Goal: Task Accomplishment & Management: Use online tool/utility

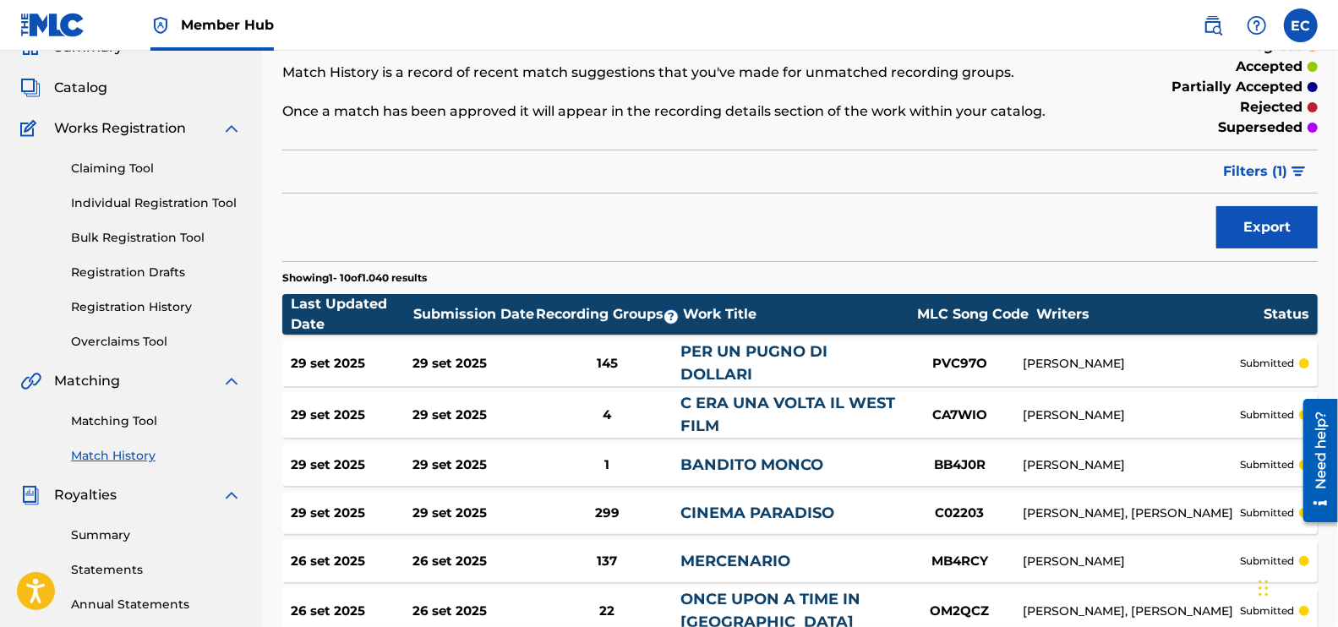
scroll to position [317, 0]
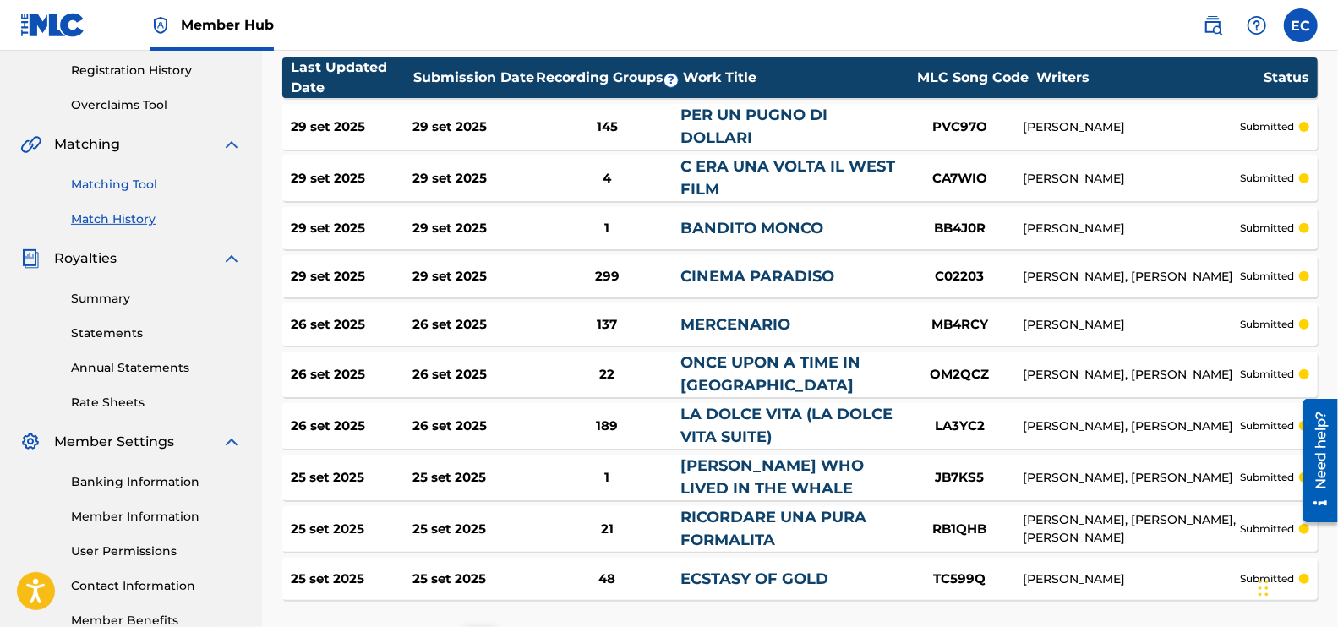
click at [95, 185] on link "Matching Tool" at bounding box center [156, 185] width 171 height 18
click at [95, 185] on div "Summary Catalog Works Registration Claiming Tool Individual Registration Tool B…" at bounding box center [131, 215] width 262 height 870
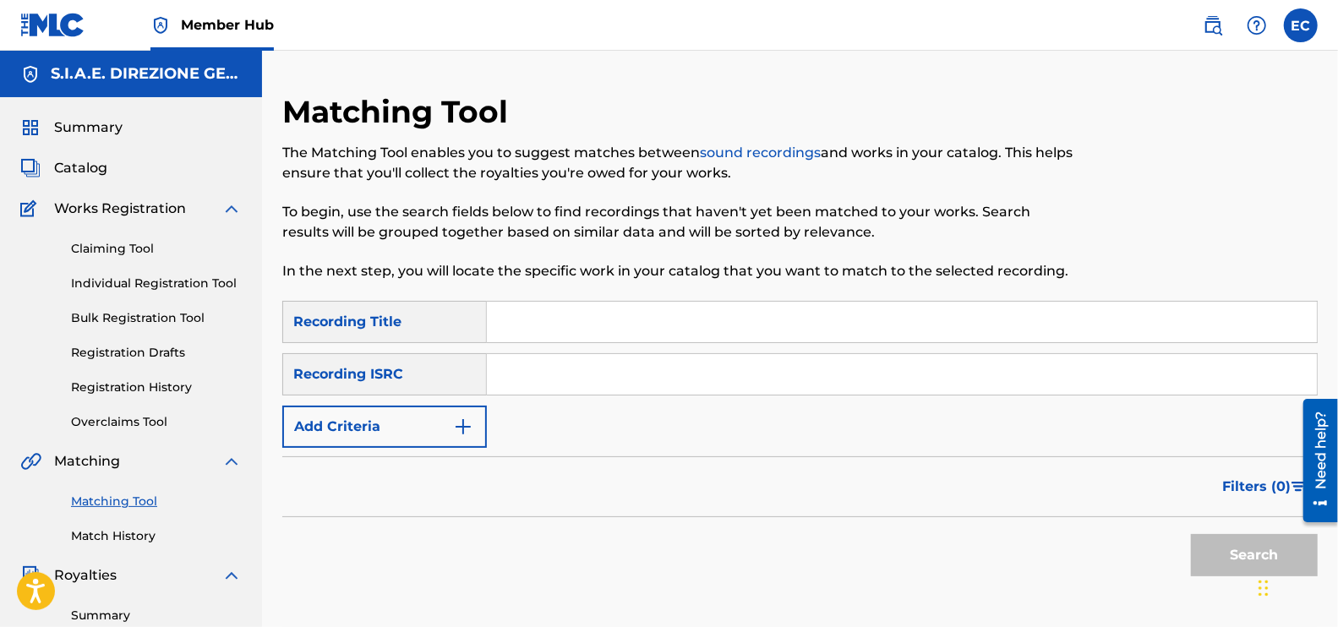
click at [579, 319] on input "Search Form" at bounding box center [902, 322] width 830 height 41
click at [399, 452] on form "SearchWithCriteria13cd3cea-b29e-46fc-94f7-3980848a05ac Recording Title SearchWi…" at bounding box center [799, 443] width 1035 height 284
click at [394, 443] on button "Add Criteria" at bounding box center [384, 427] width 205 height 42
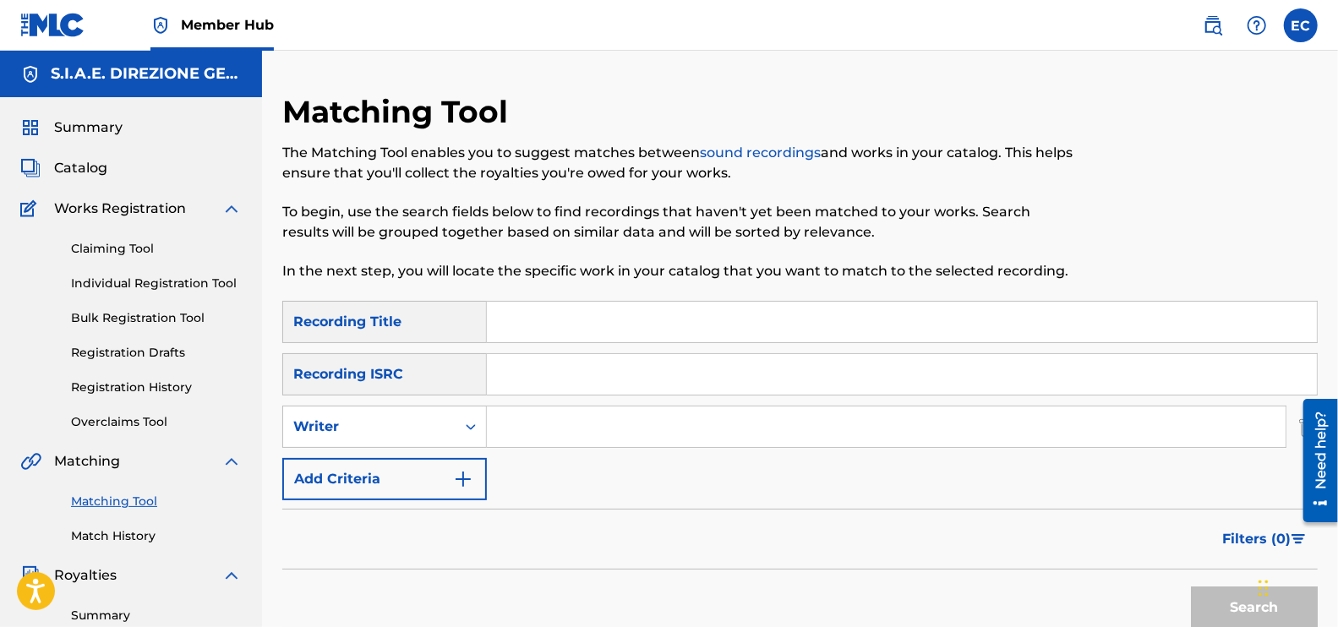
click at [549, 314] on input "Search Form" at bounding box center [902, 322] width 830 height 41
click at [558, 436] on input "Search Form" at bounding box center [886, 427] width 799 height 41
type input "morricone"
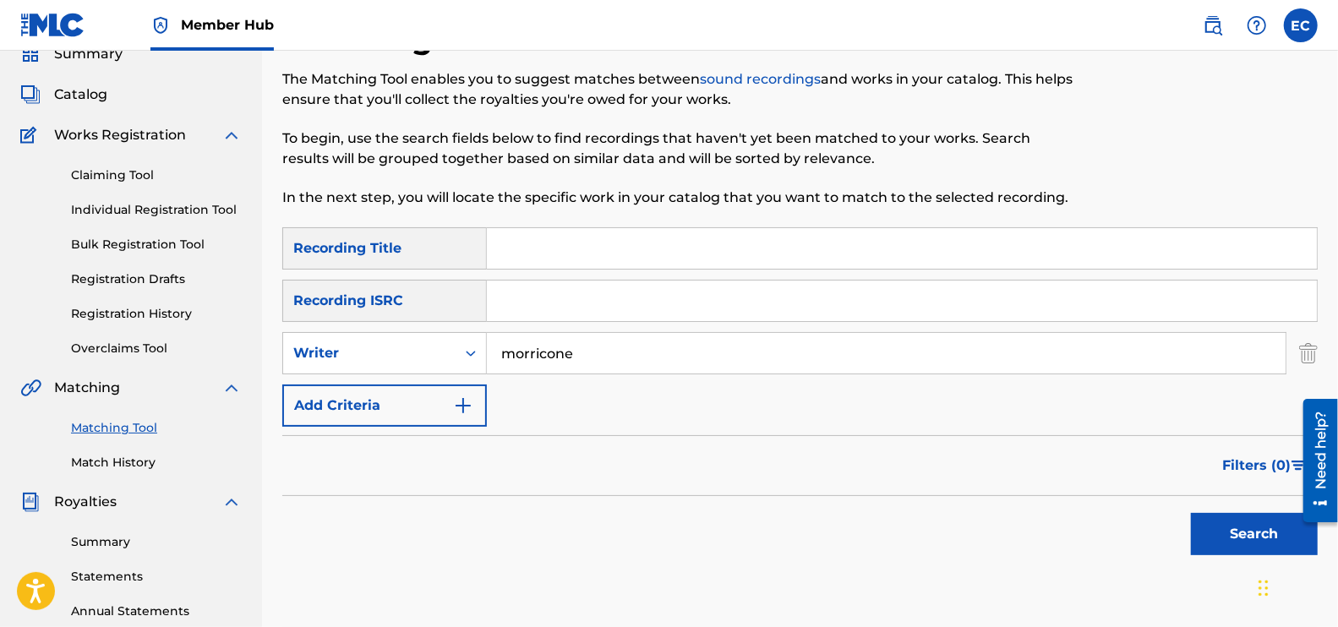
scroll to position [105, 0]
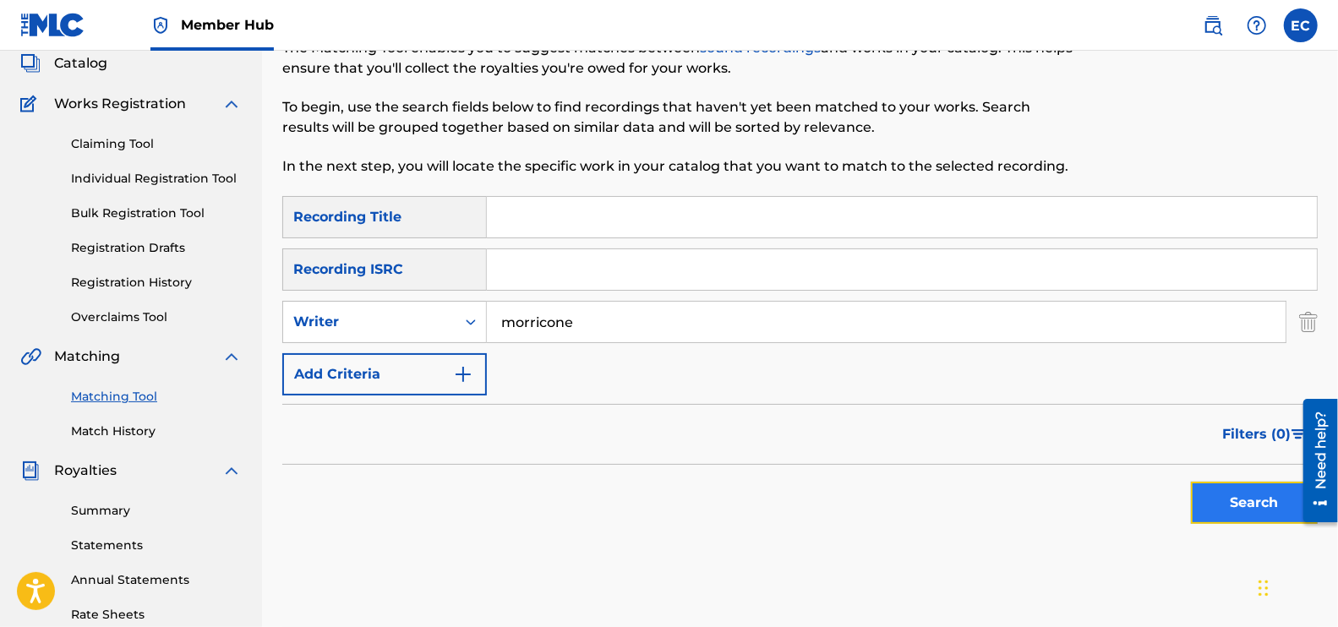
click at [1250, 505] on button "Search" at bounding box center [1254, 503] width 127 height 42
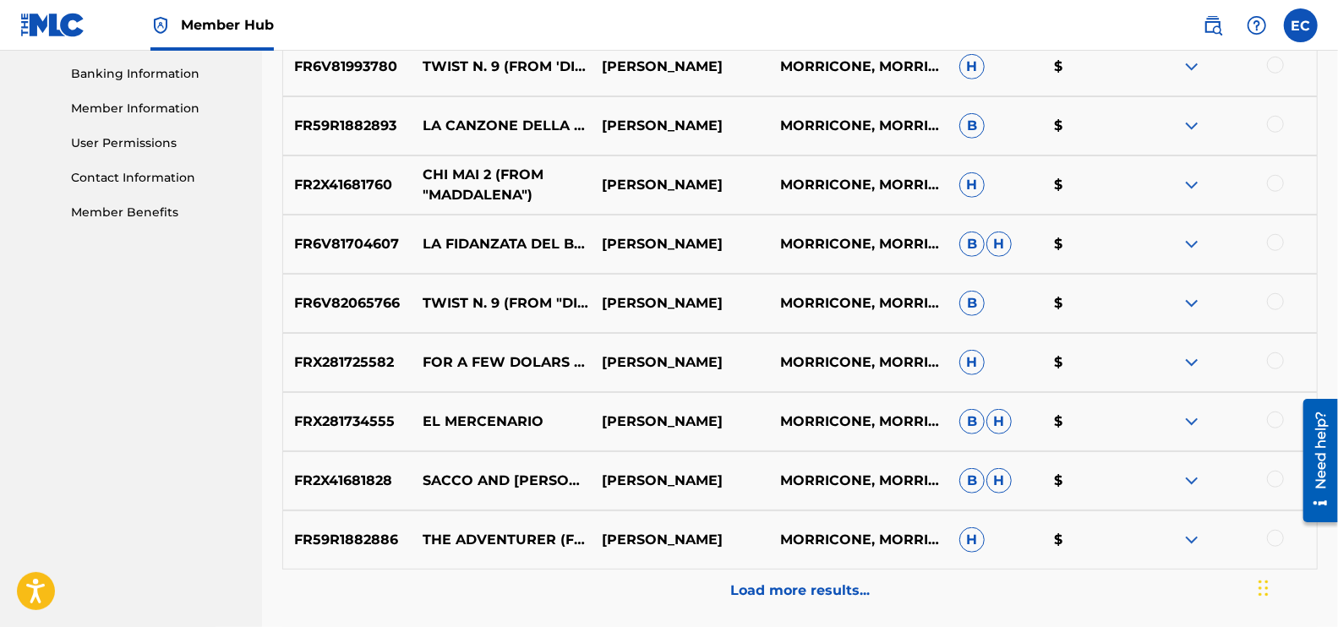
scroll to position [739, 0]
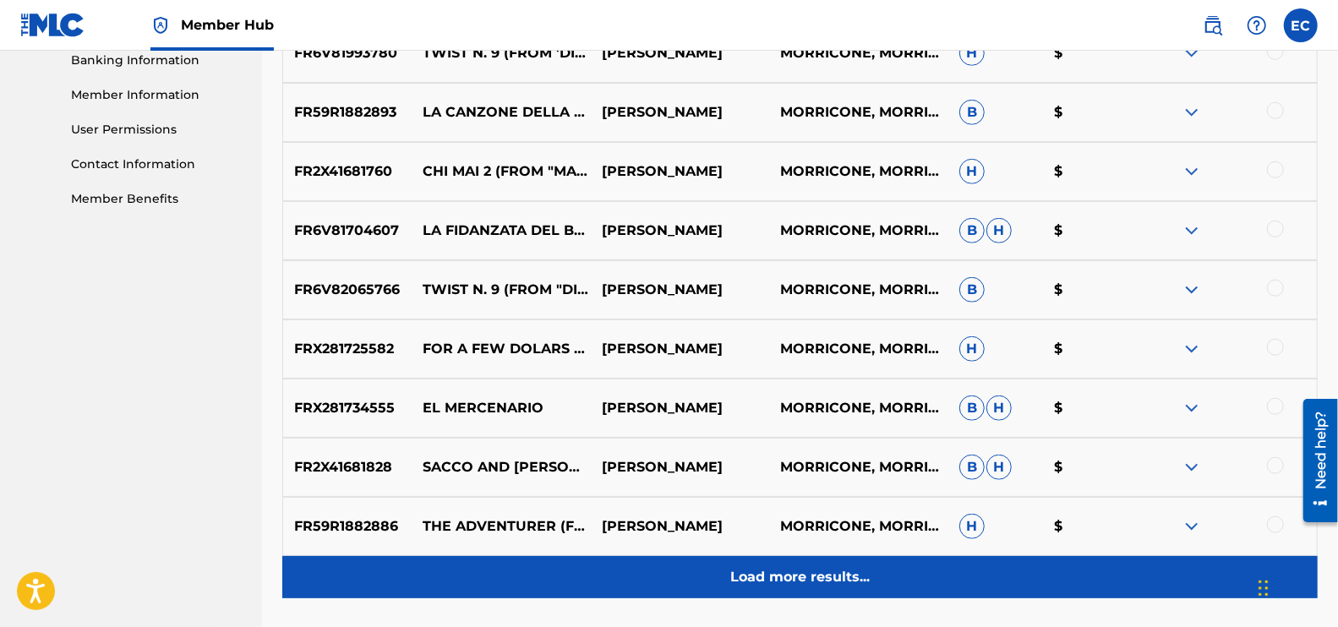
click at [765, 564] on div "Load more results..." at bounding box center [799, 577] width 1035 height 42
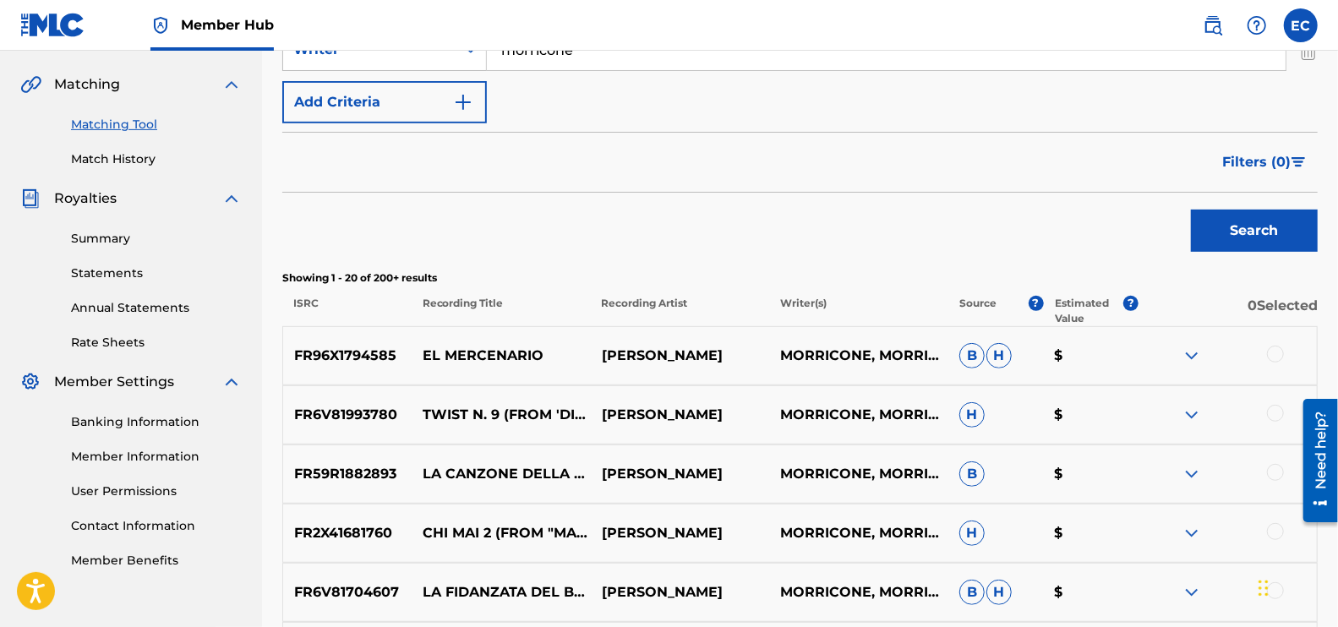
scroll to position [317, 0]
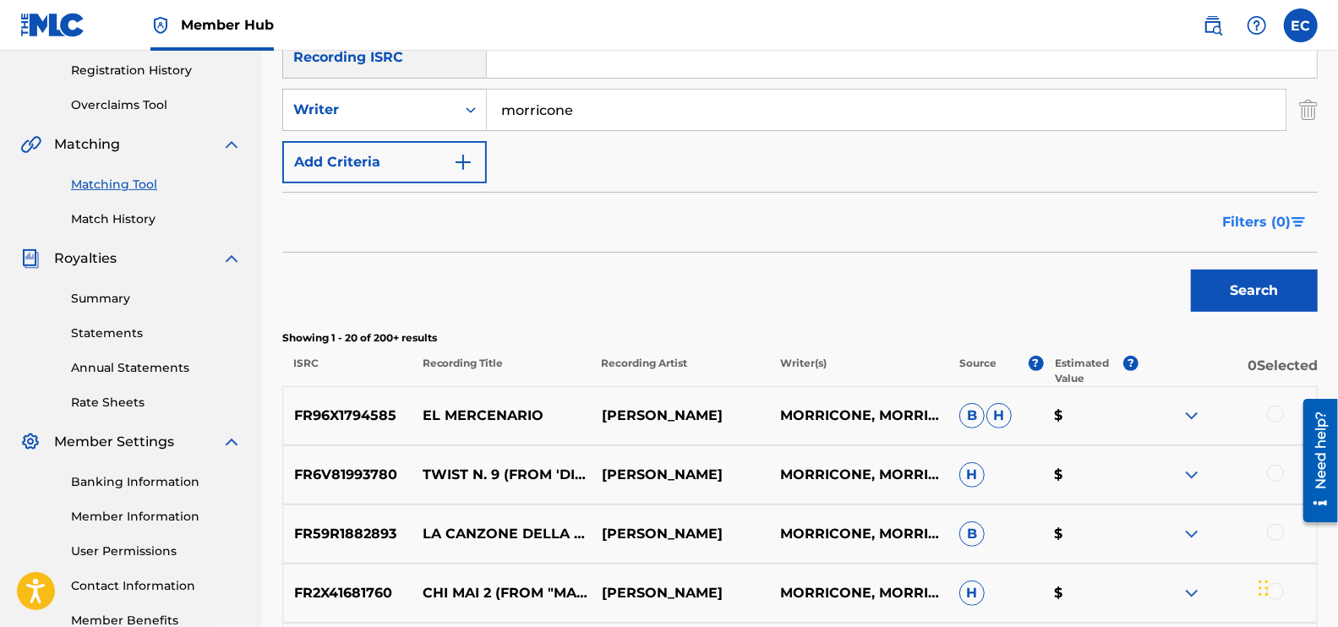
click at [1230, 222] on span "Filters ( 0 )" at bounding box center [1256, 222] width 68 height 20
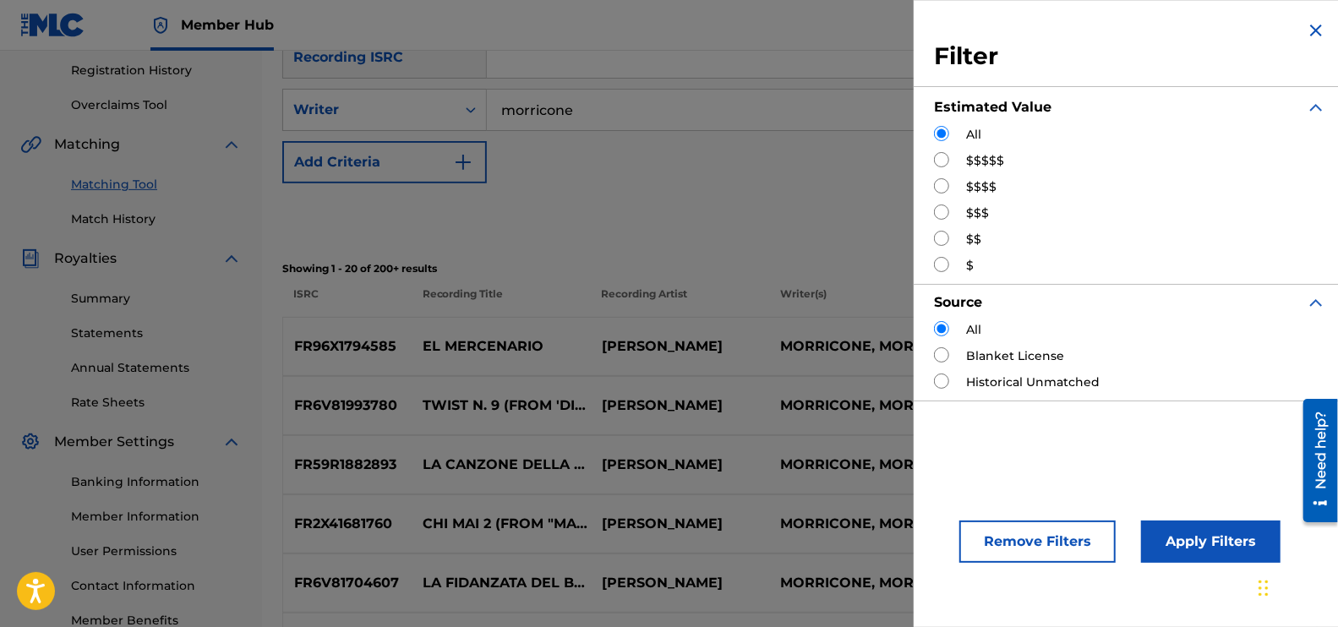
click at [947, 193] on input "Search Form" at bounding box center [941, 185] width 15 height 15
radio input "true"
click at [947, 193] on input "Search Form" at bounding box center [941, 185] width 15 height 15
click at [1192, 543] on button "Apply Filters" at bounding box center [1210, 542] width 139 height 42
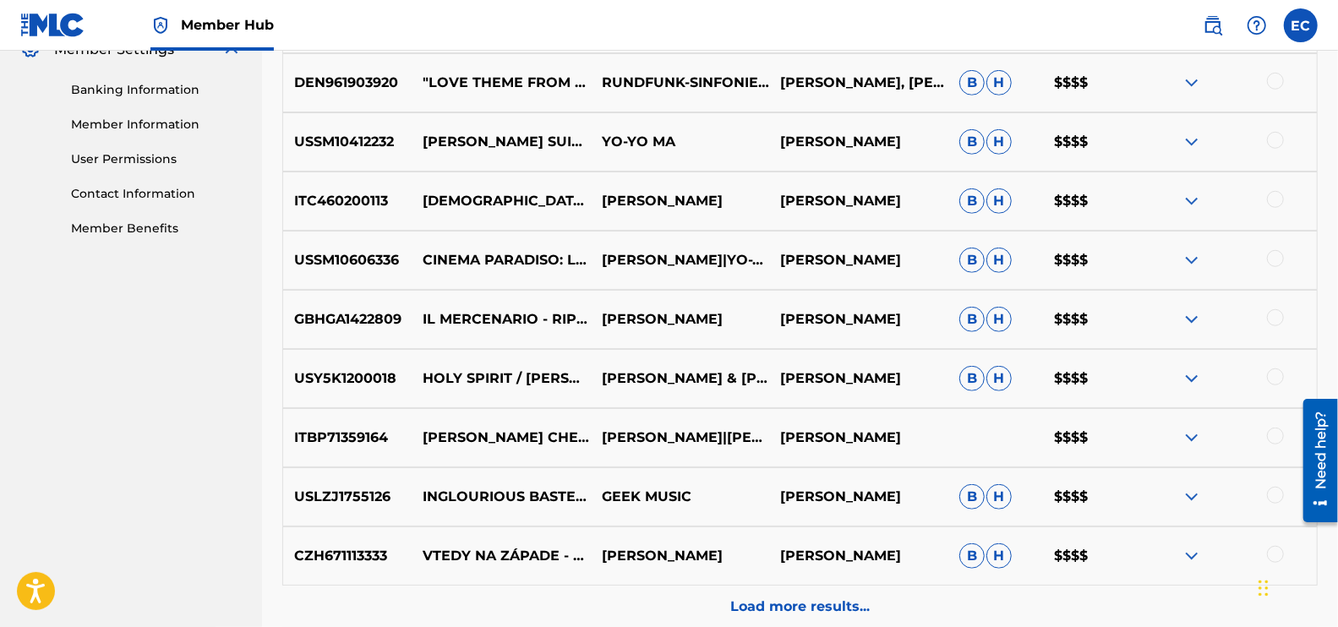
scroll to position [739, 0]
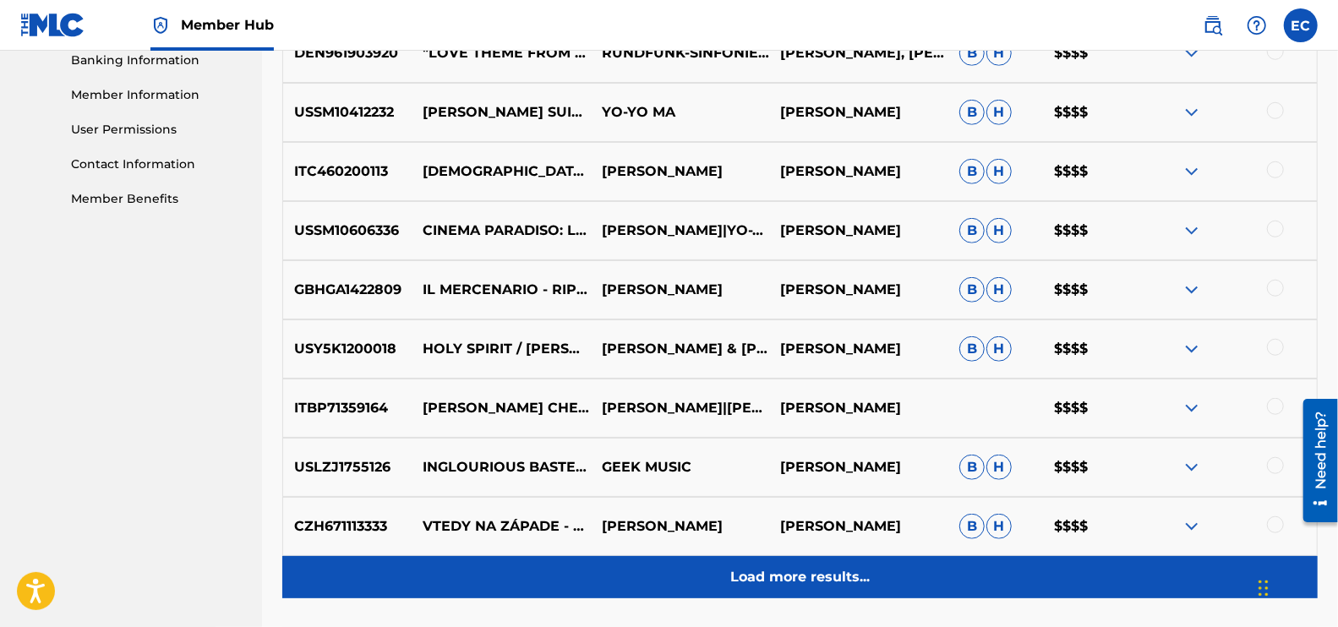
click at [772, 587] on div "Load more results..." at bounding box center [799, 577] width 1035 height 42
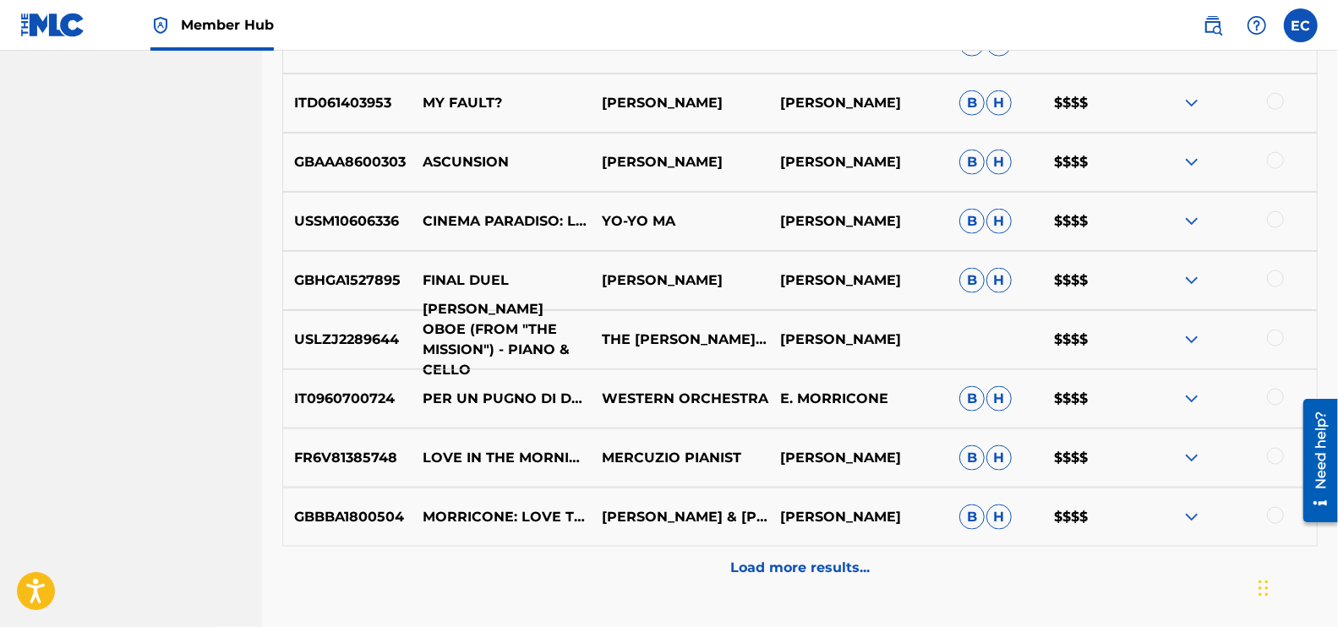
scroll to position [1373, 0]
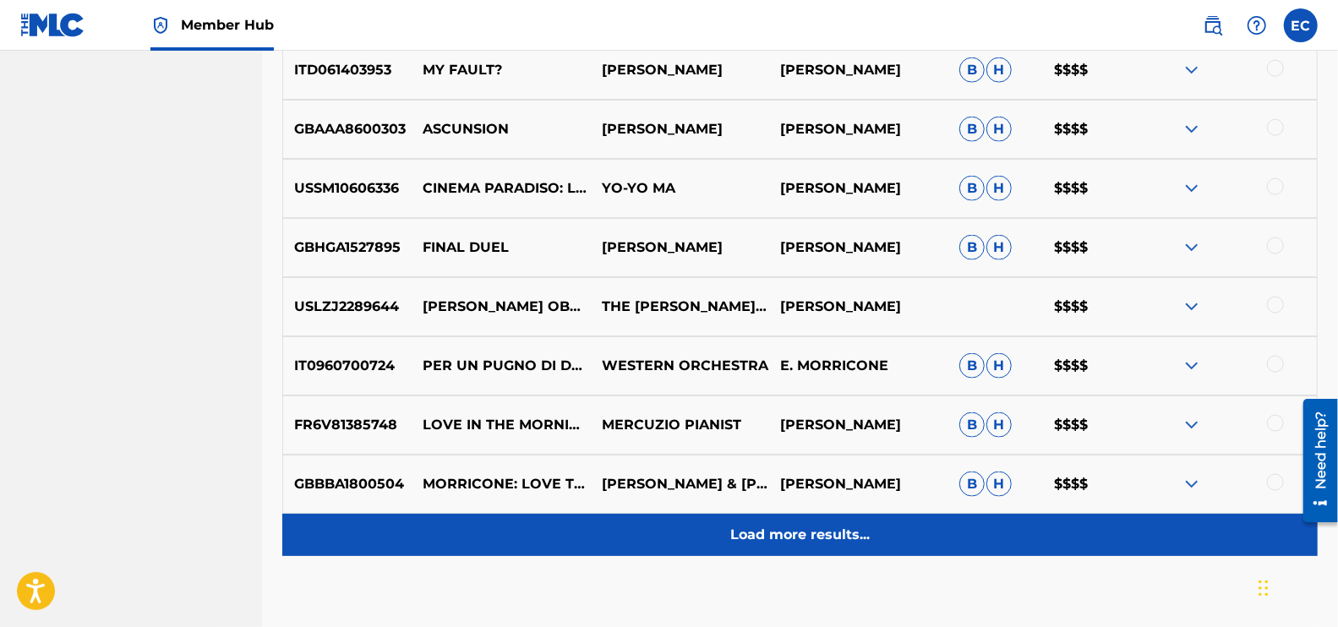
click at [836, 551] on div "Load more results..." at bounding box center [799, 535] width 1035 height 42
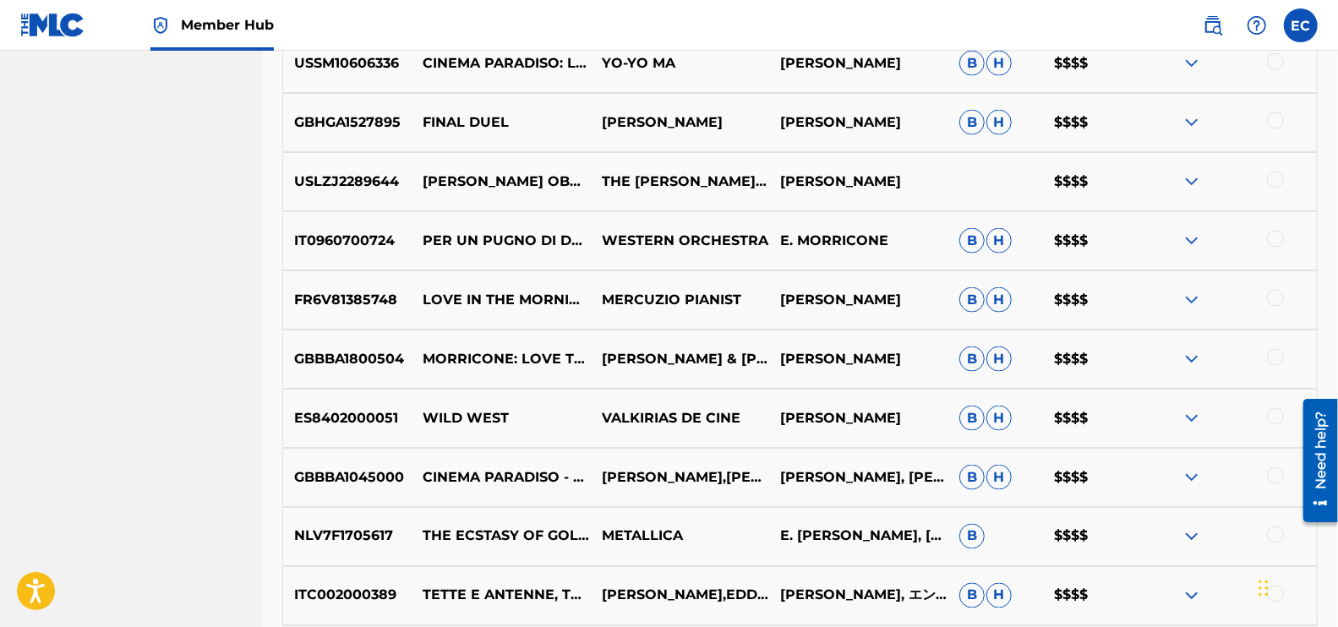
scroll to position [1690, 0]
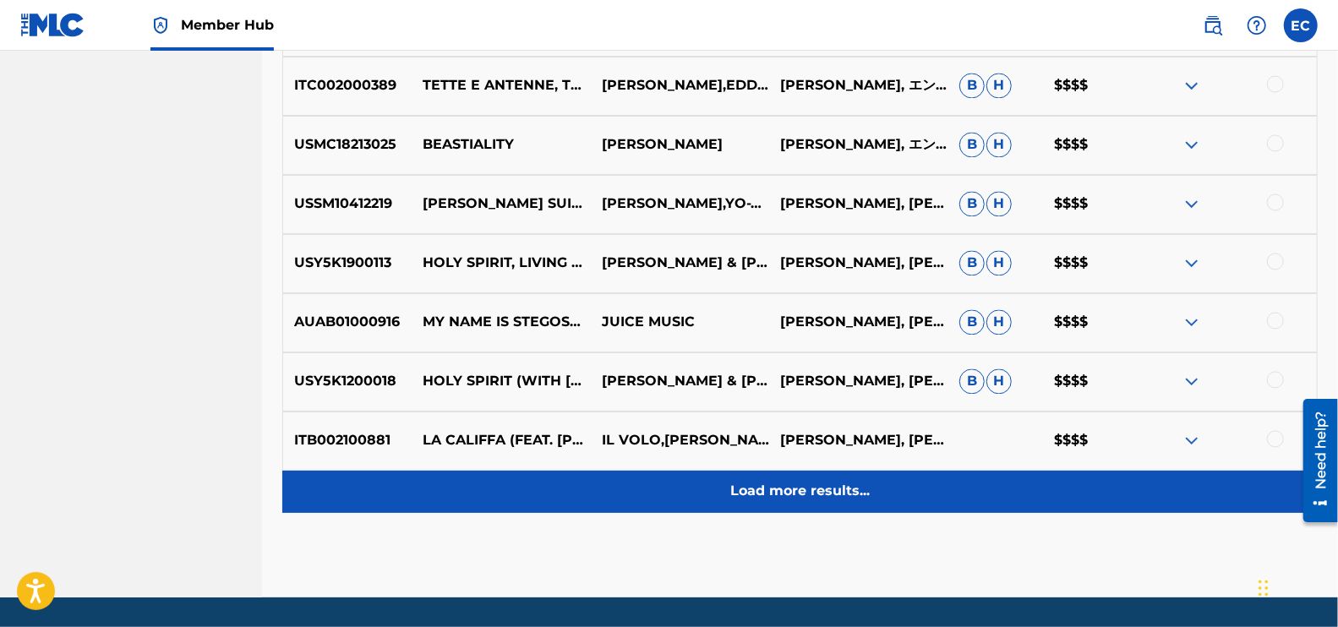
click at [778, 494] on p "Load more results..." at bounding box center [799, 492] width 139 height 20
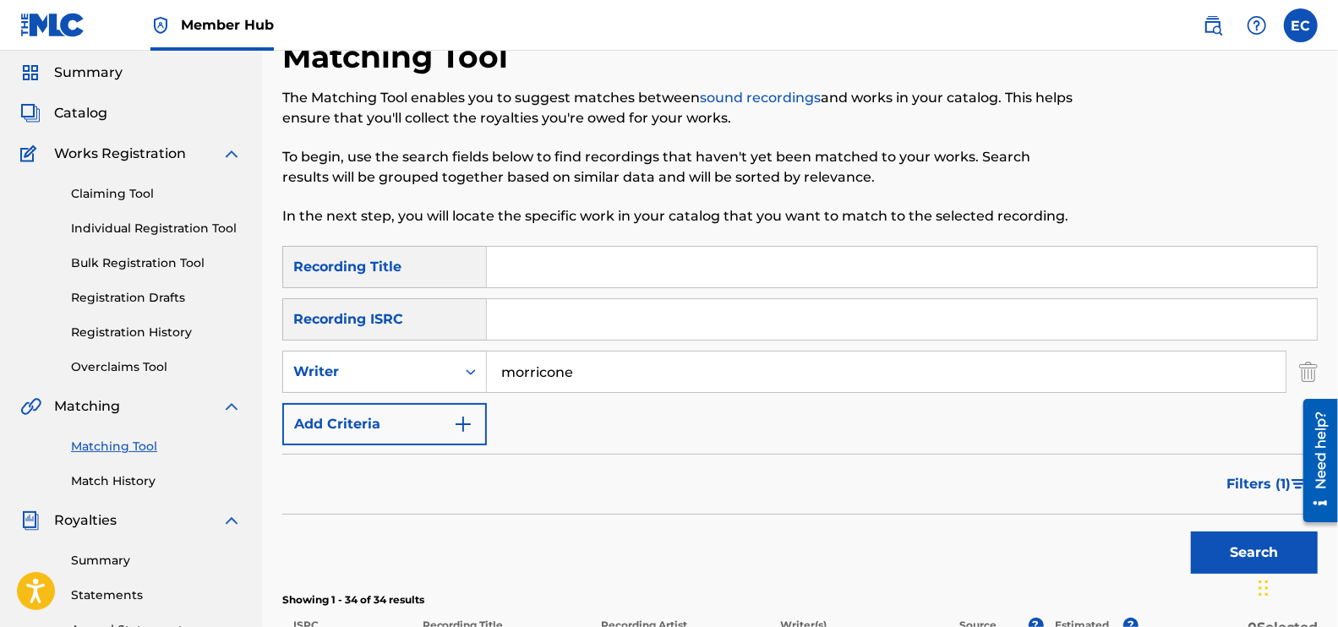
scroll to position [0, 0]
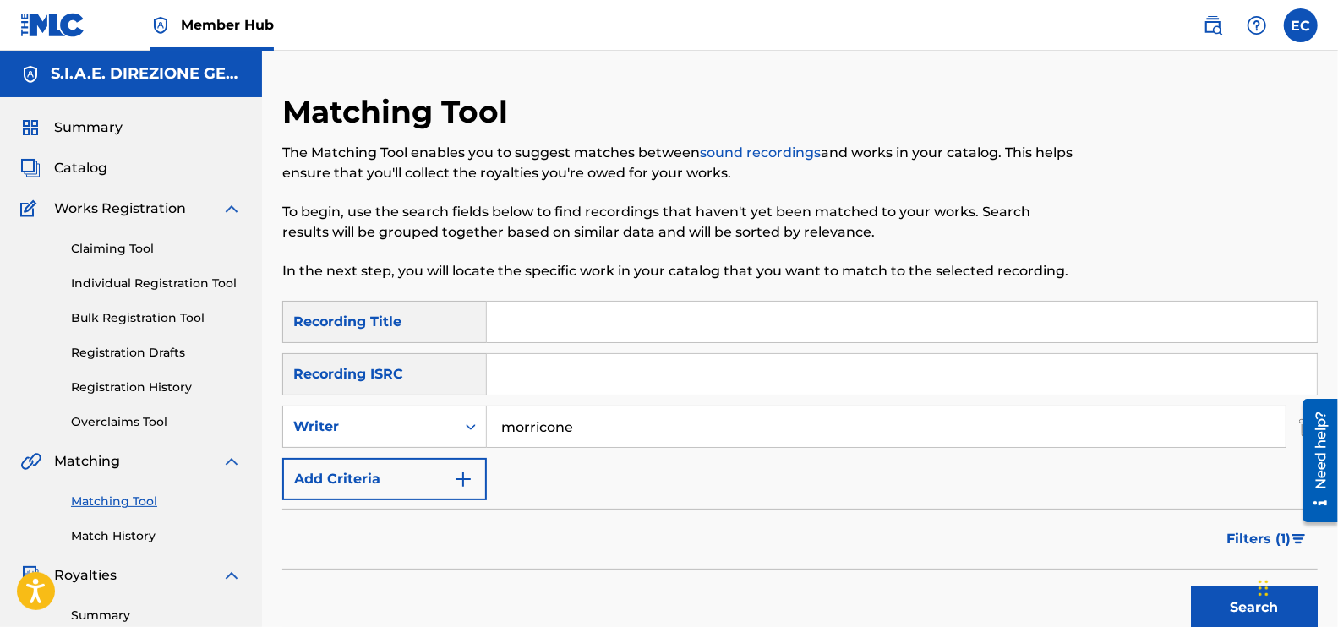
click at [579, 337] on input "Search Form" at bounding box center [902, 322] width 830 height 41
type input "c'era una volta il west"
click at [1191, 587] on button "Search" at bounding box center [1254, 608] width 127 height 42
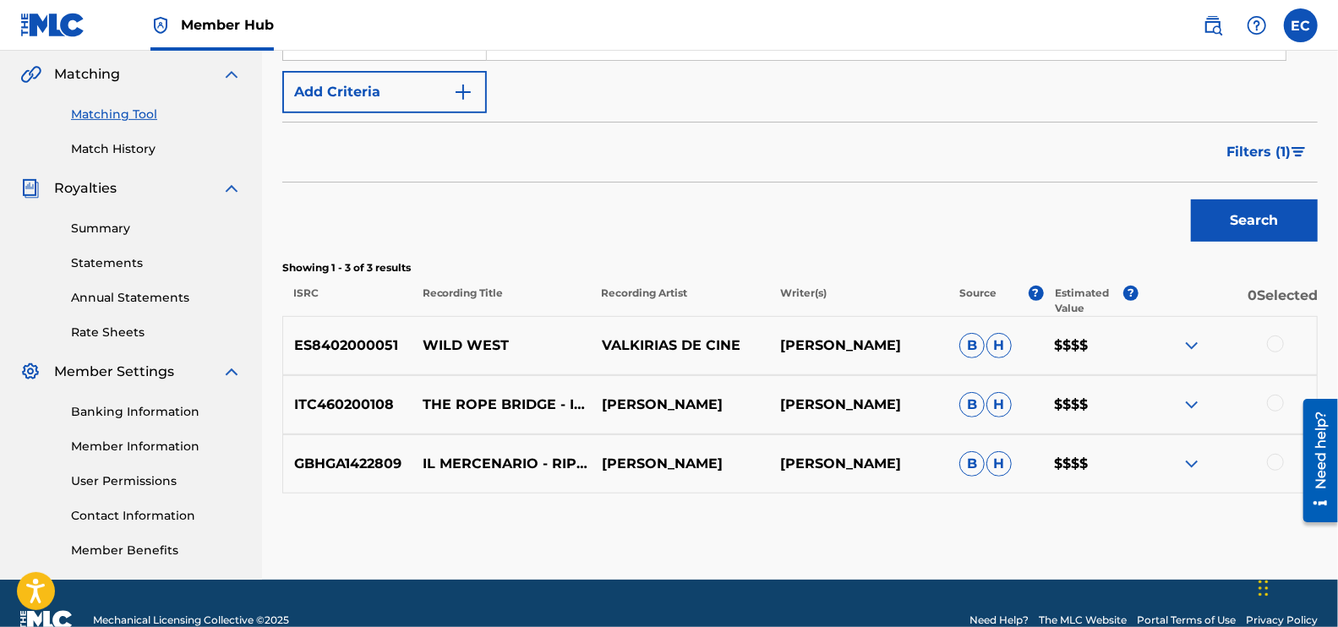
scroll to position [420, 0]
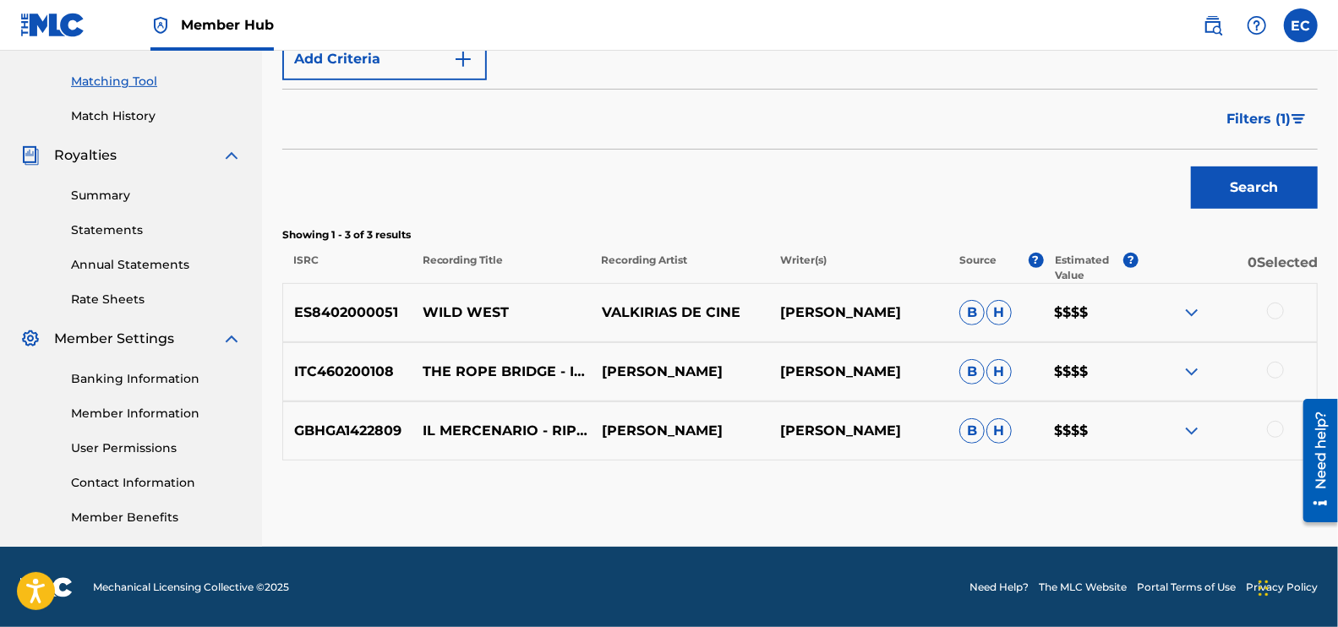
click at [1267, 106] on button "Filters ( 1 )" at bounding box center [1266, 119] width 101 height 42
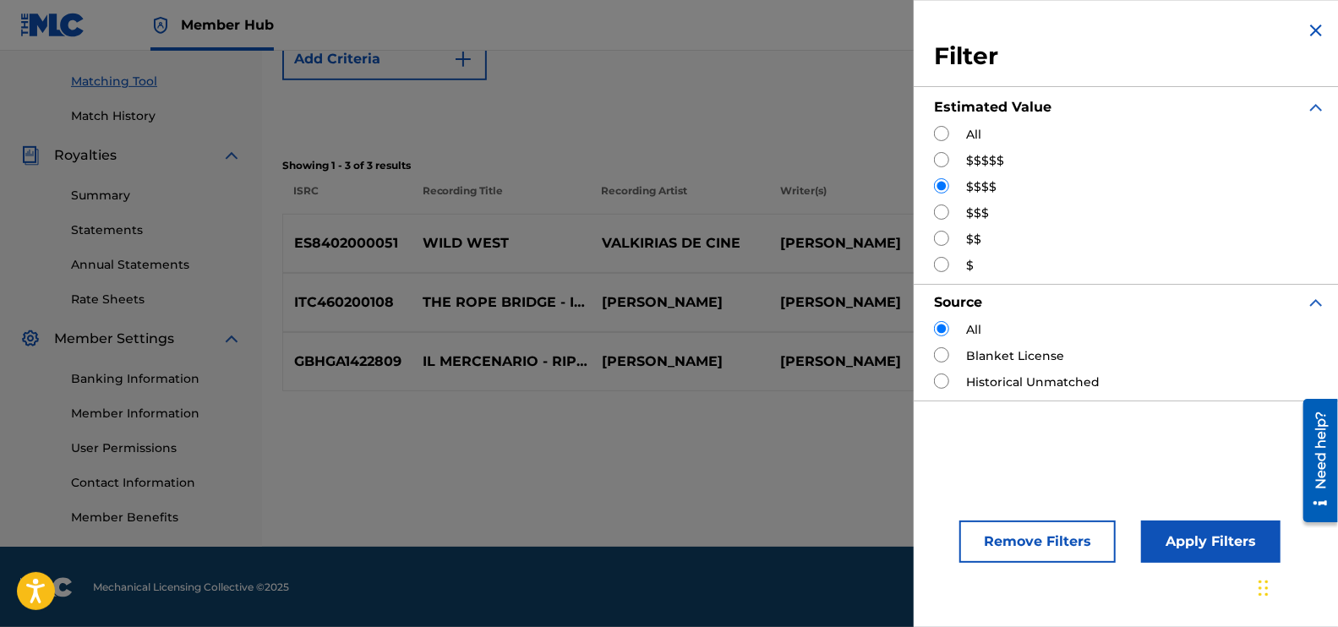
click at [946, 211] on input "Search Form" at bounding box center [941, 212] width 15 height 15
radio input "true"
drag, startPoint x: 1188, startPoint y: 547, endPoint x: 1185, endPoint y: 560, distance: 12.9
click at [1185, 560] on button "Apply Filters" at bounding box center [1210, 542] width 139 height 42
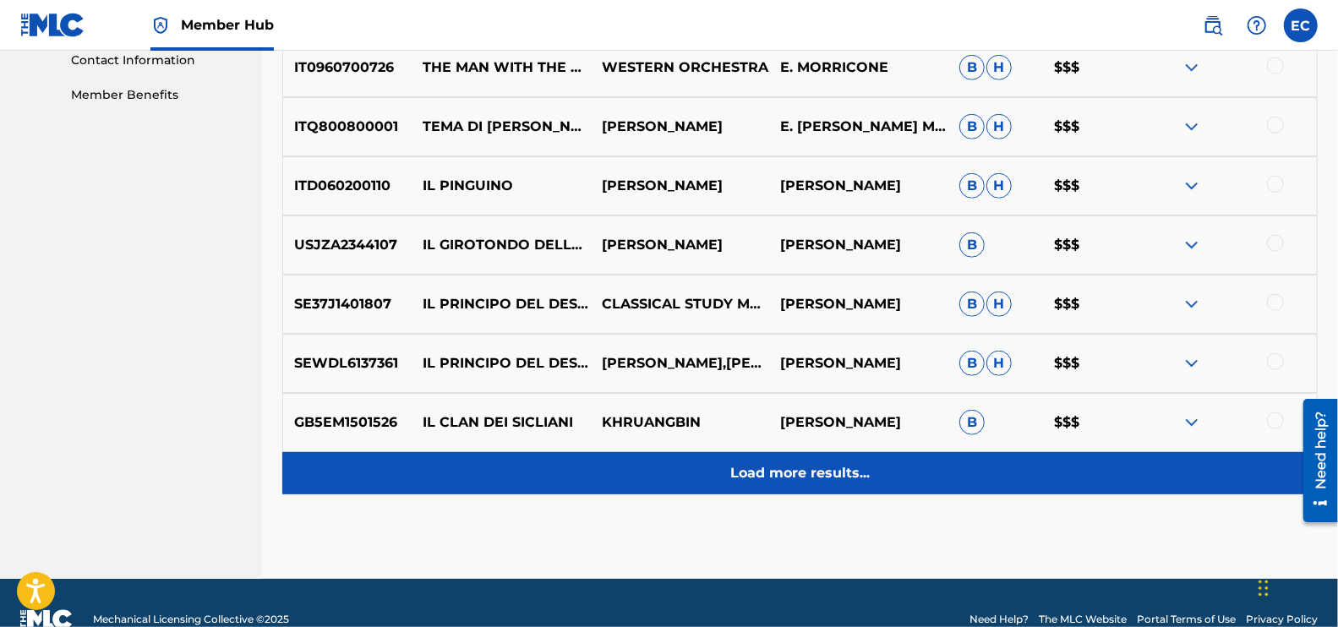
click at [775, 467] on p "Load more results..." at bounding box center [799, 473] width 139 height 20
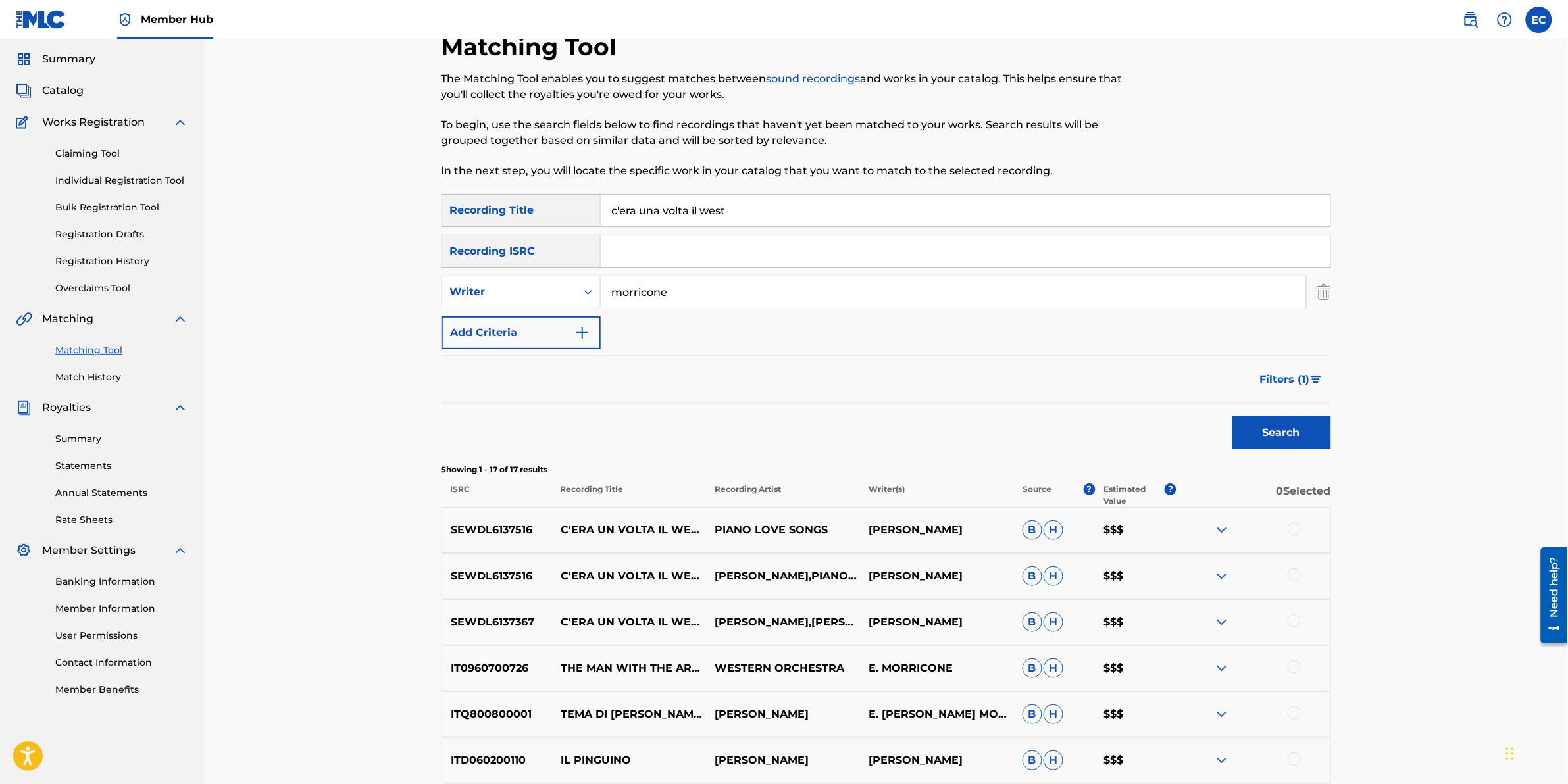
scroll to position [0, 0]
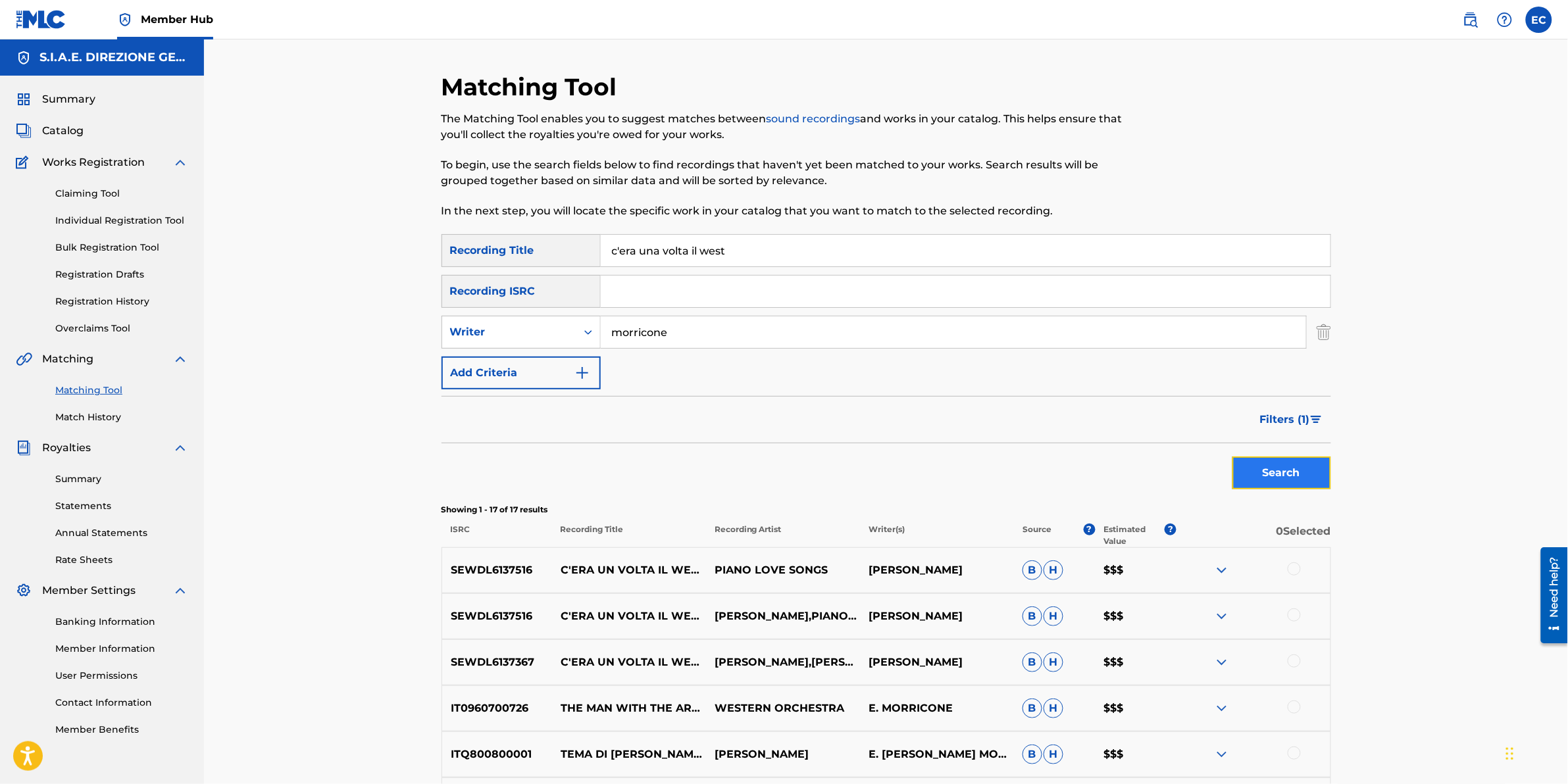
click at [1041, 480] on button "Search" at bounding box center [1281, 473] width 99 height 33
click at [1041, 426] on span "Filters ( 1 )" at bounding box center [1285, 420] width 50 height 16
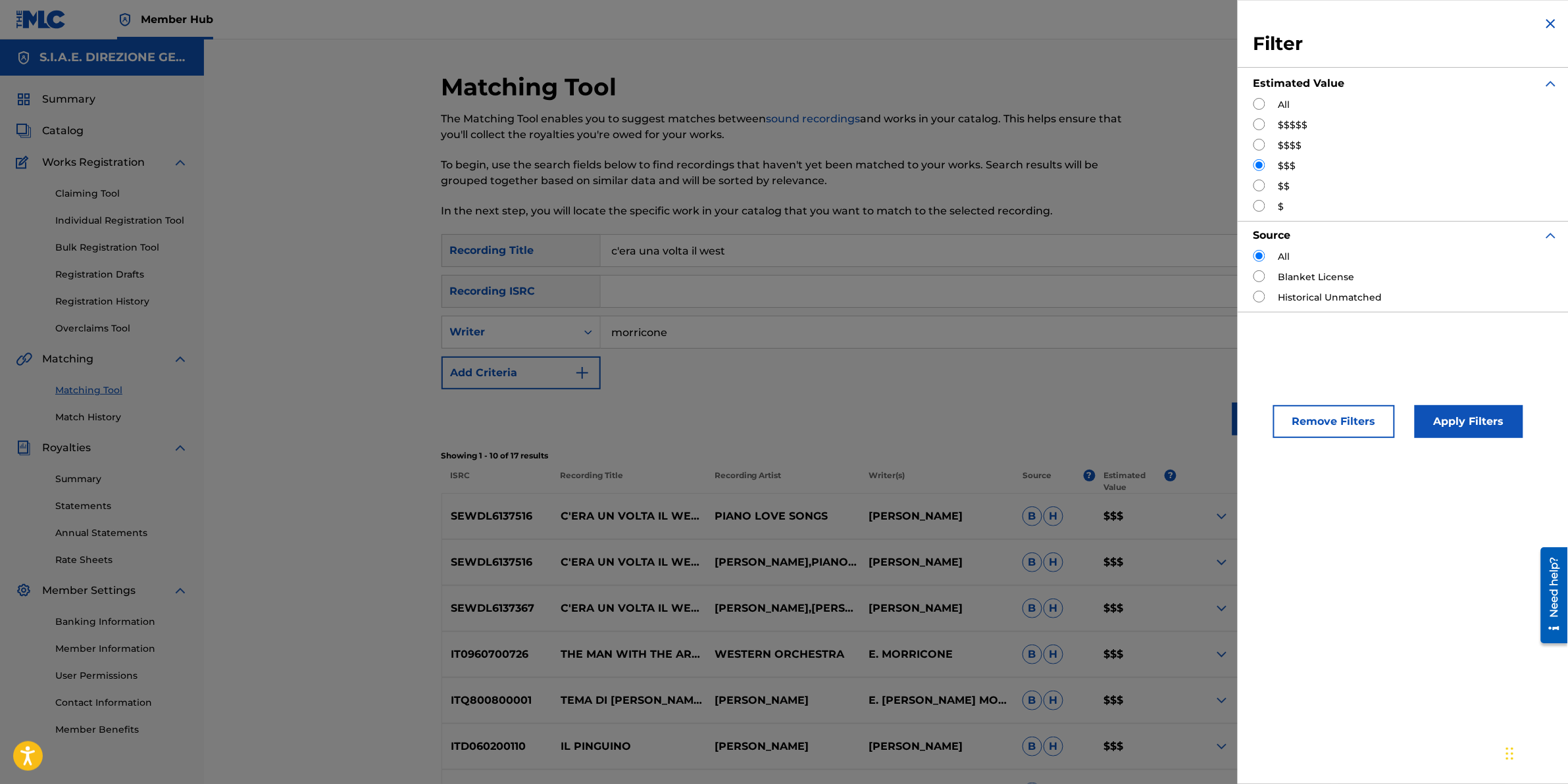
click at [1041, 163] on div "$$$" at bounding box center [1406, 167] width 305 height 14
click at [1041, 417] on button "Apply Filters" at bounding box center [1468, 422] width 108 height 33
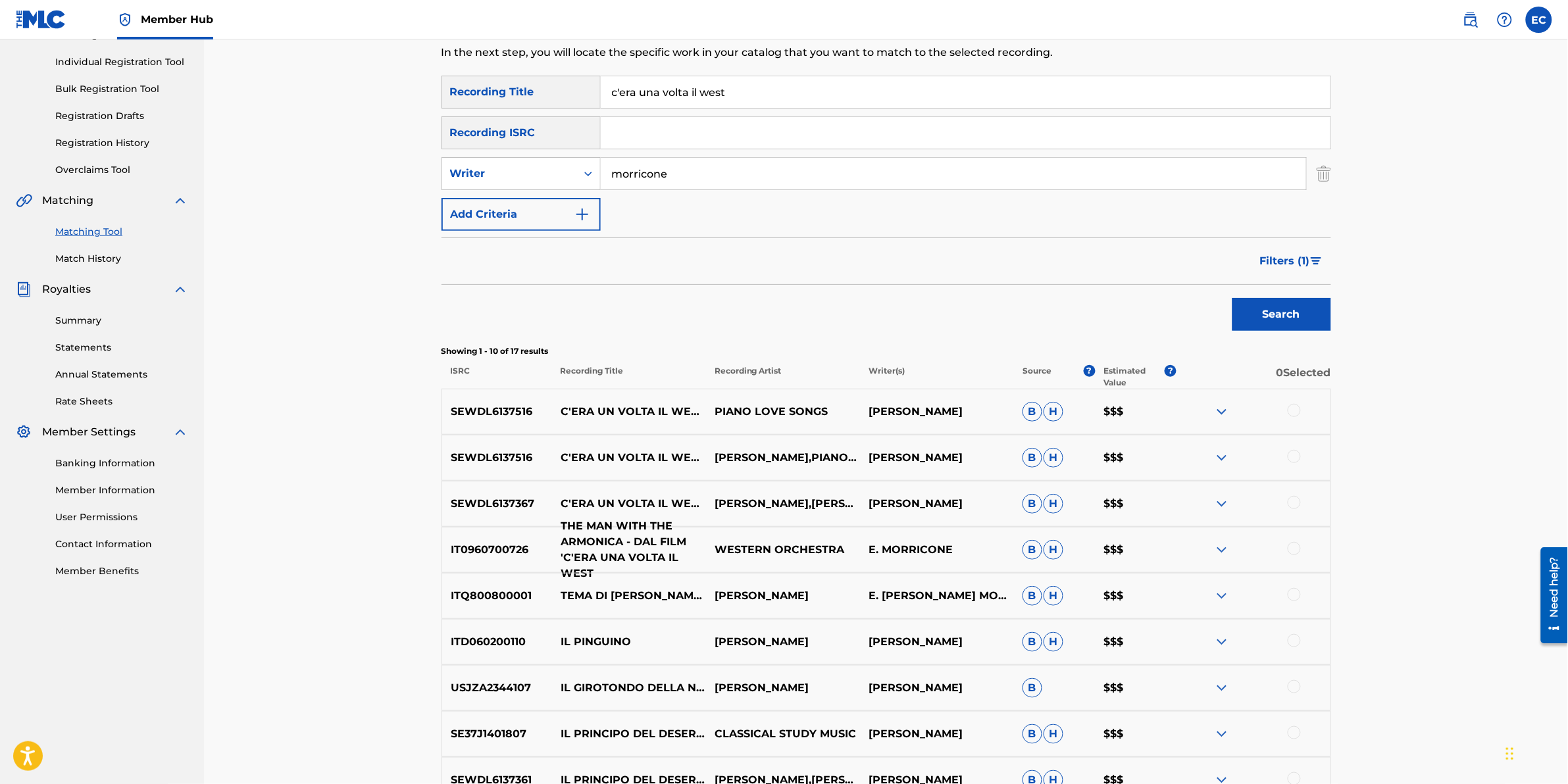
scroll to position [164, 0]
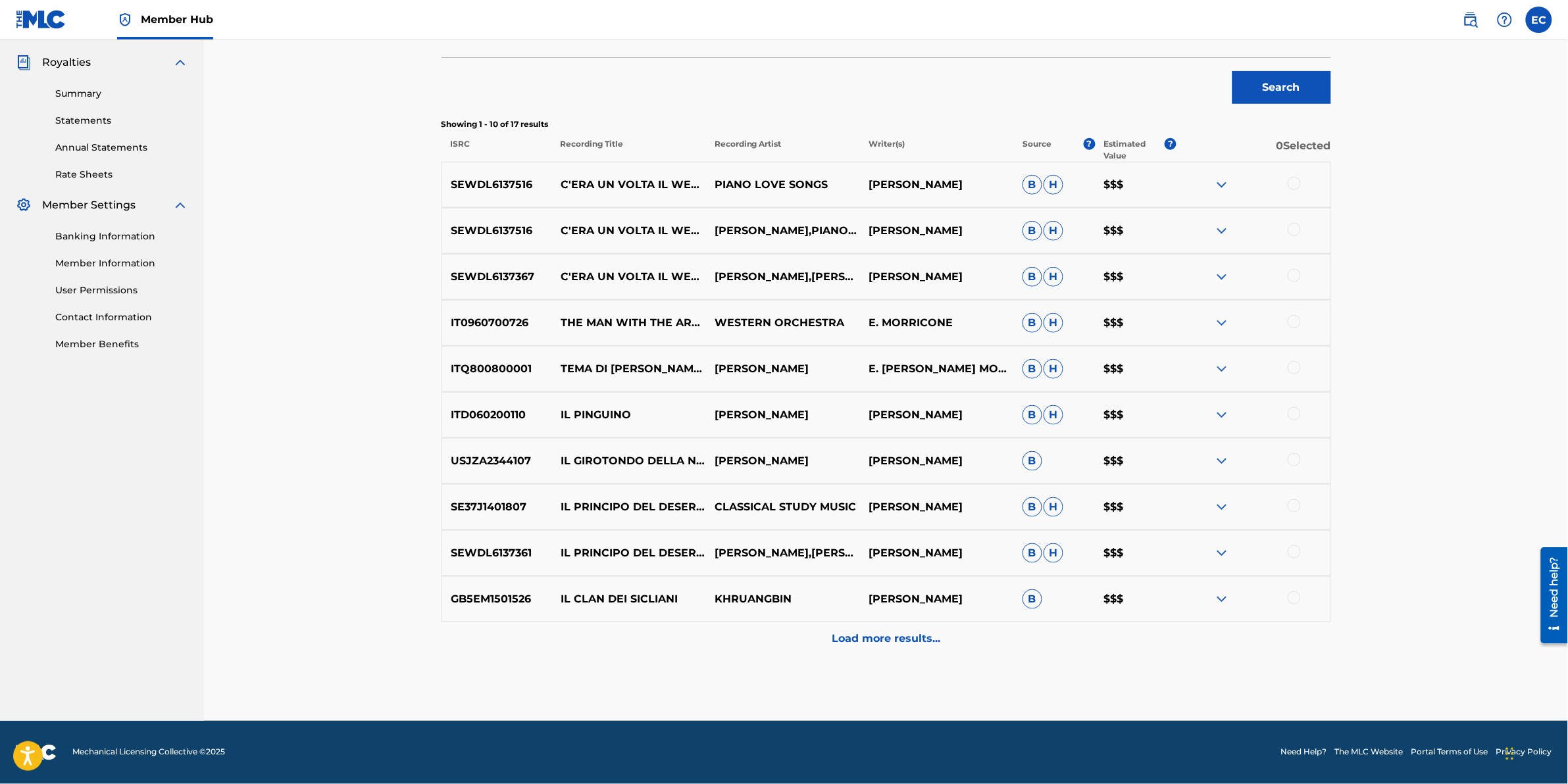
click at [910, 487] on p "Load more results..." at bounding box center [885, 639] width 108 height 16
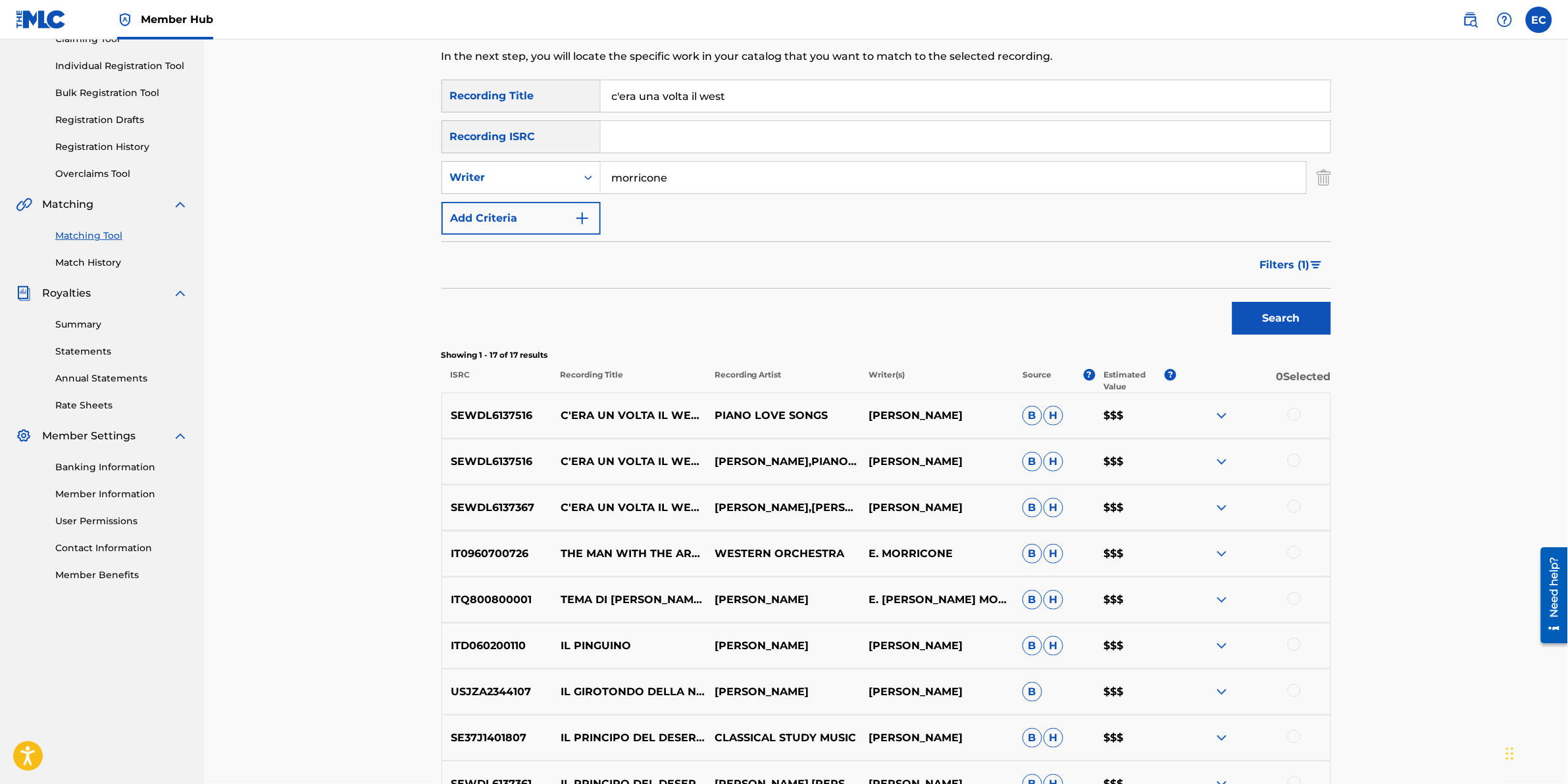
scroll to position [181, 0]
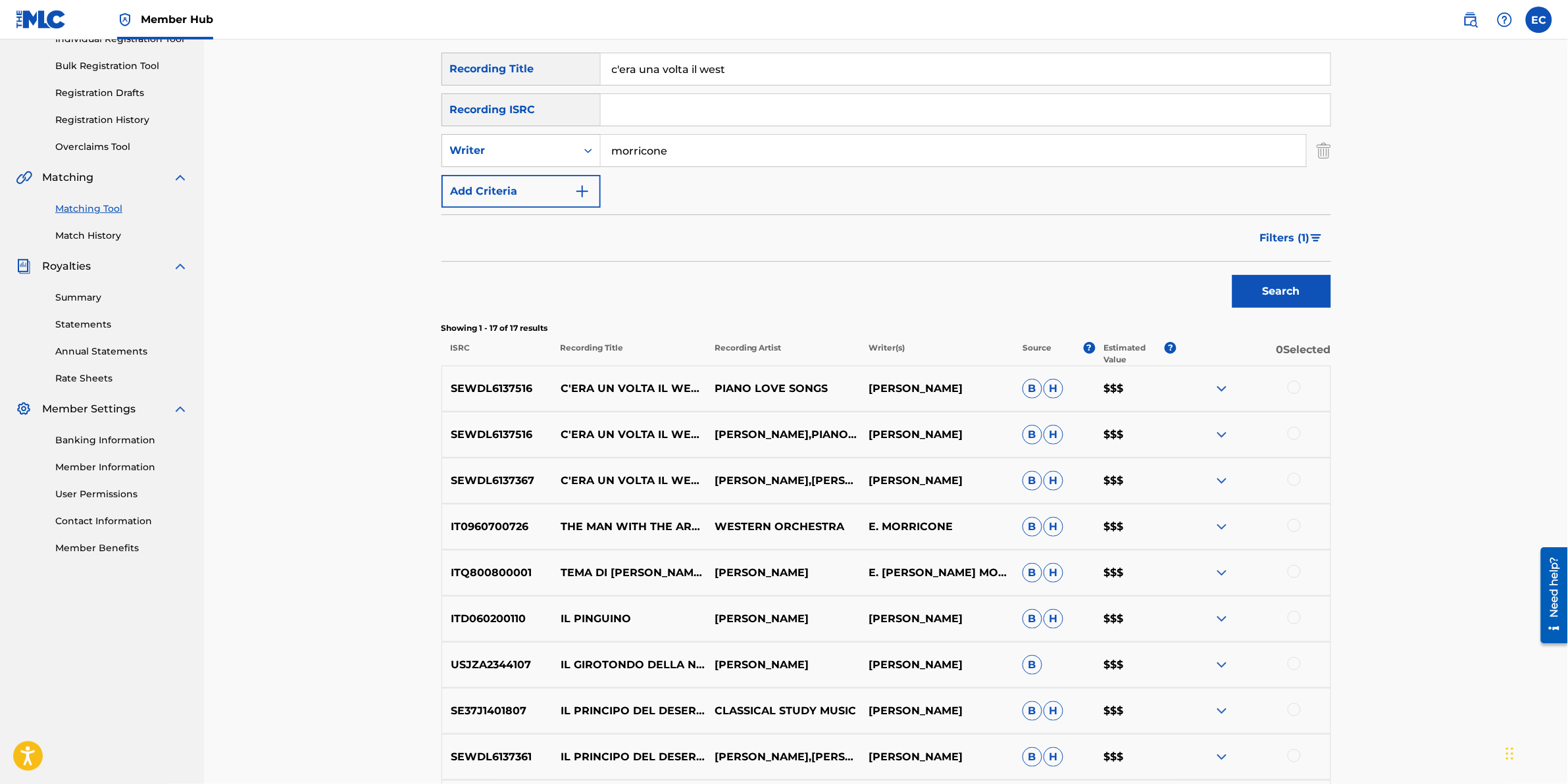
click at [1041, 386] on div at bounding box center [1294, 387] width 13 height 13
click at [1041, 435] on div at bounding box center [1294, 434] width 13 height 13
click at [1041, 481] on div at bounding box center [1294, 480] width 13 height 13
click at [1041, 487] on div at bounding box center [1294, 526] width 13 height 13
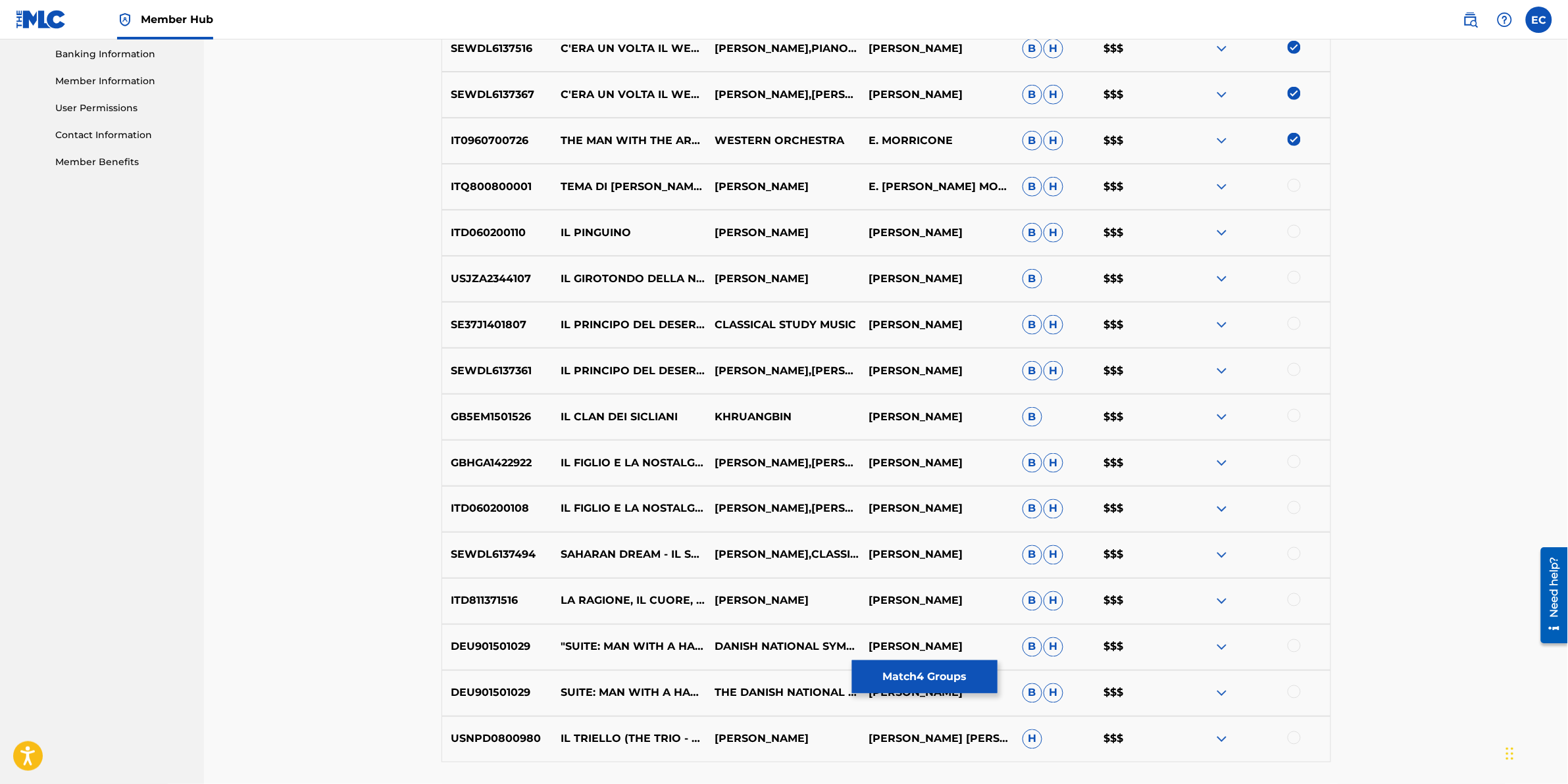
scroll to position [593, 0]
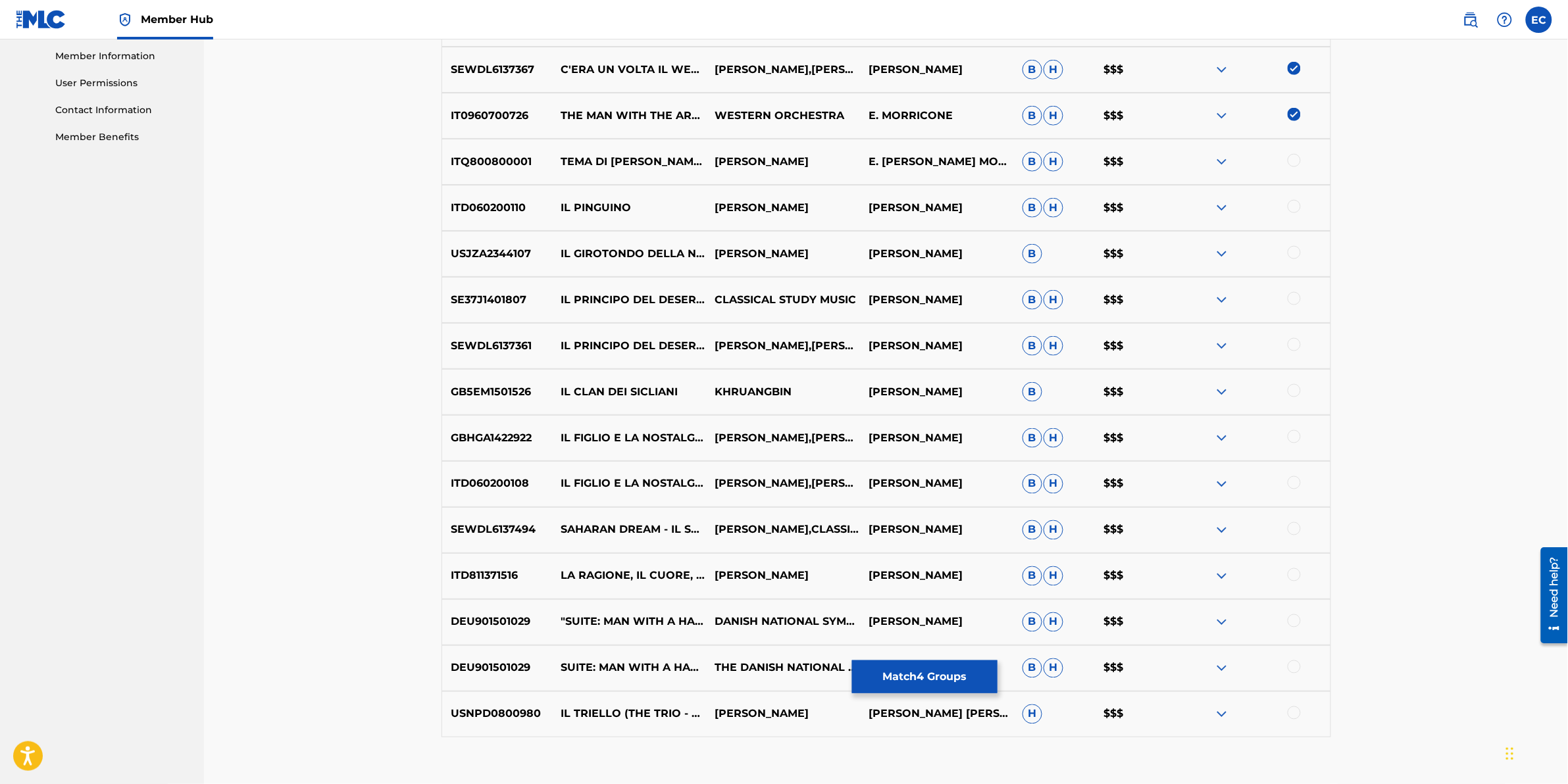
click at [1041, 487] on div at bounding box center [1253, 622] width 154 height 16
click at [1041, 487] on div at bounding box center [1294, 621] width 13 height 13
click at [1041, 487] on div at bounding box center [1294, 667] width 13 height 13
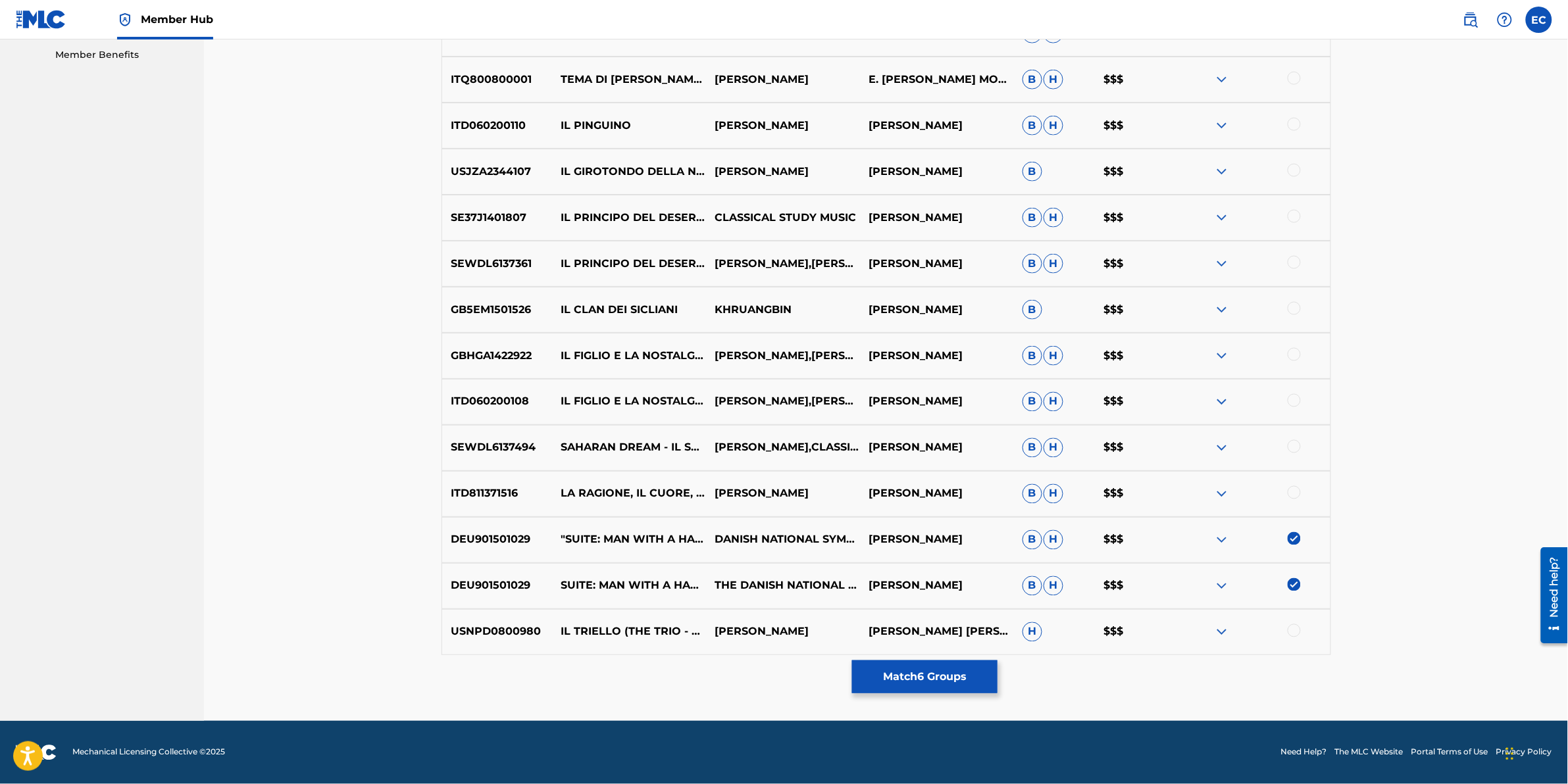
scroll to position [181, 0]
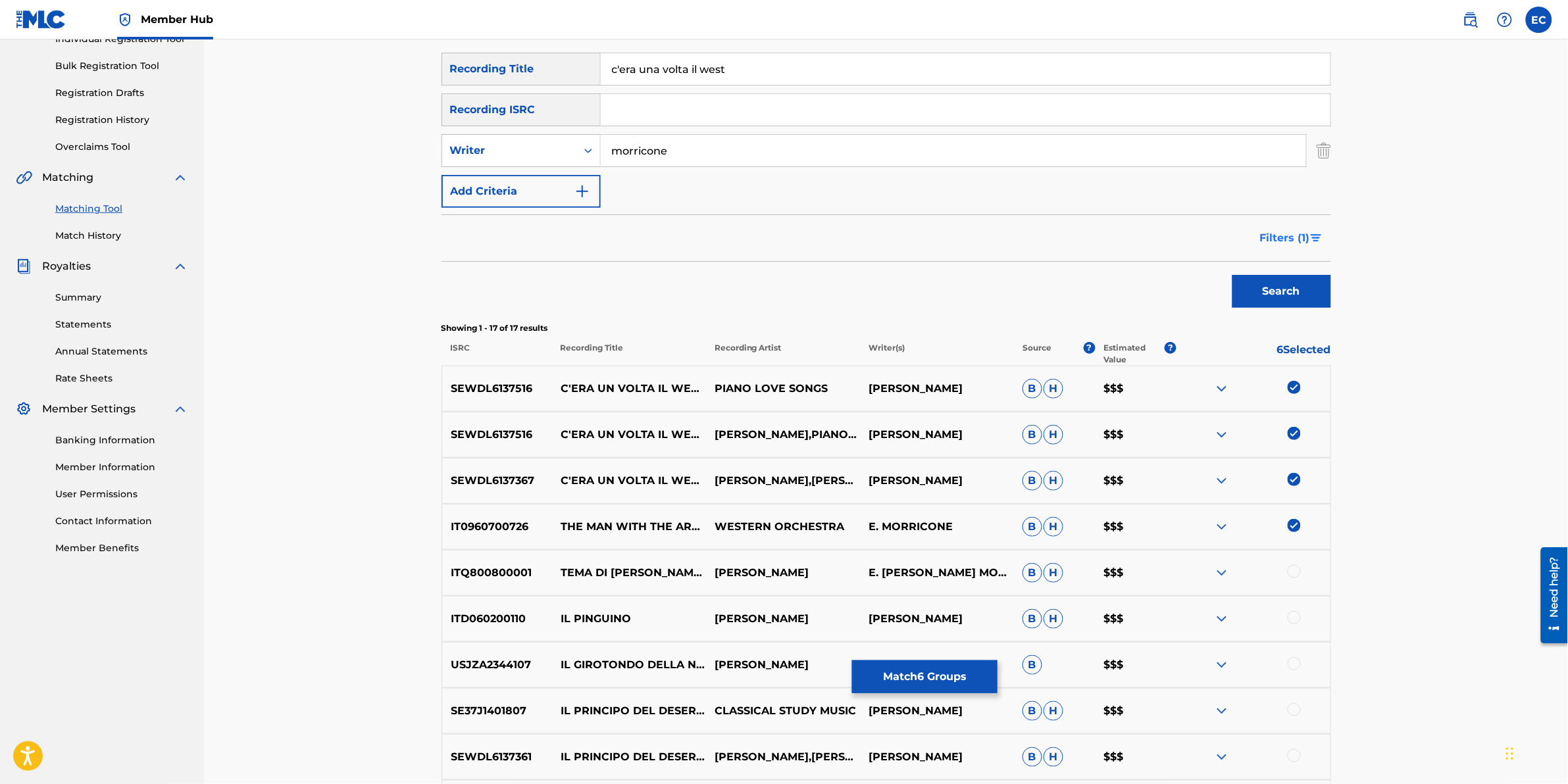
click at [1041, 237] on img "Search Form" at bounding box center [1317, 238] width 11 height 8
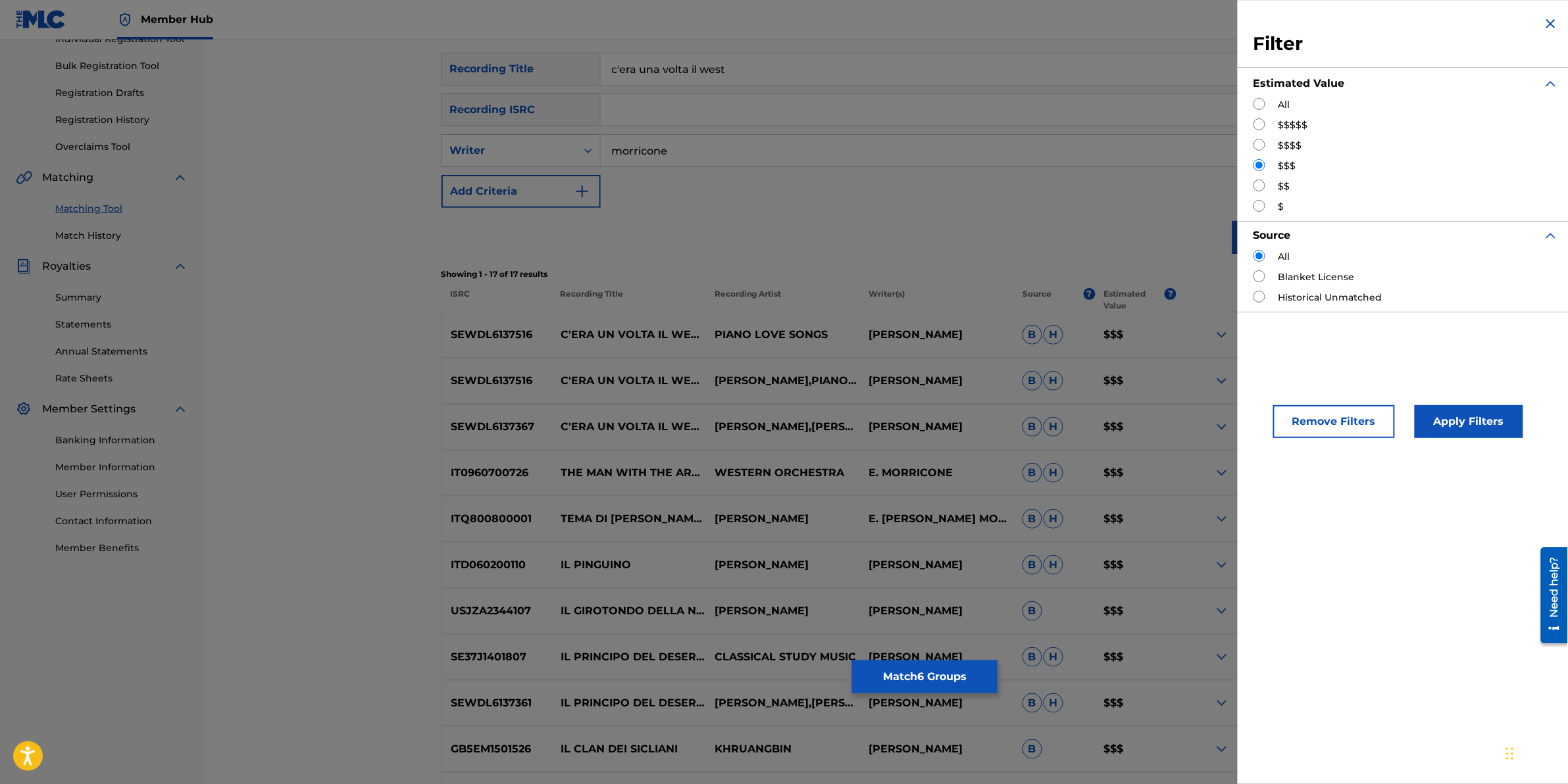
click at [1041, 183] on input "Search Form" at bounding box center [1259, 185] width 12 height 12
radio input "true"
click at [1041, 423] on button "Apply Filters" at bounding box center [1468, 422] width 108 height 33
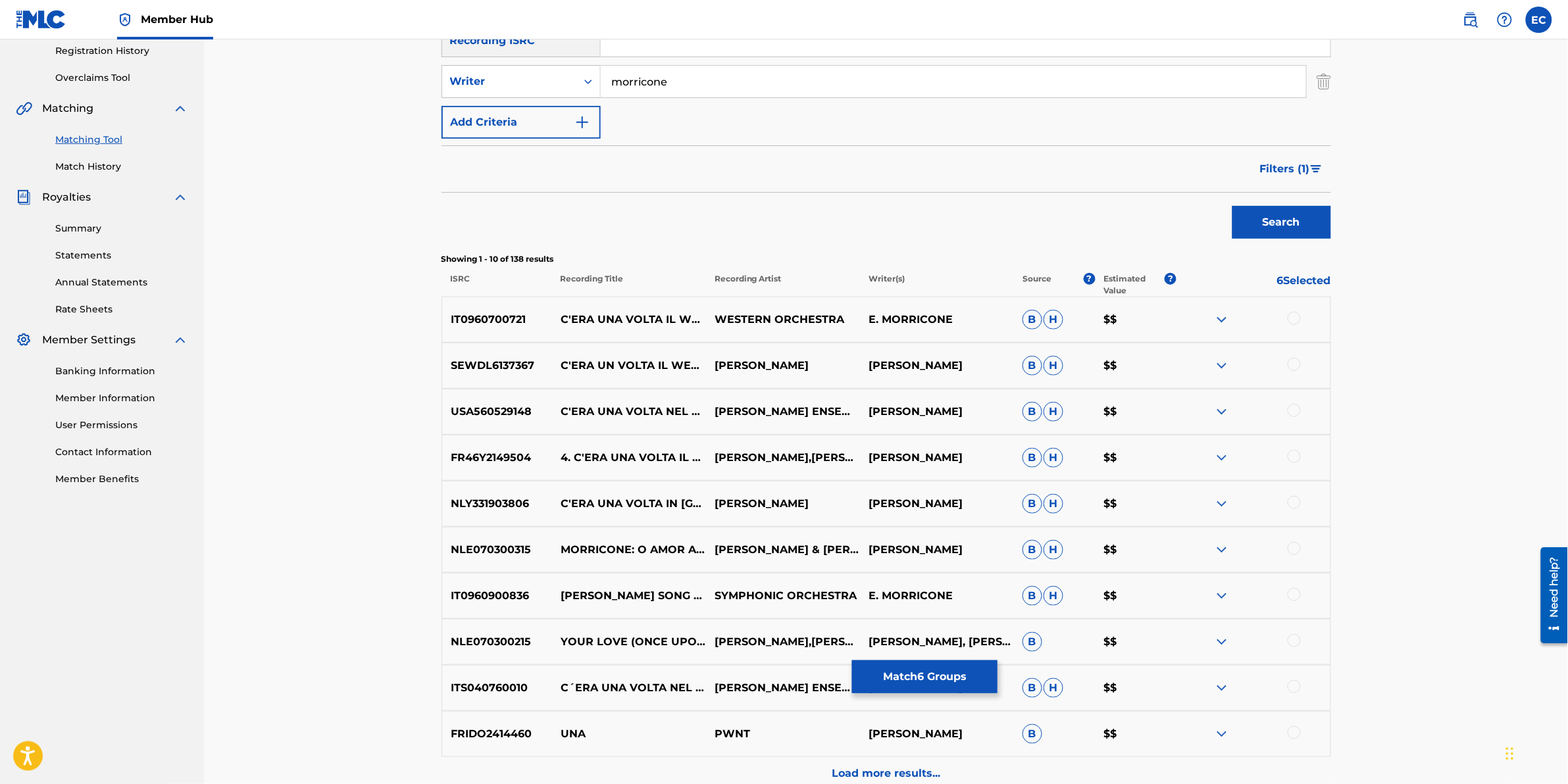
scroll to position [385, 0]
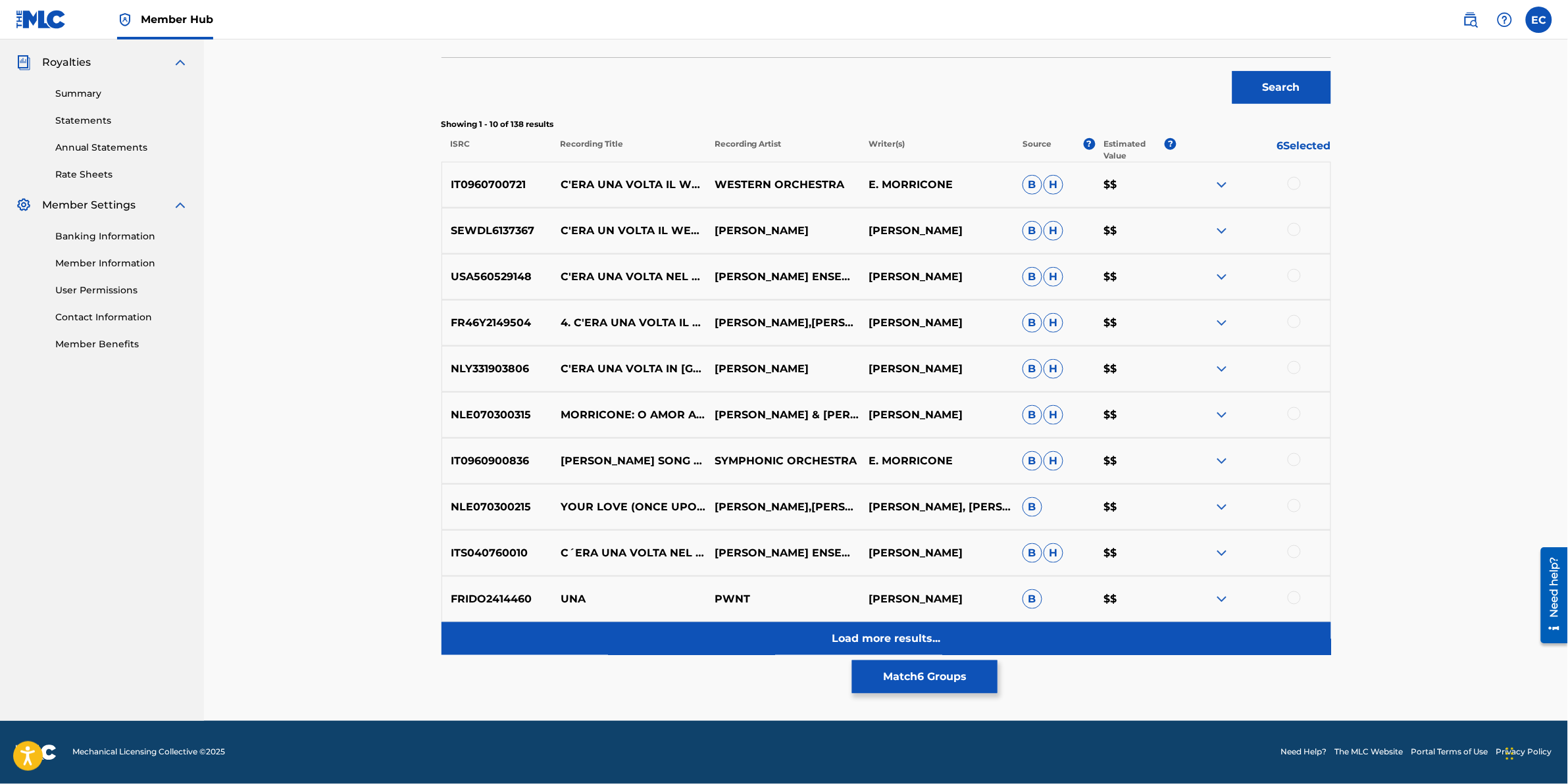
click at [642, 487] on div "Load more results..." at bounding box center [886, 639] width 890 height 33
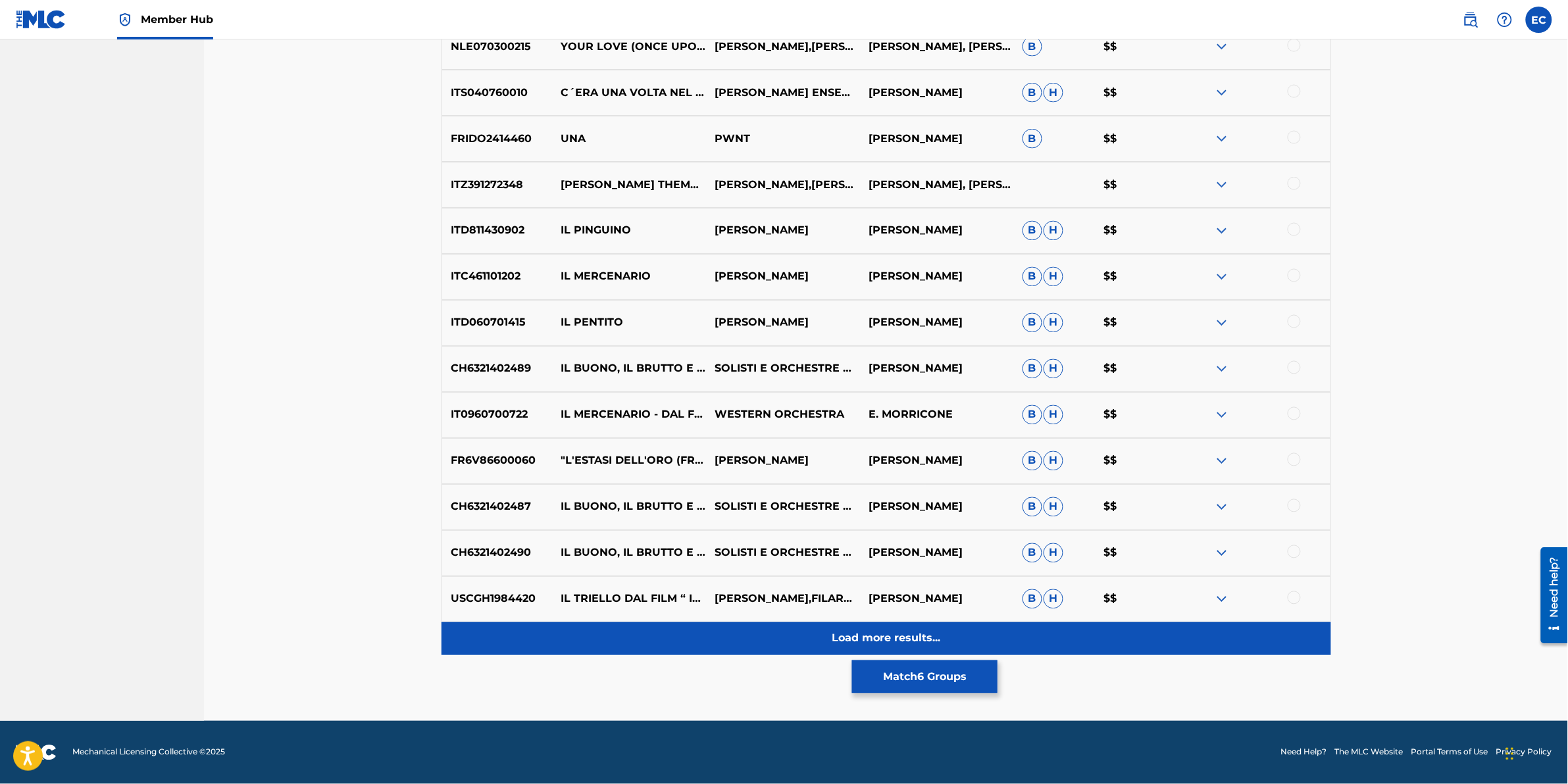
click at [674, 487] on div "Load more results..." at bounding box center [886, 639] width 890 height 33
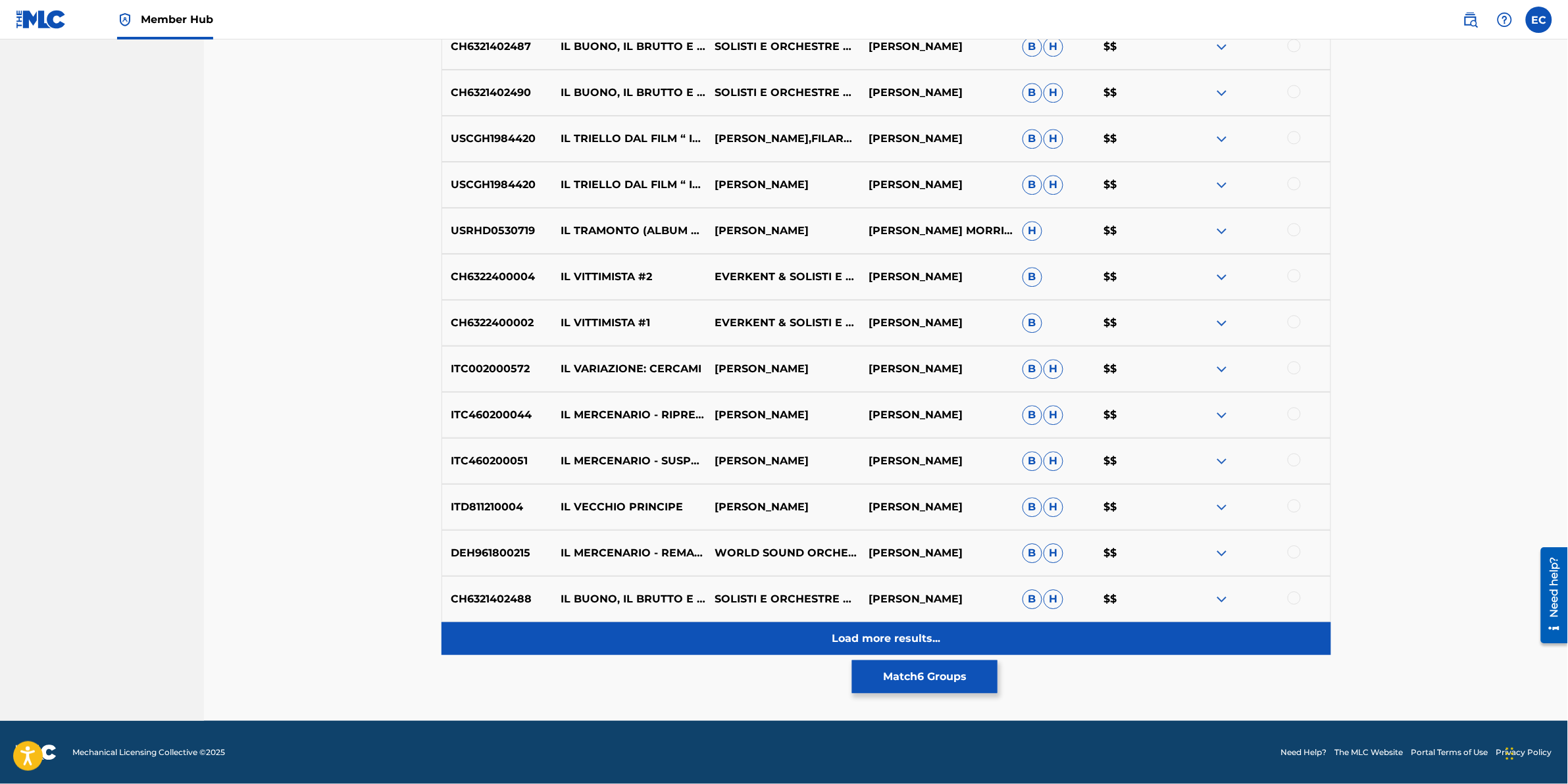
click at [627, 487] on div "Load more results..." at bounding box center [886, 639] width 890 height 33
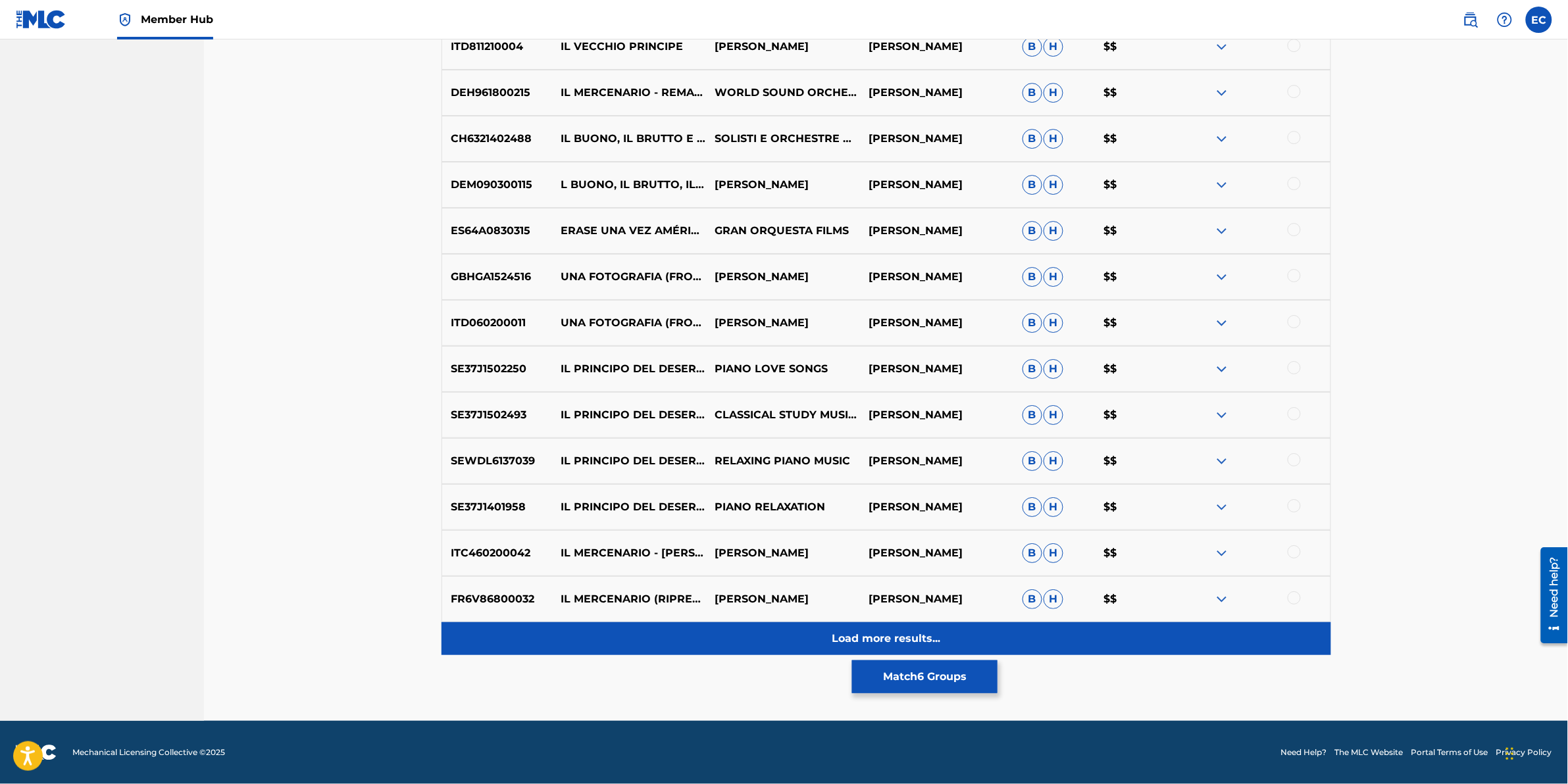
click at [673, 487] on div "Load more results..." at bounding box center [886, 639] width 890 height 33
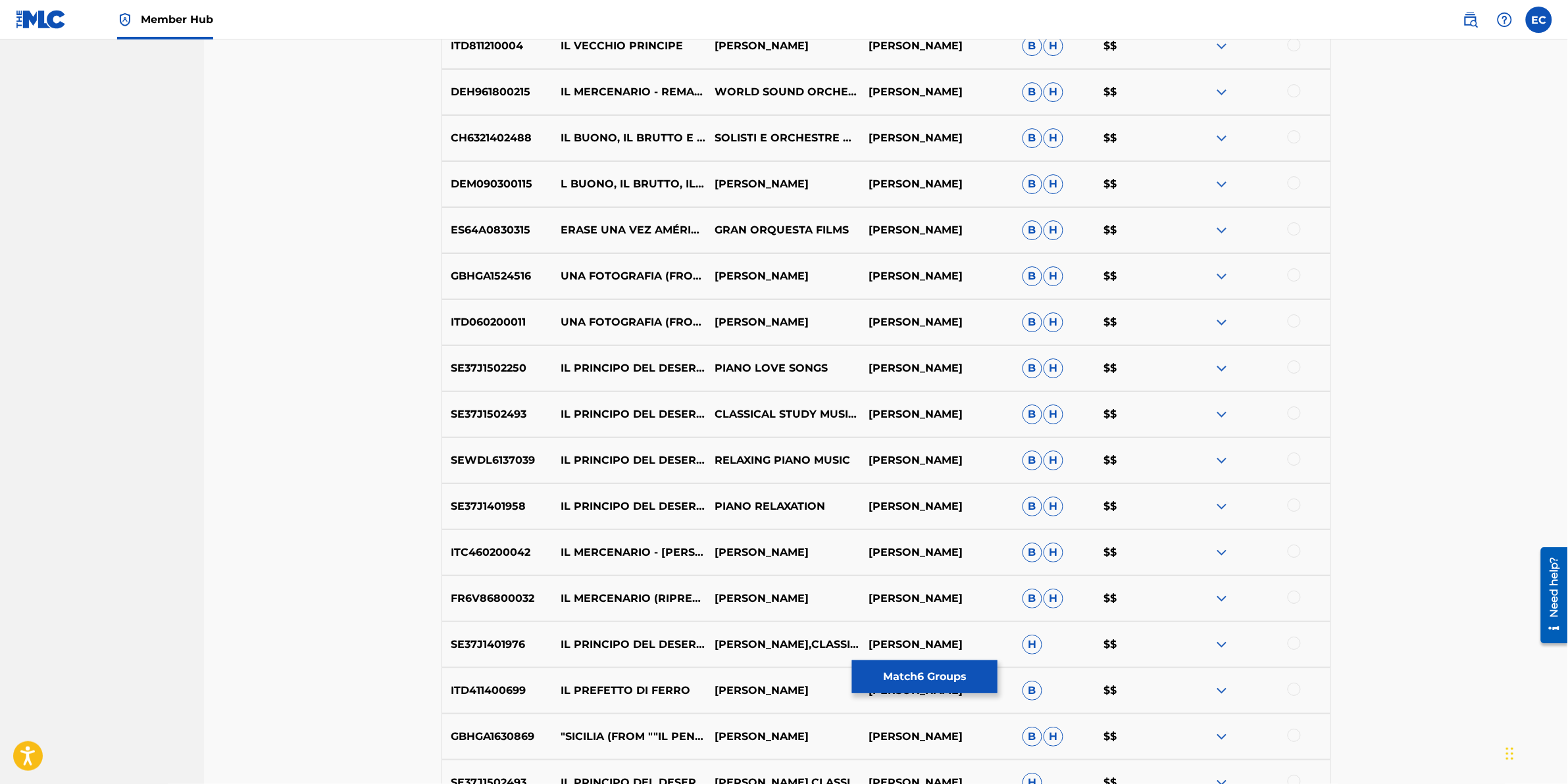
scroll to position [2228, 0]
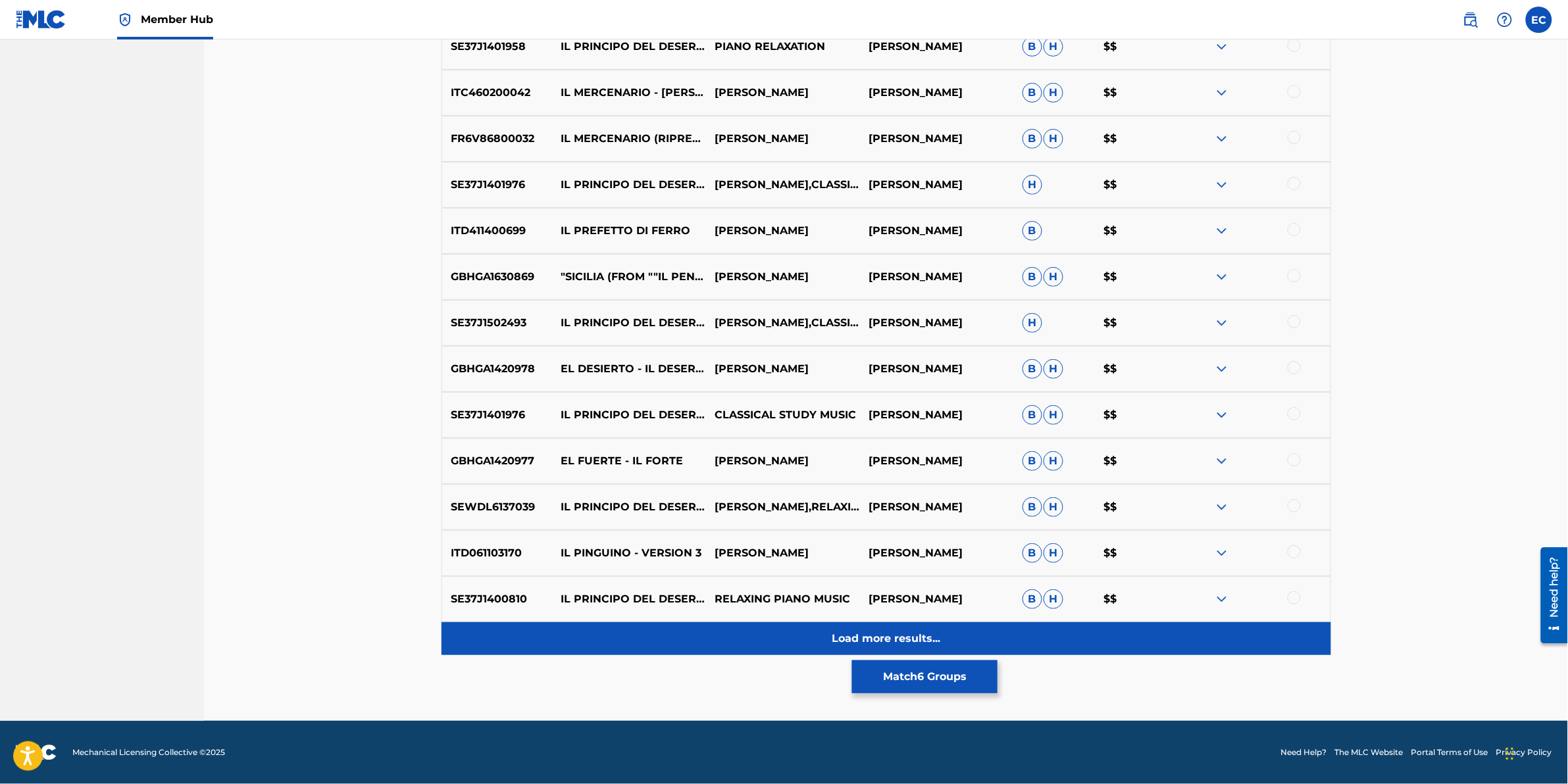
click at [652, 487] on div "Load more results..." at bounding box center [886, 639] width 890 height 33
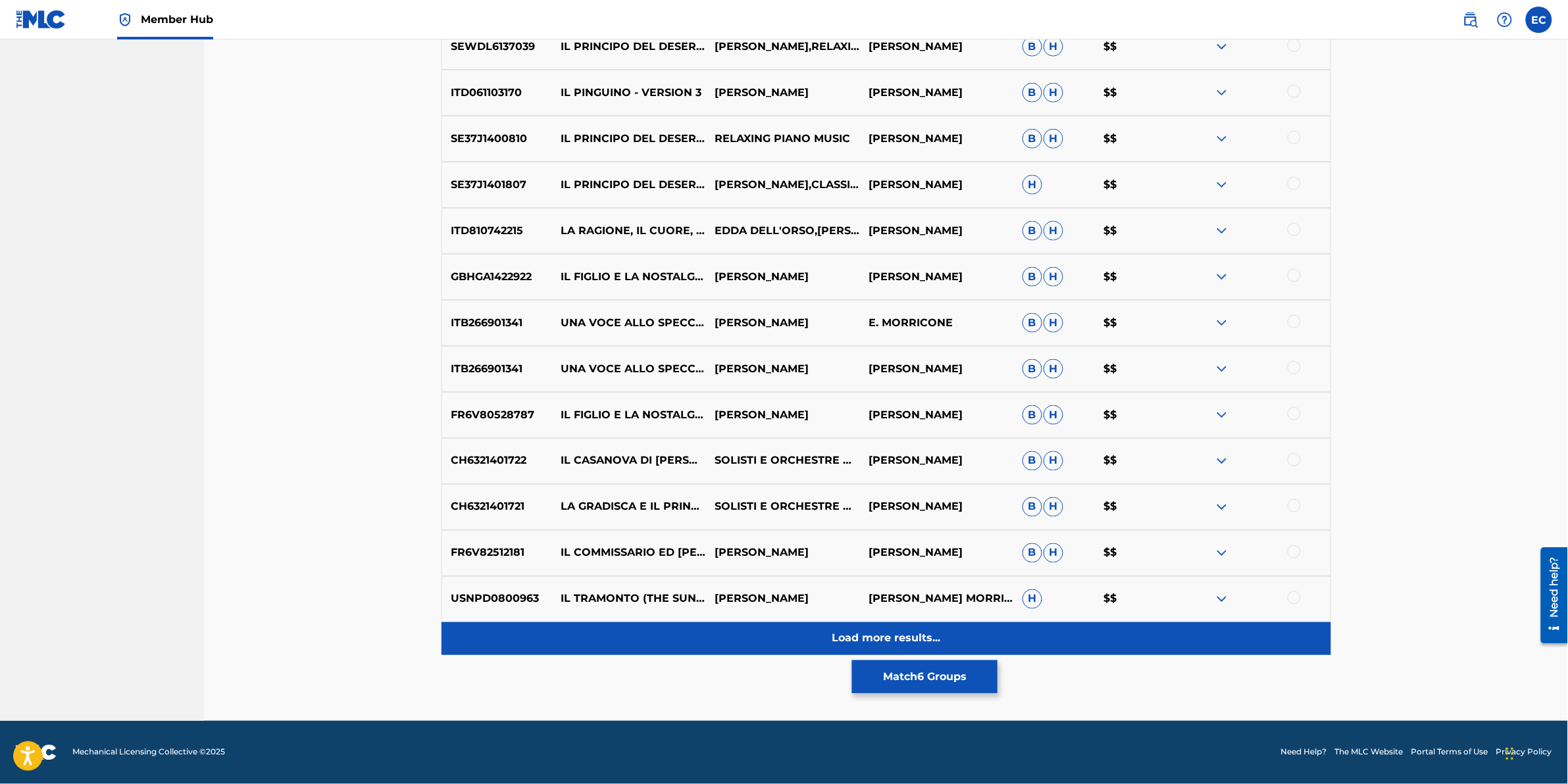
click at [652, 487] on div "Load more results..." at bounding box center [886, 639] width 890 height 33
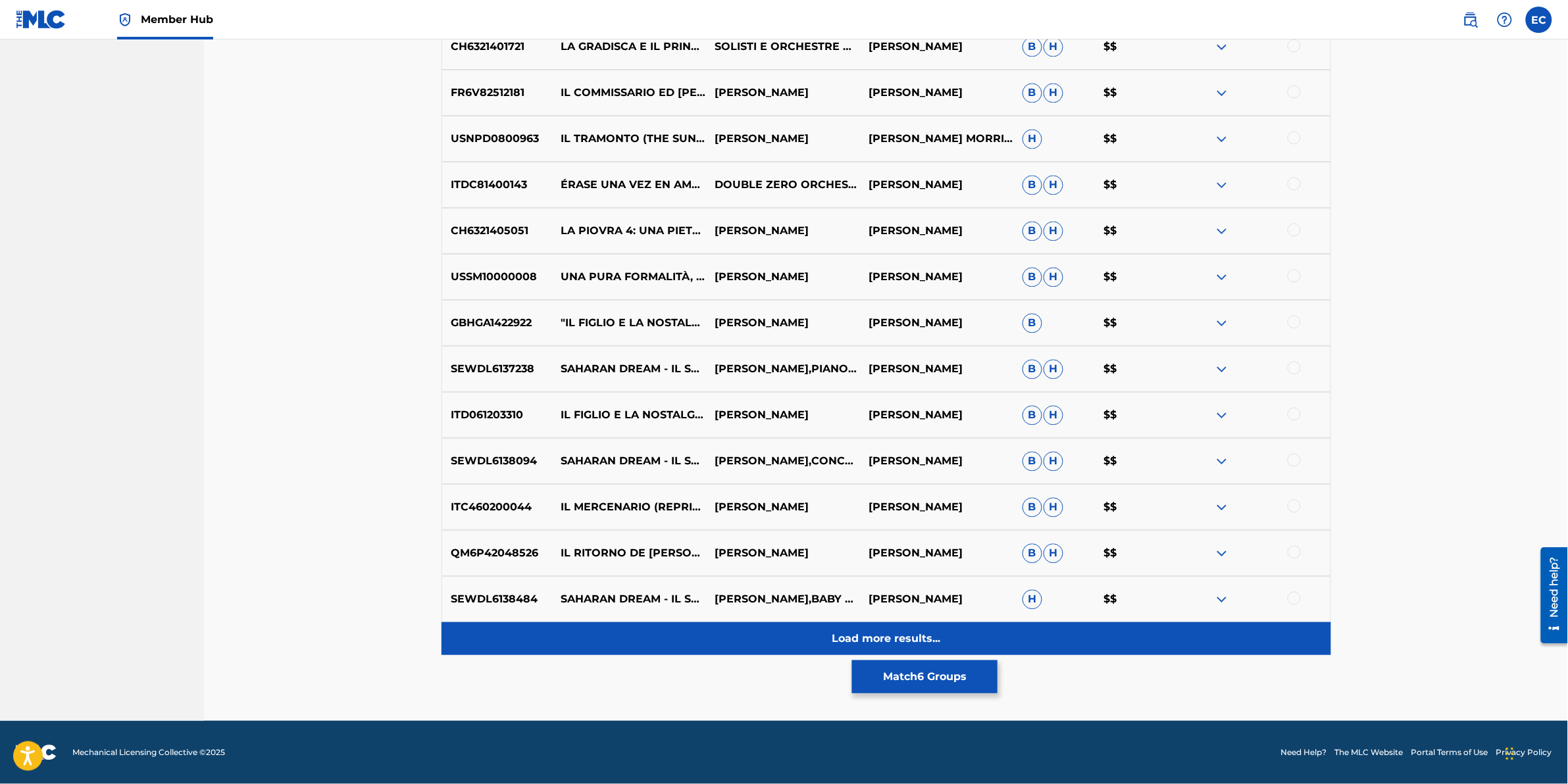
click at [666, 487] on div "Load more results..." at bounding box center [886, 639] width 890 height 33
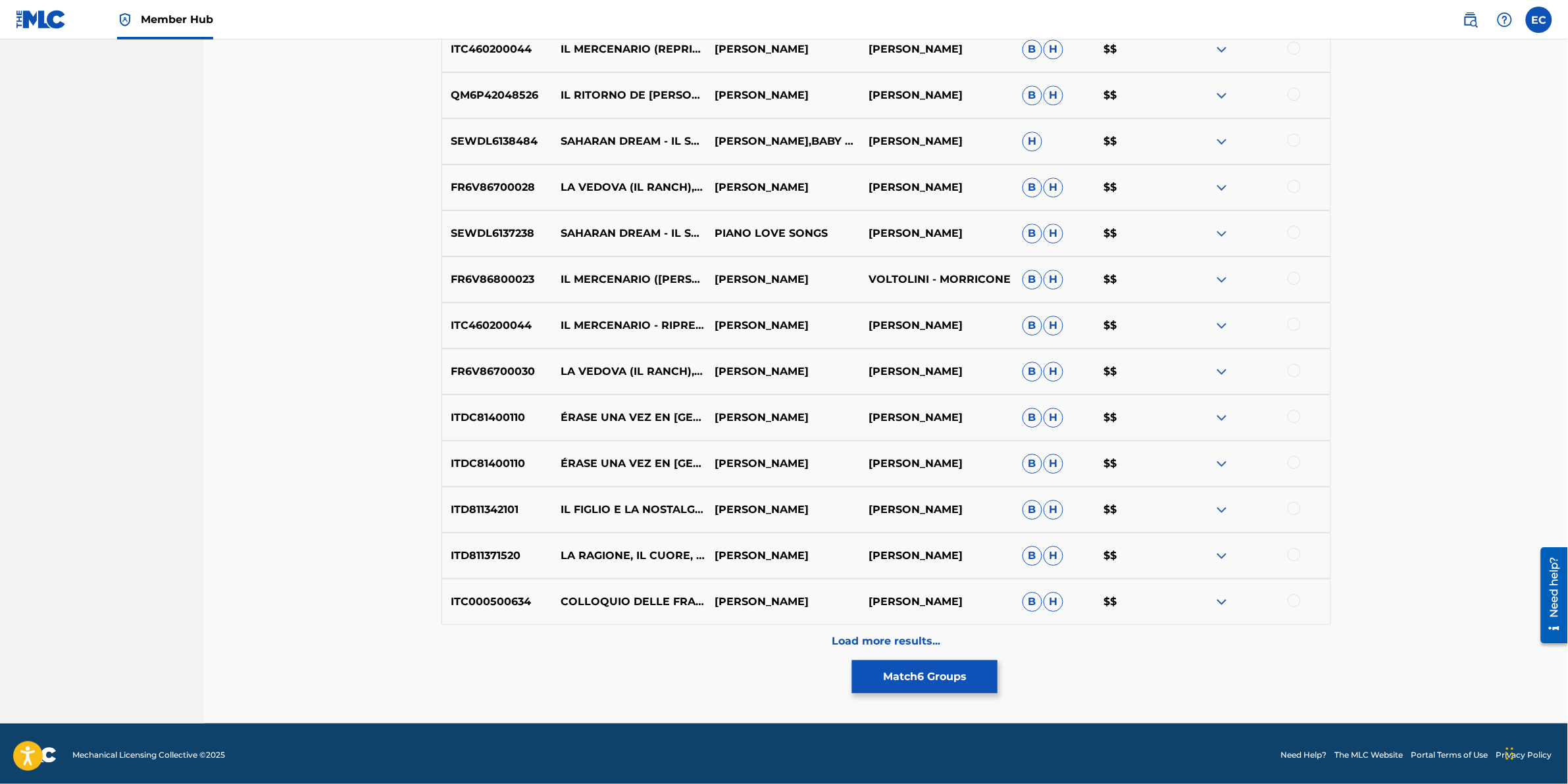
scroll to position [3610, 0]
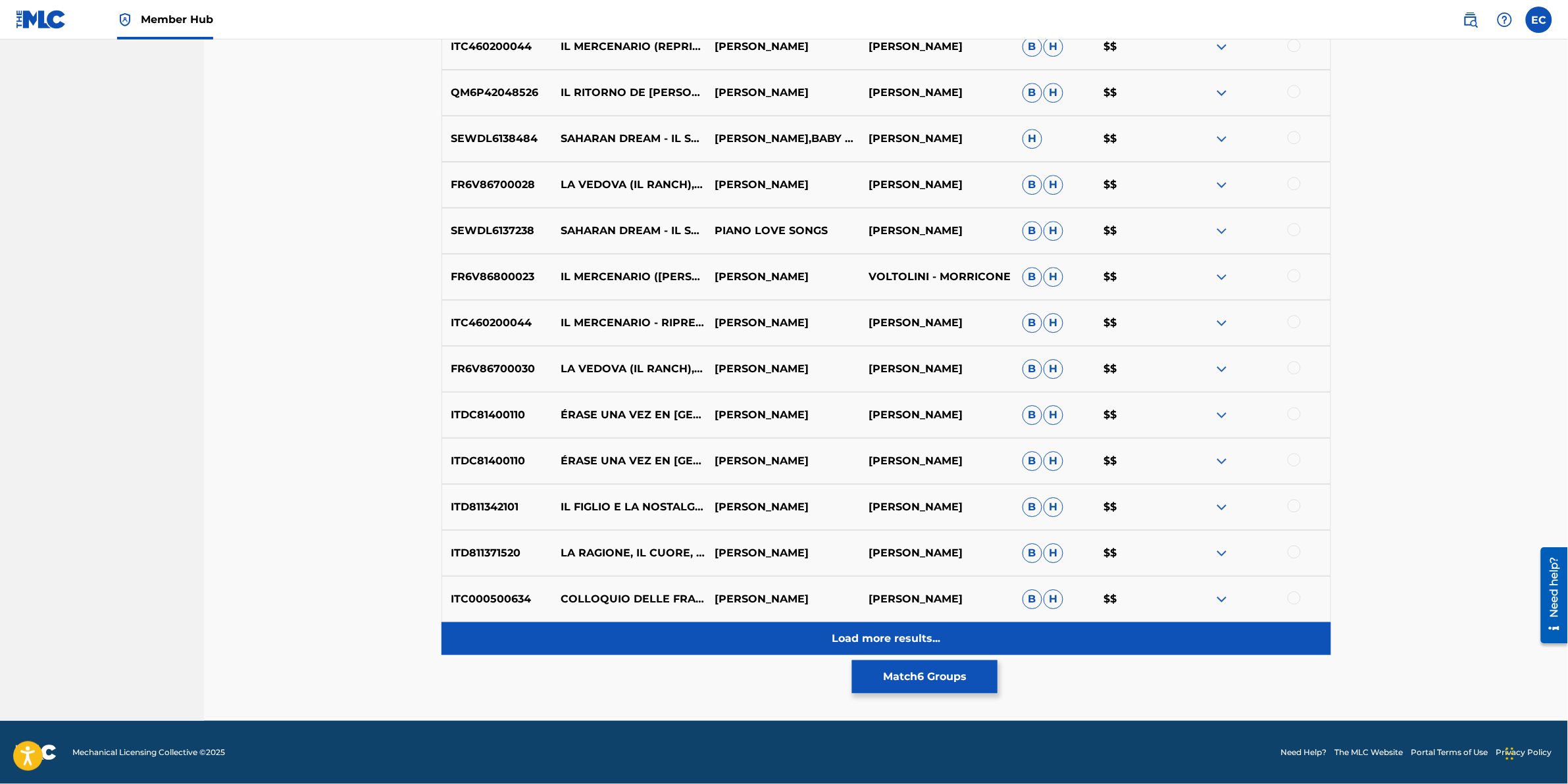
click at [661, 487] on div "Load more results..." at bounding box center [886, 639] width 890 height 33
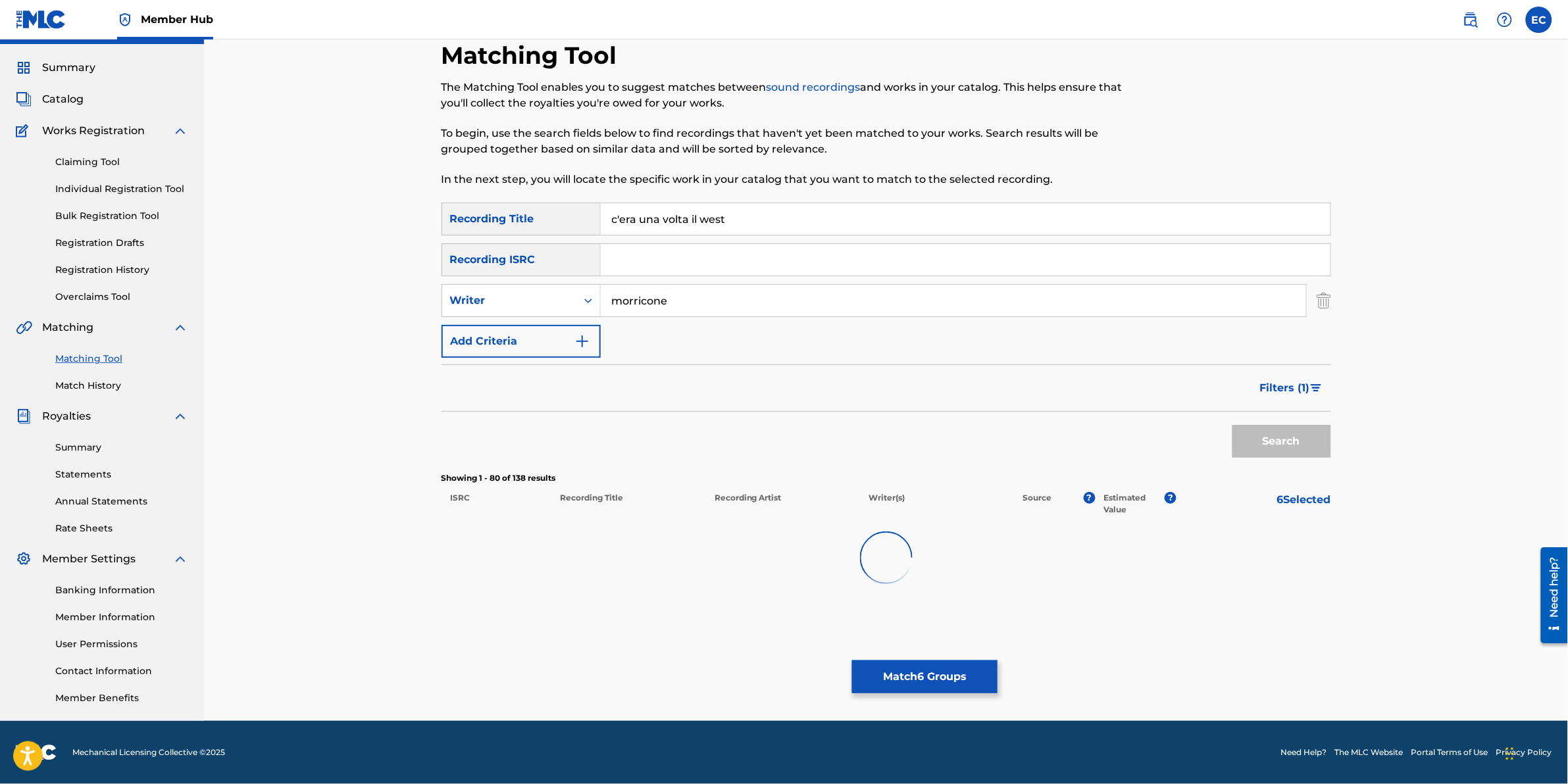
scroll to position [31, 0]
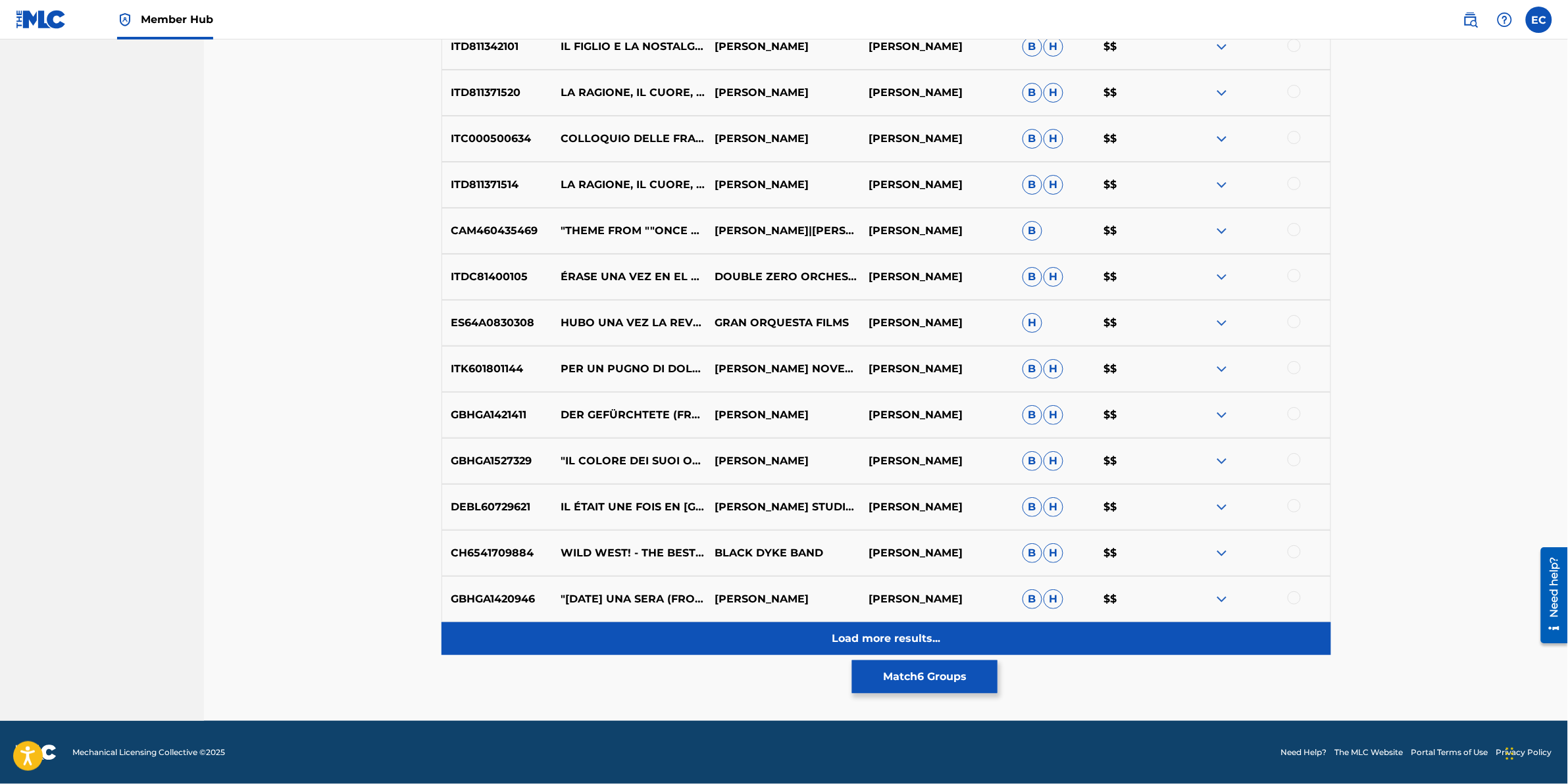
click at [663, 487] on div "Load more results..." at bounding box center [886, 639] width 890 height 33
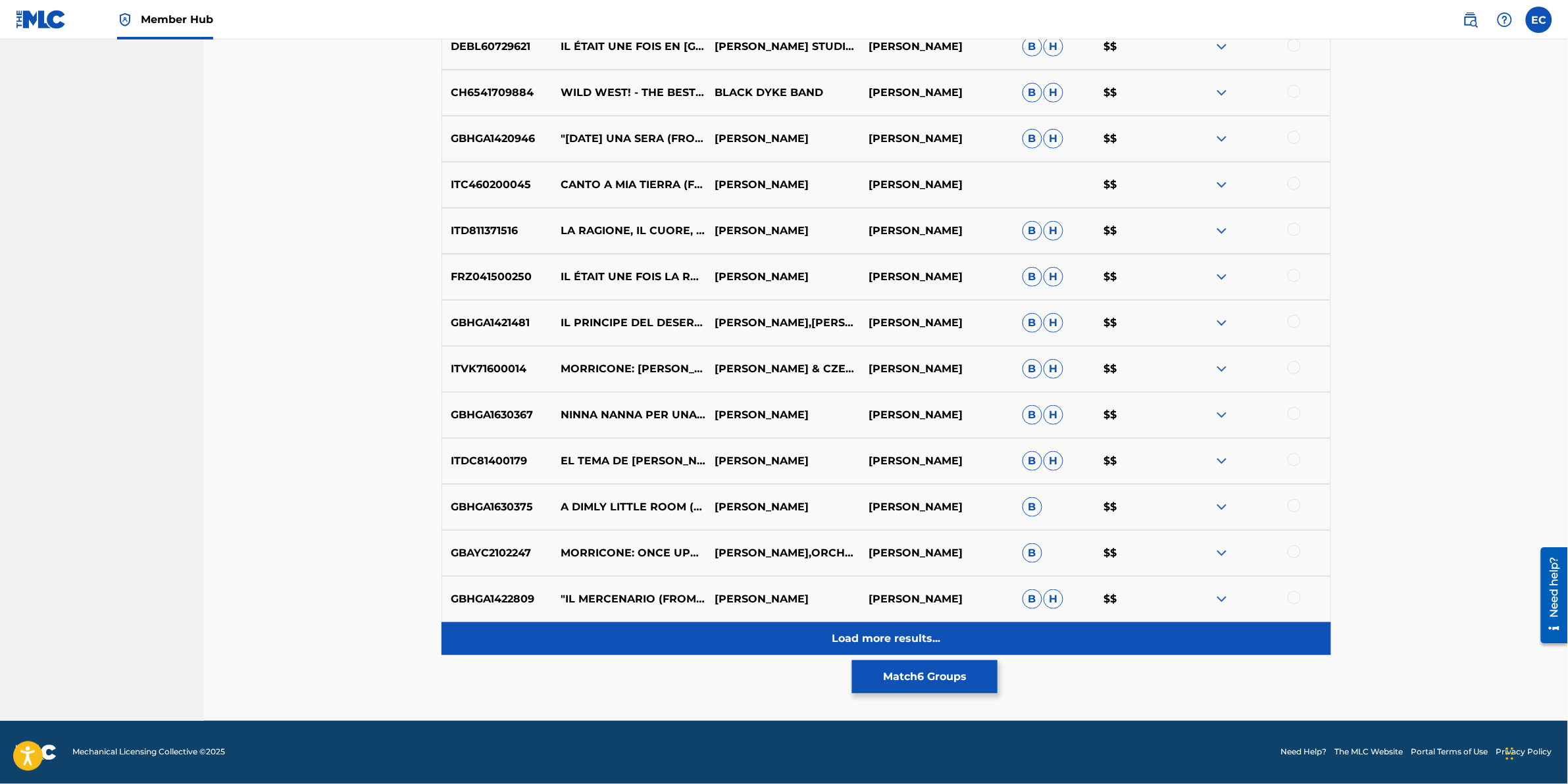
click at [655, 487] on div "Load more results..." at bounding box center [886, 639] width 890 height 33
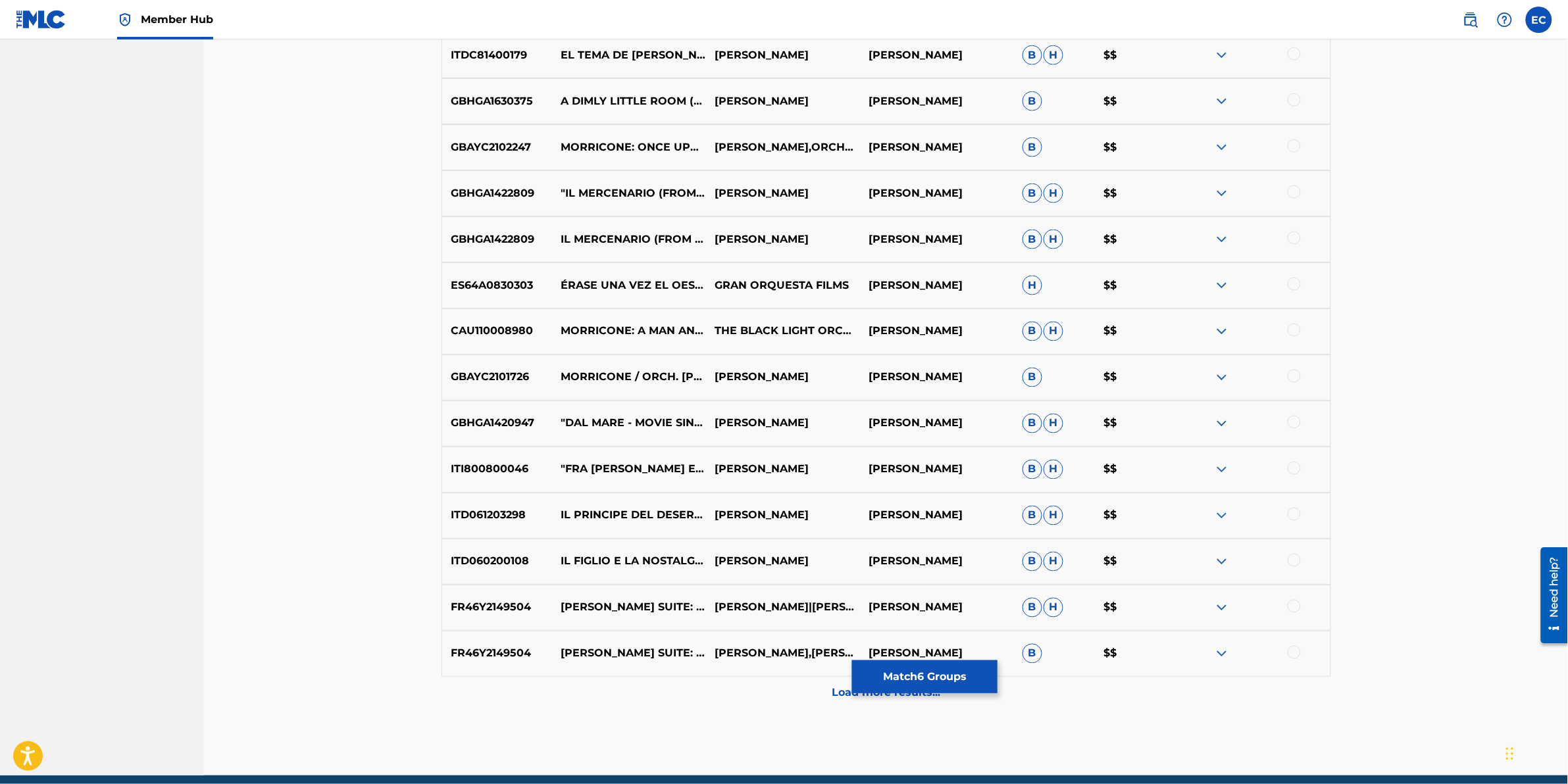
scroll to position [4992, 0]
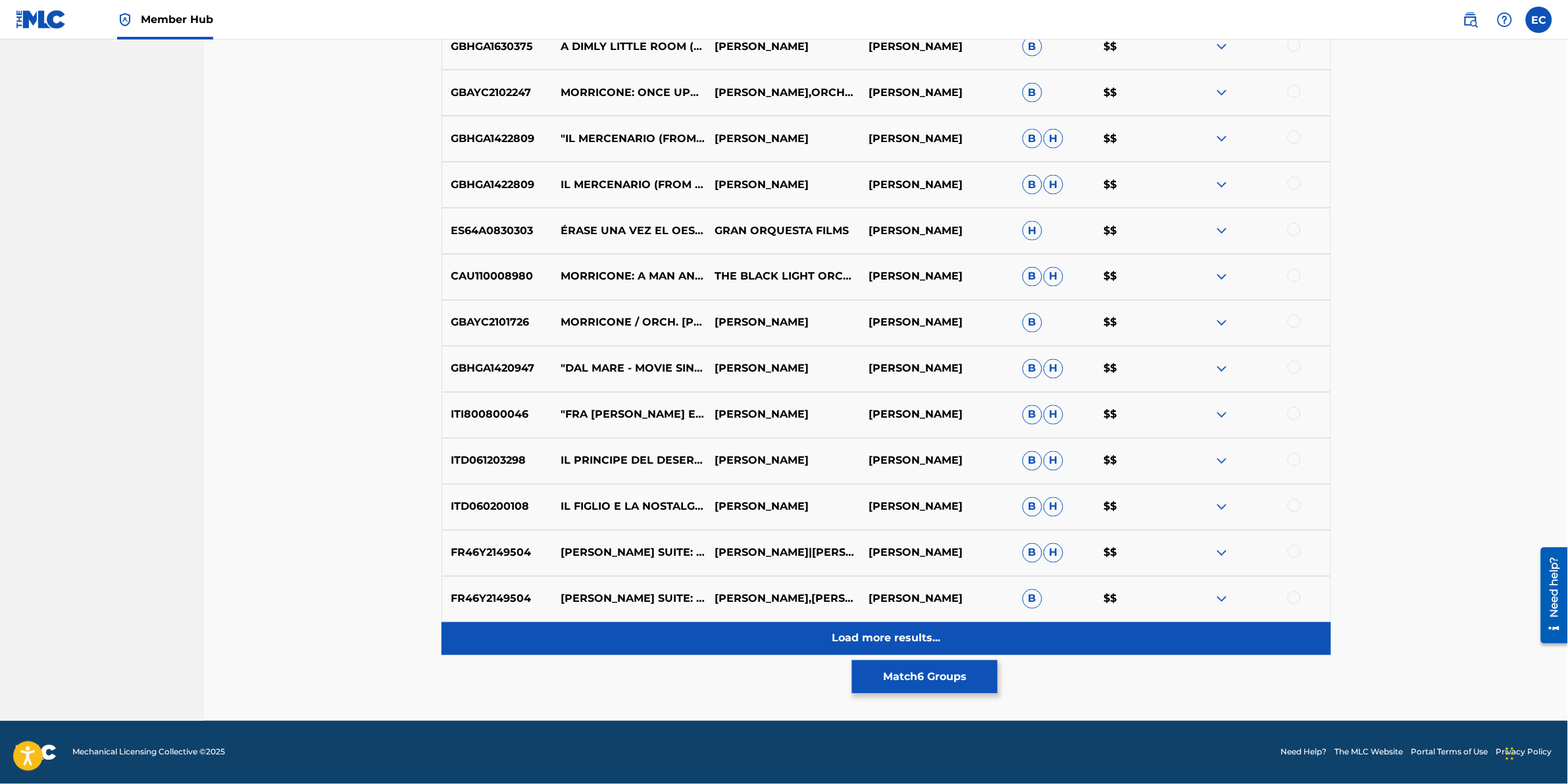
click at [640, 487] on div "Load more results..." at bounding box center [886, 639] width 890 height 33
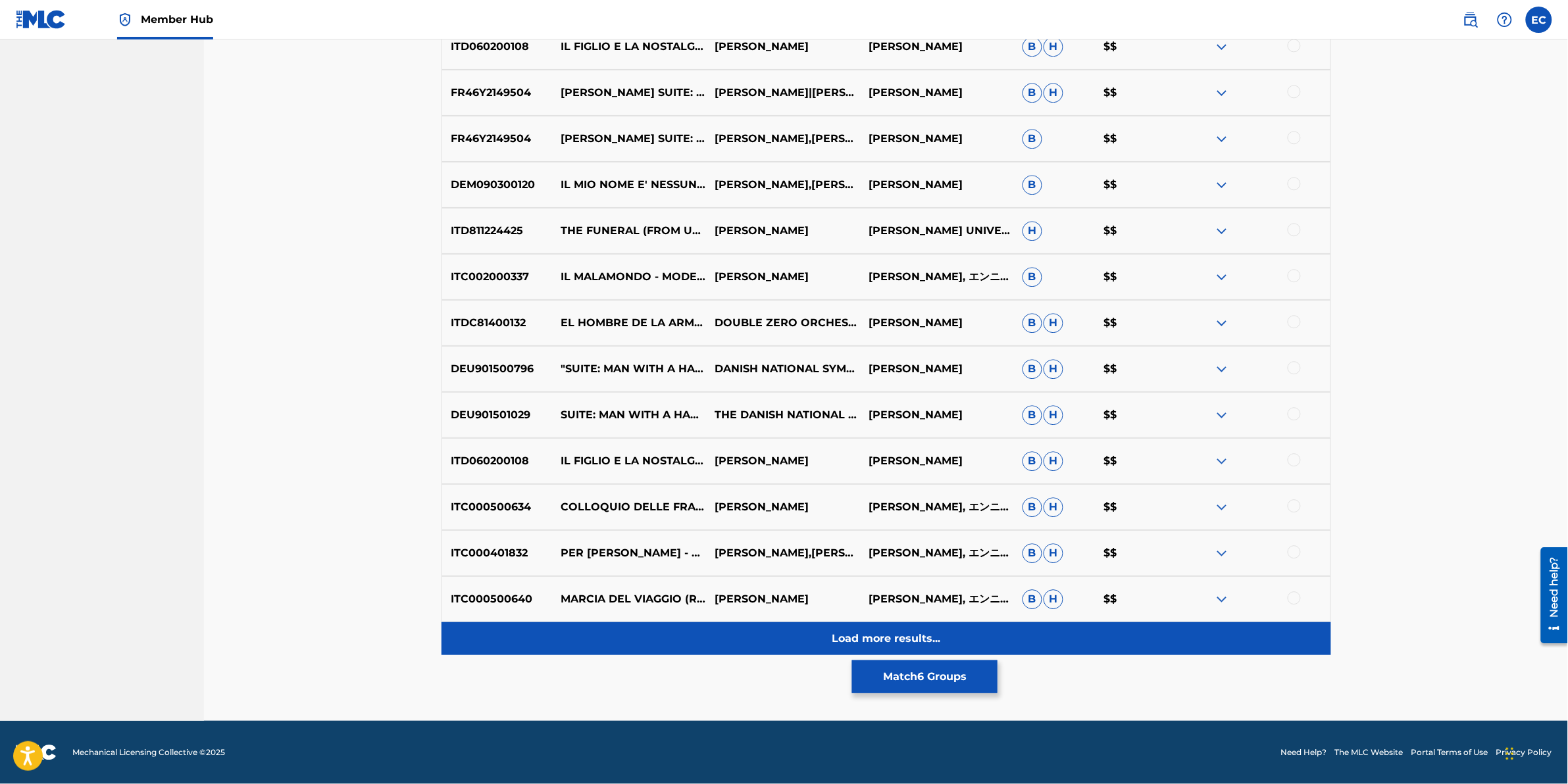
click at [663, 487] on div "Load more results..." at bounding box center [886, 639] width 890 height 33
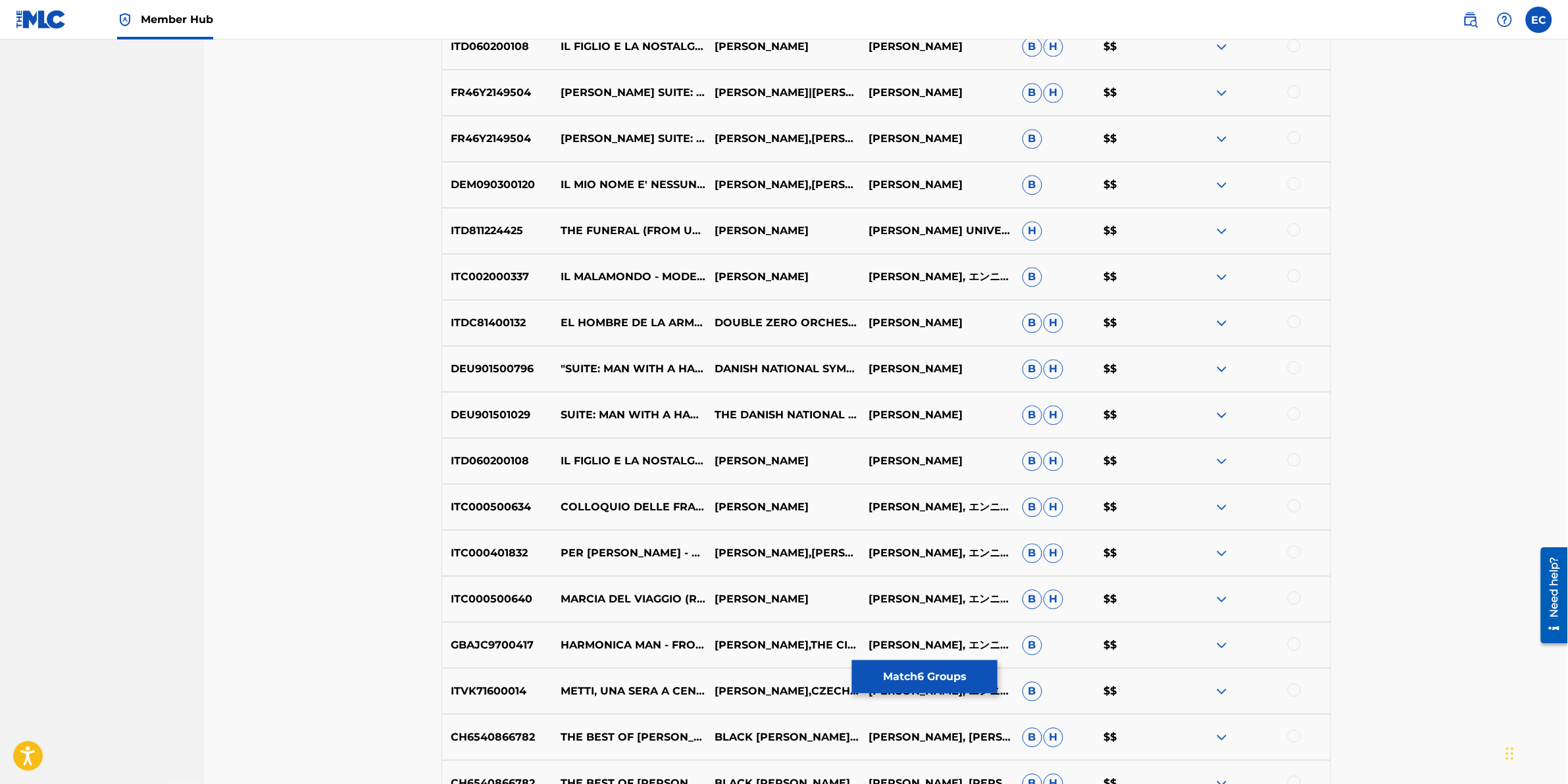
scroll to position [5913, 0]
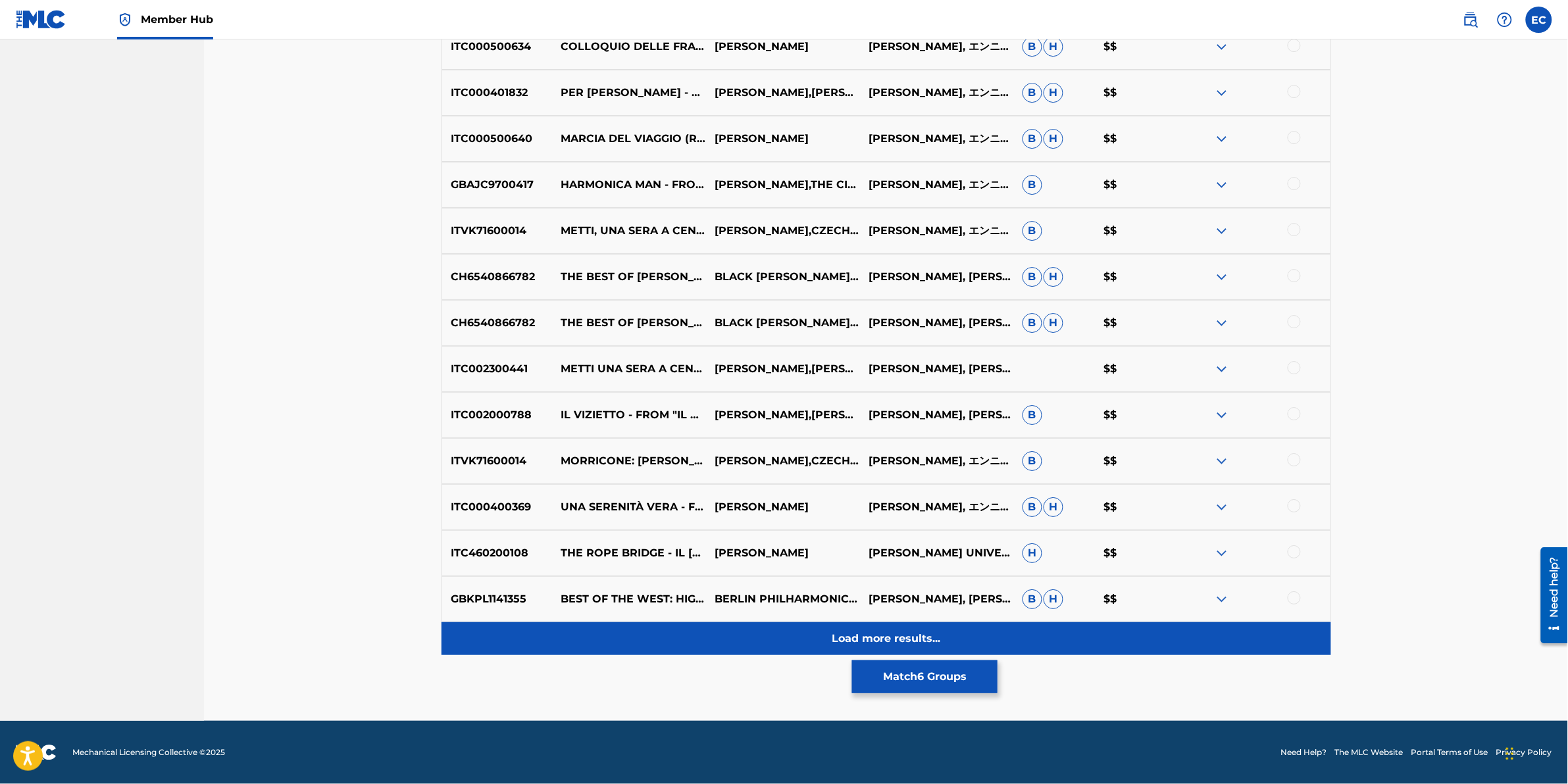
click at [749, 487] on div "Load more results..." at bounding box center [886, 639] width 890 height 33
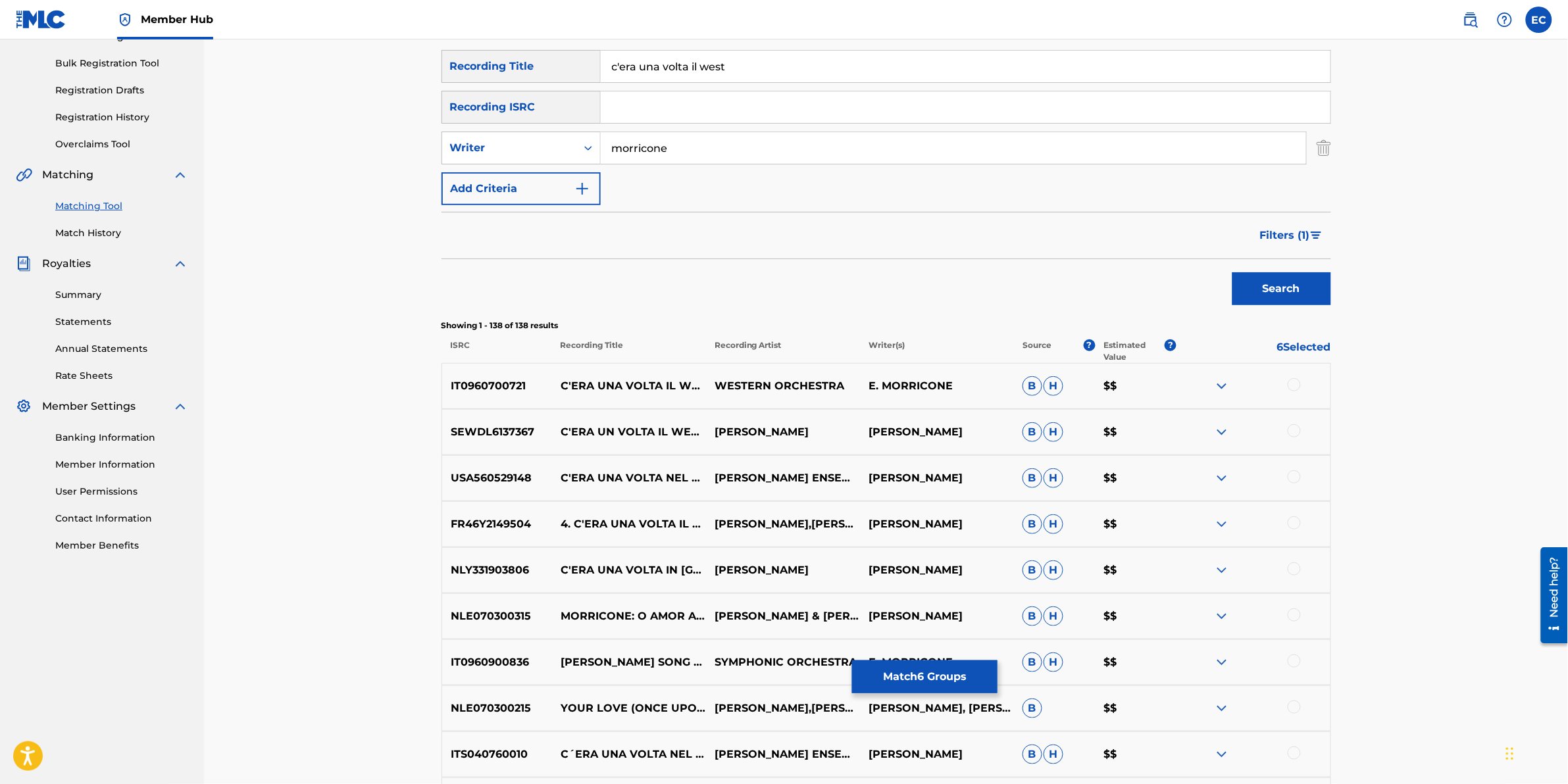
scroll to position [177, 0]
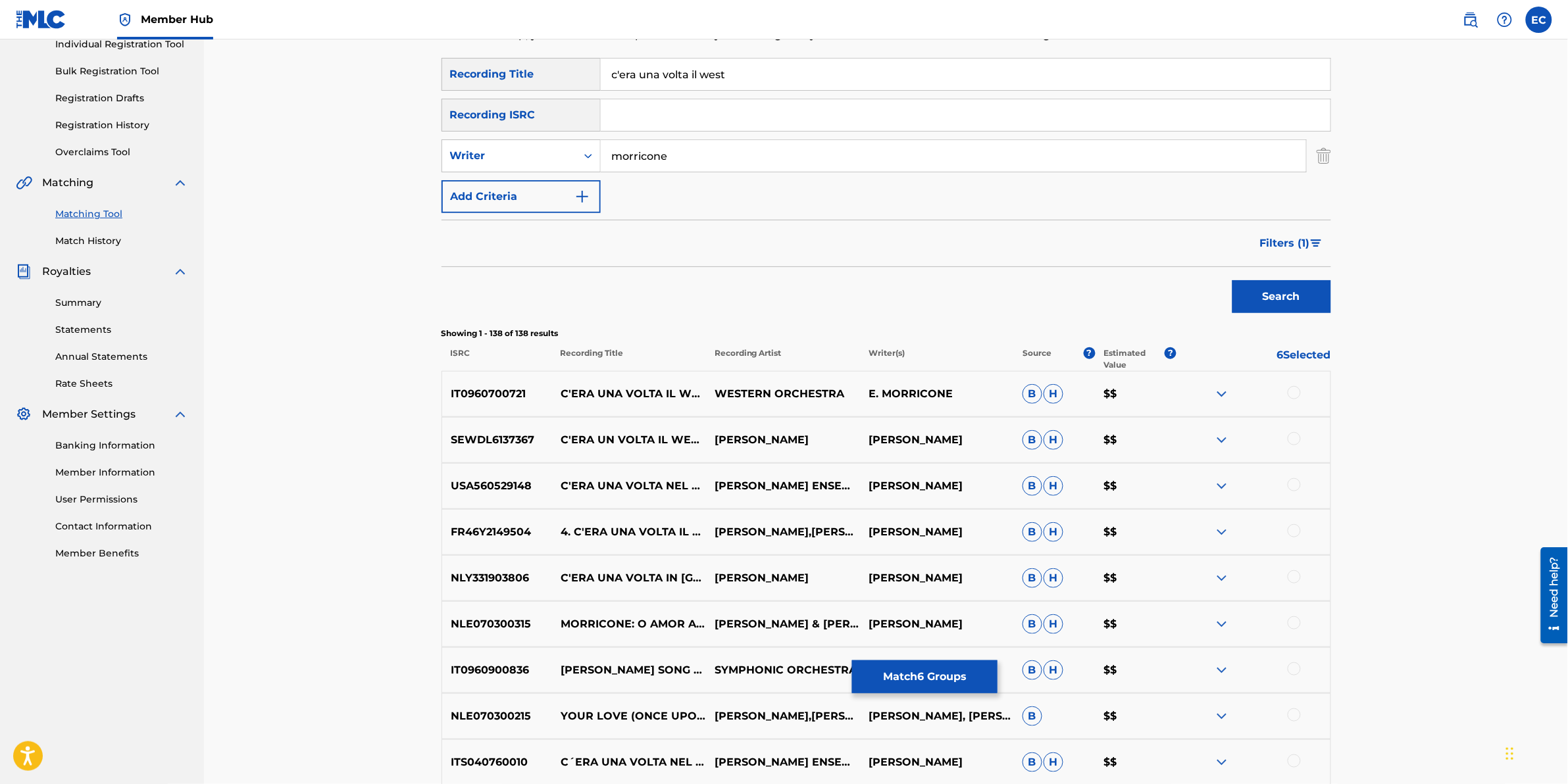
click at [1041, 396] on div at bounding box center [1294, 392] width 13 height 13
click at [1041, 441] on div at bounding box center [1294, 438] width 13 height 13
click at [1041, 441] on div at bounding box center [1253, 440] width 154 height 16
drag, startPoint x: 1296, startPoint y: 441, endPoint x: 1295, endPoint y: 484, distance: 43.0
click at [1041, 484] on div at bounding box center [1294, 484] width 13 height 13
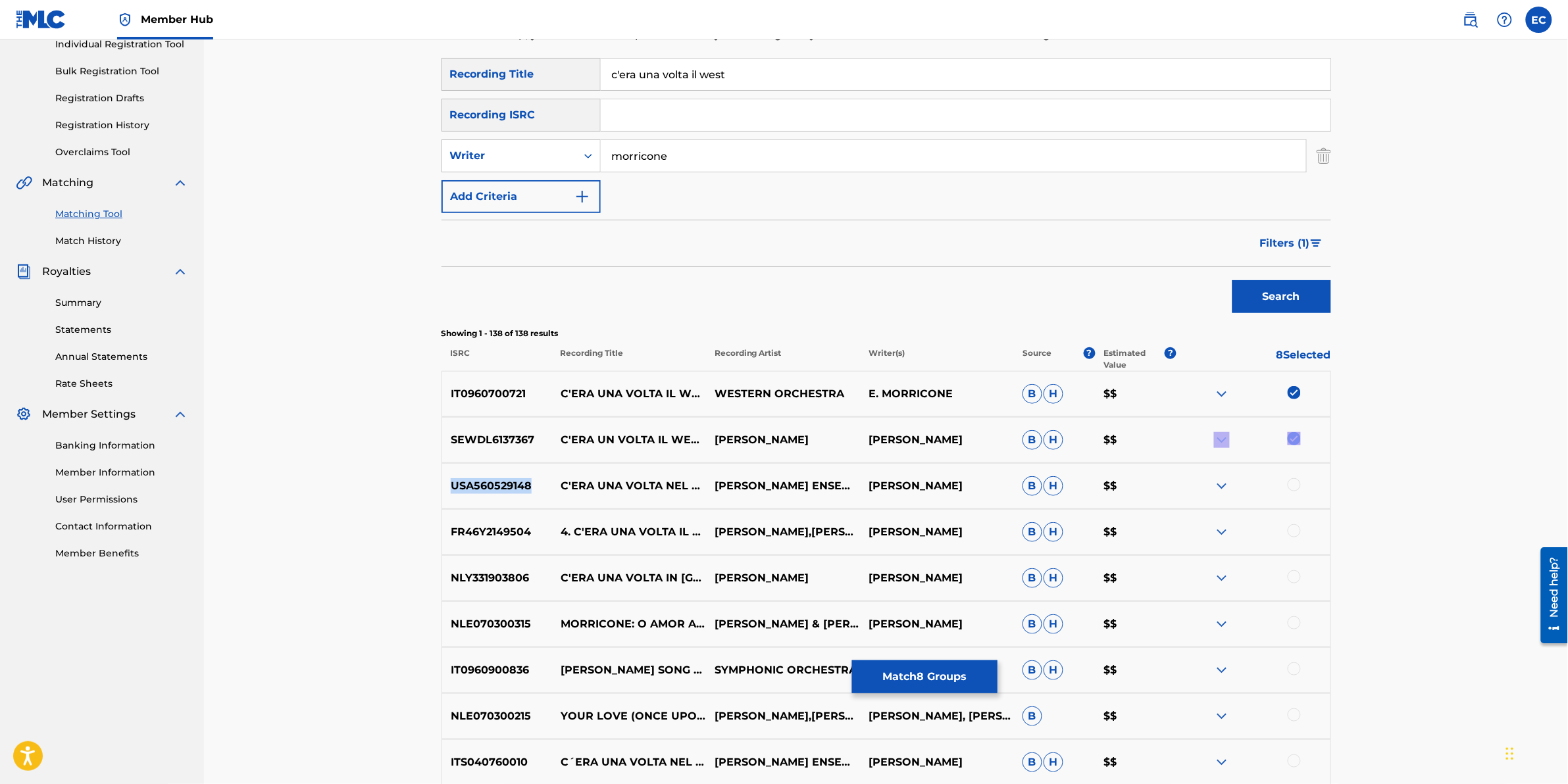
click at [1041, 484] on div at bounding box center [1253, 486] width 154 height 16
drag, startPoint x: 1295, startPoint y: 484, endPoint x: 1452, endPoint y: 474, distance: 157.3
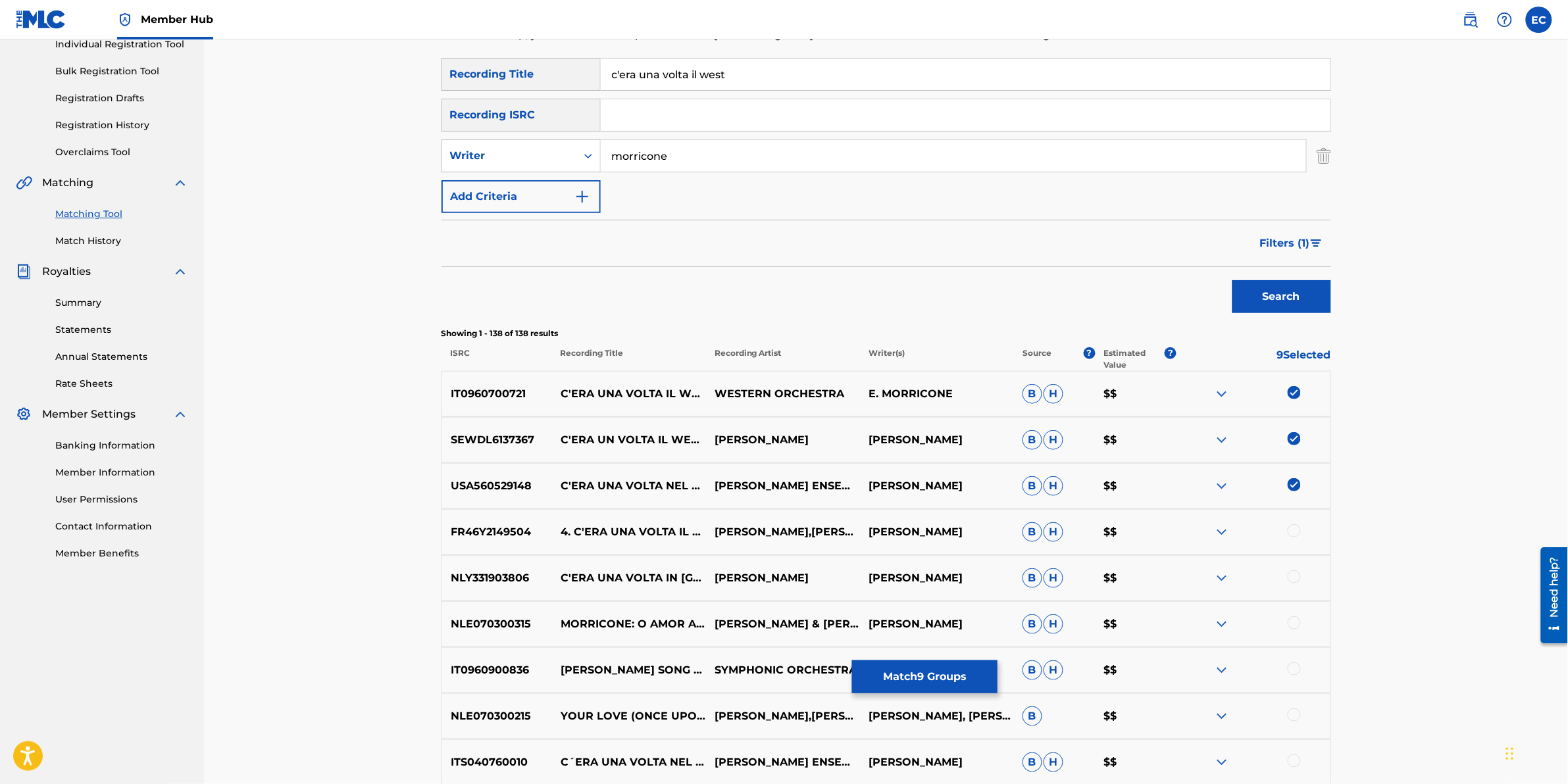
click at [1041, 487] on div at bounding box center [1294, 531] width 13 height 13
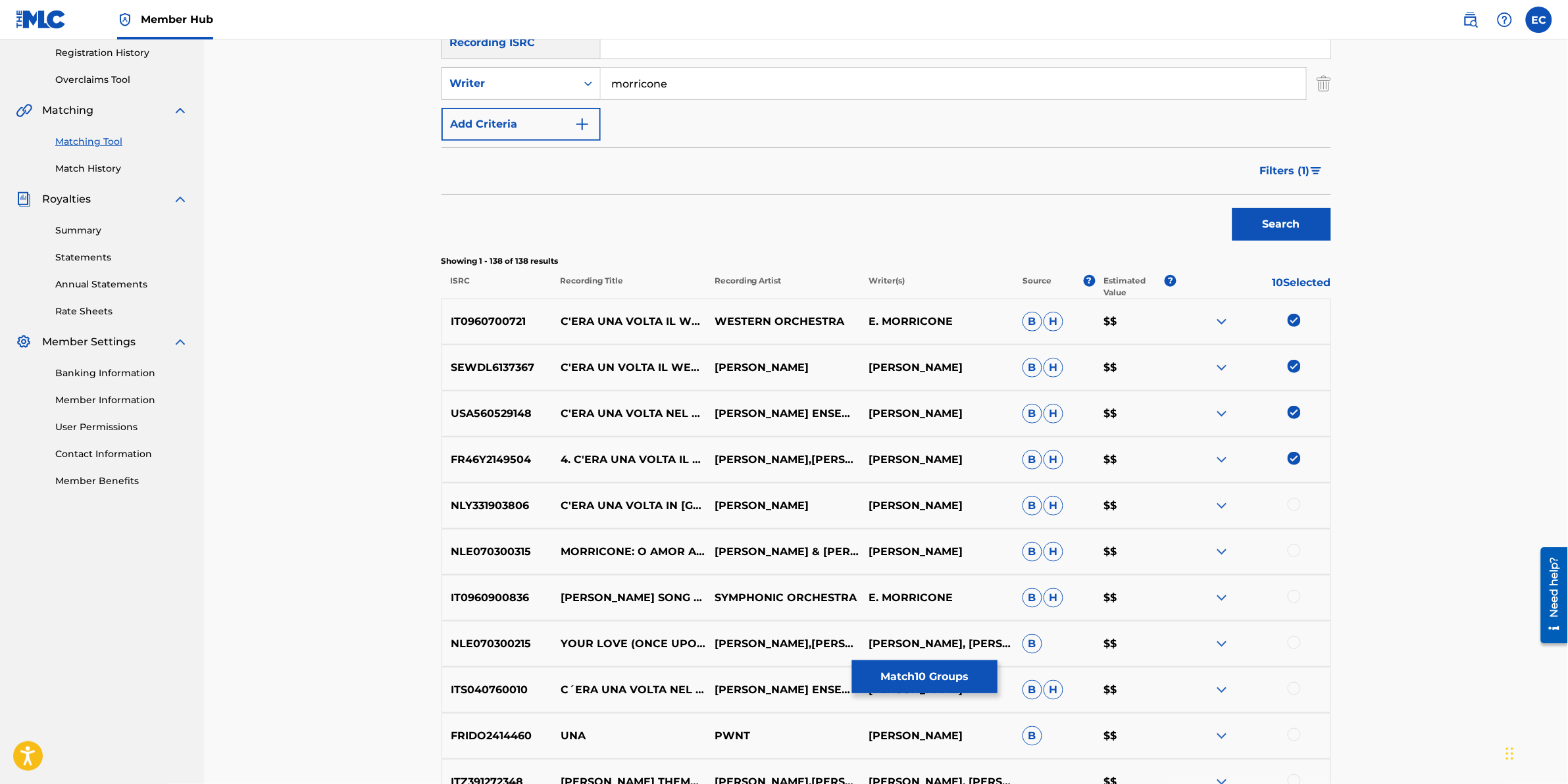
scroll to position [258, 0]
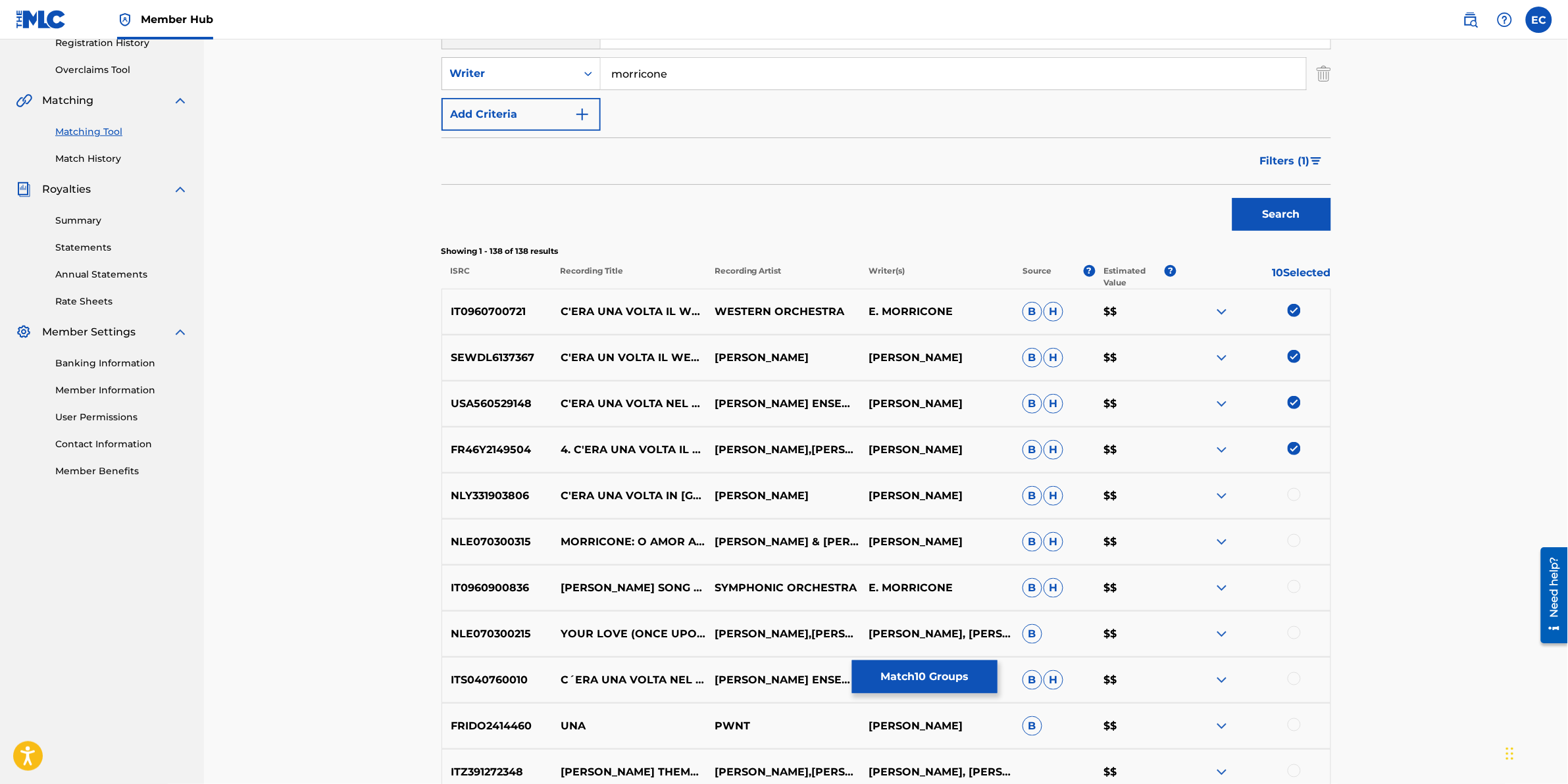
click at [1041, 487] on div at bounding box center [1294, 494] width 13 height 13
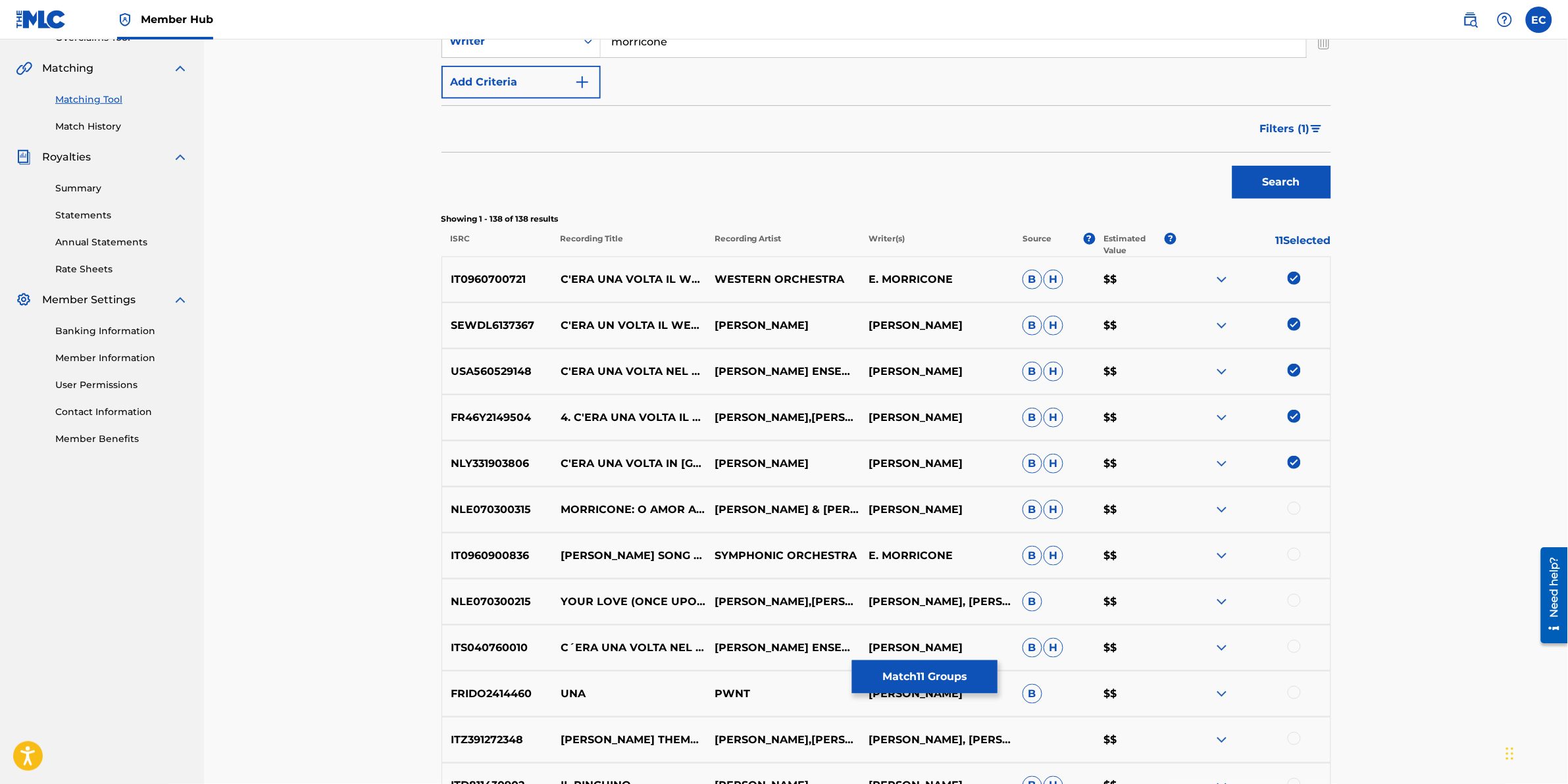
scroll to position [341, 0]
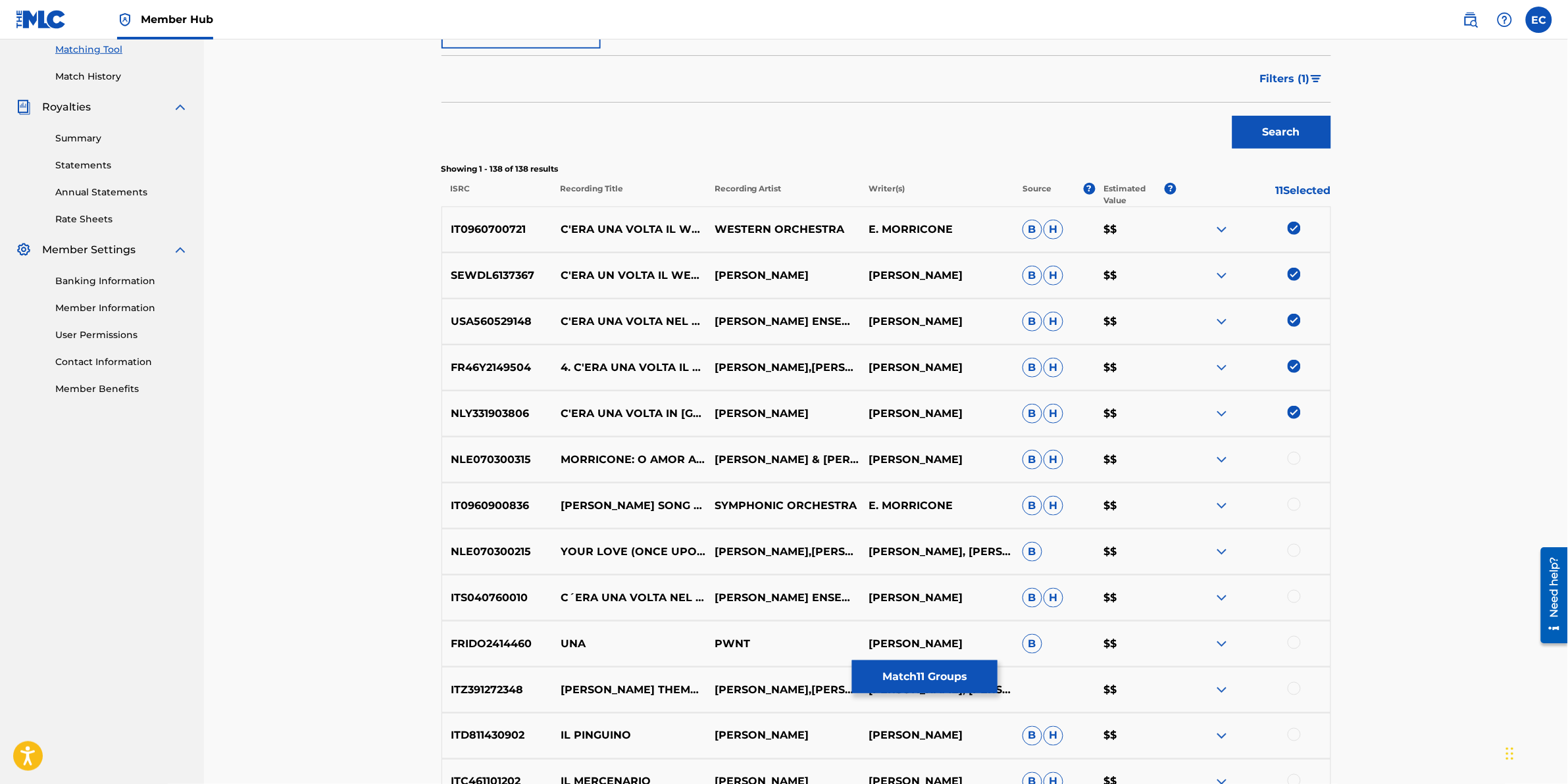
click at [1041, 459] on div at bounding box center [1294, 459] width 13 height 13
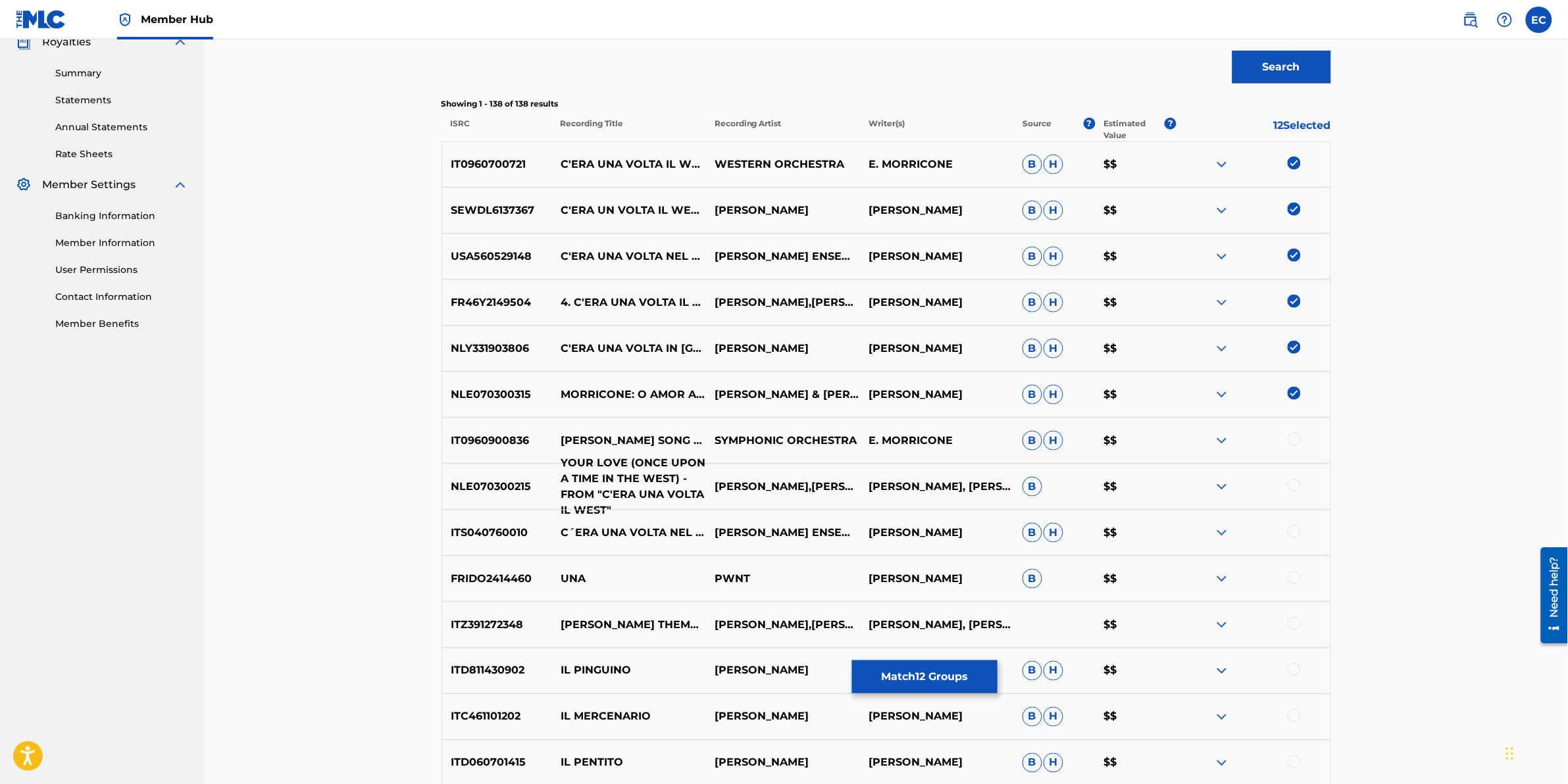
scroll to position [423, 0]
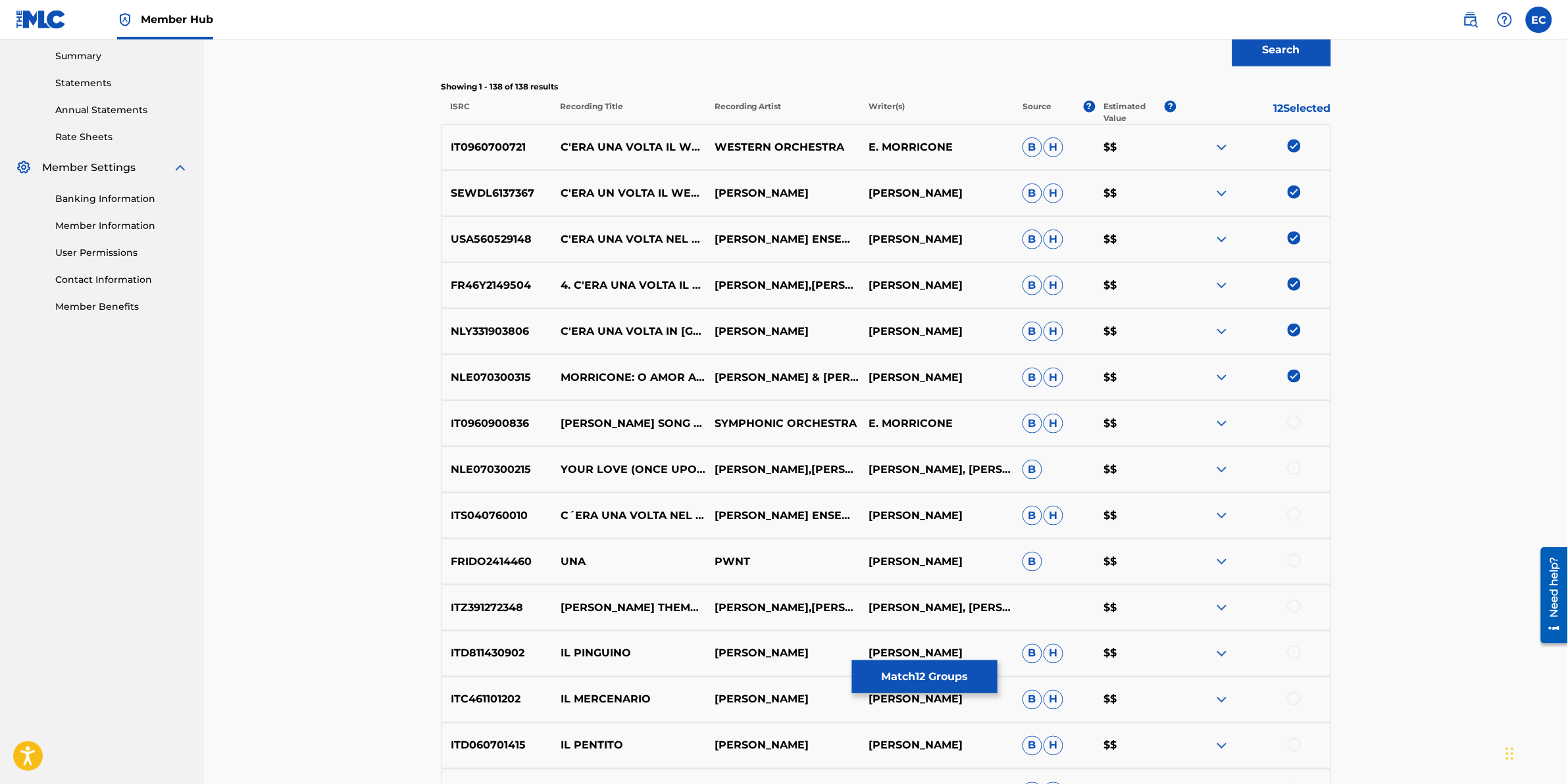
click at [1041, 469] on div at bounding box center [1294, 468] width 13 height 13
click at [1041, 487] on div at bounding box center [1294, 515] width 13 height 13
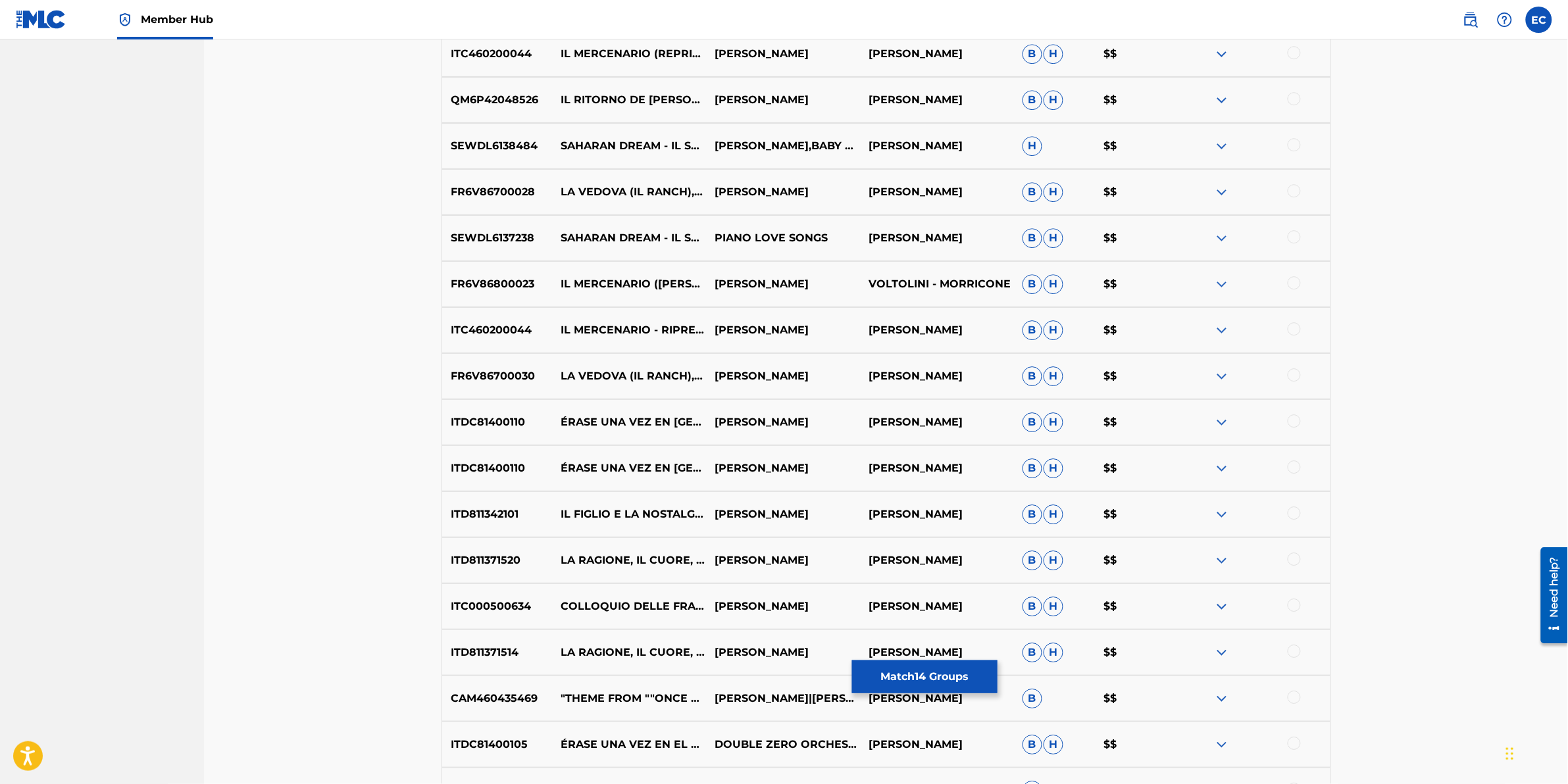
scroll to position [3631, 0]
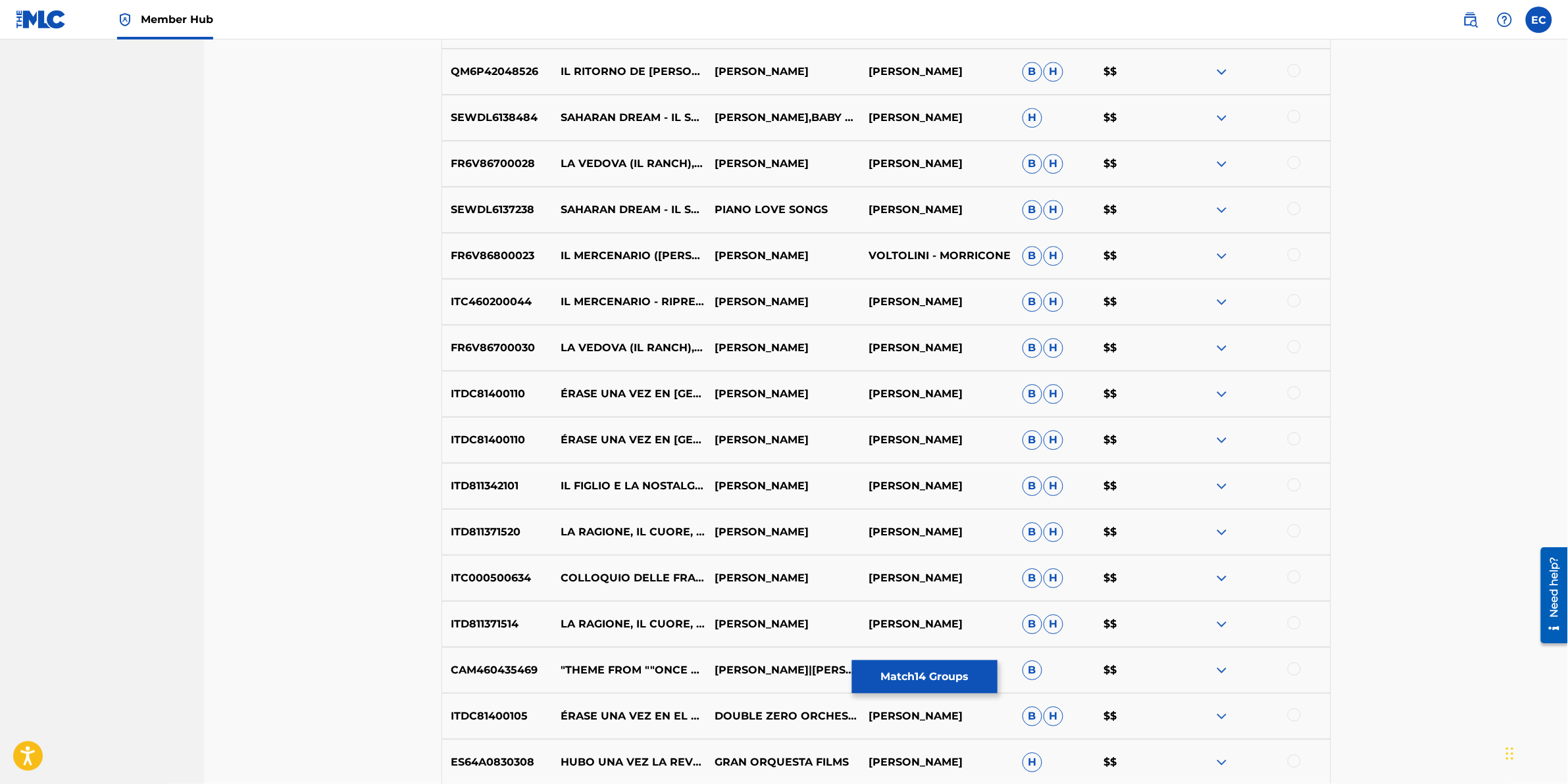
click at [1041, 487] on div at bounding box center [1294, 669] width 13 height 13
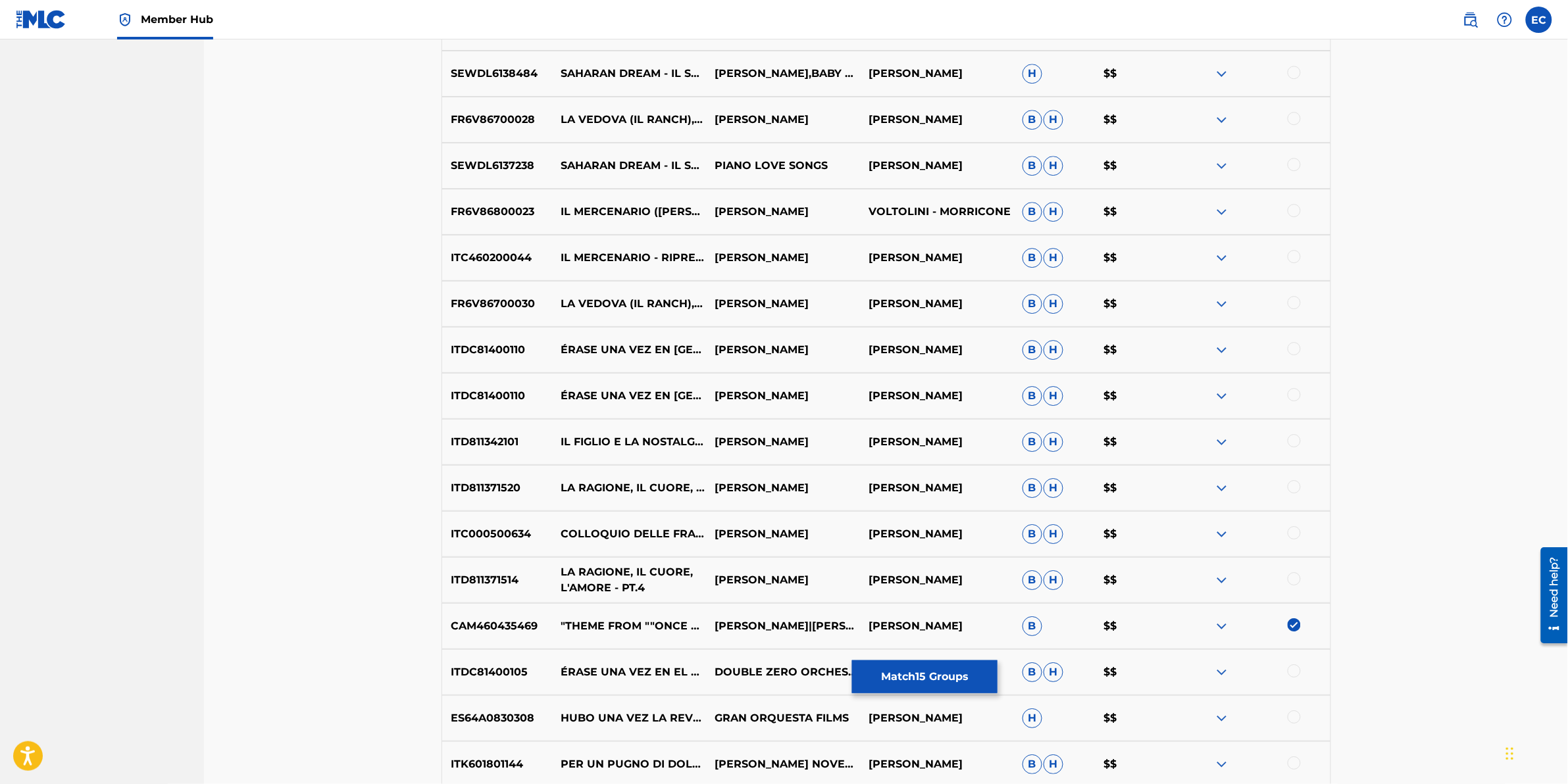
scroll to position [3714, 0]
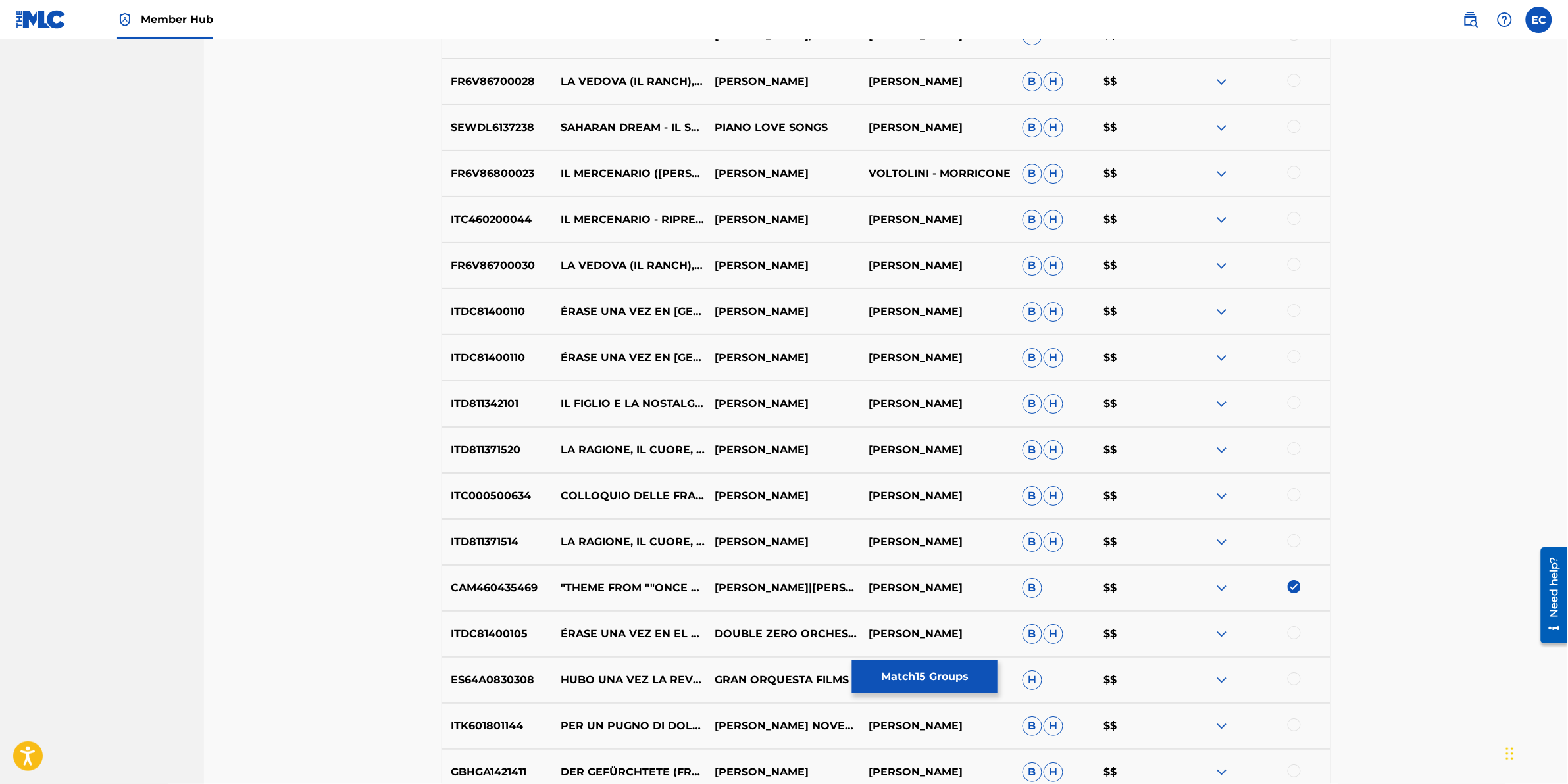
click at [1041, 487] on div at bounding box center [1294, 633] width 13 height 13
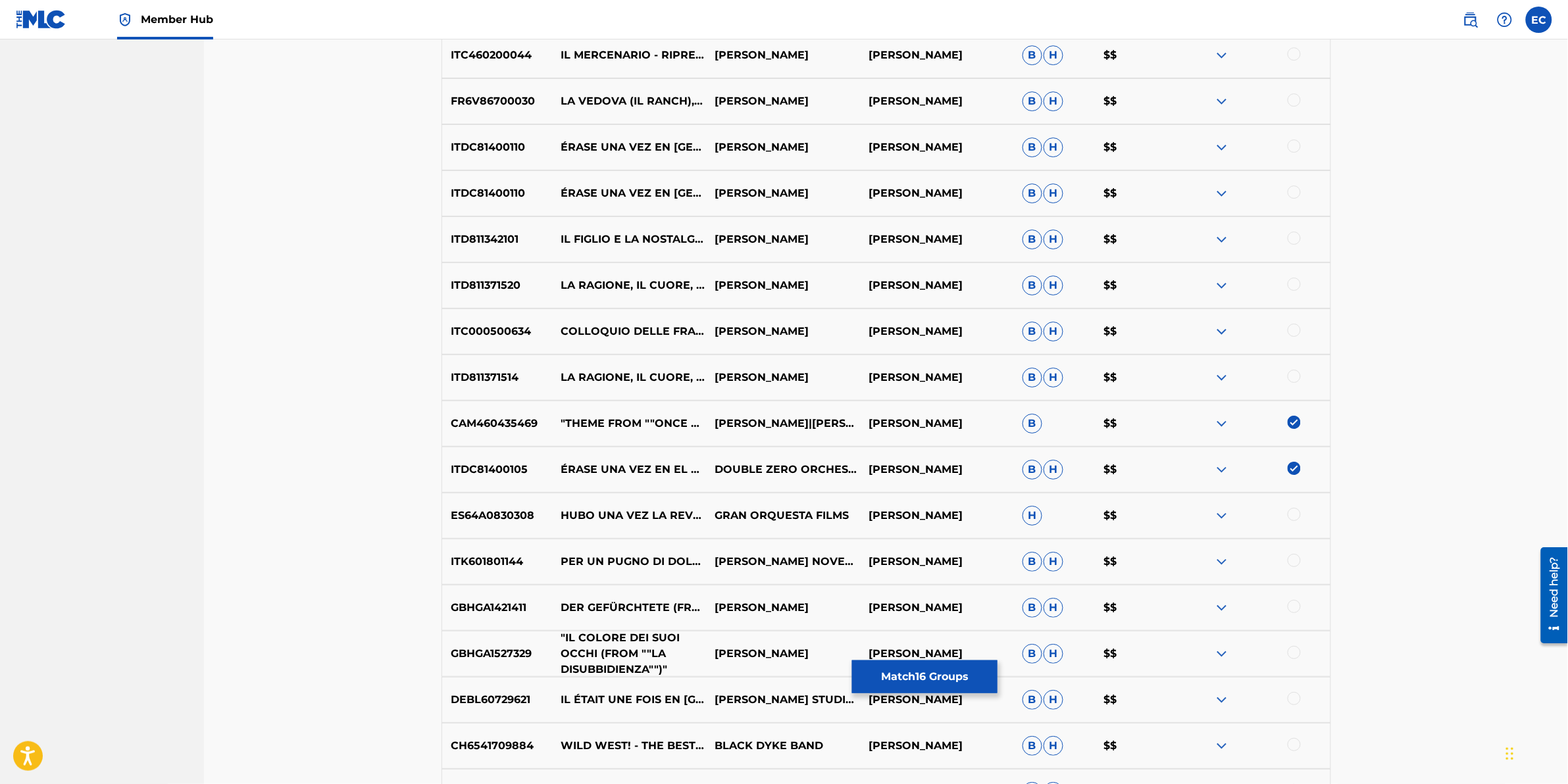
scroll to position [3960, 0]
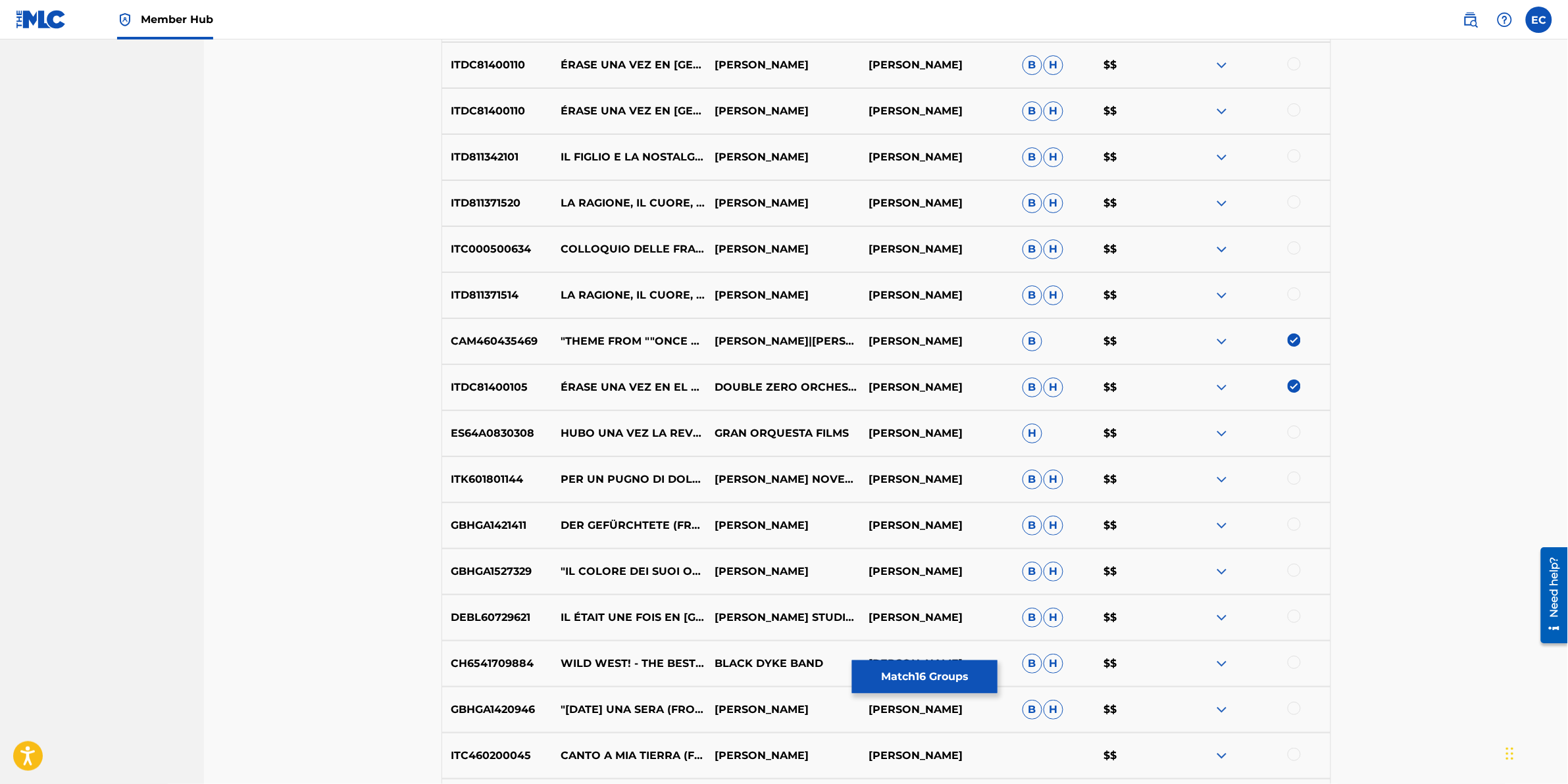
click at [1041, 487] on div at bounding box center [1294, 663] width 13 height 13
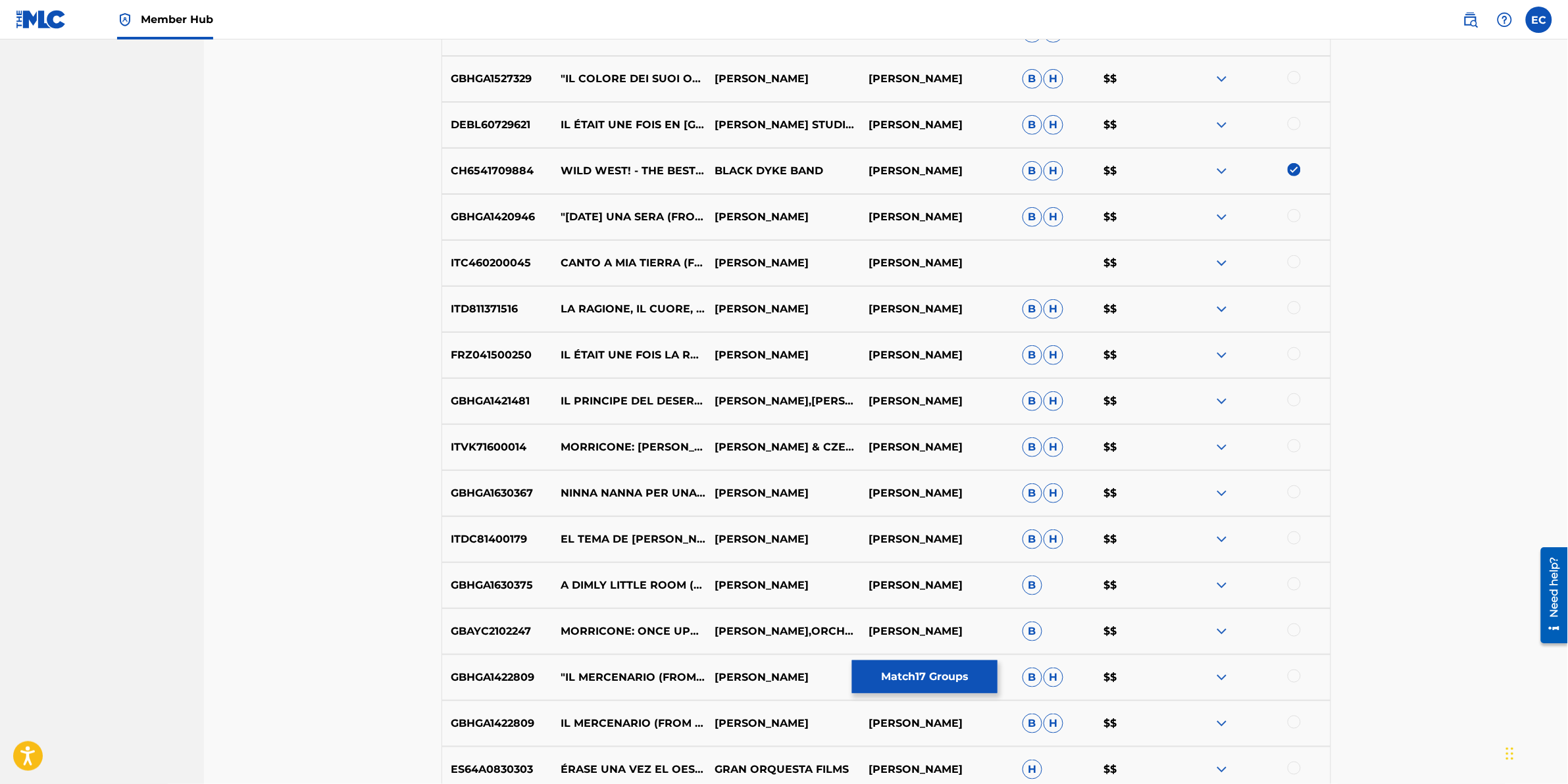
scroll to position [4453, 0]
click at [1041, 487] on div at bounding box center [1294, 583] width 13 height 13
click at [1041, 487] on div at bounding box center [1294, 629] width 13 height 13
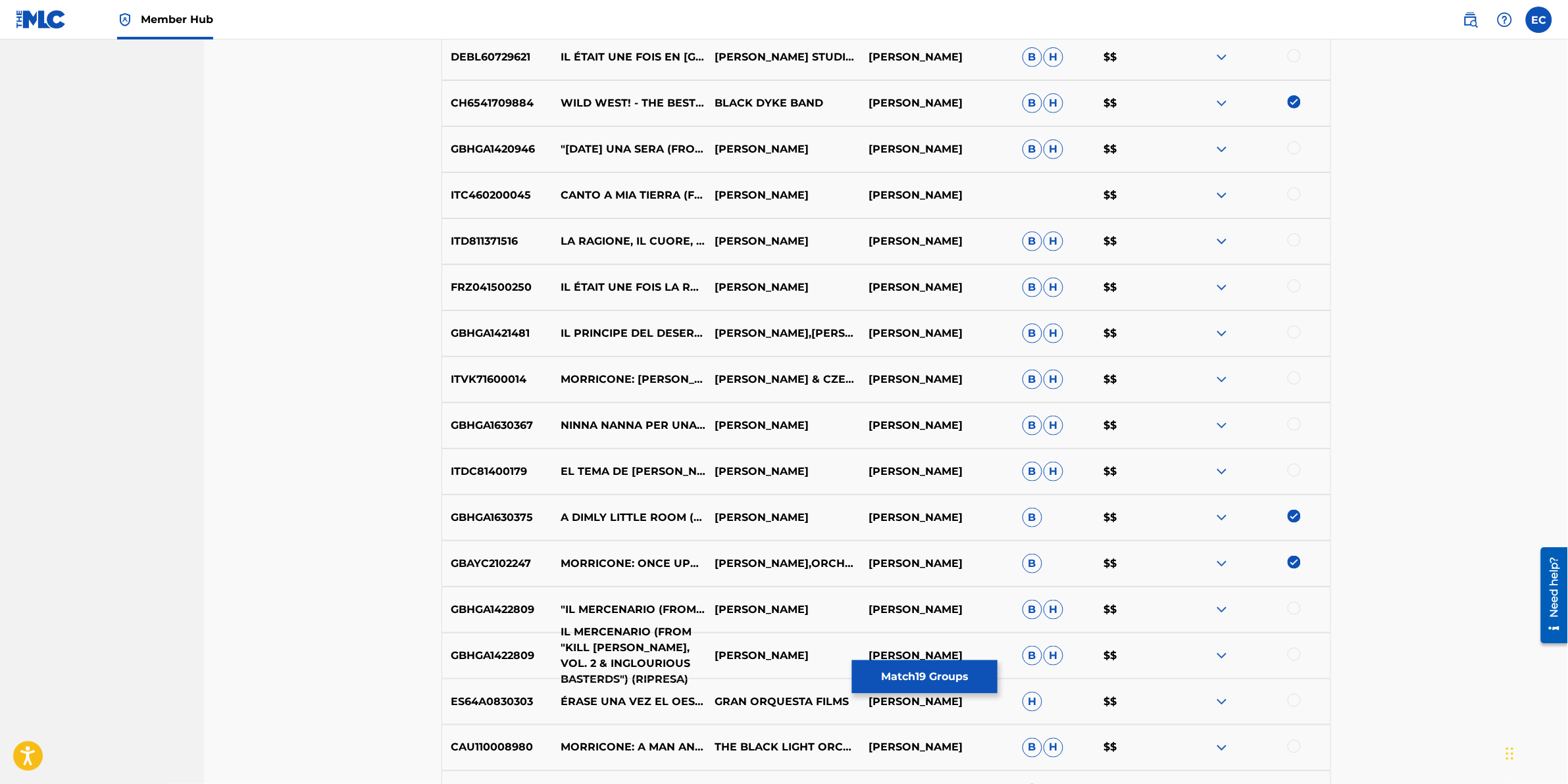
scroll to position [4536, 0]
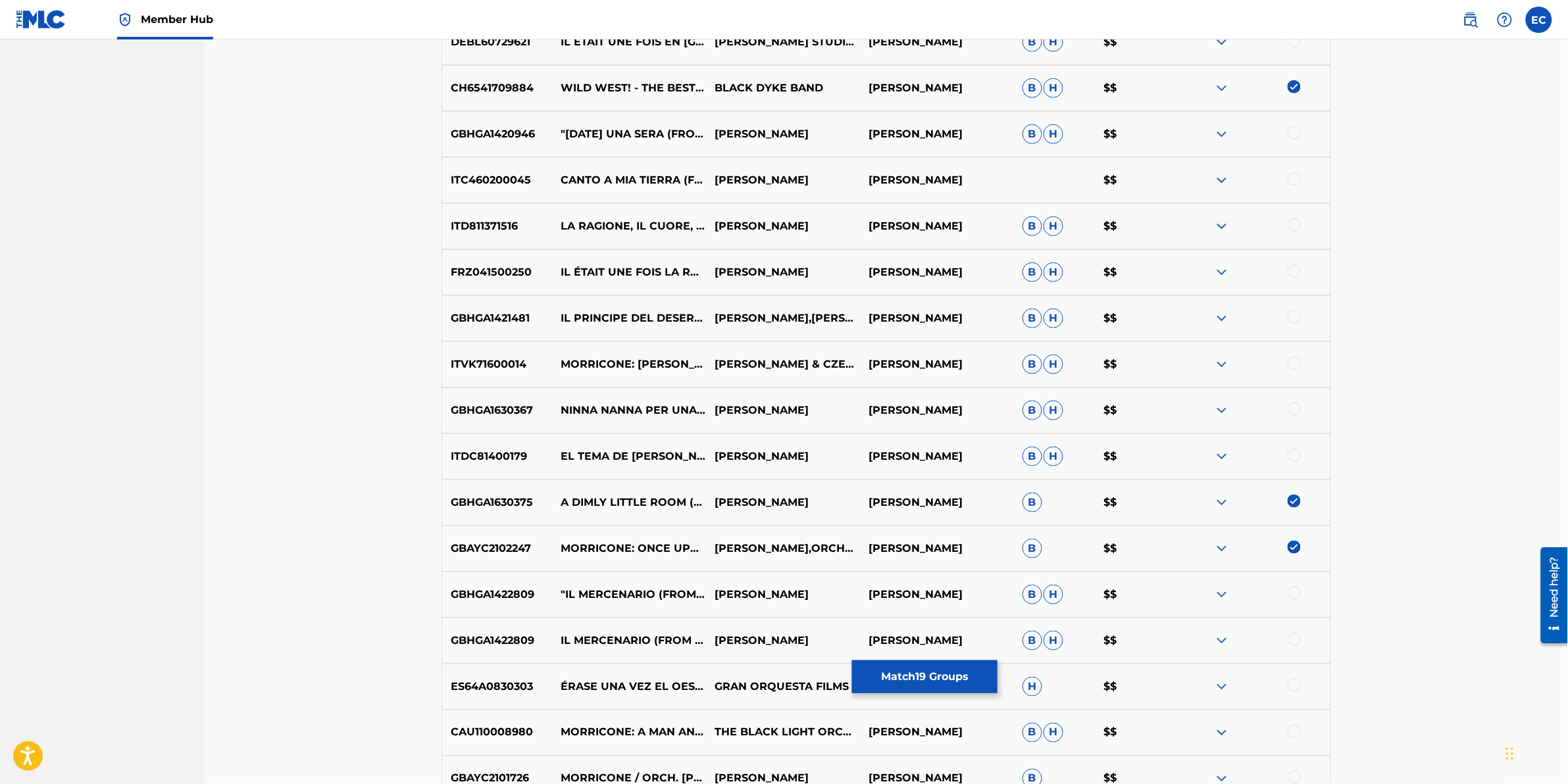
click at [1041, 487] on div at bounding box center [1253, 687] width 154 height 16
click at [1041, 487] on div at bounding box center [1294, 685] width 13 height 13
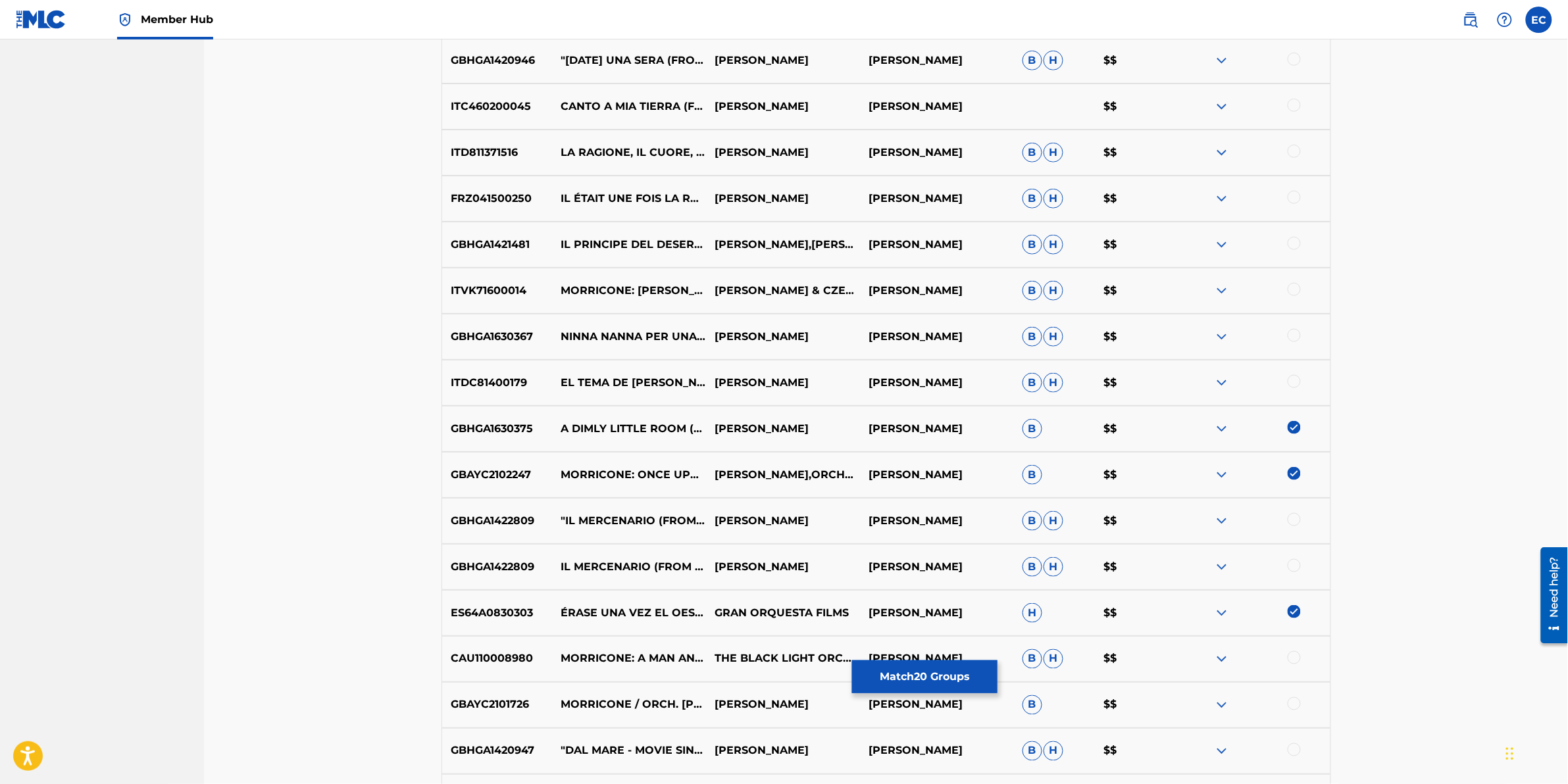
scroll to position [4618, 0]
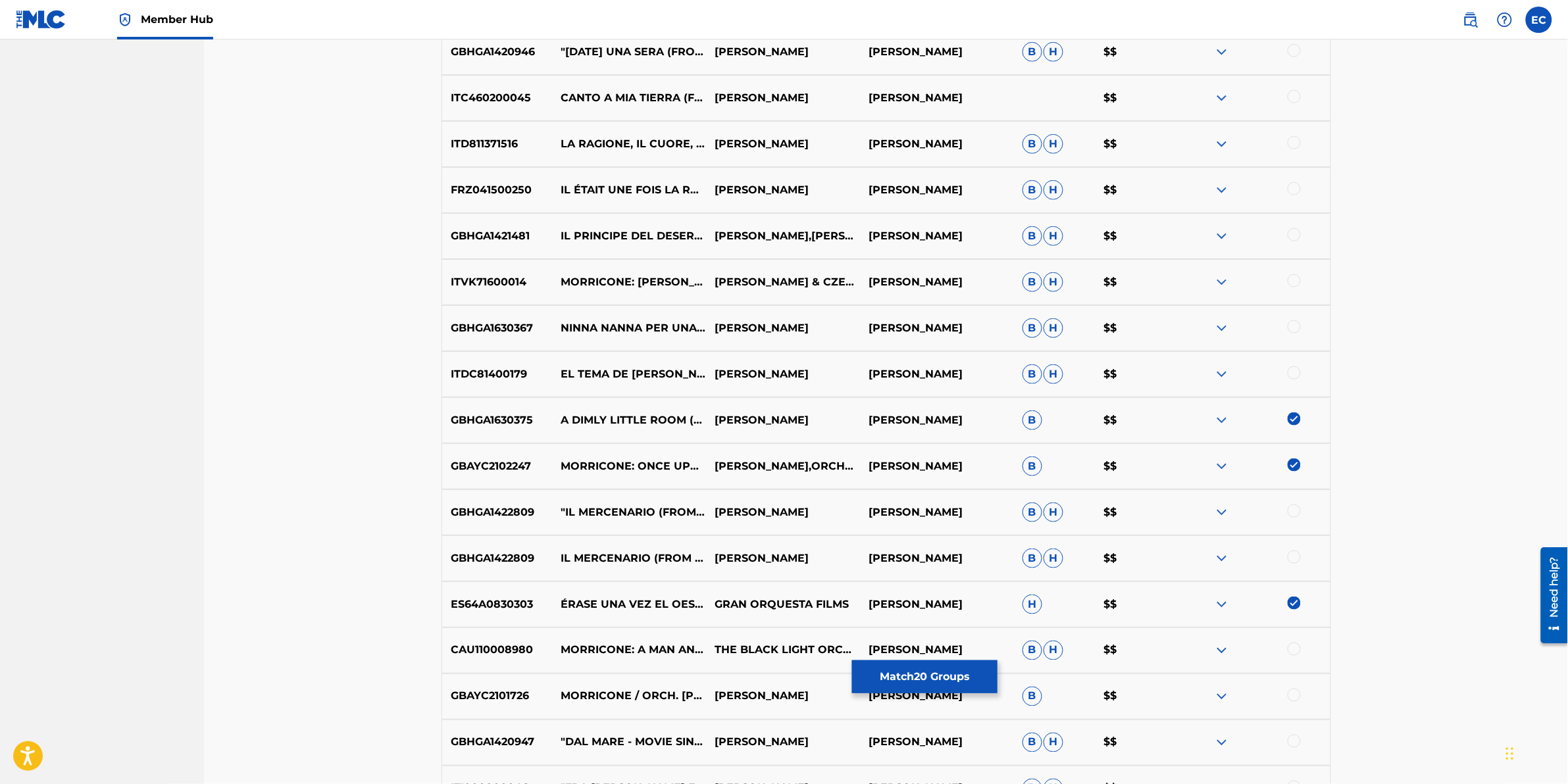
click at [1041, 487] on div at bounding box center [1294, 649] width 13 height 13
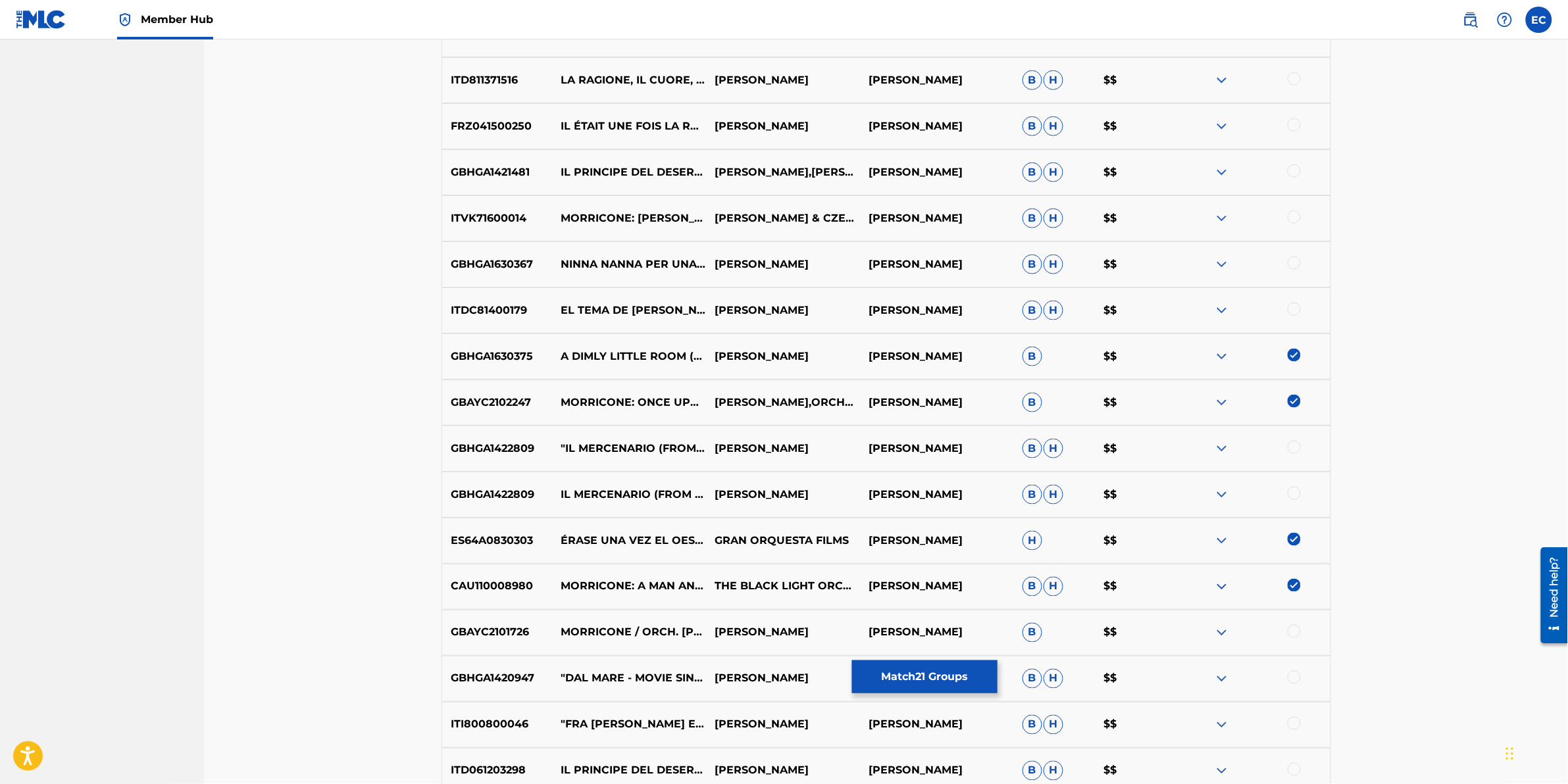
scroll to position [4700, 0]
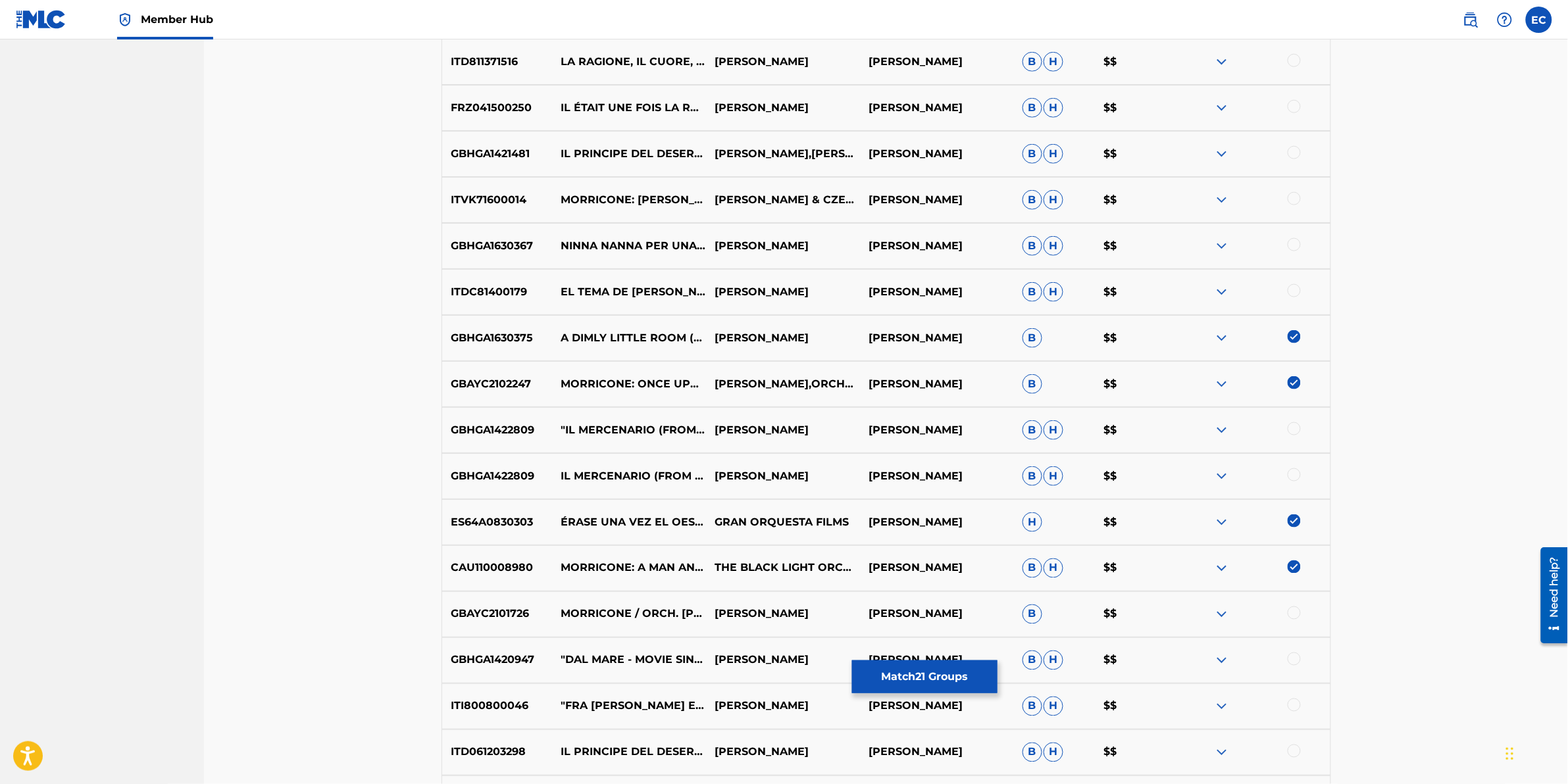
click at [1041, 487] on div at bounding box center [1294, 613] width 13 height 13
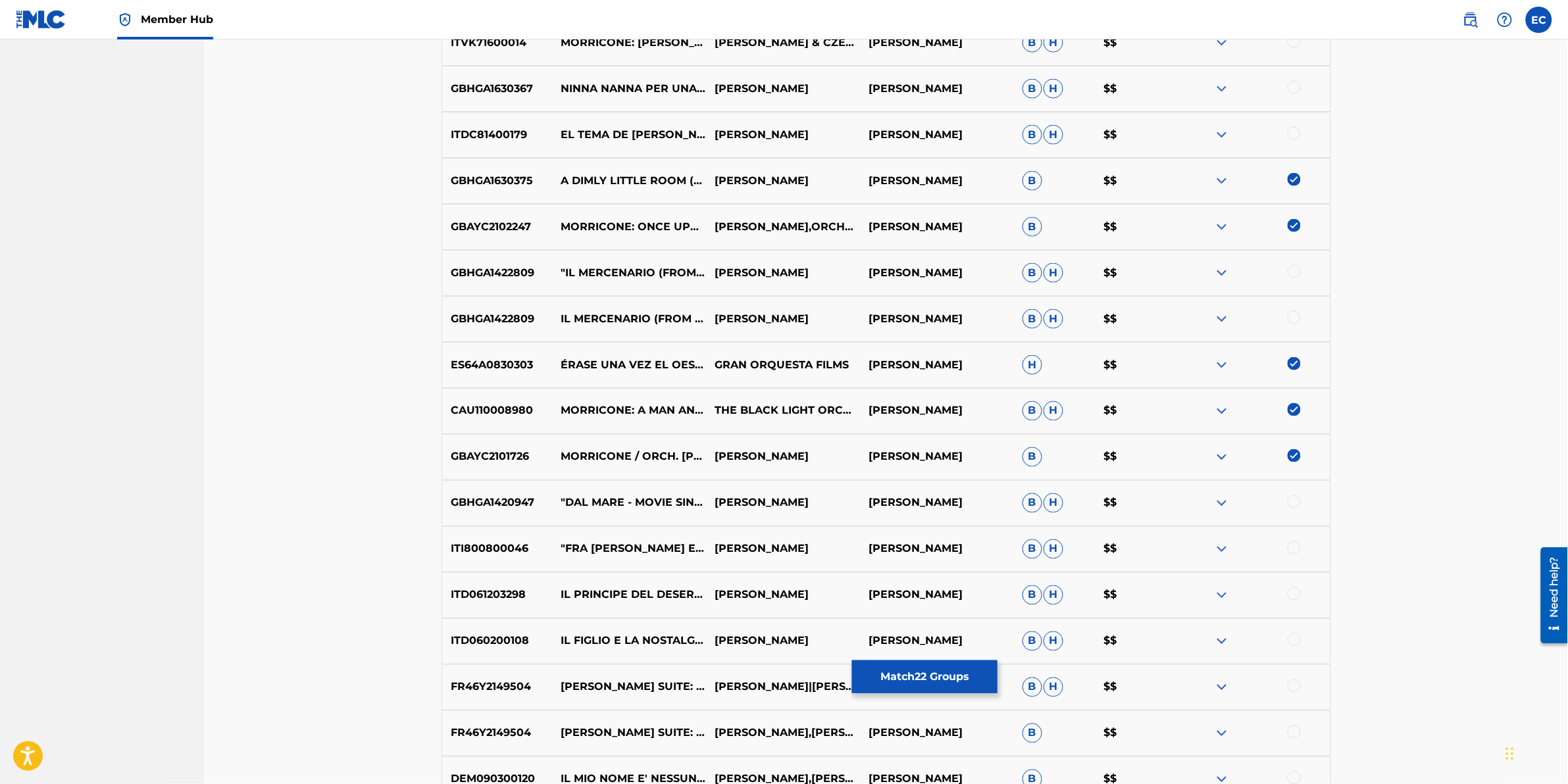
scroll to position [4865, 0]
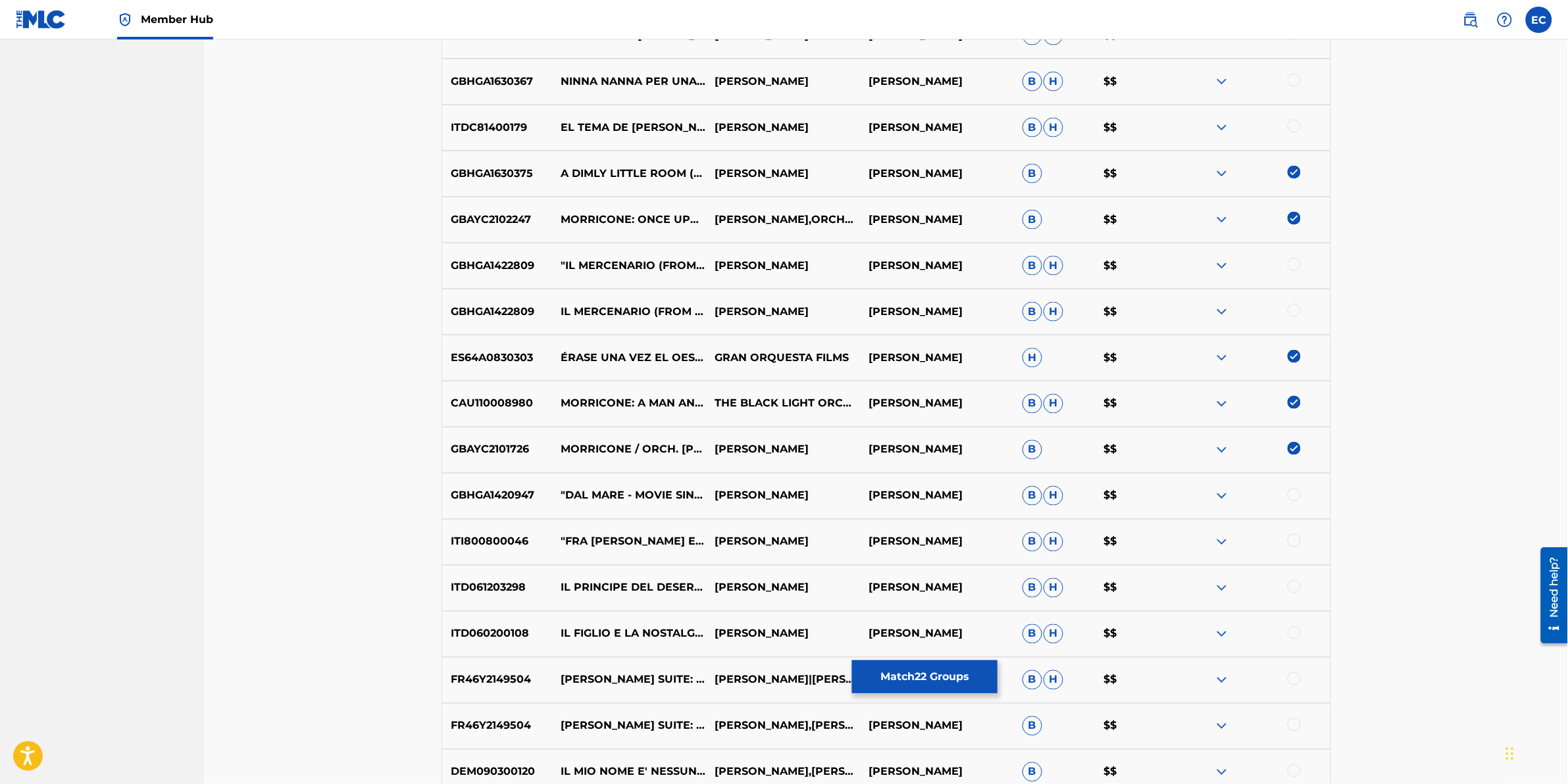
click at [1041, 487] on div at bounding box center [1294, 679] width 13 height 13
click at [1041, 487] on div at bounding box center [1253, 726] width 154 height 16
click at [1041, 487] on div at bounding box center [1294, 725] width 13 height 13
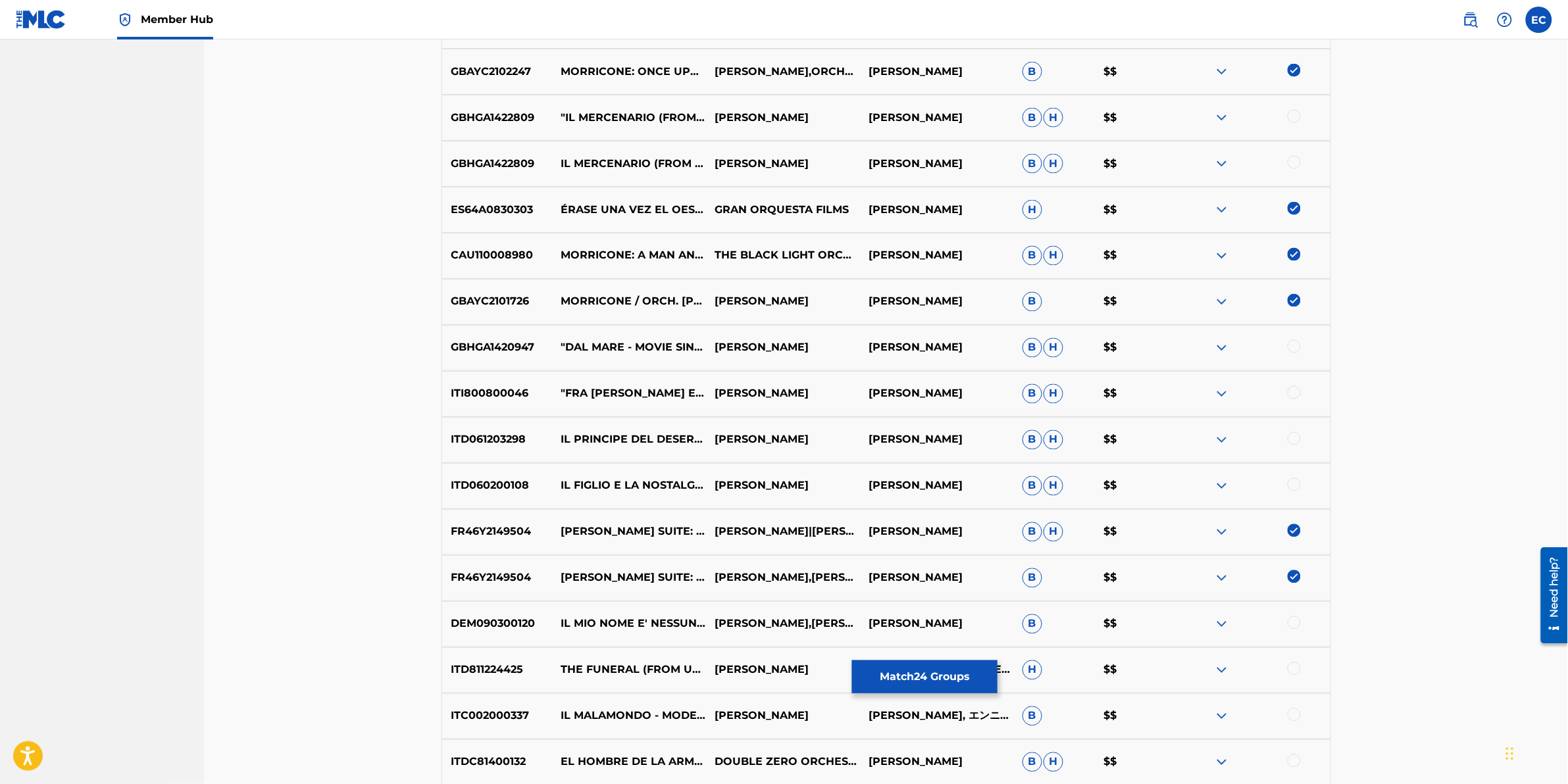
scroll to position [5029, 0]
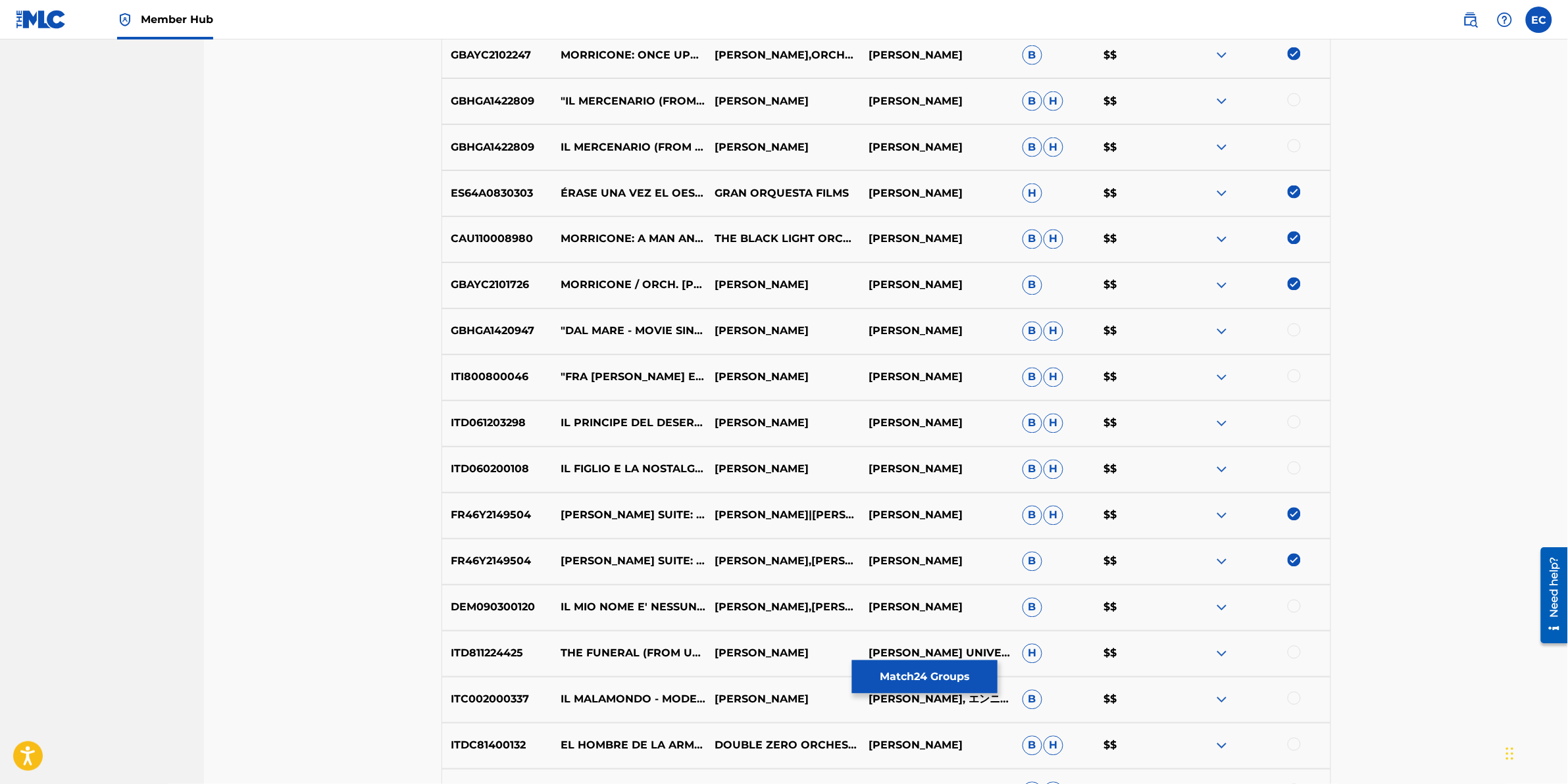
click at [1041, 487] on div at bounding box center [1294, 744] width 13 height 13
click at [1041, 487] on div at bounding box center [1253, 746] width 154 height 16
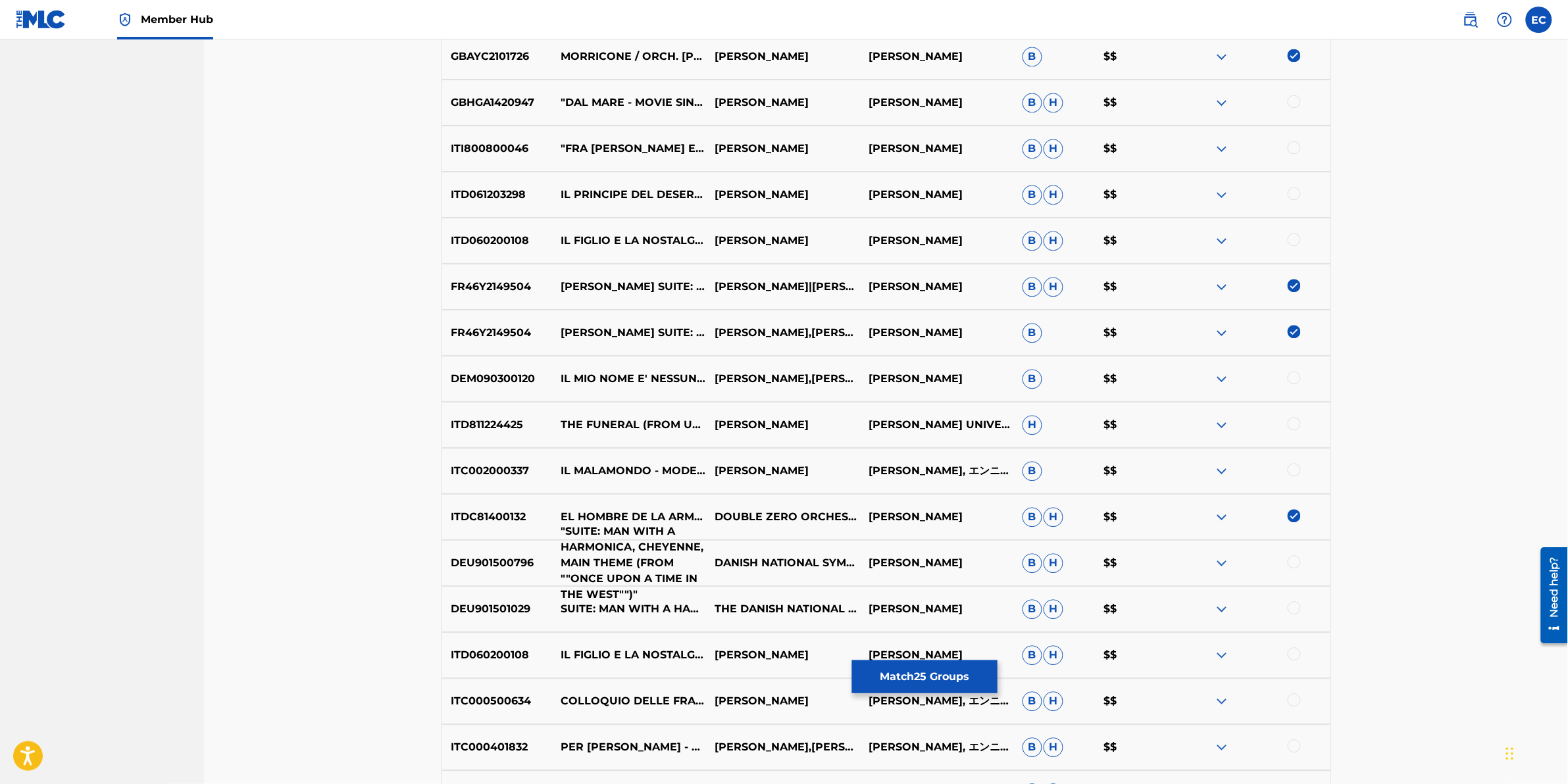
scroll to position [5276, 0]
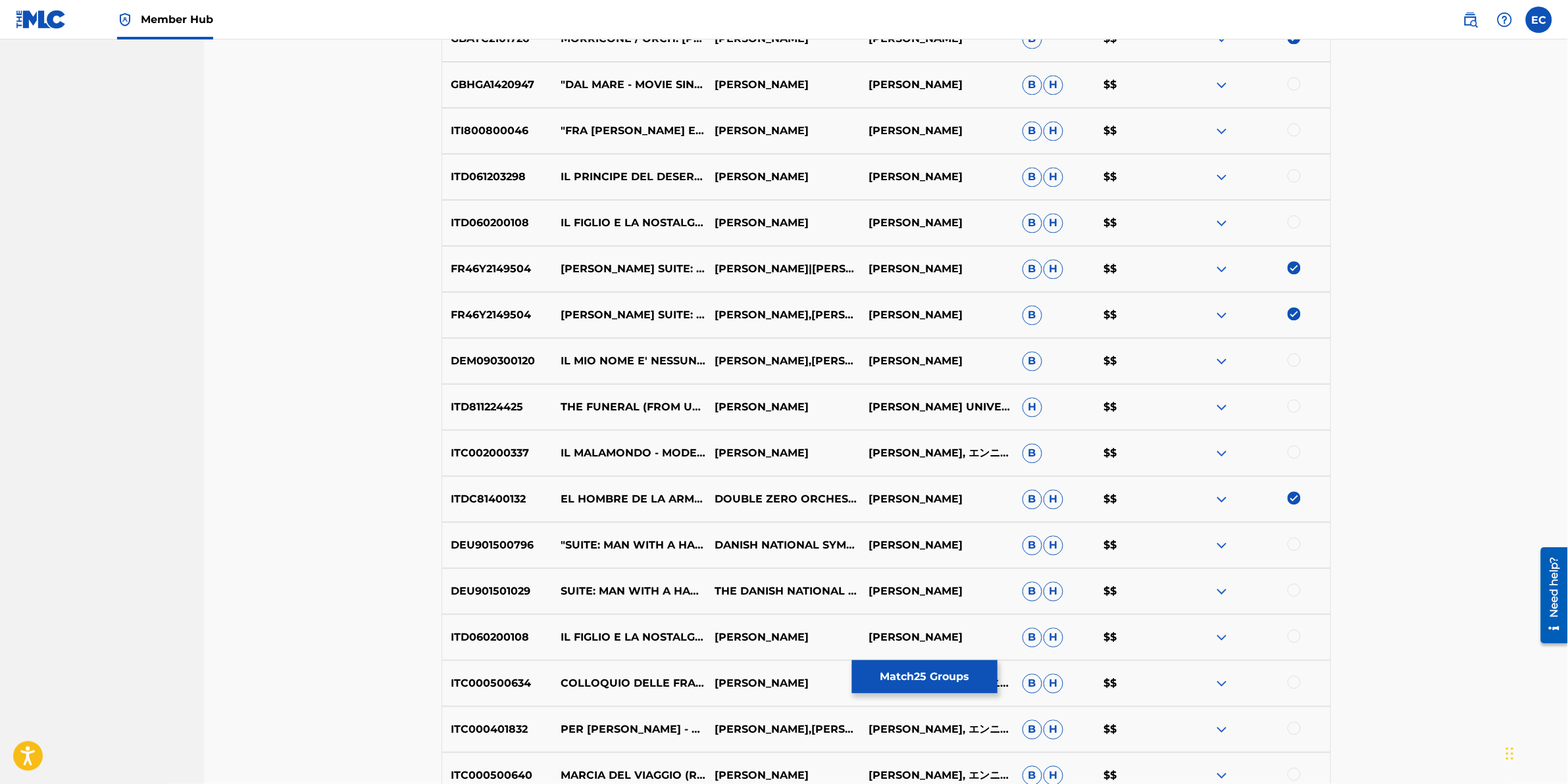
click at [1041, 487] on div at bounding box center [1294, 544] width 13 height 13
click at [1041, 487] on div at bounding box center [1294, 590] width 13 height 13
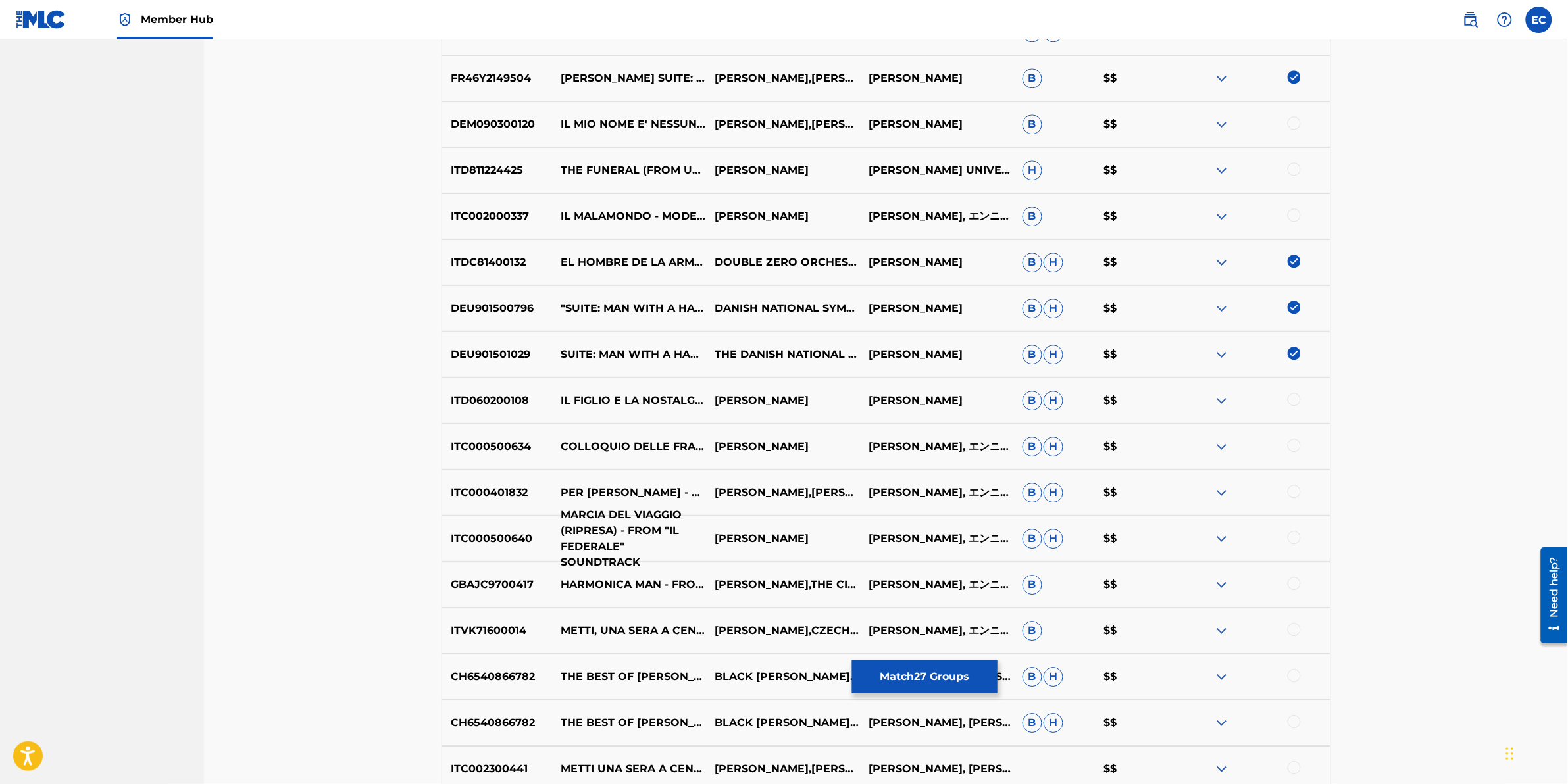
scroll to position [5523, 0]
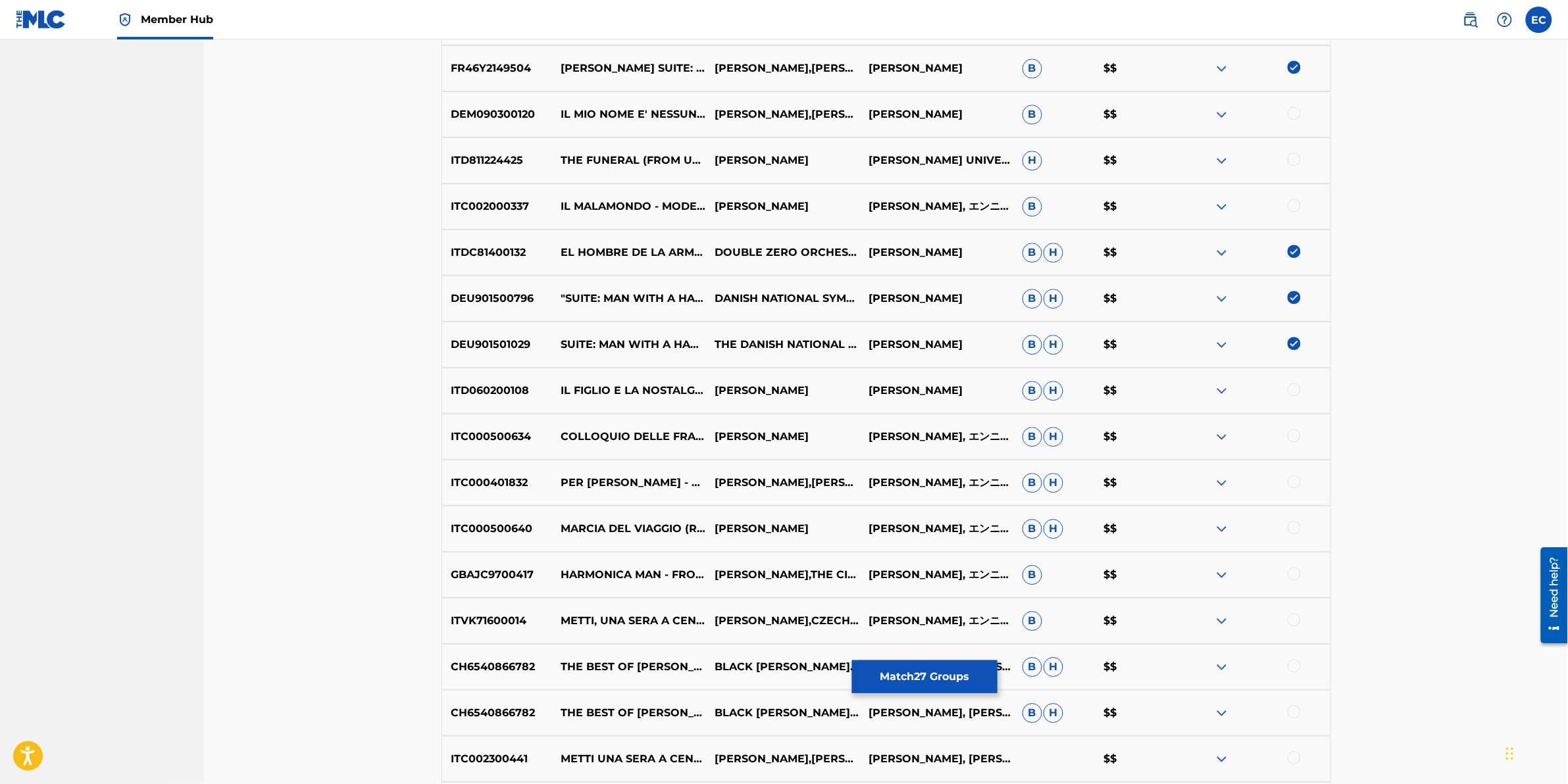
click at [1041, 487] on div at bounding box center [1294, 574] width 13 height 13
click at [1041, 487] on div at bounding box center [1294, 666] width 13 height 13
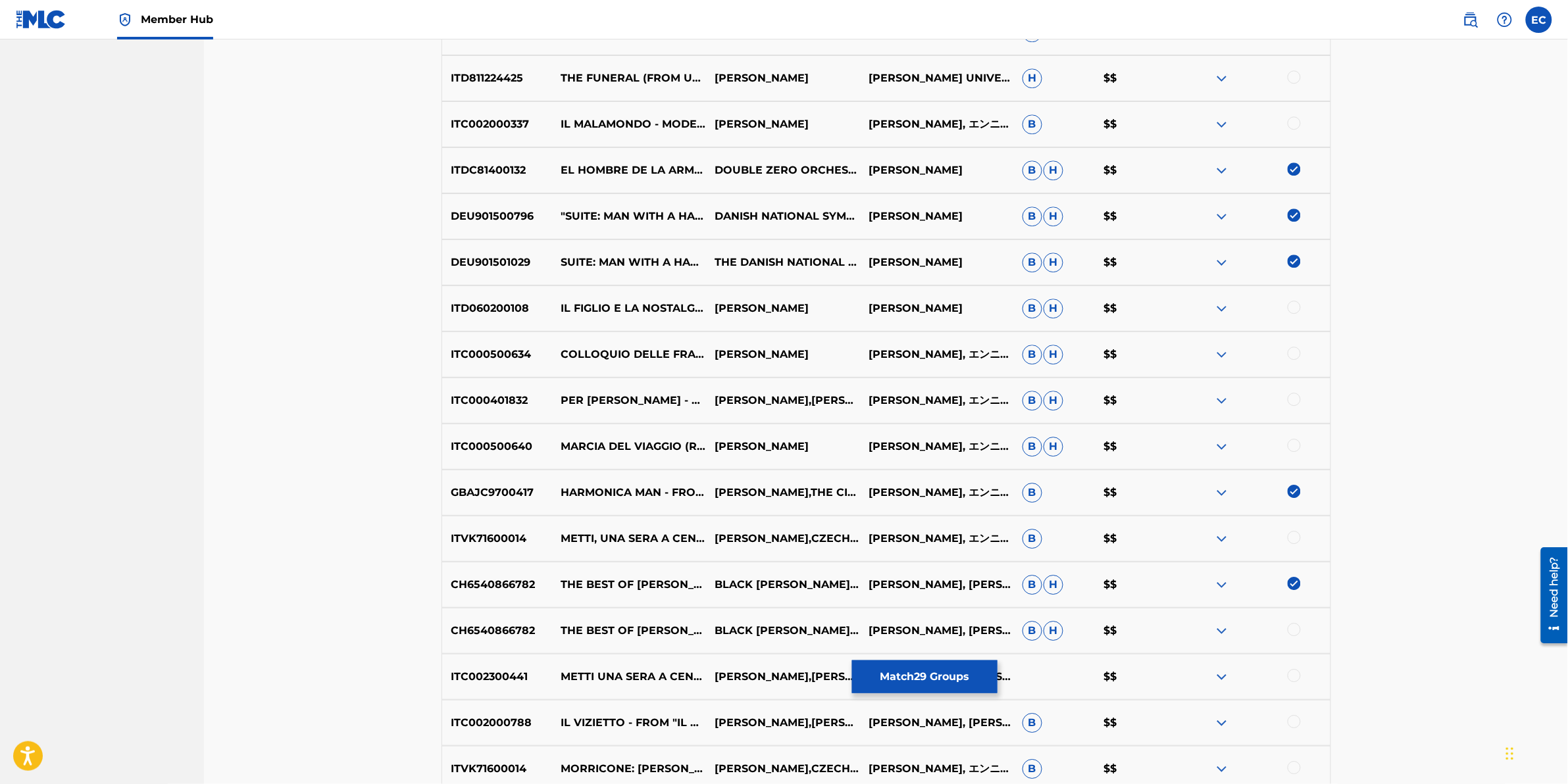
click at [1041, 487] on div at bounding box center [1294, 629] width 13 height 13
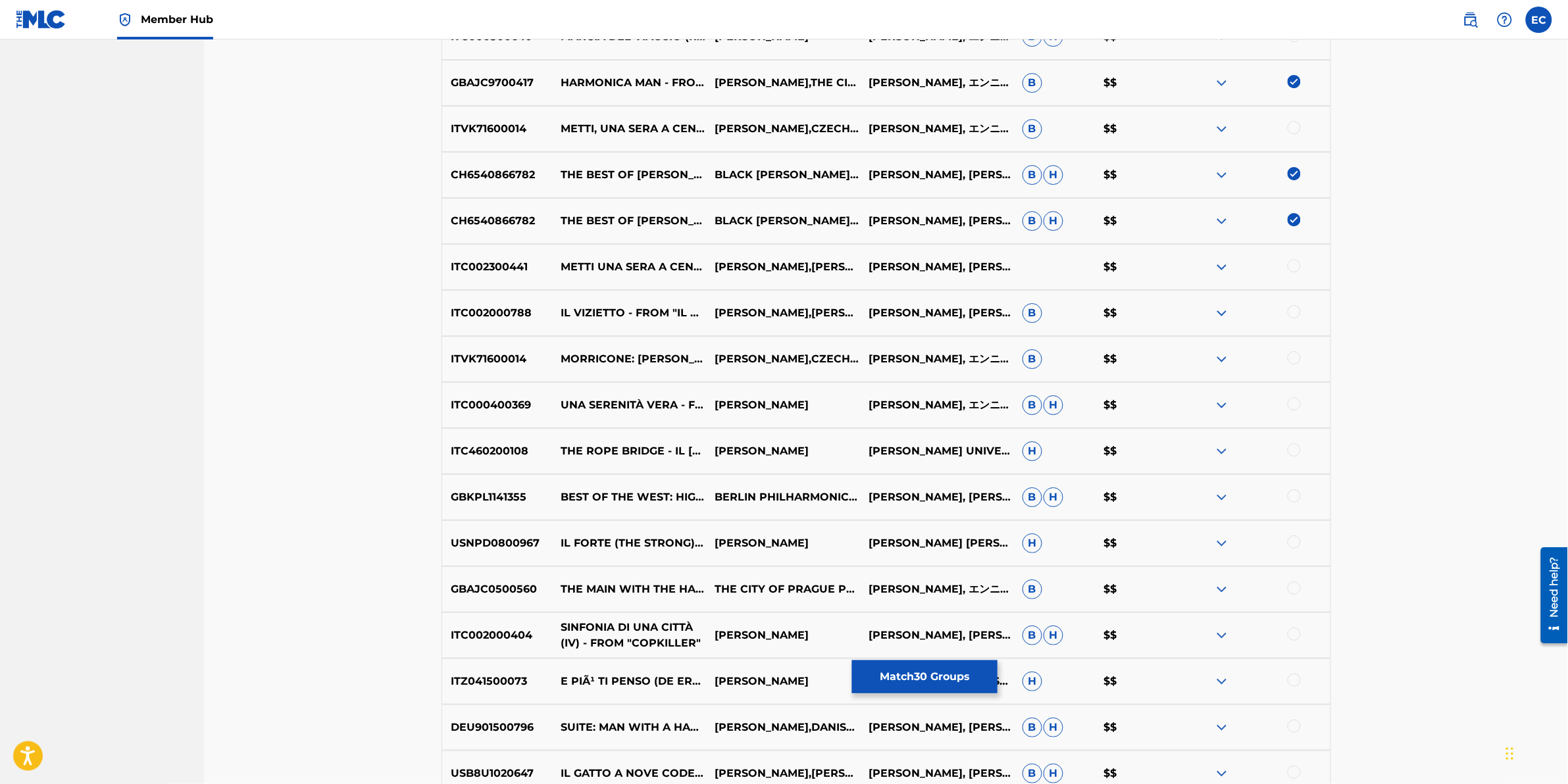
scroll to position [6017, 0]
click at [1041, 487] on div "GBAJC0500560 THE MAIN WITH THE HARMONICA / [PERSON_NAME] THEME - FROM "ONCE UPO…" at bounding box center [886, 588] width 890 height 46
click at [1041, 487] on div at bounding box center [1294, 586] width 13 height 13
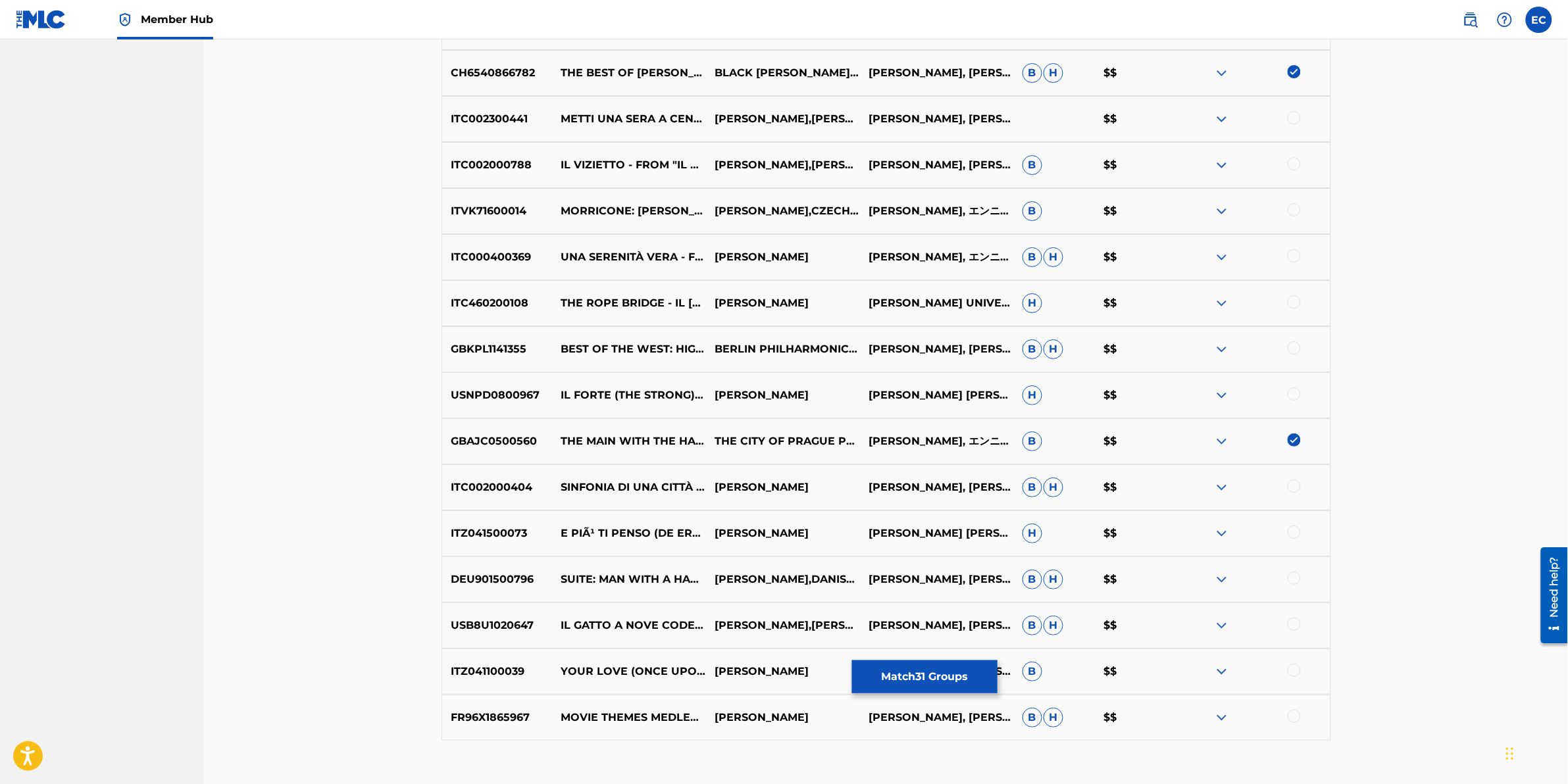
scroll to position [6181, 0]
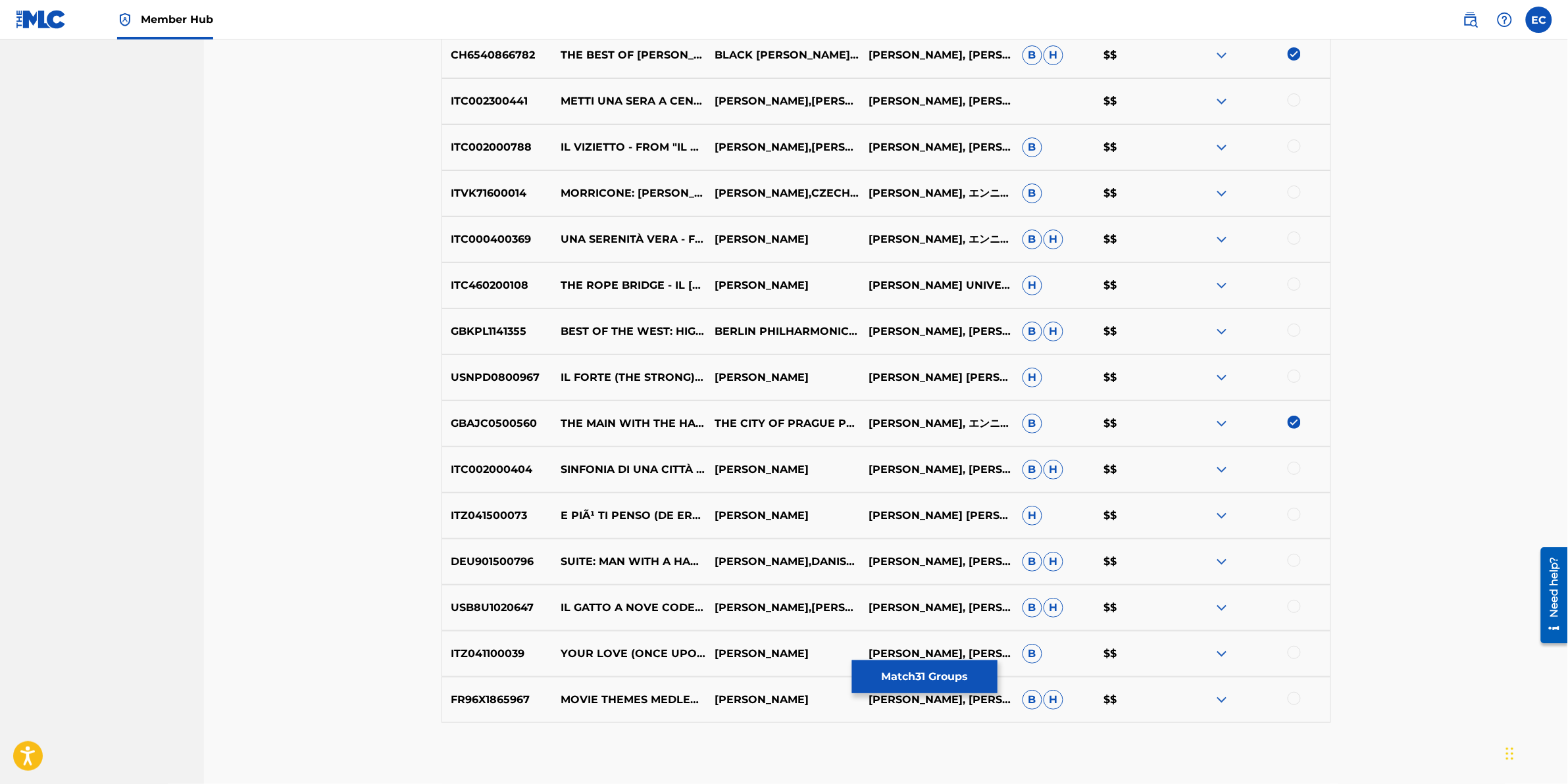
click at [1041, 487] on div at bounding box center [1294, 561] width 13 height 13
click at [1041, 487] on div at bounding box center [1294, 652] width 13 height 13
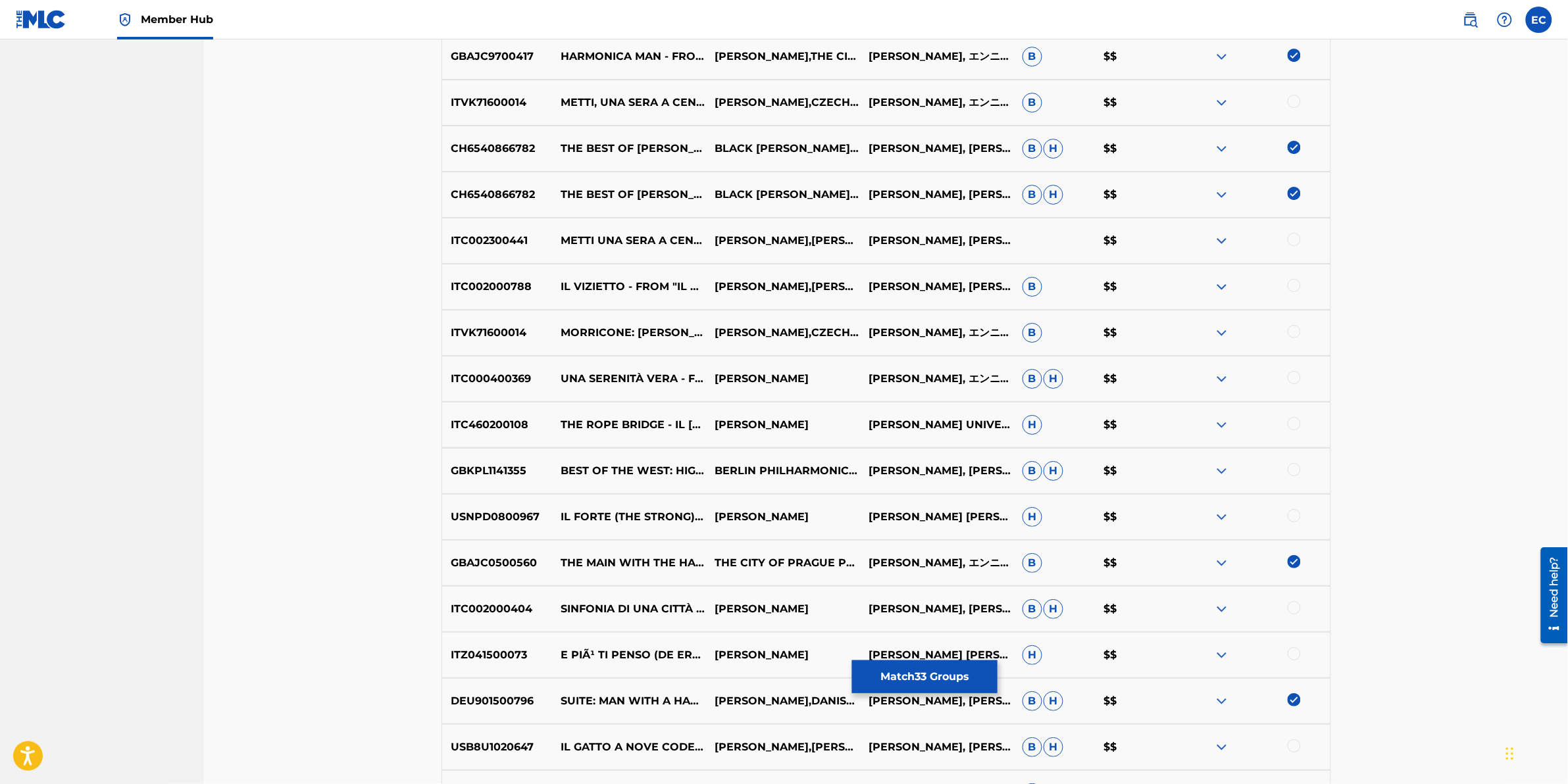
scroll to position [6002, 0]
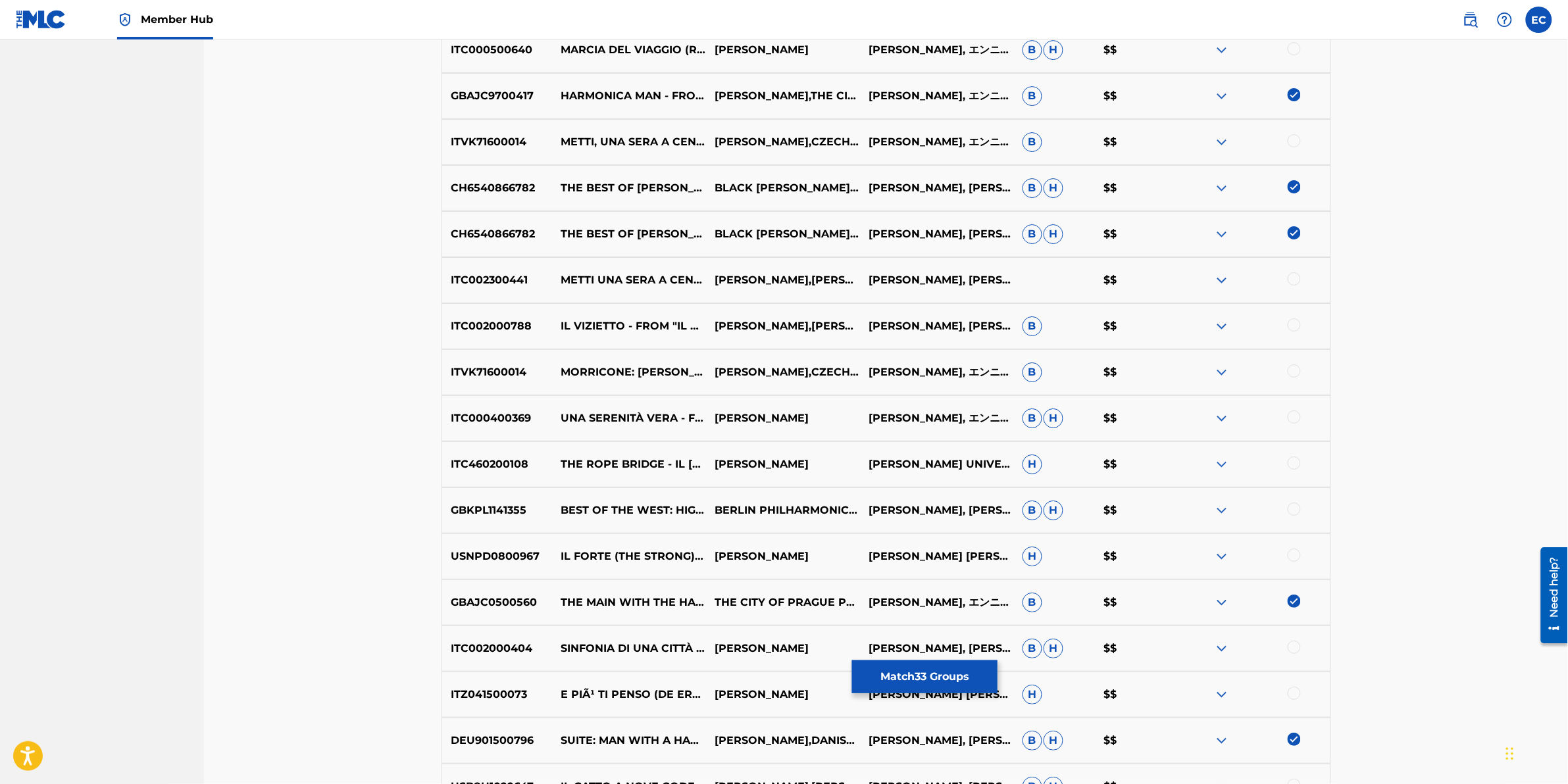
drag, startPoint x: 1567, startPoint y: 704, endPoint x: 1571, endPoint y: 524, distance: 180.0
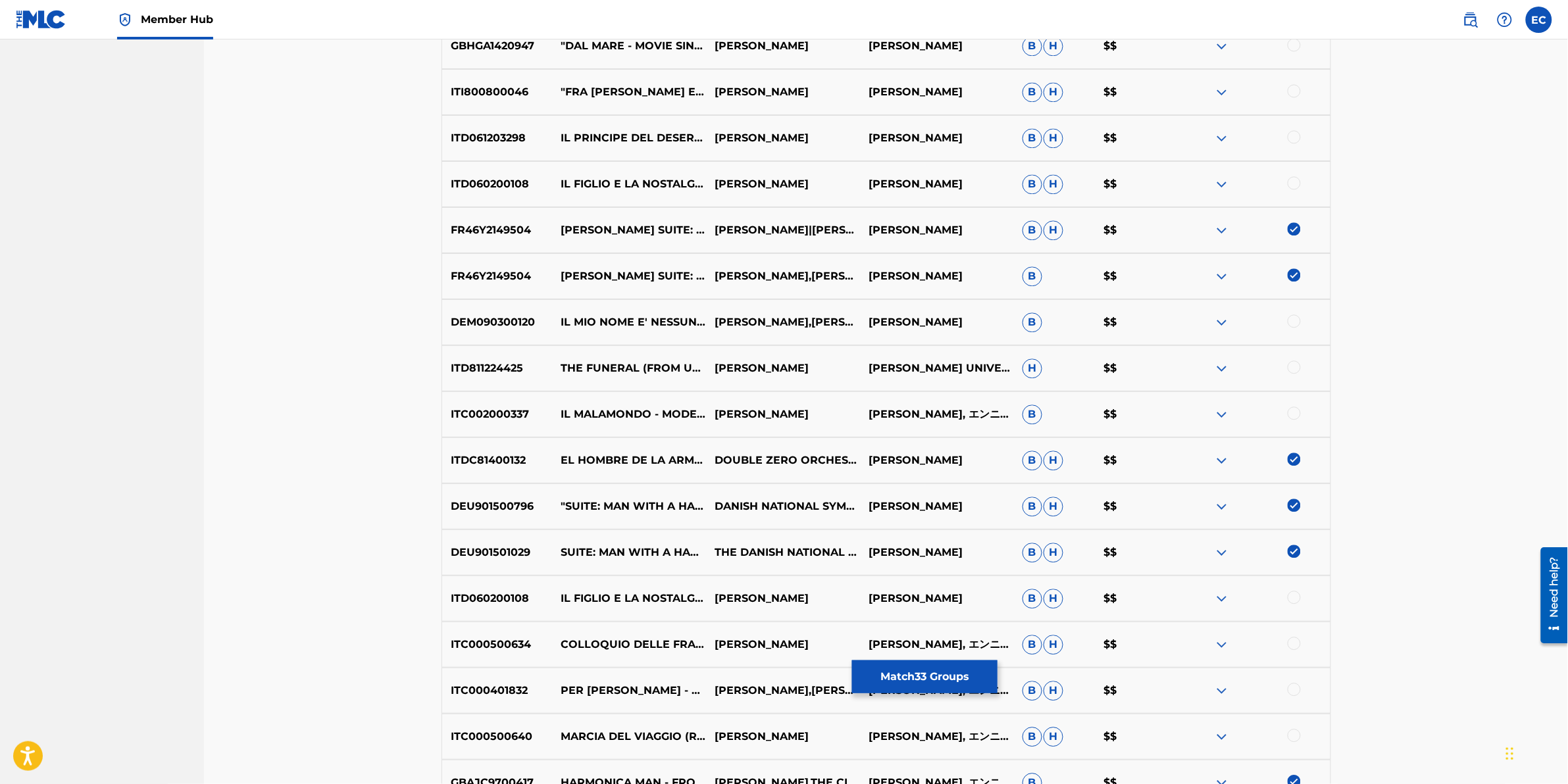
scroll to position [3943, 0]
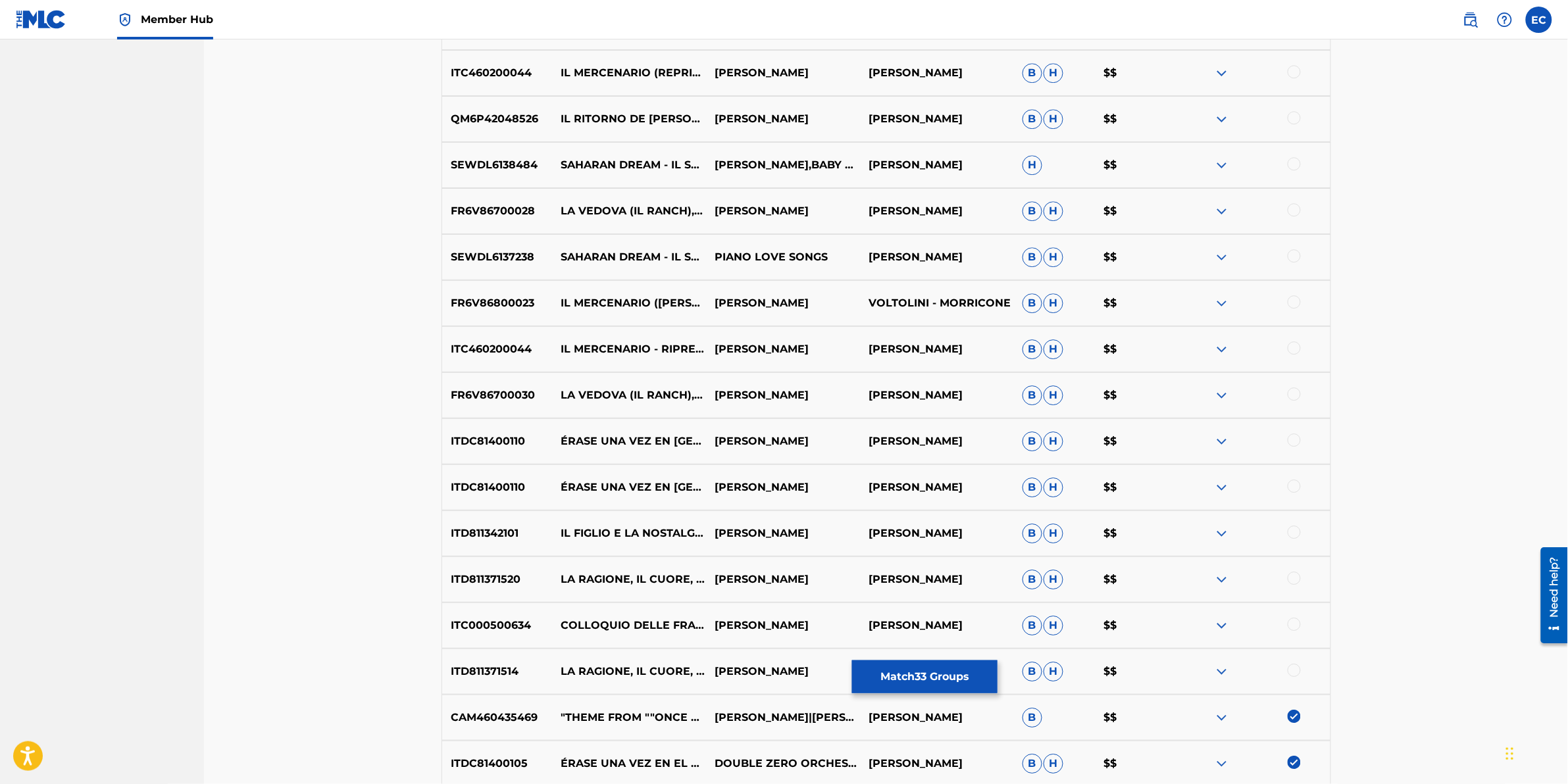
scroll to position [3449, 0]
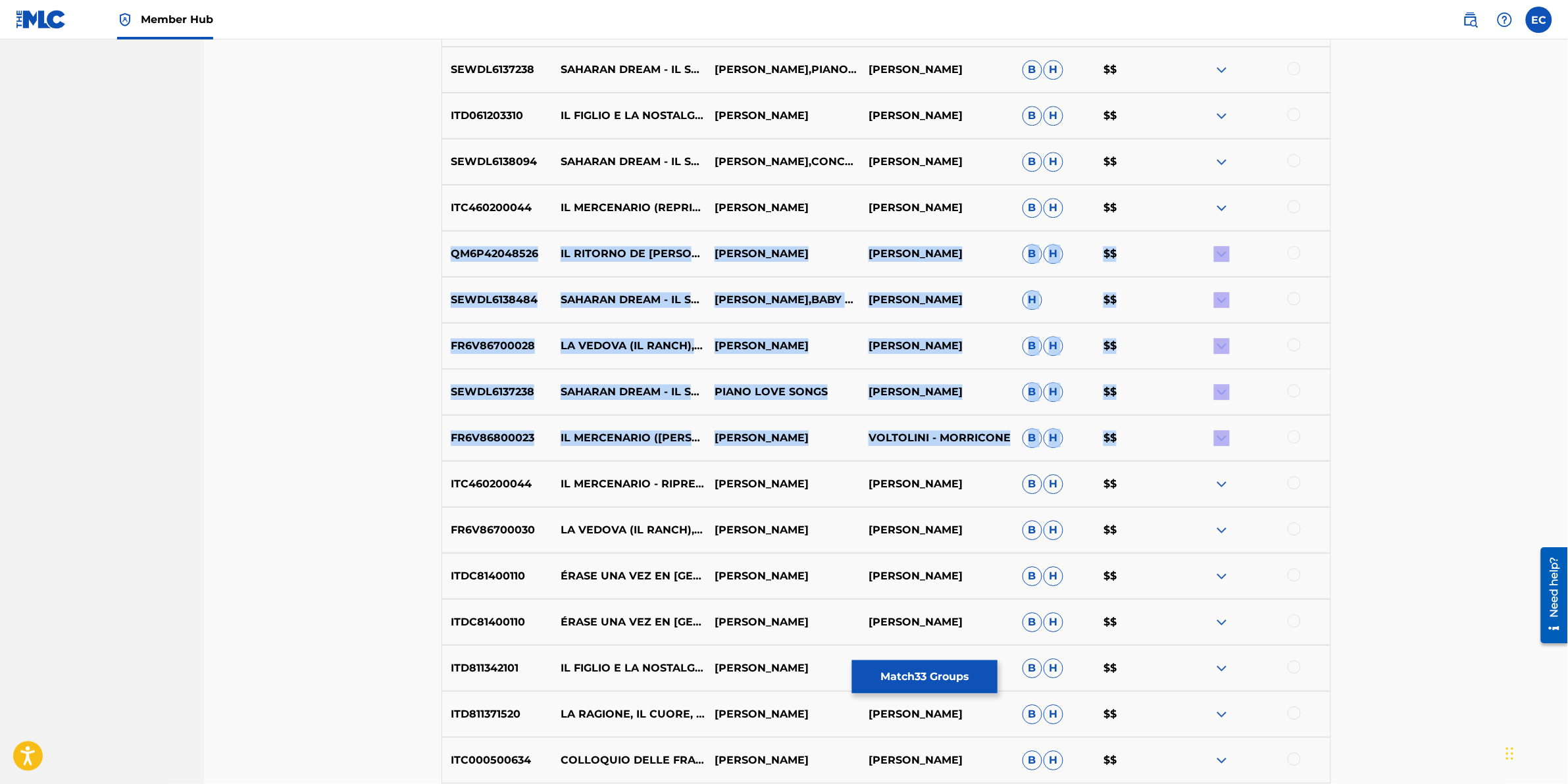
drag, startPoint x: 1567, startPoint y: 431, endPoint x: 1570, endPoint y: 216, distance: 215.0
drag, startPoint x: 1570, startPoint y: 216, endPoint x: 1485, endPoint y: 291, distance: 113.4
click at [1041, 257] on div "Matching Tool The Matching Tool enables you to suggest matches between sound re…" at bounding box center [886, 56] width 1364 height 6931
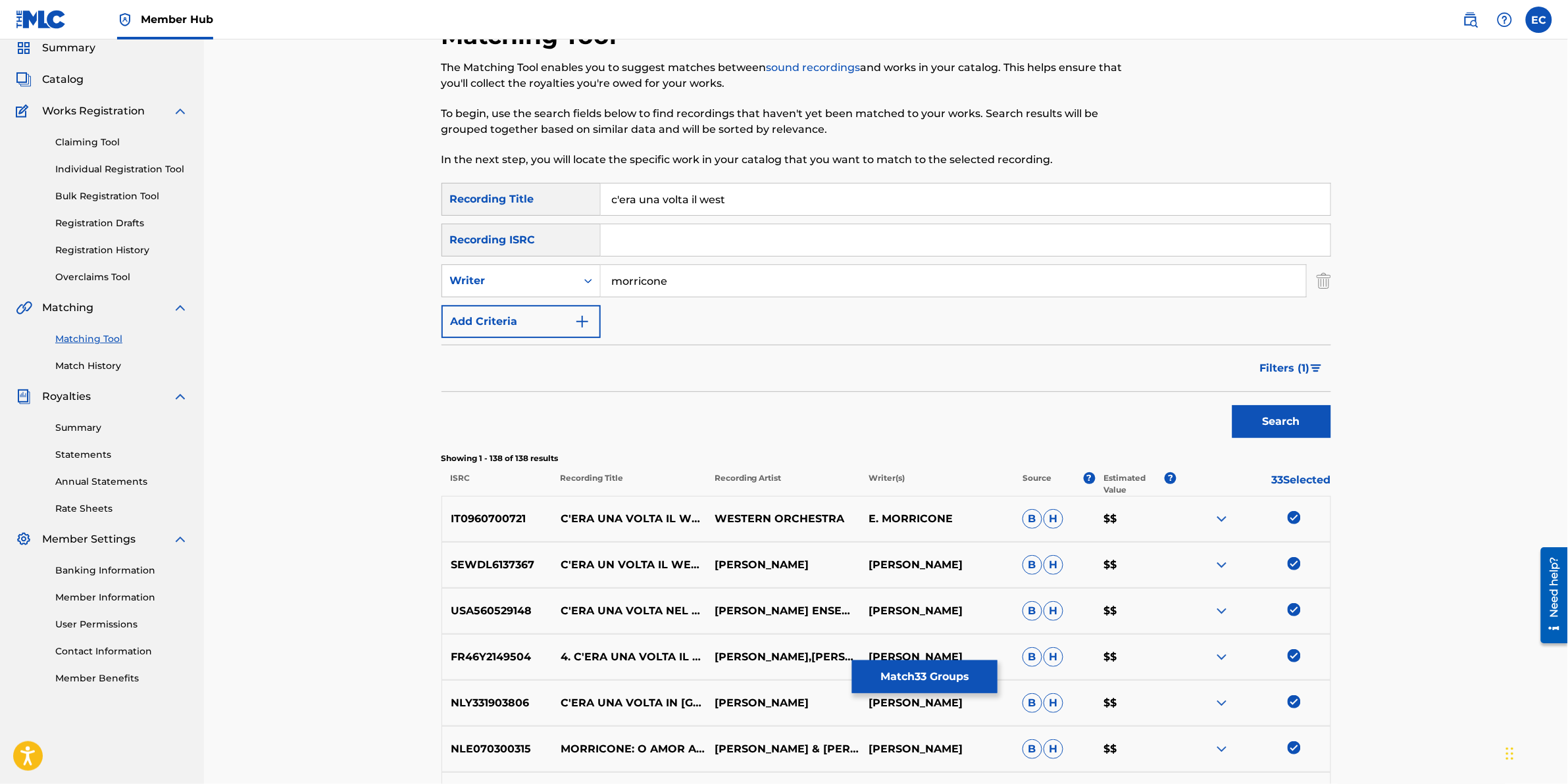
scroll to position [44, 0]
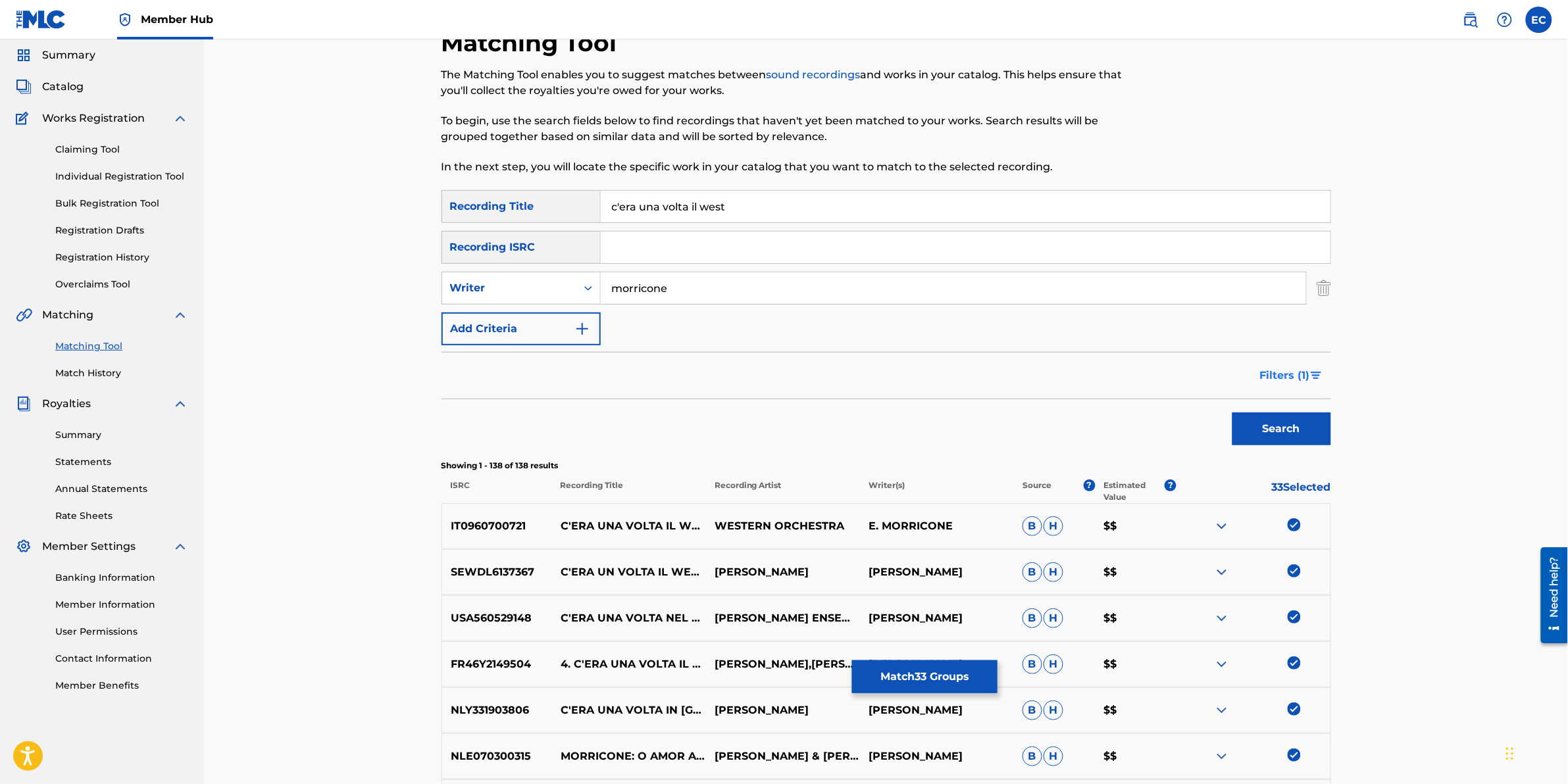
click at [1041, 371] on span "Filters ( 1 )" at bounding box center [1285, 375] width 50 height 16
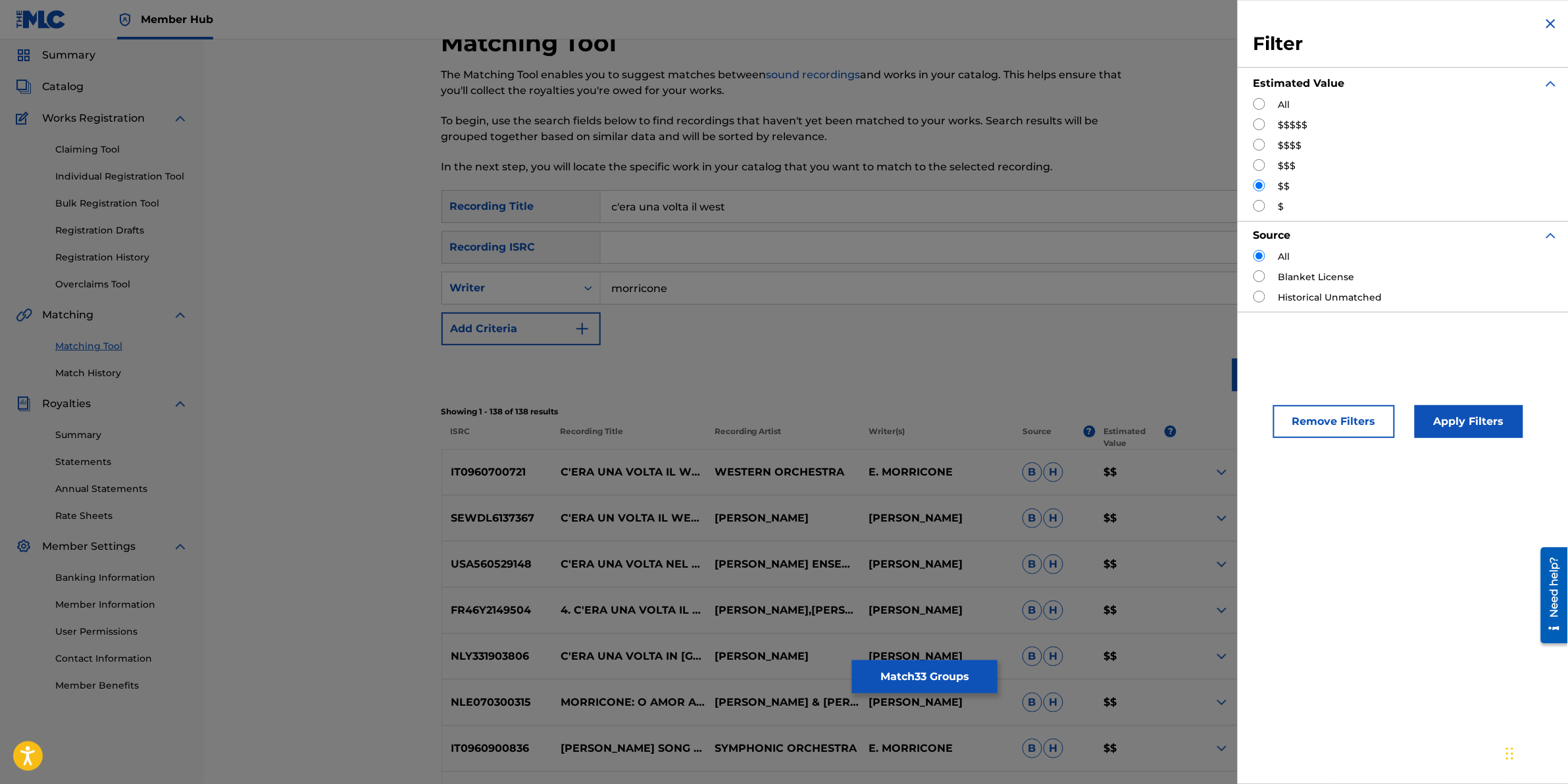
click at [1041, 205] on div "$" at bounding box center [1406, 207] width 305 height 14
click at [1041, 204] on input "Search Form" at bounding box center [1259, 206] width 12 height 12
radio input "true"
click at [1041, 427] on button "Apply Filters" at bounding box center [1468, 422] width 108 height 33
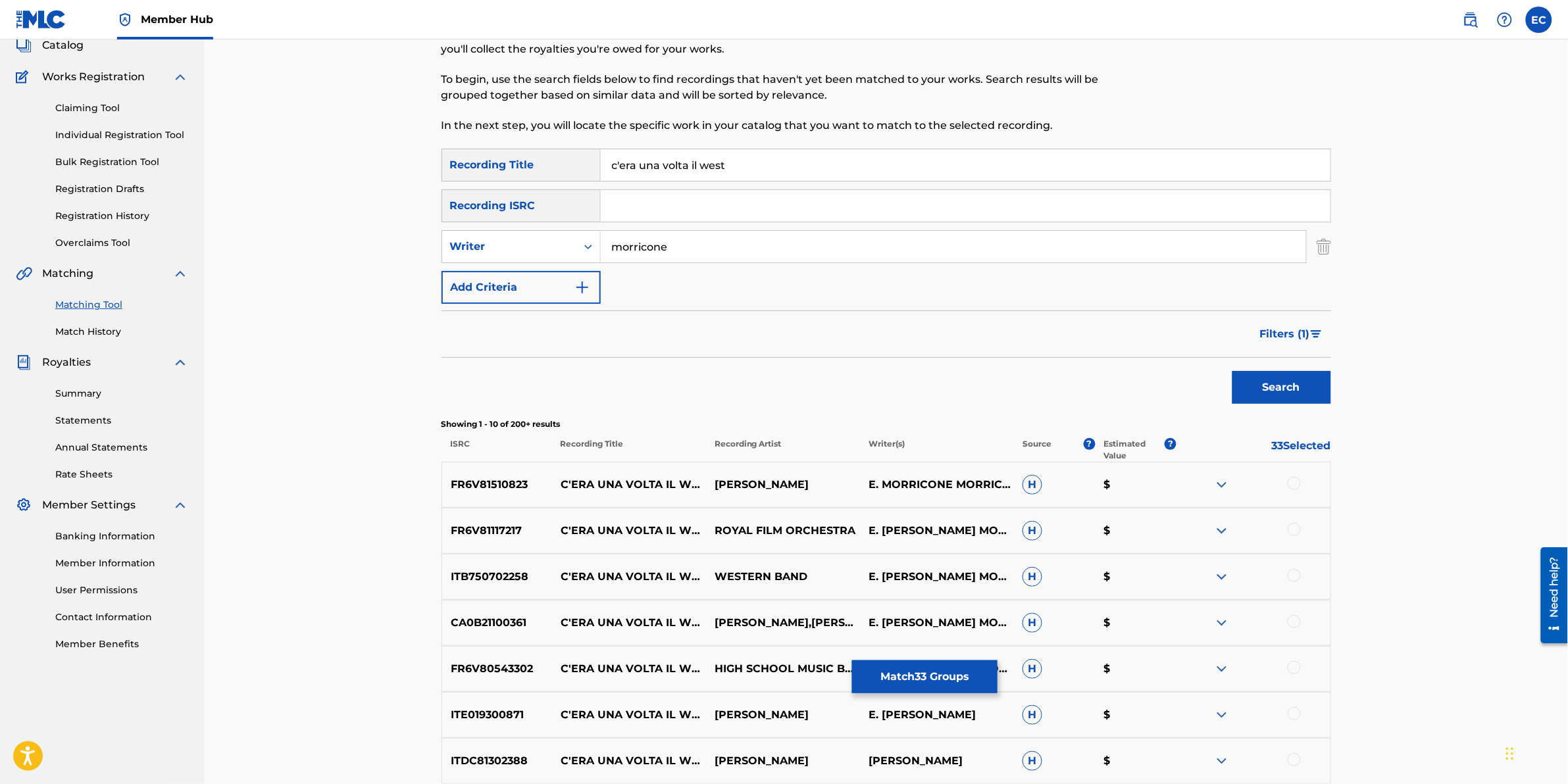
scroll to position [113, 0]
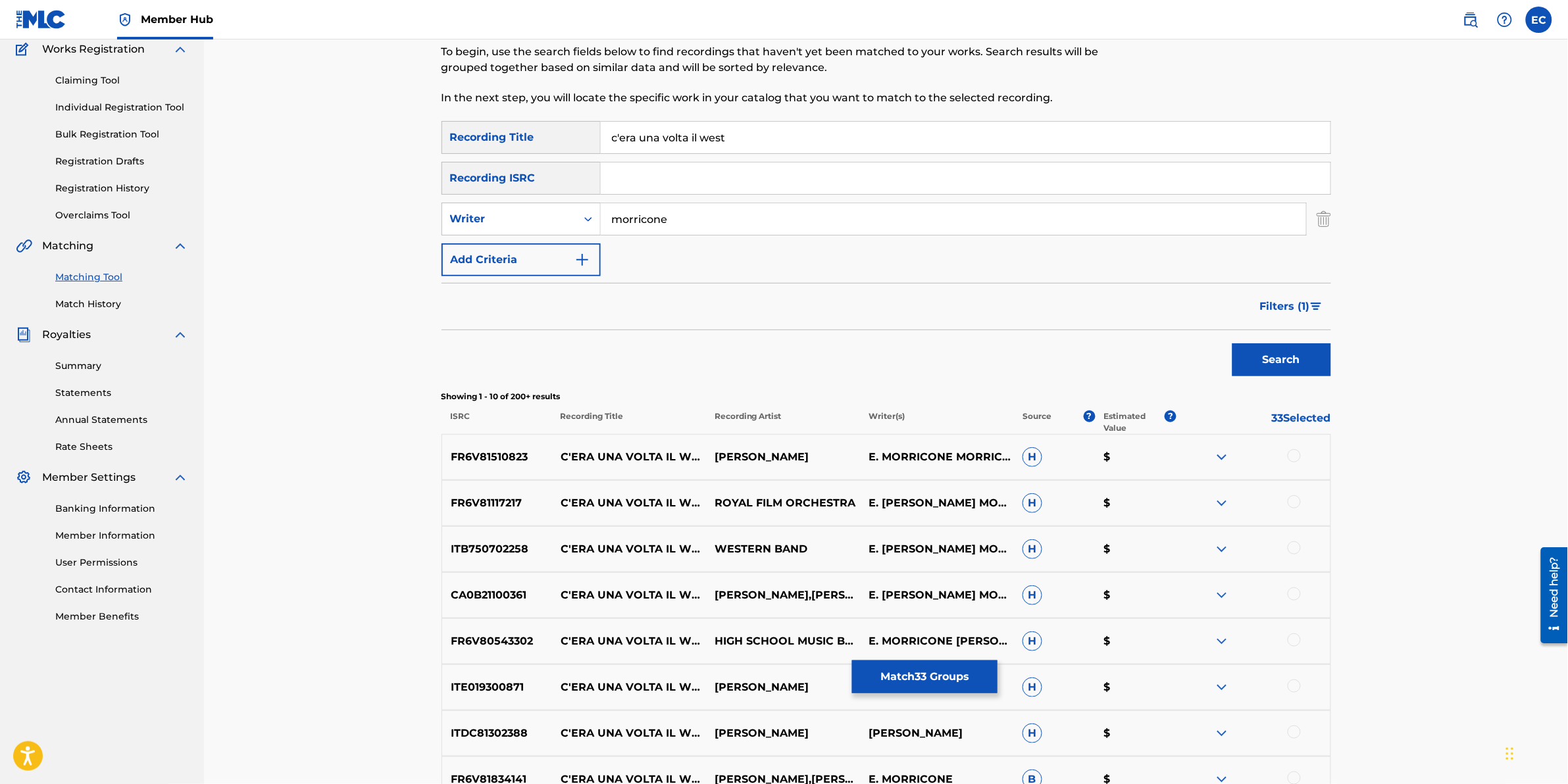
click at [1041, 456] on div at bounding box center [1294, 455] width 13 height 13
click at [1041, 487] on div at bounding box center [1294, 501] width 13 height 13
click at [1041, 487] on div at bounding box center [1294, 548] width 13 height 13
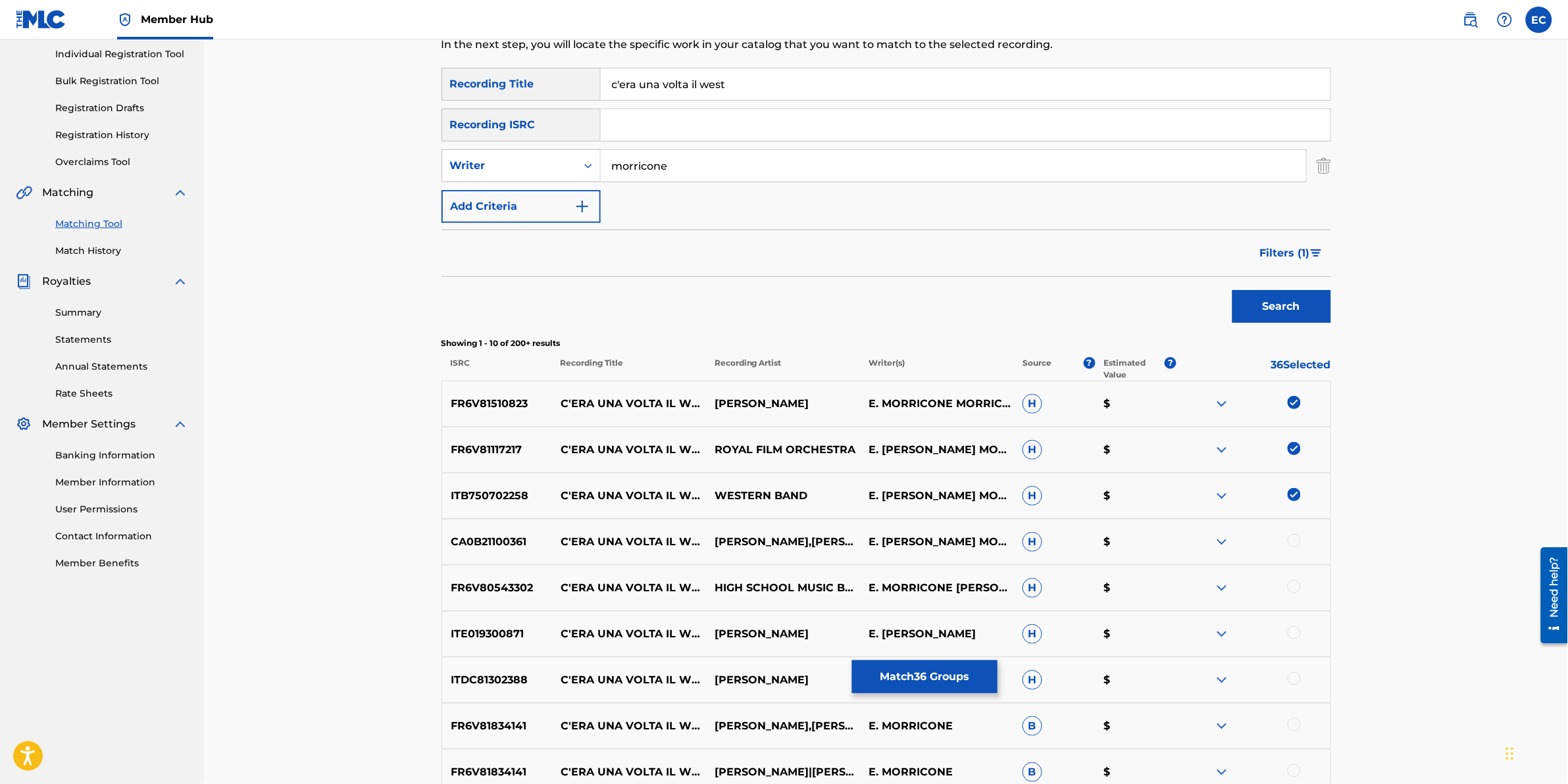
scroll to position [195, 0]
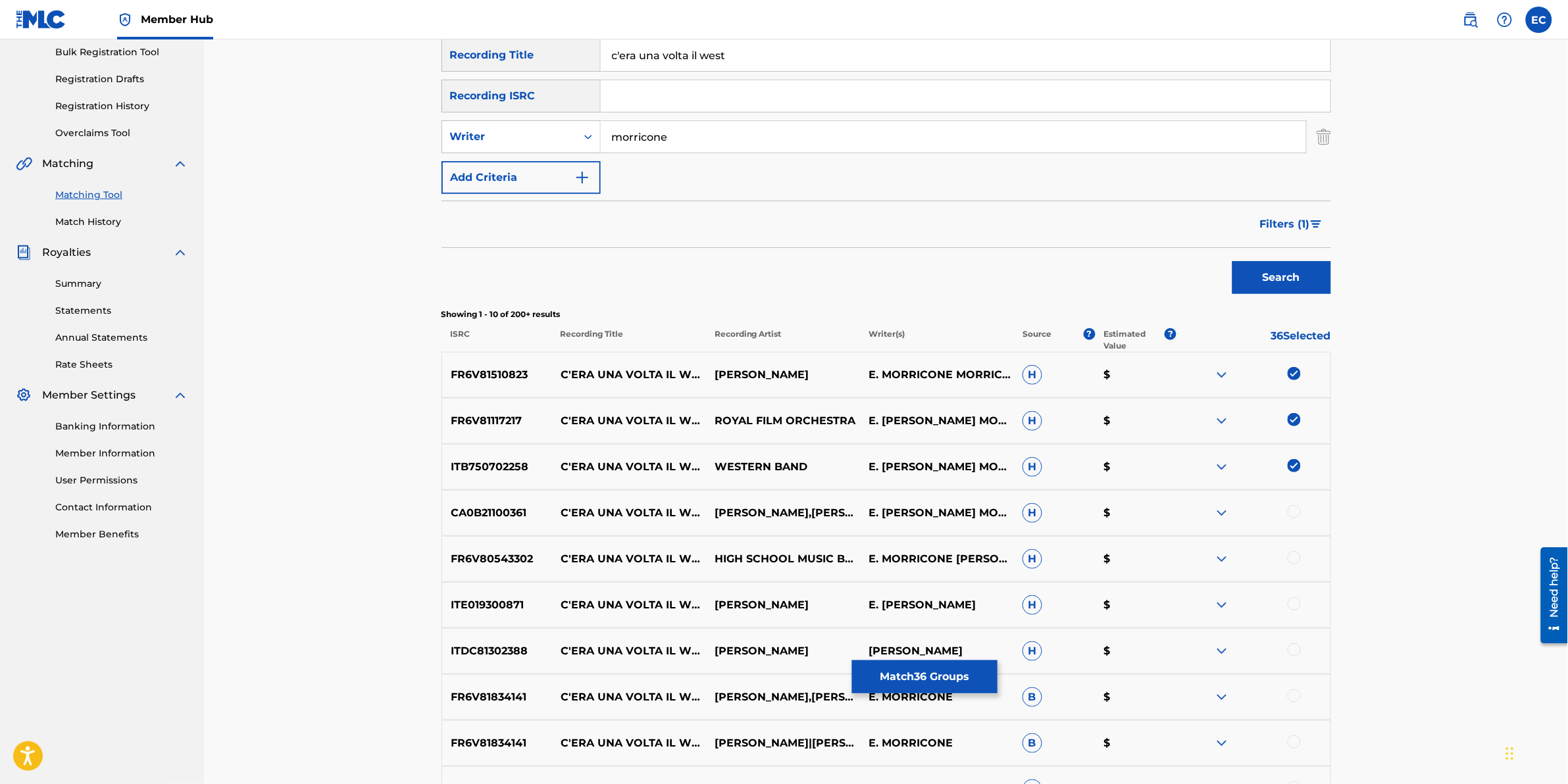
click at [1041, 487] on div at bounding box center [1294, 512] width 13 height 13
click at [1041, 487] on div at bounding box center [1294, 557] width 13 height 13
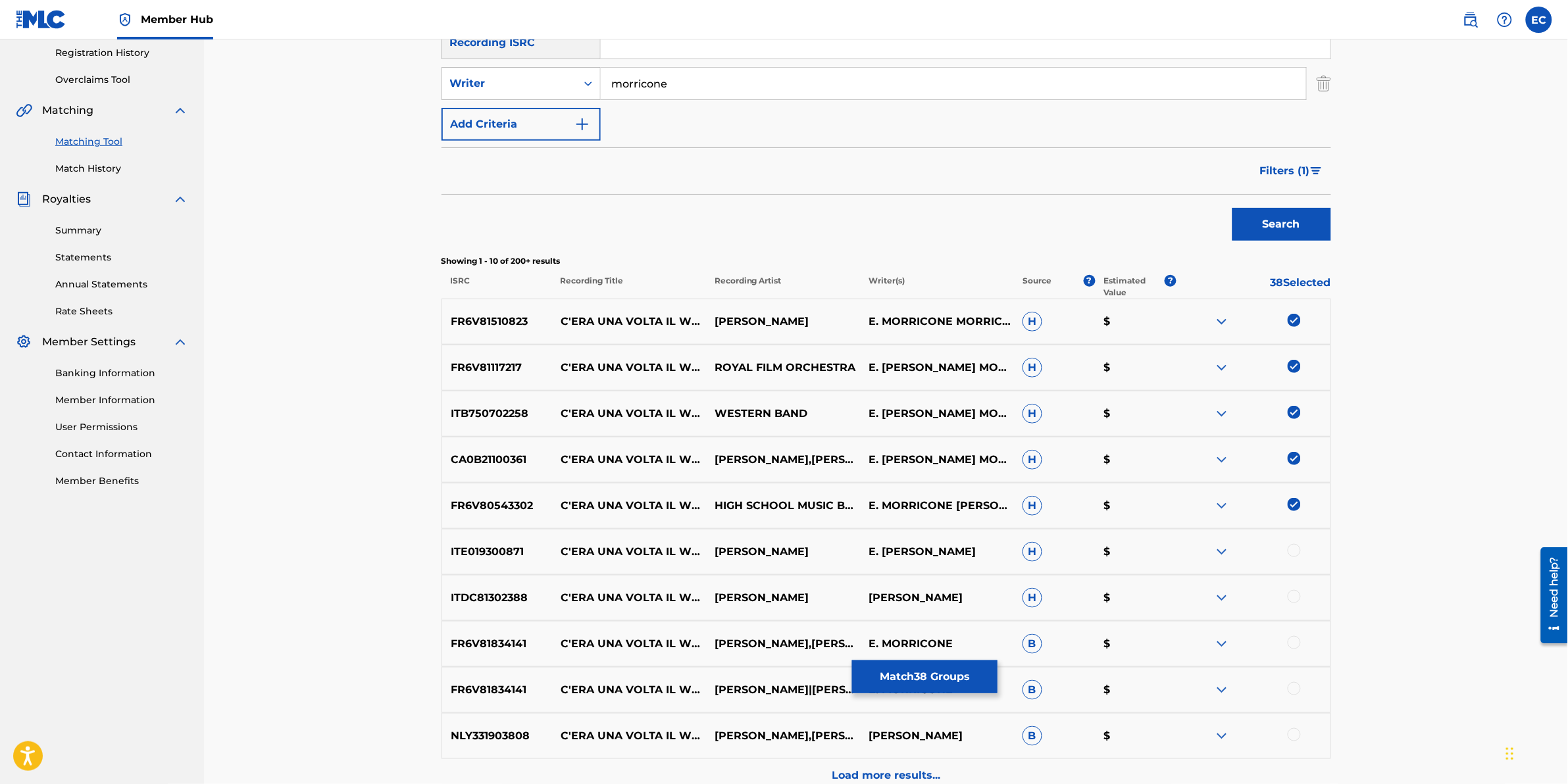
scroll to position [278, 0]
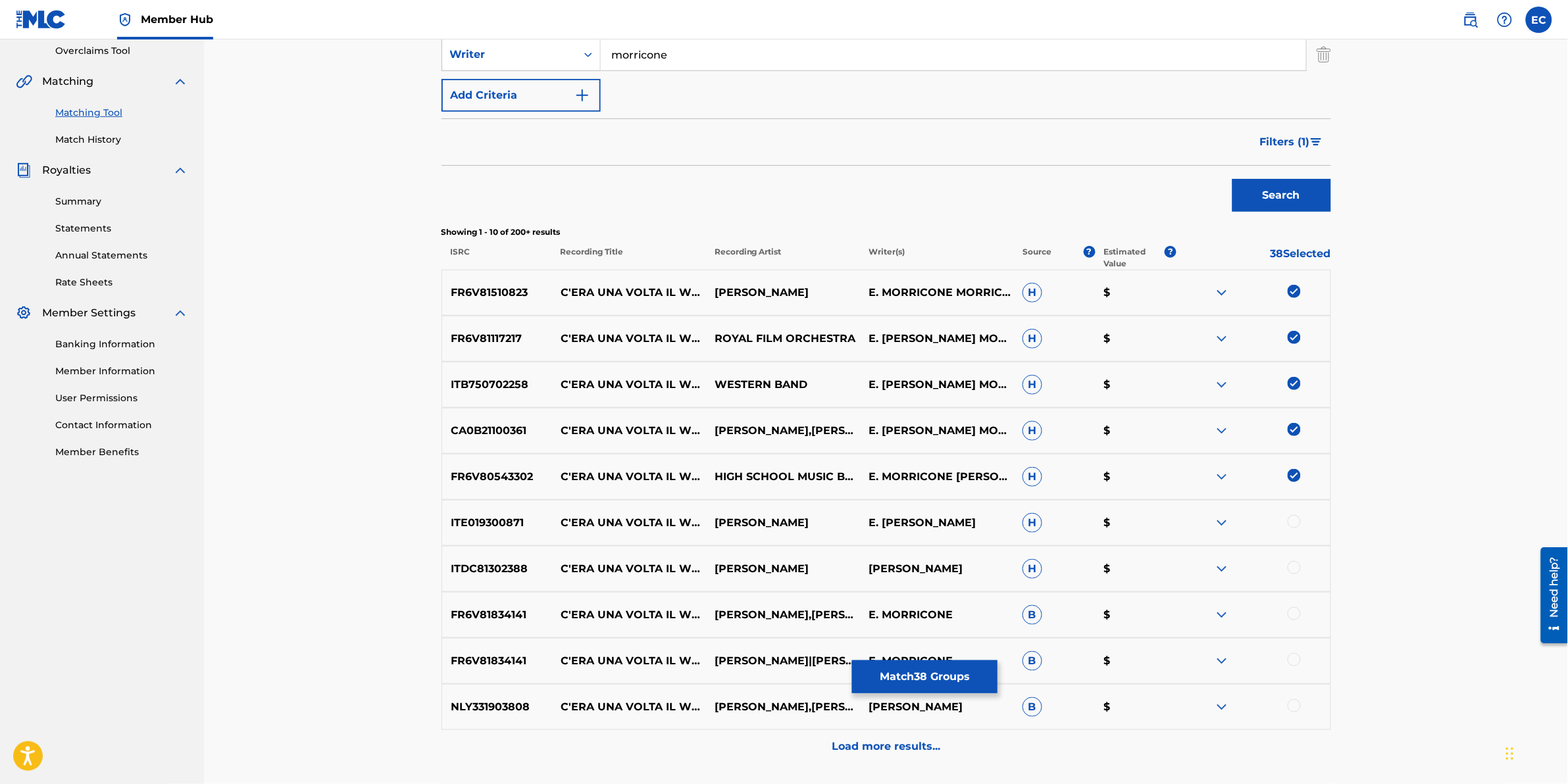
click at [1041, 487] on div at bounding box center [1294, 522] width 13 height 13
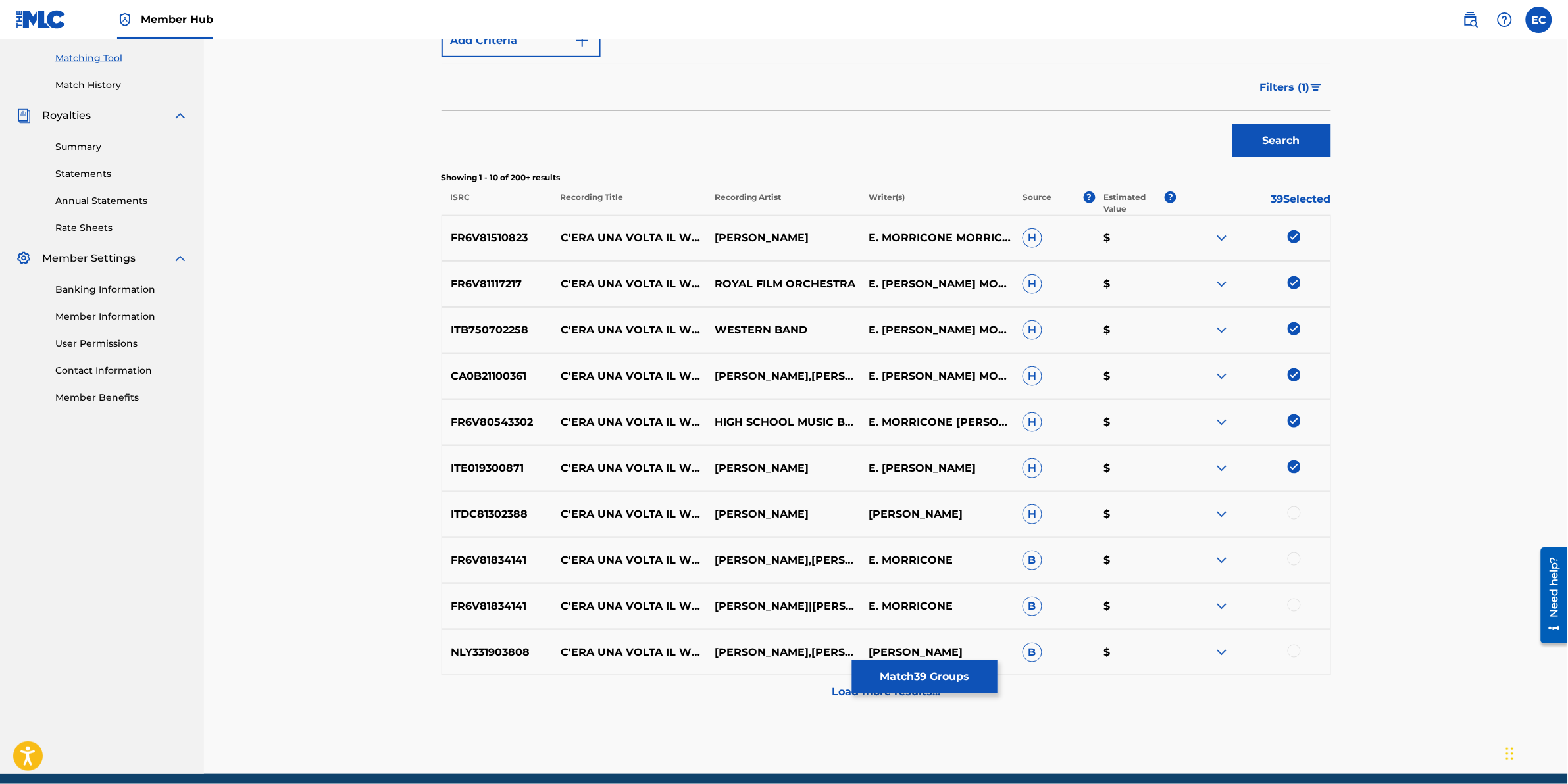
scroll to position [360, 0]
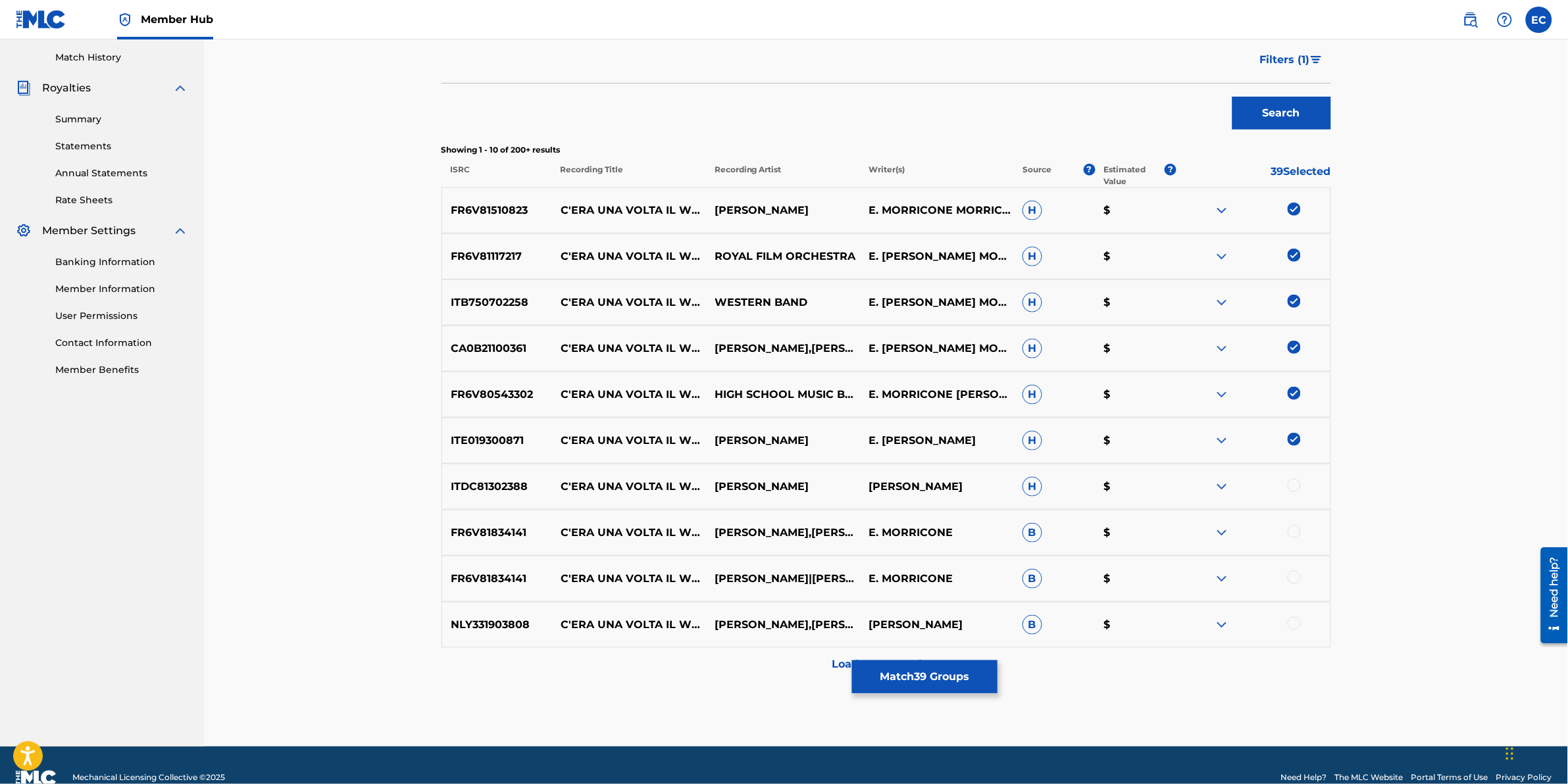
click at [1041, 487] on div at bounding box center [1294, 485] width 13 height 13
click at [1041, 487] on div at bounding box center [1294, 531] width 13 height 13
click at [1041, 487] on div at bounding box center [1253, 533] width 154 height 16
drag, startPoint x: 1299, startPoint y: 527, endPoint x: 1290, endPoint y: 583, distance: 56.7
click at [1041, 487] on div at bounding box center [1253, 579] width 154 height 16
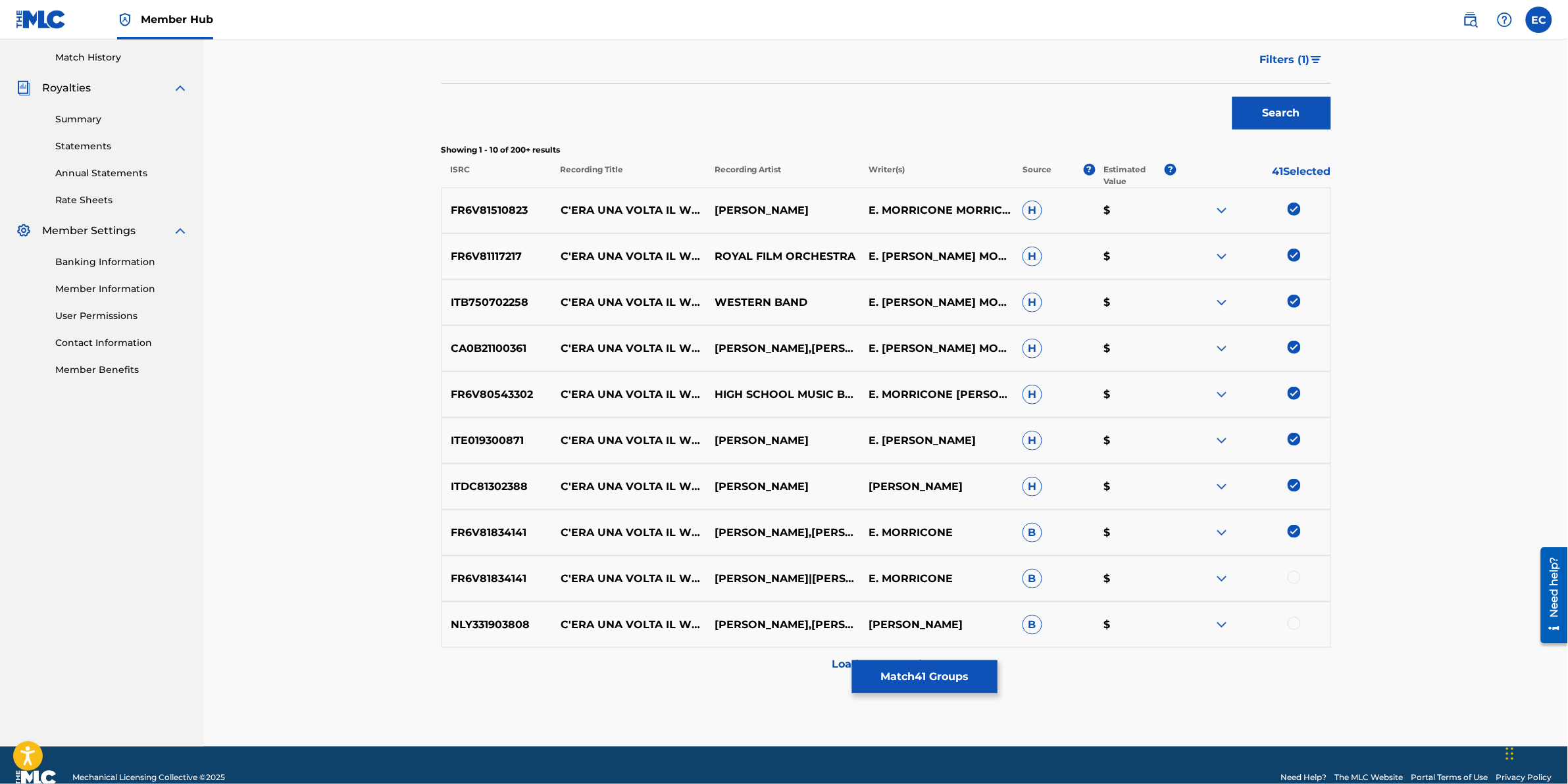
click at [1041, 487] on div at bounding box center [1294, 578] width 13 height 13
click at [1041, 487] on div at bounding box center [1294, 624] width 13 height 13
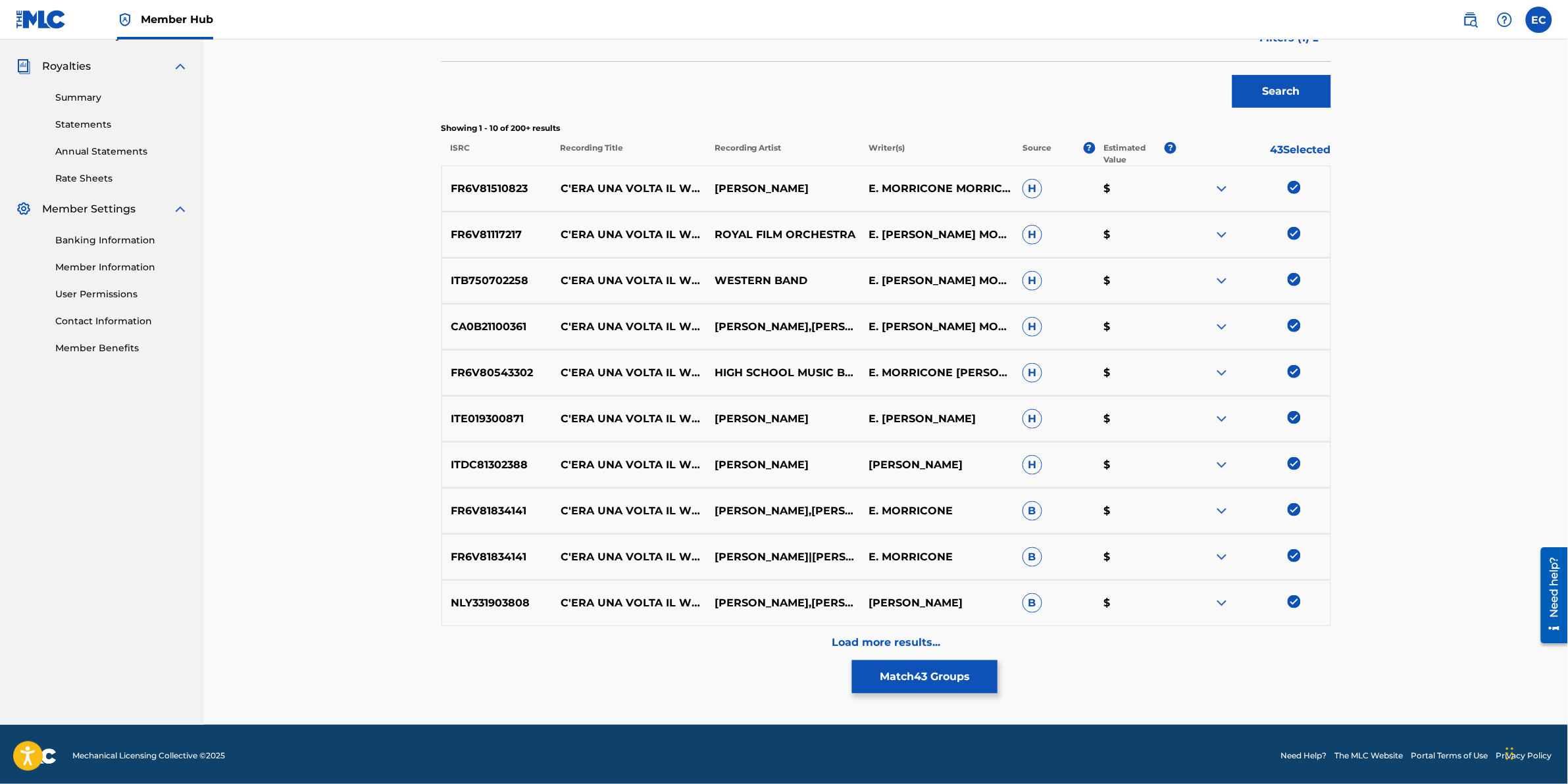
scroll to position [385, 0]
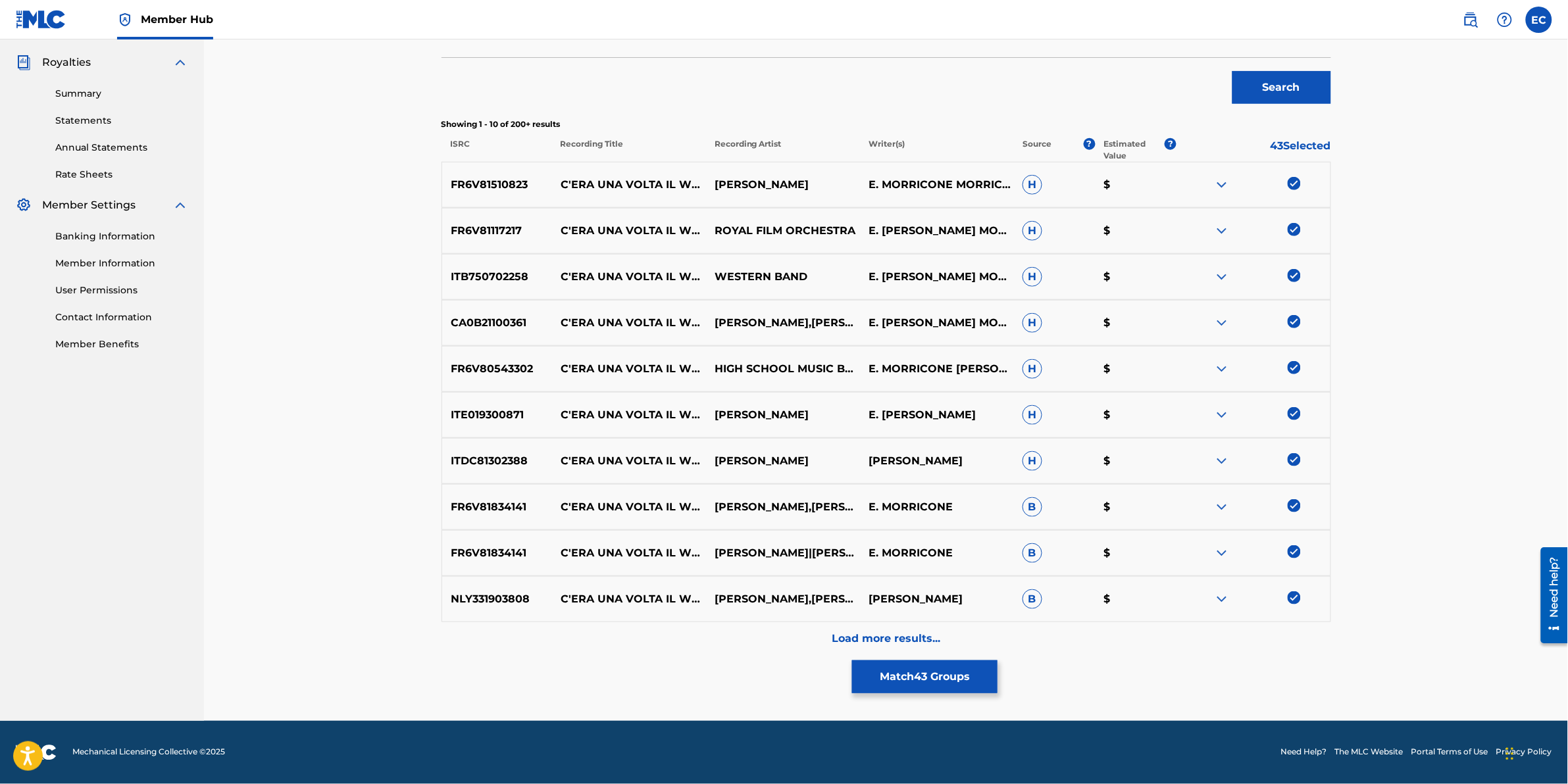
click at [765, 487] on div "Matching Tool The Matching Tool enables you to suggest matches between sound re…" at bounding box center [886, 204] width 890 height 1035
drag, startPoint x: 765, startPoint y: 656, endPoint x: 719, endPoint y: 631, distance: 52.4
click at [693, 487] on div "Load more results..." at bounding box center [886, 639] width 890 height 33
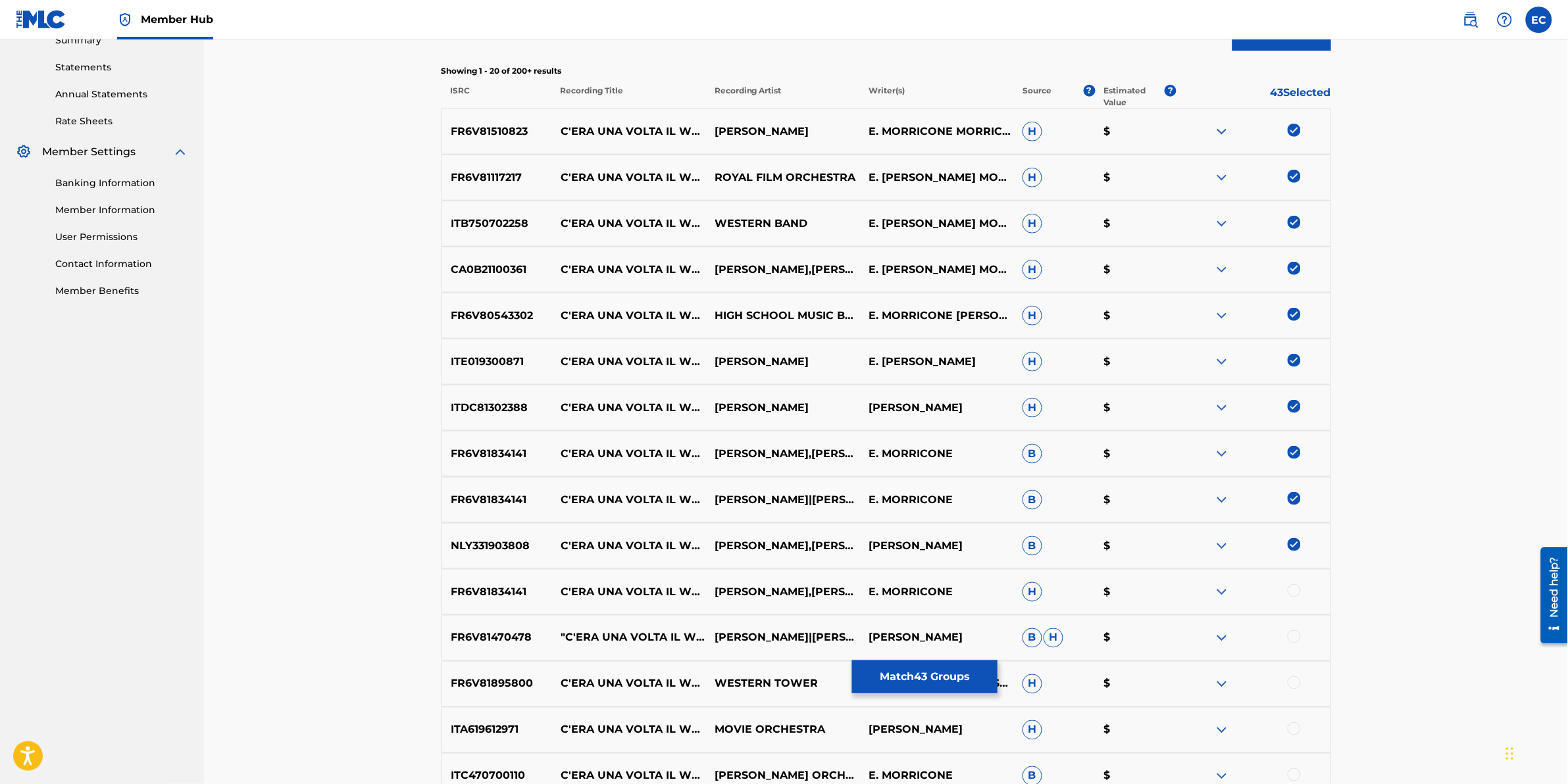
scroll to position [468, 0]
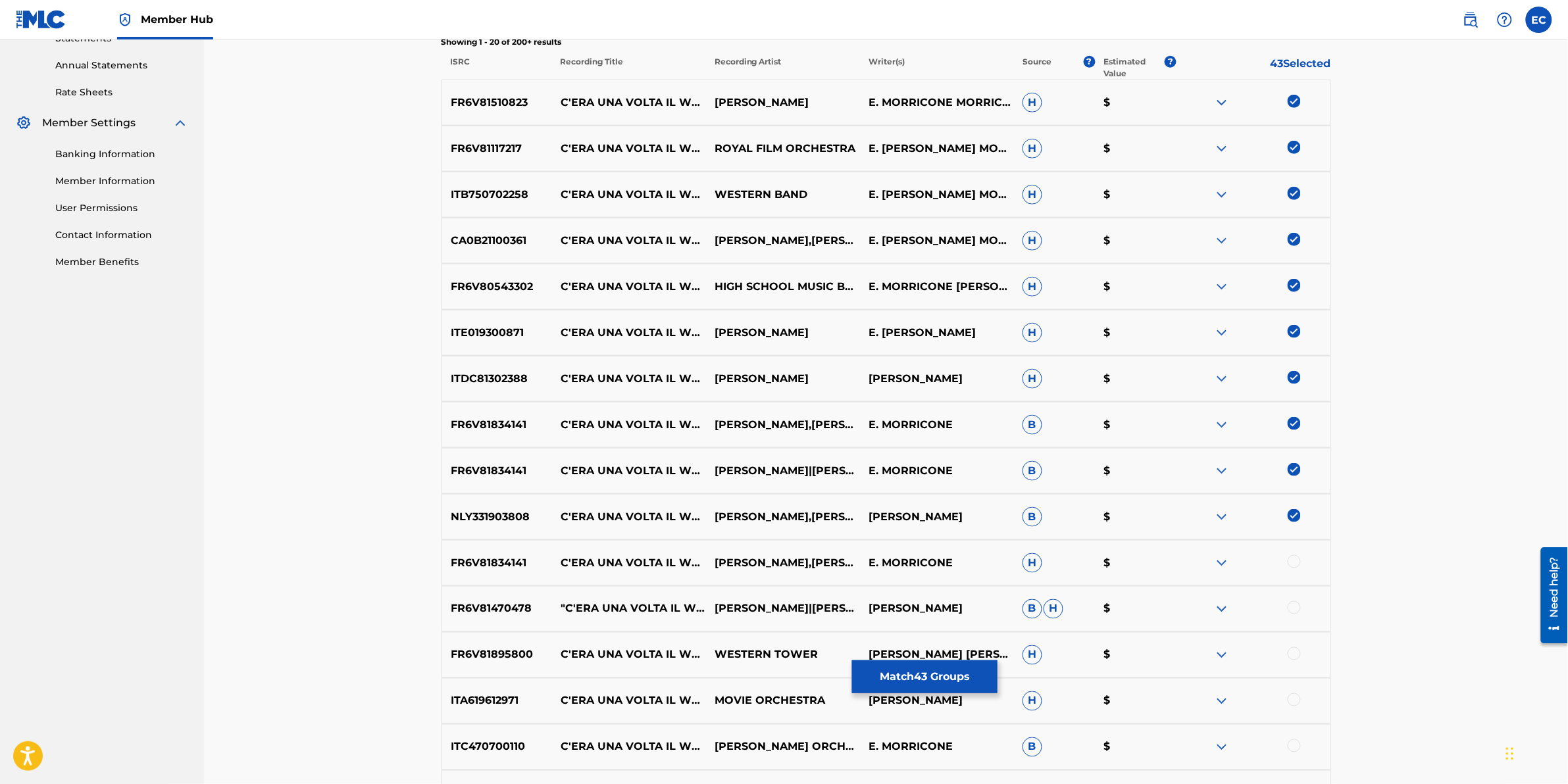
click at [1041, 487] on div at bounding box center [1294, 561] width 13 height 13
click at [1041, 487] on div at bounding box center [1294, 608] width 13 height 13
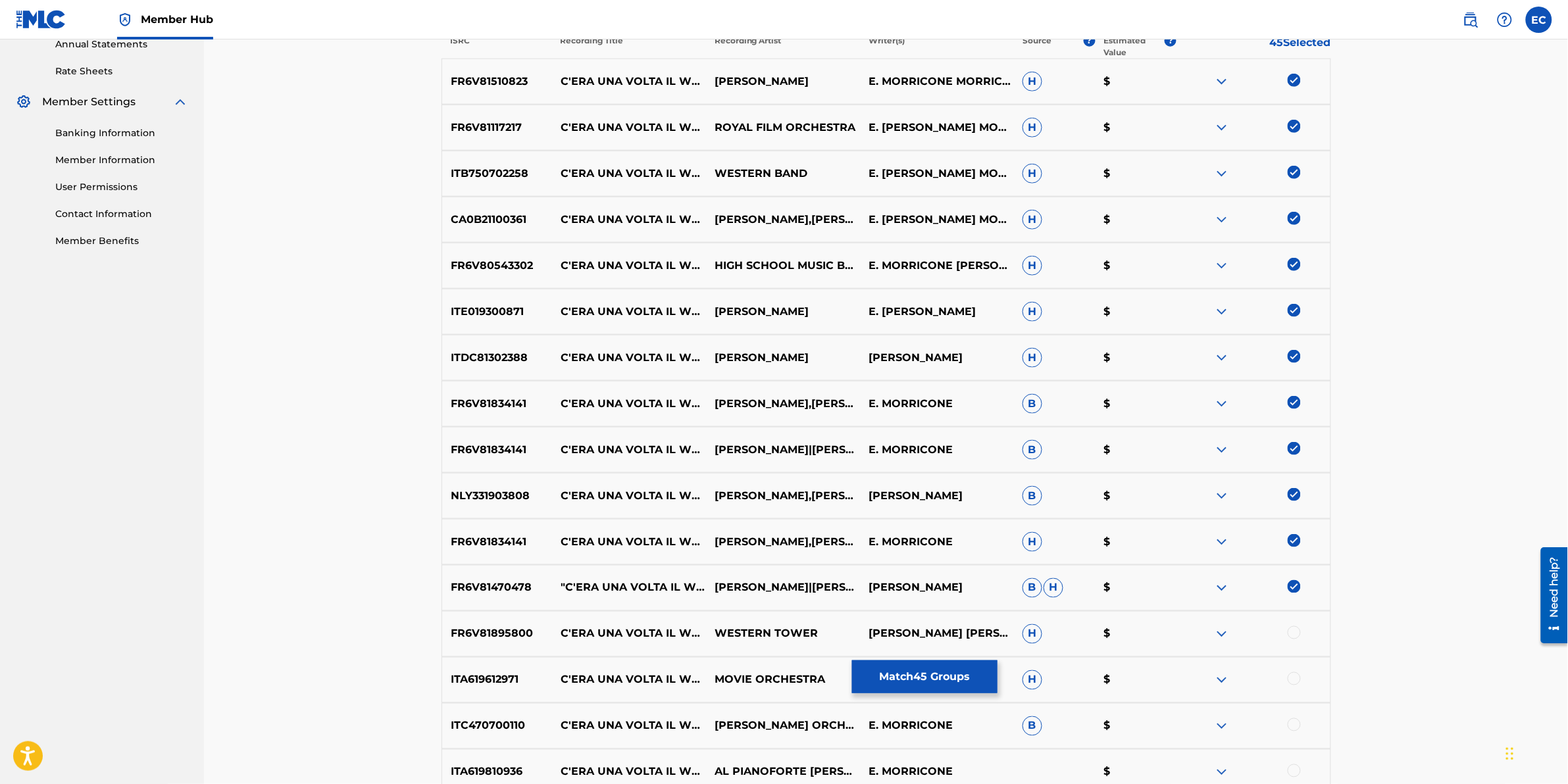
scroll to position [550, 0]
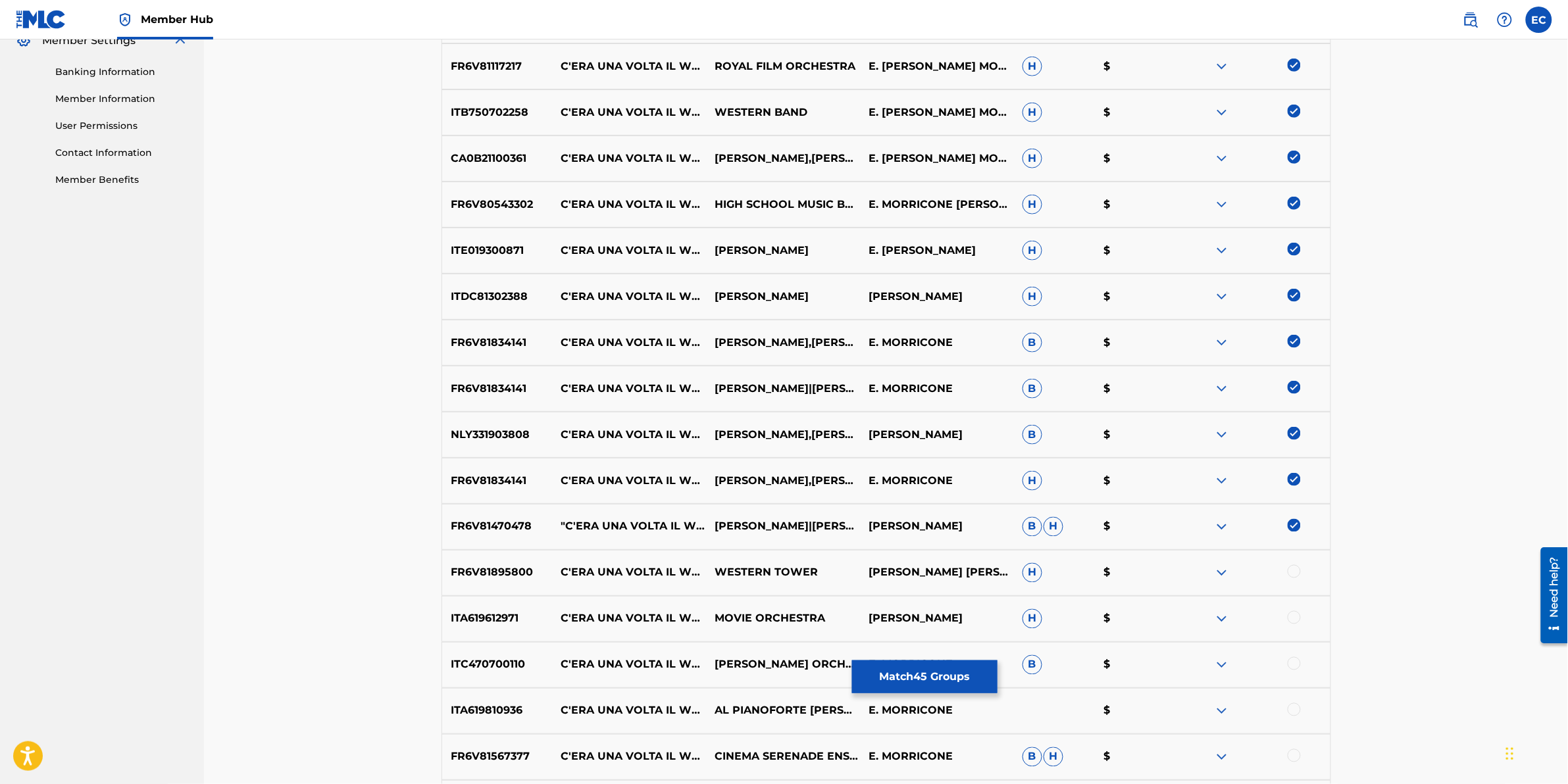
click at [1041, 487] on div at bounding box center [1294, 571] width 13 height 13
click at [1041, 487] on div at bounding box center [1294, 617] width 13 height 13
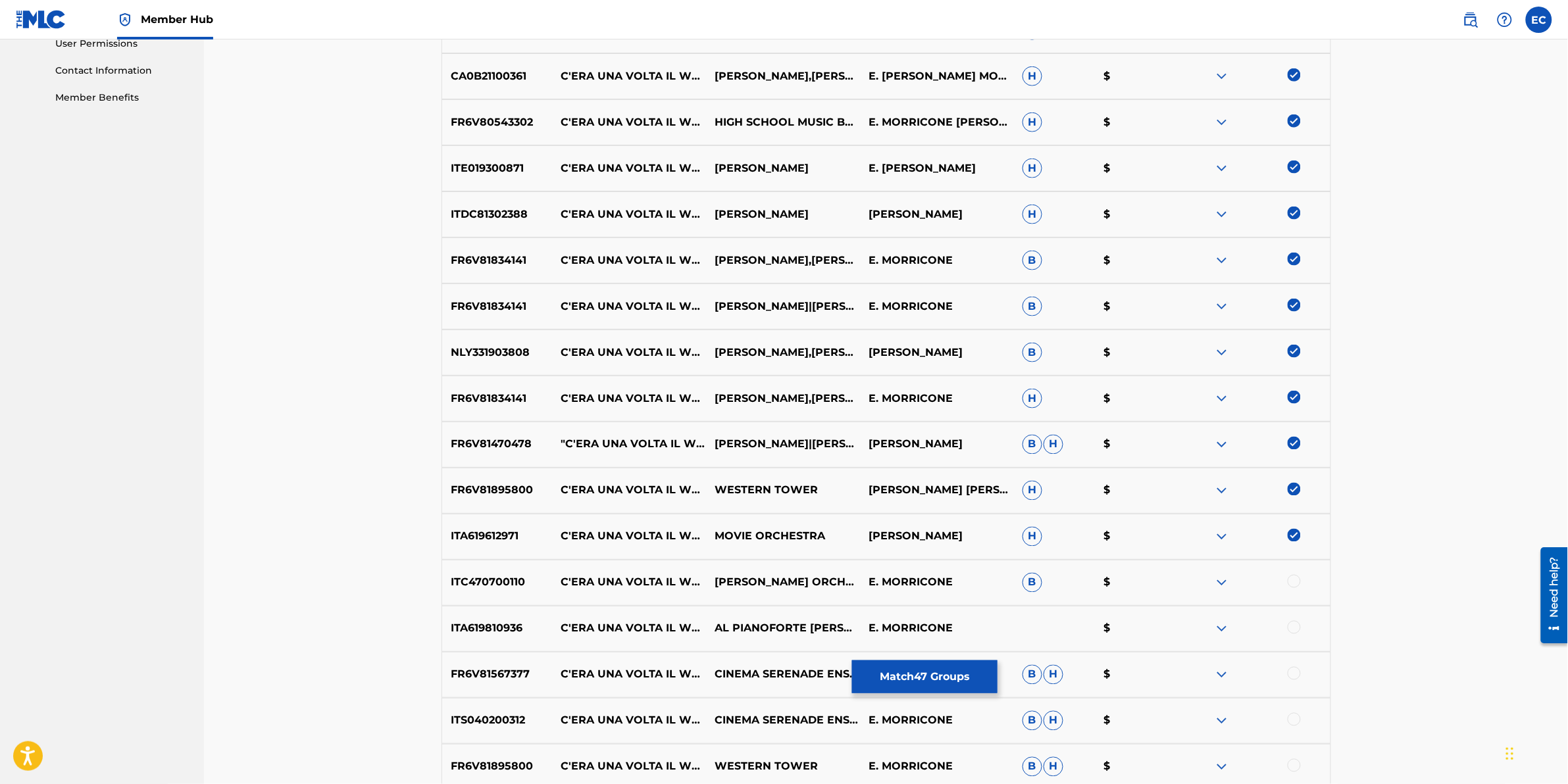
click at [1041, 487] on div at bounding box center [1294, 582] width 13 height 13
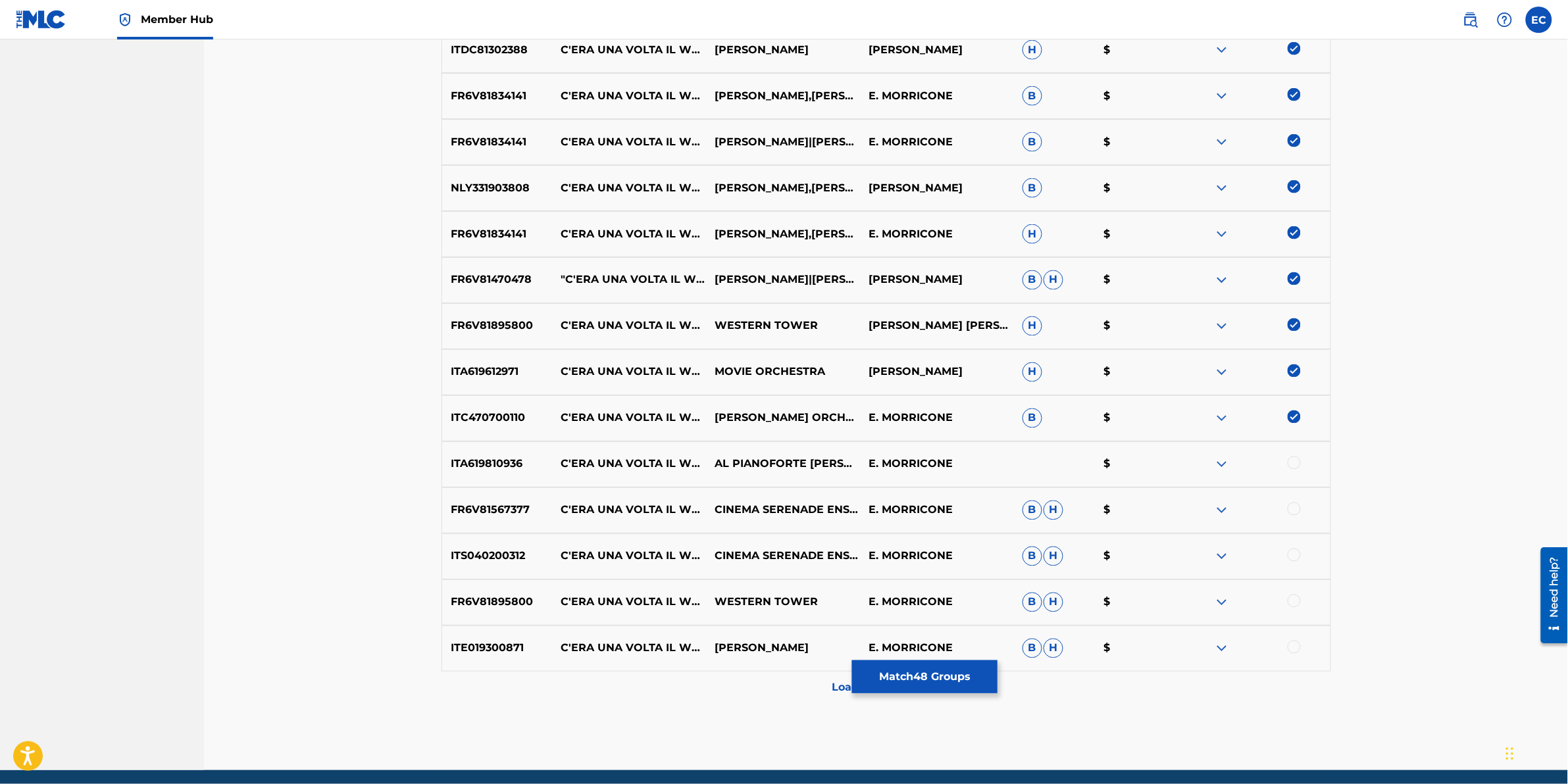
click at [1041, 464] on div at bounding box center [1294, 463] width 13 height 13
click at [1041, 487] on div at bounding box center [1294, 509] width 13 height 13
click at [1041, 487] on div at bounding box center [1294, 555] width 13 height 13
click at [1041, 487] on div at bounding box center [1294, 601] width 13 height 13
click at [1041, 487] on div at bounding box center [1294, 647] width 13 height 13
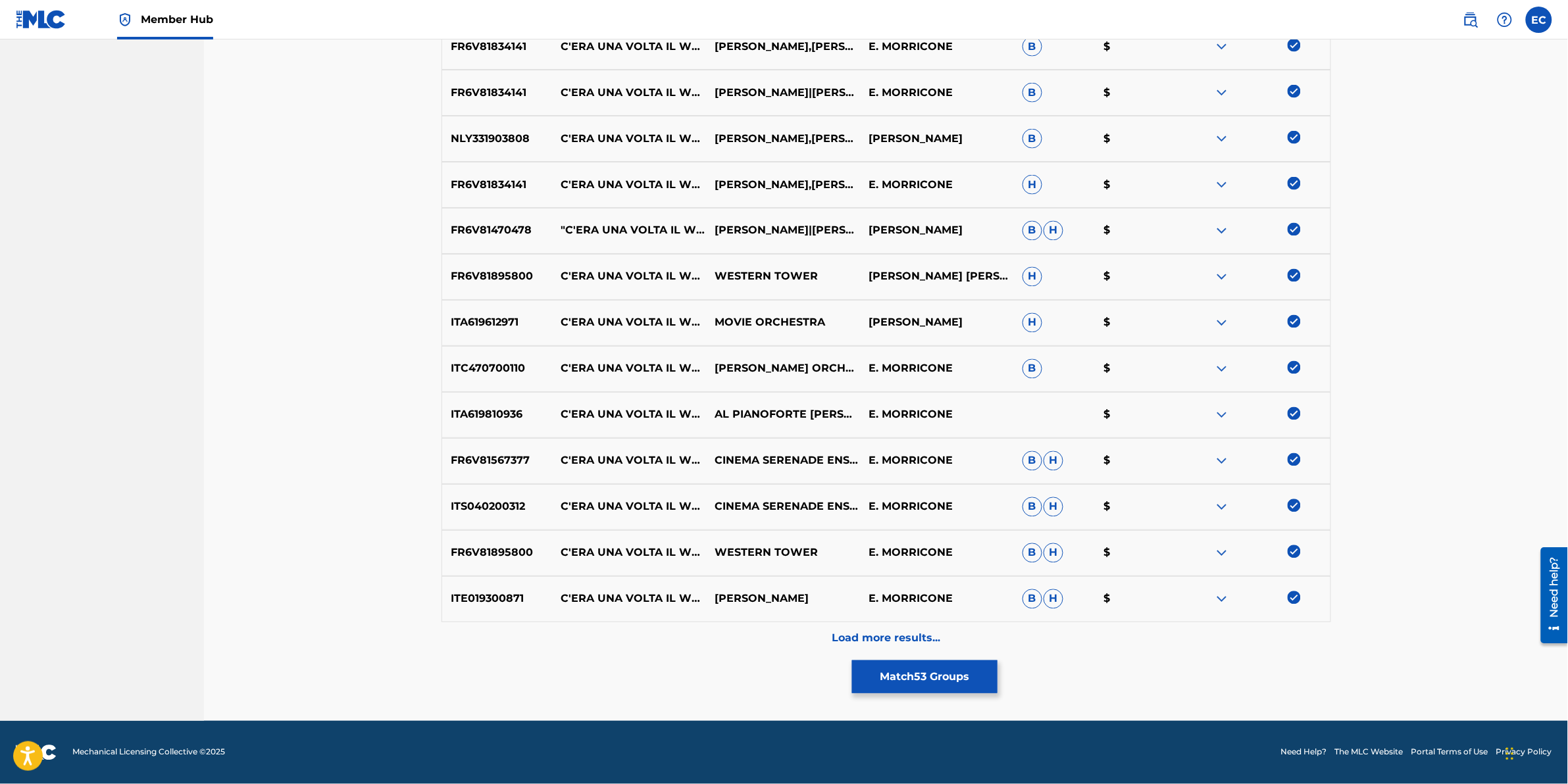
click at [793, 487] on div "Load more results..." at bounding box center [886, 639] width 890 height 33
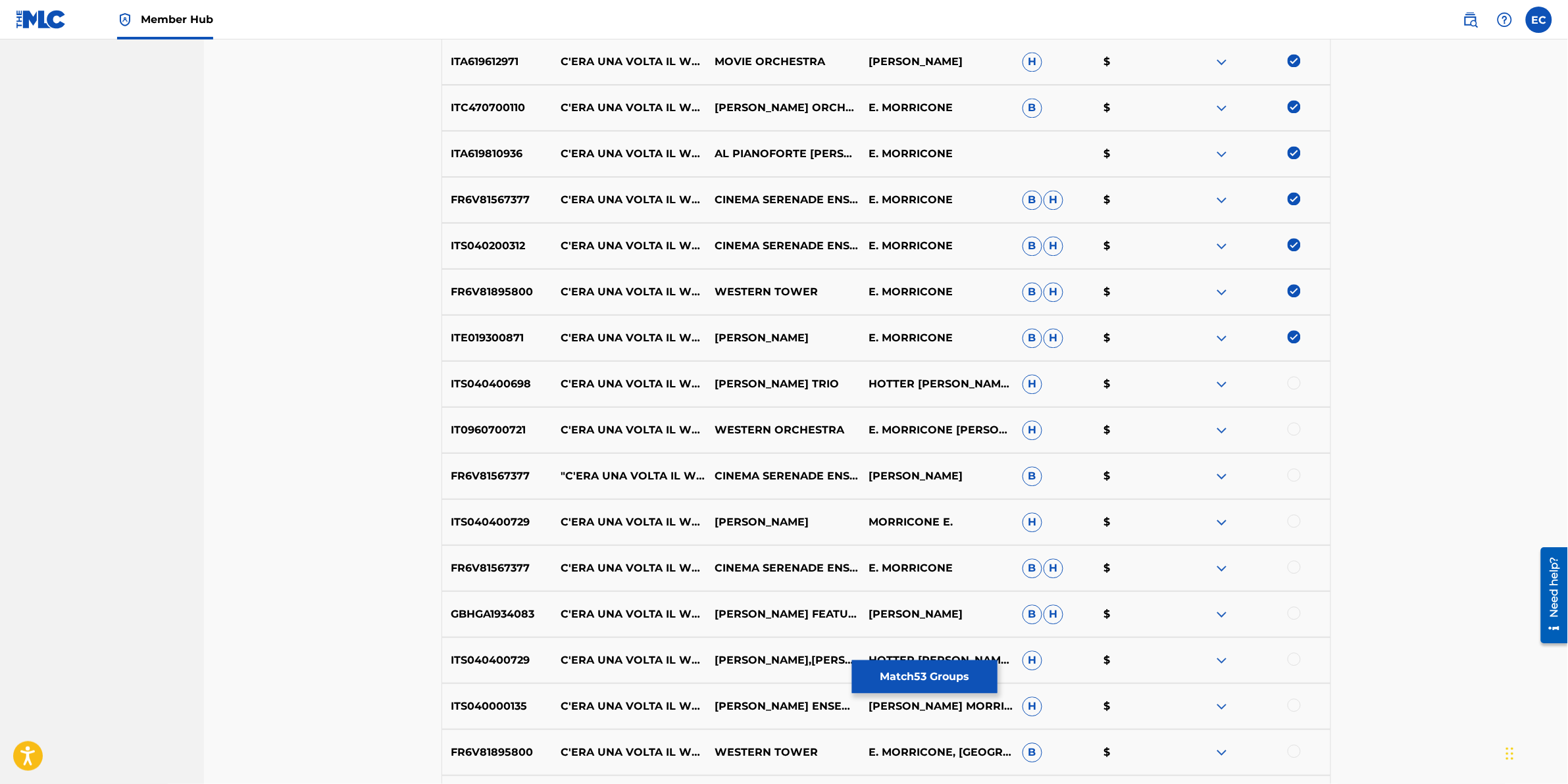
scroll to position [1176, 0]
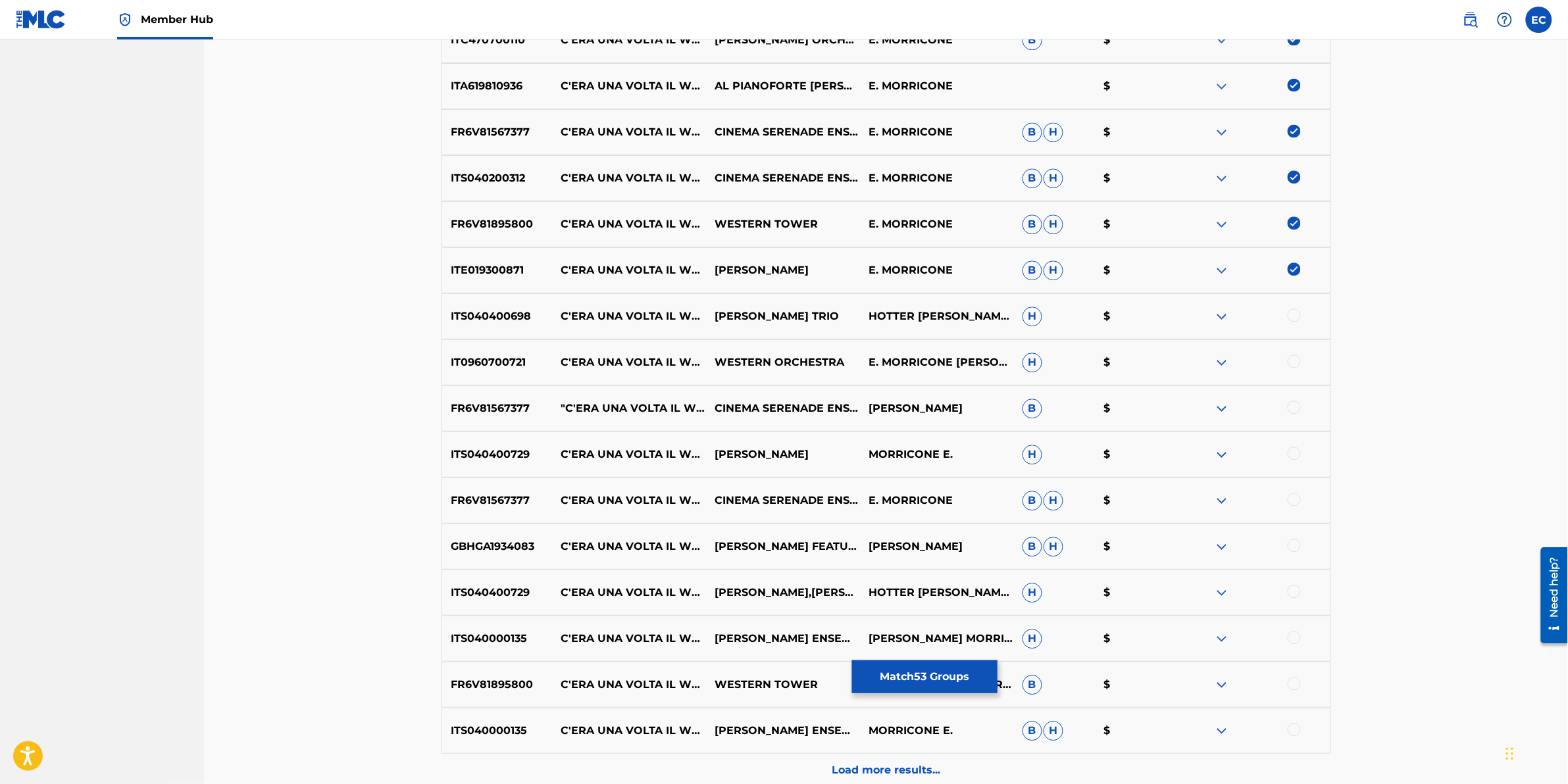
click at [1041, 316] on div at bounding box center [1294, 315] width 13 height 13
click at [1041, 363] on div at bounding box center [1294, 361] width 13 height 13
click at [1041, 409] on div at bounding box center [1294, 407] width 13 height 13
click at [1041, 454] on div at bounding box center [1294, 453] width 13 height 13
click at [1041, 487] on div at bounding box center [1294, 499] width 13 height 13
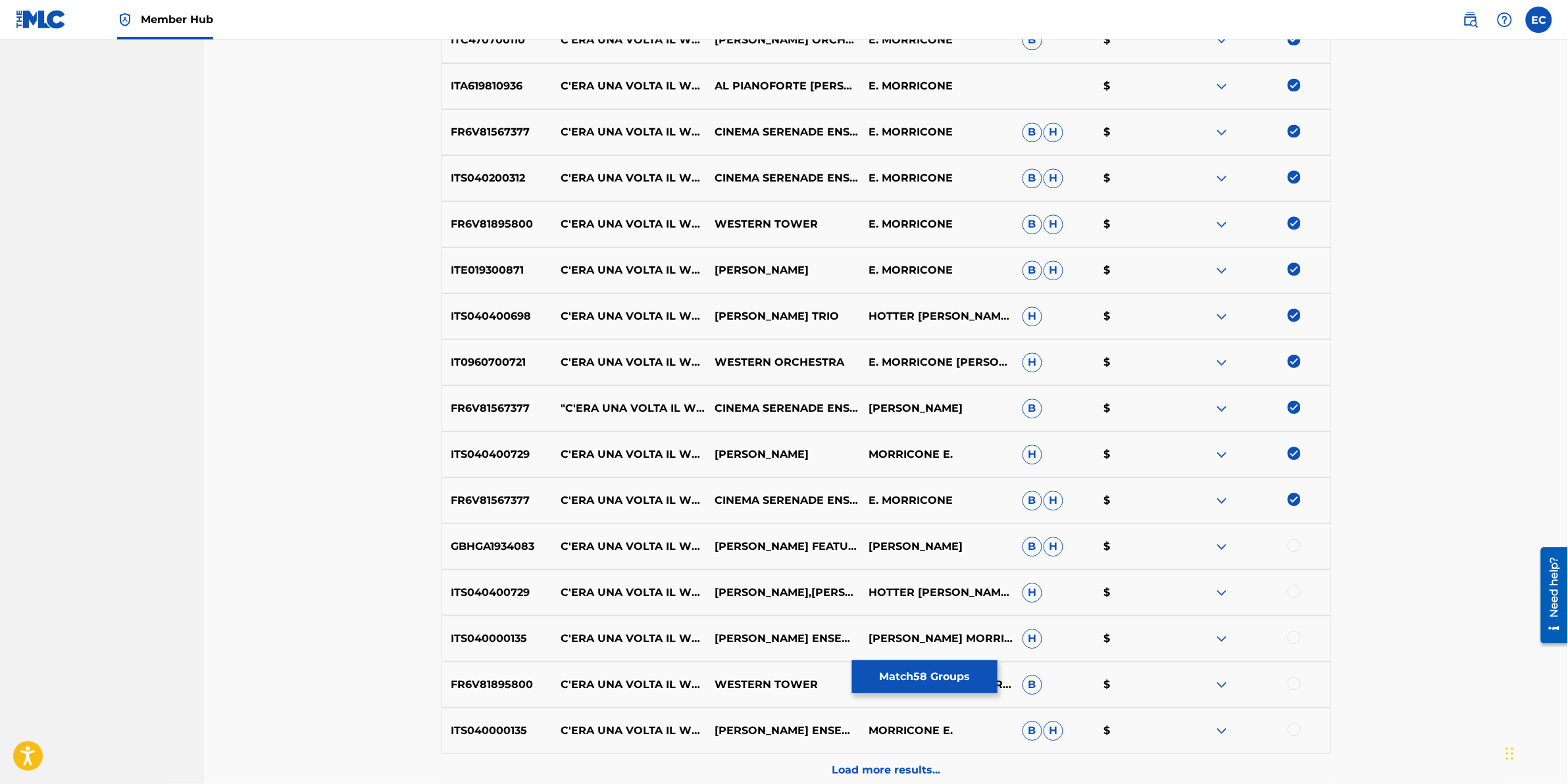
click at [1041, 487] on div at bounding box center [1294, 545] width 13 height 13
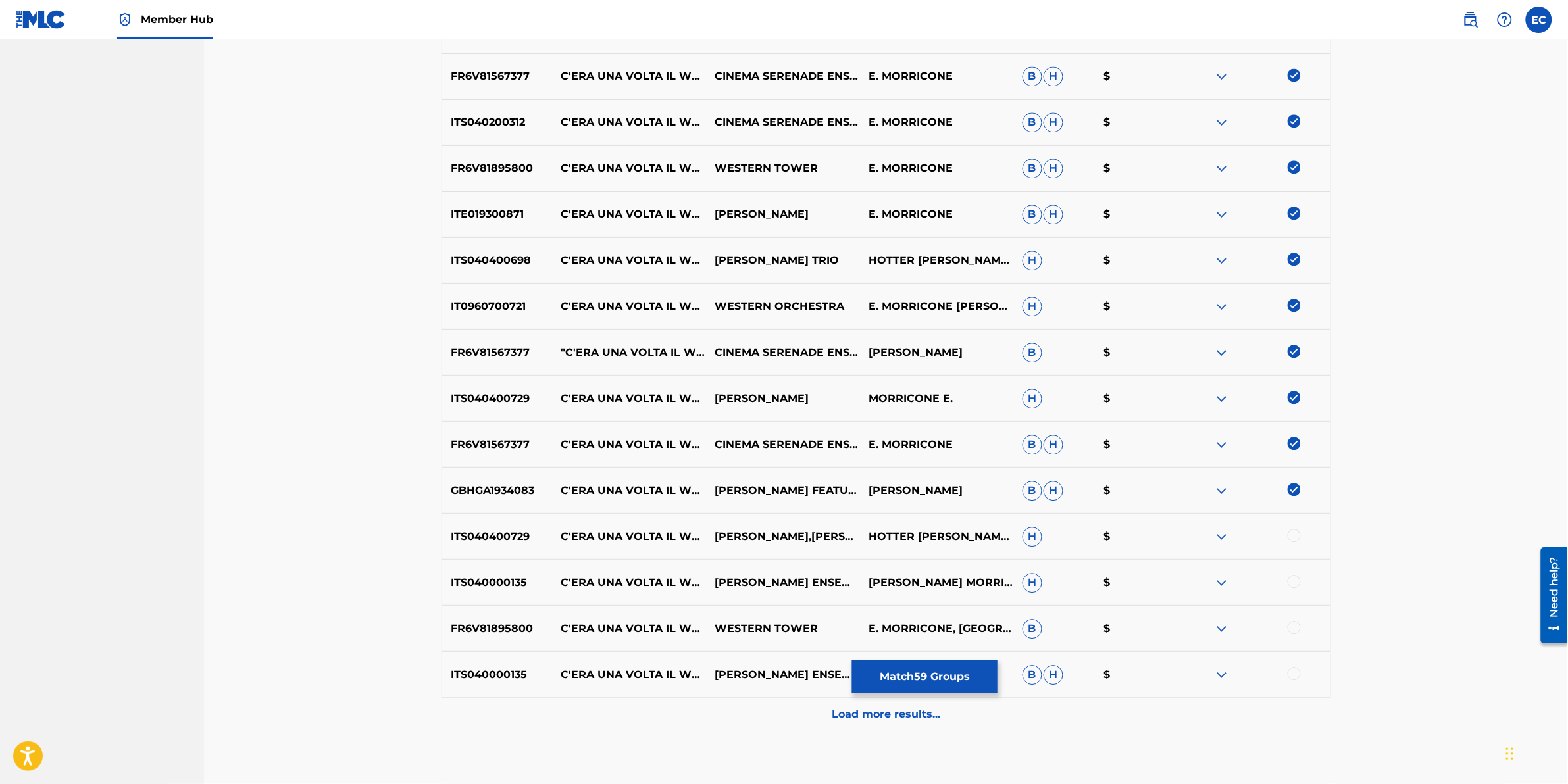
scroll to position [1257, 0]
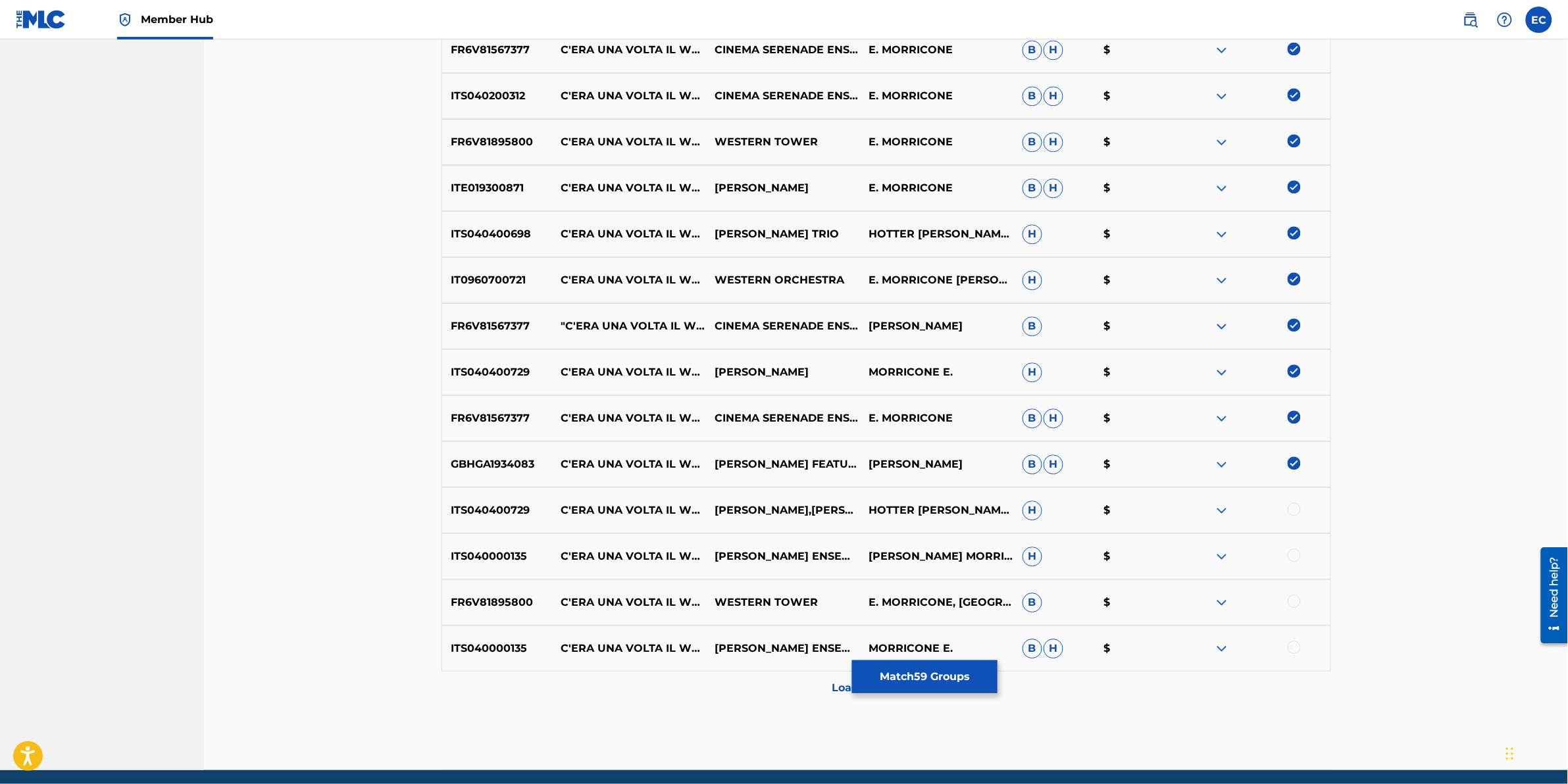
click at [1041, 487] on div at bounding box center [1294, 509] width 13 height 13
click at [1041, 487] on div at bounding box center [1294, 555] width 13 height 13
click at [1041, 487] on div at bounding box center [1294, 601] width 13 height 13
click at [1041, 487] on div at bounding box center [1253, 603] width 154 height 16
drag, startPoint x: 1298, startPoint y: 599, endPoint x: 1294, endPoint y: 649, distance: 50.2
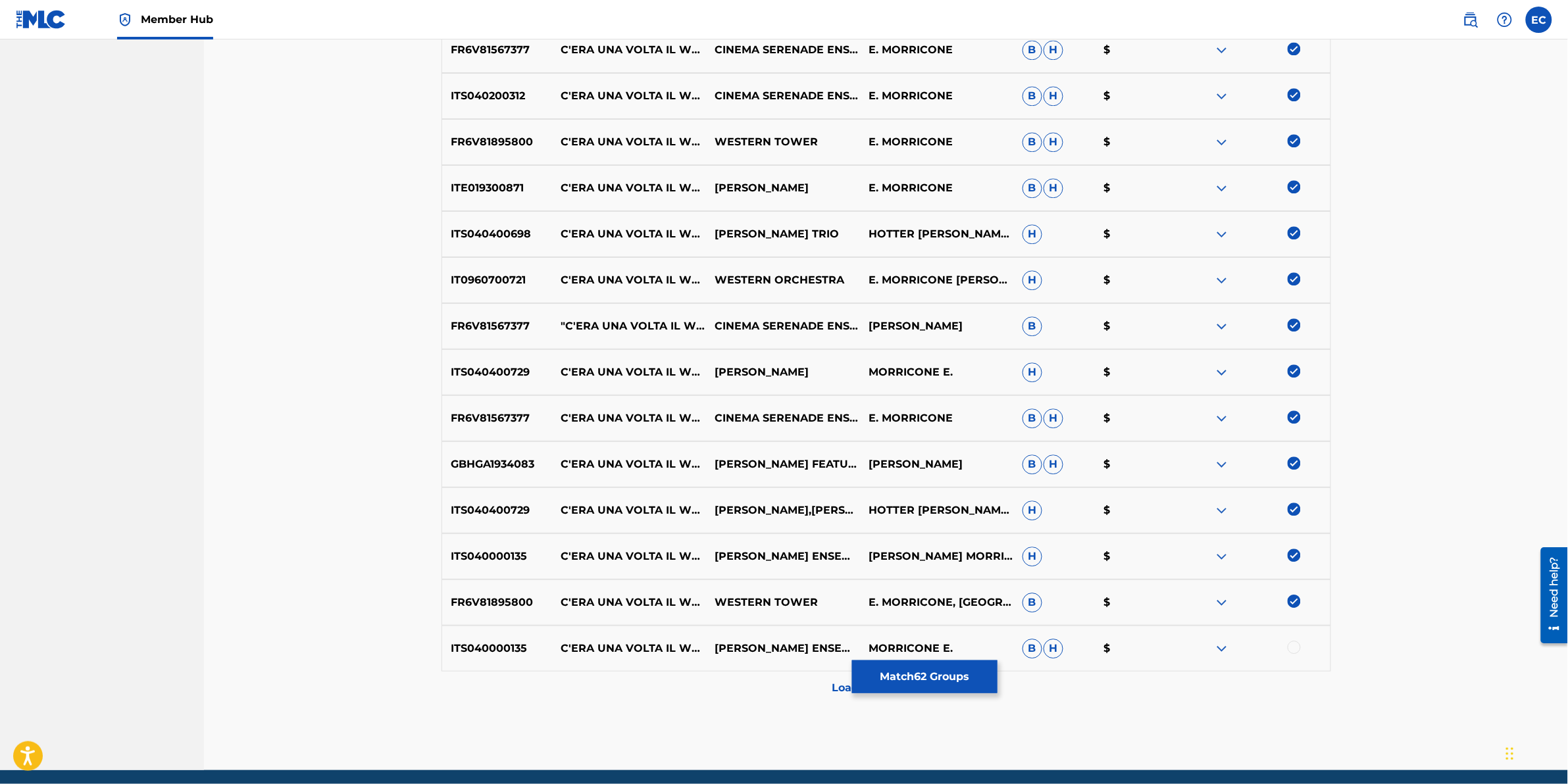
click at [1041, 487] on div at bounding box center [1294, 647] width 13 height 13
click at [1041, 487] on div at bounding box center [1253, 649] width 154 height 16
drag, startPoint x: 1294, startPoint y: 649, endPoint x: 1449, endPoint y: 474, distance: 233.8
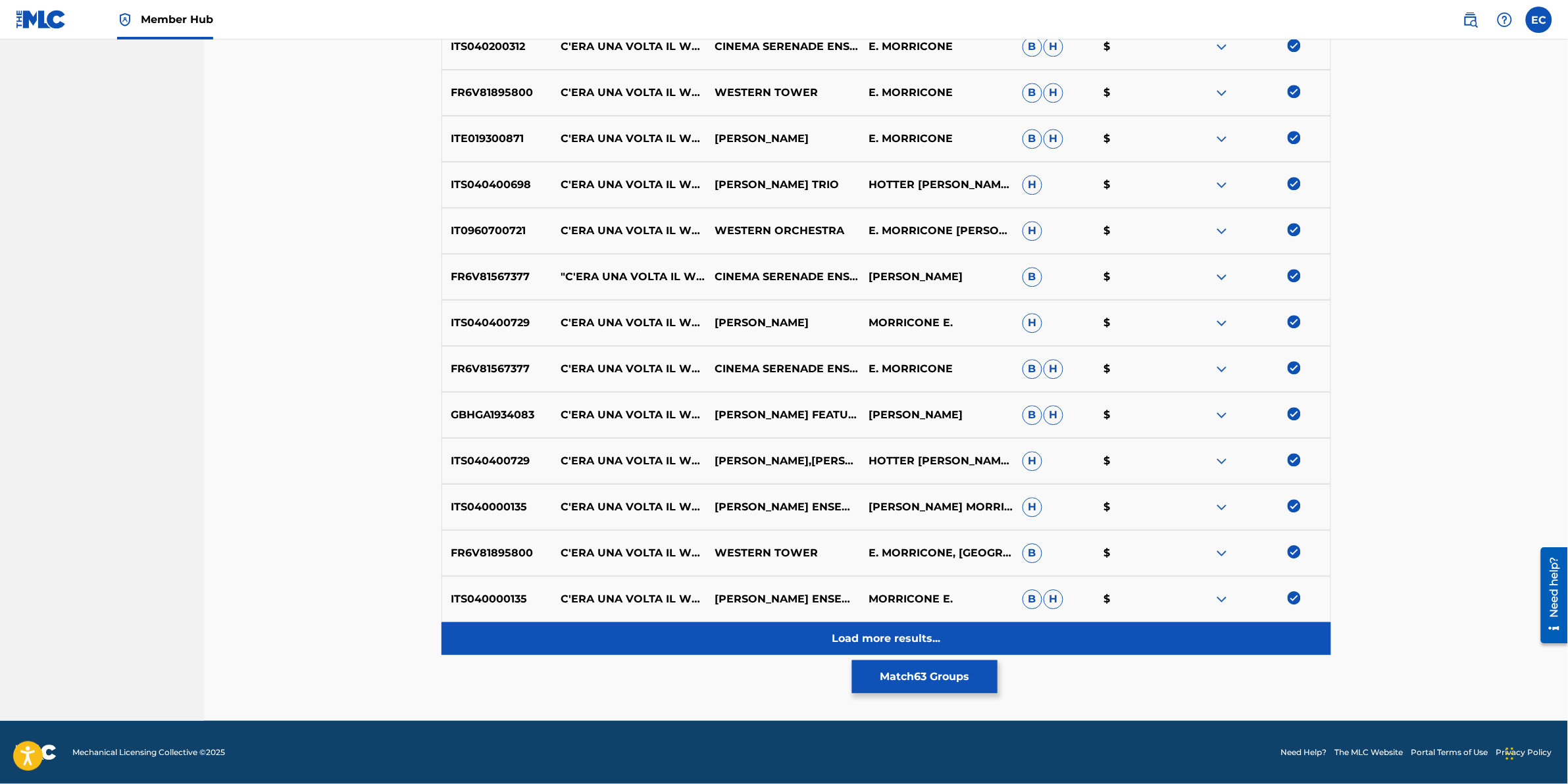
click at [617, 487] on div "Load more results..." at bounding box center [886, 639] width 890 height 33
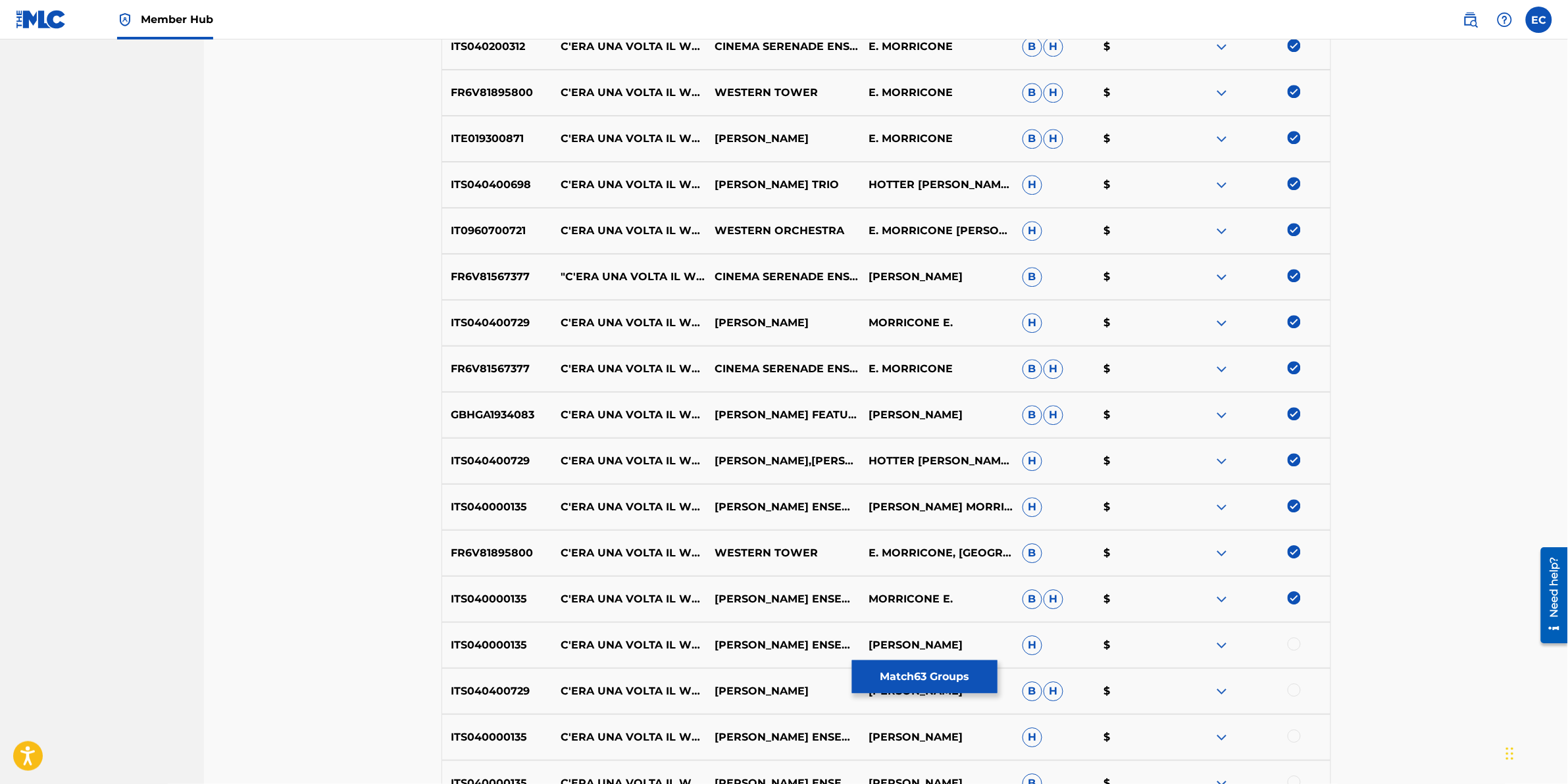
scroll to position [1389, 0]
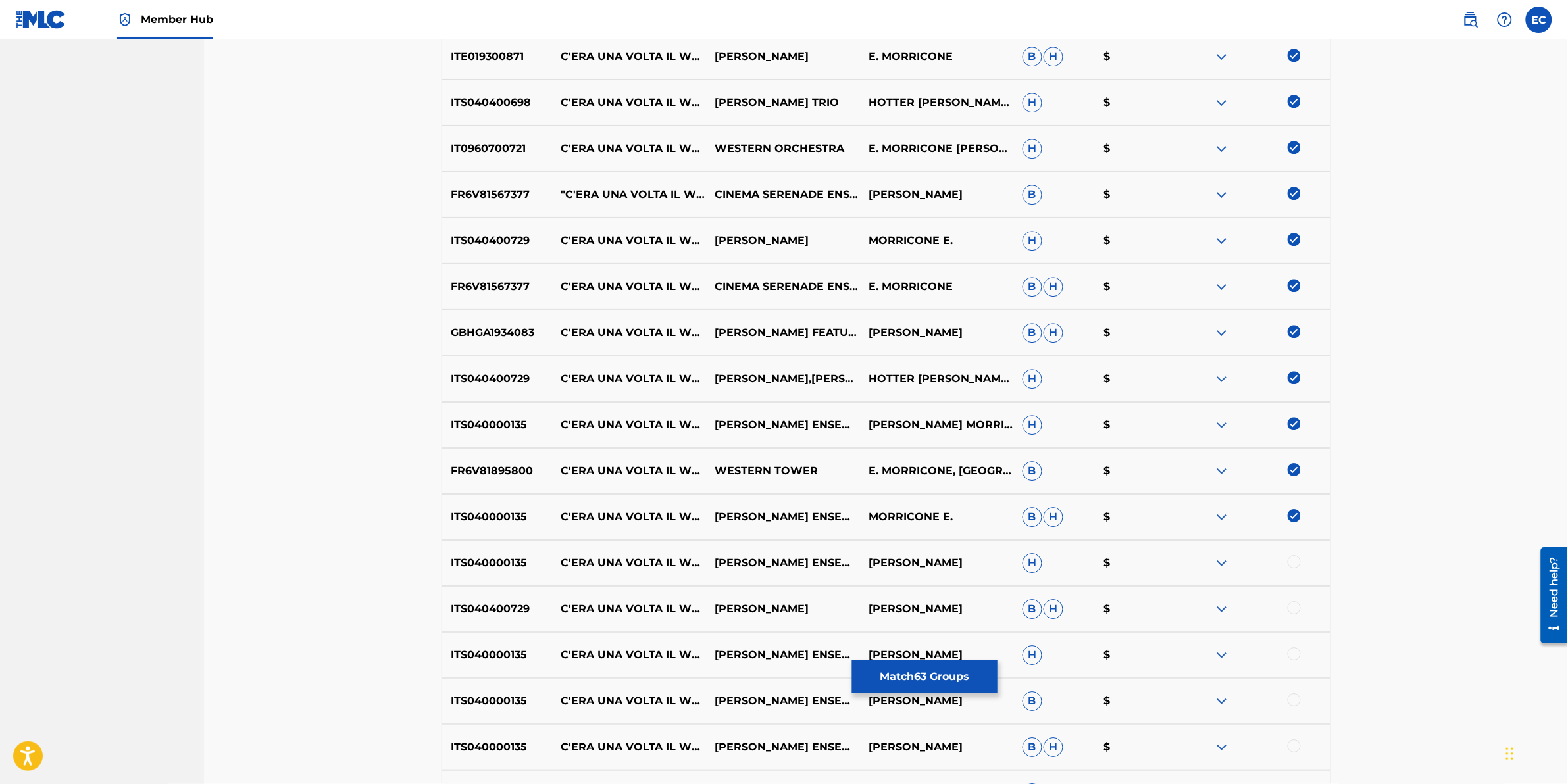
click at [1041, 487] on div at bounding box center [1294, 561] width 13 height 13
click at [1041, 487] on div at bounding box center [1294, 608] width 13 height 13
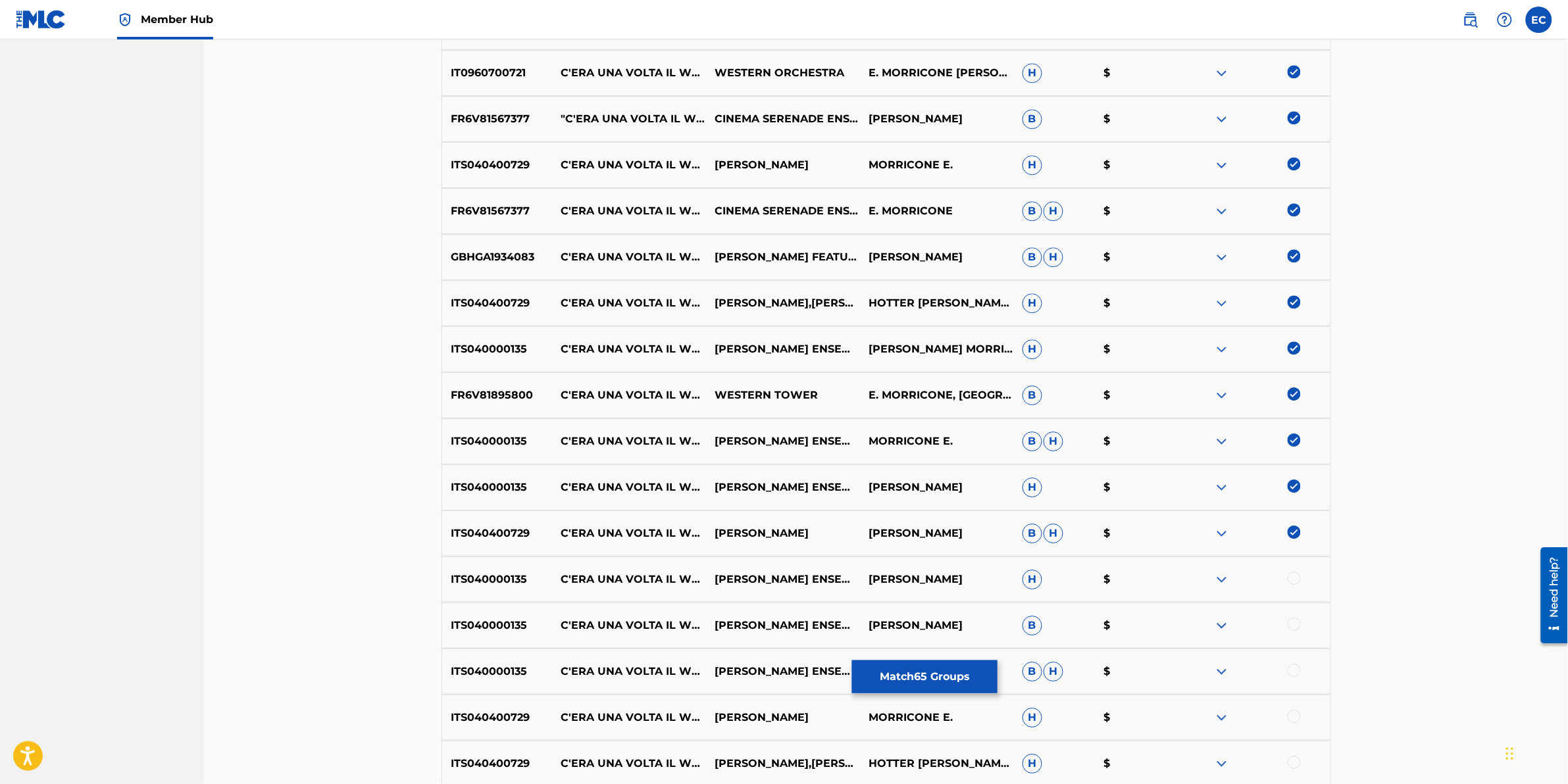
scroll to position [1471, 0]
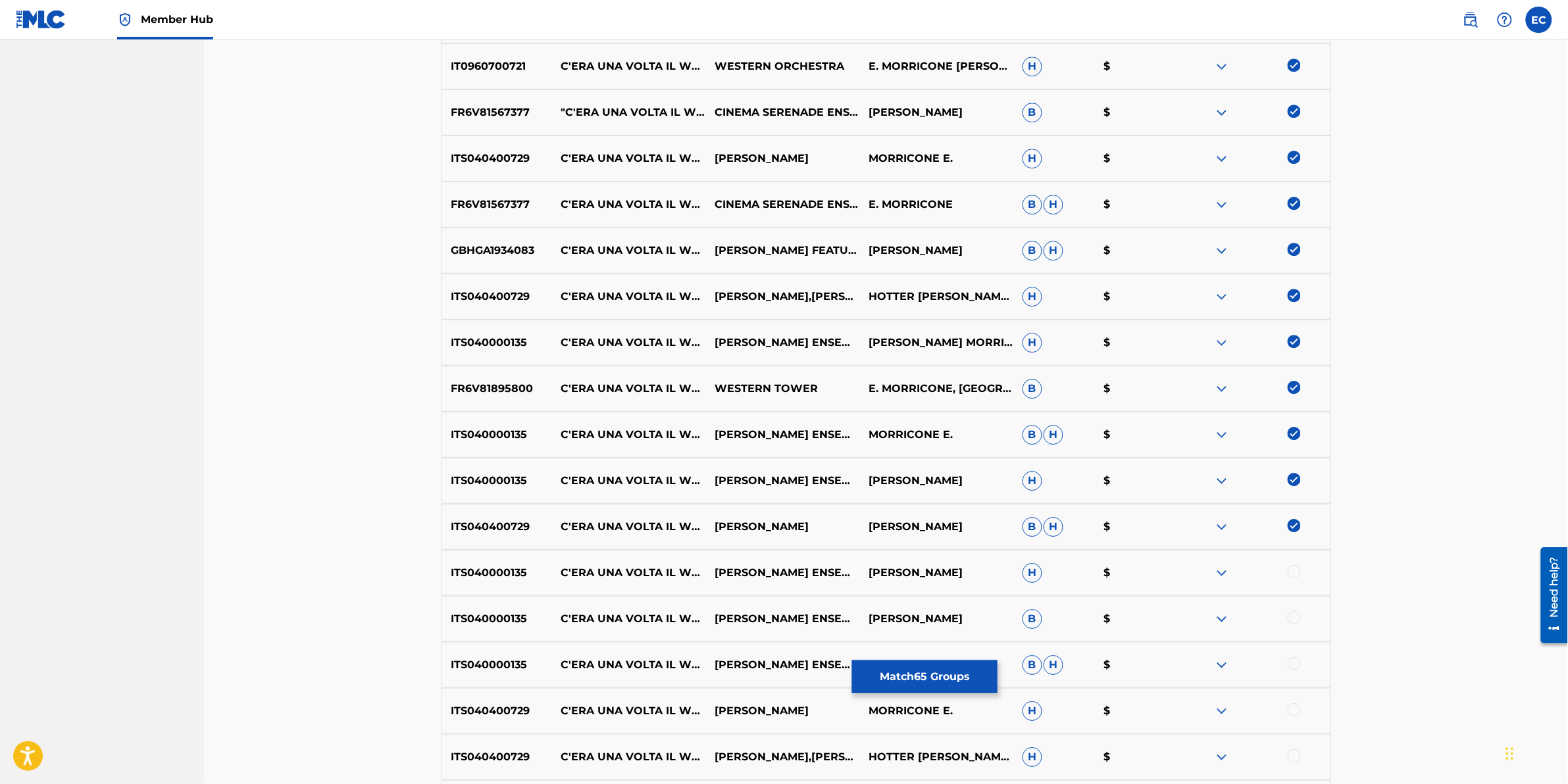
click at [1041, 487] on div at bounding box center [1294, 571] width 13 height 13
click at [1041, 487] on div at bounding box center [1294, 617] width 13 height 13
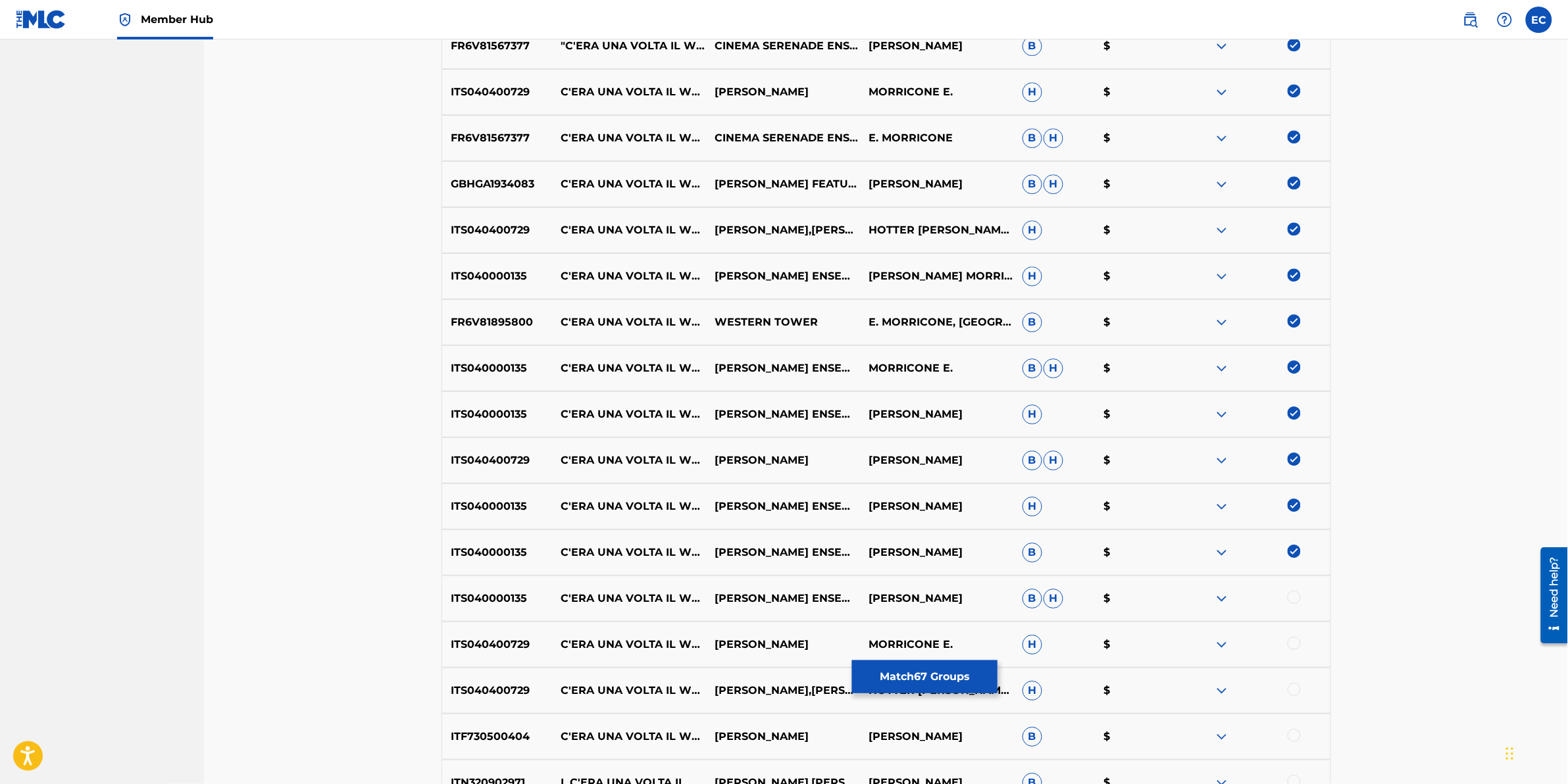
scroll to position [1554, 0]
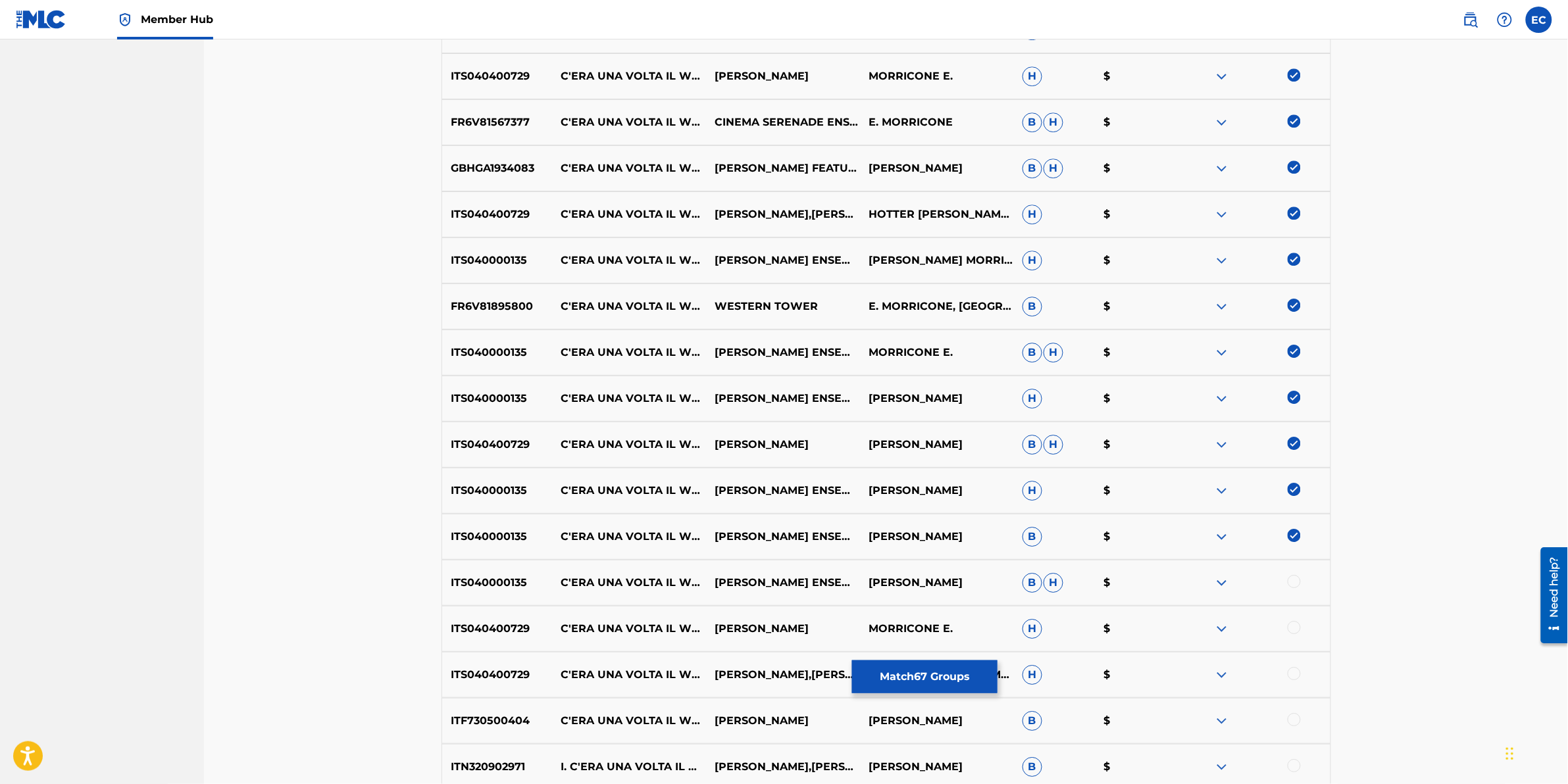
click at [1041, 487] on div at bounding box center [1294, 582] width 13 height 13
click at [1041, 487] on div at bounding box center [1294, 628] width 13 height 13
click at [1041, 487] on div at bounding box center [1294, 673] width 13 height 13
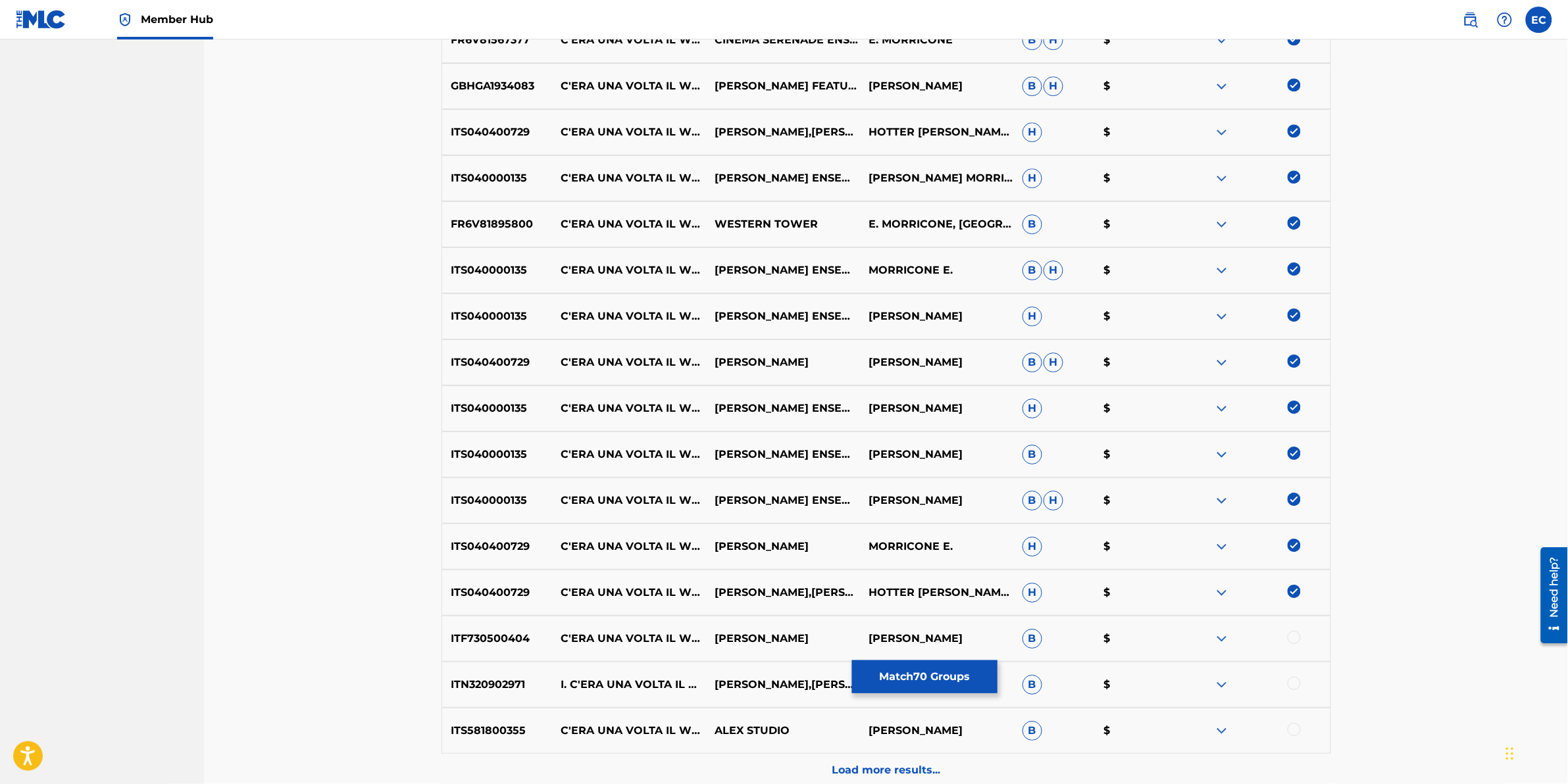
scroll to position [1718, 0]
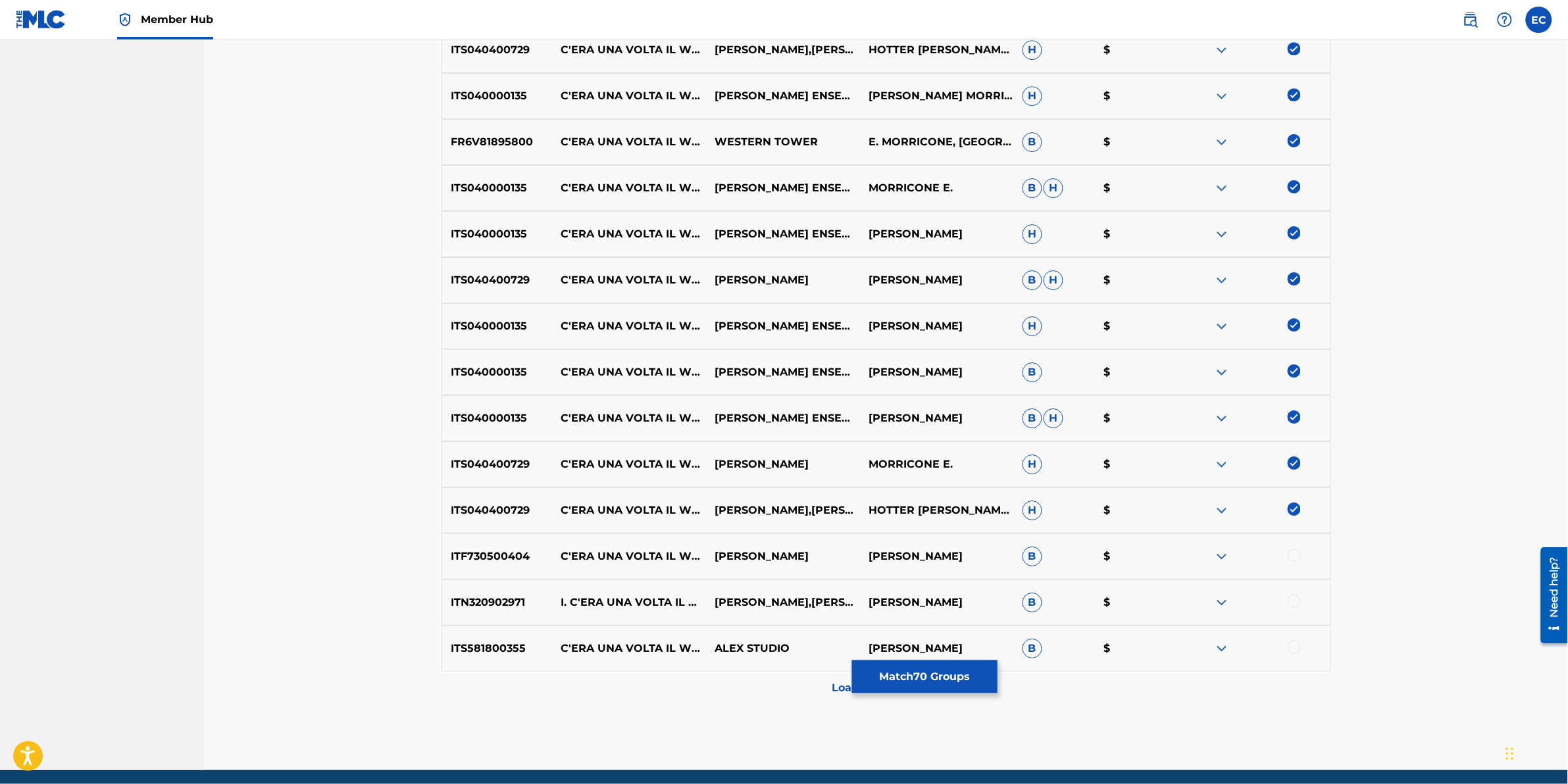
click at [1041, 487] on div at bounding box center [1294, 555] width 13 height 13
click at [1041, 487] on div at bounding box center [1294, 601] width 13 height 13
click at [1041, 487] on div at bounding box center [1294, 647] width 13 height 13
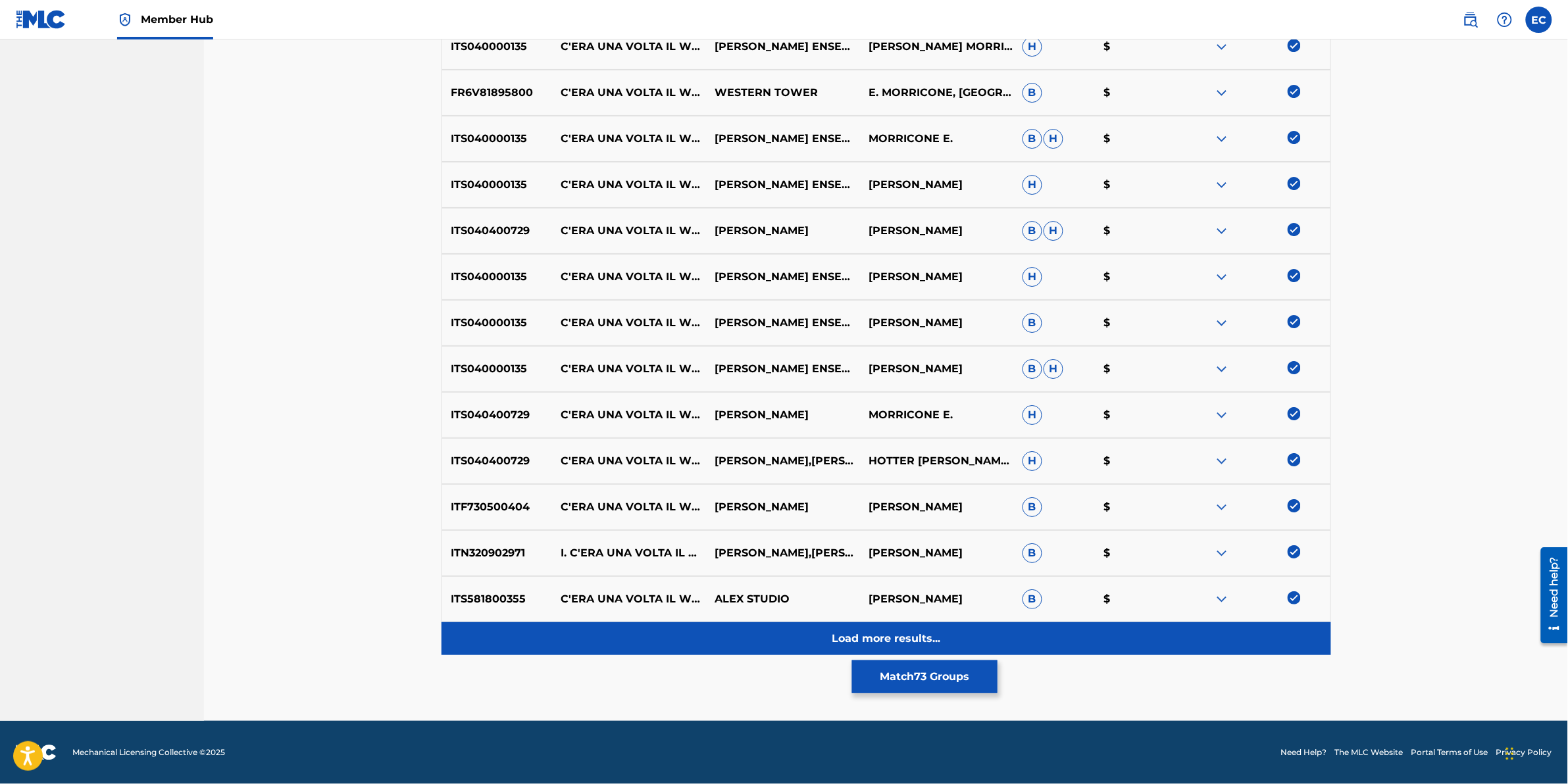
click at [832, 487] on p "Load more results..." at bounding box center [885, 639] width 108 height 16
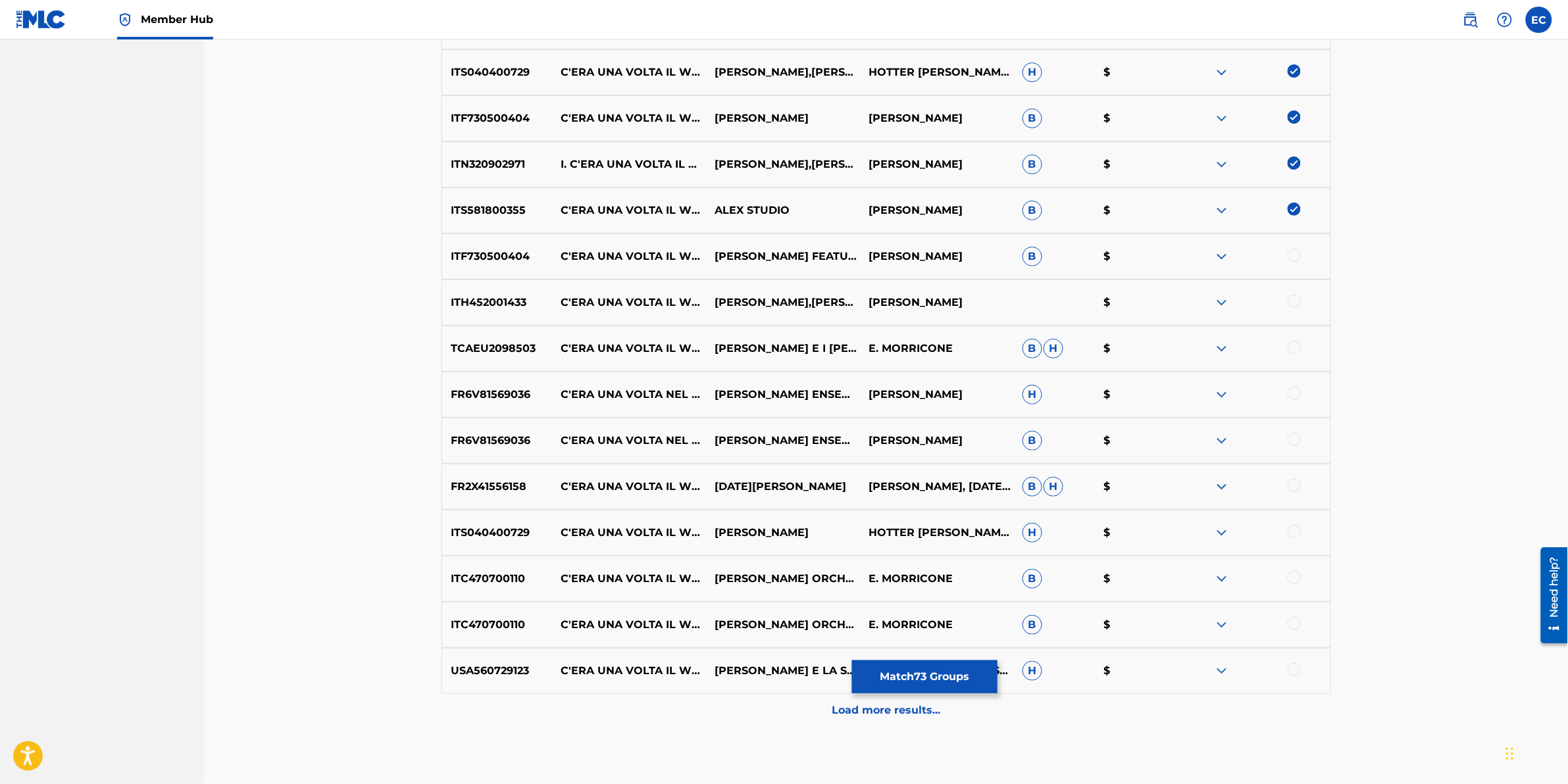
scroll to position [2179, 0]
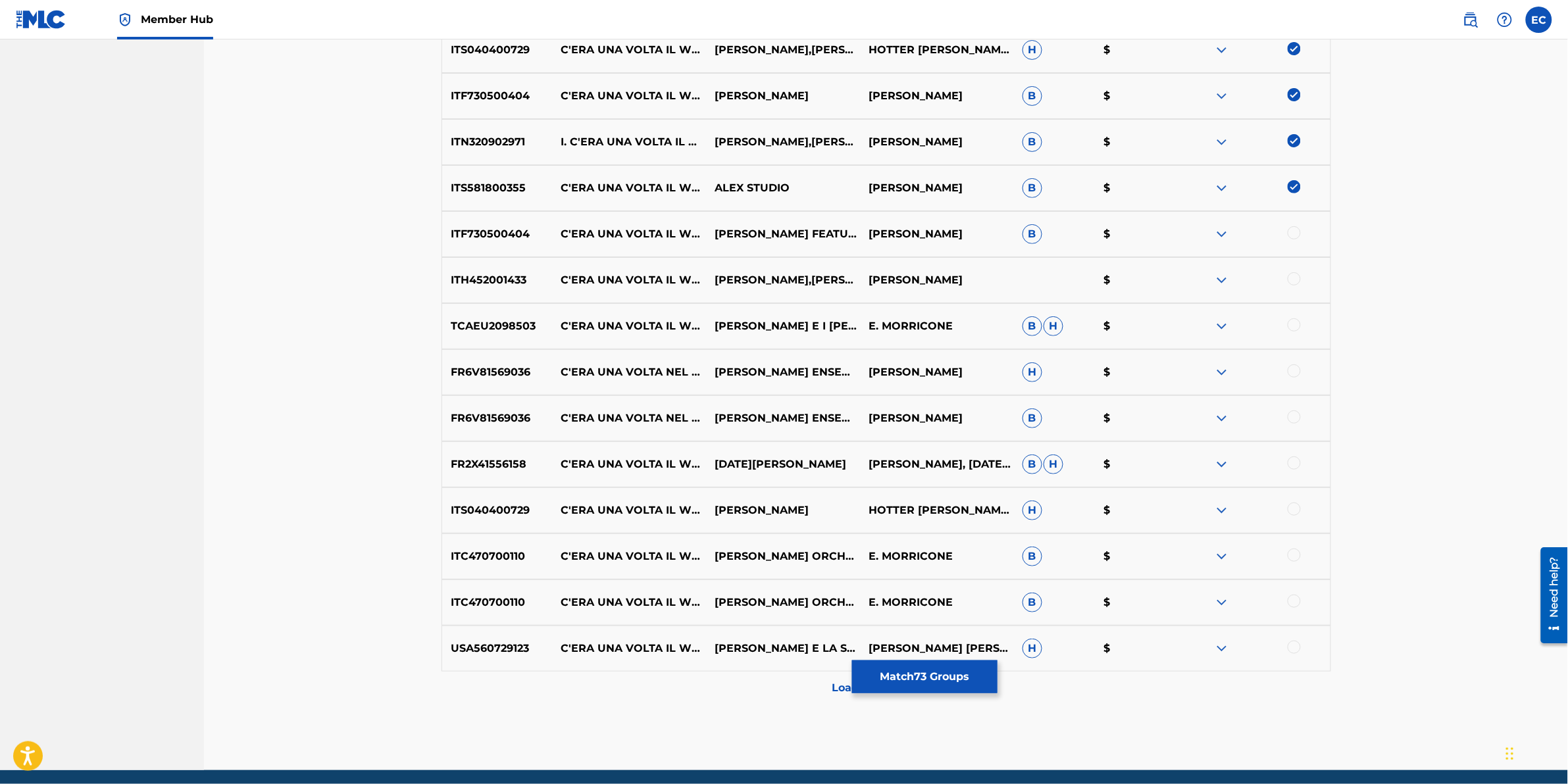
click at [1041, 234] on div at bounding box center [1294, 233] width 13 height 13
click at [1041, 278] on div at bounding box center [1294, 279] width 13 height 13
click at [1041, 325] on div at bounding box center [1294, 325] width 13 height 13
click at [1041, 375] on div at bounding box center [1294, 371] width 13 height 13
click at [1041, 417] on div at bounding box center [1294, 417] width 13 height 13
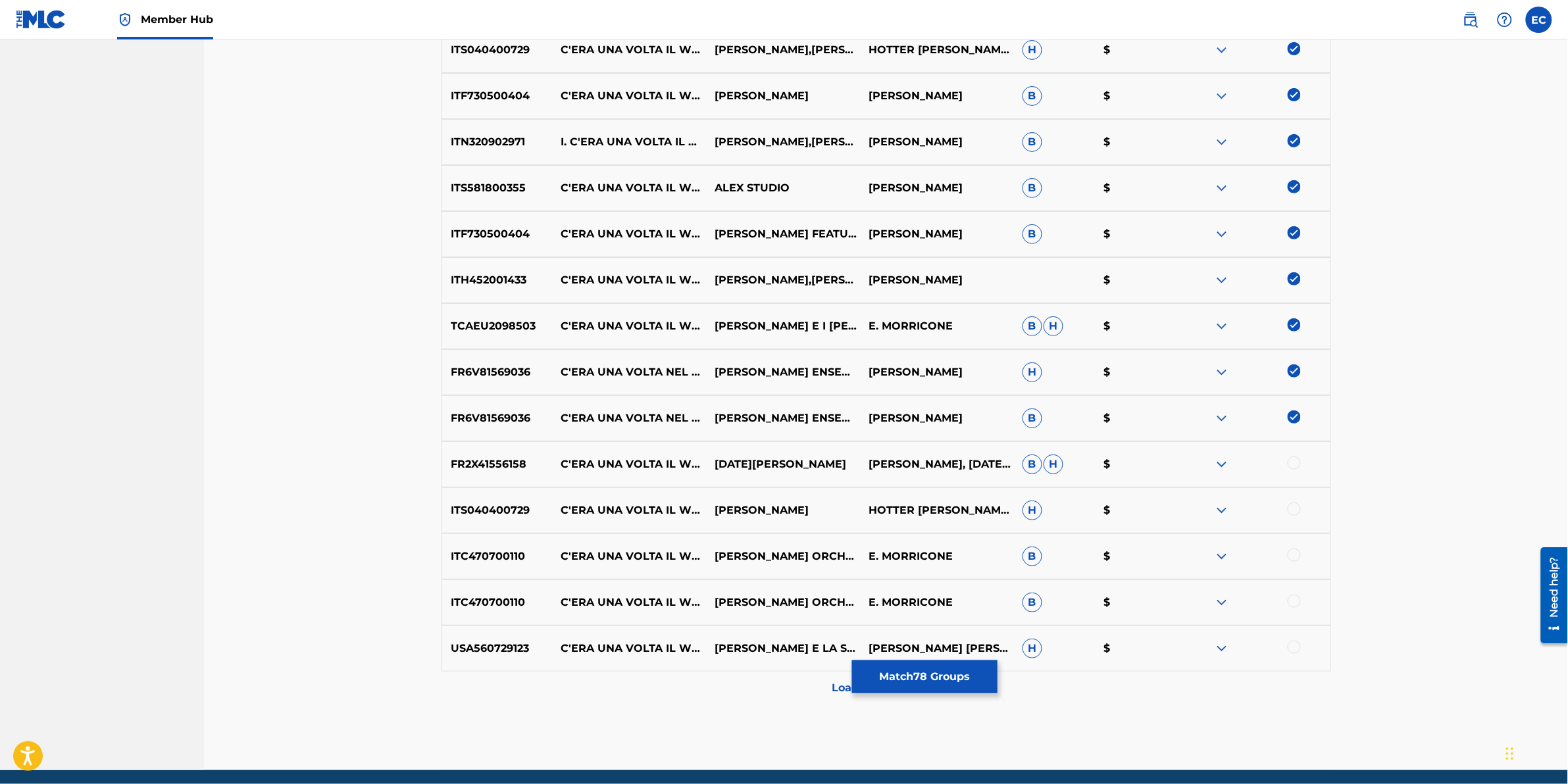
click at [1041, 468] on div at bounding box center [1294, 463] width 13 height 13
click at [1041, 487] on div at bounding box center [1294, 509] width 13 height 13
click at [1041, 487] on div "ITC470700110 C'ERA UNA VOLTA IL WEST - THEME FROM THE FILM C'ERA UNA VOLTA IL W…" at bounding box center [886, 556] width 890 height 46
click at [1041, 487] on div at bounding box center [1294, 555] width 13 height 13
click at [1041, 487] on div at bounding box center [1294, 601] width 13 height 13
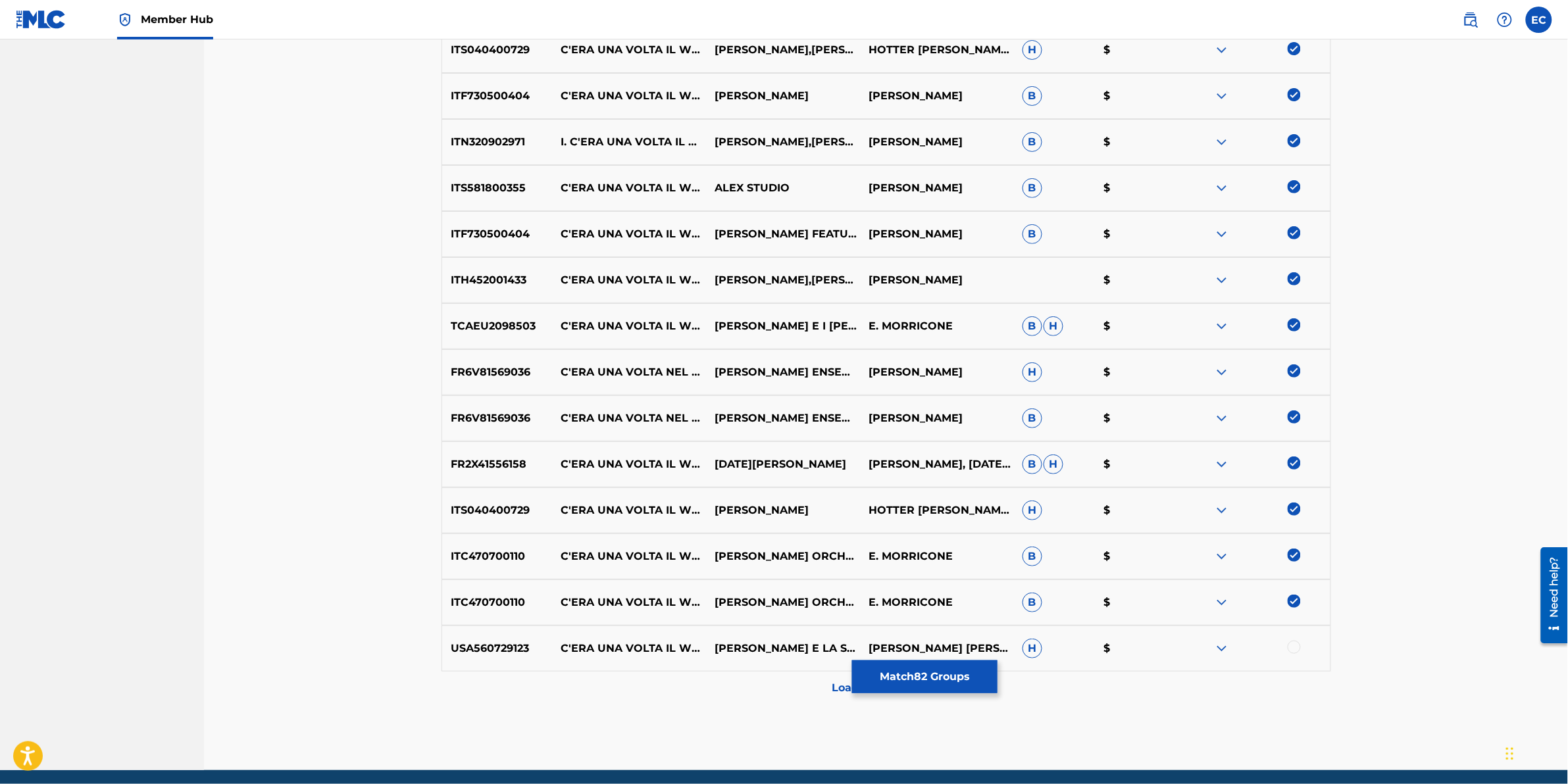
click at [1041, 487] on div at bounding box center [1294, 647] width 13 height 13
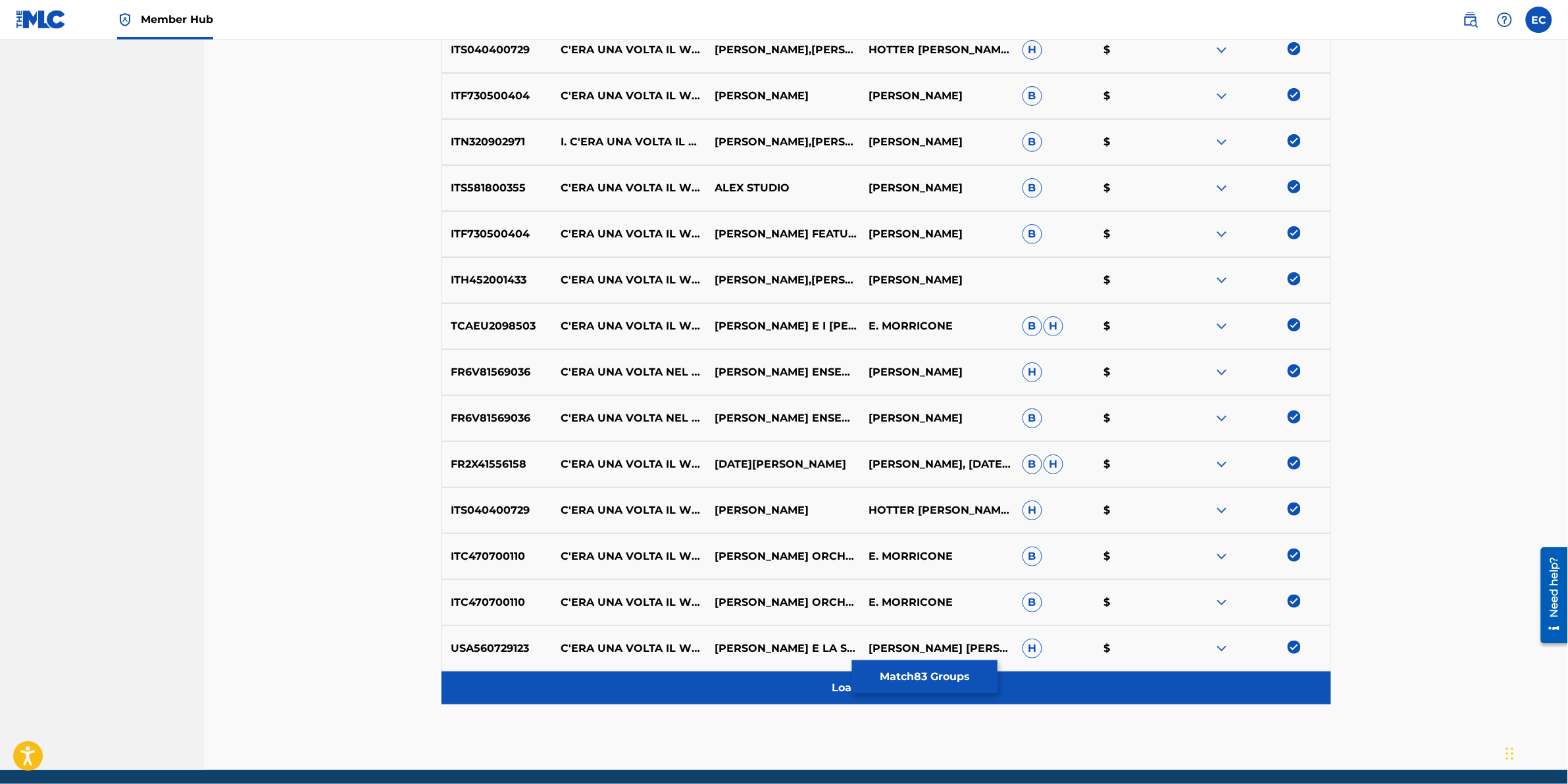
click at [779, 487] on div "Load more results..." at bounding box center [886, 688] width 890 height 33
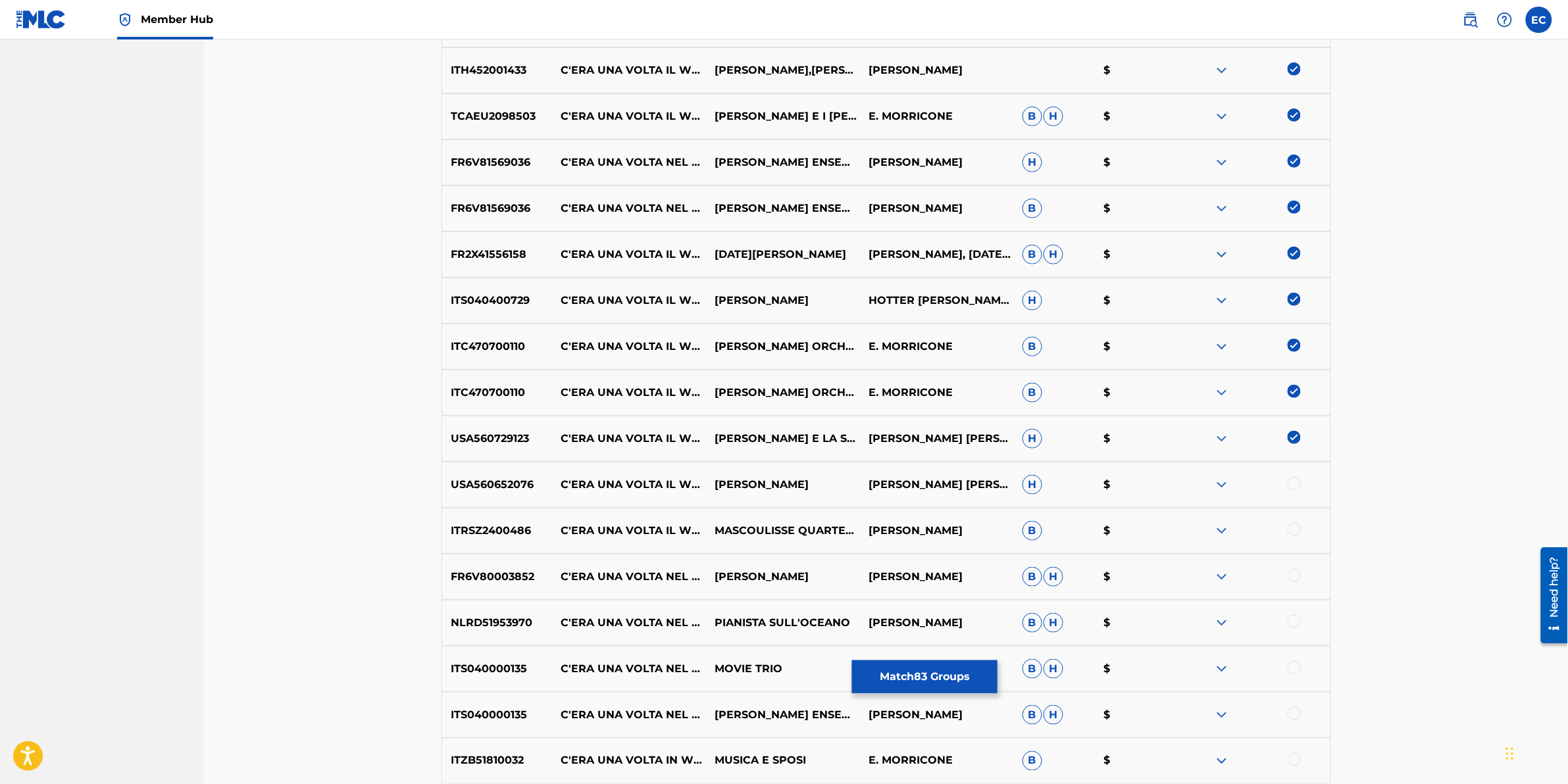
scroll to position [2508, 0]
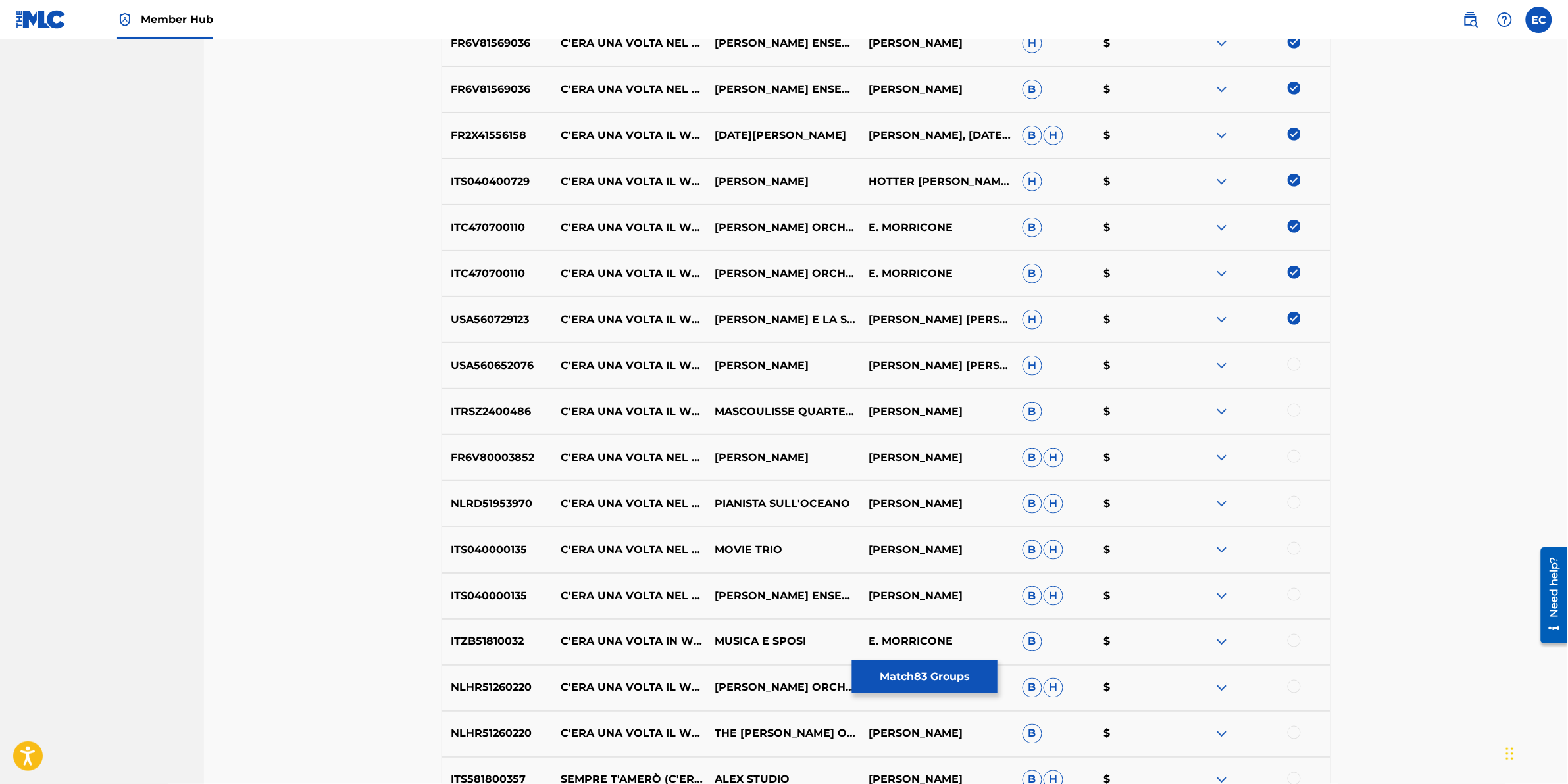
click at [1041, 366] on div at bounding box center [1294, 364] width 13 height 13
click at [1041, 410] on div at bounding box center [1294, 410] width 13 height 13
click at [1041, 410] on div at bounding box center [1253, 412] width 154 height 16
drag, startPoint x: 1298, startPoint y: 410, endPoint x: 1433, endPoint y: 427, distance: 136.1
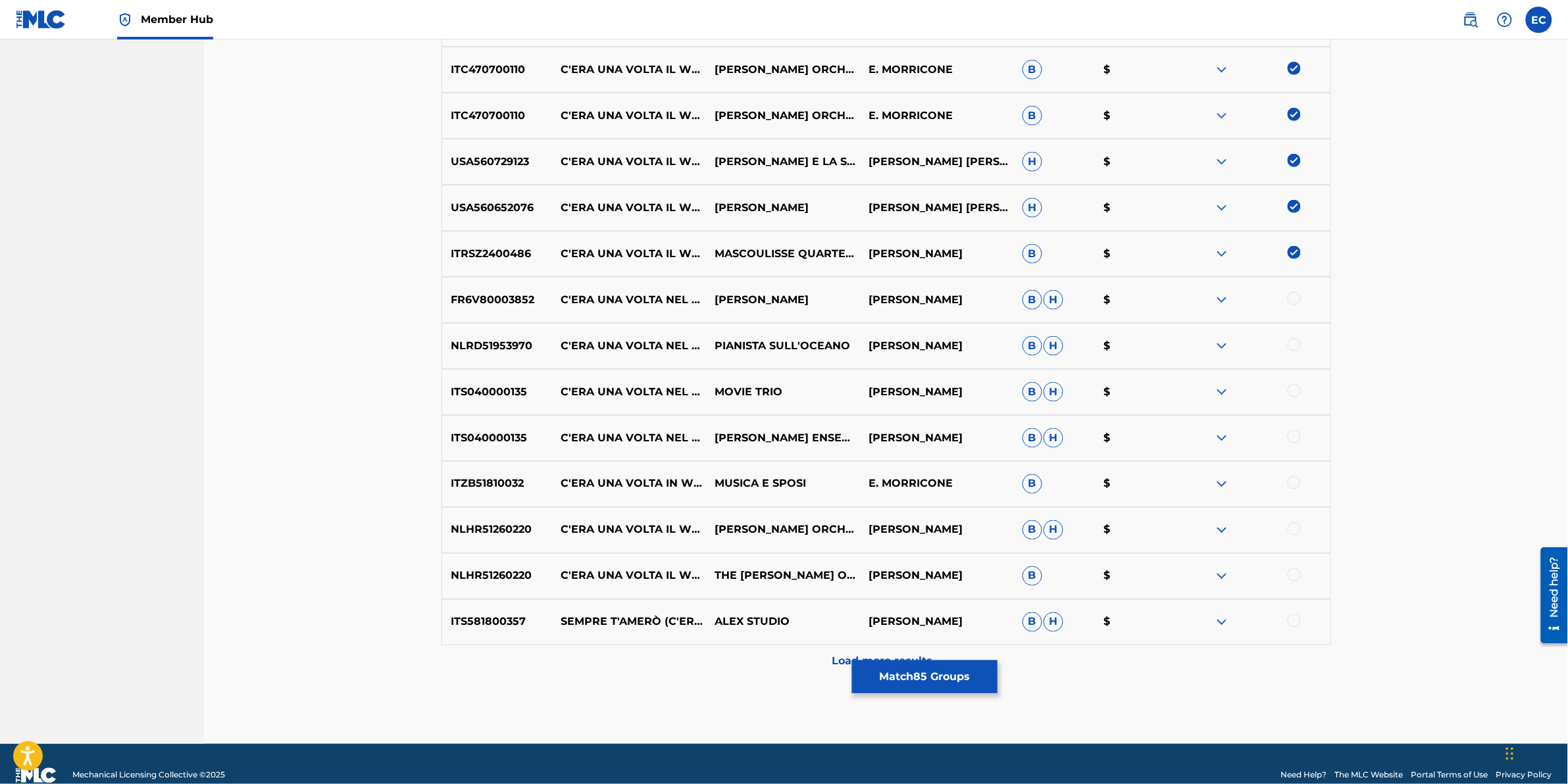
scroll to position [2672, 0]
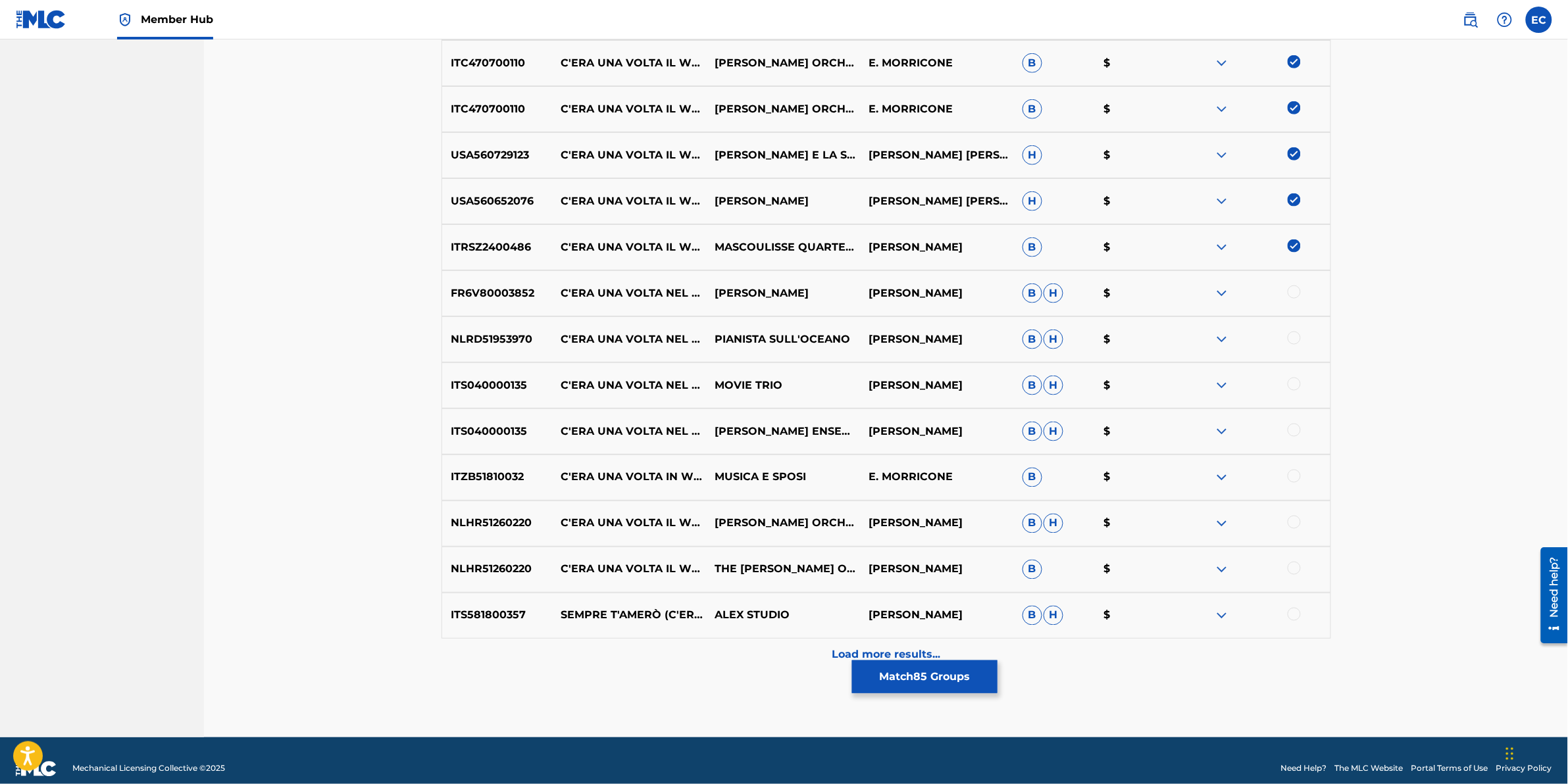
click at [1041, 476] on div at bounding box center [1294, 476] width 13 height 13
click at [1041, 487] on div at bounding box center [1294, 522] width 13 height 13
click at [1041, 487] on div at bounding box center [1294, 568] width 13 height 13
click at [1041, 487] on div at bounding box center [1294, 614] width 13 height 13
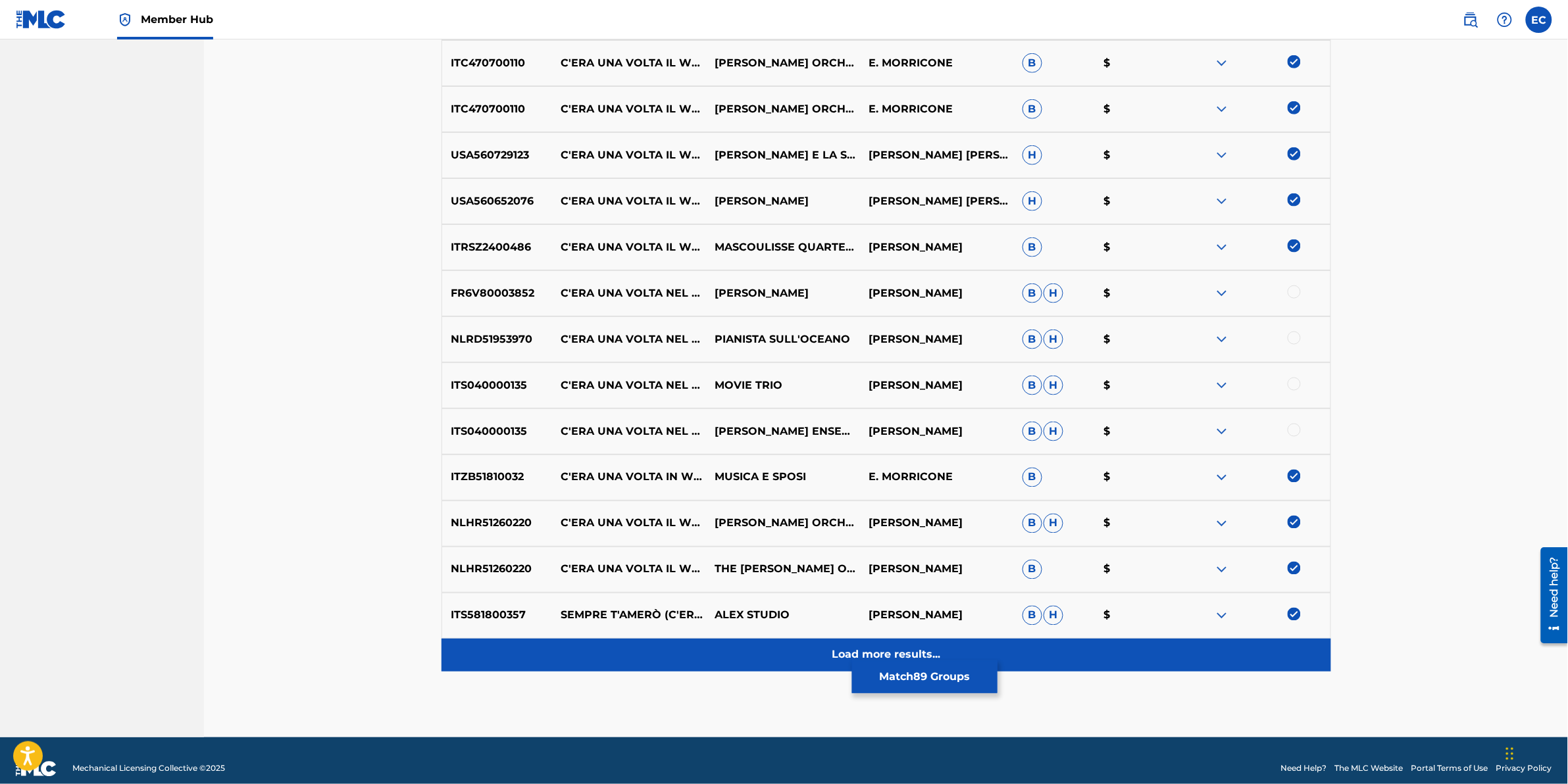
click at [670, 487] on div "Load more results..." at bounding box center [886, 656] width 890 height 33
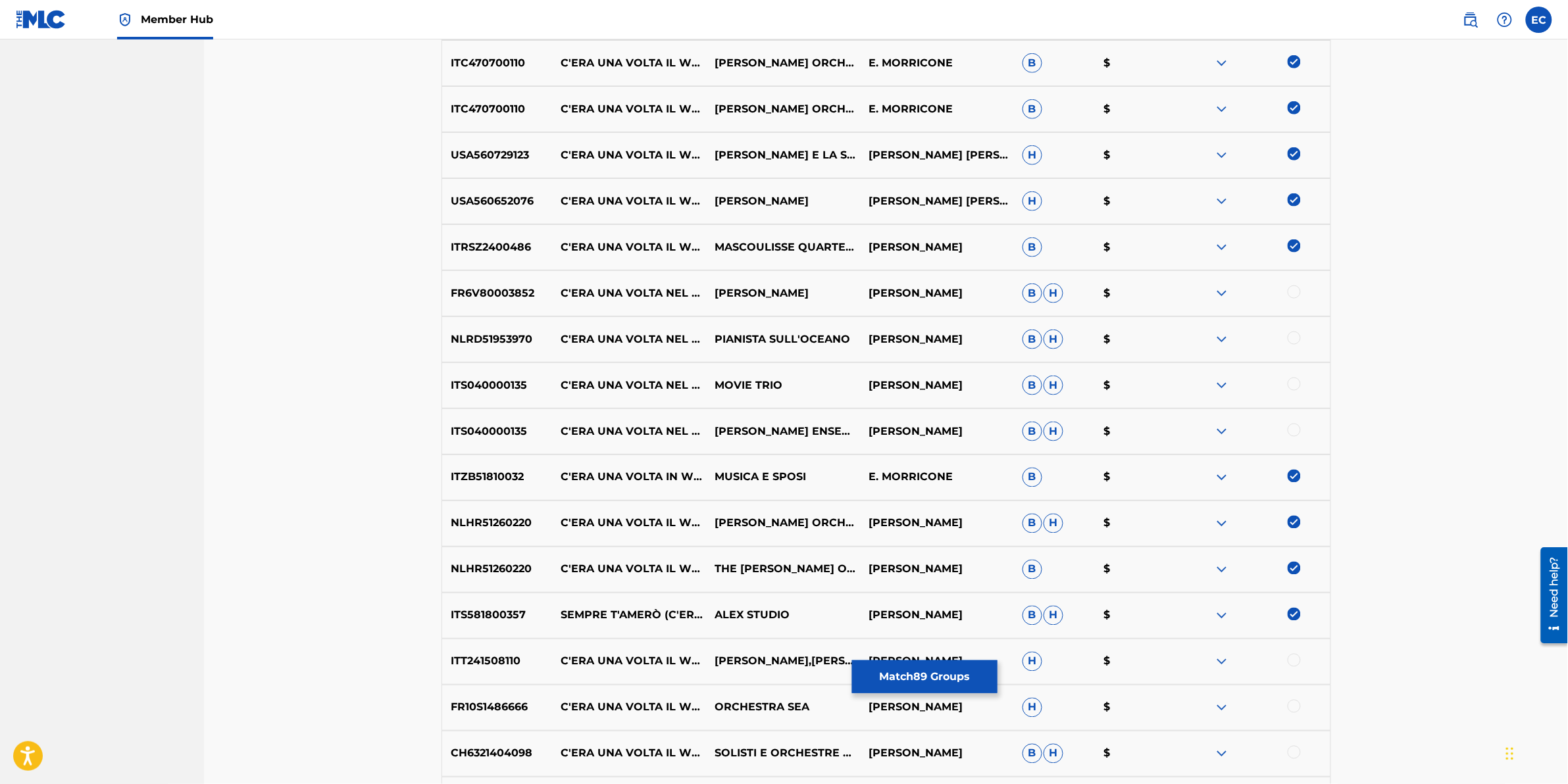
click at [1041, 290] on div at bounding box center [1253, 294] width 154 height 16
click at [1041, 294] on div at bounding box center [1294, 292] width 13 height 13
click at [1041, 339] on div at bounding box center [1294, 338] width 13 height 13
click at [1041, 389] on div at bounding box center [1294, 384] width 13 height 13
click at [1041, 431] on div at bounding box center [1294, 430] width 13 height 13
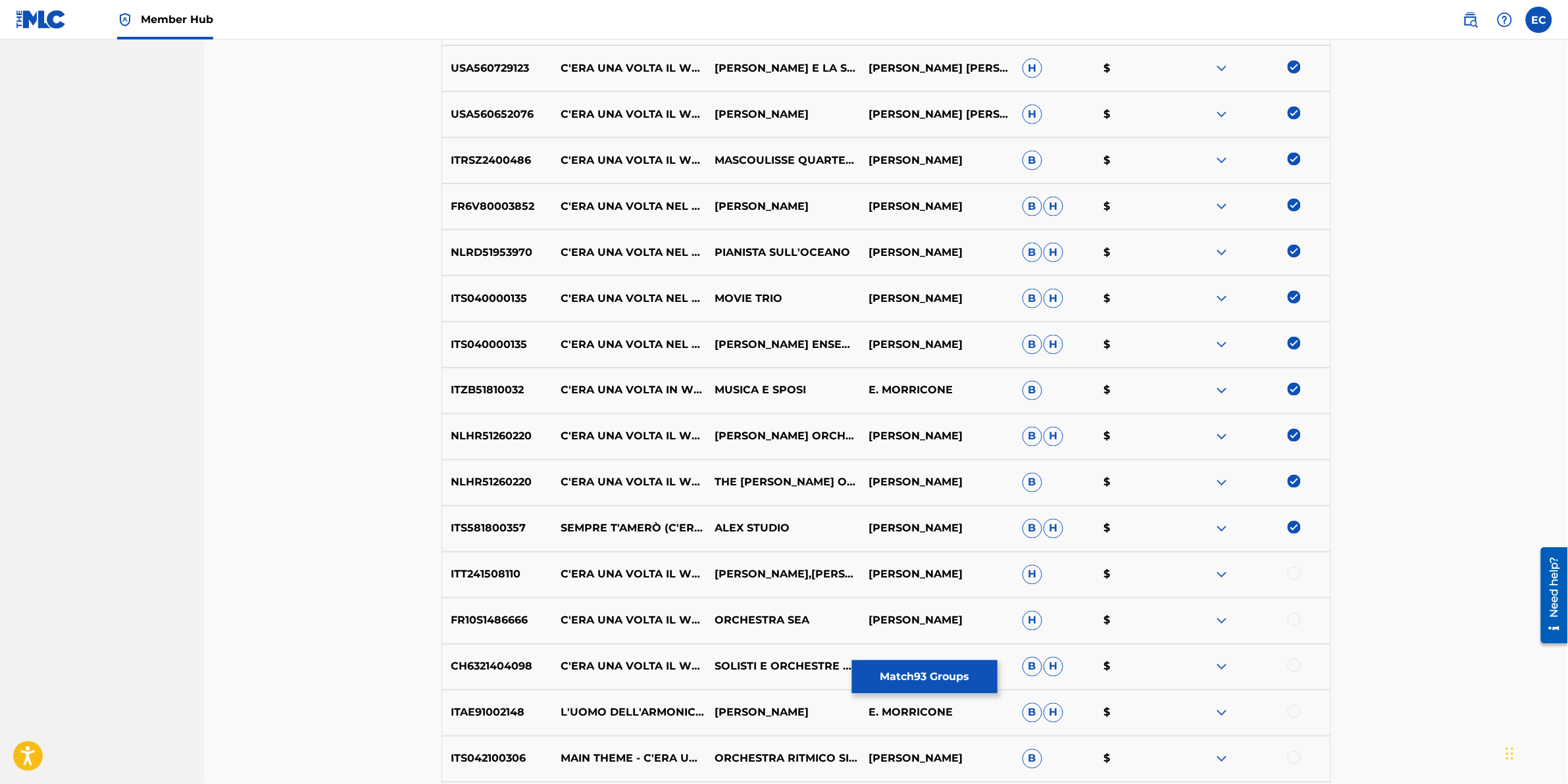
scroll to position [2837, 0]
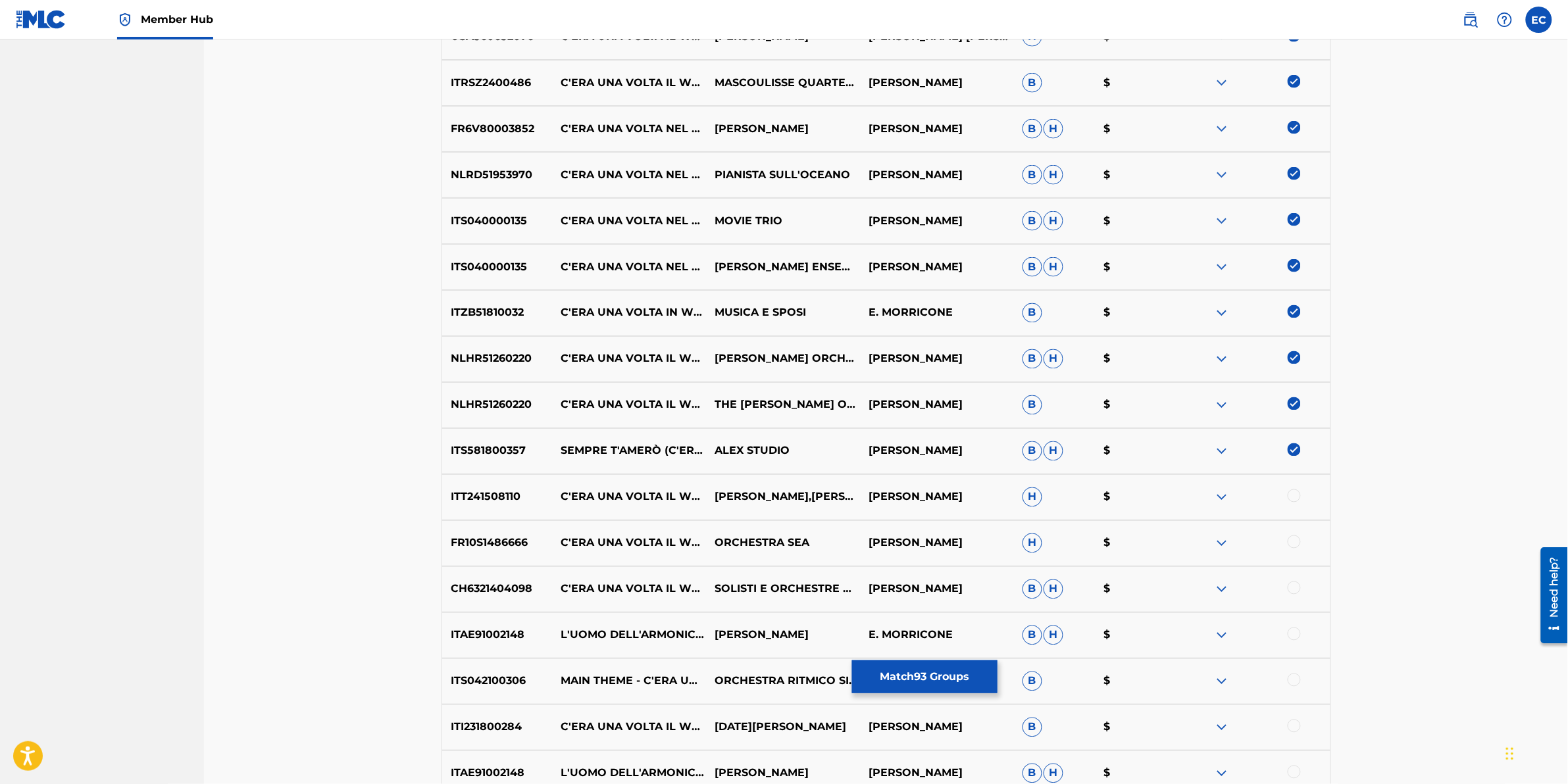
click at [1041, 487] on div at bounding box center [1294, 496] width 13 height 13
click at [1041, 487] on div at bounding box center [1294, 542] width 13 height 13
click at [1041, 487] on div at bounding box center [1294, 588] width 13 height 13
click at [1041, 487] on div at bounding box center [1294, 634] width 13 height 13
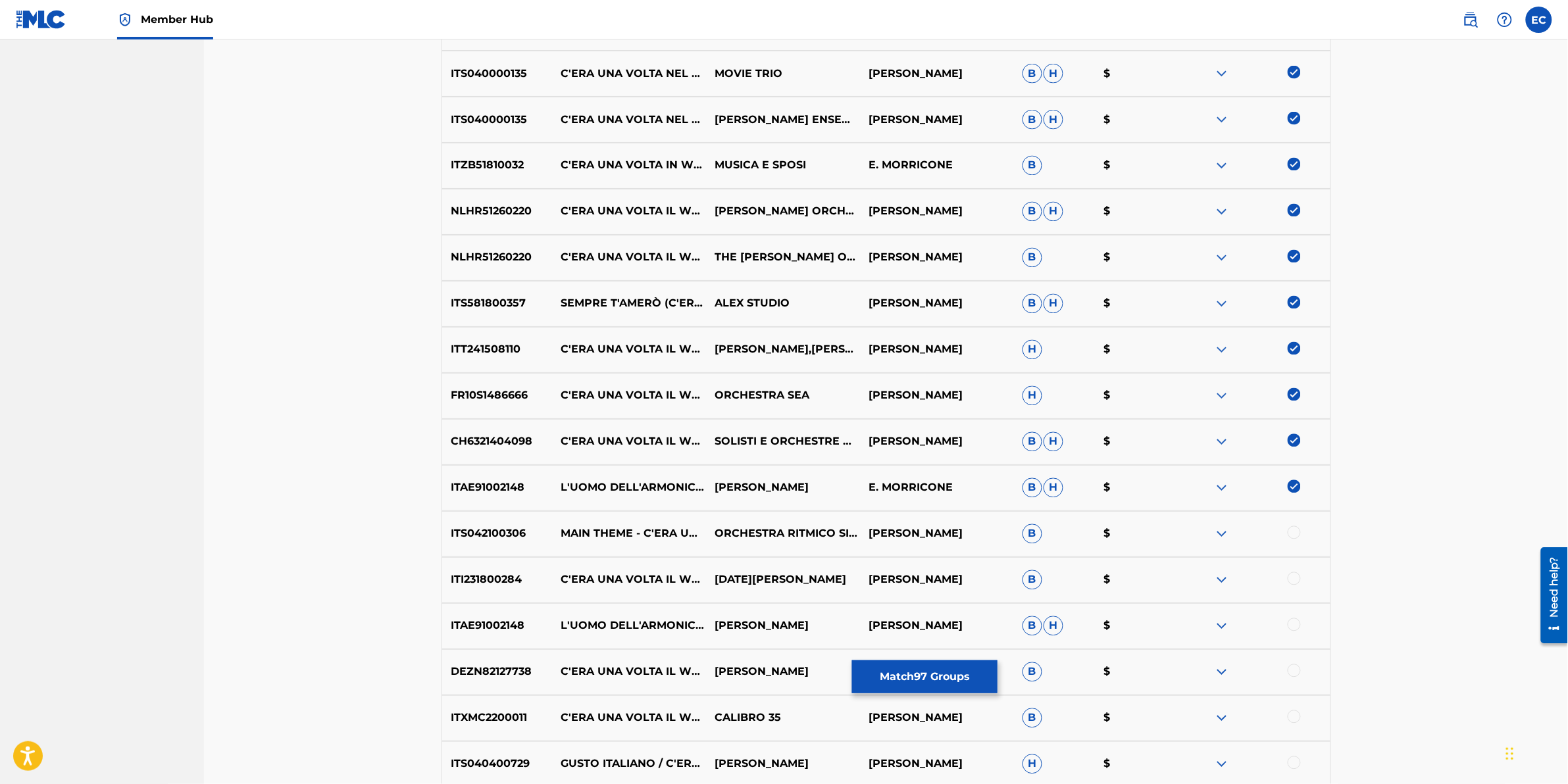
scroll to position [3001, 0]
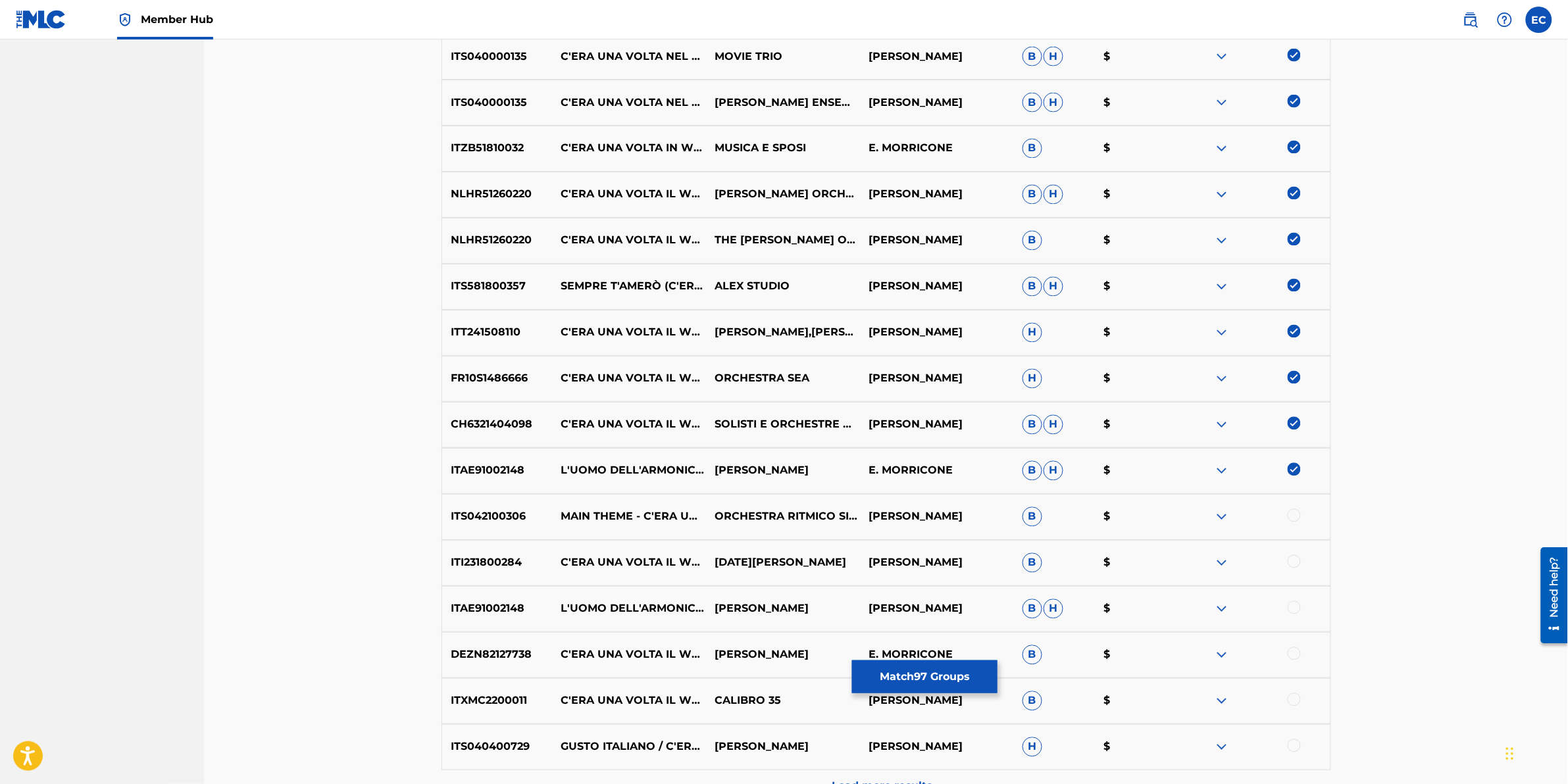
click at [1041, 487] on div at bounding box center [1294, 515] width 13 height 13
click at [1041, 487] on div at bounding box center [1294, 561] width 13 height 13
click at [1041, 487] on div at bounding box center [1294, 608] width 13 height 13
click at [1041, 487] on div at bounding box center [1294, 654] width 13 height 13
click at [1041, 487] on div at bounding box center [1294, 700] width 13 height 13
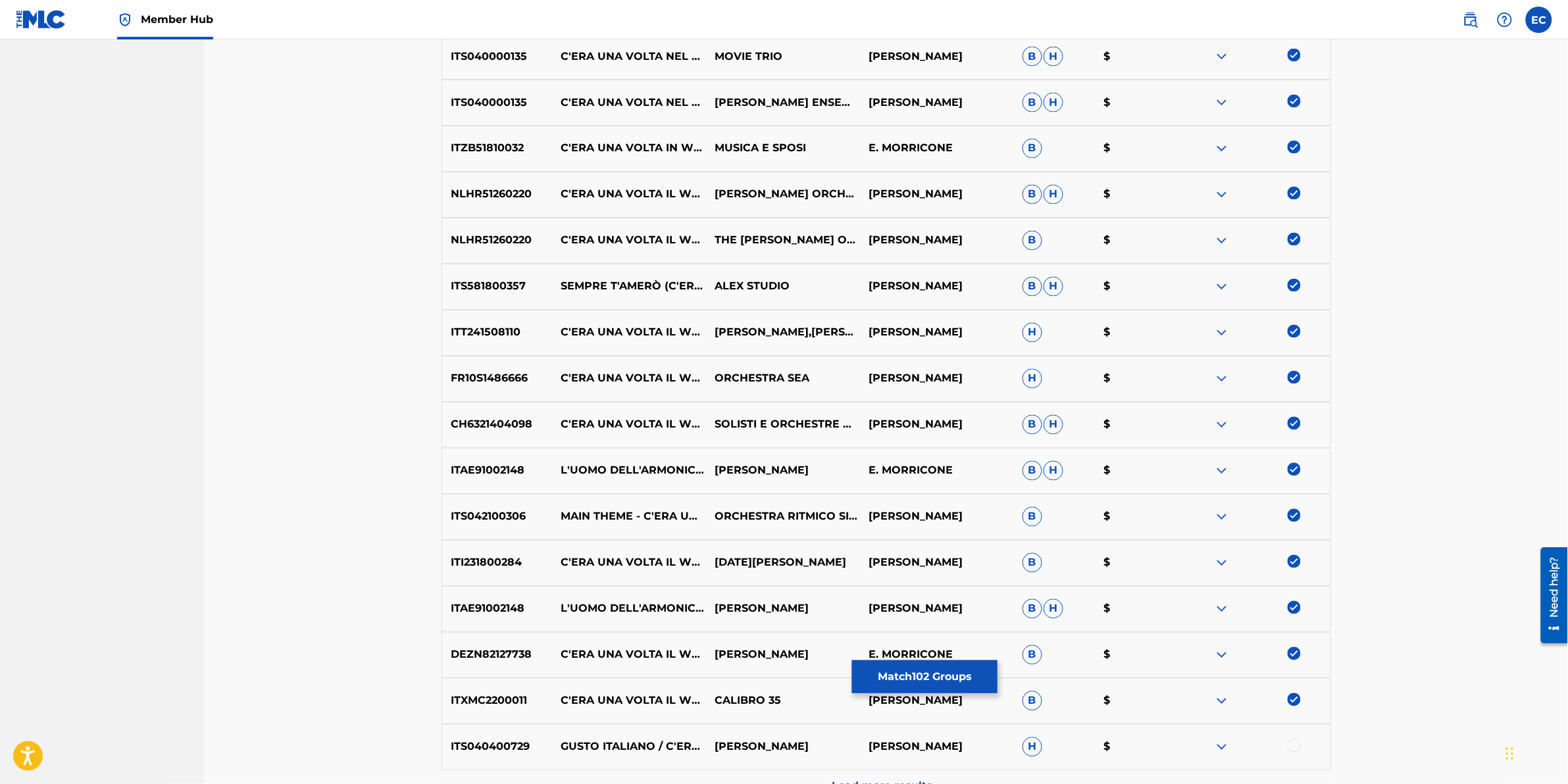
scroll to position [3149, 0]
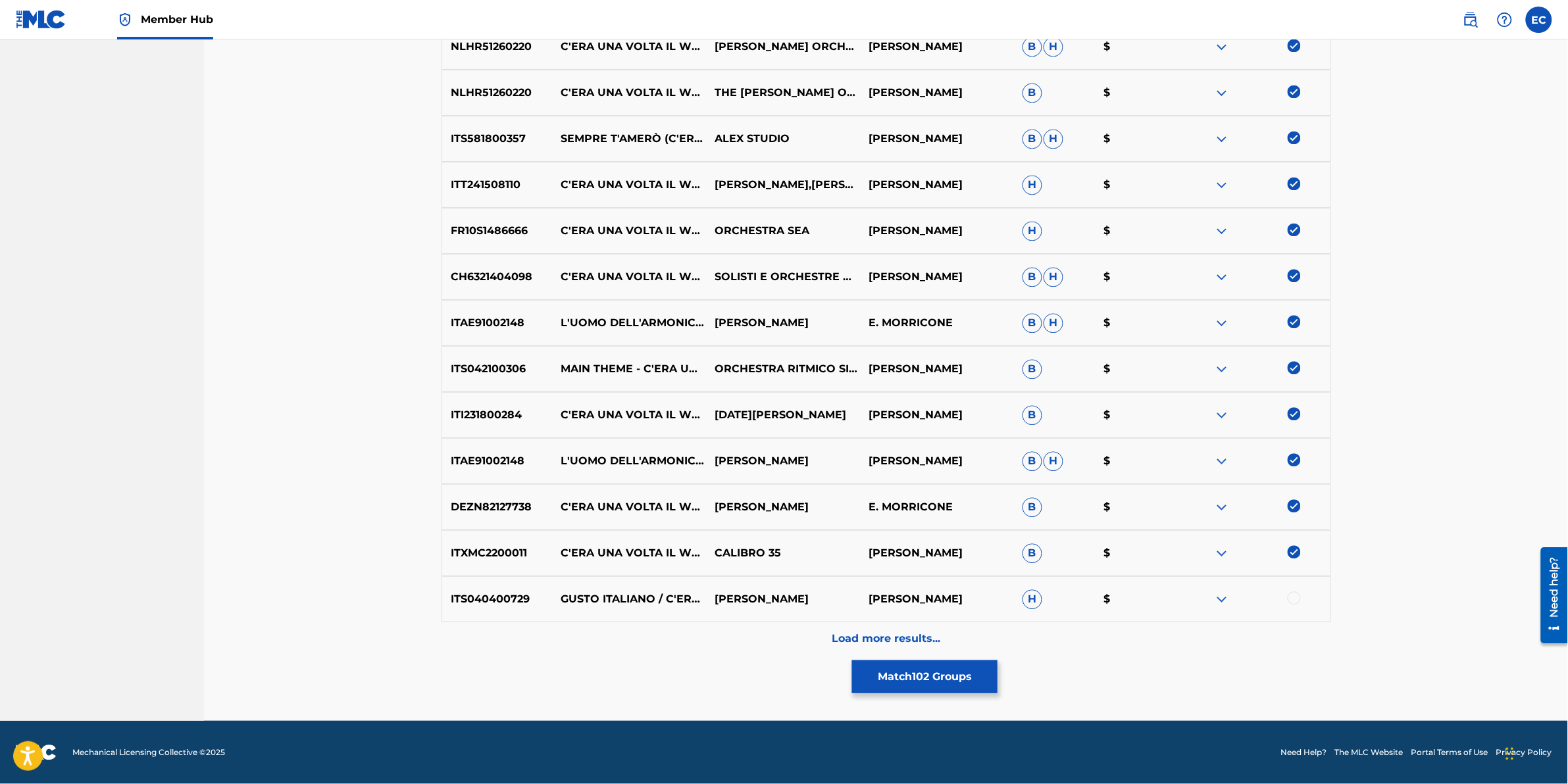
click at [1041, 487] on div at bounding box center [1253, 599] width 154 height 16
click at [1041, 487] on div at bounding box center [1294, 598] width 13 height 13
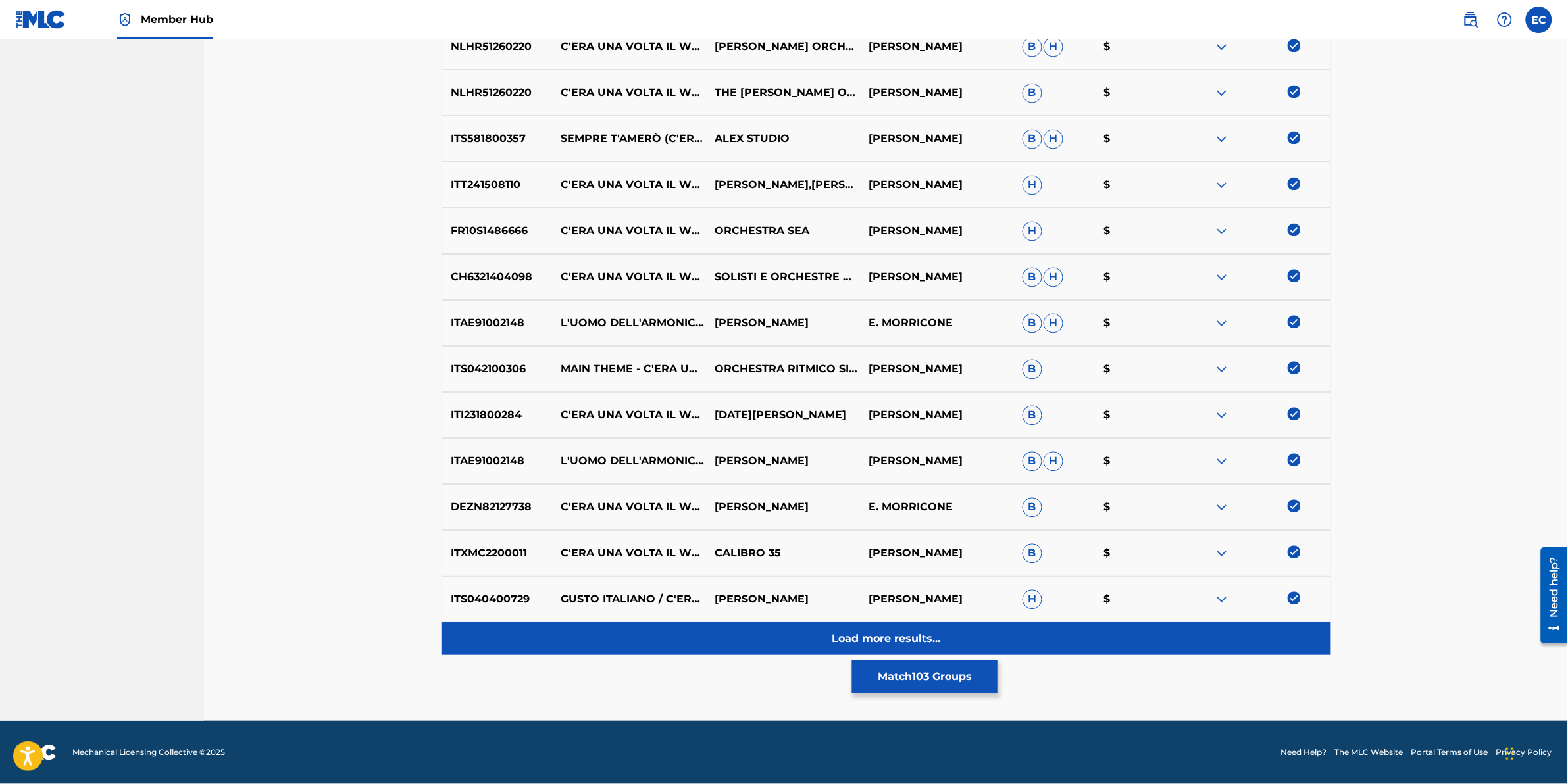
click at [916, 487] on p "Load more results..." at bounding box center [885, 639] width 108 height 16
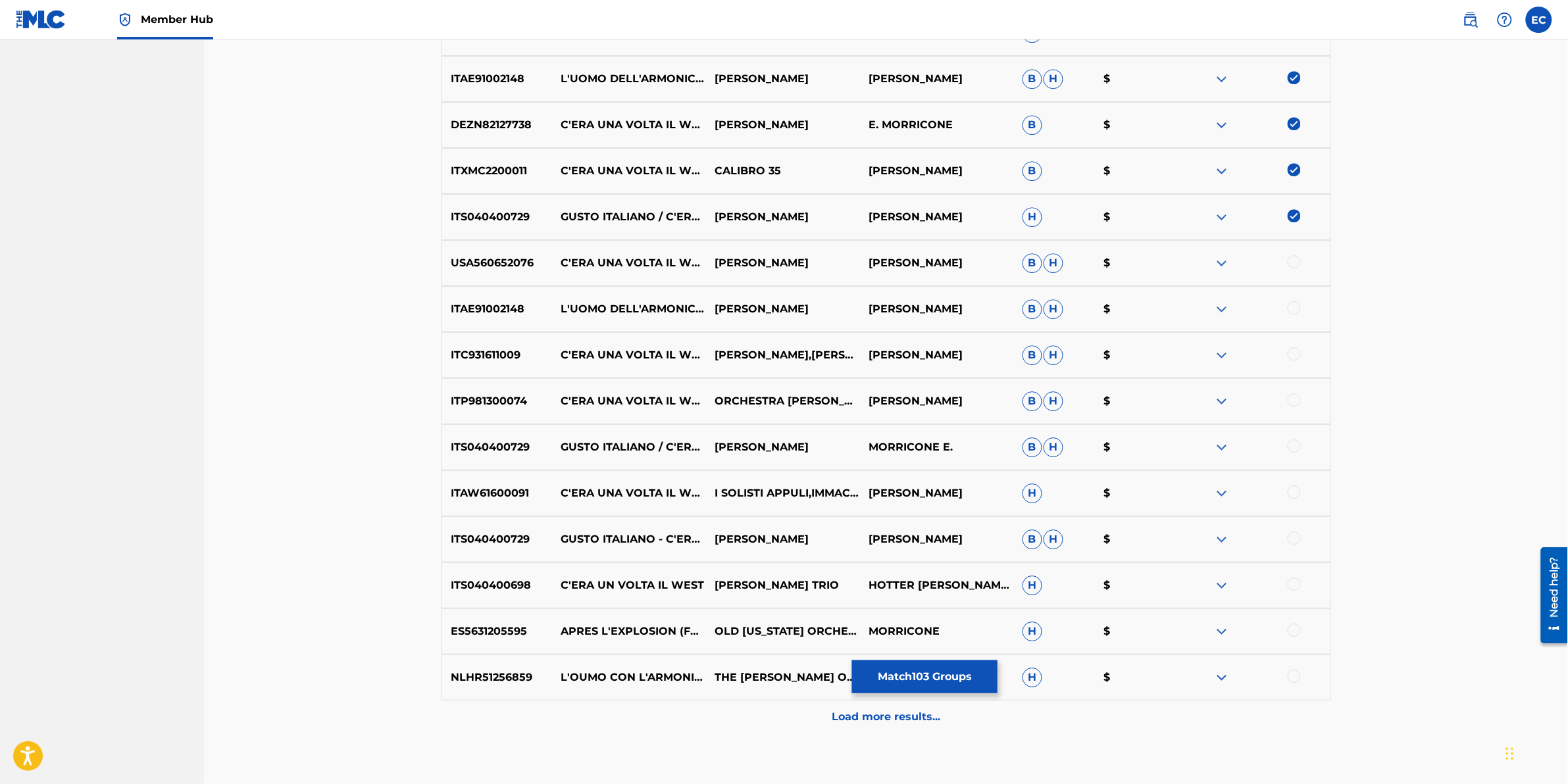
scroll to position [3560, 0]
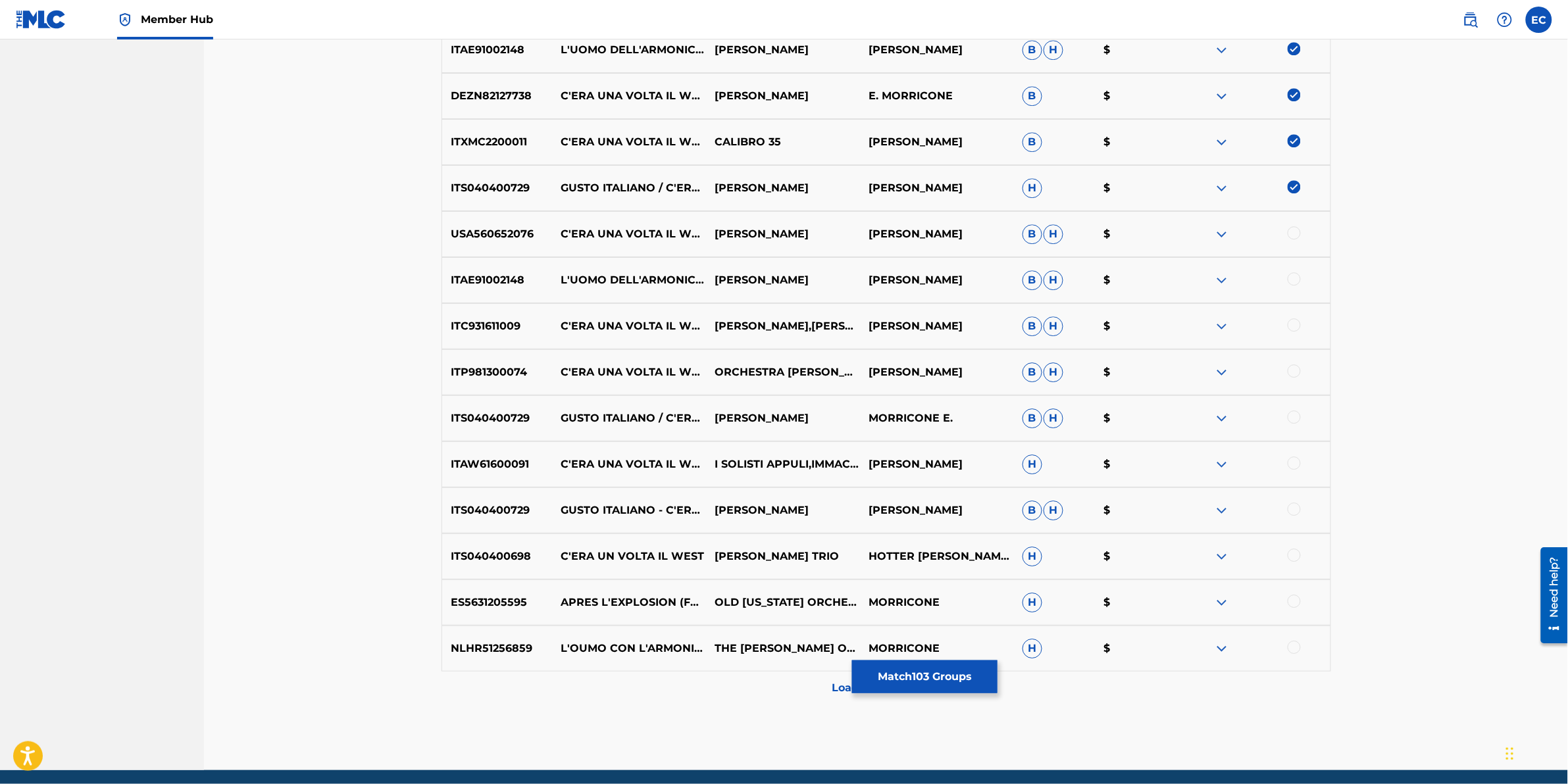
click at [1041, 236] on div at bounding box center [1294, 233] width 13 height 13
click at [1041, 282] on div at bounding box center [1294, 279] width 13 height 13
click at [1041, 321] on div at bounding box center [1294, 325] width 13 height 13
click at [1041, 375] on div at bounding box center [1294, 371] width 13 height 13
click at [1041, 414] on div at bounding box center [1294, 417] width 13 height 13
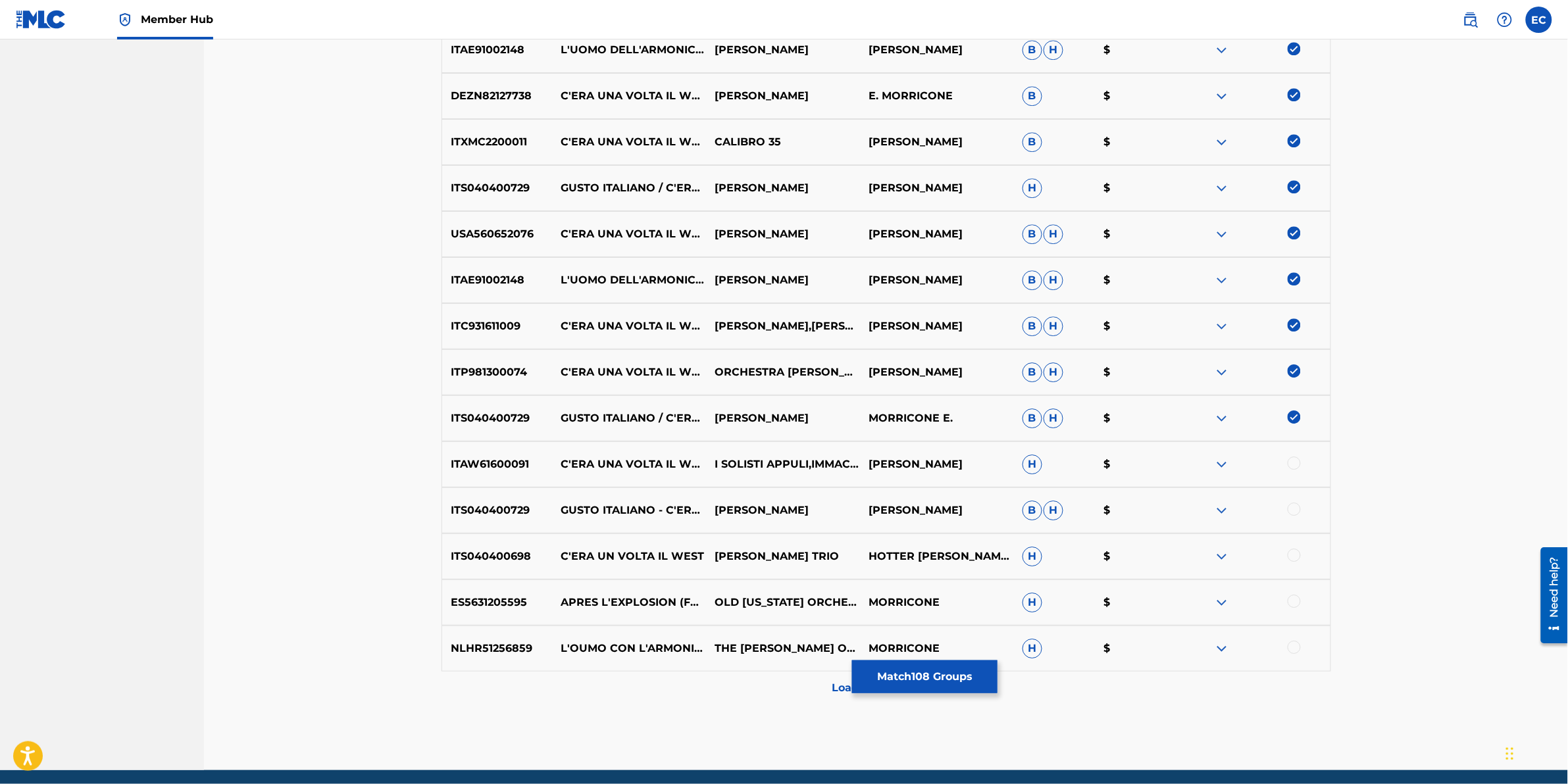
click at [1041, 462] on div at bounding box center [1294, 463] width 13 height 13
click at [1041, 487] on div at bounding box center [1253, 511] width 154 height 16
click at [1041, 487] on div at bounding box center [1294, 509] width 13 height 13
click at [1041, 487] on div at bounding box center [1294, 555] width 13 height 13
click at [1041, 487] on div at bounding box center [1294, 601] width 13 height 13
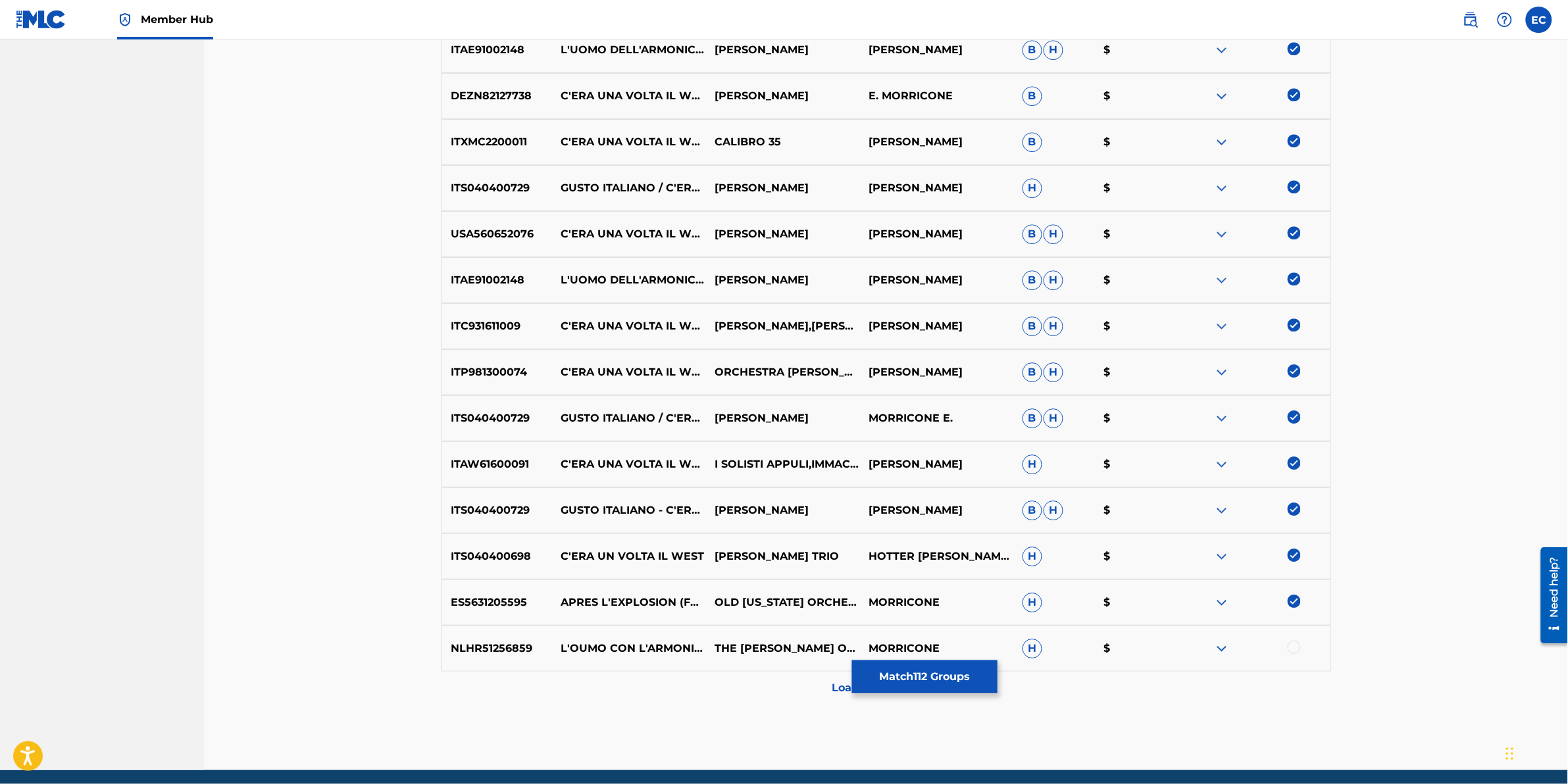
click at [1041, 487] on div at bounding box center [1294, 647] width 13 height 13
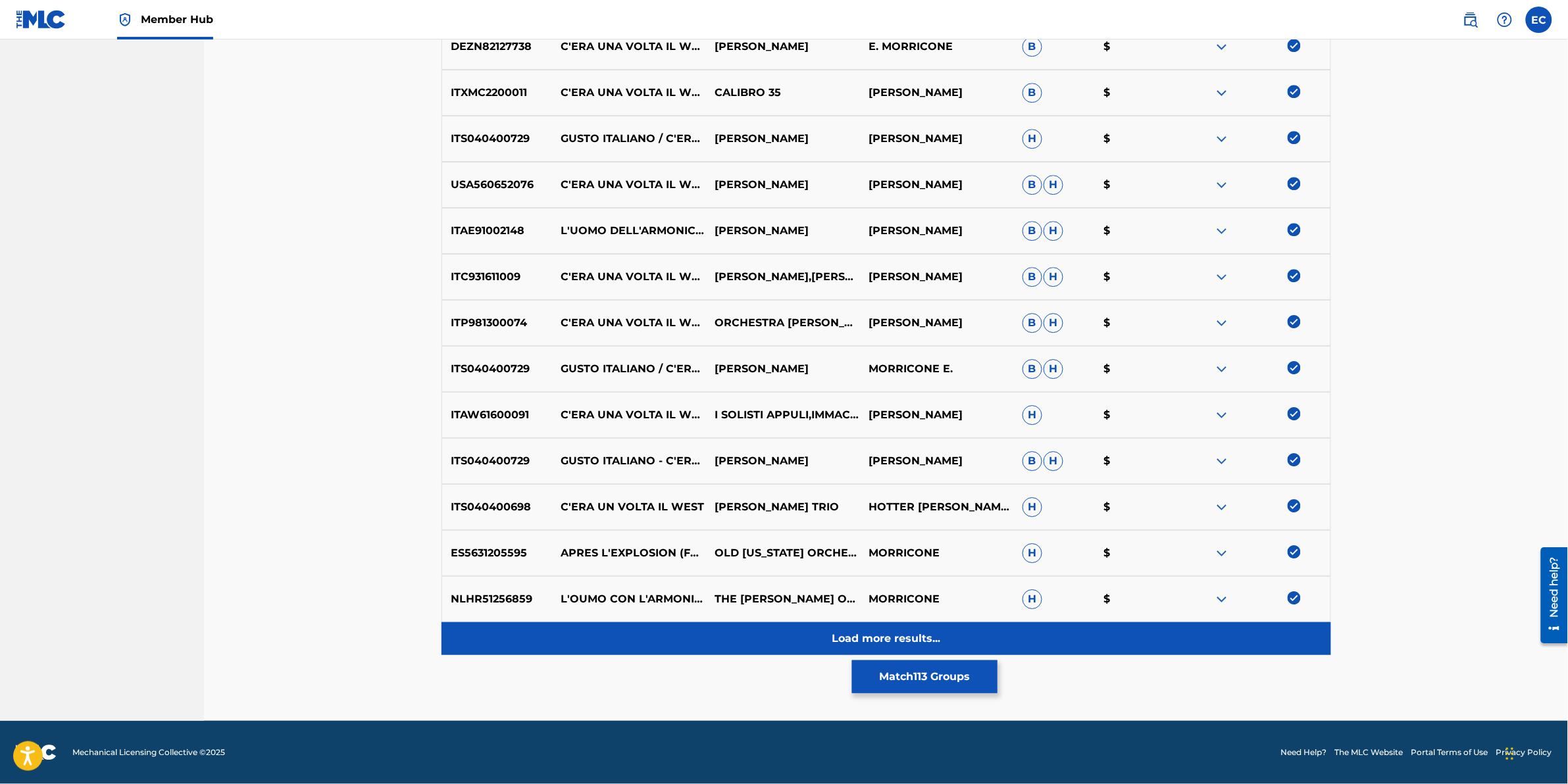
click at [784, 487] on div "Load more results..." at bounding box center [886, 639] width 890 height 33
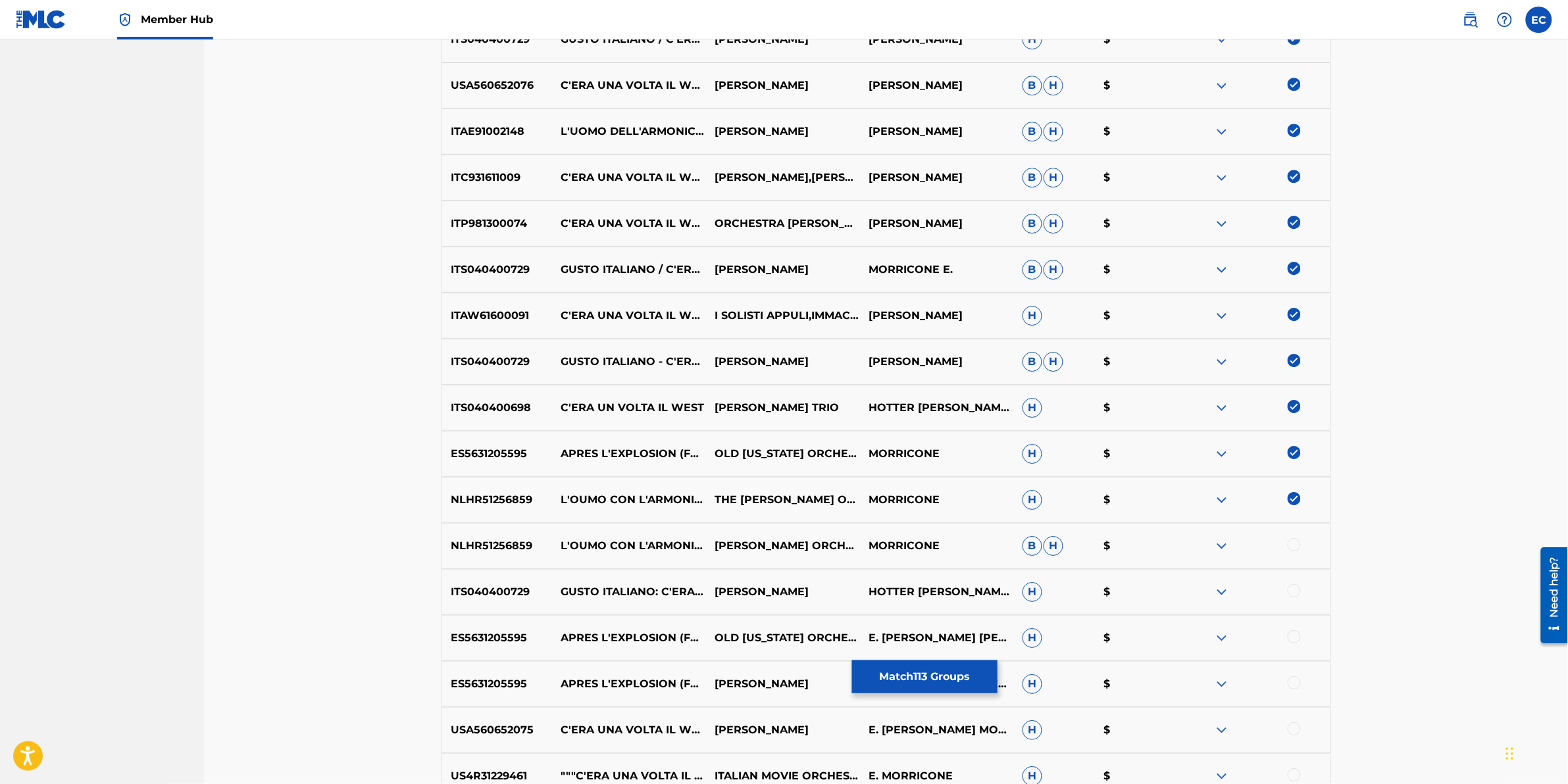
scroll to position [3774, 0]
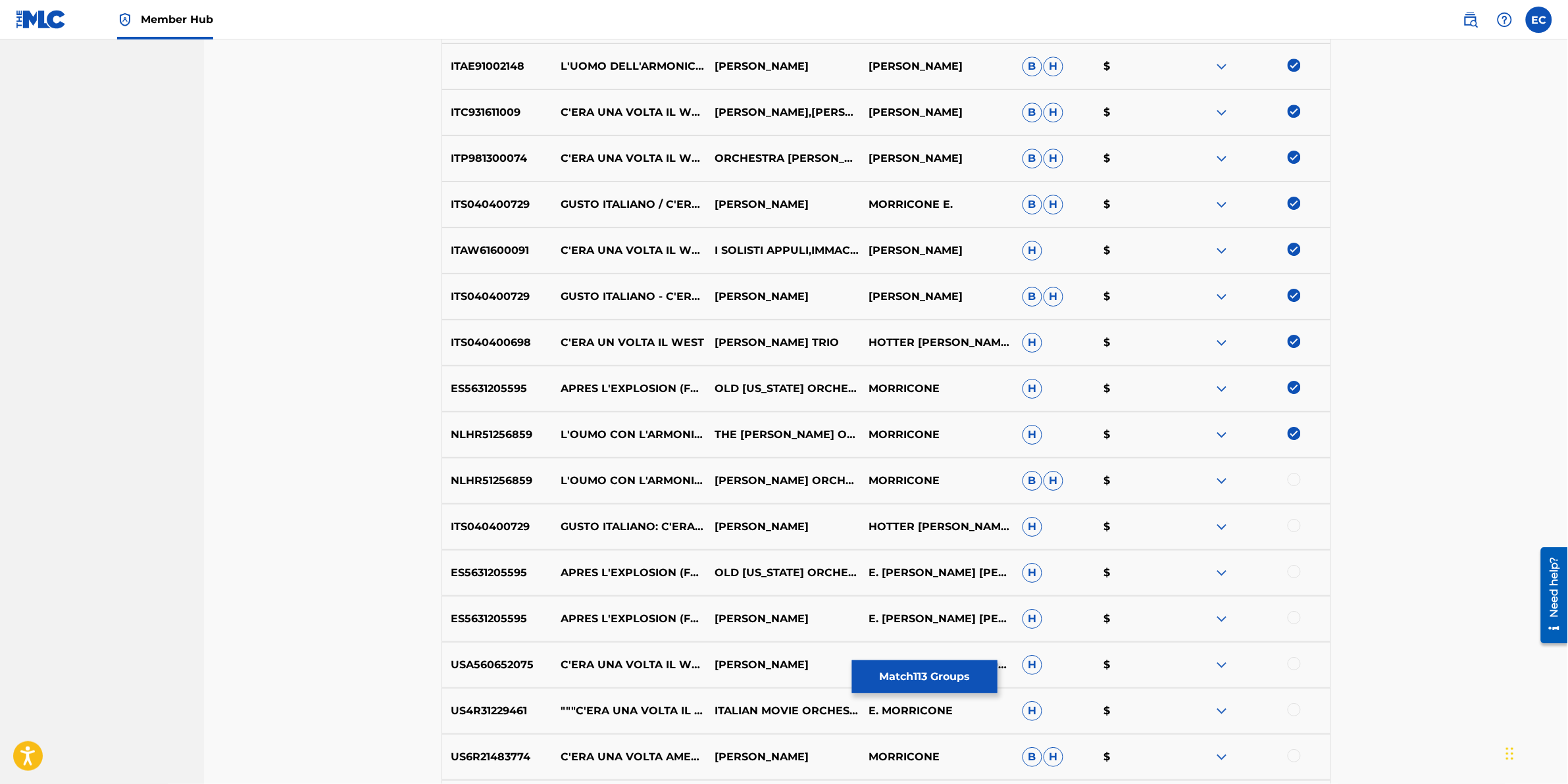
click at [1041, 478] on div at bounding box center [1294, 480] width 13 height 13
click at [1041, 487] on div at bounding box center [1294, 526] width 13 height 13
click at [1041, 487] on div at bounding box center [1294, 571] width 13 height 13
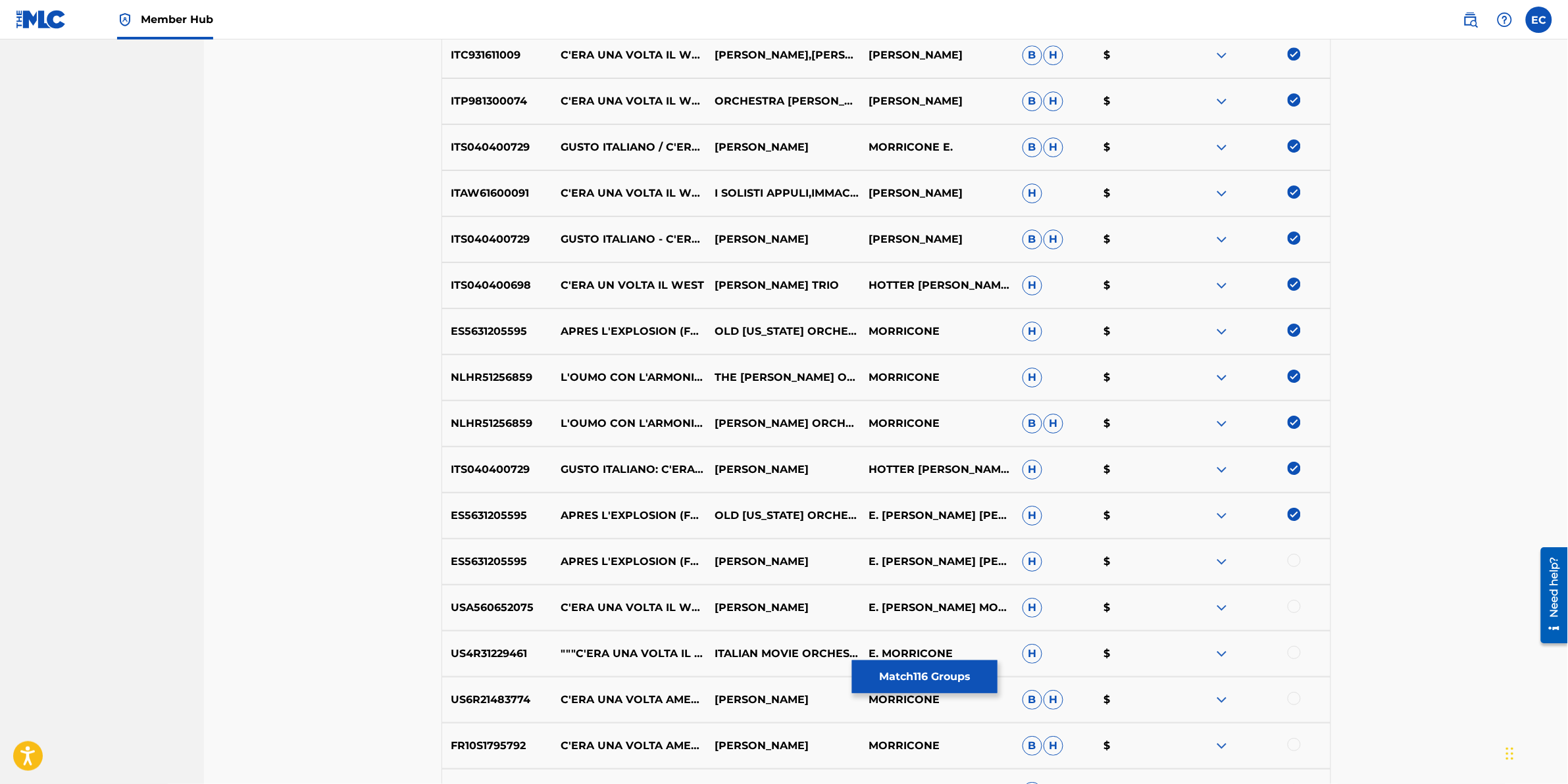
scroll to position [3857, 0]
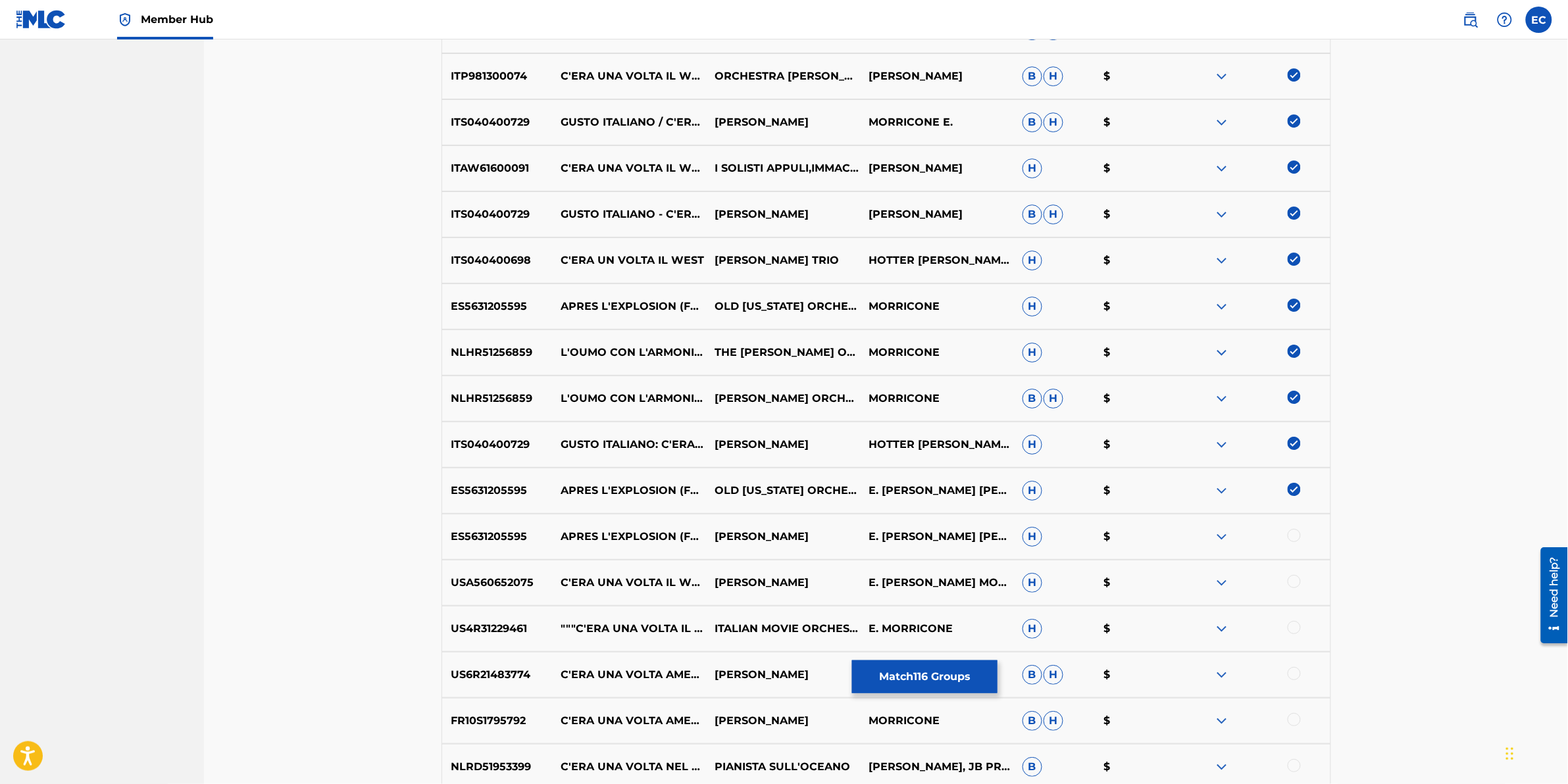
click at [1041, 487] on div at bounding box center [1294, 536] width 13 height 13
click at [1041, 487] on div at bounding box center [1294, 582] width 13 height 13
click at [1041, 487] on div at bounding box center [1294, 628] width 13 height 13
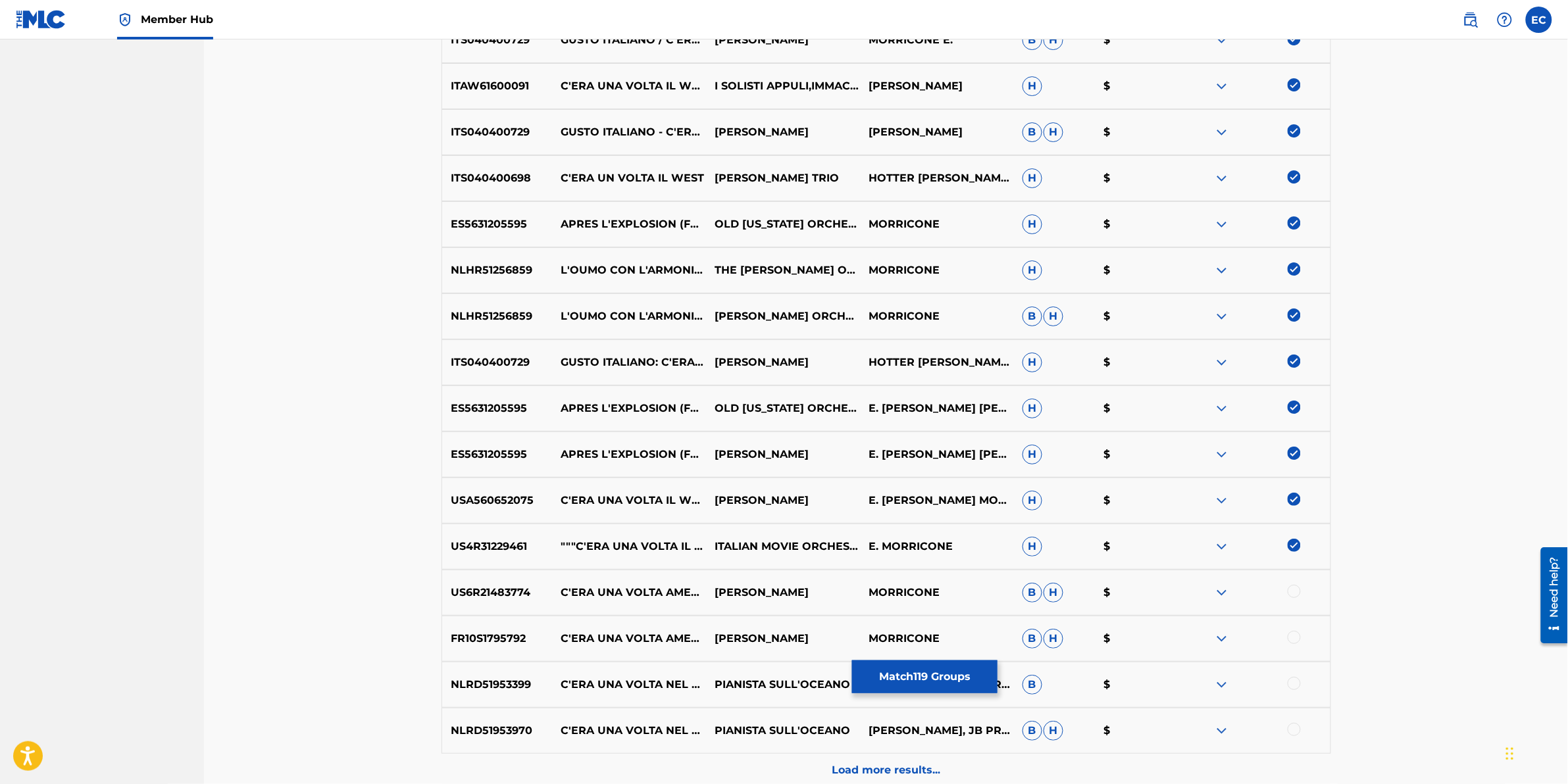
click at [1041, 487] on div at bounding box center [1294, 591] width 13 height 13
click at [1041, 487] on div at bounding box center [1294, 638] width 13 height 13
click at [1041, 487] on div at bounding box center [1294, 684] width 13 height 13
click at [1041, 487] on div at bounding box center [1294, 730] width 13 height 13
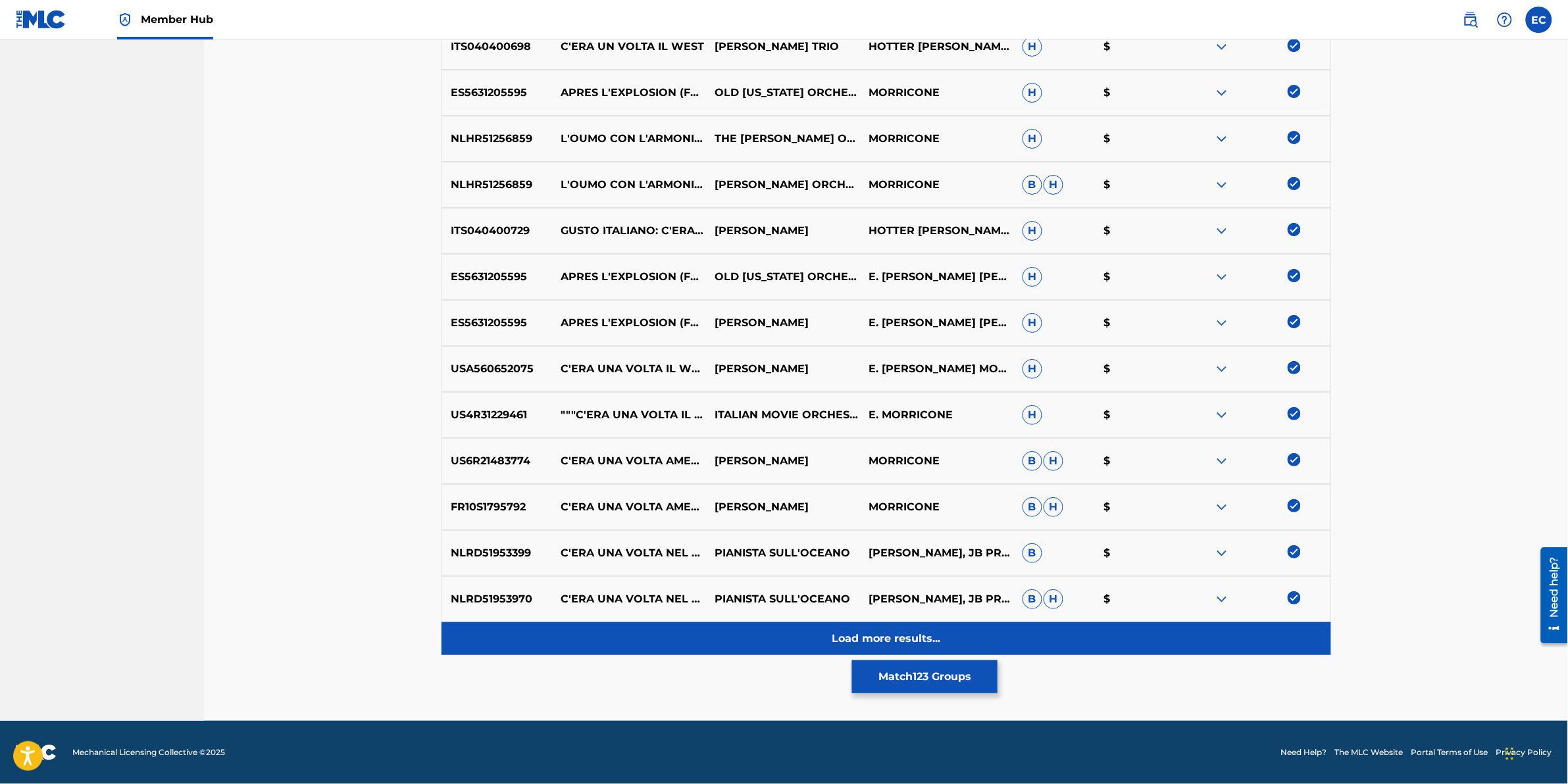
click at [754, 487] on div "Load more results..." at bounding box center [886, 639] width 890 height 33
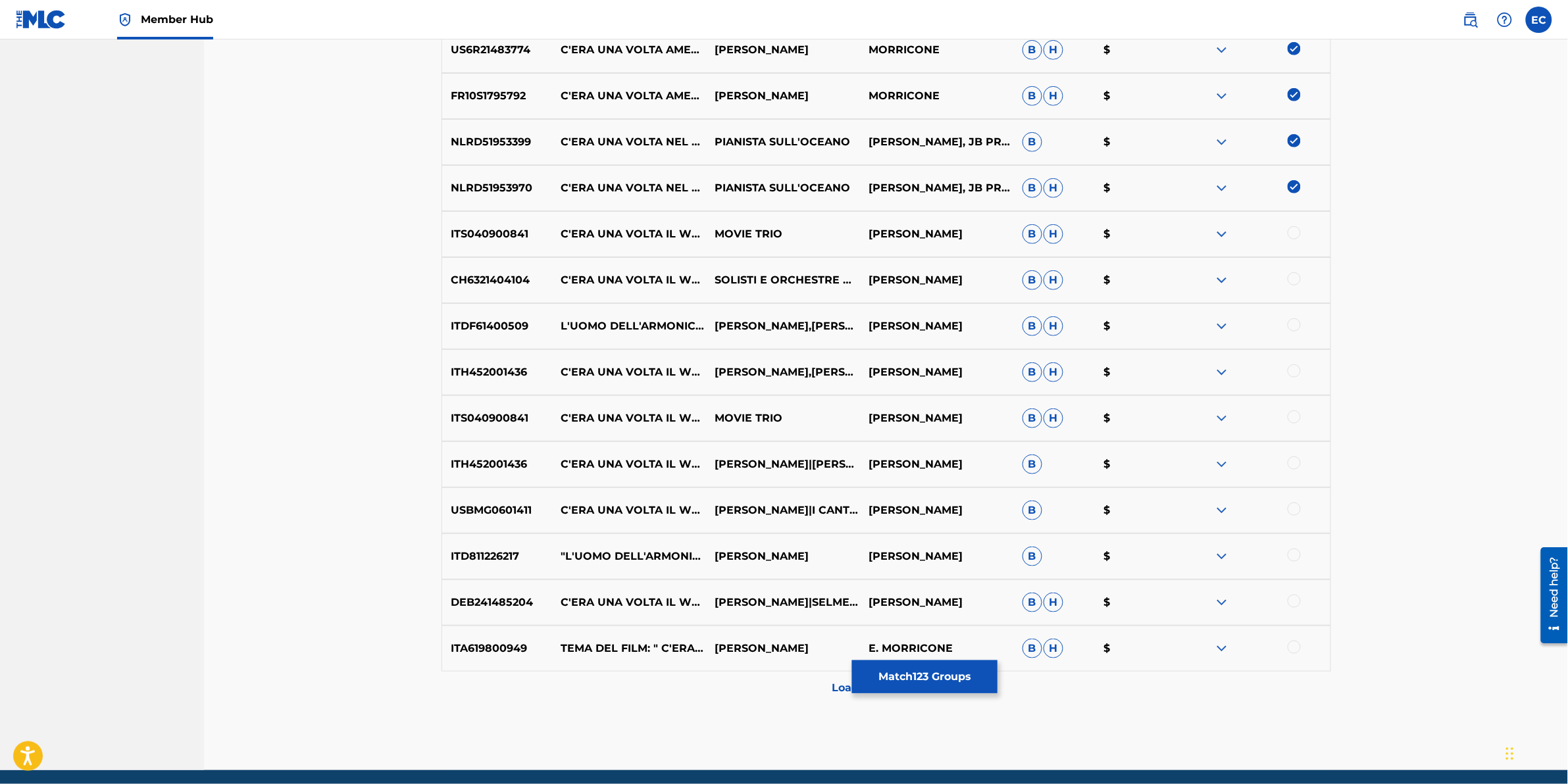
scroll to position [4531, 0]
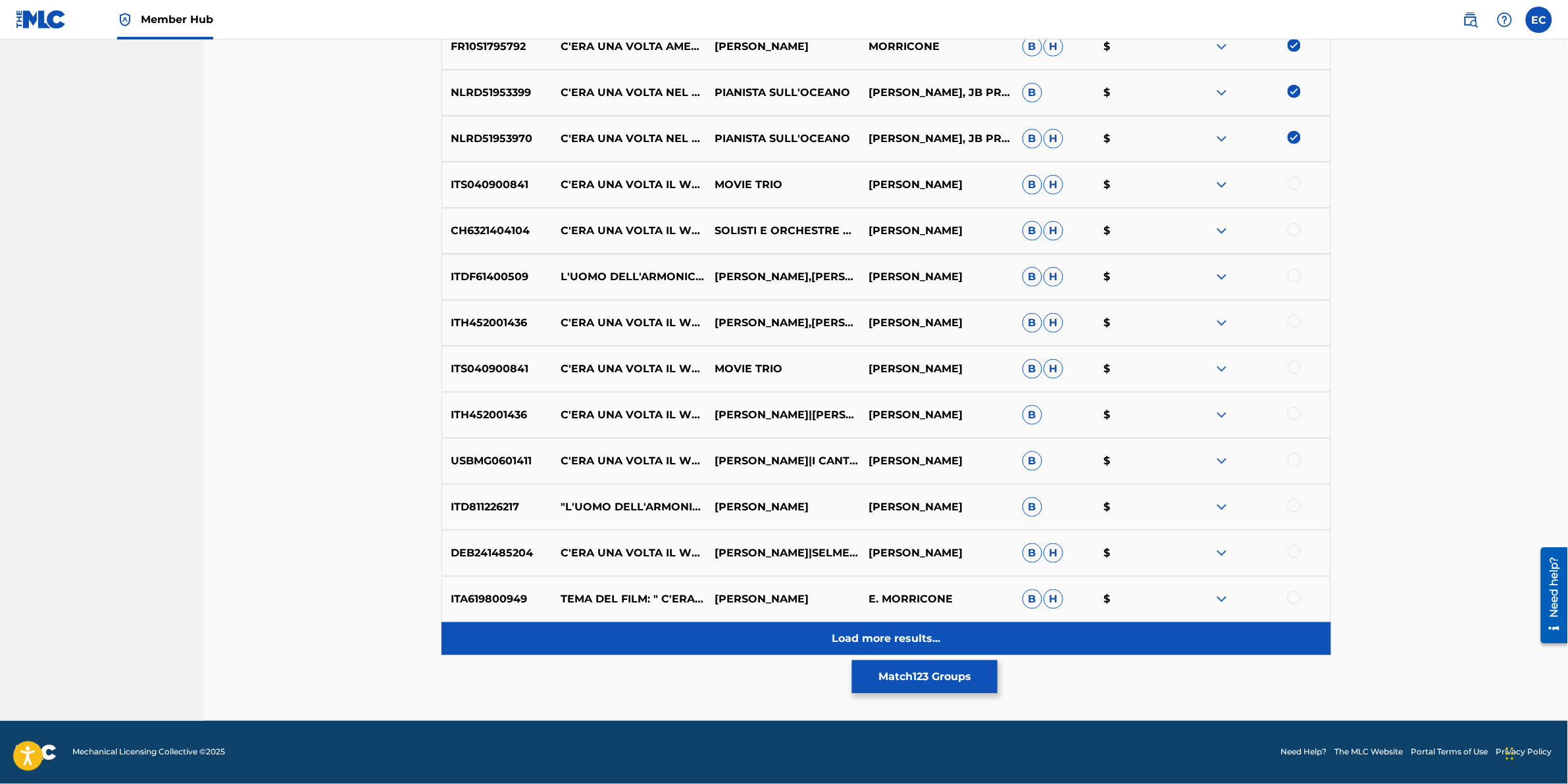
click at [681, 487] on div "Load more results..." at bounding box center [886, 639] width 890 height 33
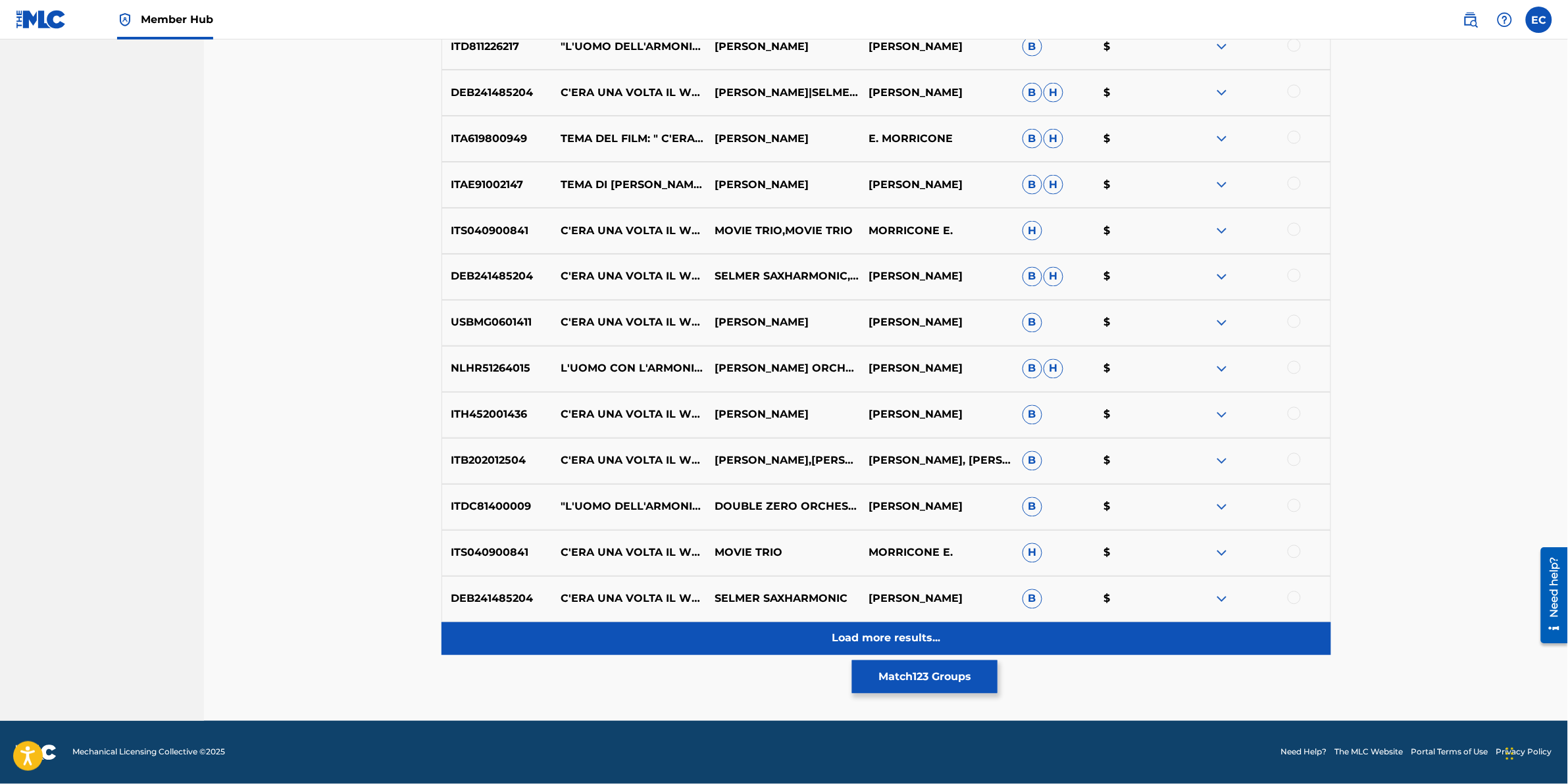
click at [699, 487] on div "Load more results..." at bounding box center [886, 639] width 890 height 33
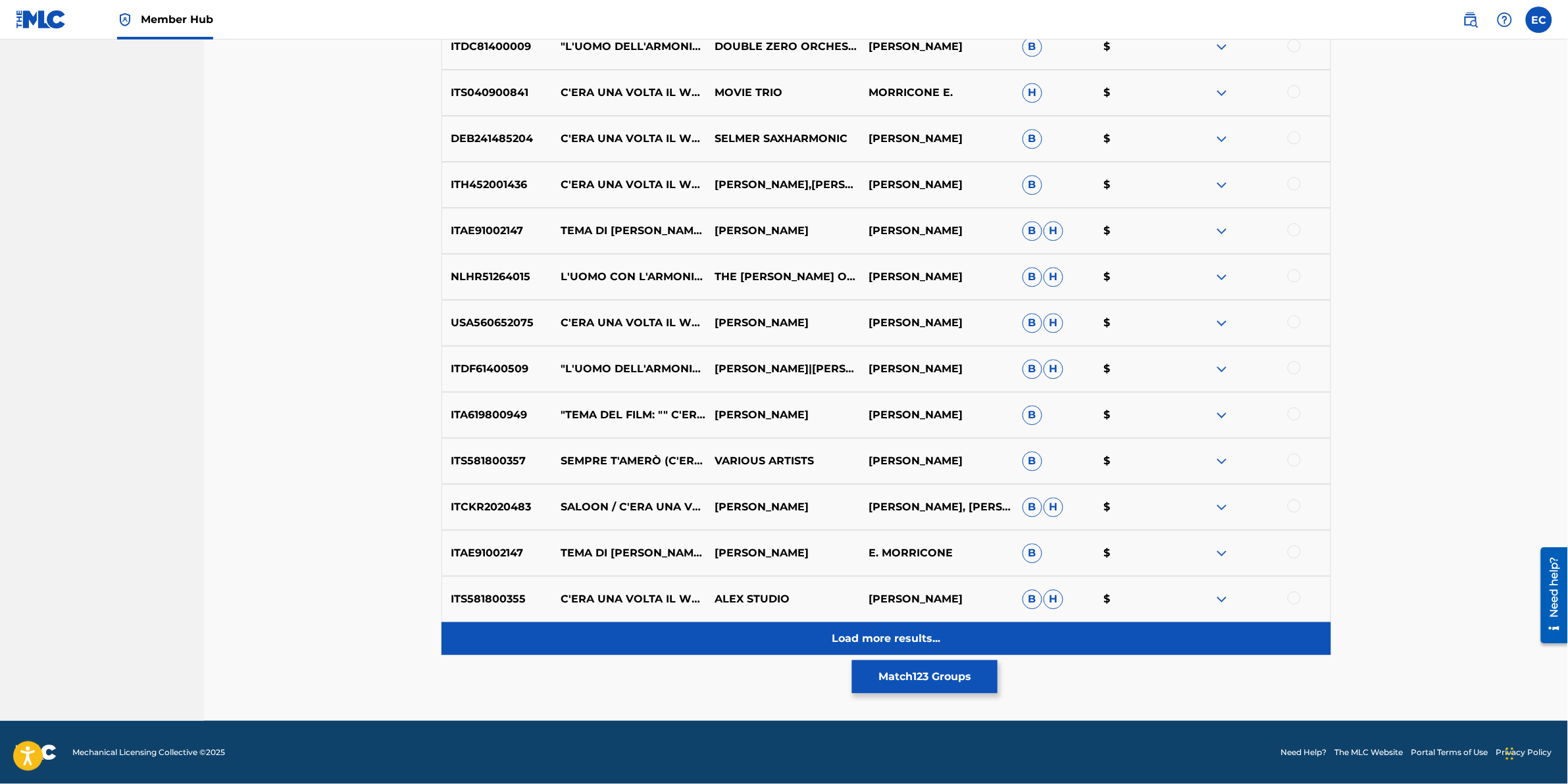
click at [699, 487] on div "Load more results..." at bounding box center [886, 639] width 890 height 33
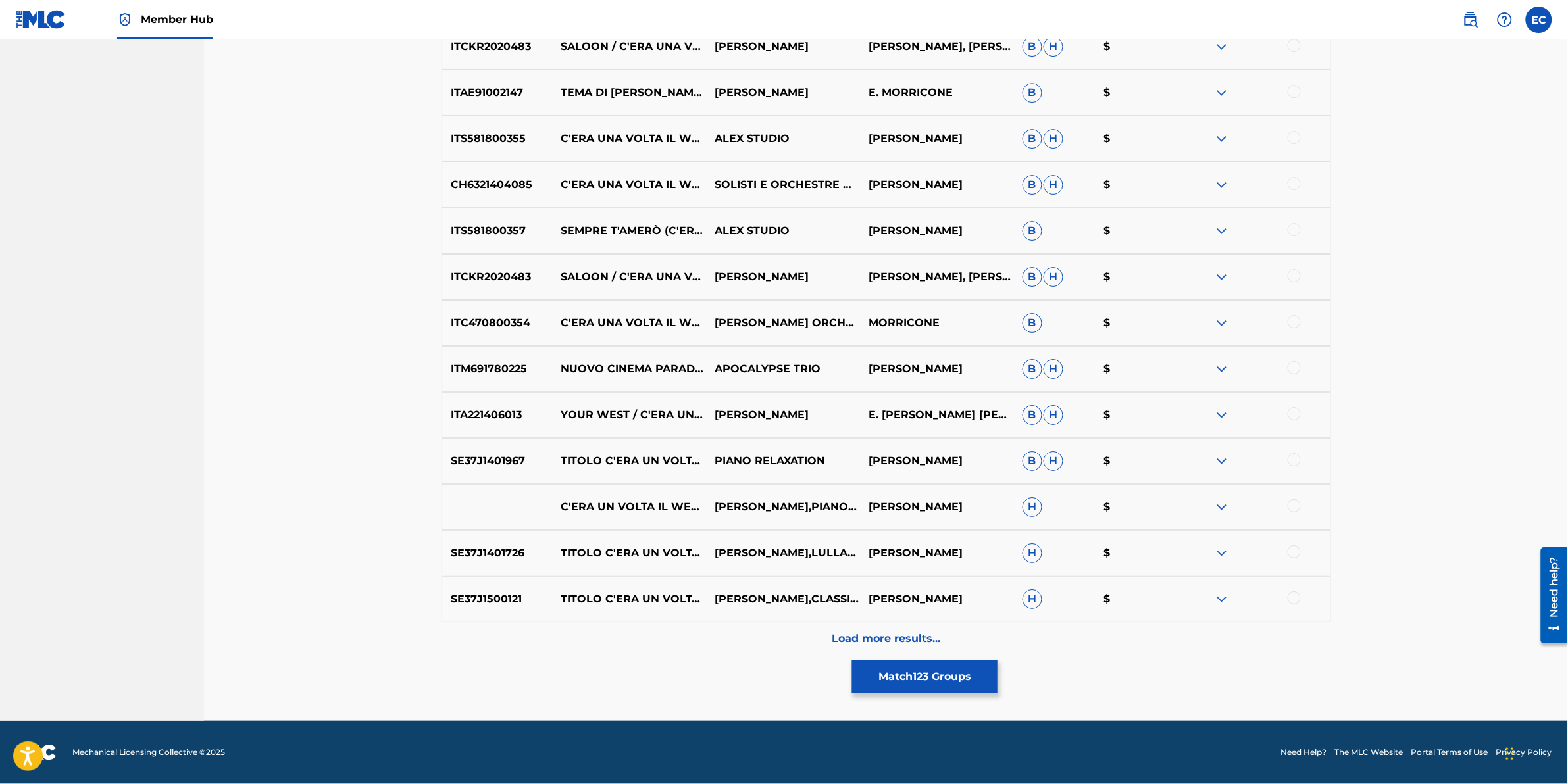
click at [704, 487] on div "Load more results..." at bounding box center [886, 639] width 890 height 33
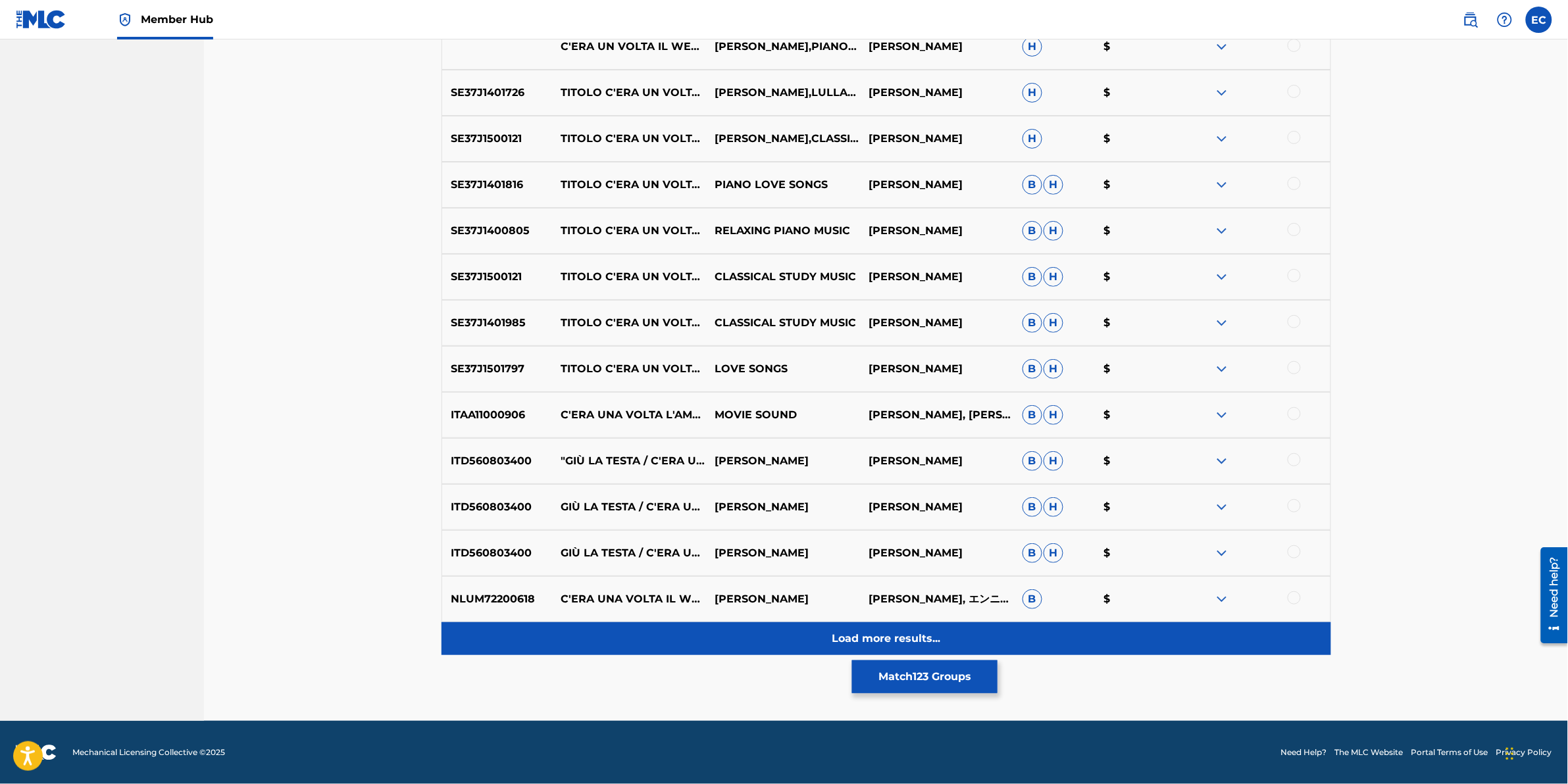
click at [708, 487] on div "Load more results..." at bounding box center [886, 639] width 890 height 33
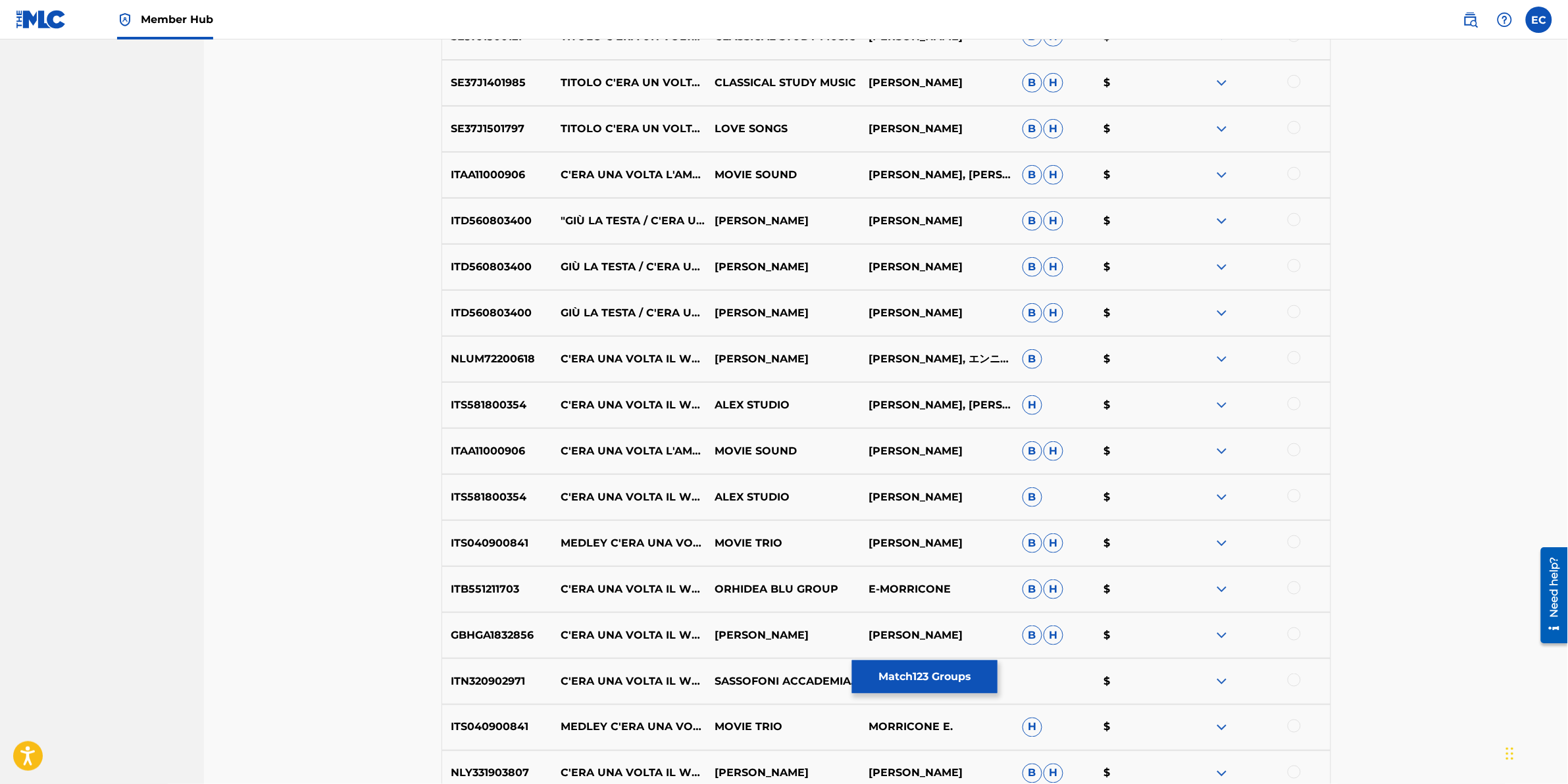
scroll to position [6834, 0]
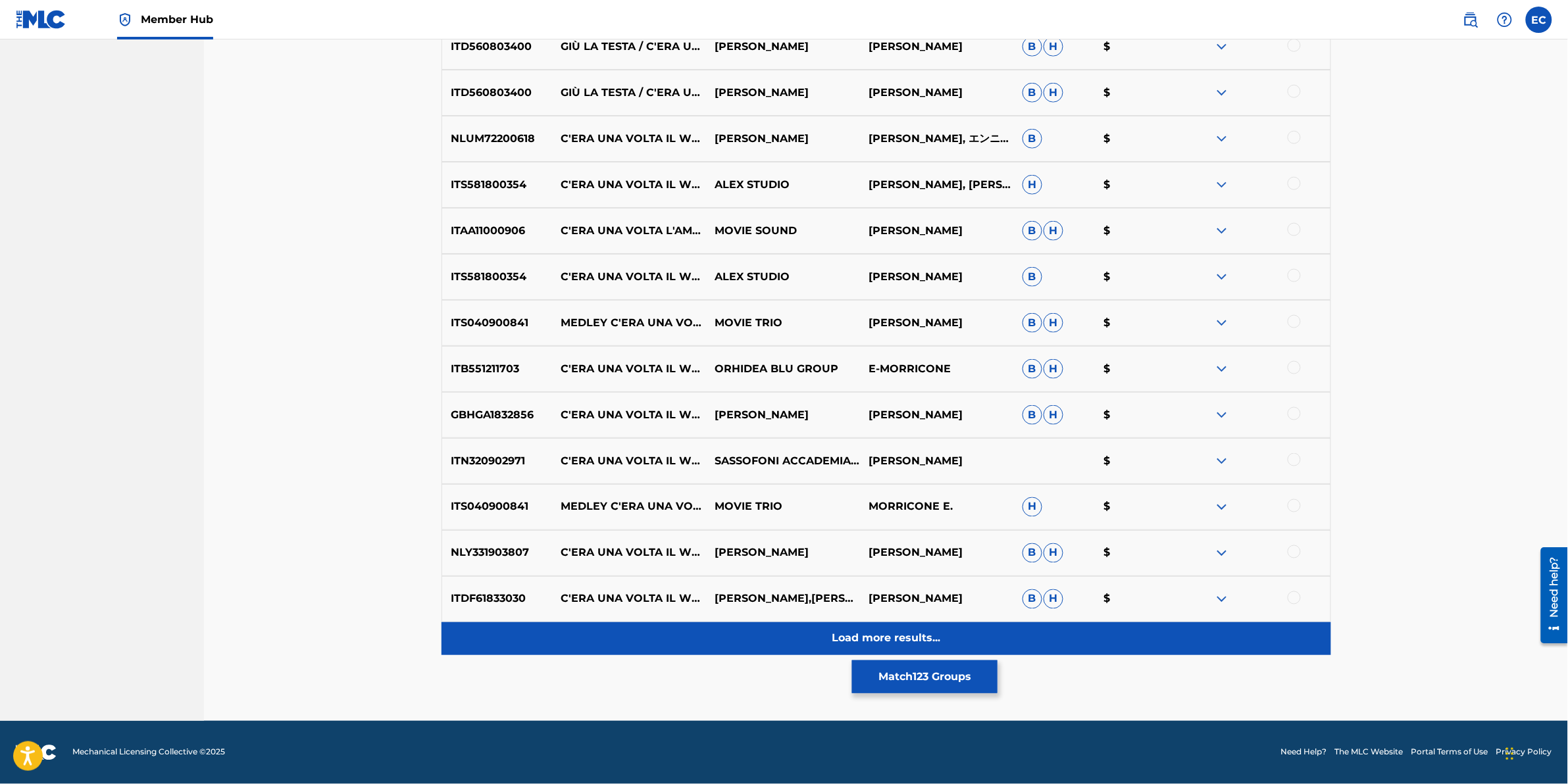
click at [755, 487] on div "Load more results..." at bounding box center [886, 639] width 890 height 33
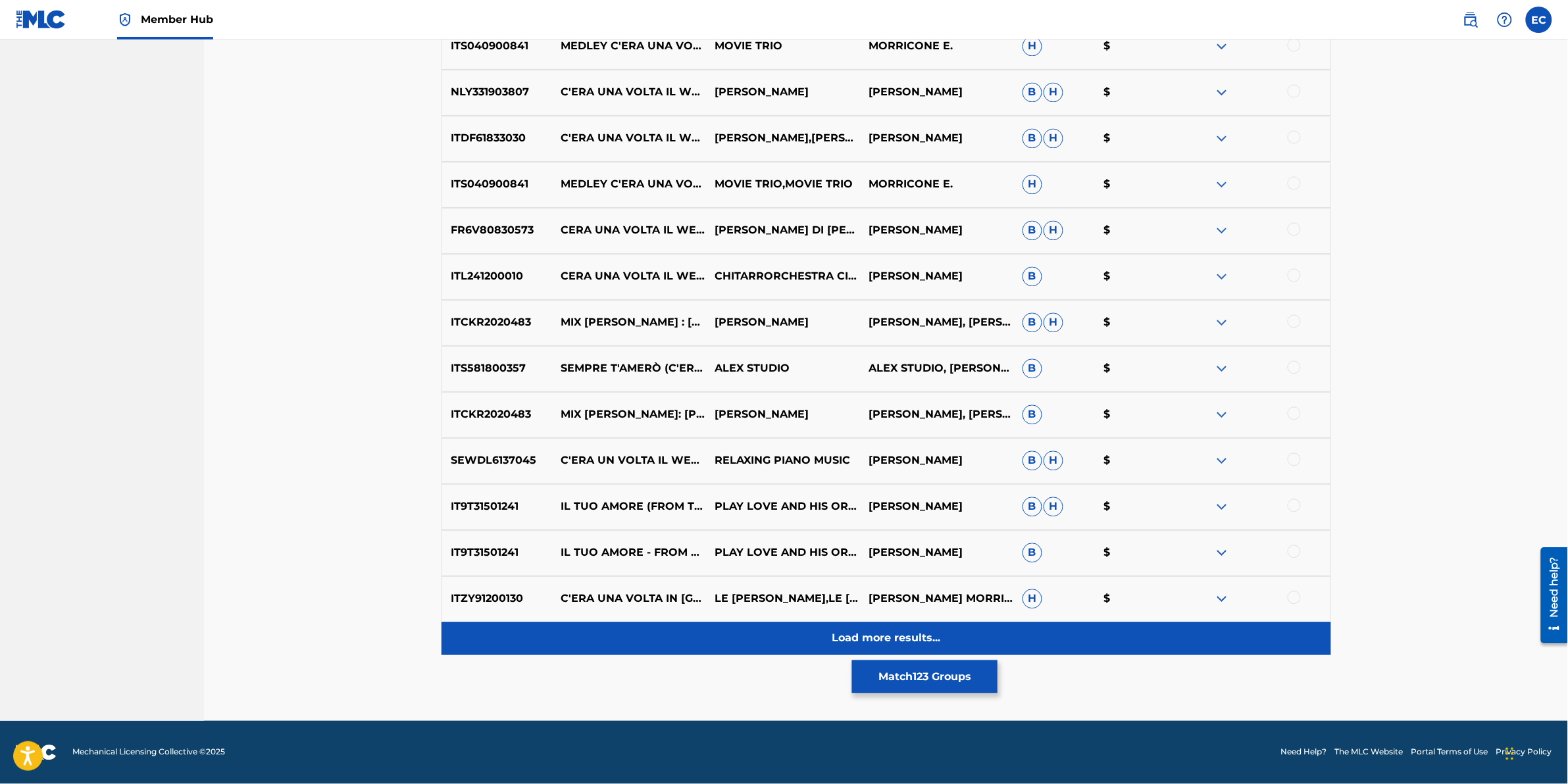
click at [771, 487] on div "Load more results..." at bounding box center [886, 639] width 890 height 33
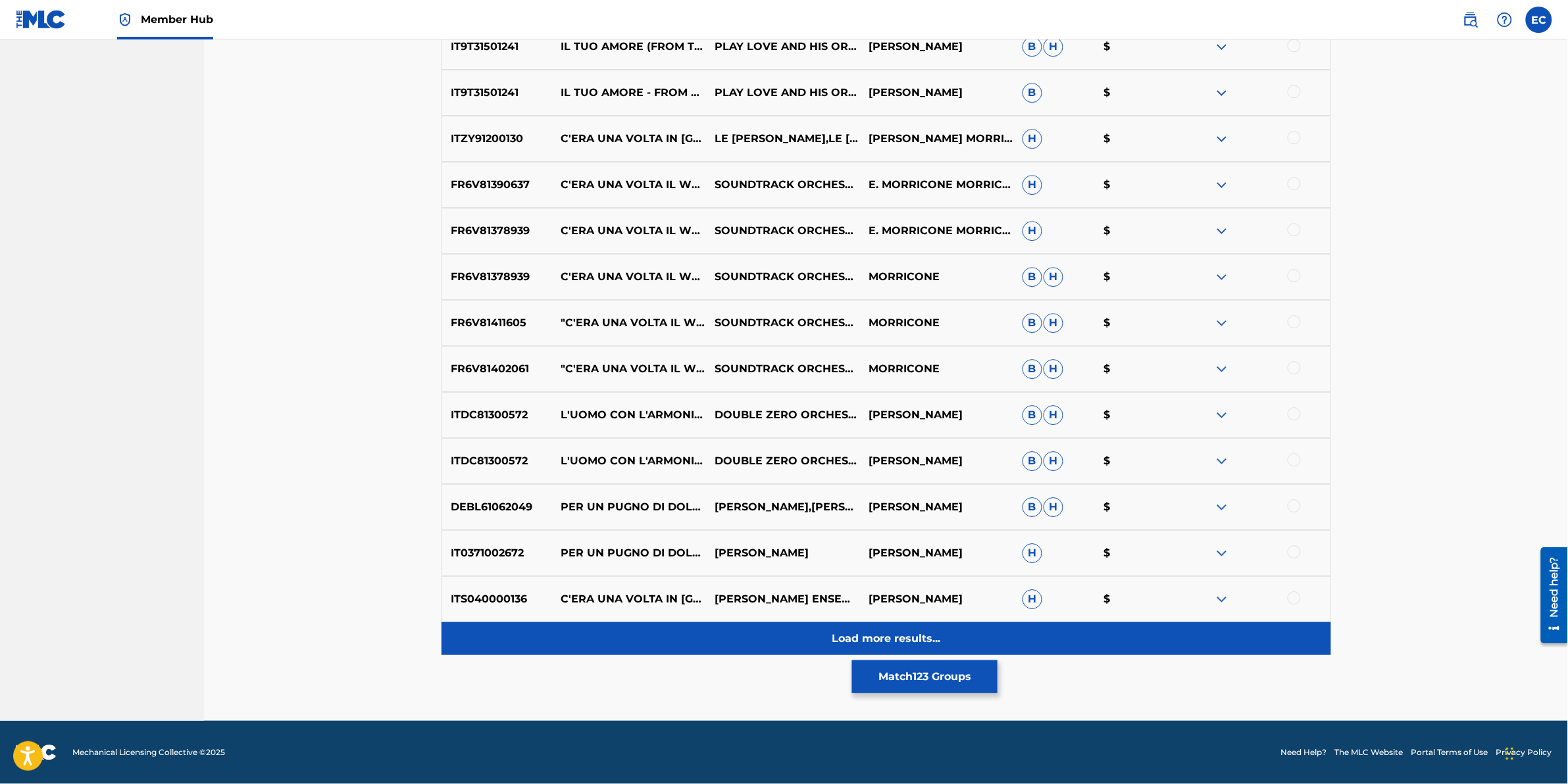
click at [715, 487] on div "Load more results..." at bounding box center [886, 639] width 890 height 33
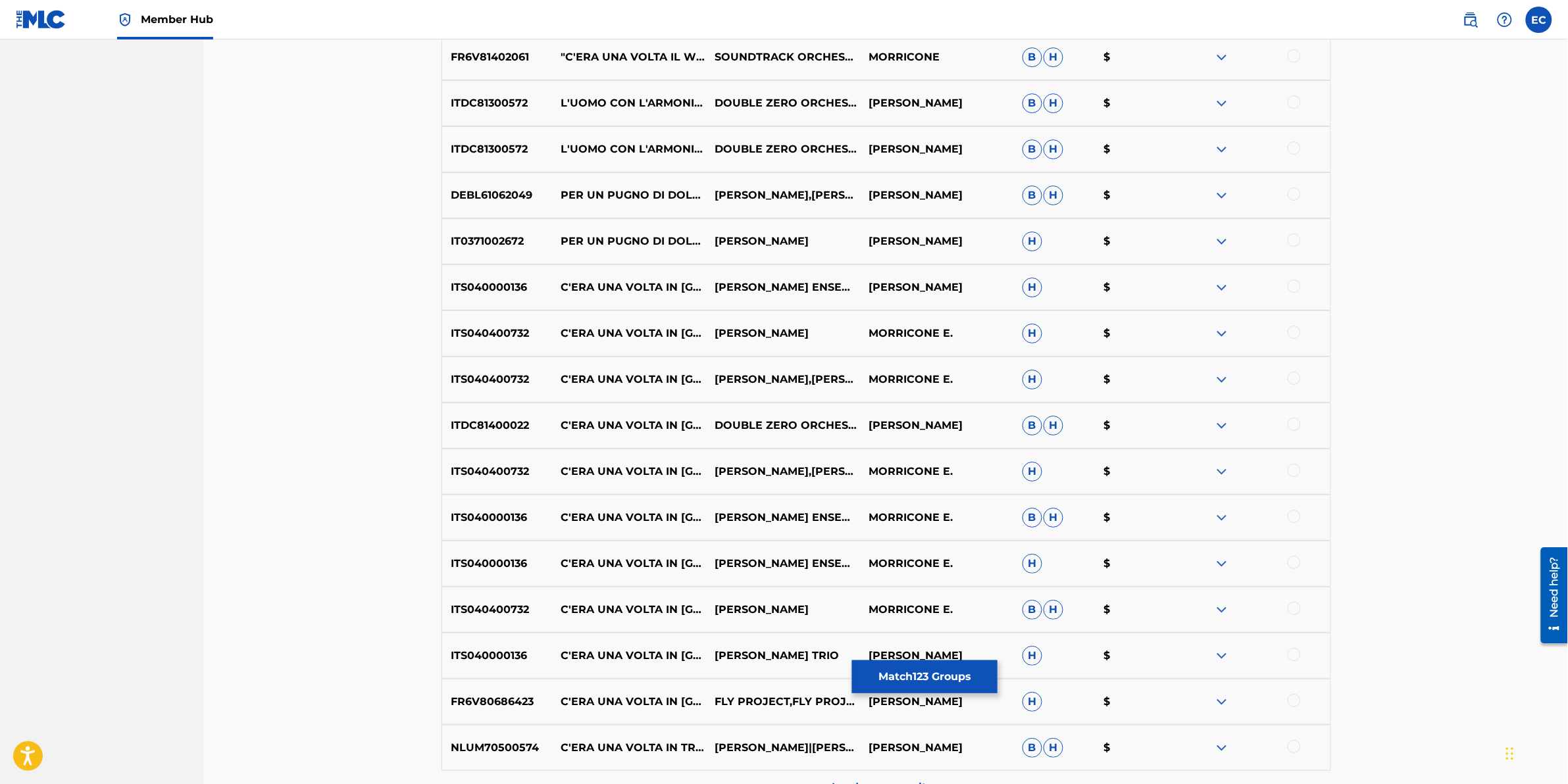
scroll to position [8216, 0]
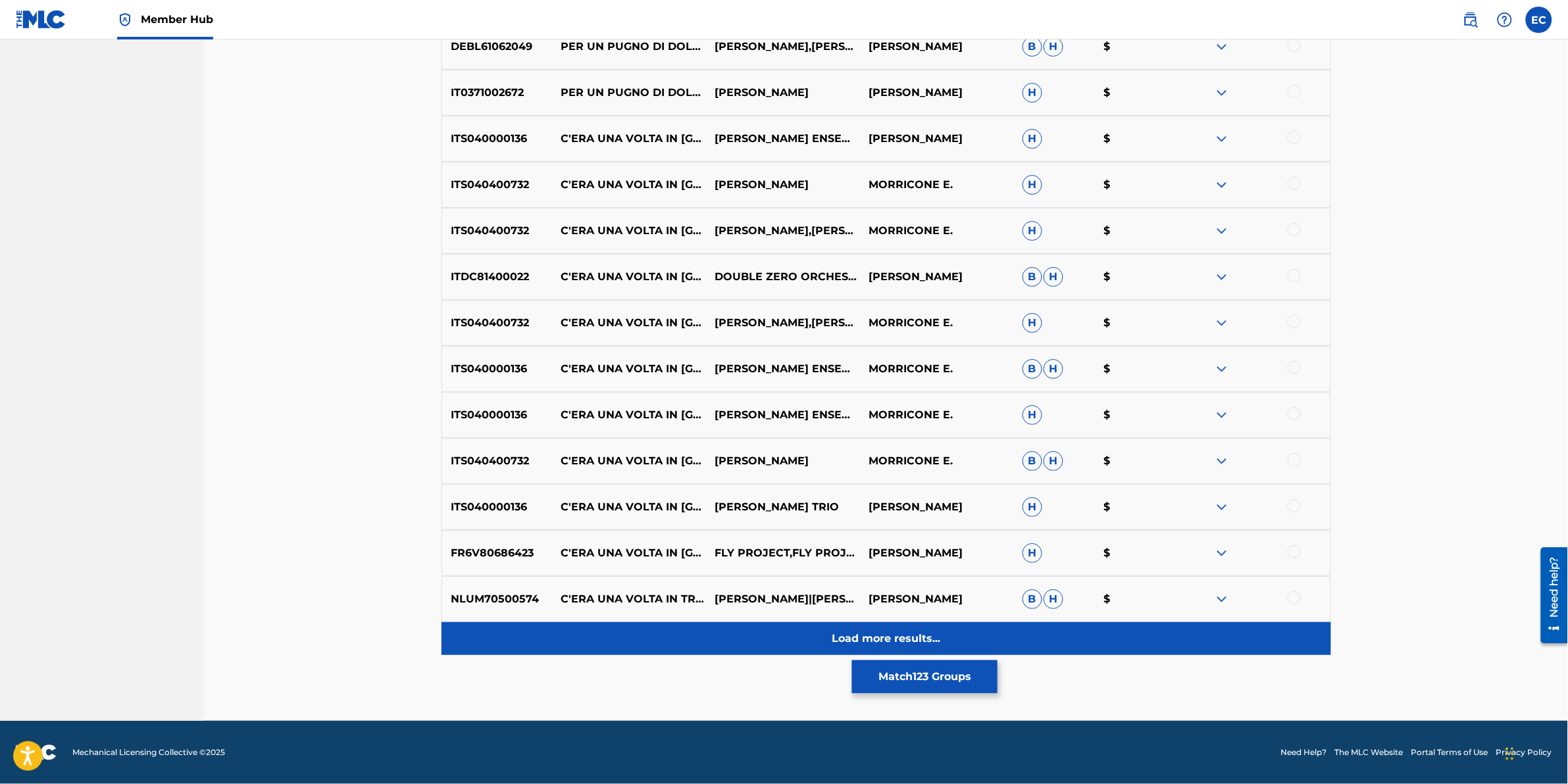
click at [724, 487] on div "Load more results..." at bounding box center [886, 639] width 890 height 33
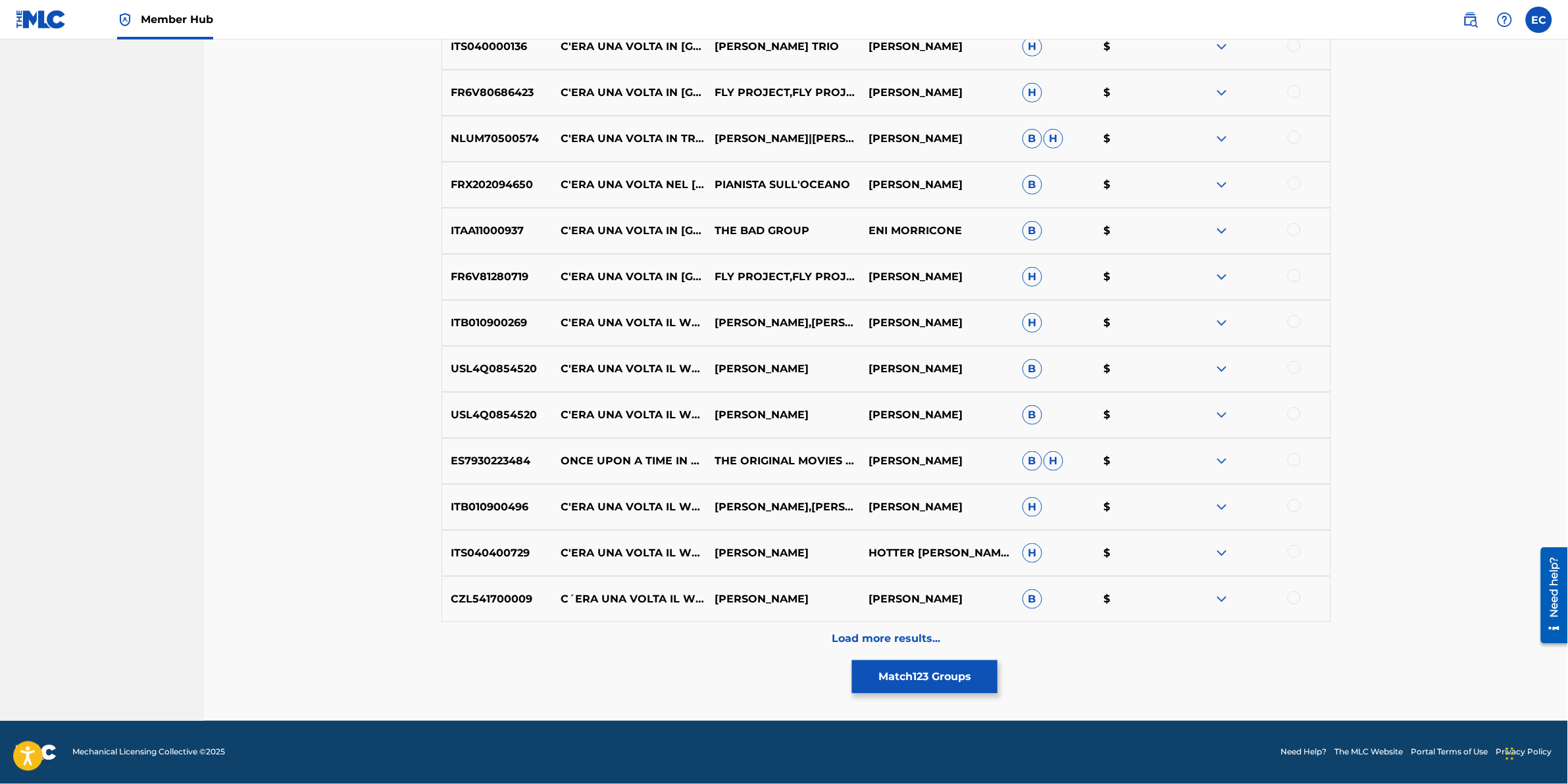
click at [724, 487] on div "Load more results..." at bounding box center [886, 639] width 890 height 33
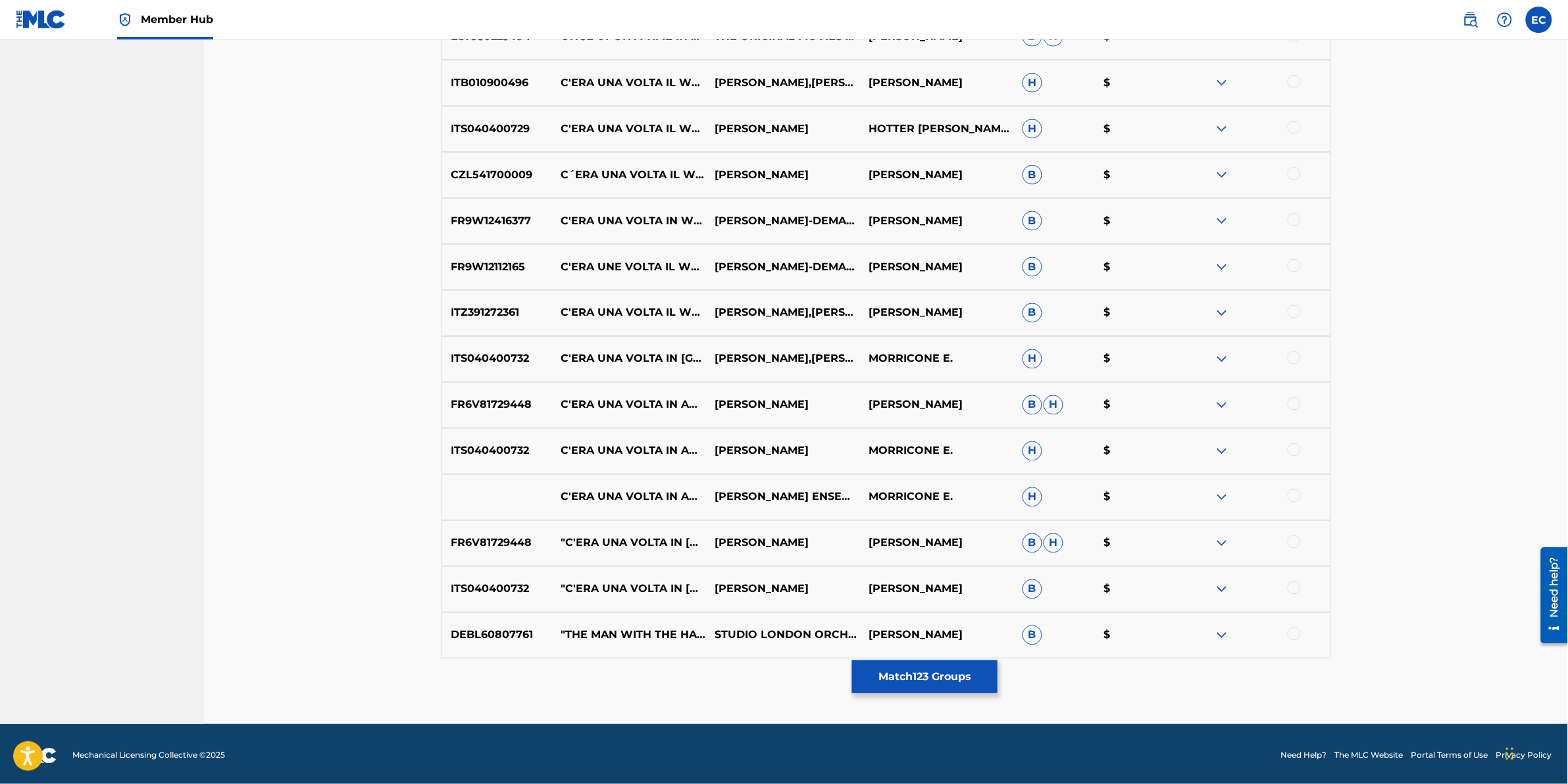
scroll to position [9104, 0]
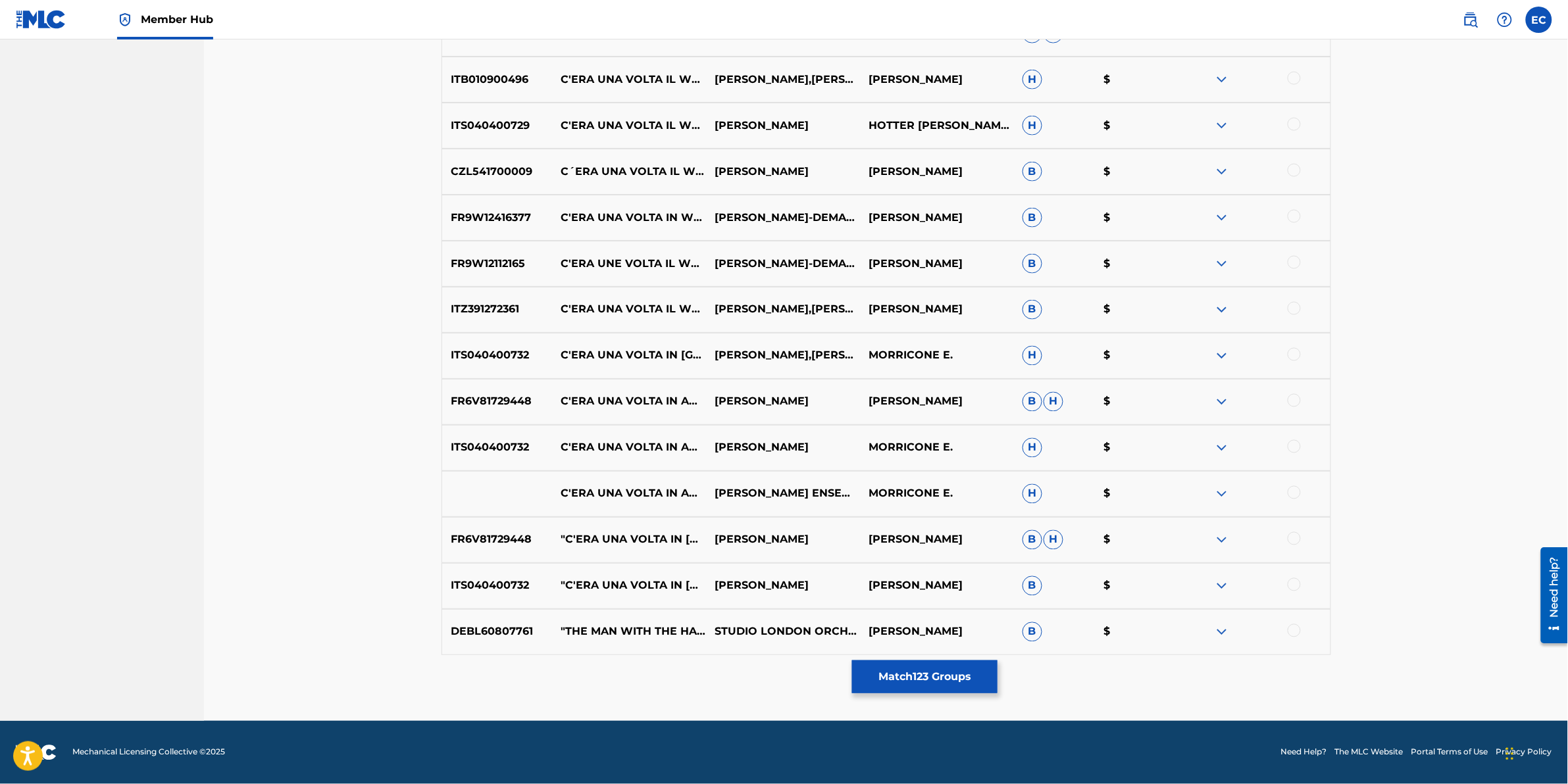
click at [1041, 487] on div at bounding box center [1294, 631] width 13 height 13
click at [1041, 487] on div at bounding box center [1294, 585] width 13 height 13
click at [1041, 487] on img at bounding box center [1294, 585] width 13 height 13
click at [1041, 306] on div at bounding box center [1294, 308] width 13 height 13
click at [1041, 269] on div at bounding box center [1253, 264] width 154 height 16
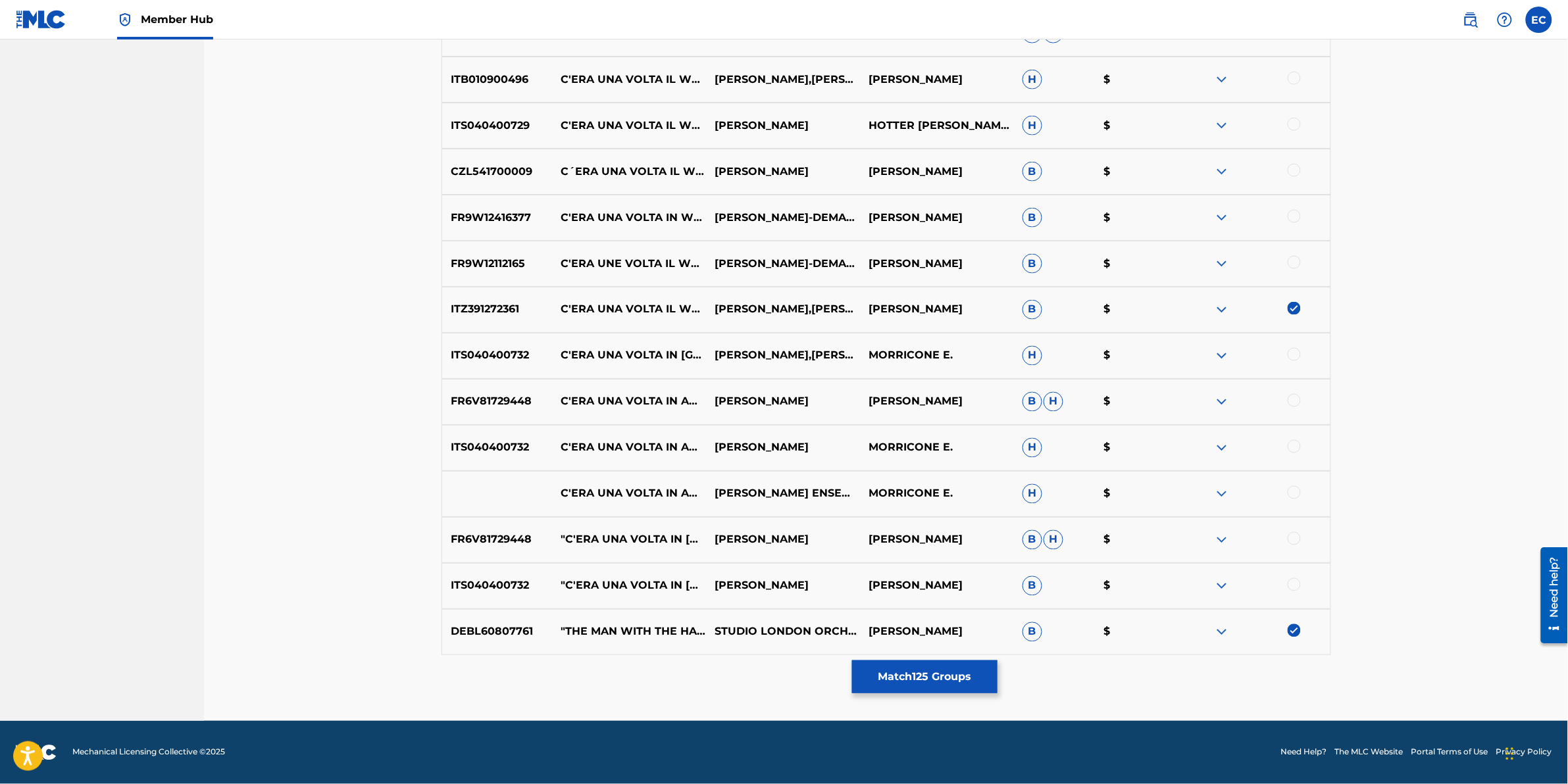
click at [1041, 212] on div at bounding box center [1294, 216] width 13 height 13
click at [1041, 263] on div at bounding box center [1294, 262] width 13 height 13
click at [1041, 176] on div at bounding box center [1294, 170] width 13 height 13
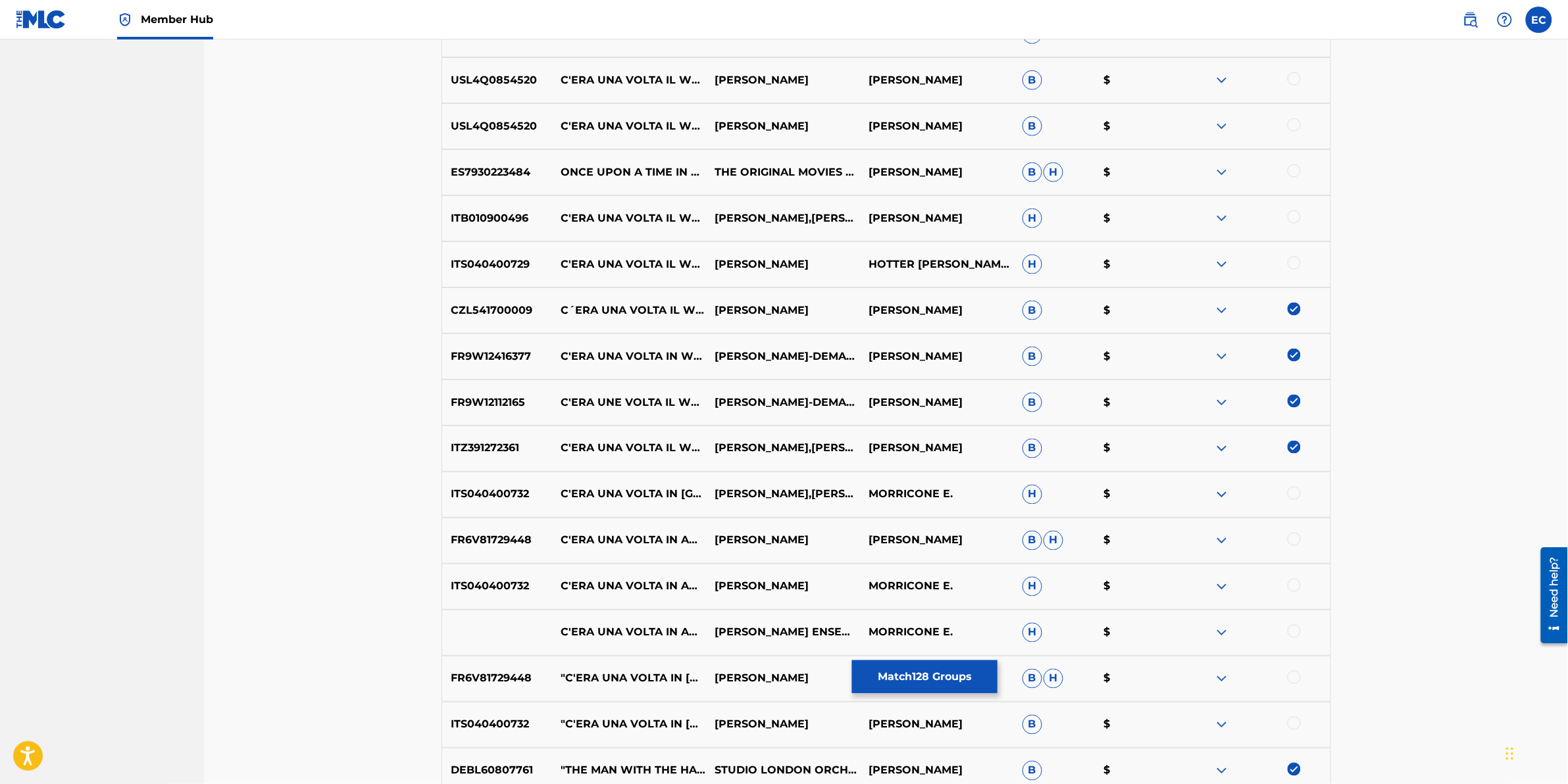
scroll to position [8940, 0]
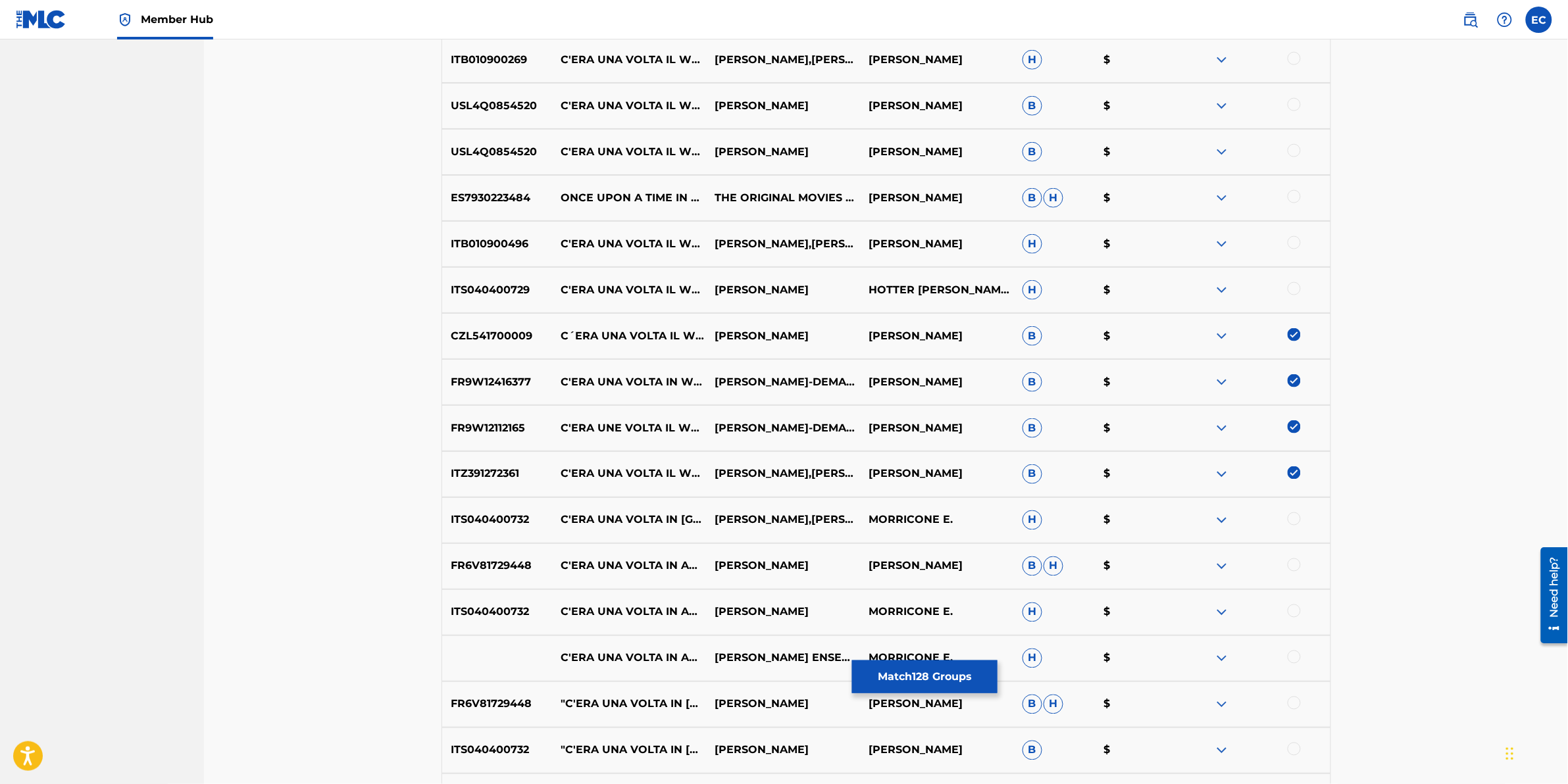
click at [1041, 290] on div at bounding box center [1294, 289] width 13 height 13
click at [1041, 242] on div at bounding box center [1294, 242] width 13 height 13
click at [1041, 194] on div at bounding box center [1294, 196] width 13 height 13
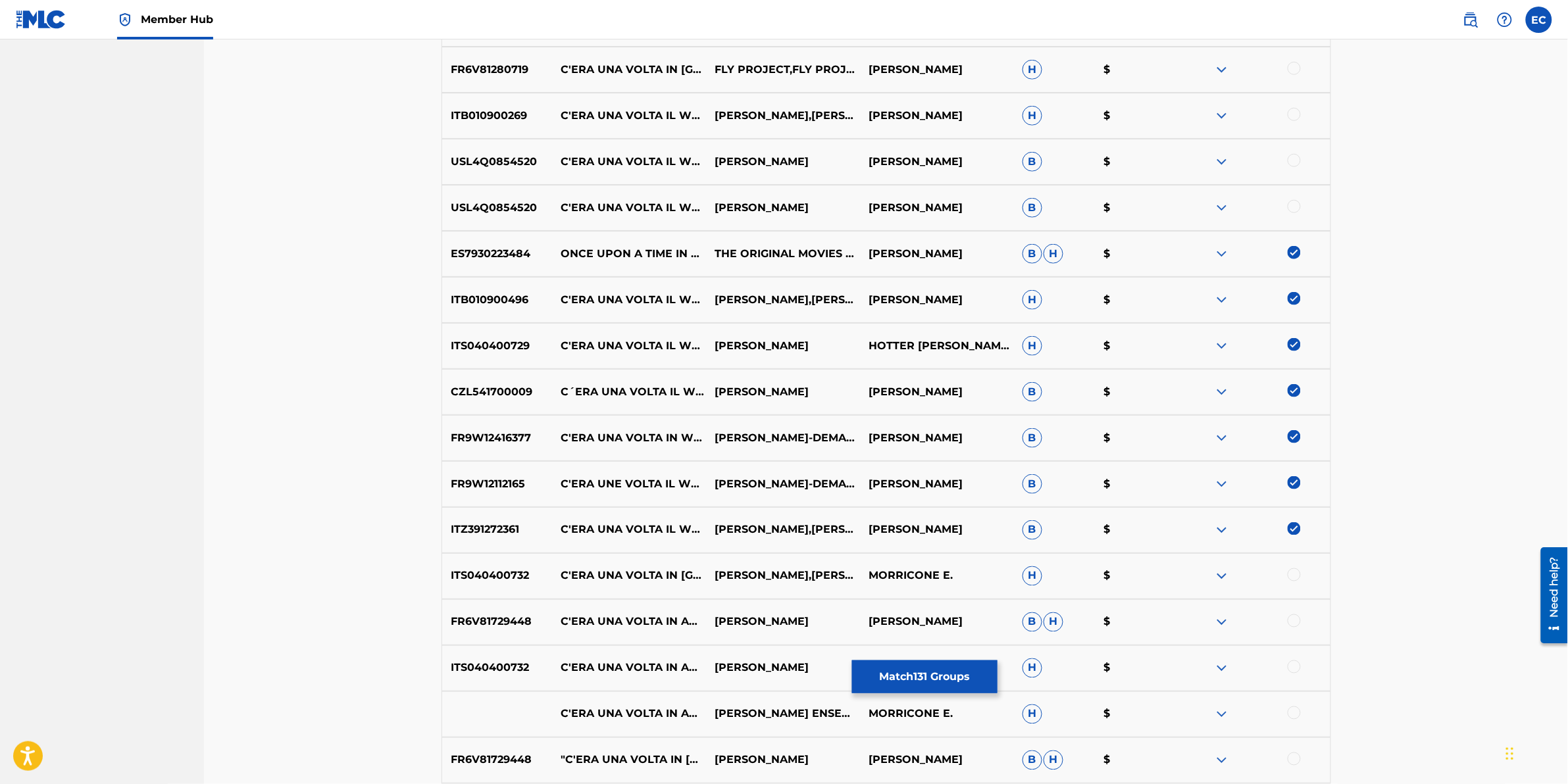
scroll to position [8858, 0]
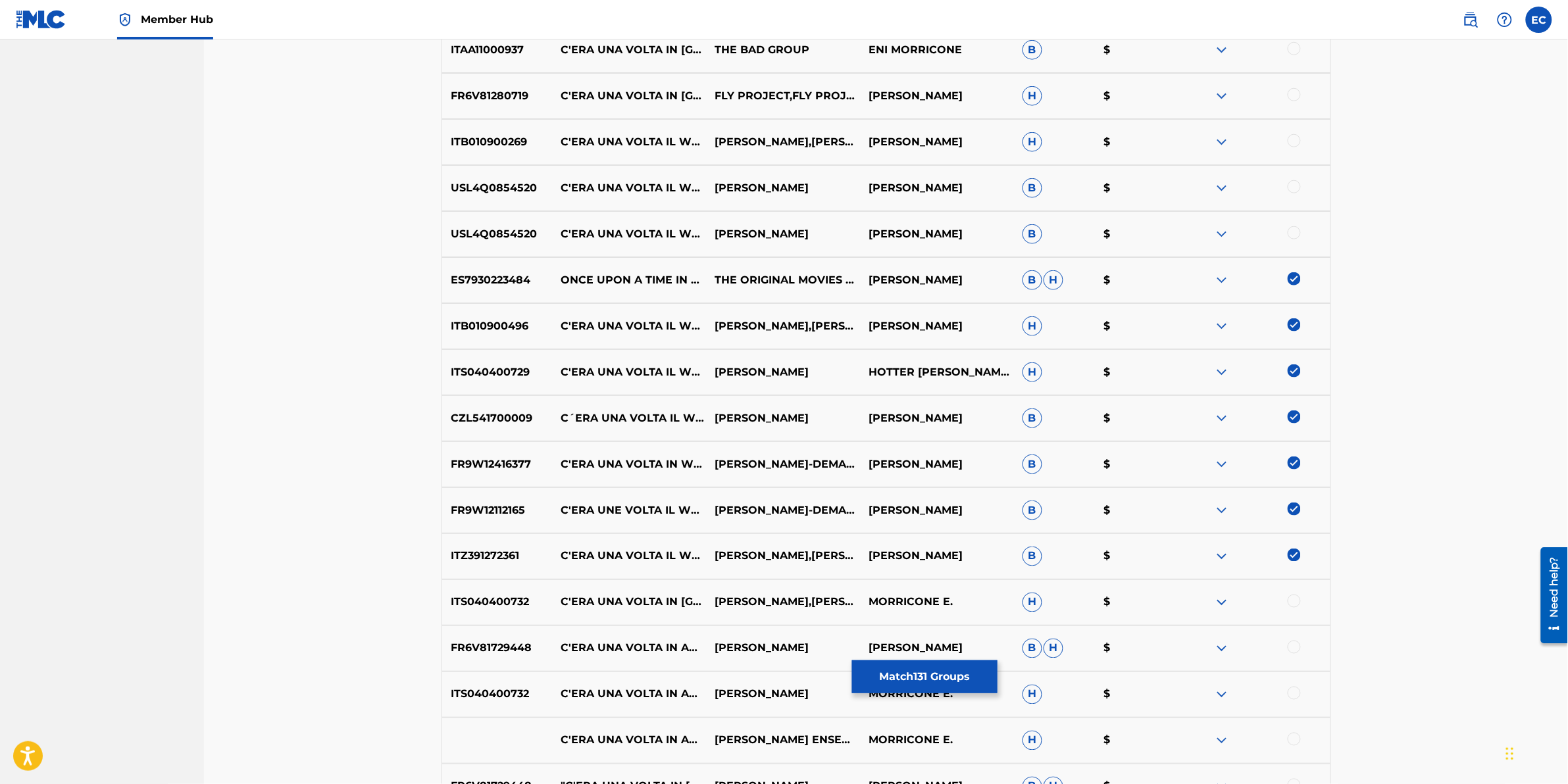
click at [1041, 232] on div at bounding box center [1294, 233] width 13 height 13
click at [1041, 178] on div "USL4Q0854520 C'ERA UNA VOLTA IL WEST: ONCE UPON A TIME IN THE WEST [PERSON_NAME…" at bounding box center [886, 188] width 890 height 46
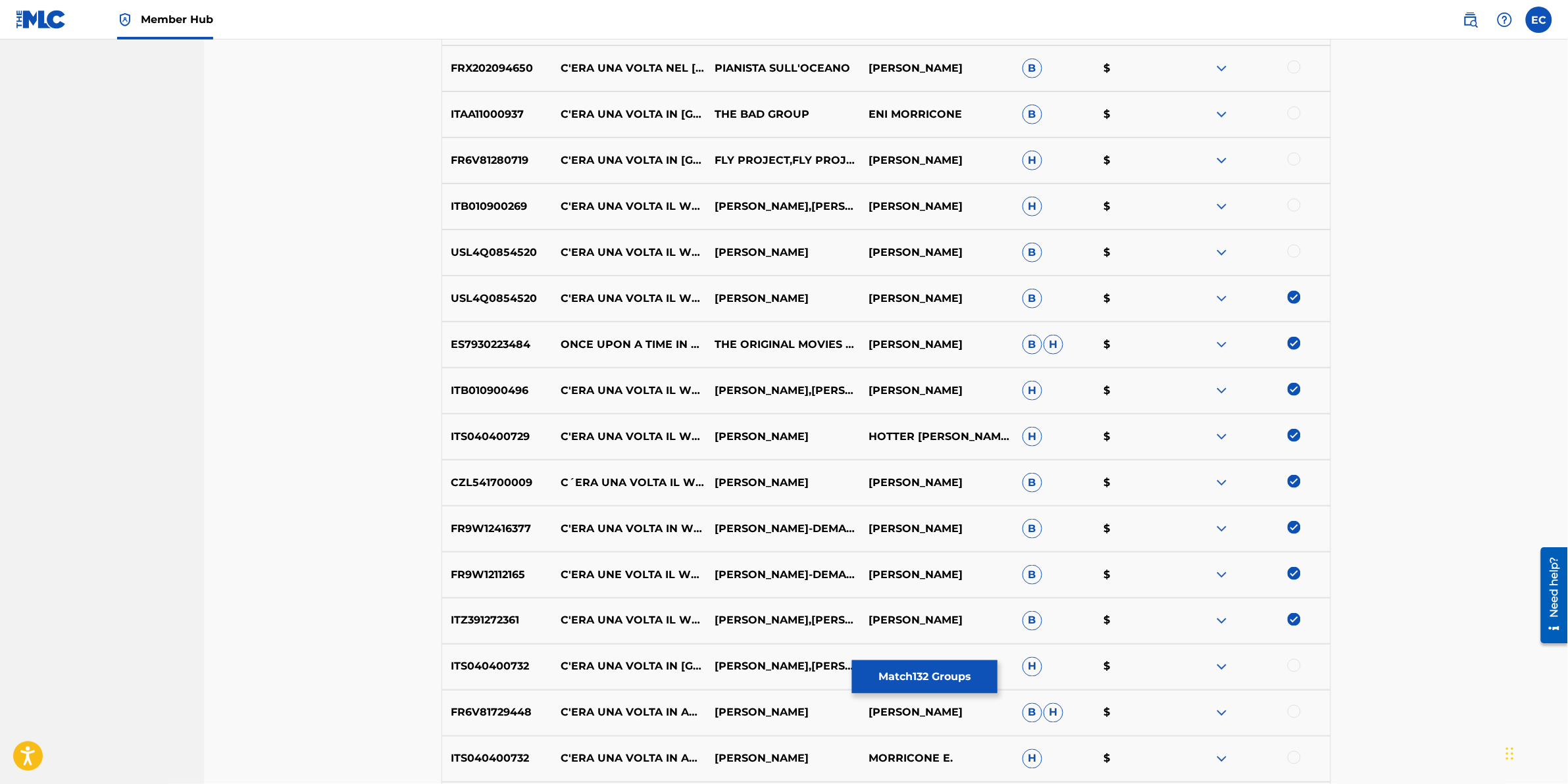
scroll to position [8776, 0]
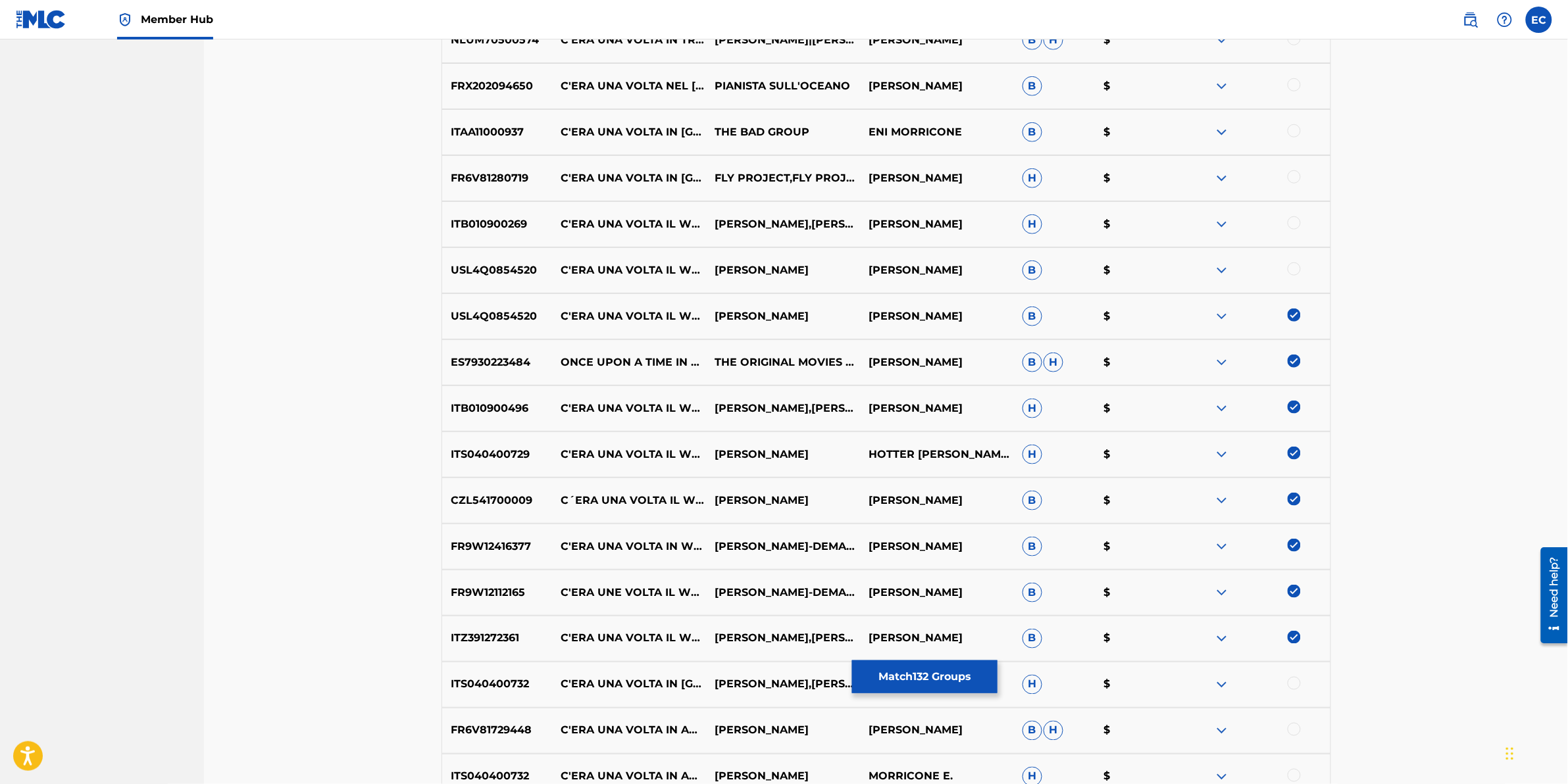
click at [1041, 221] on div at bounding box center [1294, 223] width 13 height 13
click at [1041, 270] on div at bounding box center [1294, 269] width 13 height 13
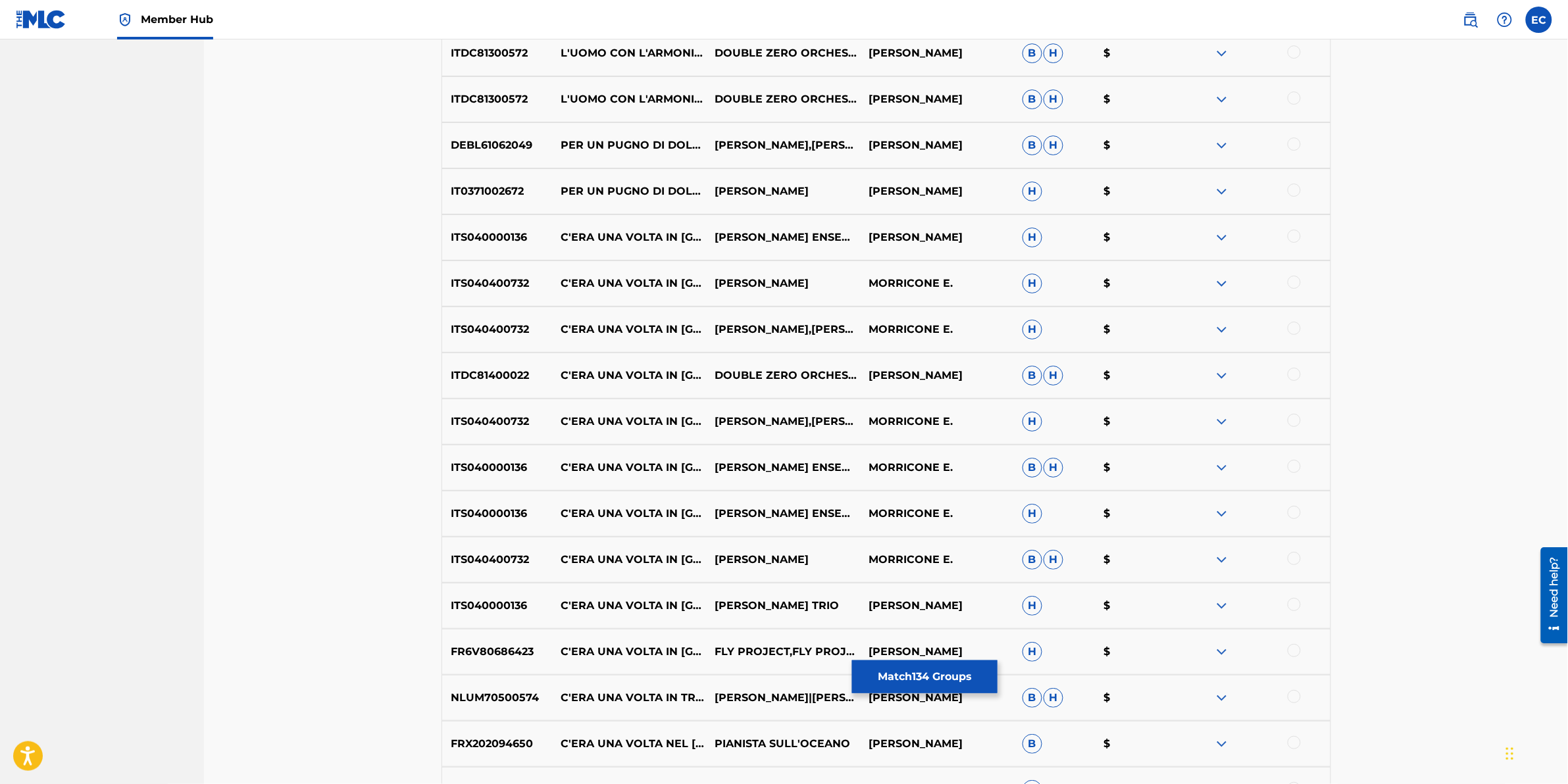
scroll to position [8035, 0]
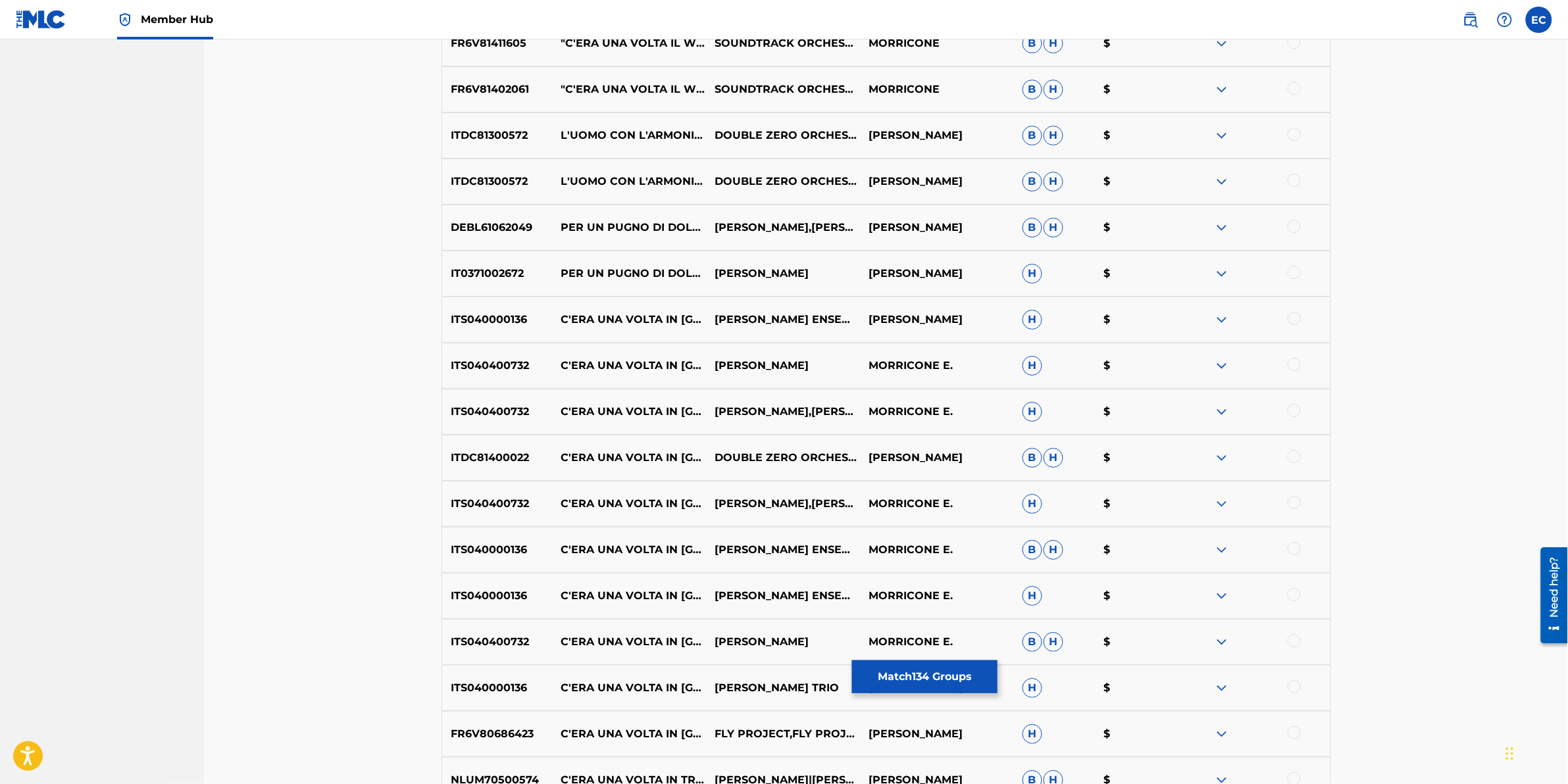
click at [1041, 270] on div at bounding box center [1294, 272] width 13 height 13
click at [1041, 228] on div at bounding box center [1294, 226] width 13 height 13
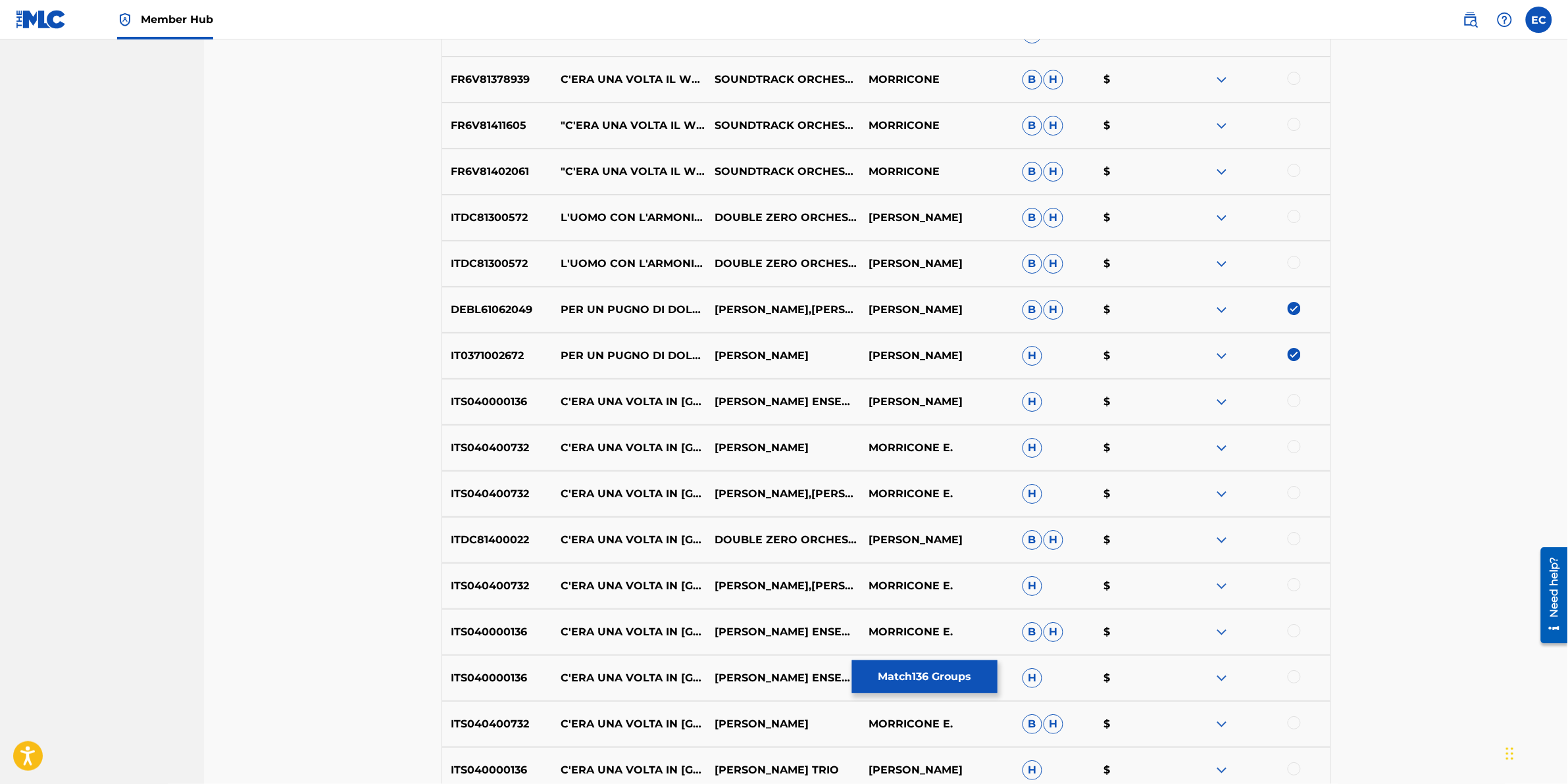
click at [1041, 223] on div at bounding box center [1253, 218] width 154 height 16
click at [1041, 270] on div at bounding box center [1253, 264] width 154 height 16
click at [1041, 218] on div at bounding box center [1294, 216] width 13 height 13
click at [1041, 265] on div at bounding box center [1253, 264] width 154 height 16
click at [1041, 260] on div at bounding box center [1294, 262] width 13 height 13
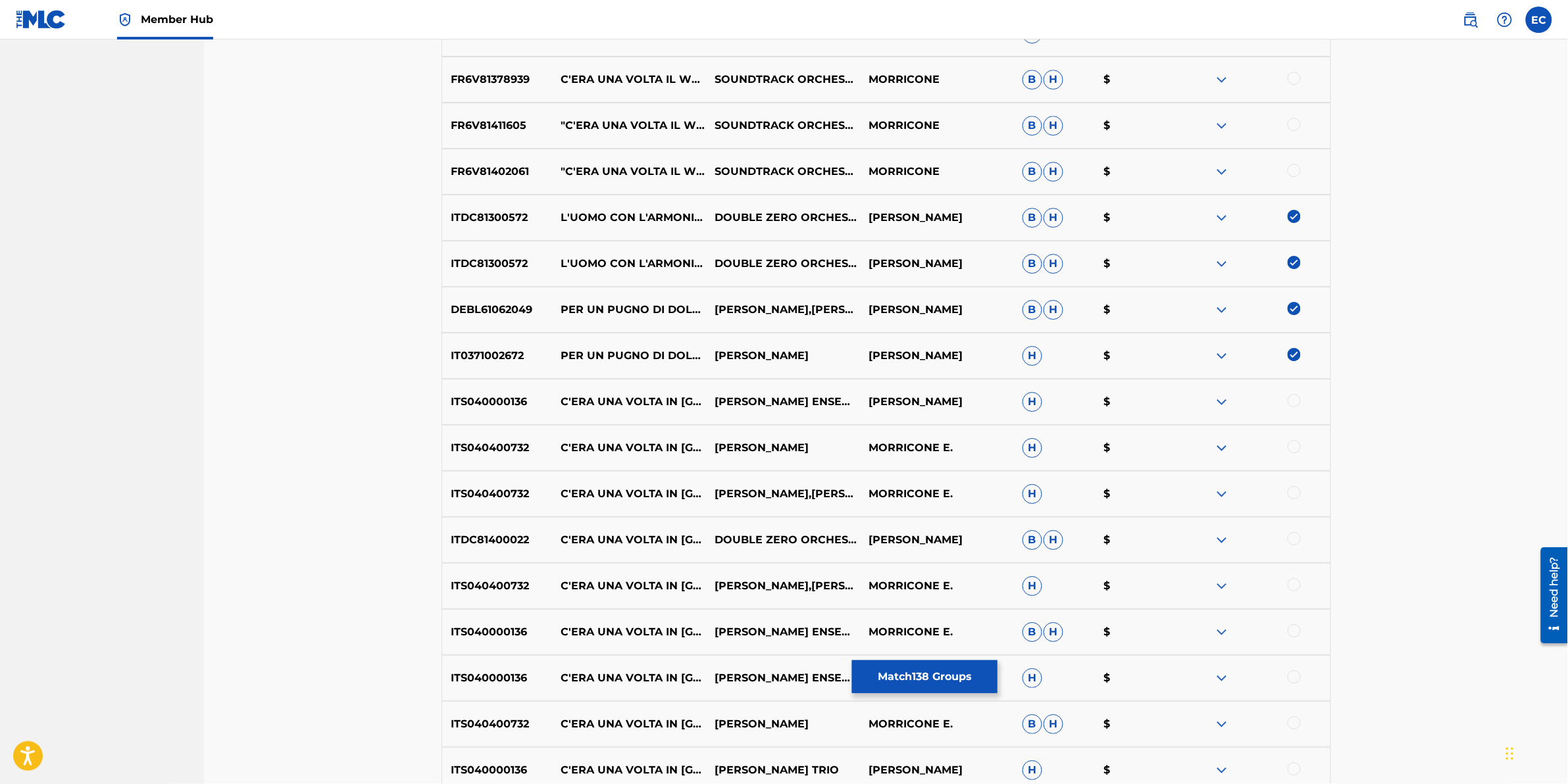
click at [1041, 168] on div at bounding box center [1294, 170] width 13 height 13
click at [1041, 121] on div at bounding box center [1294, 124] width 13 height 13
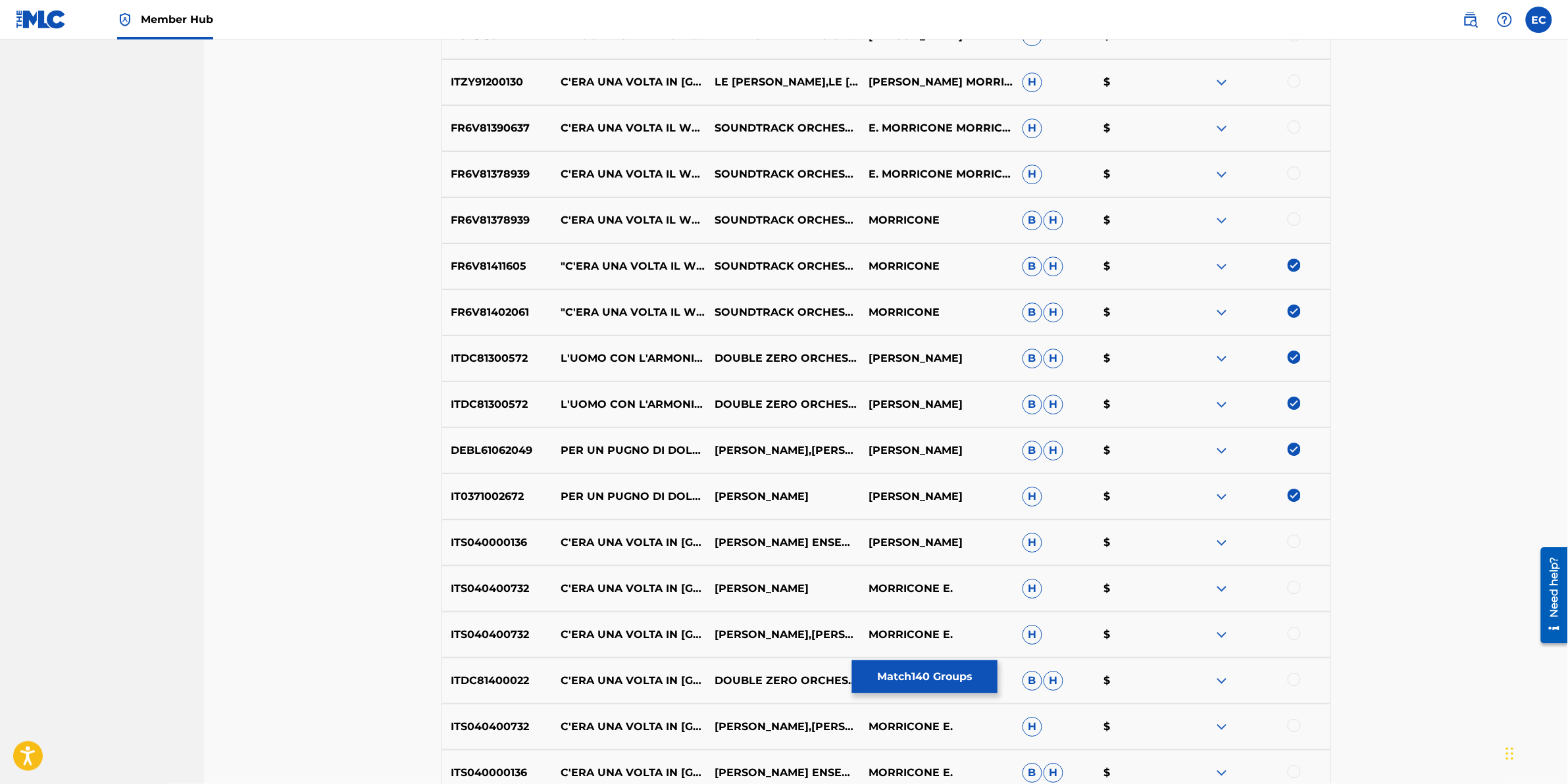
scroll to position [7706, 0]
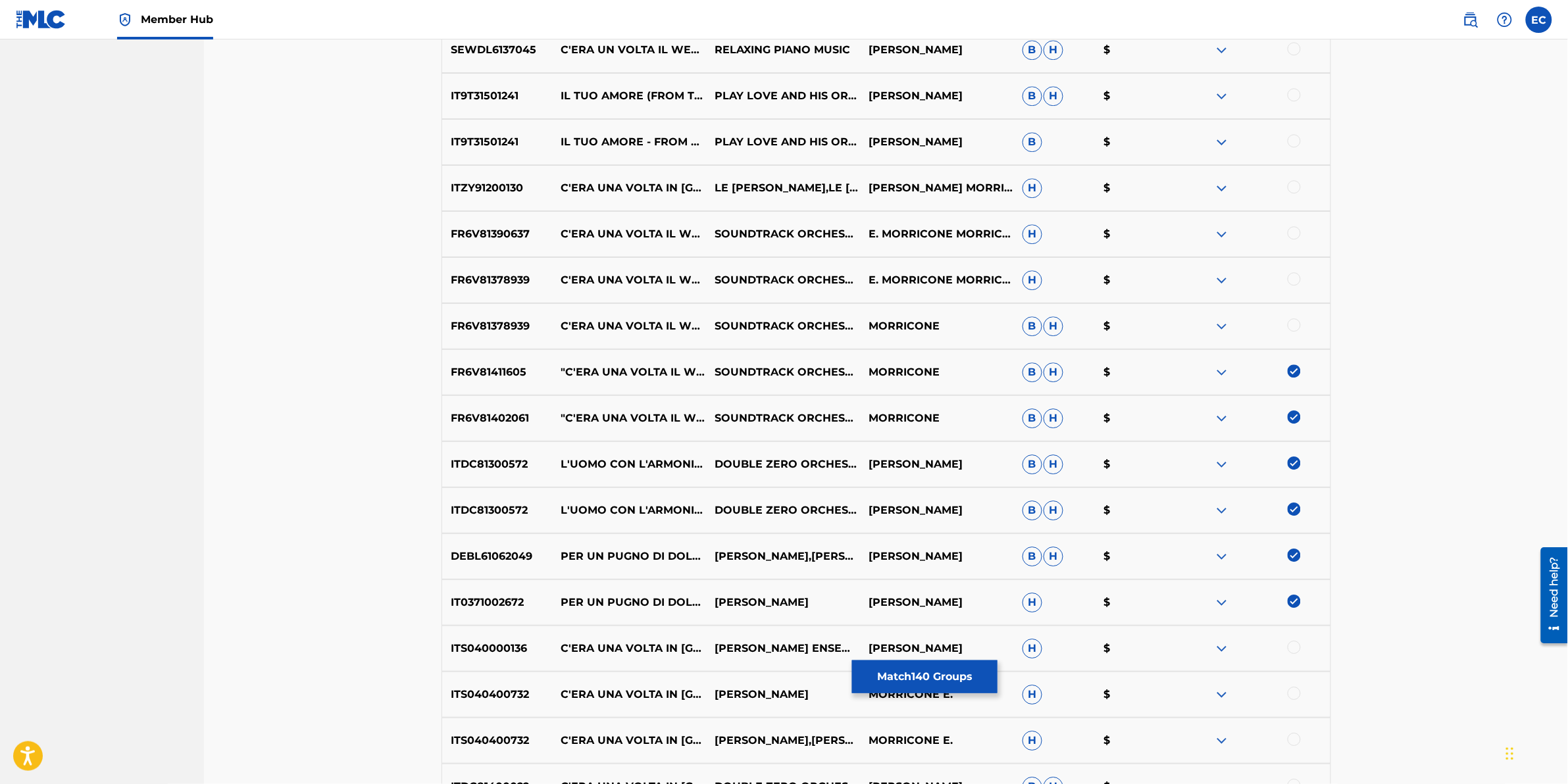
click at [1041, 328] on div at bounding box center [1294, 325] width 13 height 13
click at [1041, 275] on div at bounding box center [1294, 279] width 13 height 13
click at [1041, 234] on div at bounding box center [1294, 233] width 13 height 13
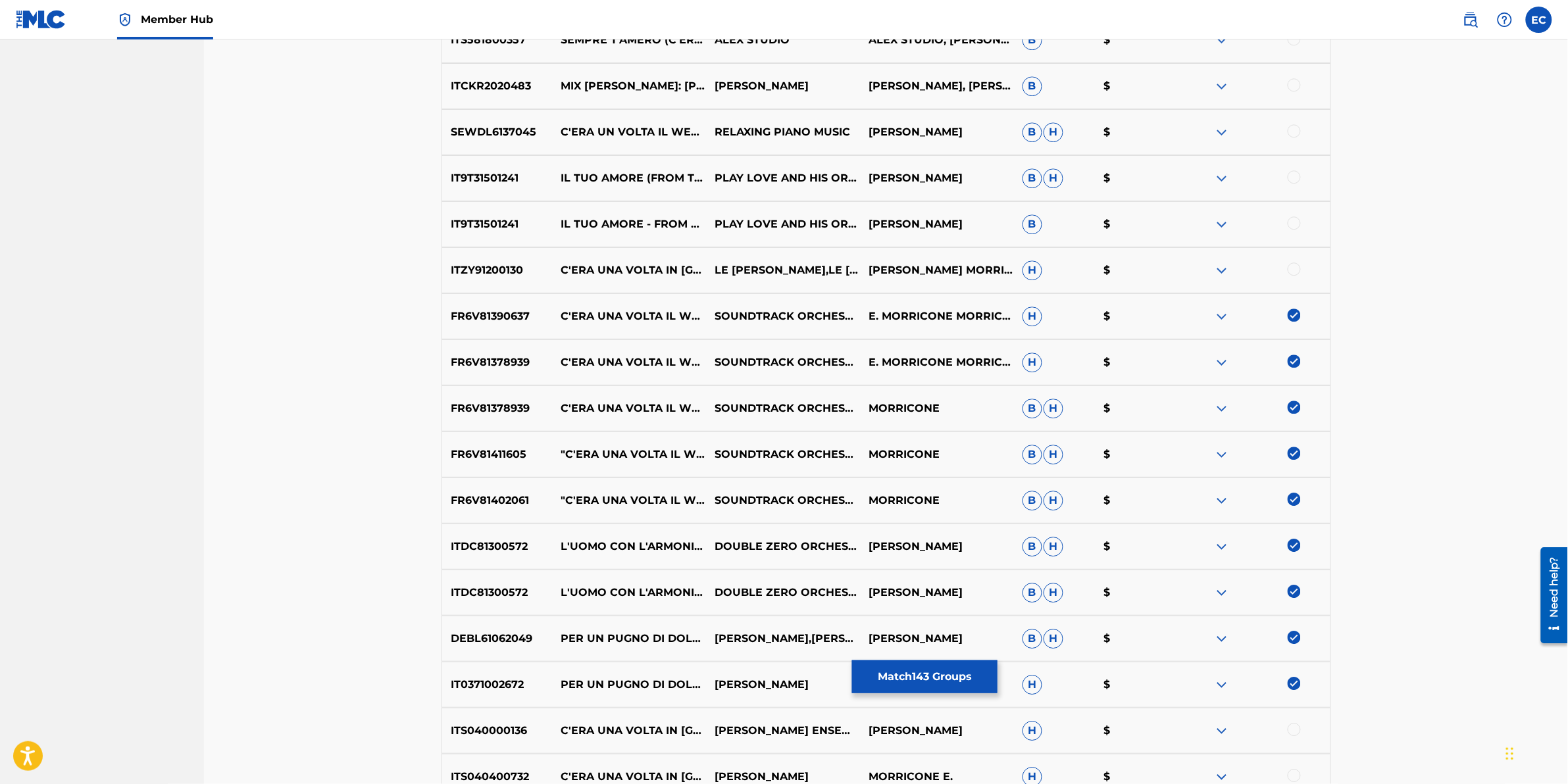
click at [1041, 181] on div at bounding box center [1294, 177] width 13 height 13
click at [1041, 226] on div at bounding box center [1294, 223] width 13 height 13
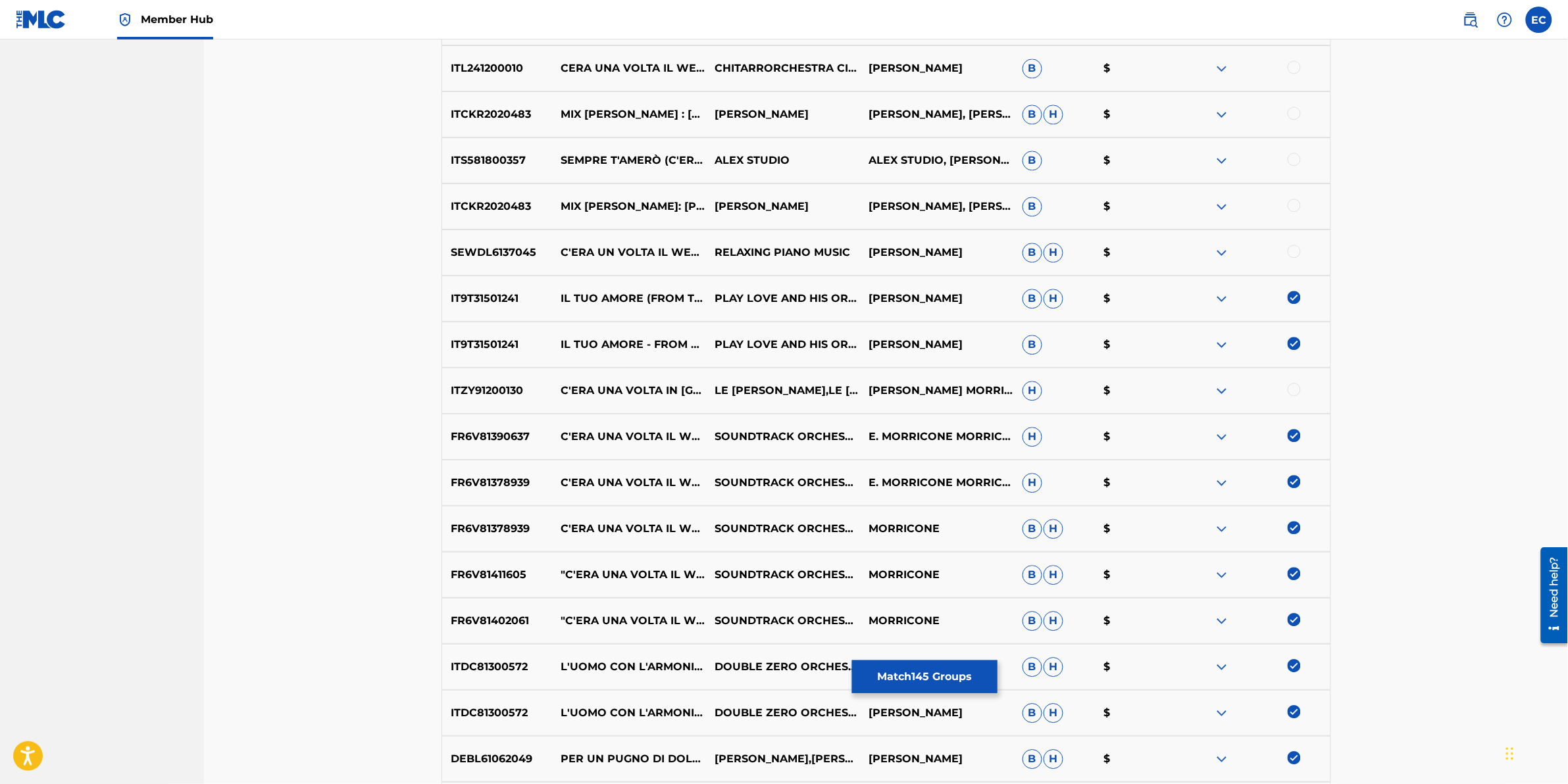
scroll to position [7459, 0]
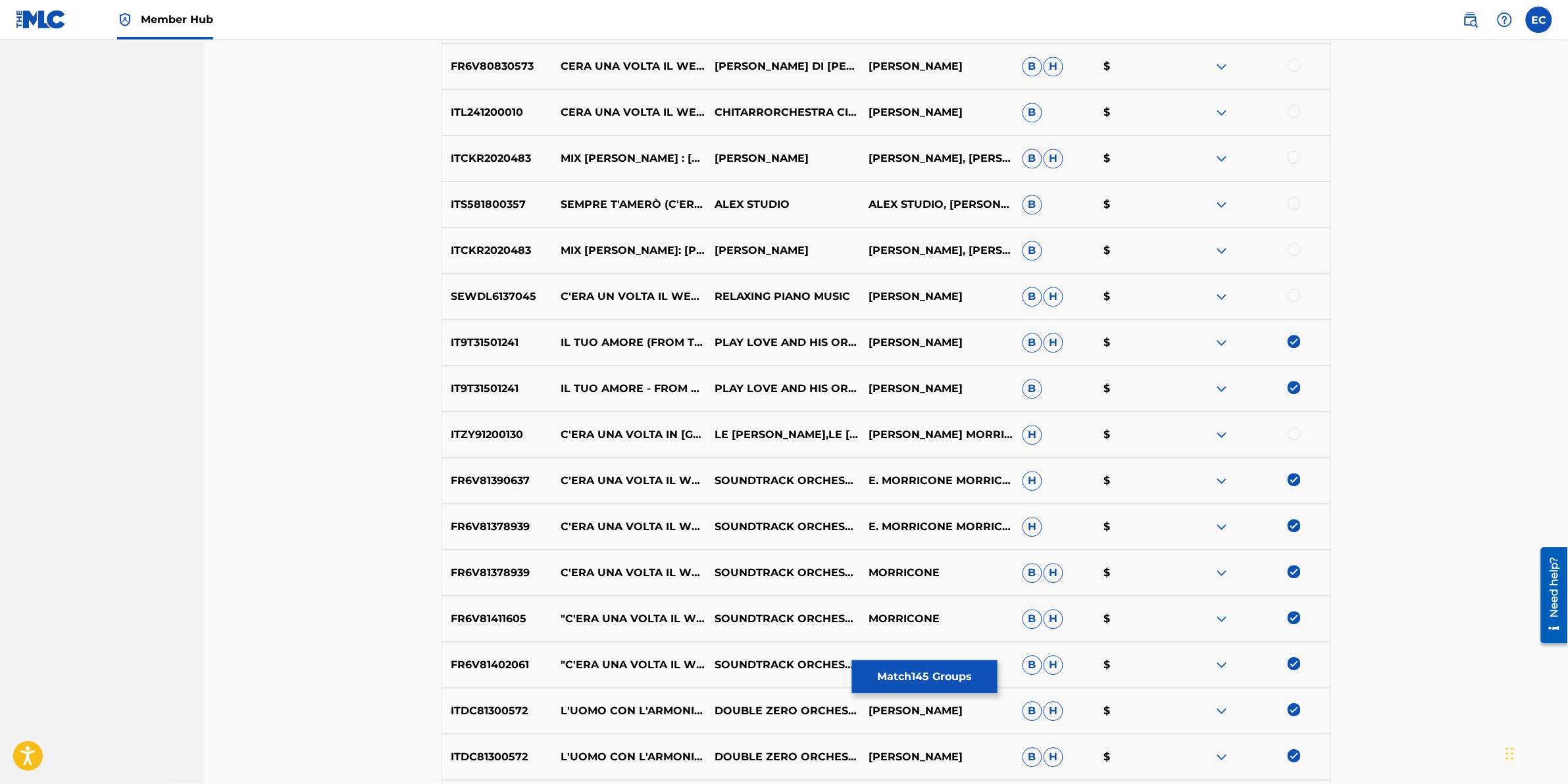
click at [1041, 295] on div at bounding box center [1294, 295] width 13 height 13
click at [1041, 252] on div at bounding box center [1294, 249] width 13 height 13
click at [1041, 206] on div at bounding box center [1294, 203] width 13 height 13
click at [1041, 155] on div at bounding box center [1294, 157] width 13 height 13
drag, startPoint x: 1293, startPoint y: 113, endPoint x: 1301, endPoint y: 117, distance: 8.9
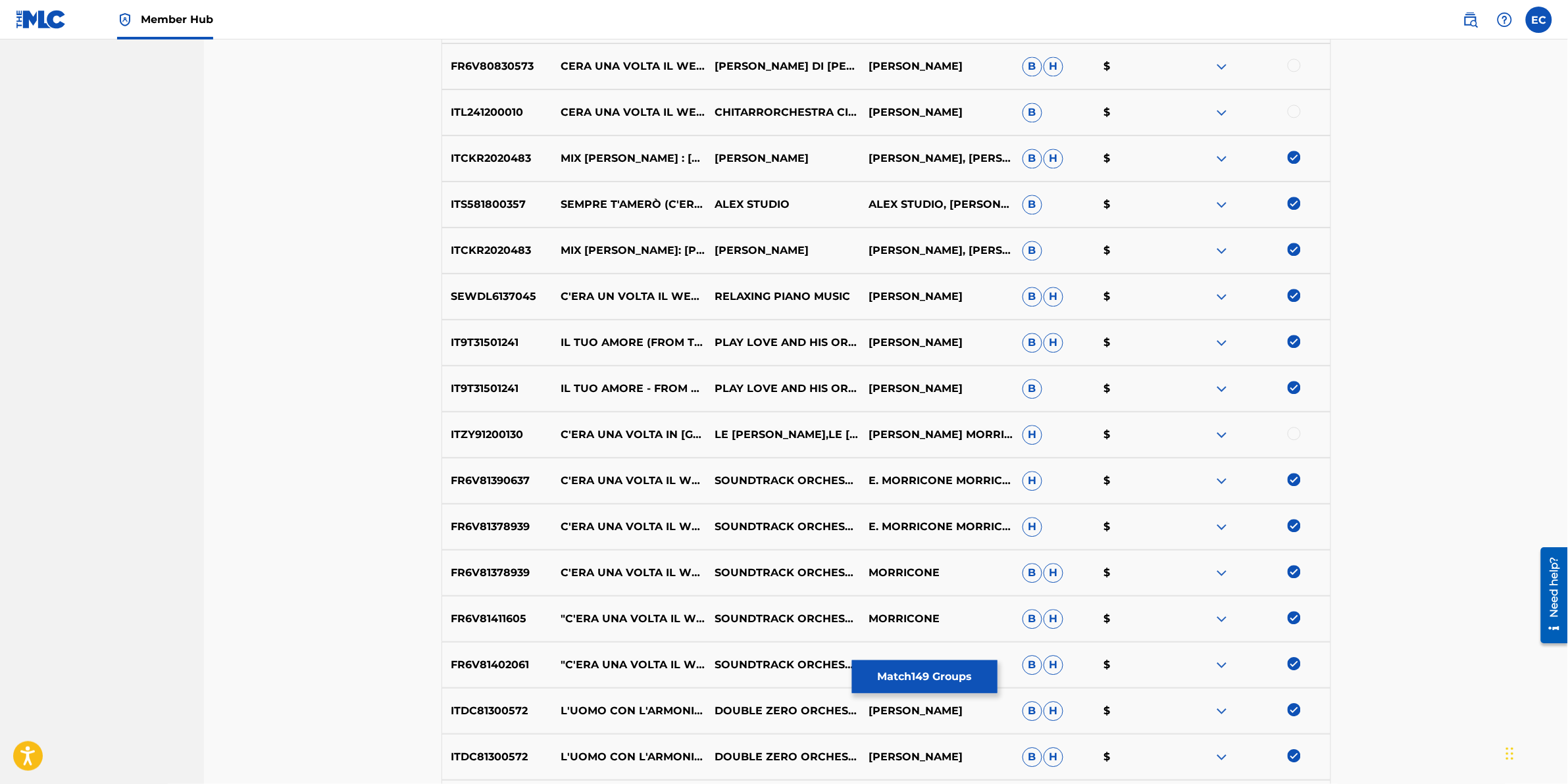
click at [1041, 114] on div at bounding box center [1294, 111] width 13 height 13
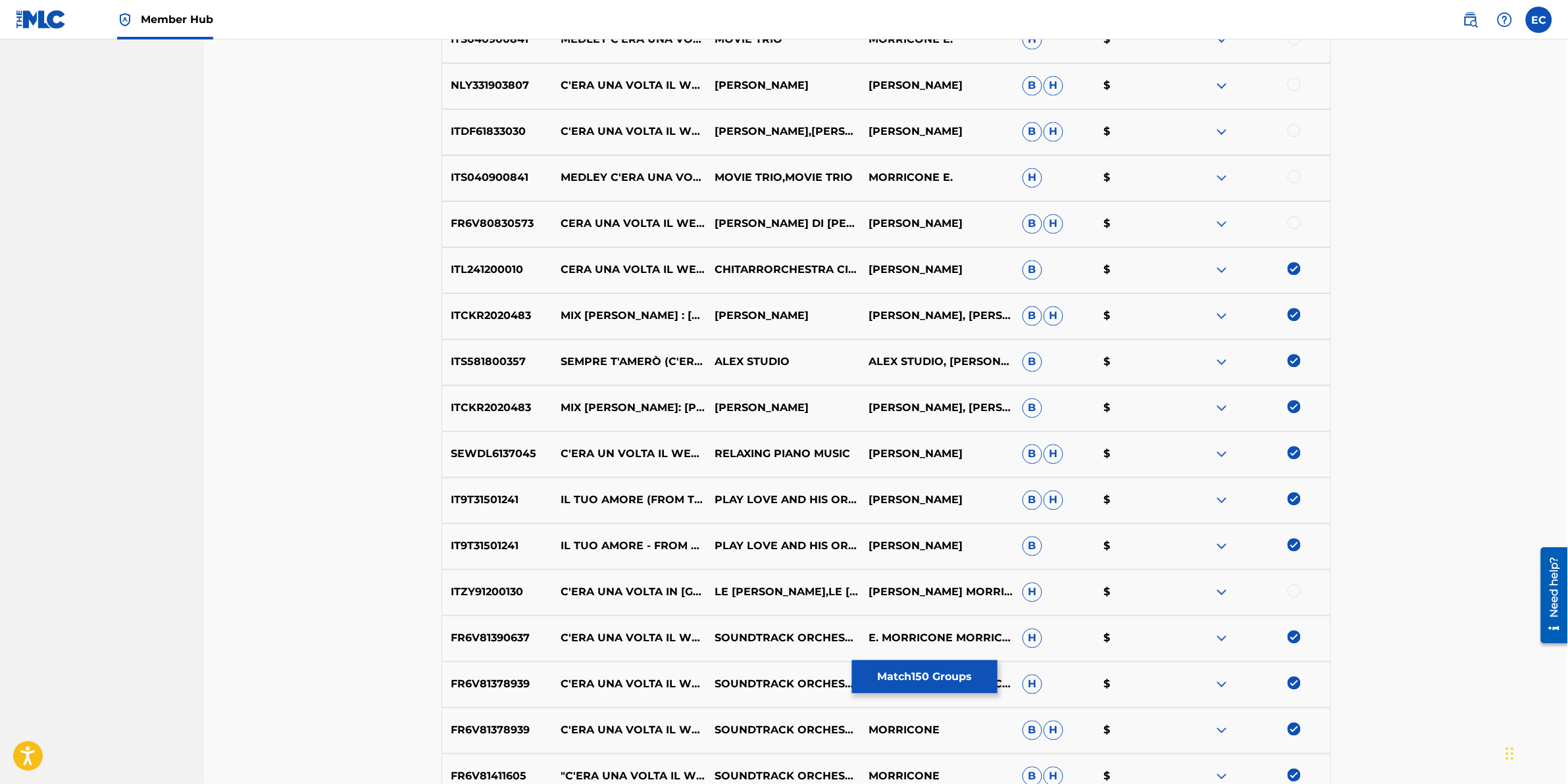
scroll to position [7295, 0]
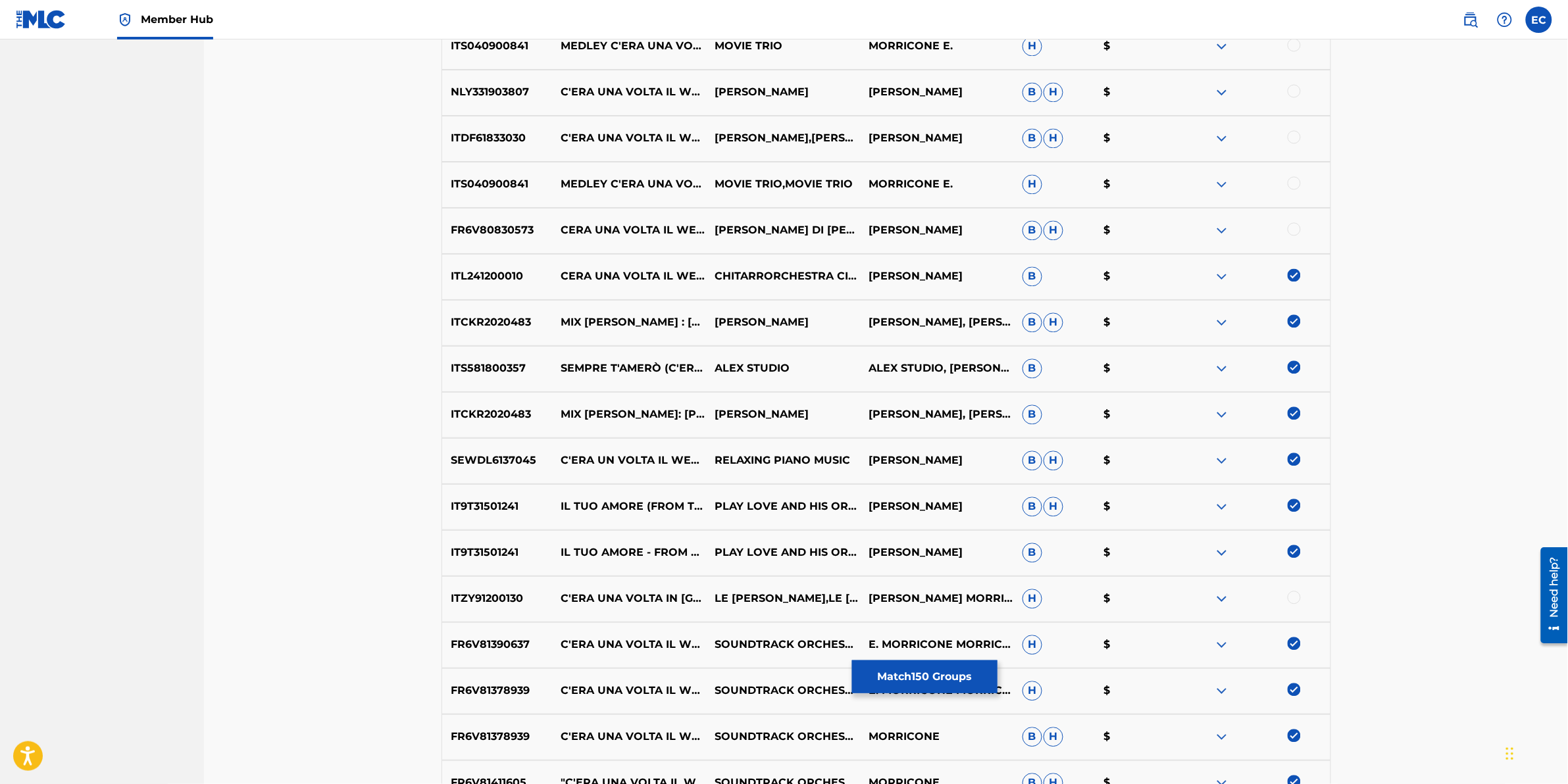
click at [1041, 236] on div at bounding box center [1253, 231] width 154 height 16
click at [1041, 135] on div at bounding box center [1294, 137] width 13 height 13
click at [1041, 91] on div at bounding box center [1294, 91] width 13 height 13
click at [1041, 185] on div at bounding box center [1294, 183] width 13 height 13
click at [1041, 230] on div at bounding box center [1253, 231] width 154 height 16
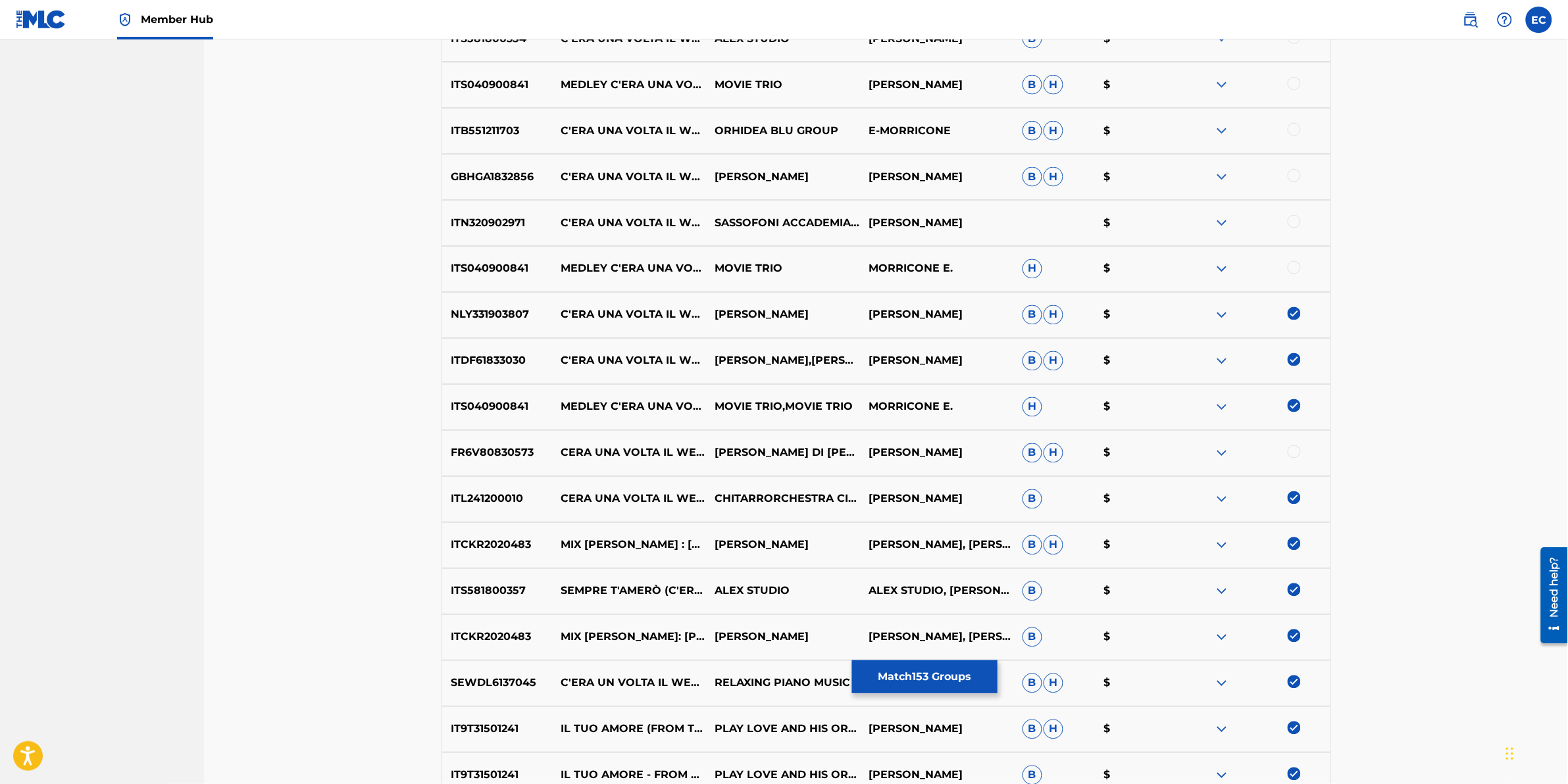
scroll to position [7048, 0]
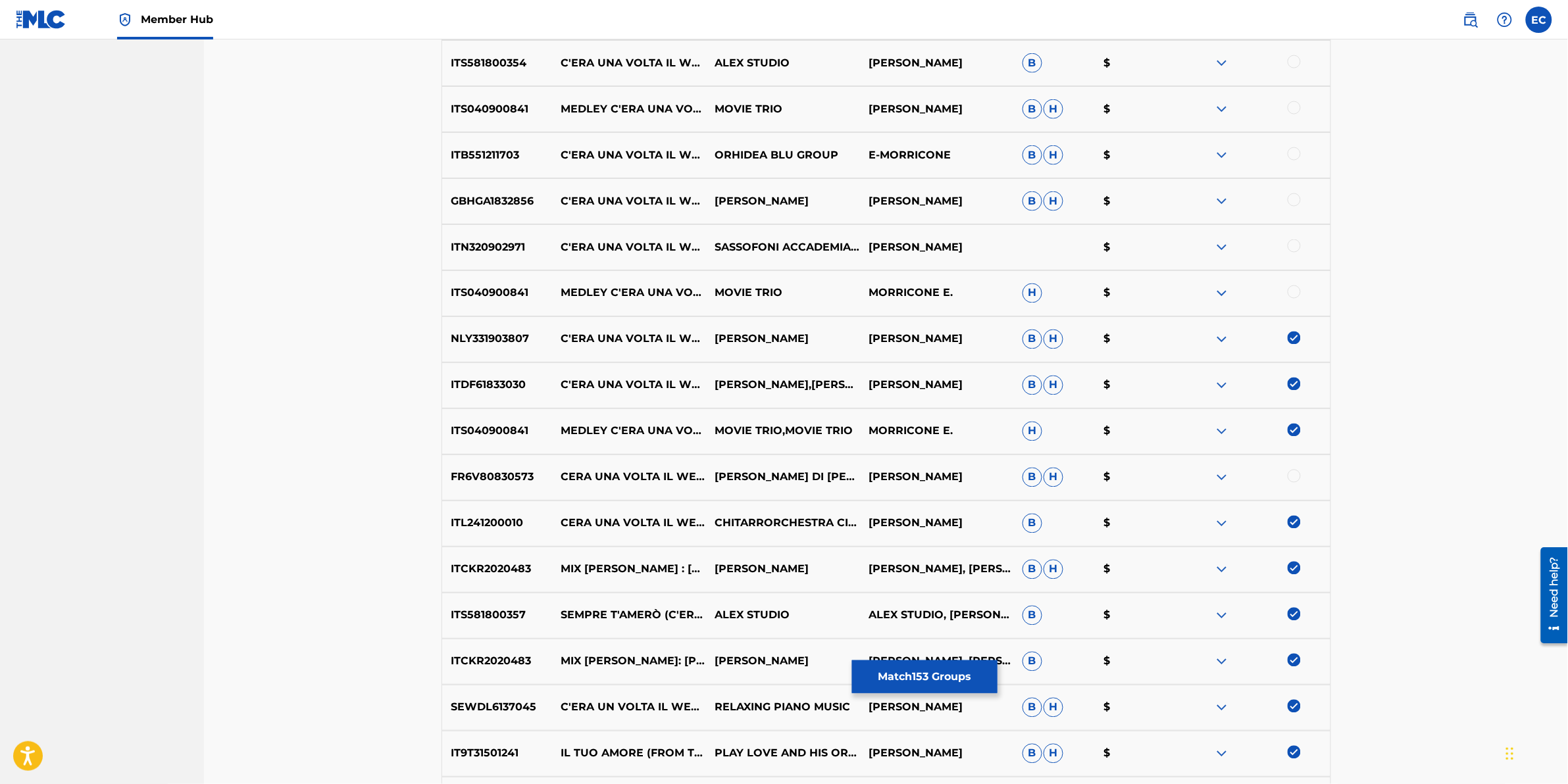
click at [1041, 109] on div at bounding box center [1294, 107] width 13 height 13
click at [1041, 153] on div at bounding box center [1294, 153] width 13 height 13
click at [1041, 202] on div at bounding box center [1294, 199] width 13 height 13
click at [1041, 248] on div at bounding box center [1294, 246] width 13 height 13
click at [1041, 293] on div at bounding box center [1294, 292] width 13 height 13
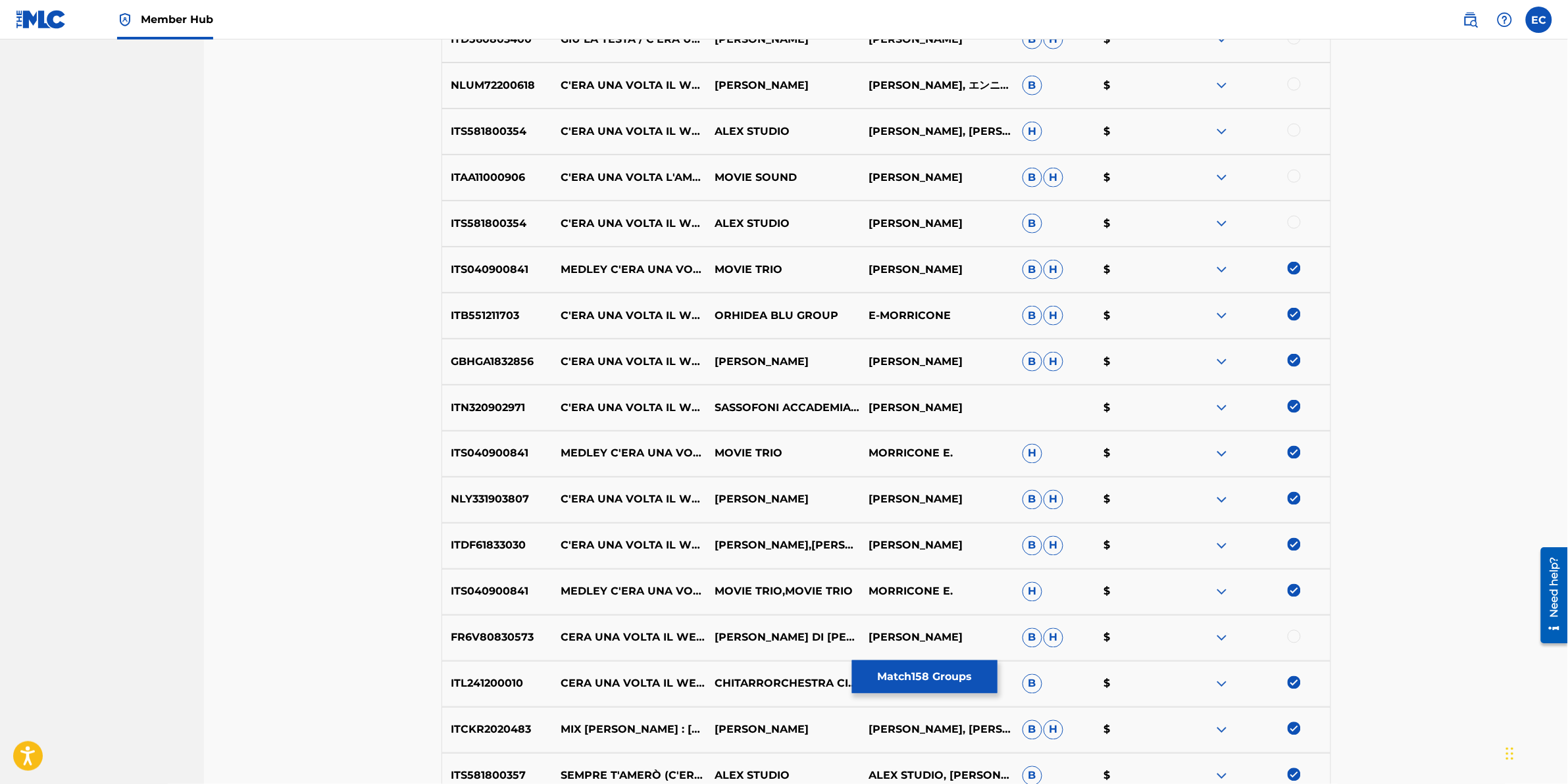
scroll to position [6884, 0]
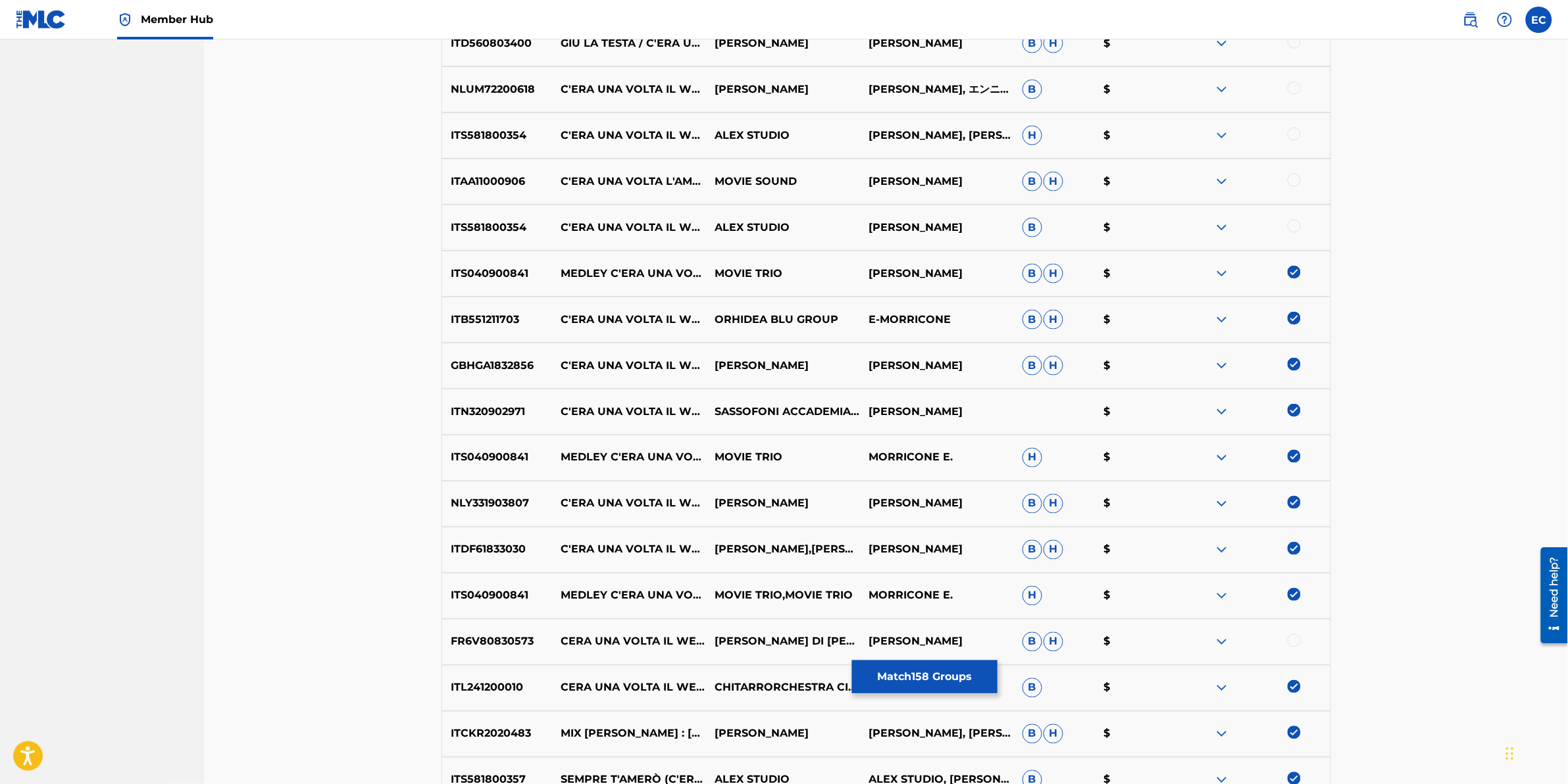
click at [1041, 139] on div at bounding box center [1253, 135] width 154 height 16
click at [1041, 134] on div at bounding box center [1294, 134] width 13 height 13
click at [1041, 225] on div at bounding box center [1294, 226] width 13 height 13
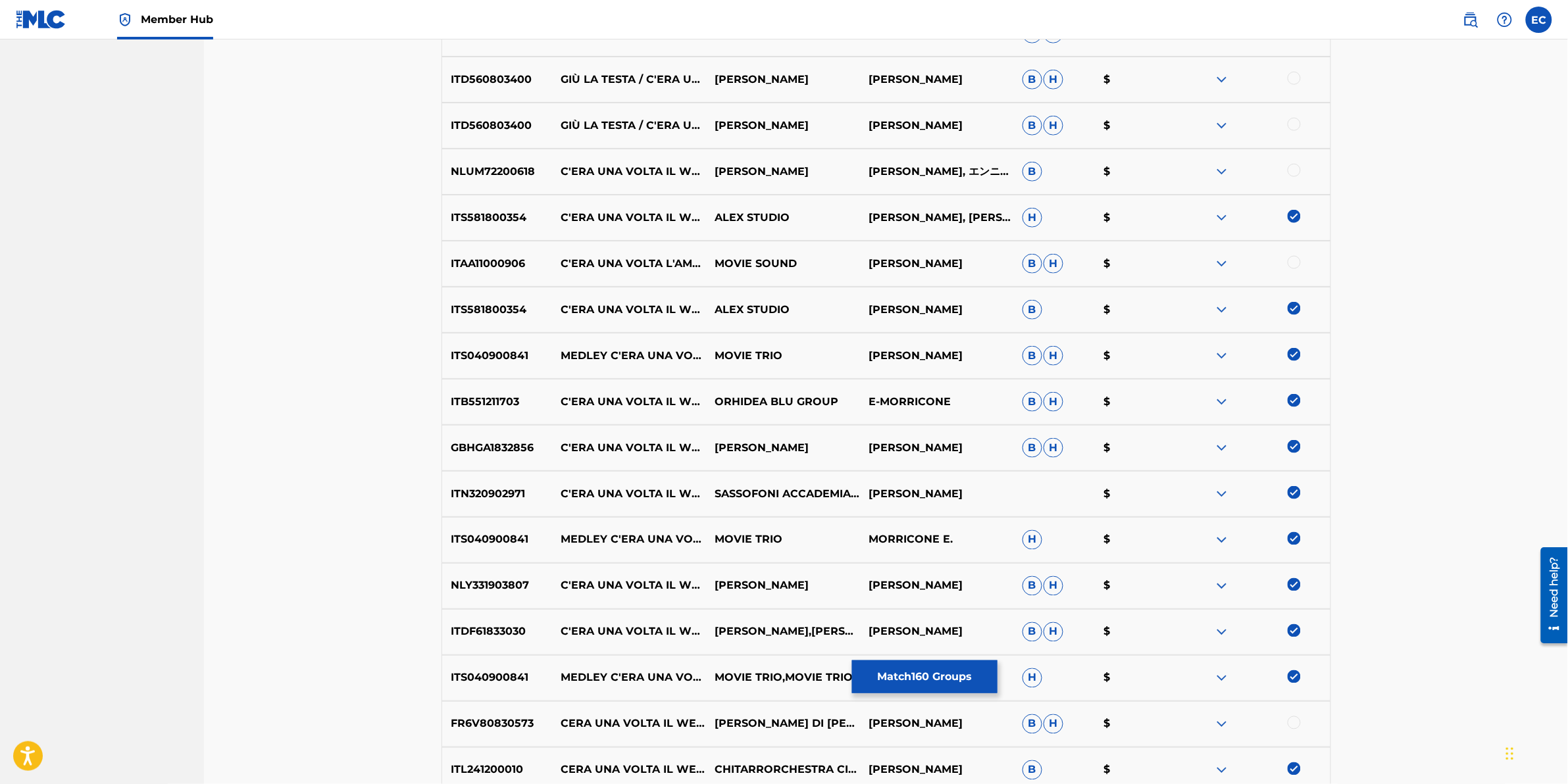
scroll to position [6637, 0]
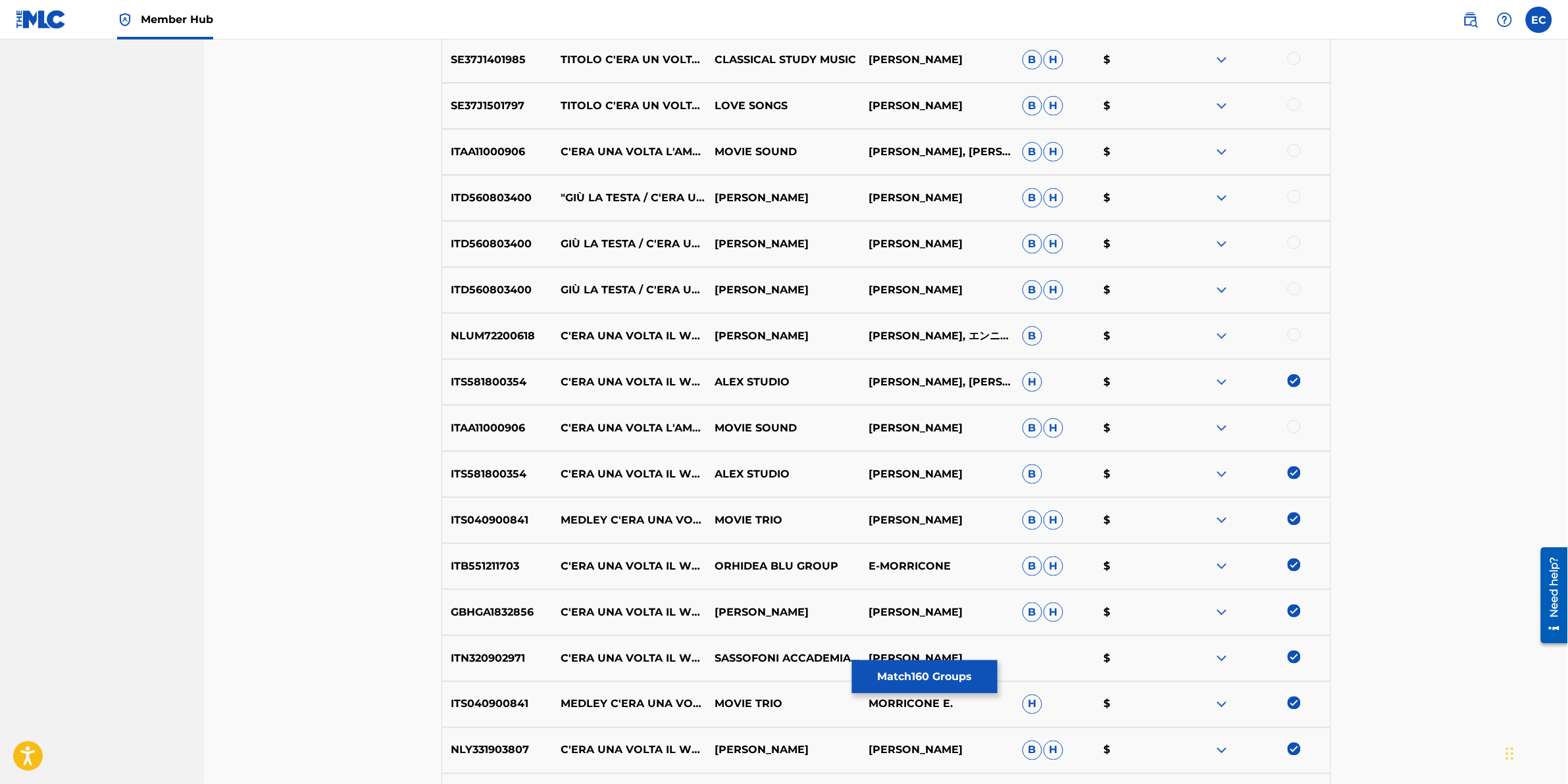
click at [1041, 337] on div at bounding box center [1294, 335] width 13 height 13
click at [1041, 198] on div at bounding box center [1294, 196] width 13 height 13
click at [1041, 248] on div at bounding box center [1294, 242] width 13 height 13
click at [1041, 291] on div at bounding box center [1294, 289] width 13 height 13
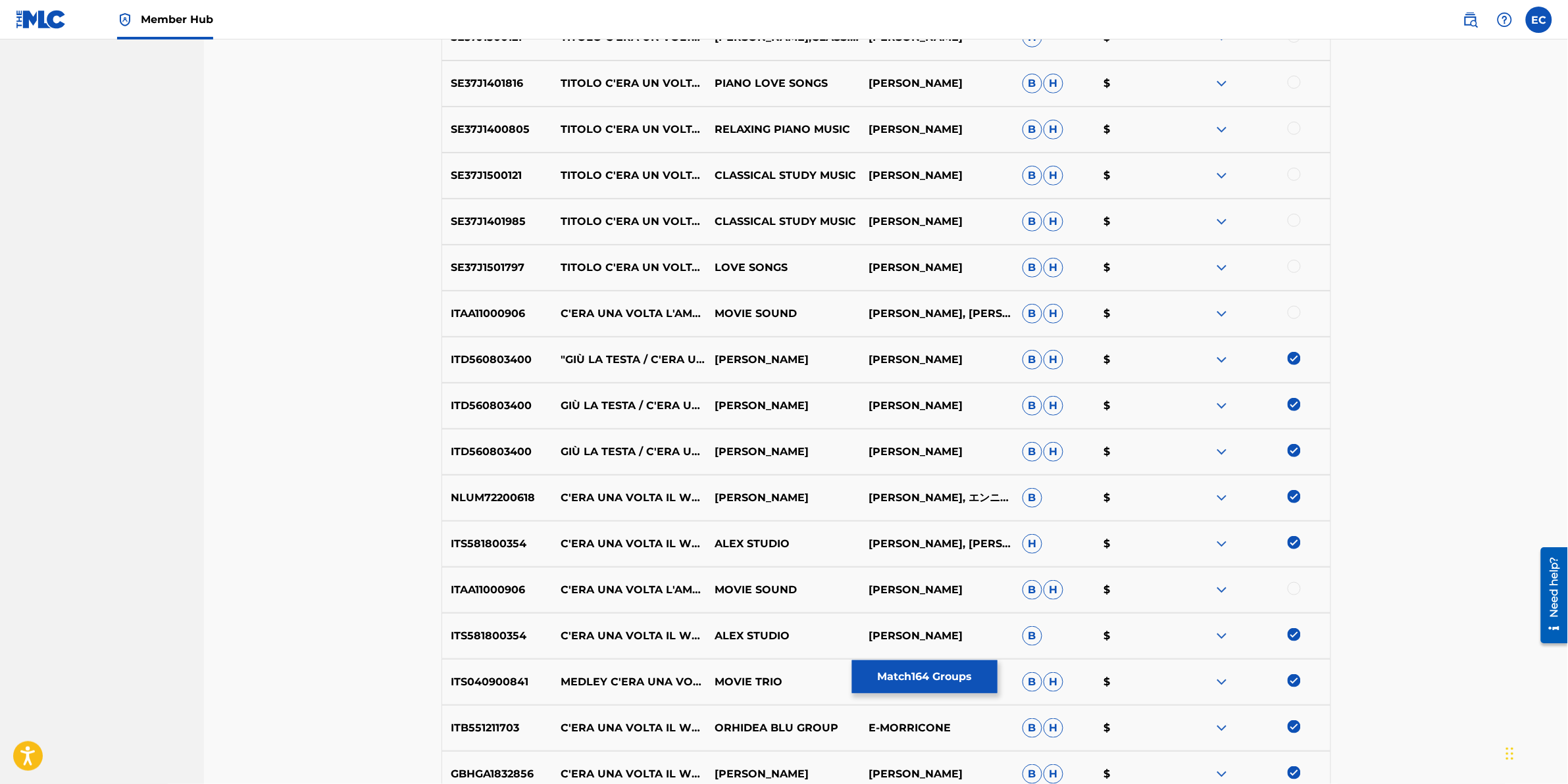
scroll to position [6473, 0]
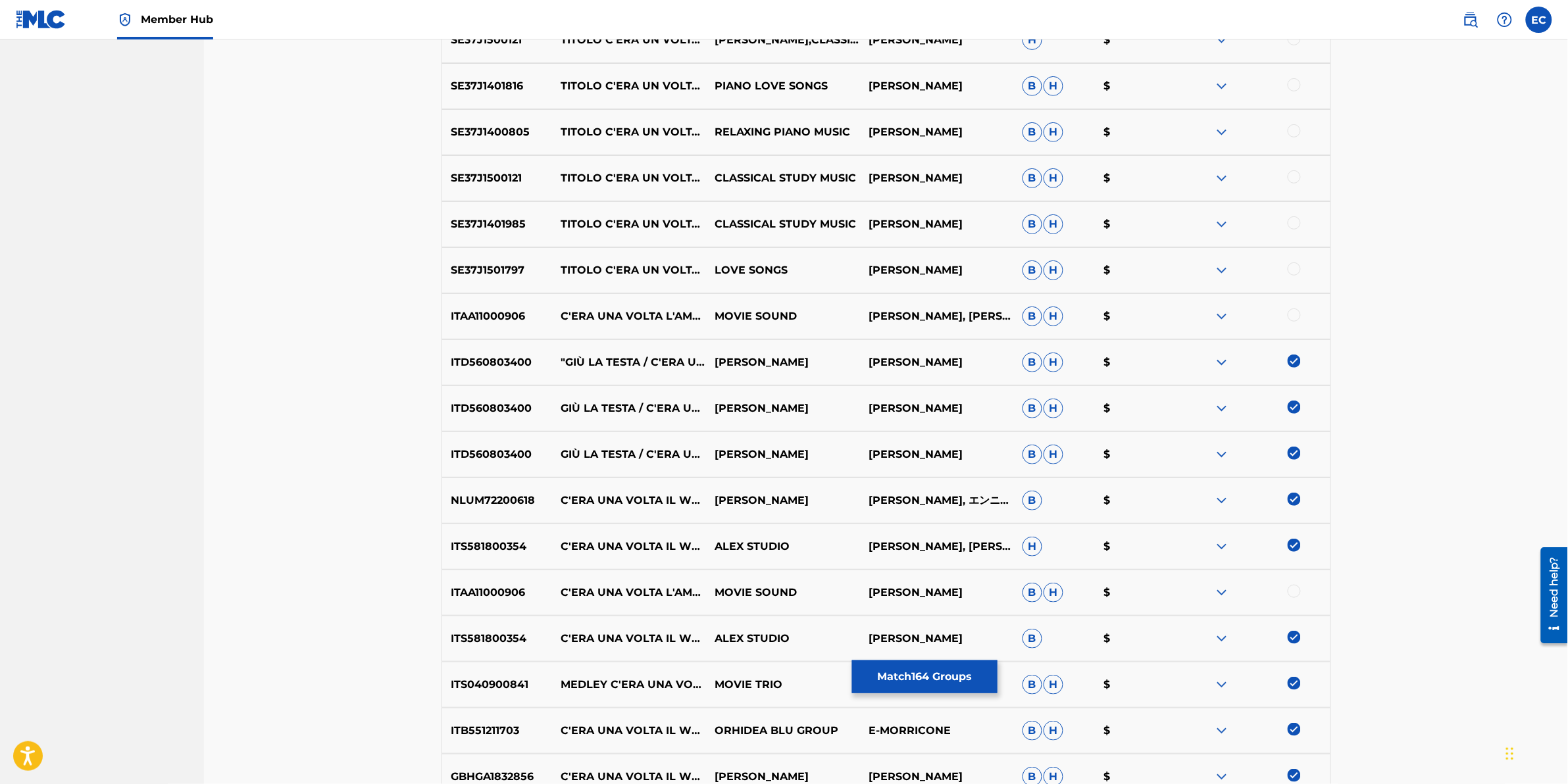
click at [1041, 280] on div "SE37J1501797 TITOLO C'ERA UN VOLTA IL WEST LOVE SONGS [PERSON_NAME] B H $" at bounding box center [886, 270] width 890 height 46
click at [1041, 273] on div at bounding box center [1294, 269] width 13 height 13
click at [1041, 220] on div at bounding box center [1294, 223] width 13 height 13
click at [1041, 83] on div at bounding box center [1294, 85] width 13 height 13
click at [1041, 132] on div at bounding box center [1253, 132] width 154 height 16
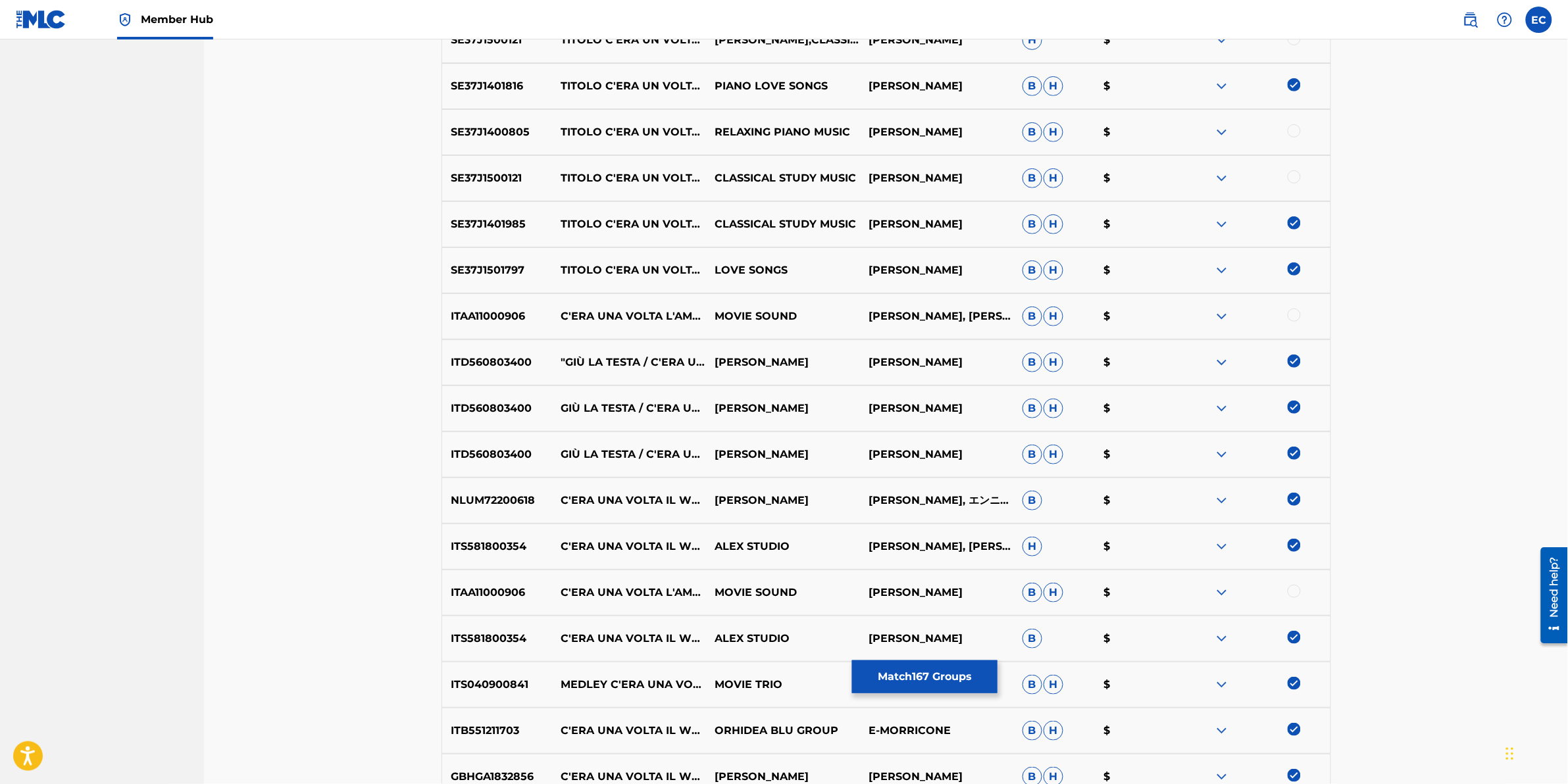
click at [1041, 171] on div at bounding box center [1294, 177] width 13 height 13
click at [1041, 134] on div at bounding box center [1294, 131] width 13 height 13
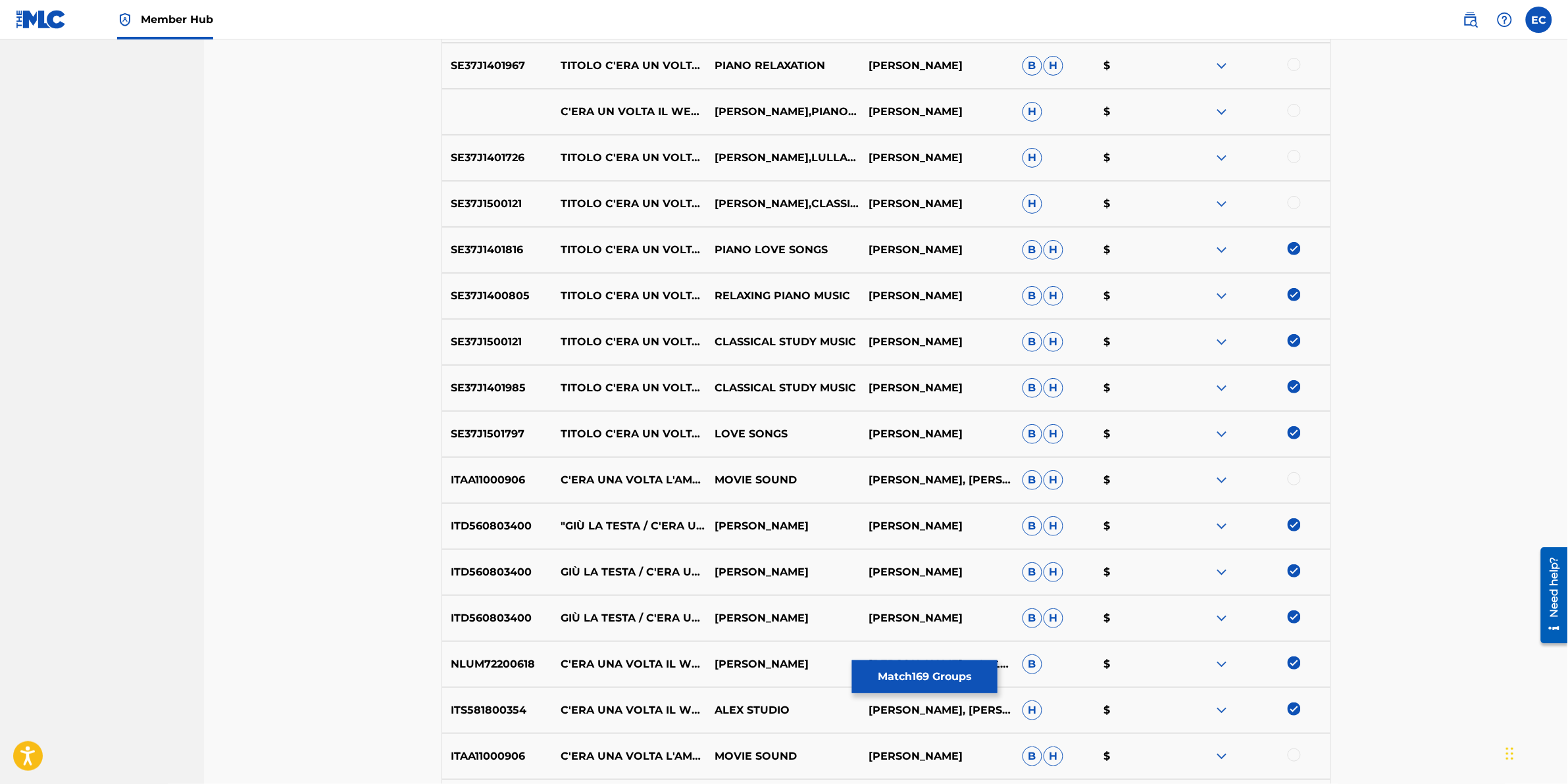
scroll to position [6308, 0]
click at [1041, 158] on div at bounding box center [1294, 157] width 13 height 13
click at [1041, 206] on div at bounding box center [1294, 203] width 13 height 13
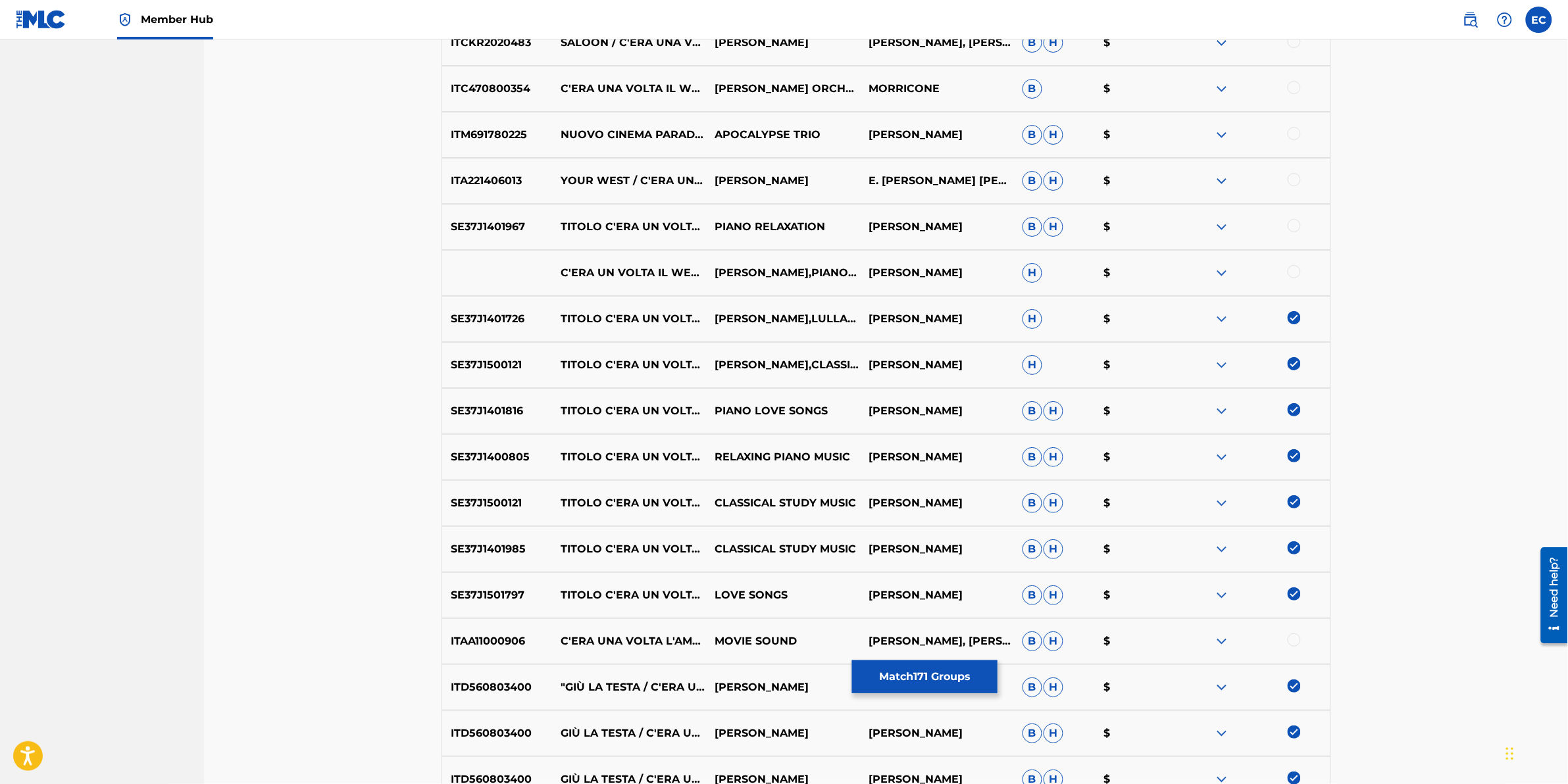
scroll to position [6061, 0]
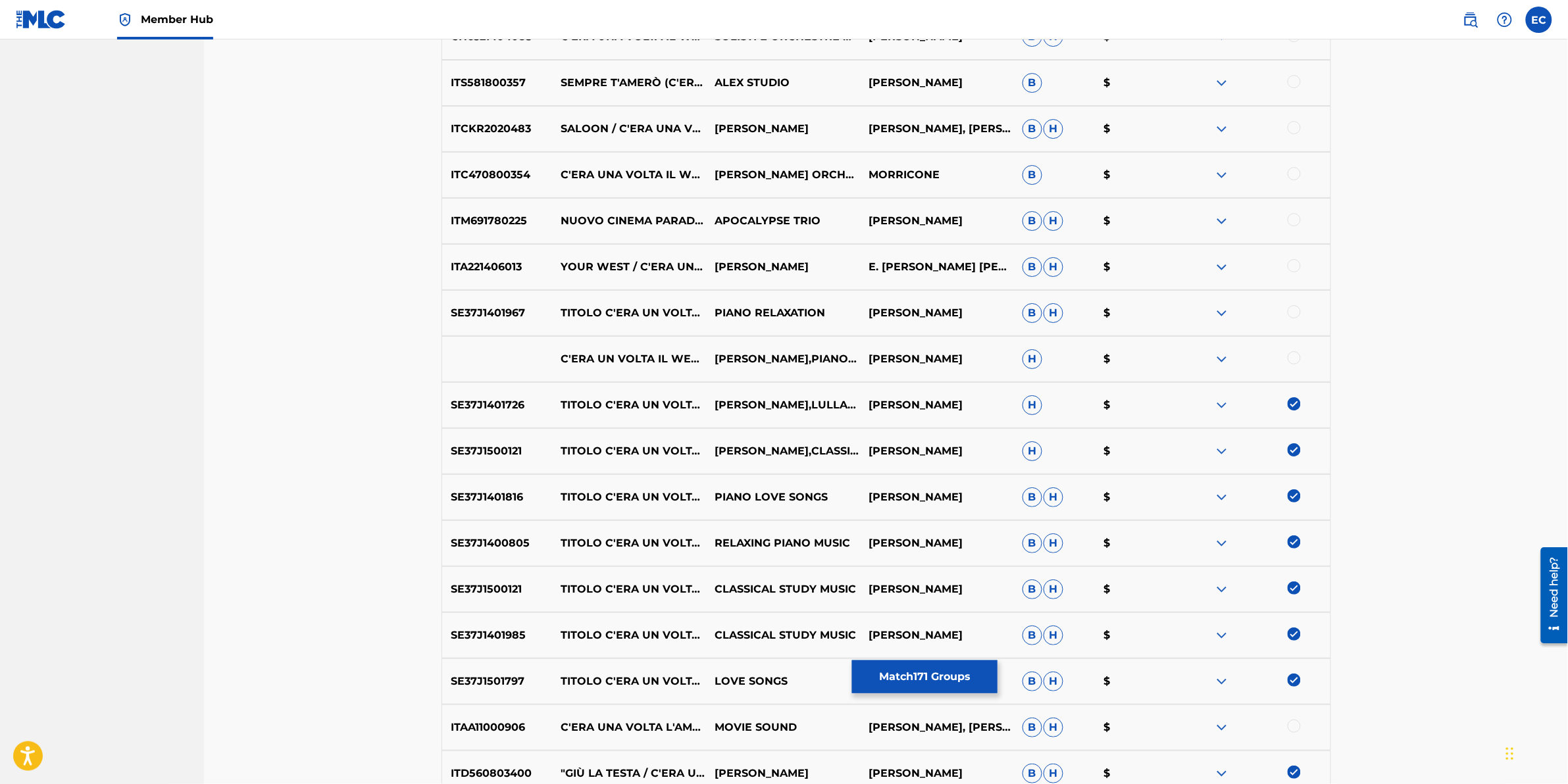
click at [1041, 266] on div at bounding box center [1294, 265] width 13 height 13
click at [1041, 314] on div at bounding box center [1294, 311] width 13 height 13
click at [1041, 354] on div at bounding box center [1294, 357] width 13 height 13
click at [1041, 225] on div at bounding box center [1294, 220] width 13 height 13
click at [1041, 179] on div at bounding box center [1294, 174] width 13 height 13
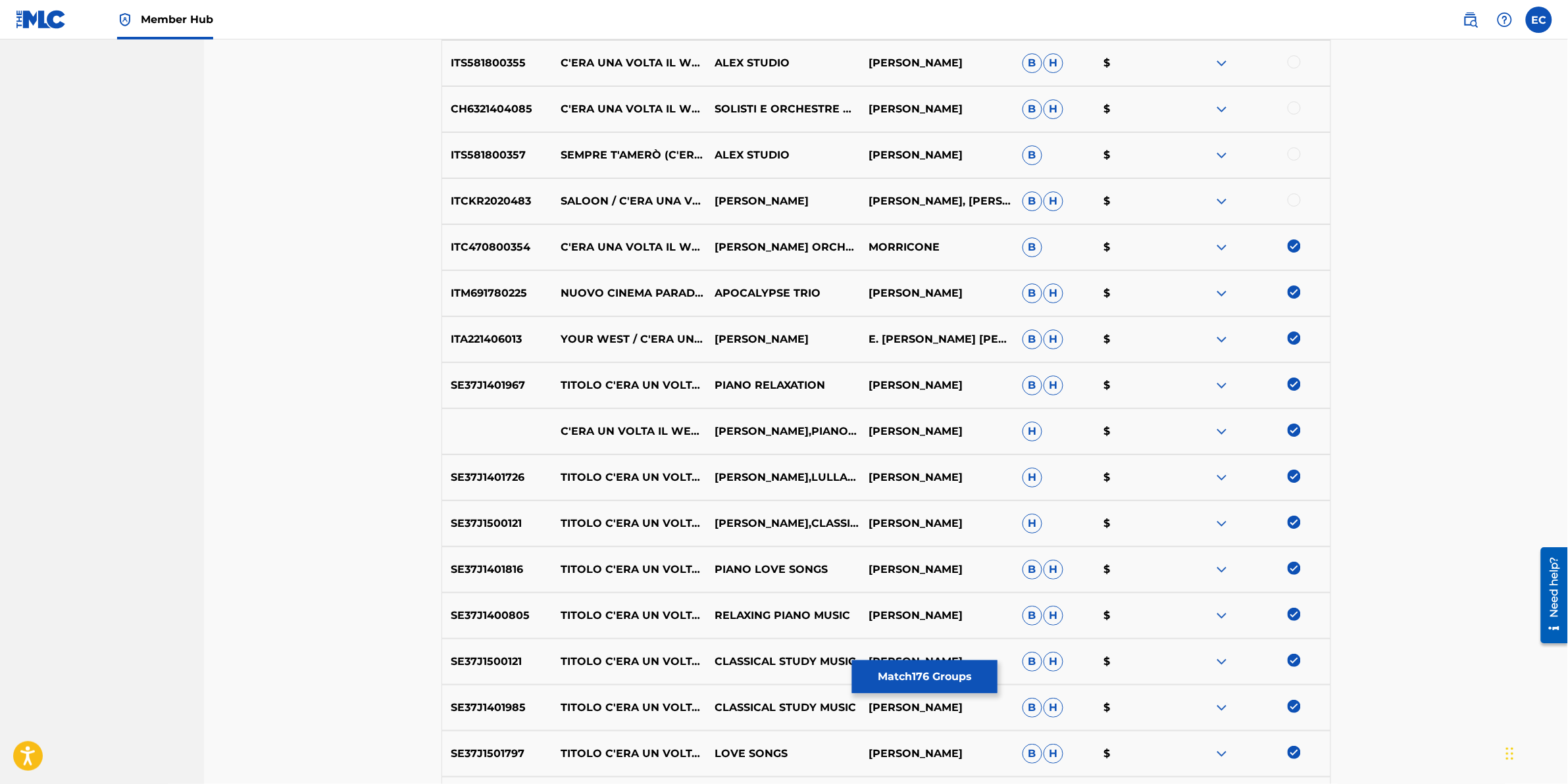
scroll to position [5979, 0]
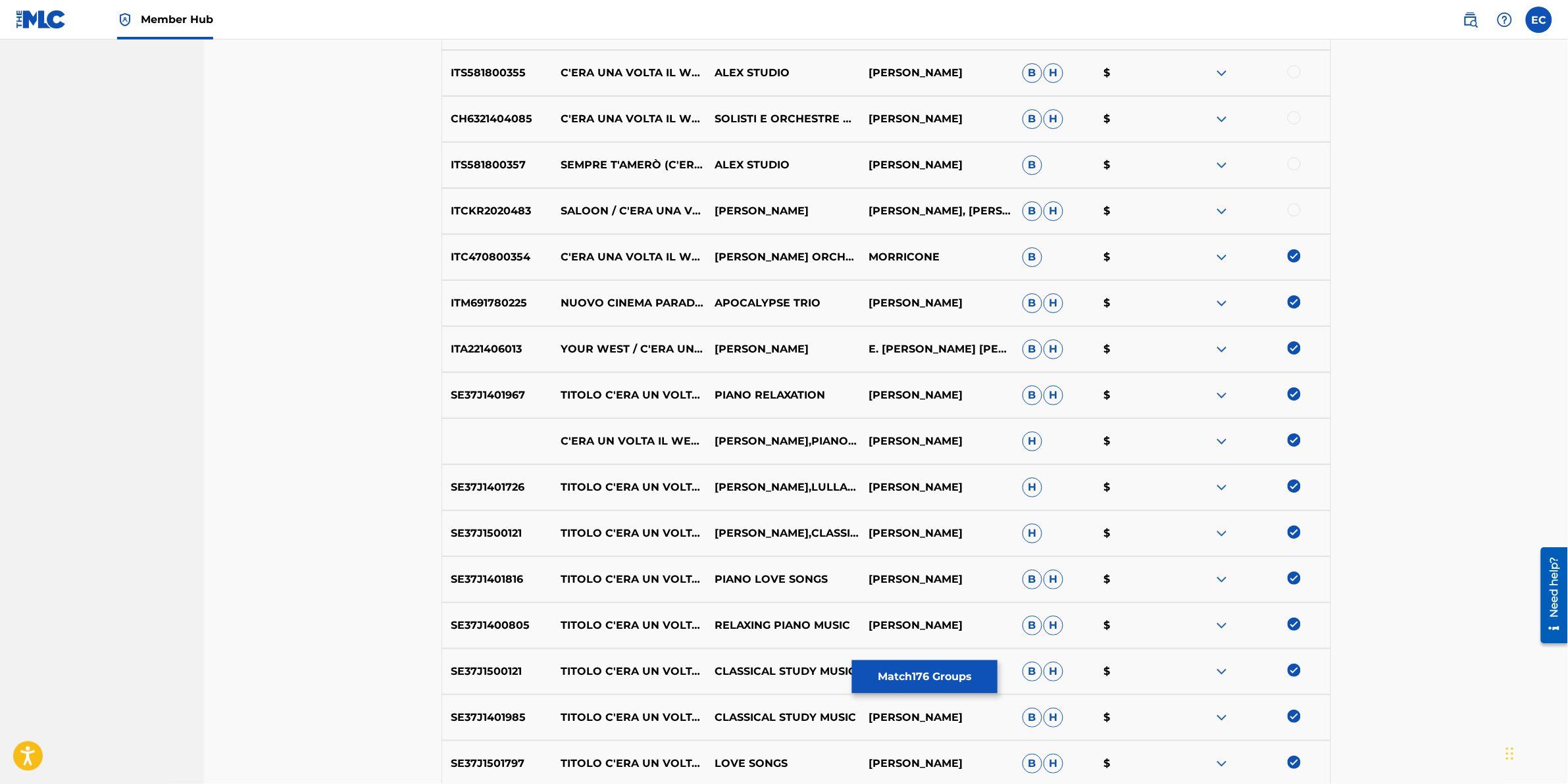
click at [1041, 215] on div at bounding box center [1294, 209] width 13 height 13
click at [1041, 168] on div at bounding box center [1294, 163] width 13 height 13
click at [1041, 168] on div at bounding box center [1253, 165] width 154 height 16
click at [1041, 121] on div at bounding box center [1294, 118] width 13 height 13
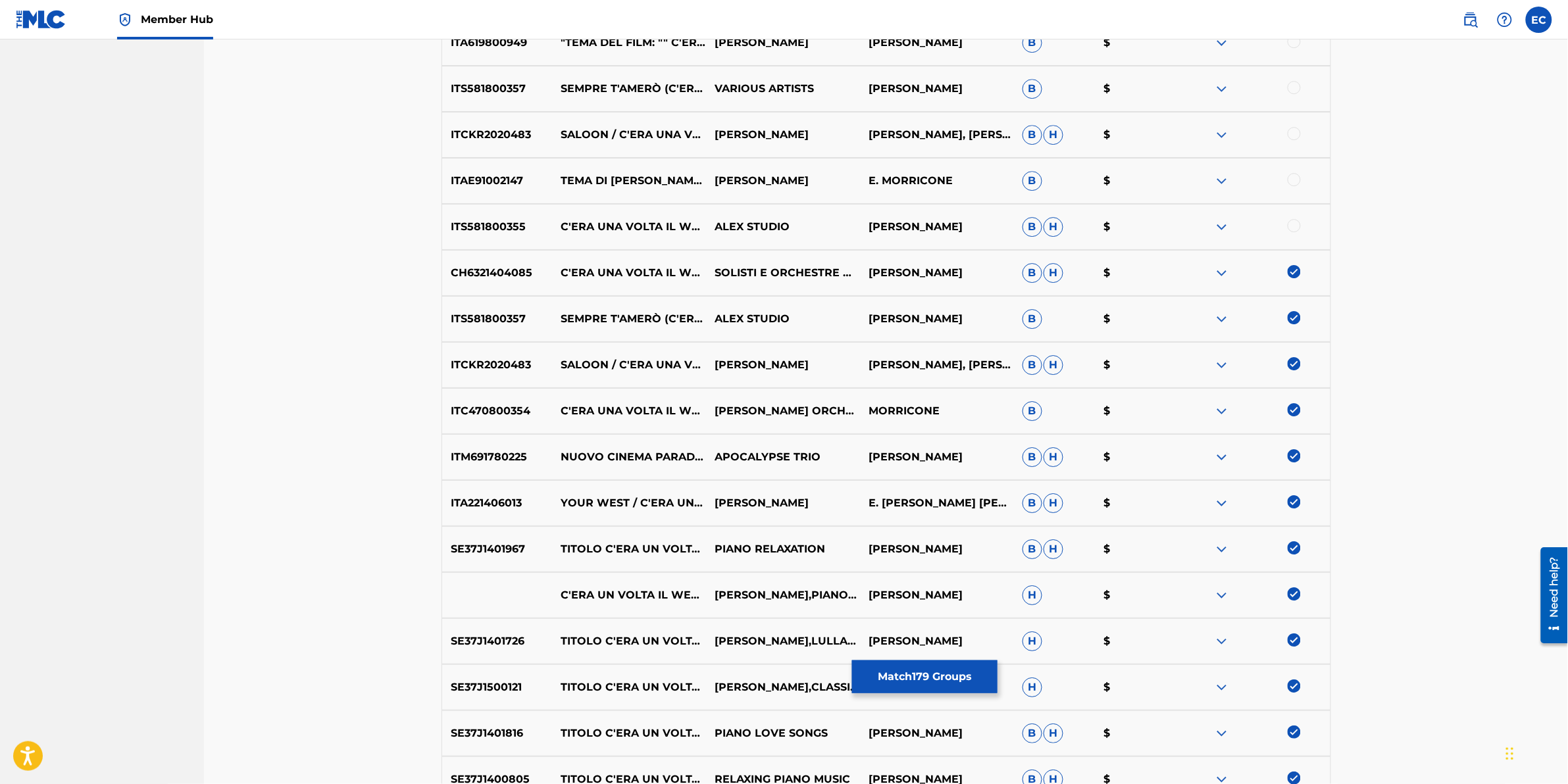
scroll to position [5814, 0]
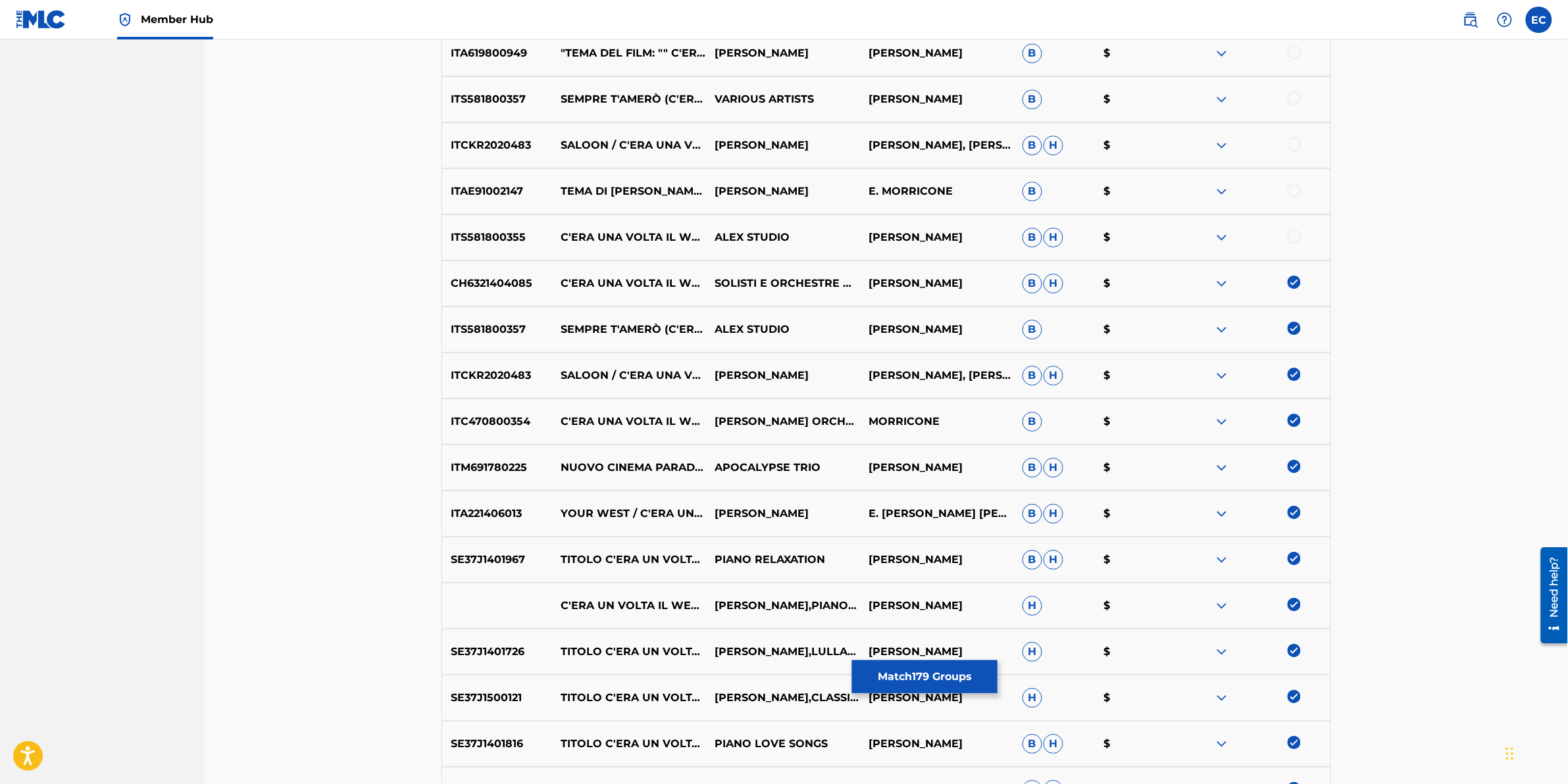
click at [1041, 241] on div at bounding box center [1294, 236] width 13 height 13
click at [1041, 193] on div at bounding box center [1294, 190] width 13 height 13
click at [1041, 148] on div at bounding box center [1253, 146] width 154 height 16
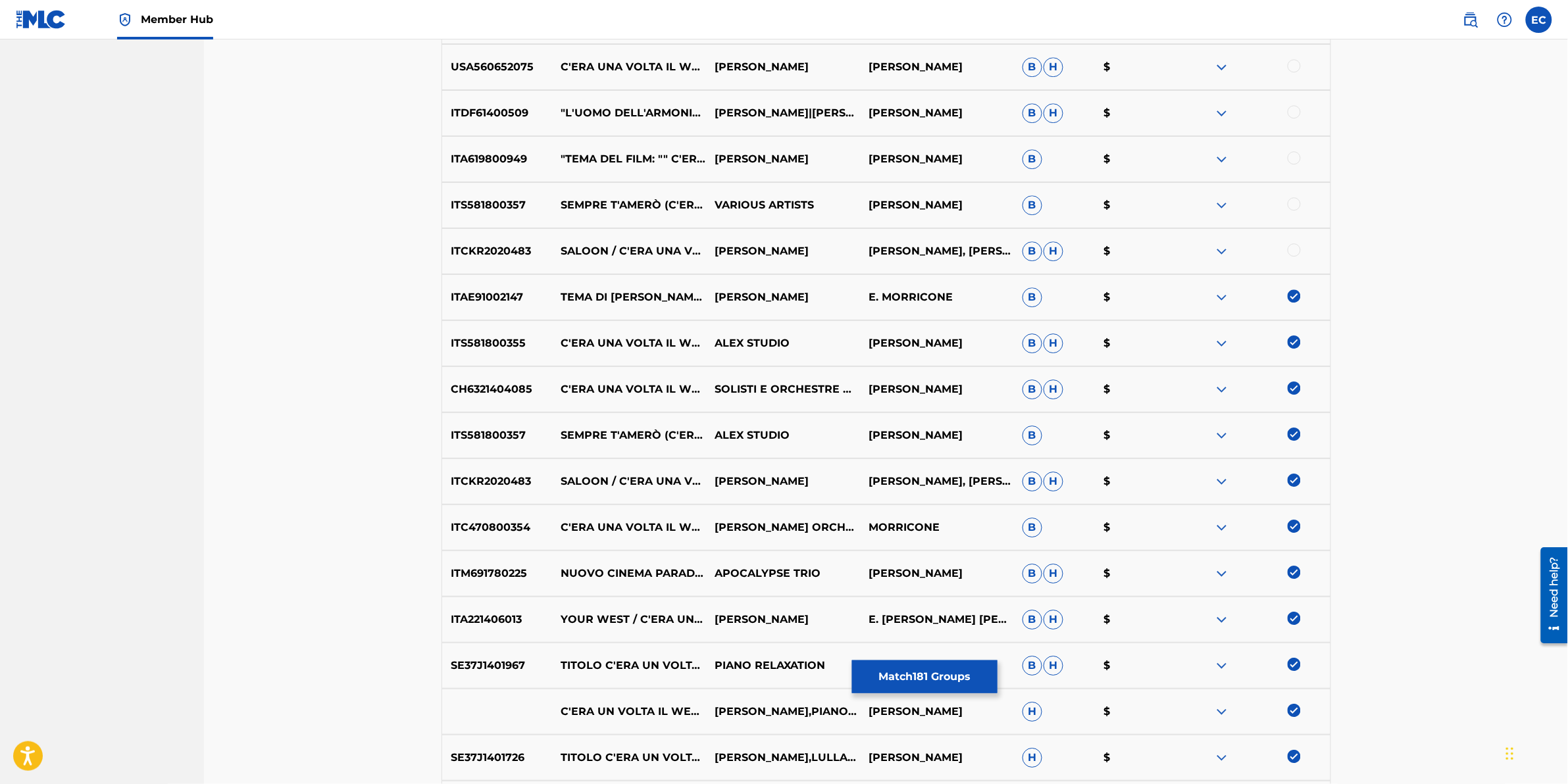
scroll to position [5567, 0]
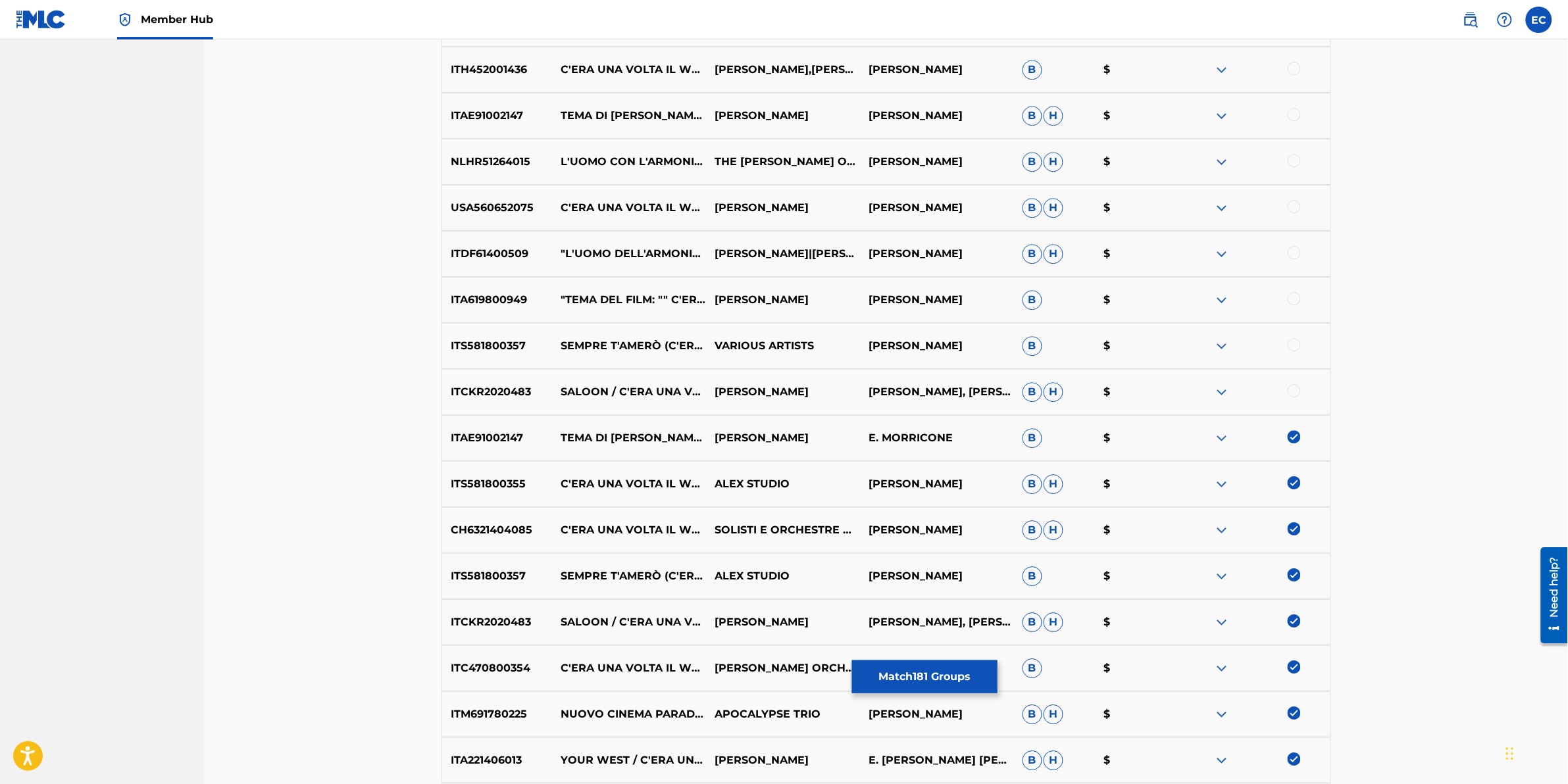
click at [1041, 388] on div at bounding box center [1294, 391] width 13 height 13
click at [1041, 349] on div at bounding box center [1294, 344] width 13 height 13
click at [1041, 349] on div at bounding box center [1253, 346] width 154 height 16
drag, startPoint x: 1295, startPoint y: 349, endPoint x: 1516, endPoint y: 382, distance: 223.5
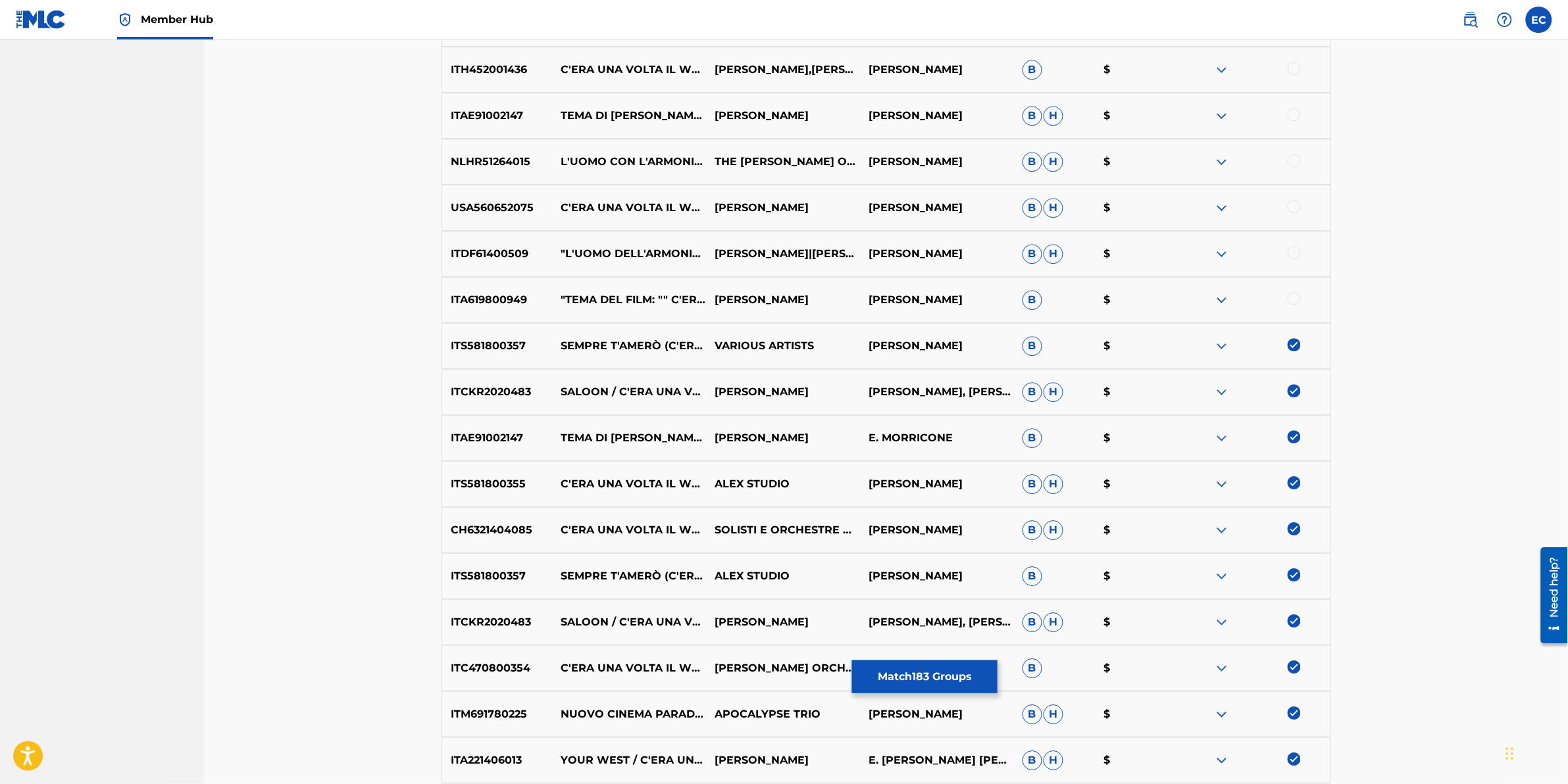
click at [1041, 300] on div at bounding box center [1294, 298] width 13 height 13
click at [1041, 300] on div at bounding box center [1253, 300] width 154 height 16
click at [1041, 255] on div at bounding box center [1294, 252] width 13 height 13
click at [1041, 255] on div at bounding box center [1253, 254] width 154 height 16
drag, startPoint x: 1295, startPoint y: 255, endPoint x: 1291, endPoint y: 206, distance: 49.2
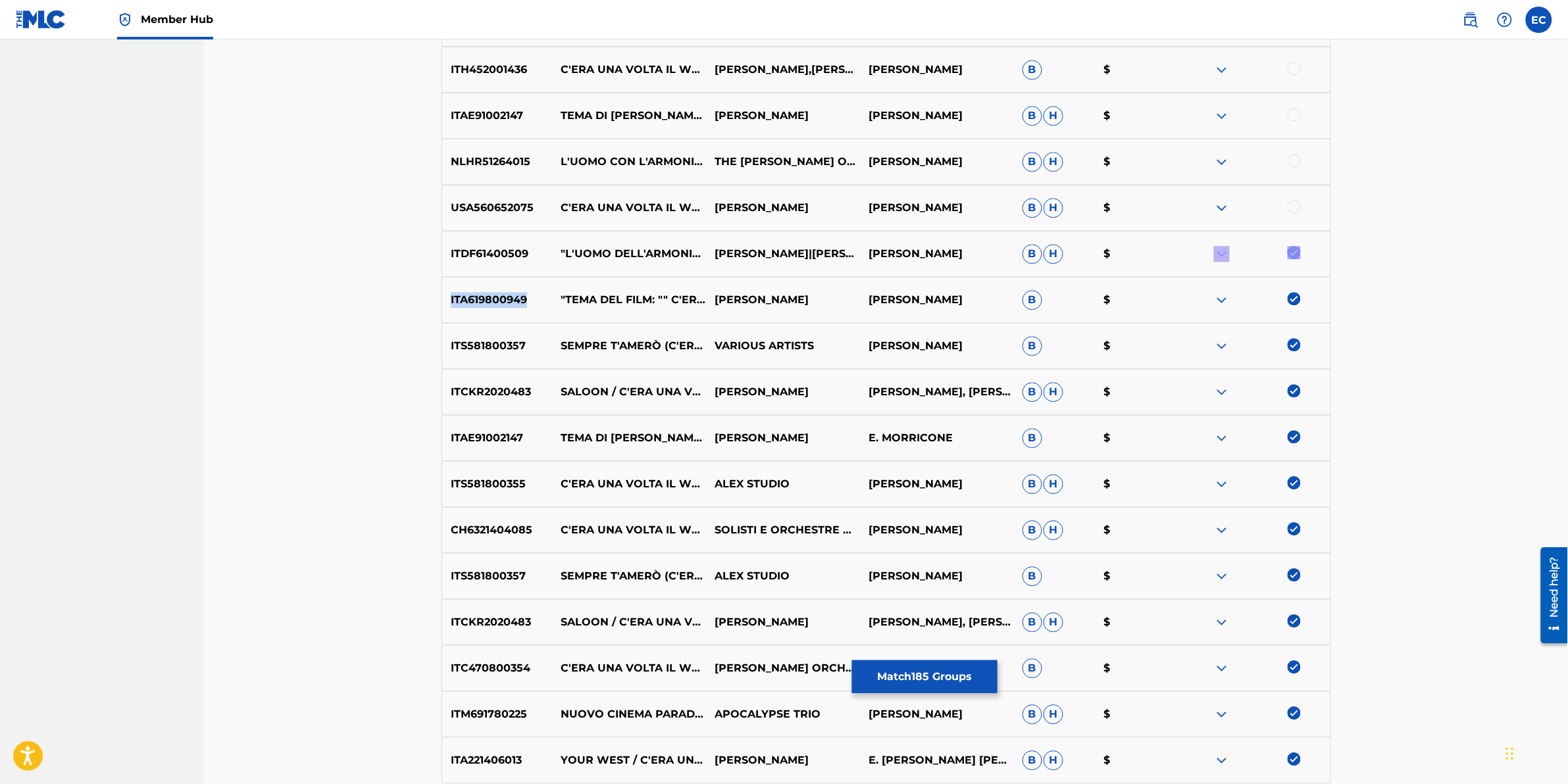
click at [1041, 206] on div at bounding box center [1294, 206] width 13 height 13
click at [1041, 166] on div at bounding box center [1294, 160] width 13 height 13
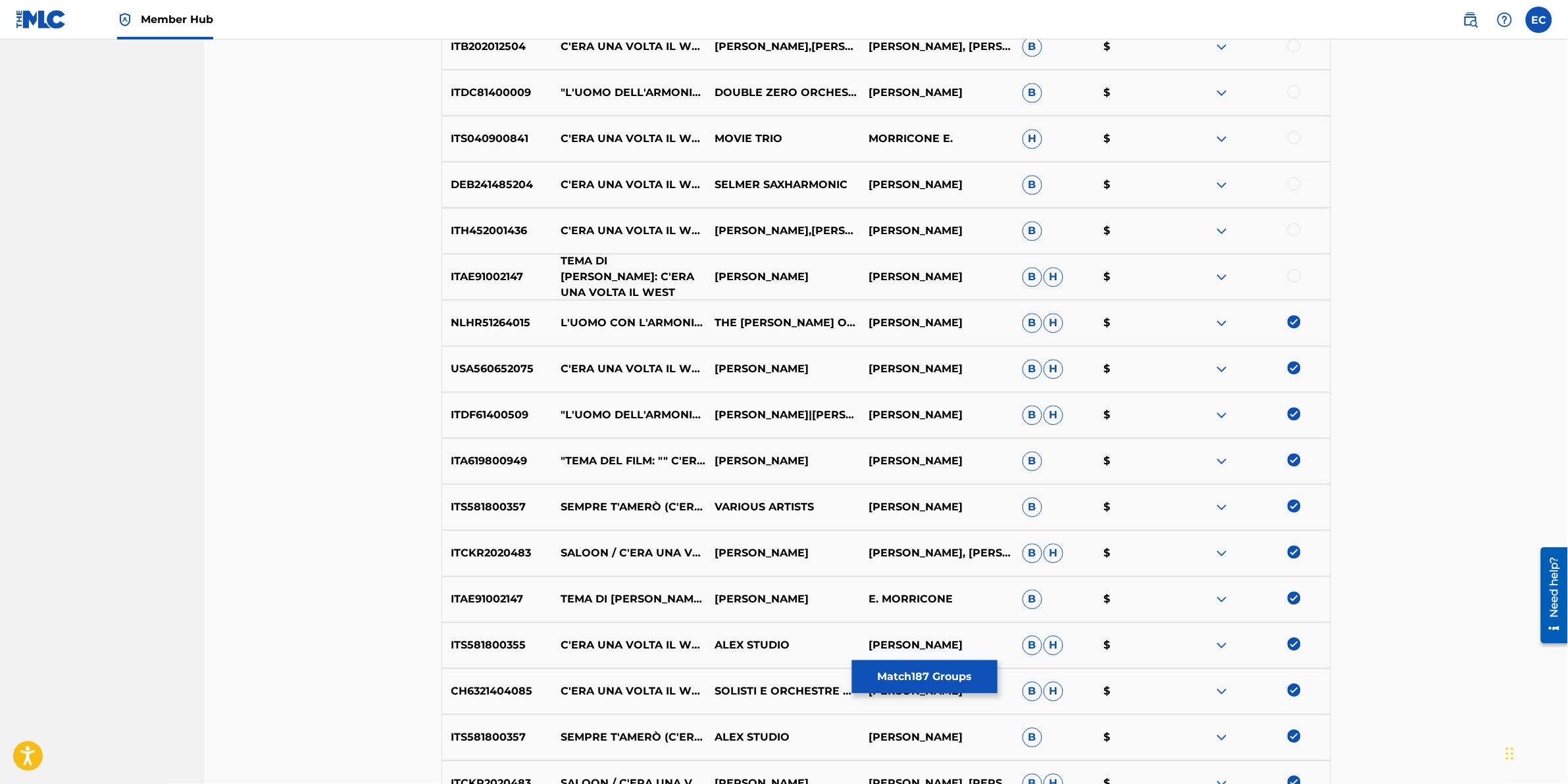
scroll to position [5403, 0]
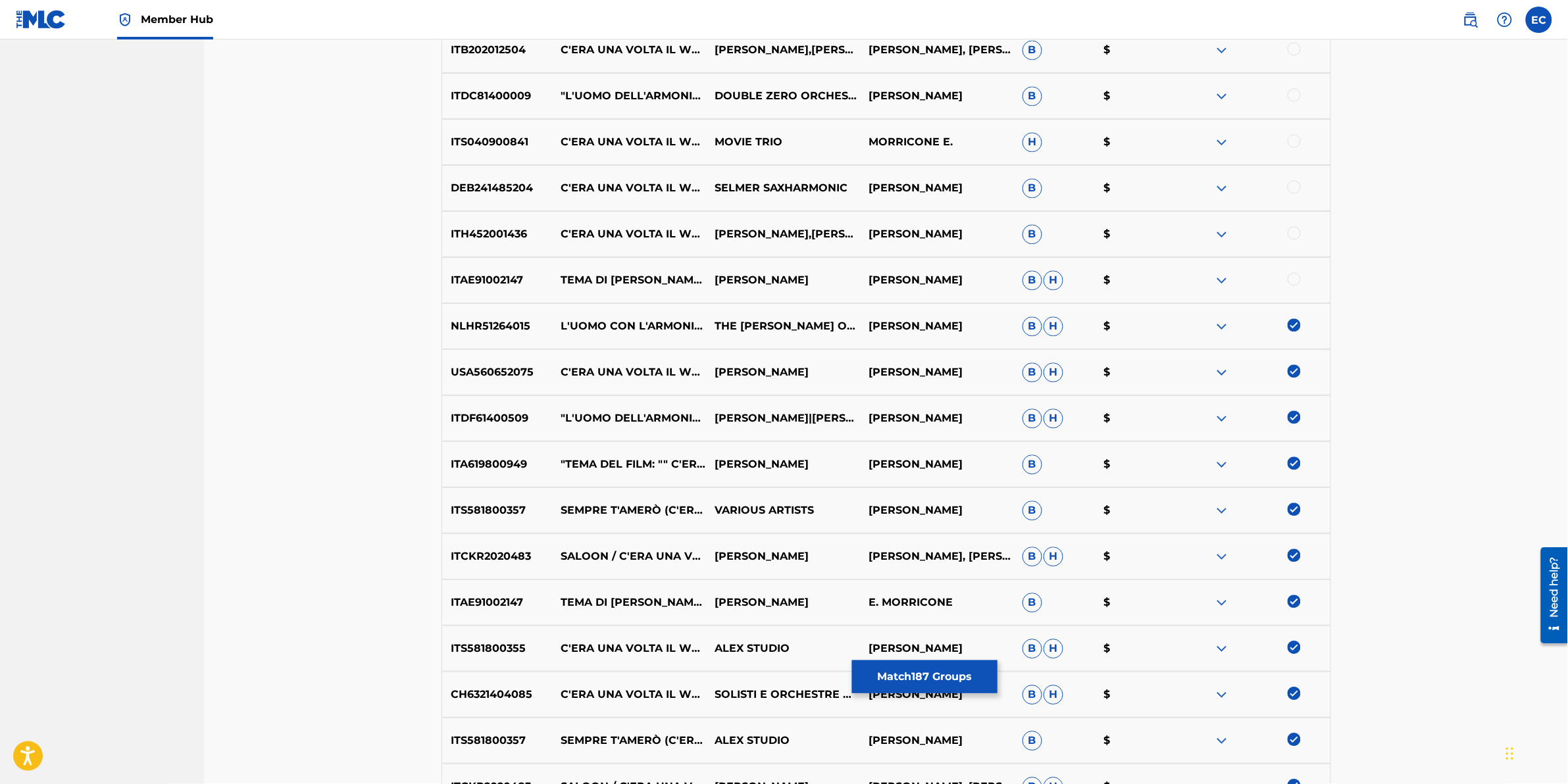
click at [1041, 280] on div at bounding box center [1253, 280] width 154 height 16
click at [1041, 232] on div at bounding box center [1294, 233] width 13 height 13
click at [1041, 274] on div at bounding box center [1294, 279] width 13 height 13
click at [1041, 186] on div at bounding box center [1294, 187] width 13 height 13
click at [1041, 137] on div at bounding box center [1294, 140] width 13 height 13
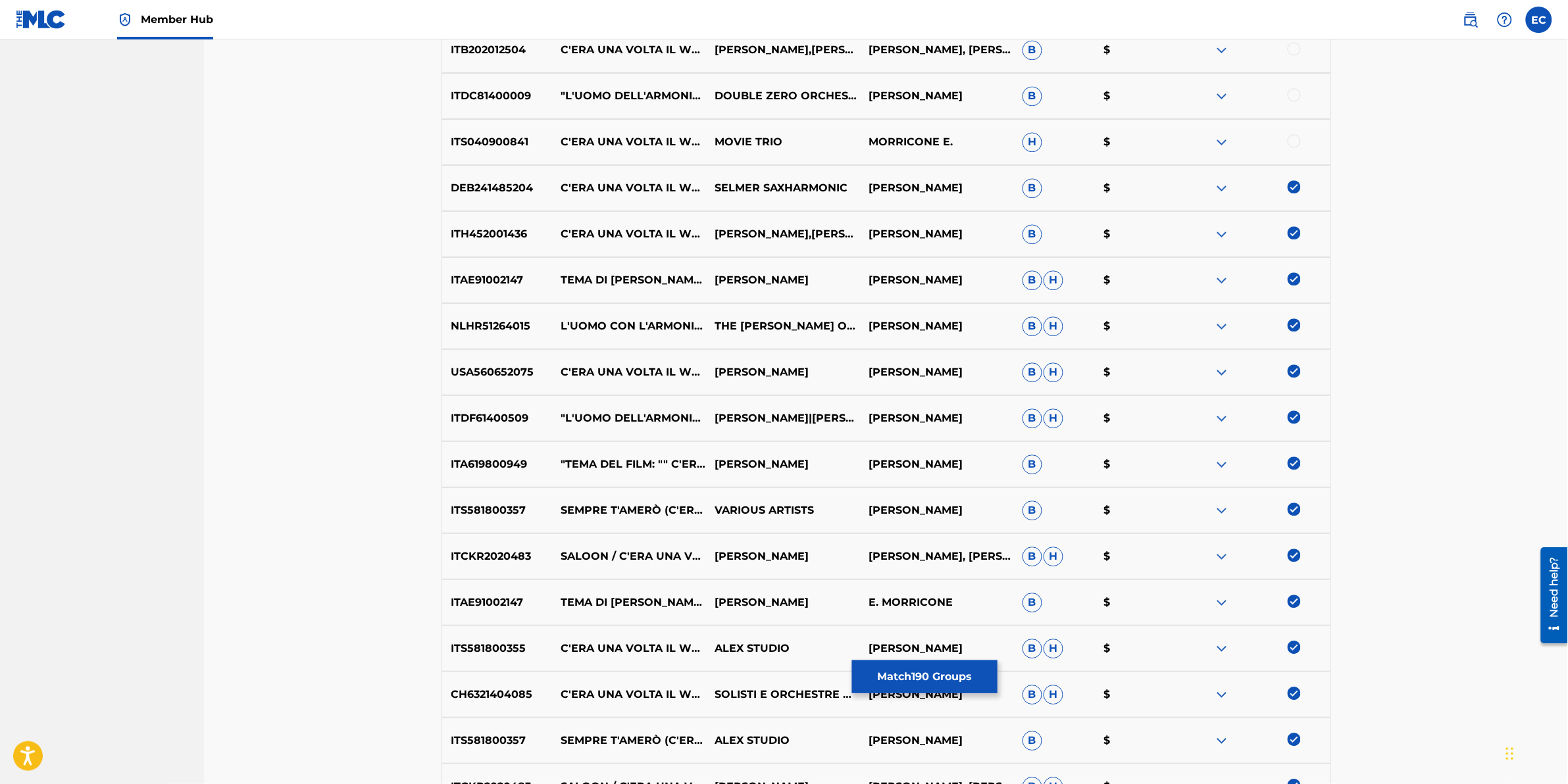
click at [1041, 137] on div at bounding box center [1253, 142] width 154 height 16
drag, startPoint x: 1293, startPoint y: 137, endPoint x: 1292, endPoint y: 94, distance: 43.0
click at [1041, 93] on div at bounding box center [1294, 94] width 13 height 13
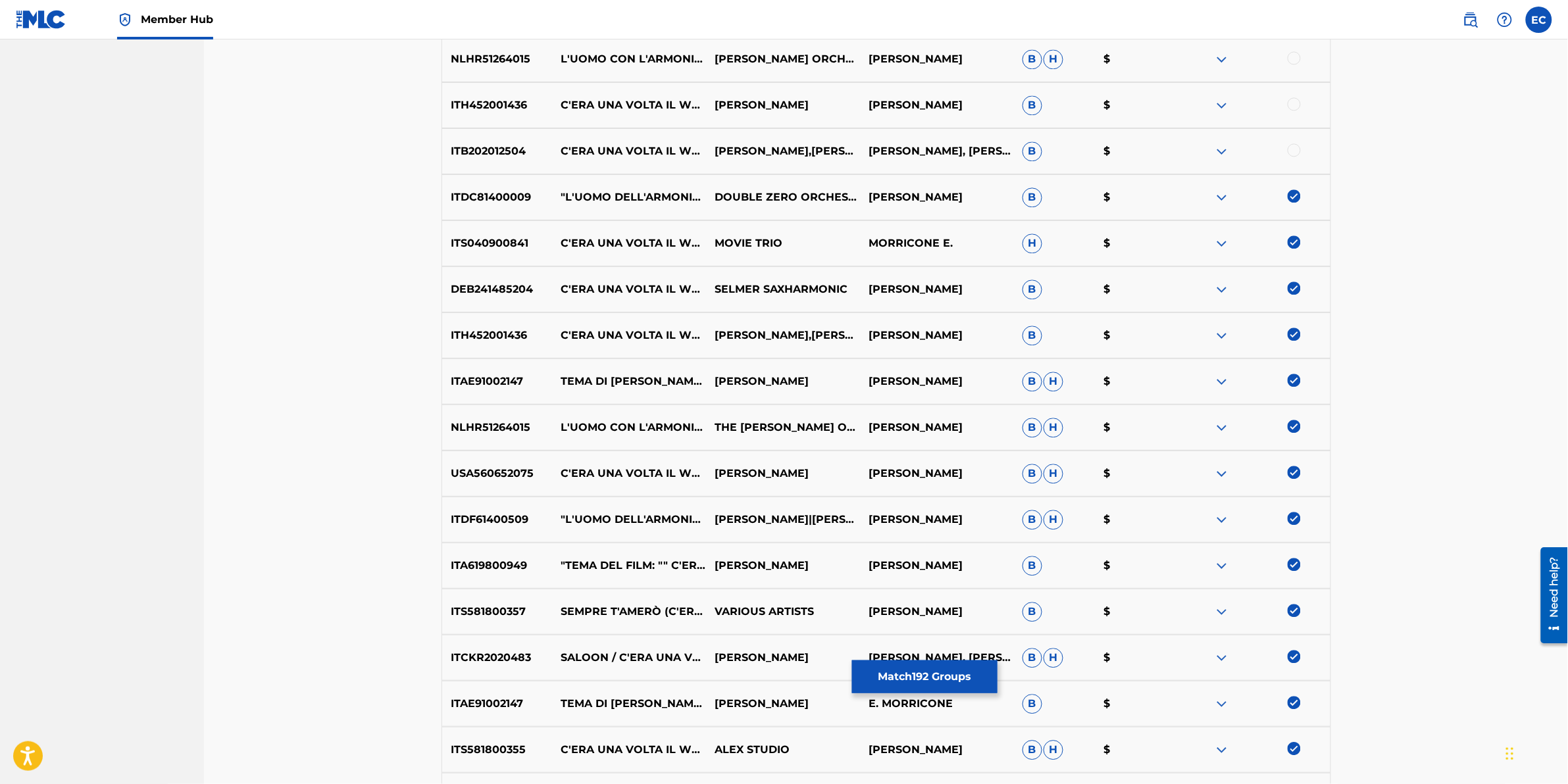
scroll to position [5239, 0]
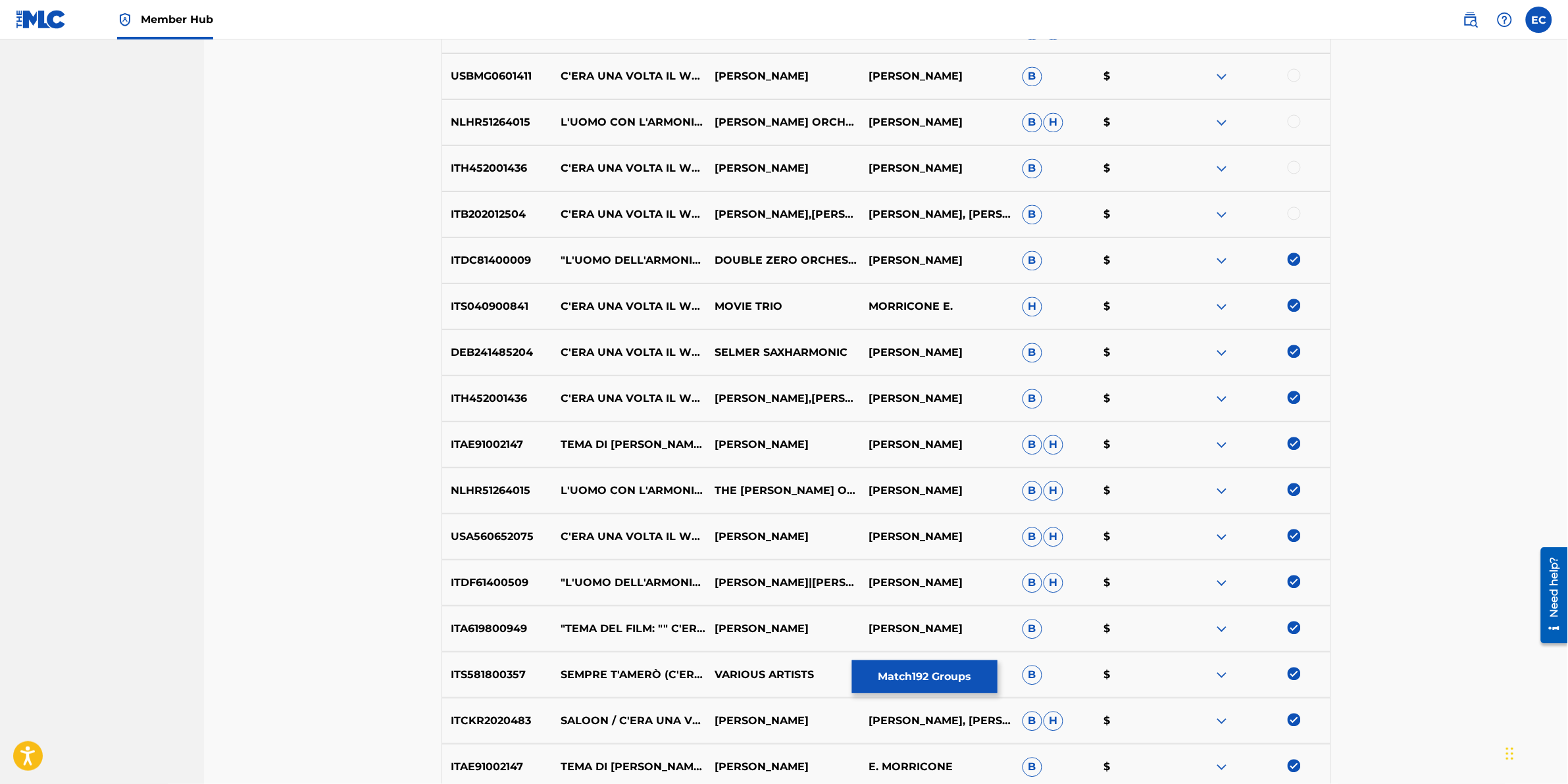
click at [1041, 211] on div at bounding box center [1294, 213] width 13 height 13
click at [1041, 167] on div at bounding box center [1294, 167] width 13 height 13
click at [1041, 121] on div at bounding box center [1294, 121] width 13 height 13
click at [1041, 76] on div at bounding box center [1294, 75] width 13 height 13
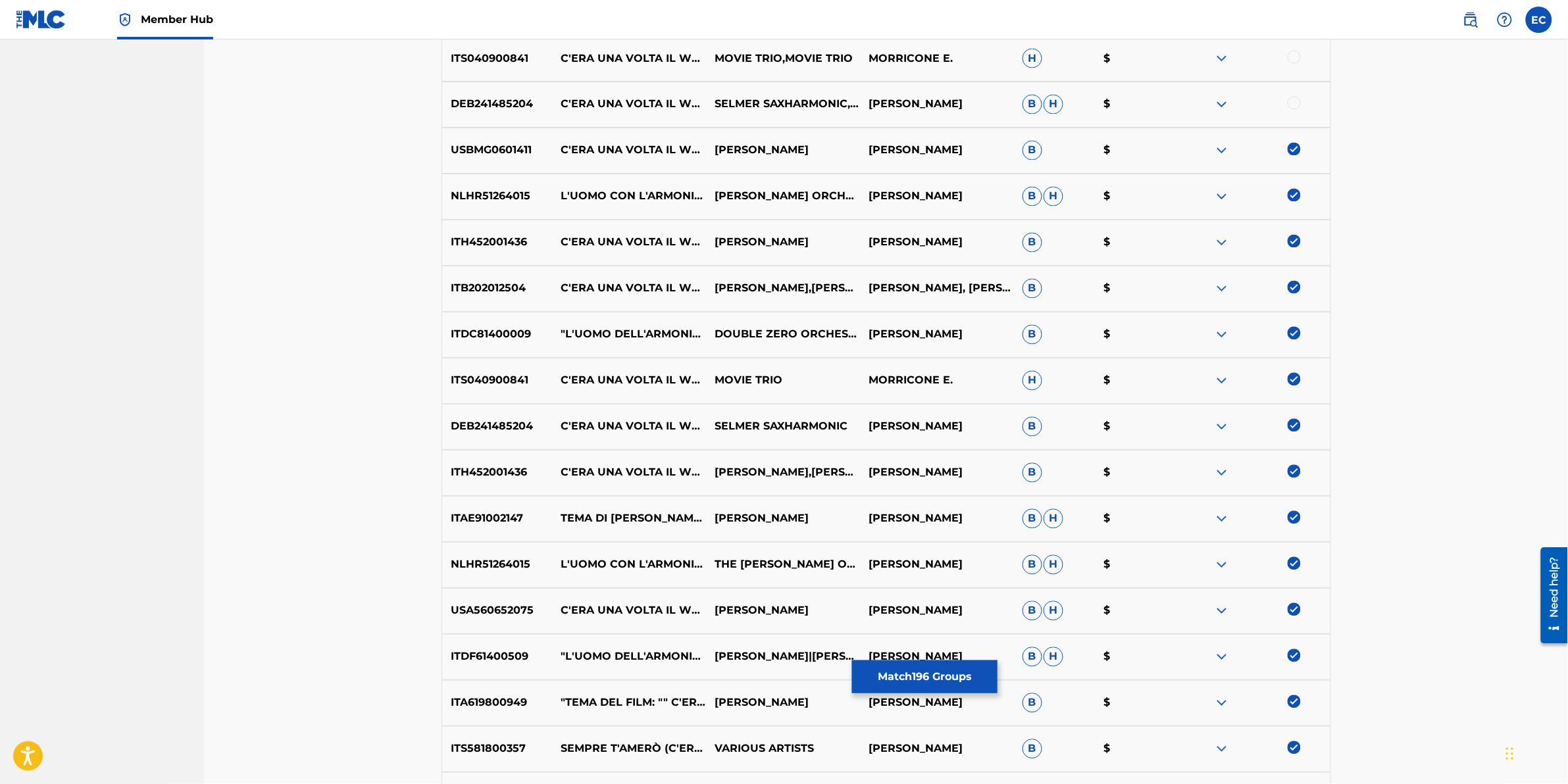
scroll to position [4992, 0]
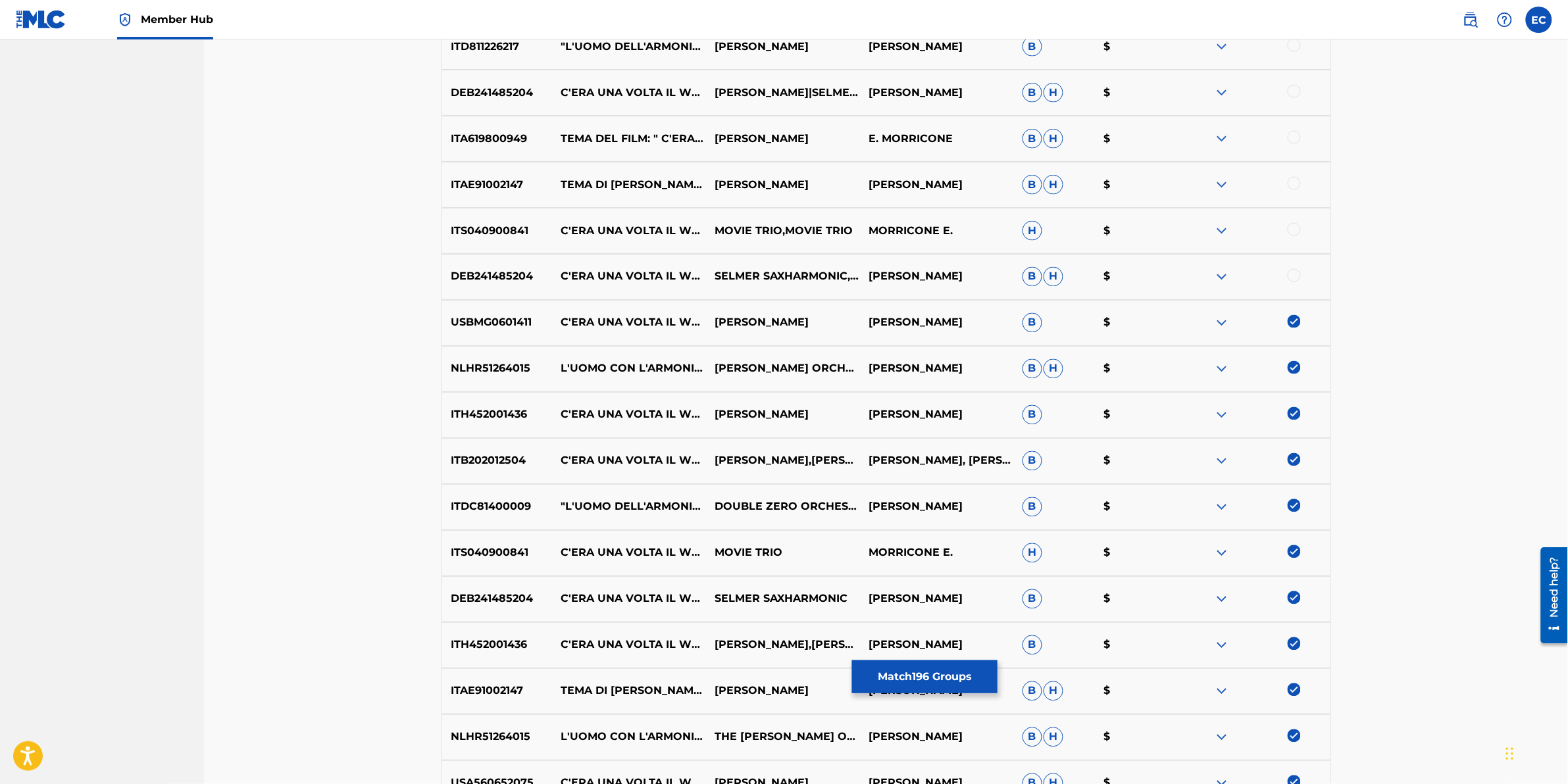
click at [1041, 277] on div at bounding box center [1253, 277] width 154 height 16
click at [1041, 232] on div at bounding box center [1294, 230] width 13 height 13
click at [1041, 185] on div at bounding box center [1294, 183] width 13 height 13
click at [1041, 274] on div at bounding box center [1294, 276] width 13 height 13
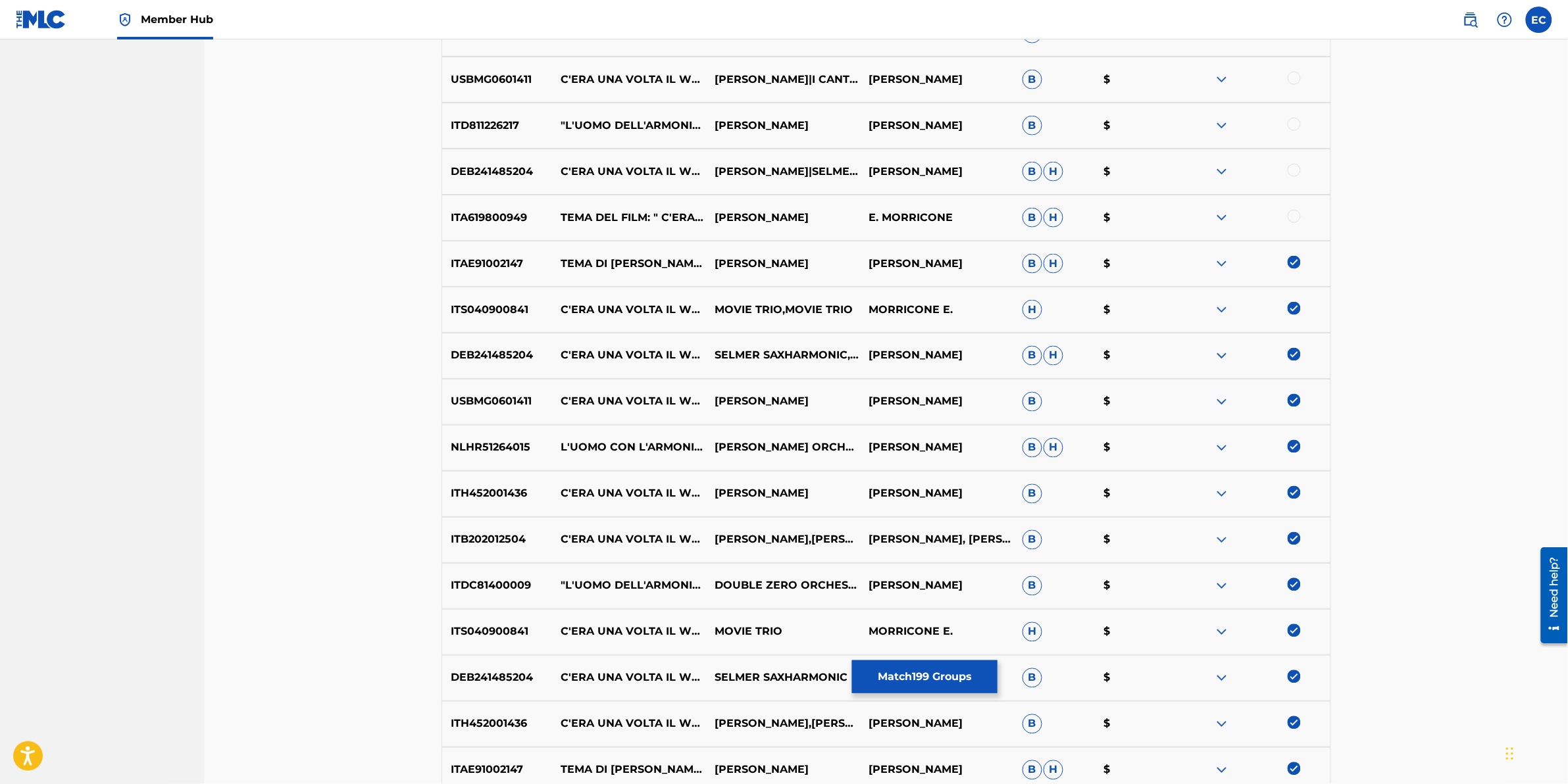
scroll to position [4827, 0]
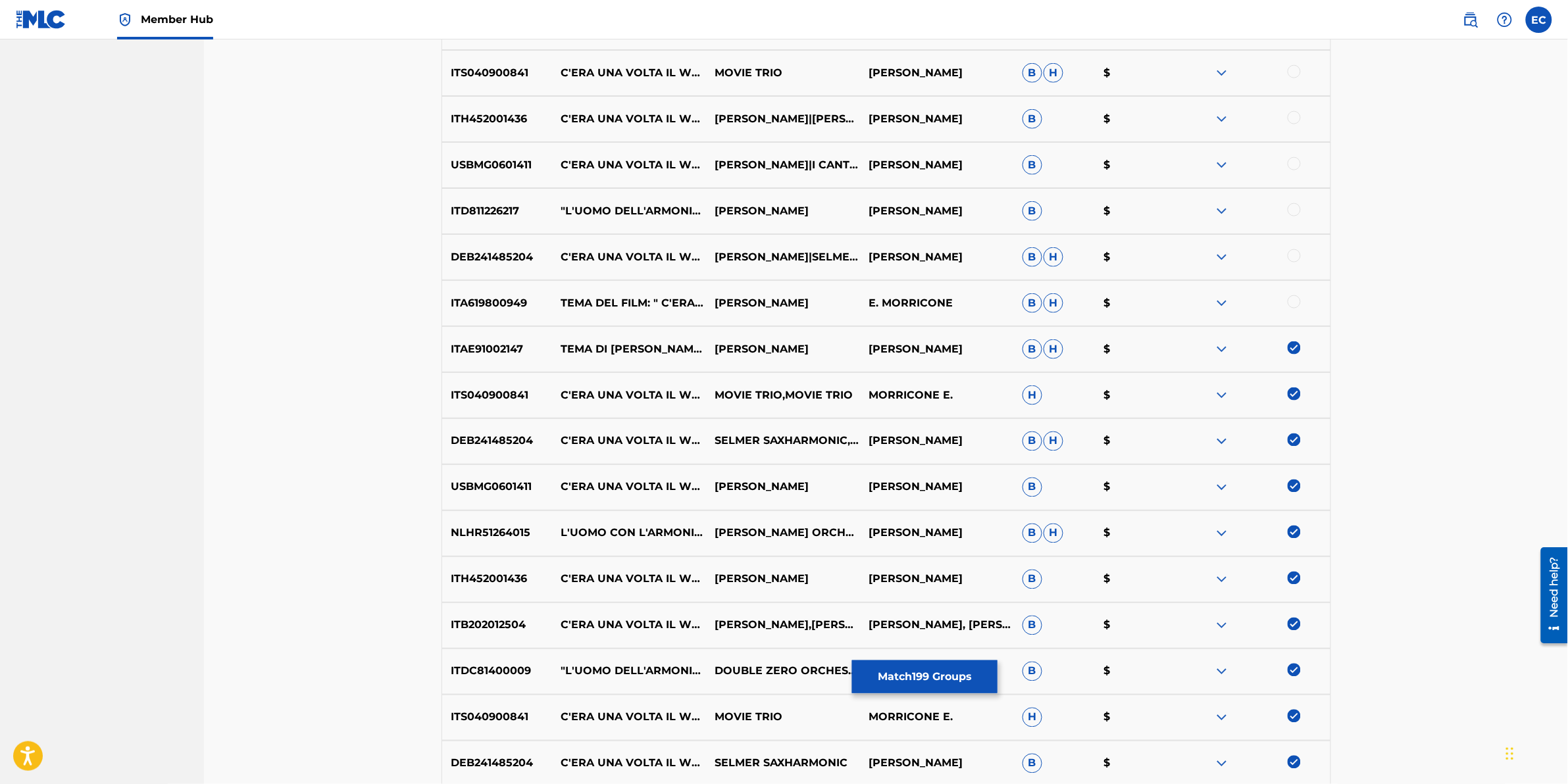
click at [1041, 304] on div at bounding box center [1294, 302] width 13 height 13
click at [1041, 257] on div at bounding box center [1294, 255] width 13 height 13
click at [1041, 208] on div at bounding box center [1294, 209] width 13 height 13
click at [1041, 173] on div "USBMG0601411 C'ERA UNA VOLTA IL WEST - TITOLI DI TESTA [PERSON_NAME]|I CANTORI …" at bounding box center [886, 165] width 890 height 46
click at [1041, 167] on div at bounding box center [1294, 163] width 13 height 13
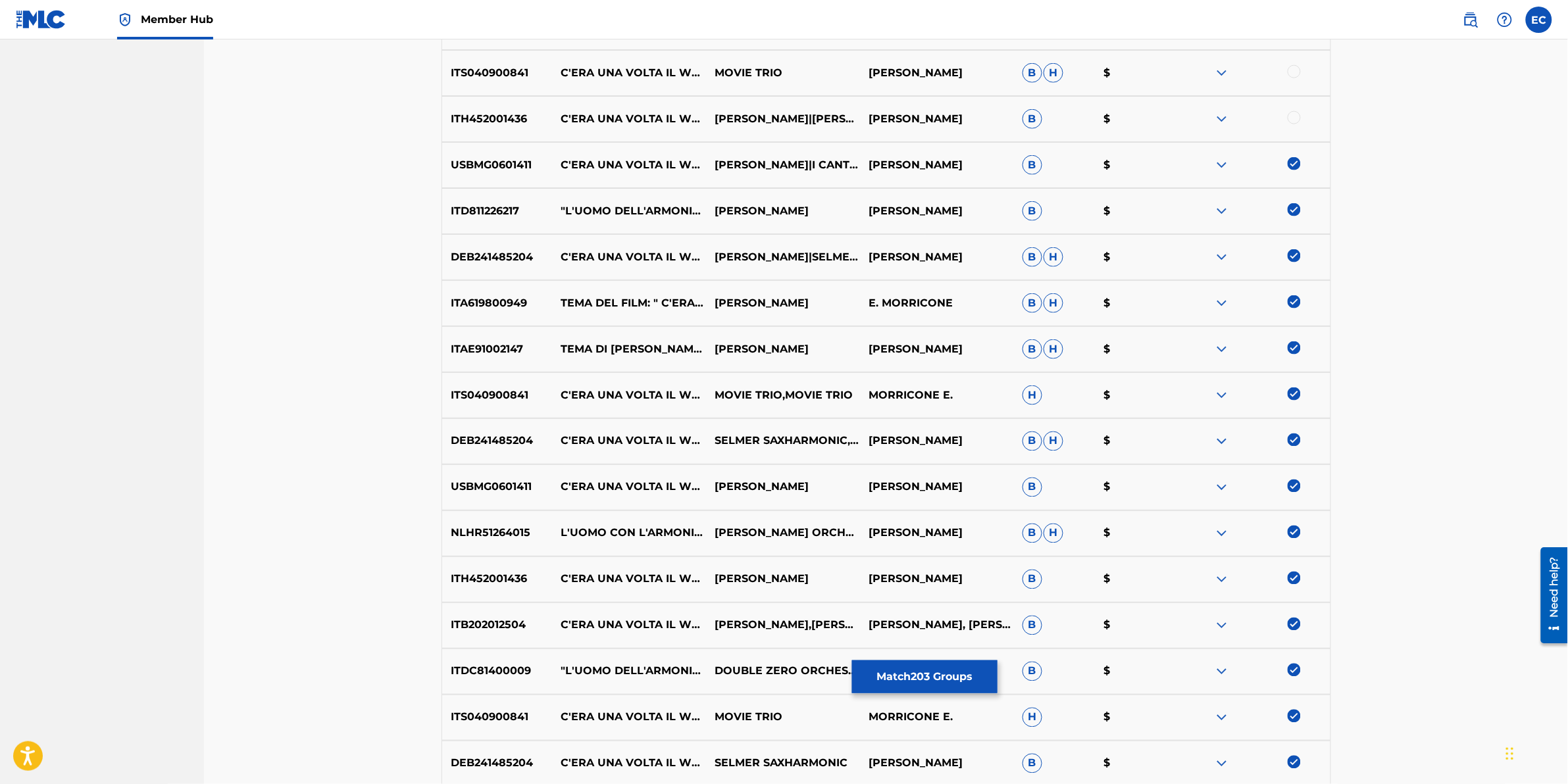
click at [1041, 114] on div at bounding box center [1294, 118] width 13 height 13
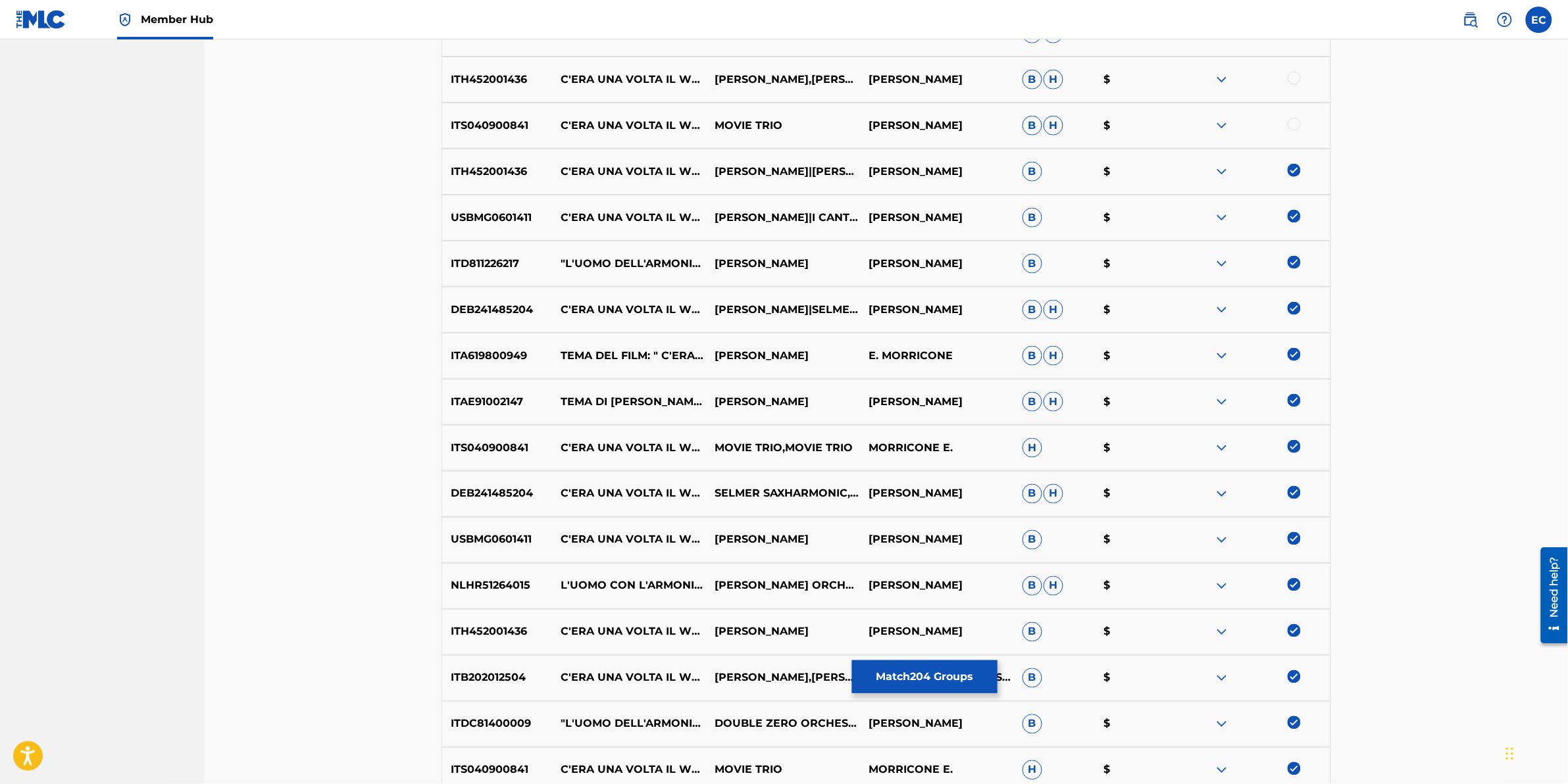
scroll to position [4663, 0]
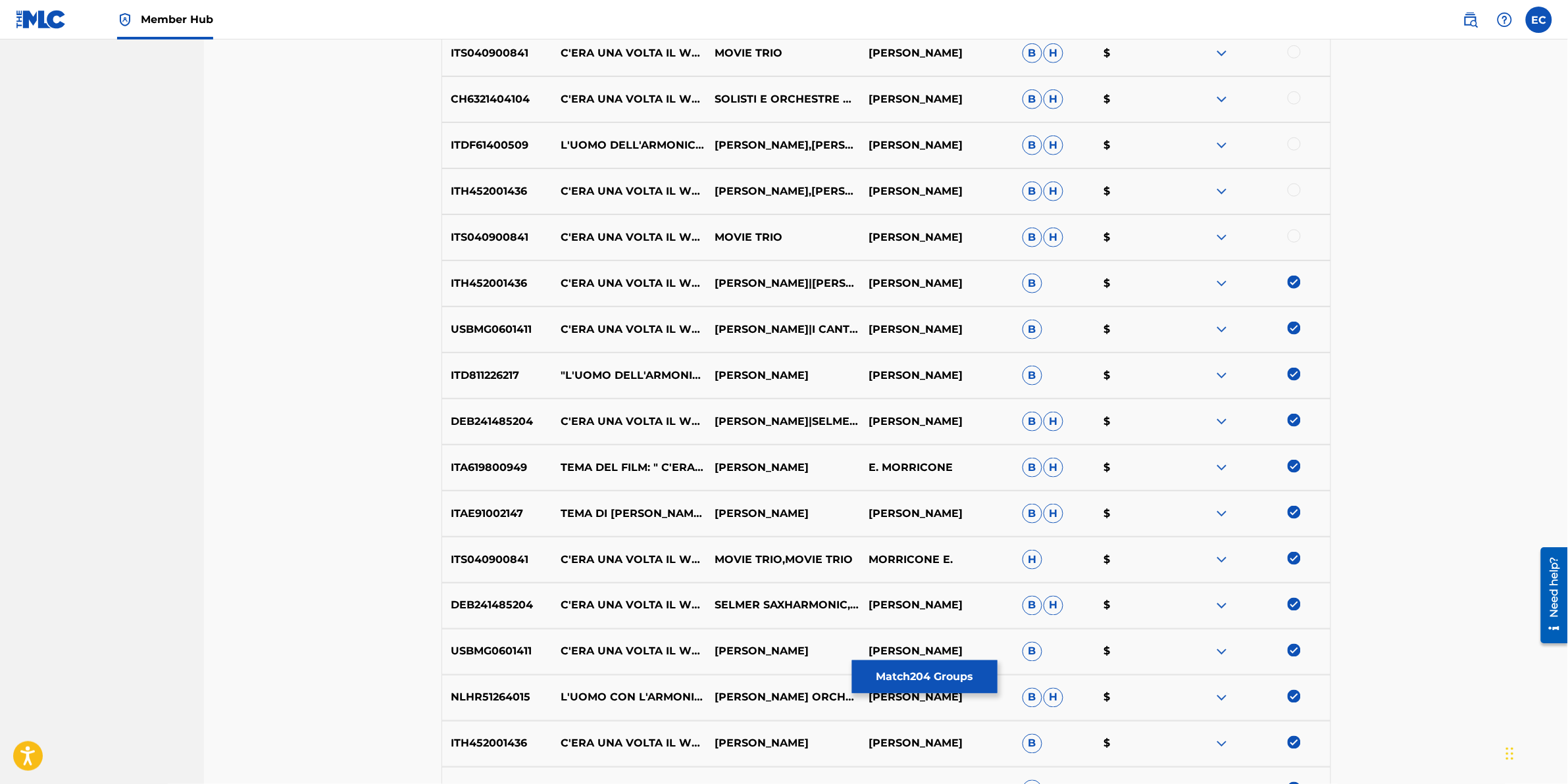
click at [1041, 234] on div at bounding box center [1294, 236] width 13 height 13
click at [1041, 189] on div at bounding box center [1294, 190] width 13 height 13
click at [1041, 145] on div at bounding box center [1294, 144] width 13 height 13
click at [1041, 104] on div at bounding box center [1253, 99] width 154 height 16
click at [1041, 56] on div at bounding box center [1294, 51] width 13 height 13
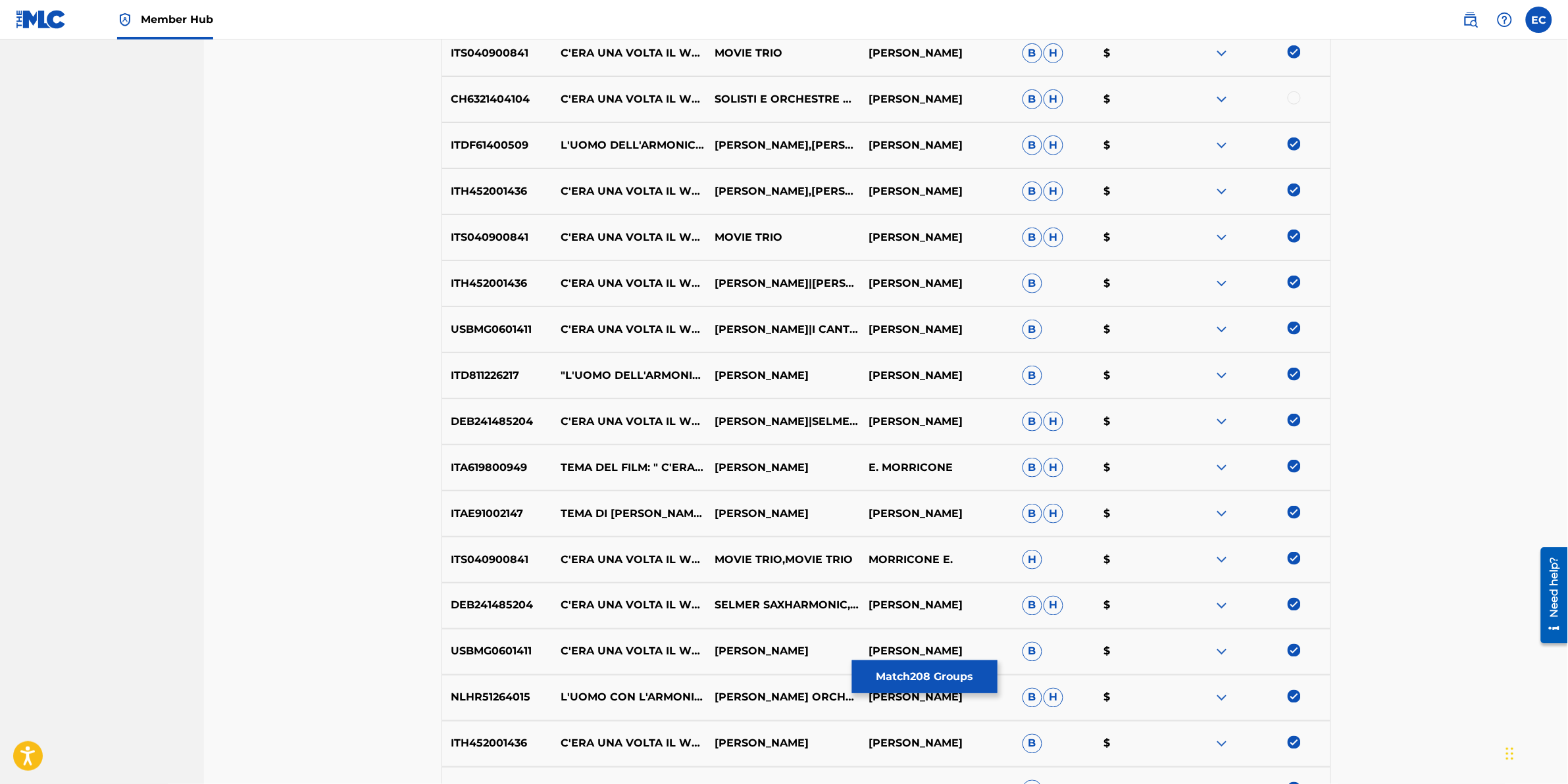
drag, startPoint x: 1294, startPoint y: 97, endPoint x: 1299, endPoint y: 100, distance: 5.8
click at [1041, 97] on div at bounding box center [1294, 97] width 13 height 13
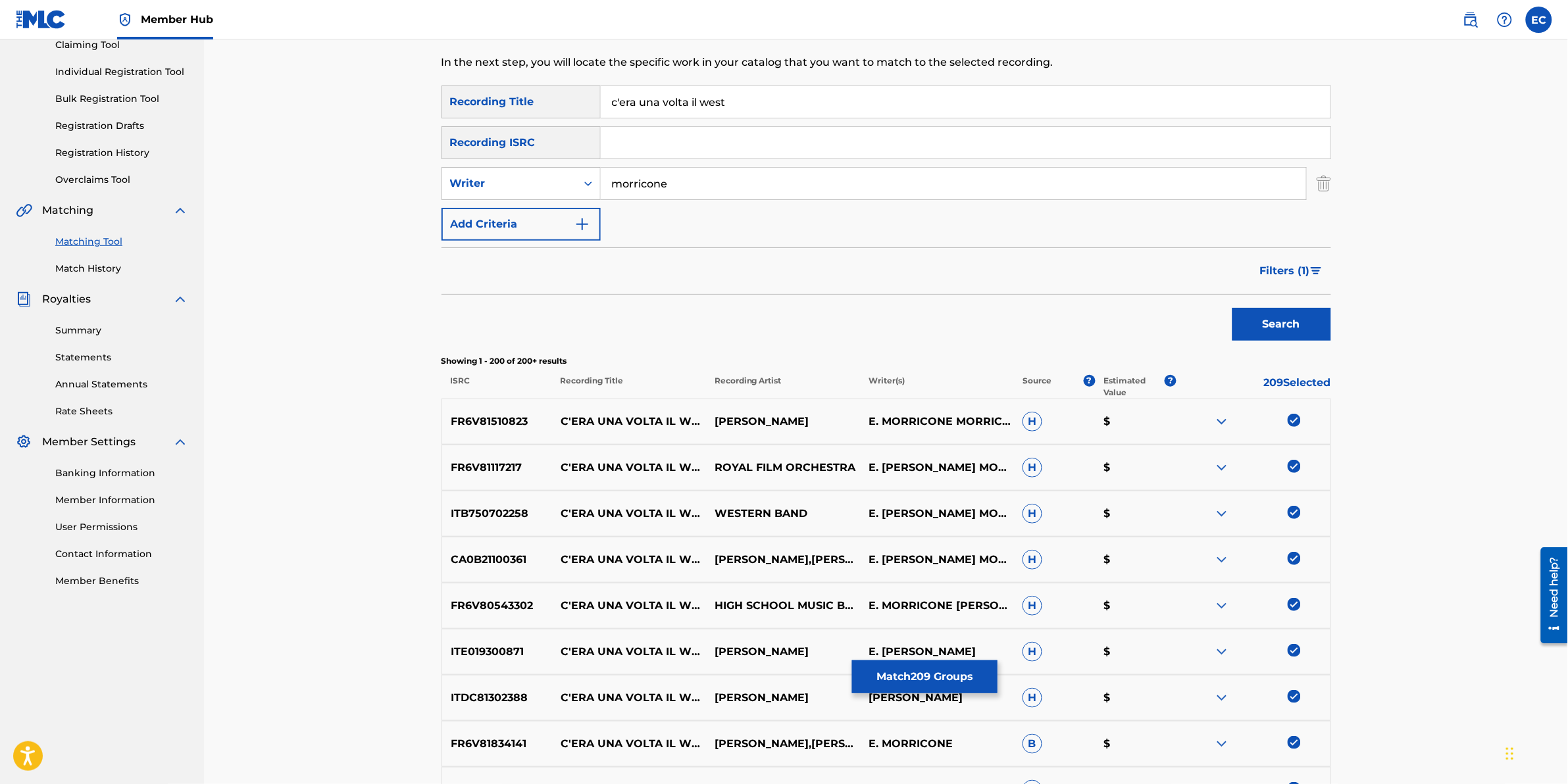
scroll to position [139, 0]
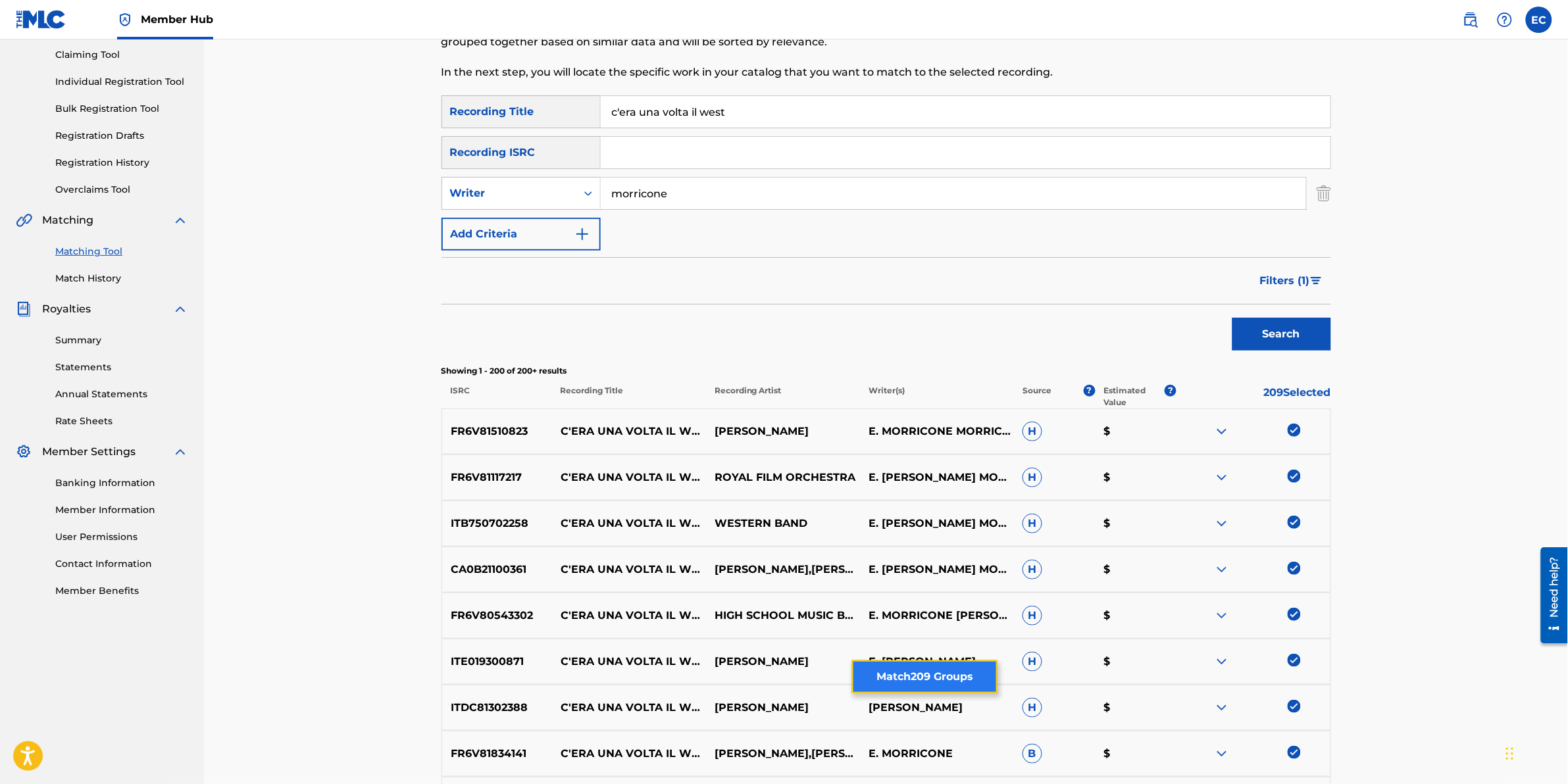
click at [920, 487] on button "Match 209 Groups" at bounding box center [925, 677] width 146 height 33
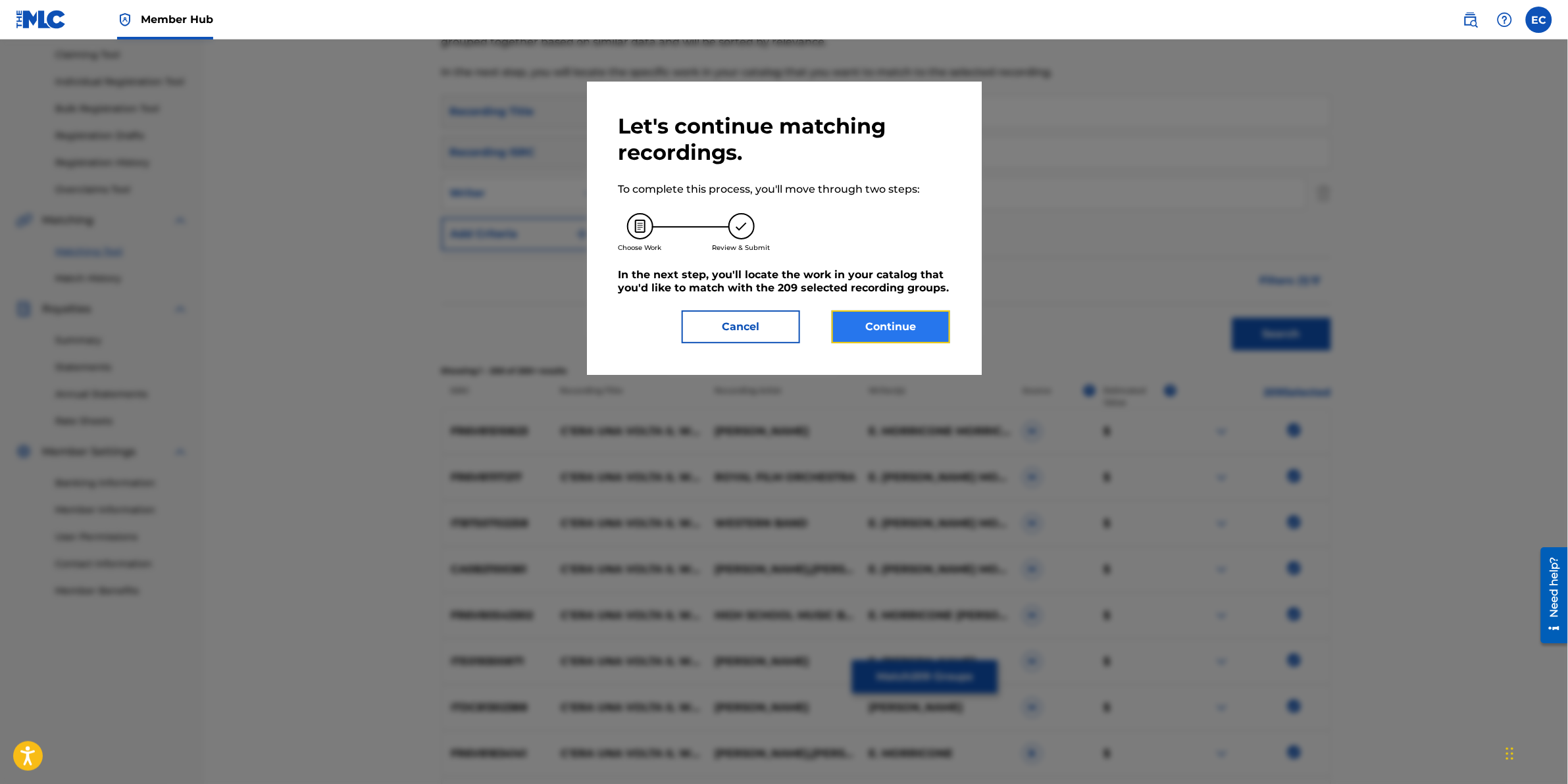
click at [895, 334] on button "Continue" at bounding box center [891, 327] width 118 height 33
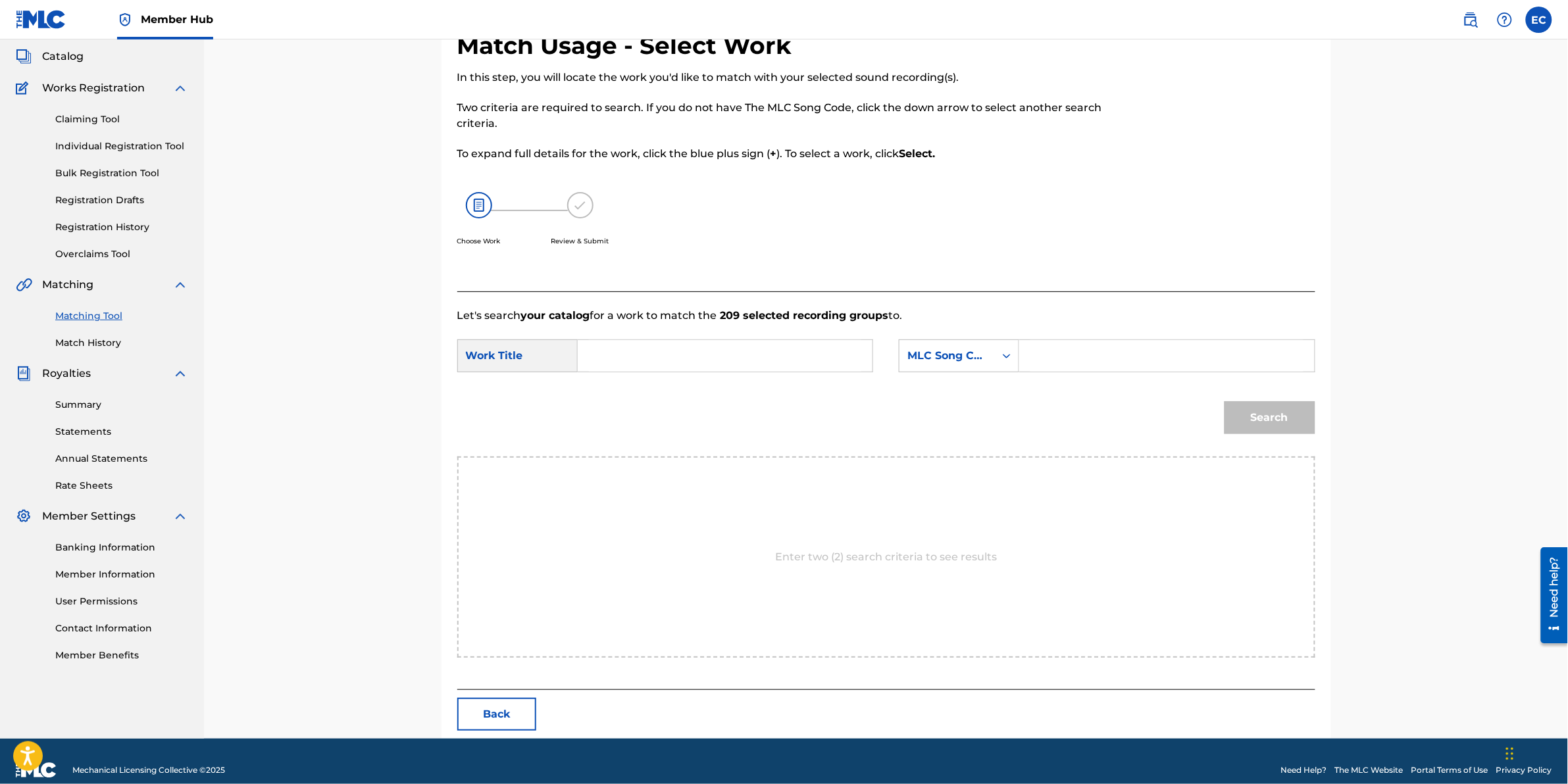
scroll to position [92, 0]
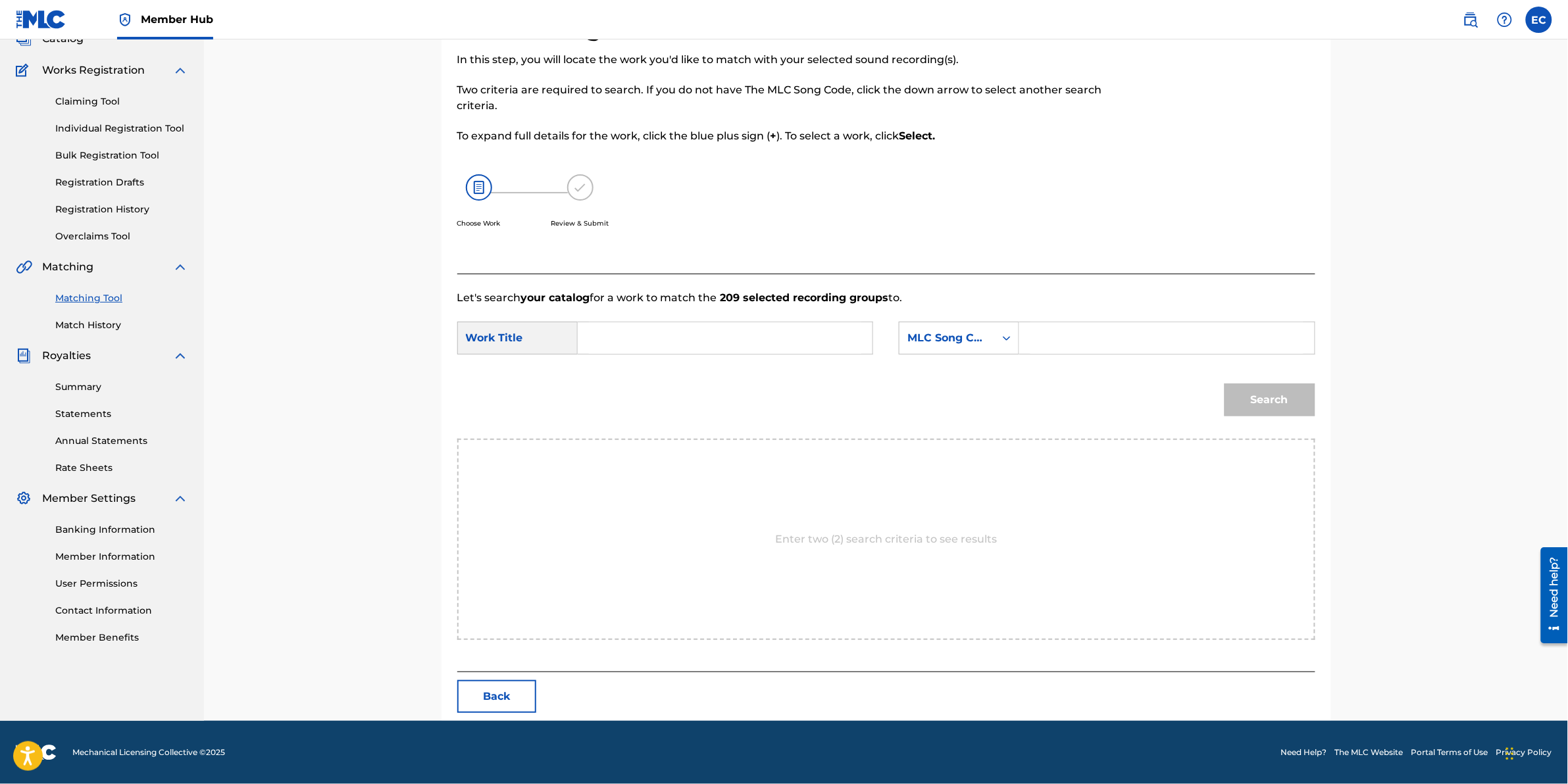
click at [685, 340] on input "Search Form" at bounding box center [725, 338] width 272 height 32
paste input "C ERA UNA VOLTA IL WEST FILM"
type input "C ERA UNA VOLTA IL WEST FILM"
click at [708, 454] on div "Enter two (2) search criteria to see results" at bounding box center [886, 540] width 858 height 202
paste input "CA7WIO"
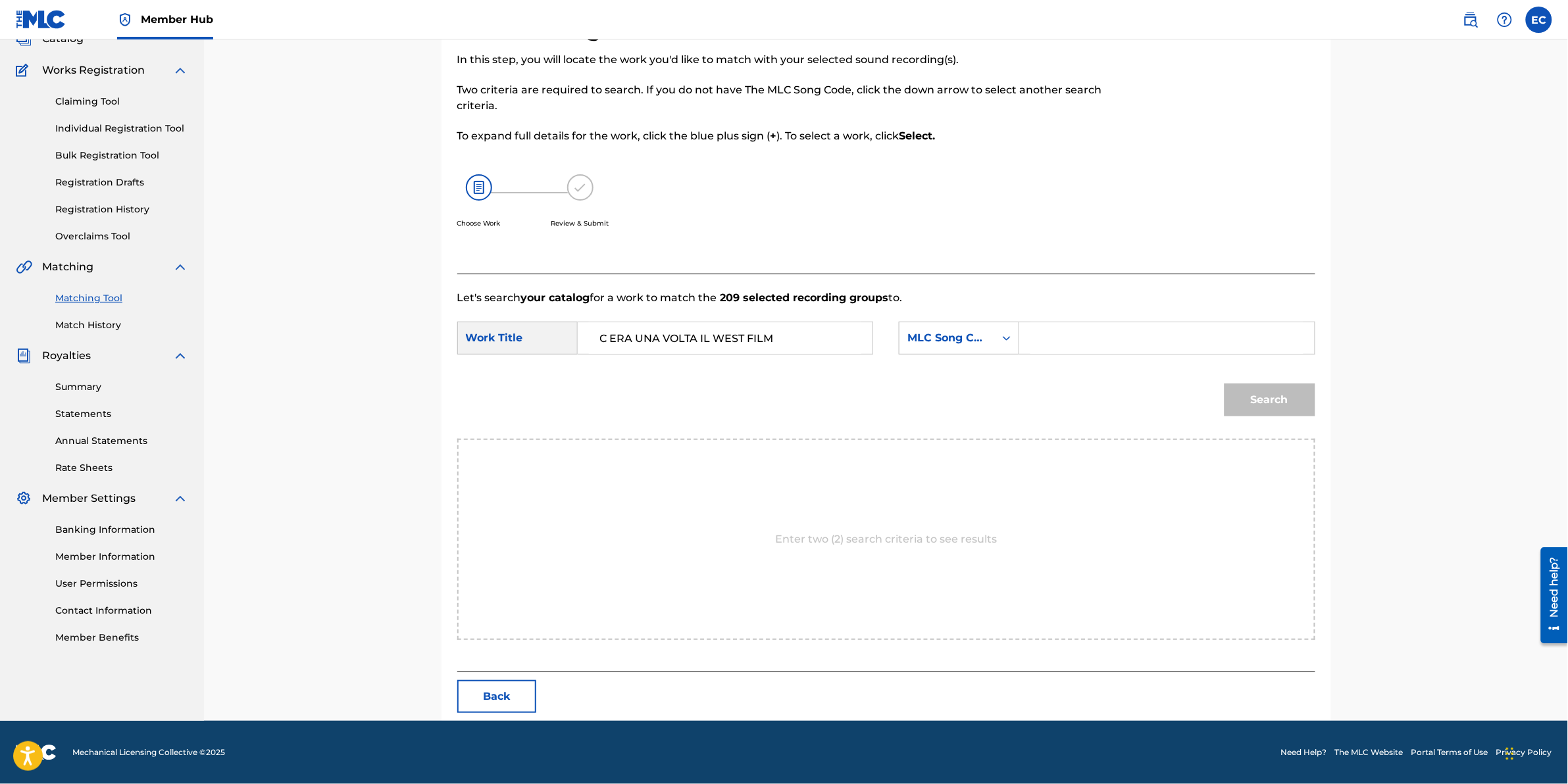
type input "CA7WIO"
click at [1041, 456] on div "Enter two (2) search criteria to see results" at bounding box center [886, 540] width 858 height 202
click at [1041, 387] on button "Search" at bounding box center [1270, 400] width 91 height 33
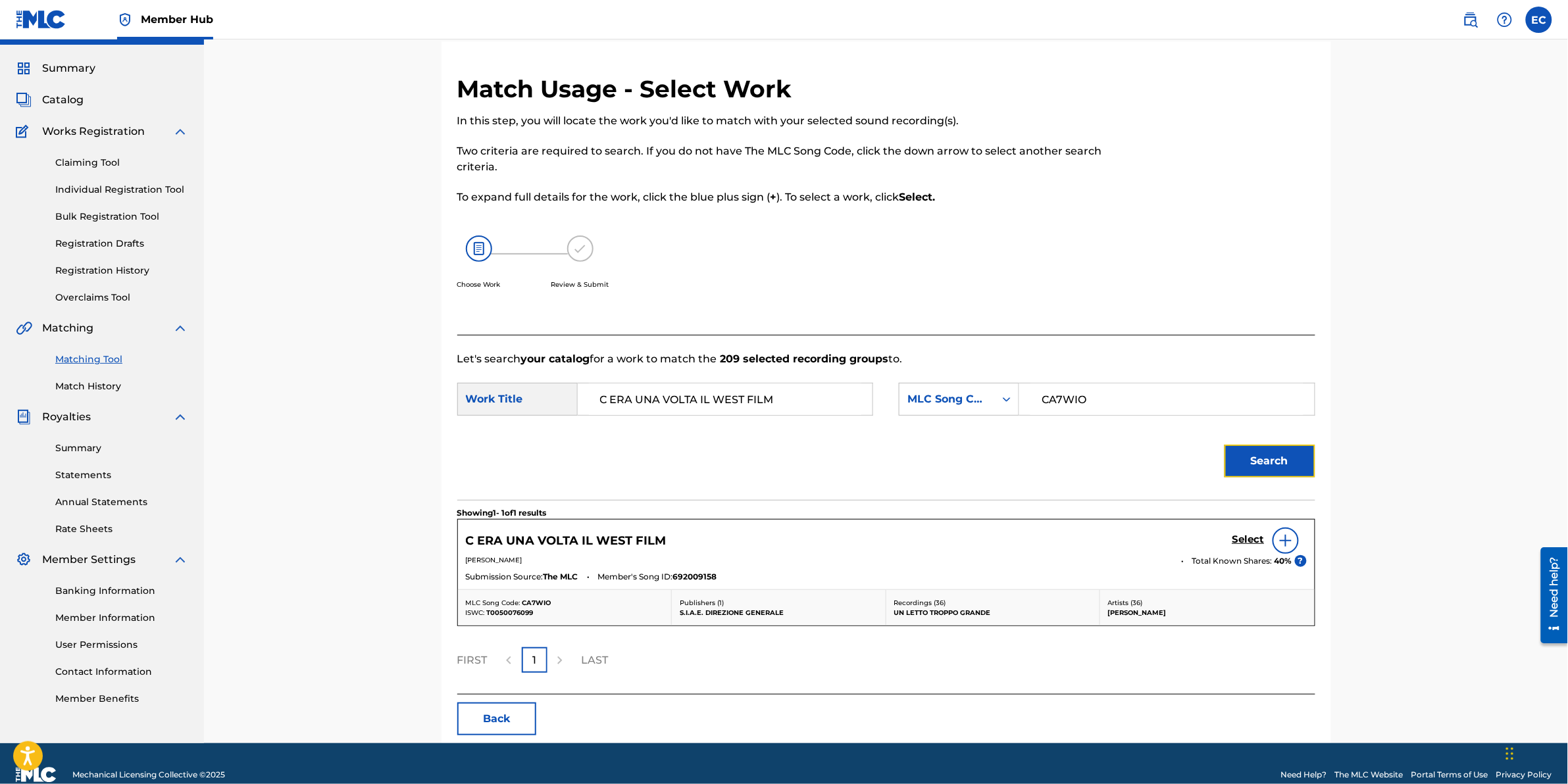
scroll to position [53, 0]
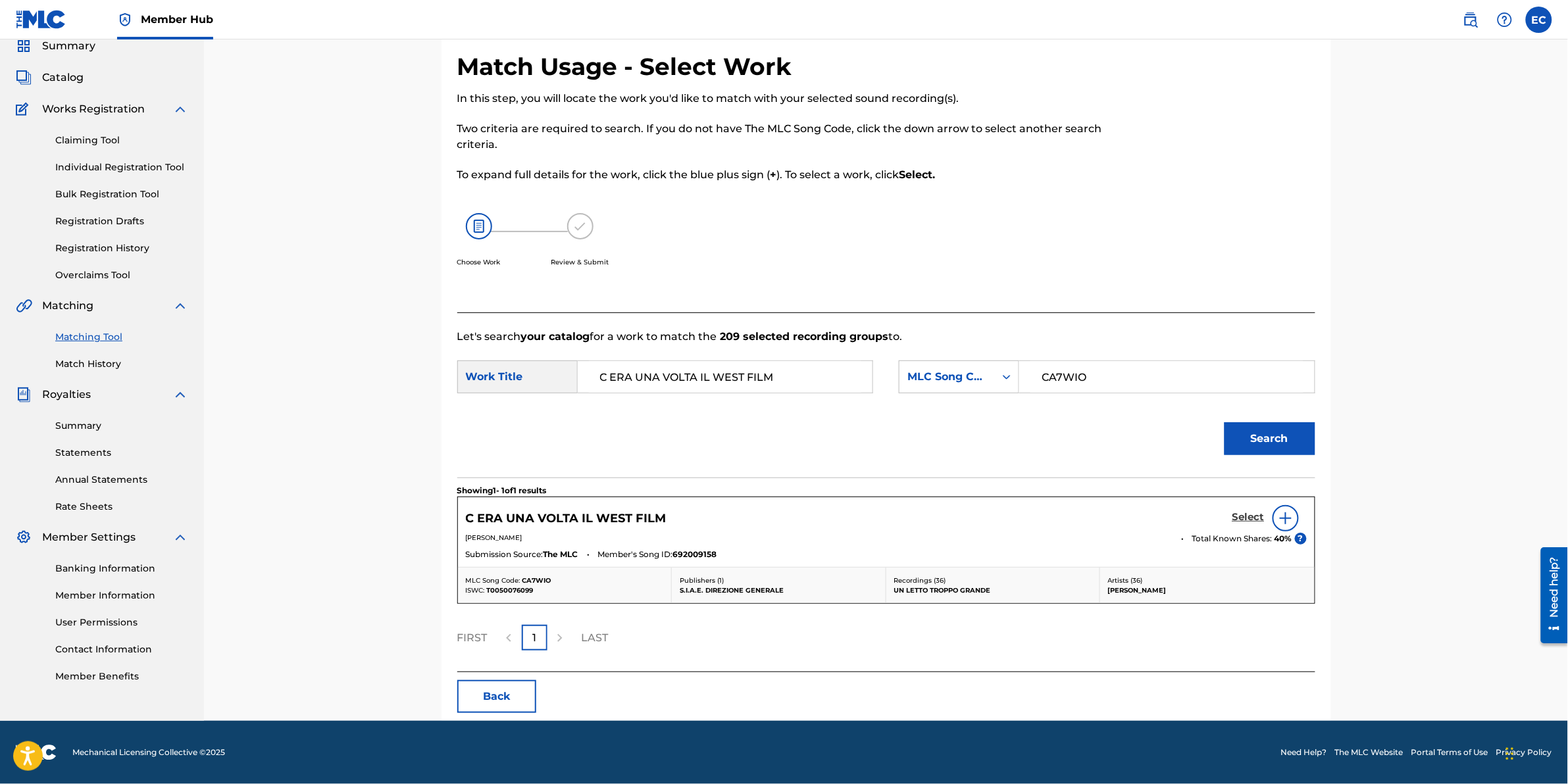
click at [1041, 487] on h5 "Select" at bounding box center [1248, 518] width 32 height 12
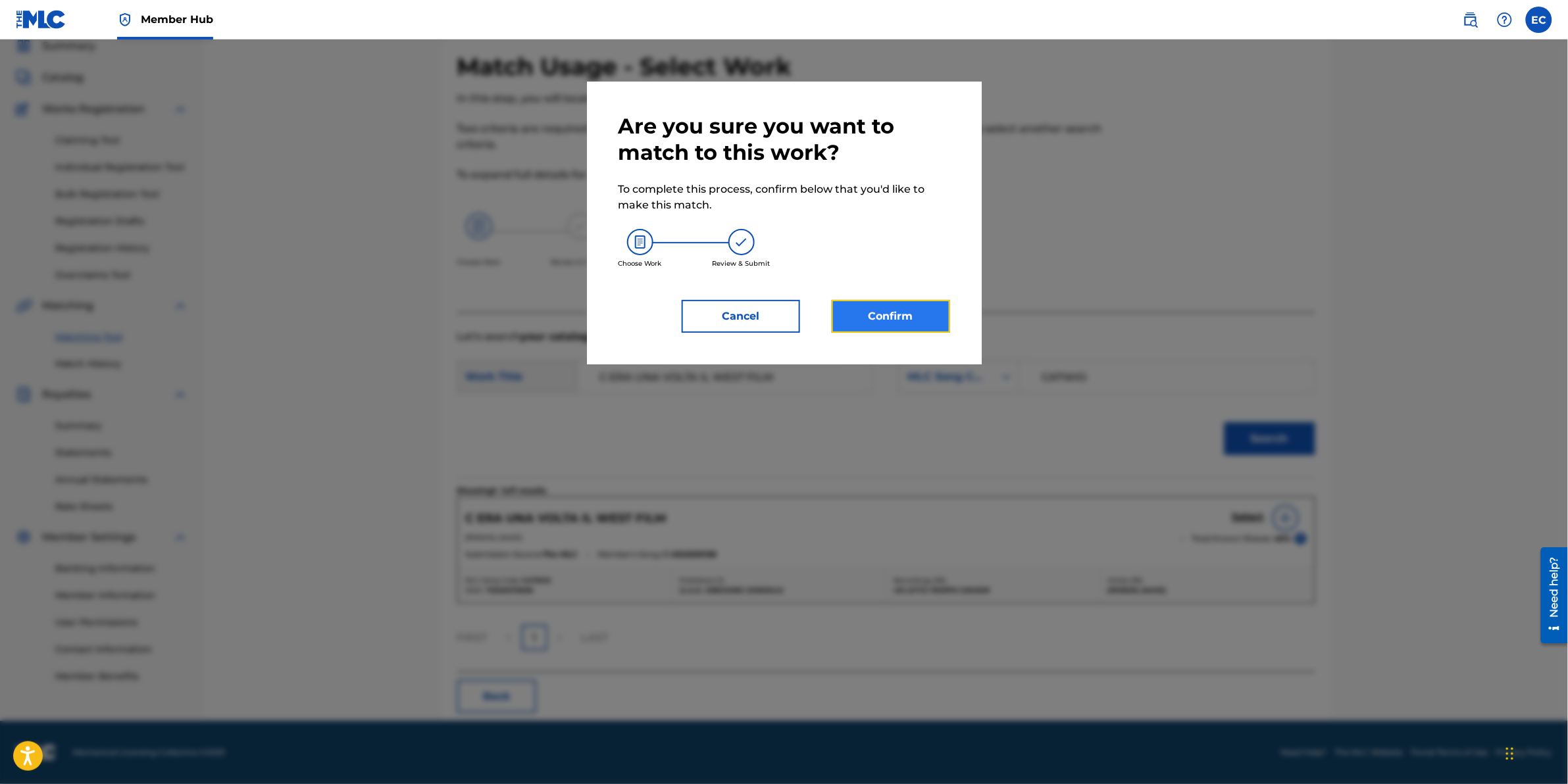
click at [844, 316] on button "Confirm" at bounding box center [891, 316] width 118 height 33
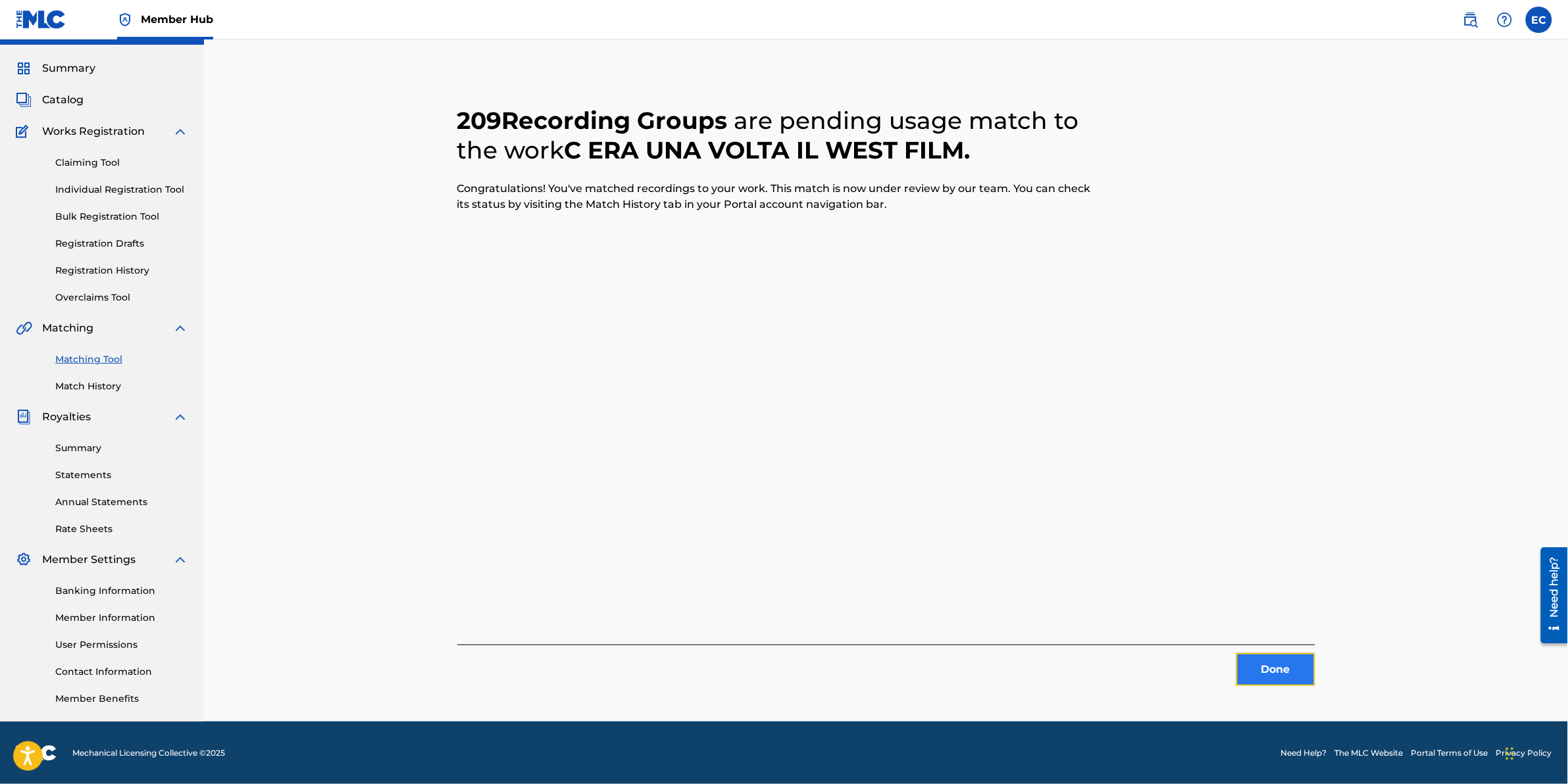
click at [1041, 487] on button "Done" at bounding box center [1275, 670] width 79 height 33
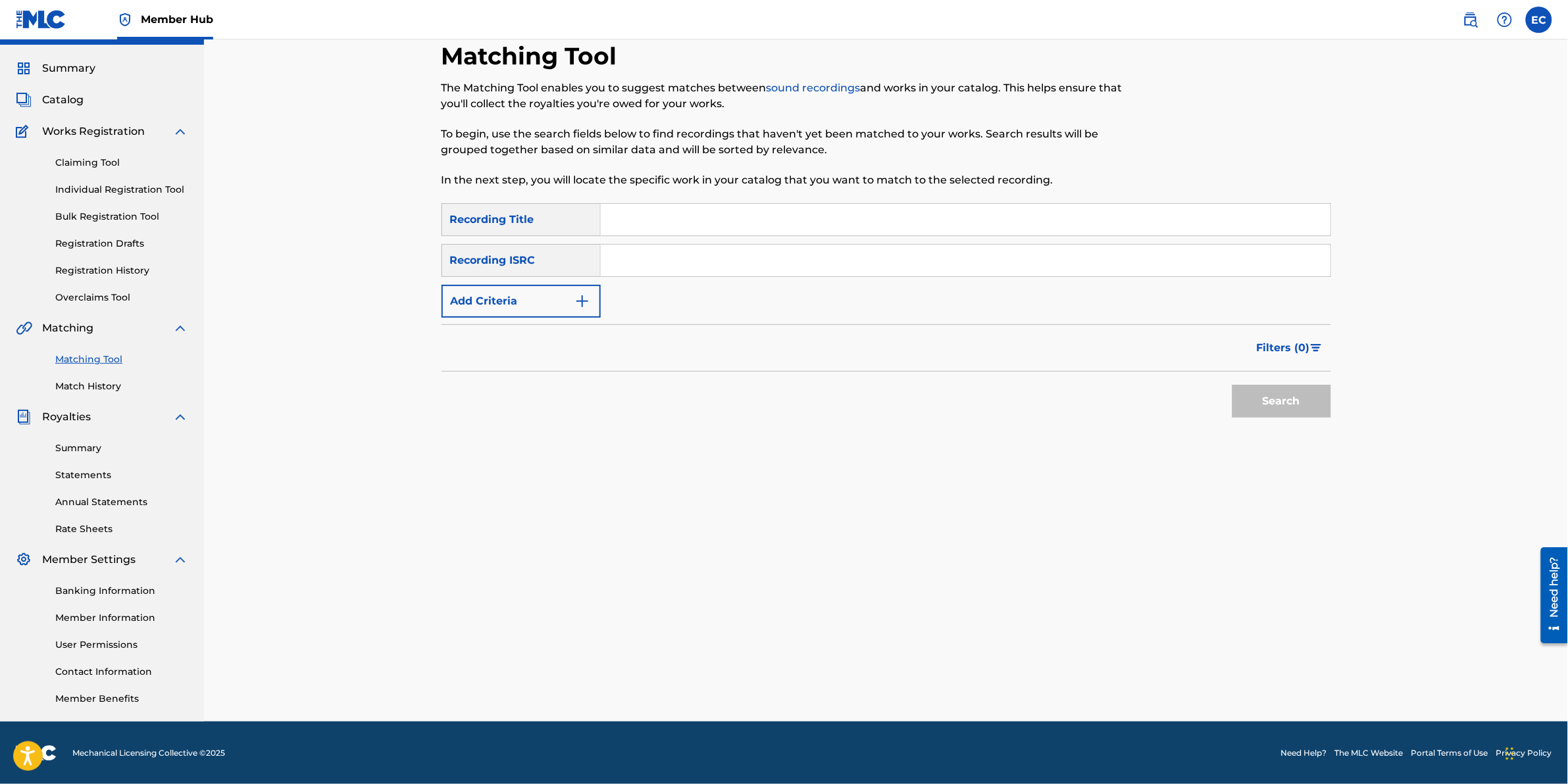
click at [102, 388] on link "Match History" at bounding box center [121, 387] width 133 height 14
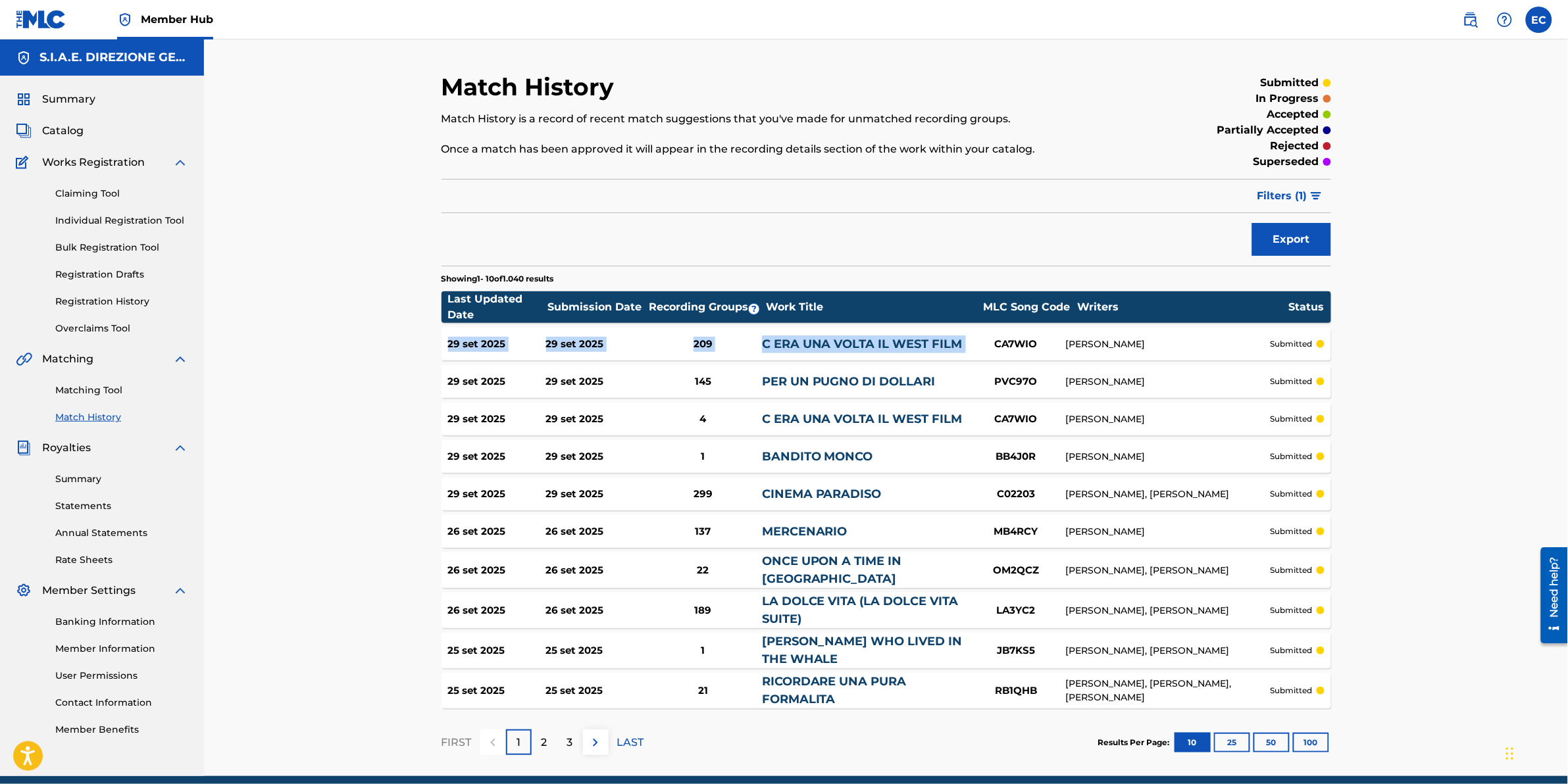
drag, startPoint x: 969, startPoint y: 343, endPoint x: 426, endPoint y: 350, distance: 543.0
click at [426, 350] on div "Match History Match History is a record of recent match suggestions that you've…" at bounding box center [886, 424] width 921 height 704
drag, startPoint x: 426, startPoint y: 352, endPoint x: 346, endPoint y: 268, distance: 116.0
click at [346, 268] on div "Match History Match History is a record of recent match suggestions that you've…" at bounding box center [886, 408] width 1364 height 737
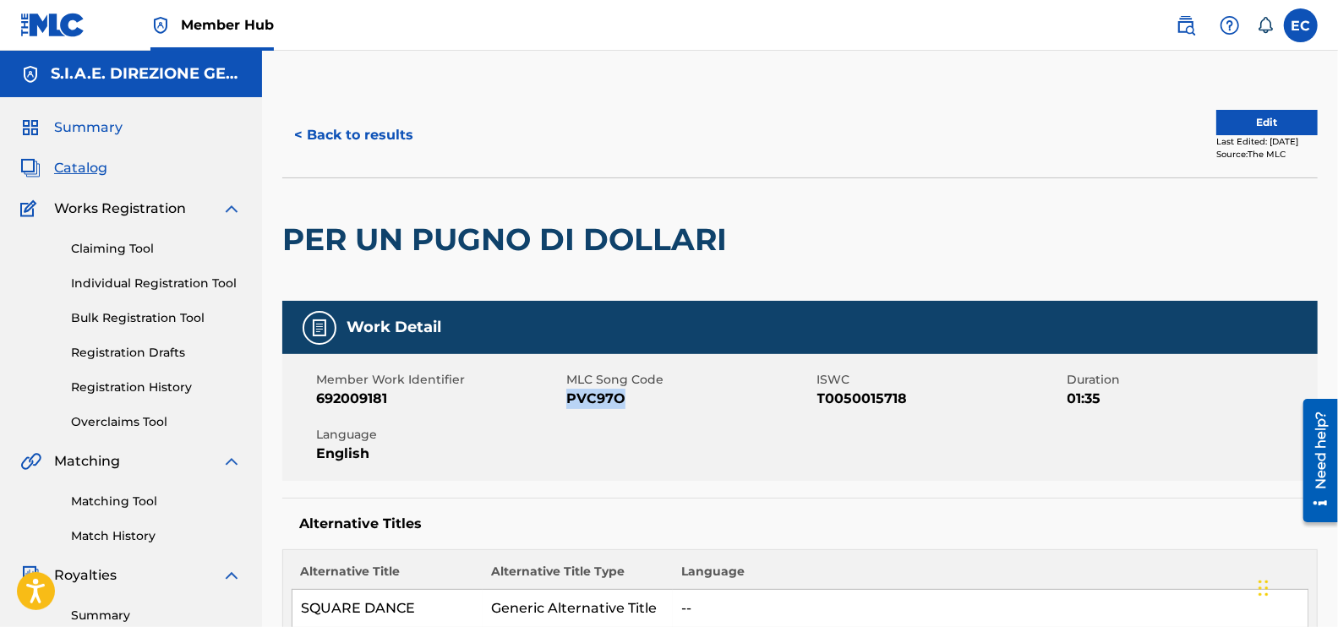
drag, startPoint x: 68, startPoint y: 160, endPoint x: 105, endPoint y: 137, distance: 42.9
click at [68, 160] on span "Catalog" at bounding box center [80, 168] width 53 height 20
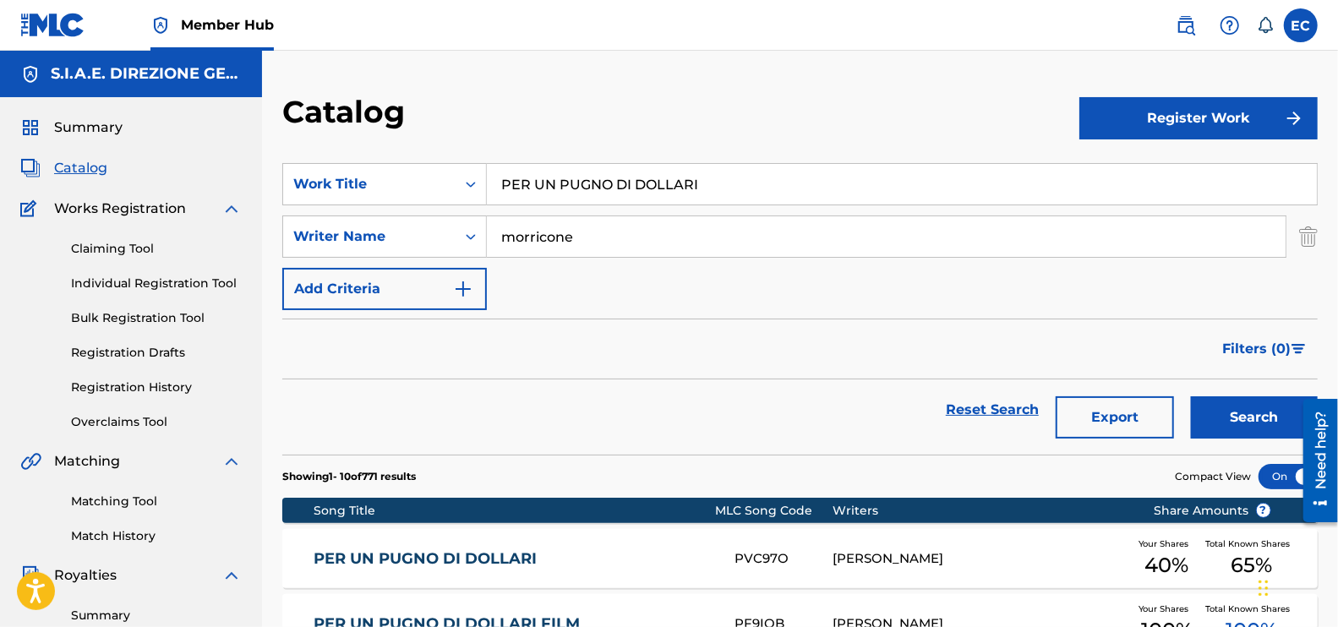
click at [749, 192] on input "PER UN PUGNO DI DOLLARI" at bounding box center [902, 184] width 830 height 41
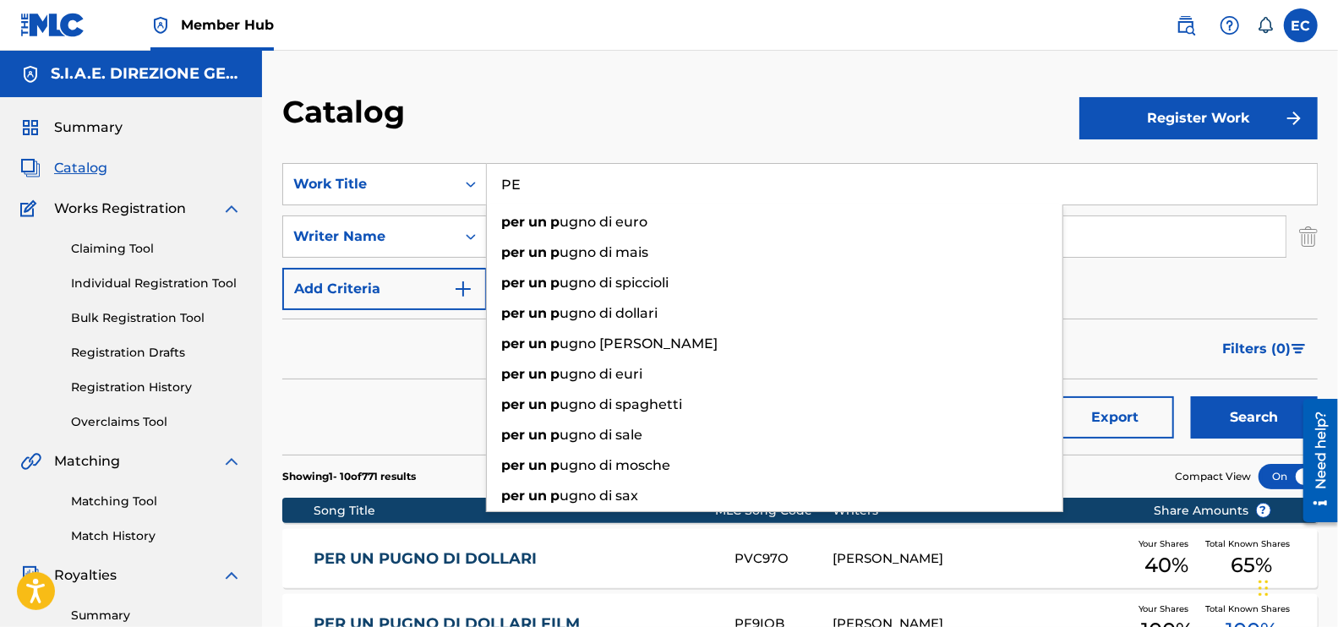
type input "P"
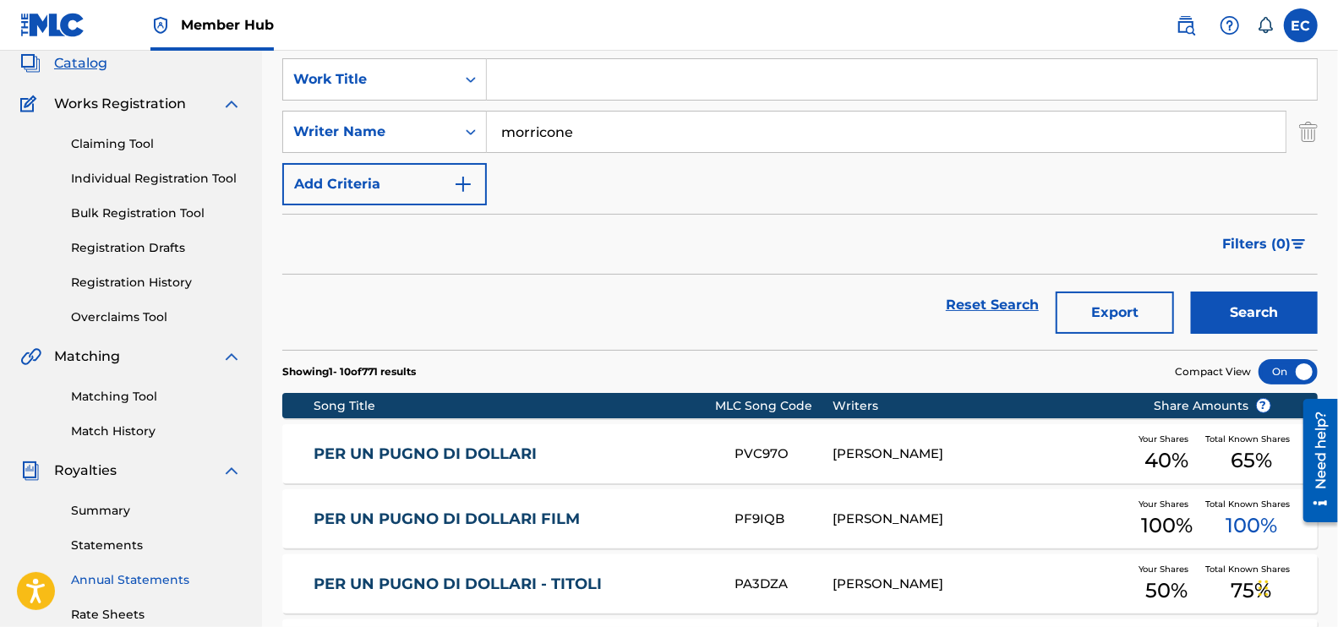
scroll to position [210, 0]
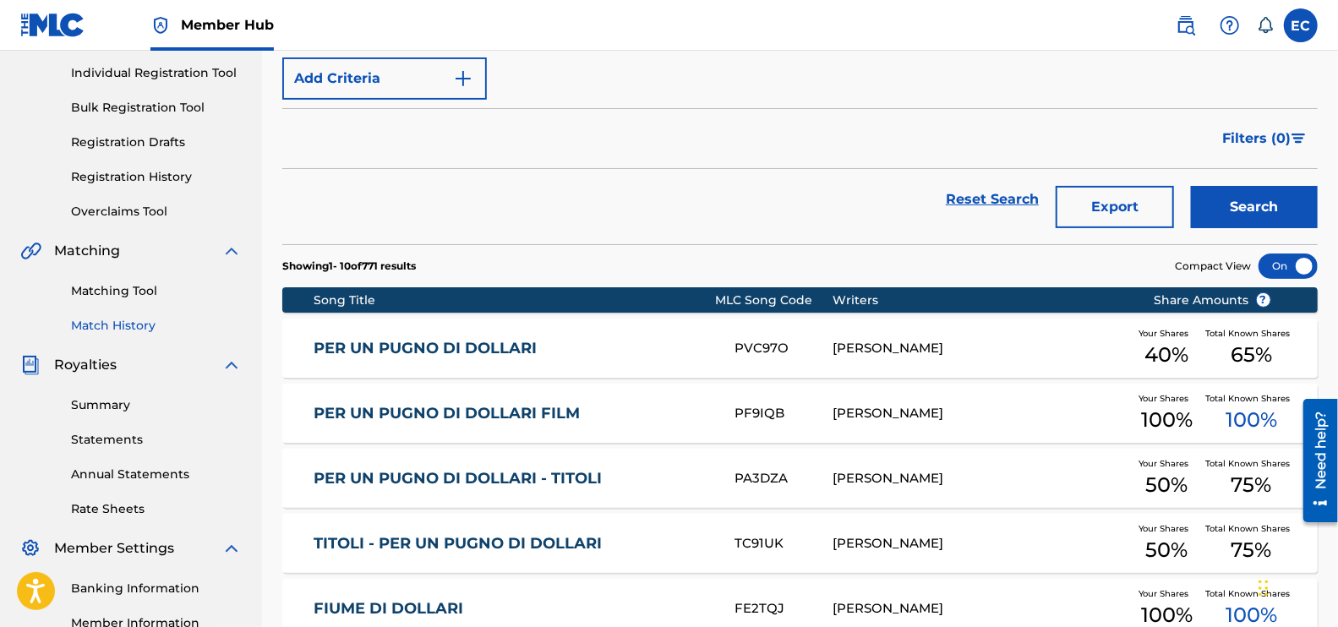
click at [147, 321] on link "Match History" at bounding box center [156, 326] width 171 height 18
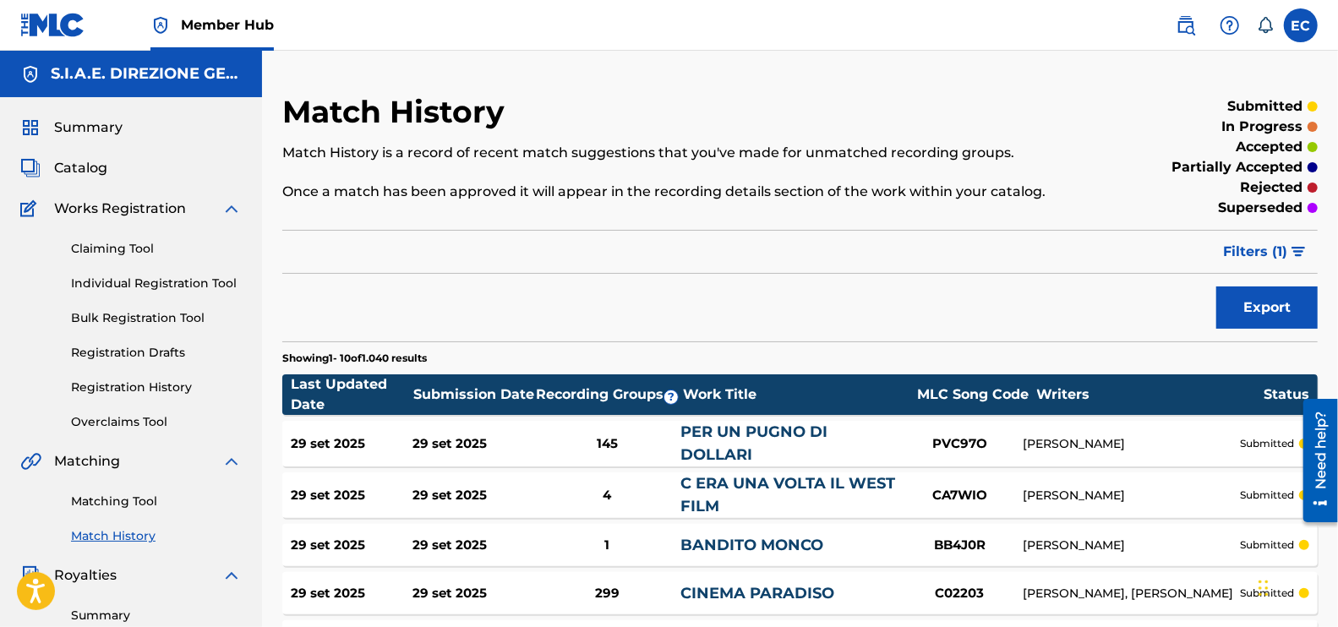
click at [735, 498] on div "C ERA UNA VOLTA IL WEST FILM" at bounding box center [788, 495] width 216 height 46
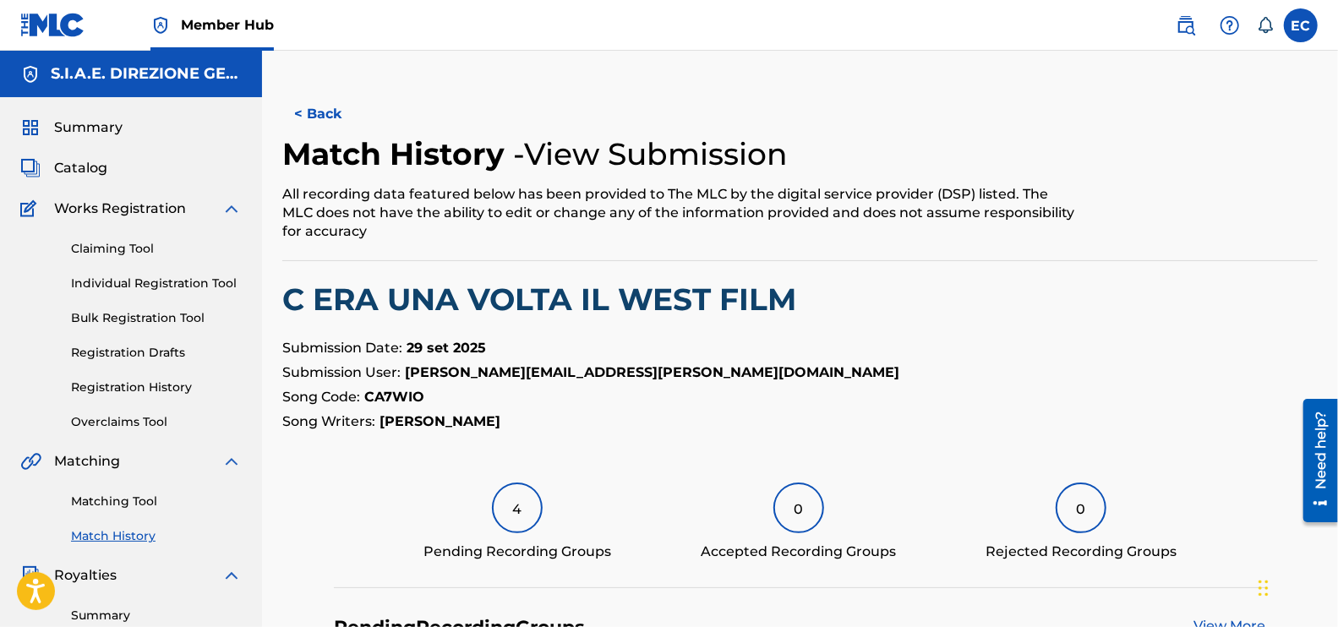
click at [112, 183] on div "Summary Catalog Works Registration Claiming Tool Individual Registration Tool B…" at bounding box center [131, 532] width 262 height 870
click at [55, 170] on span "Catalog" at bounding box center [80, 168] width 53 height 20
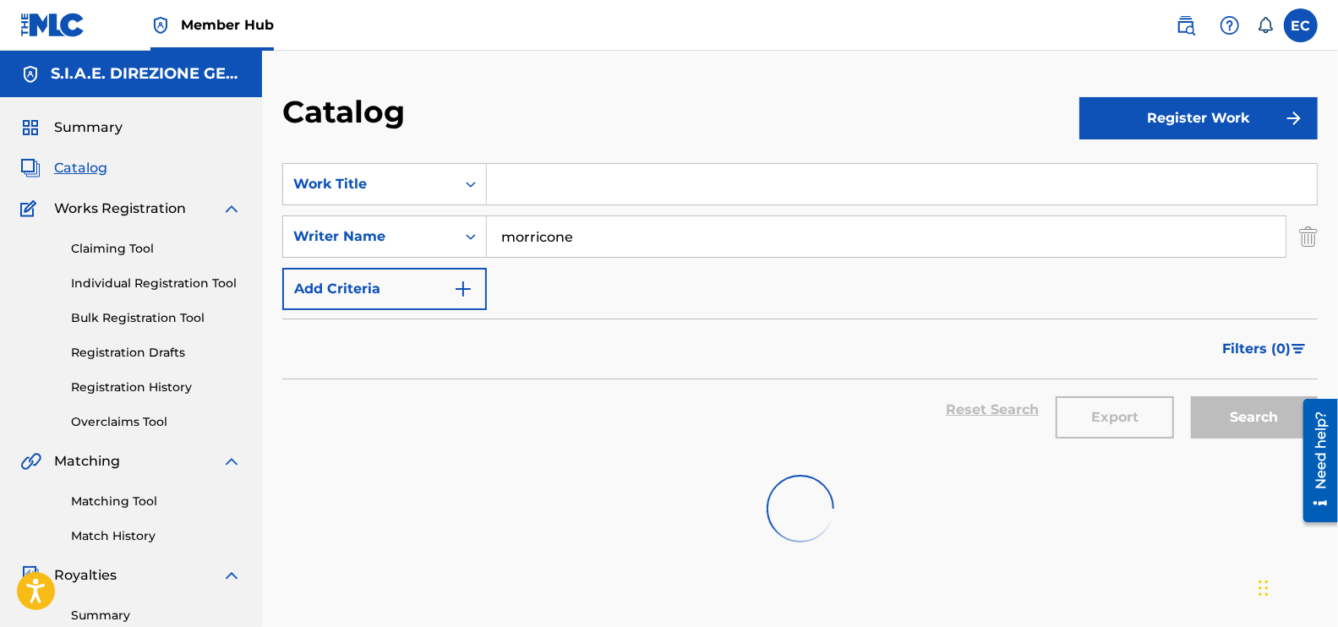
click at [719, 188] on input "Search Form" at bounding box center [902, 184] width 830 height 41
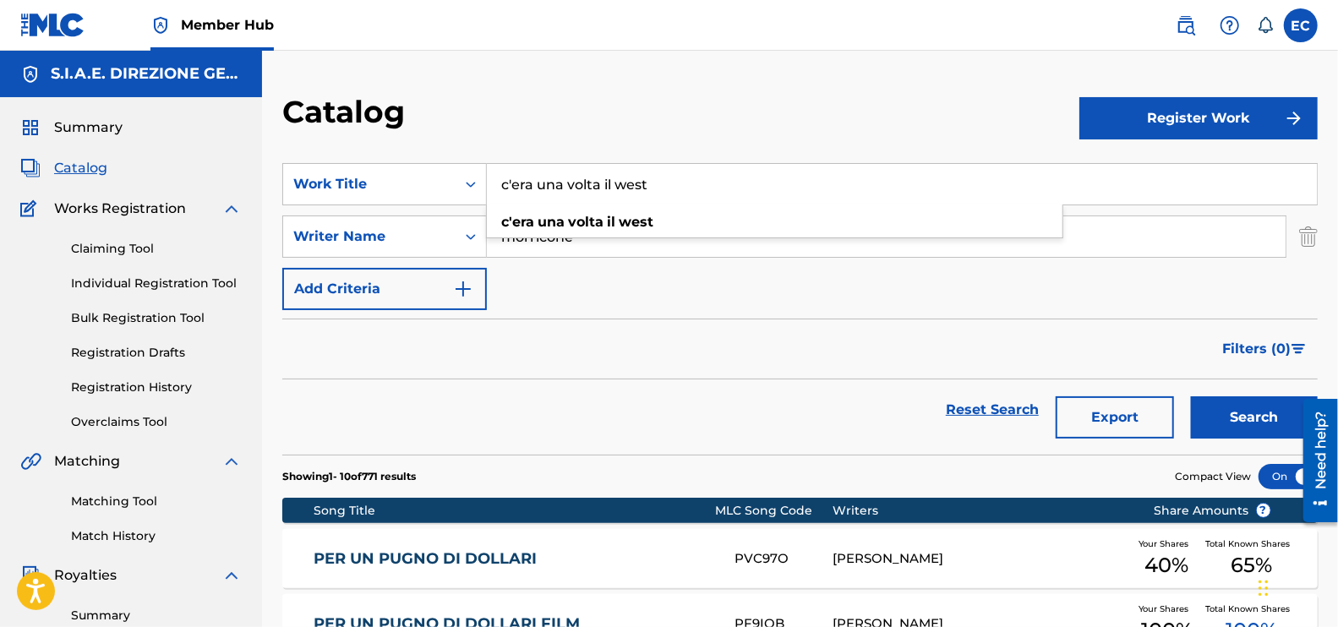
type input "c'era una volta il west"
click at [1191, 396] on button "Search" at bounding box center [1254, 417] width 127 height 42
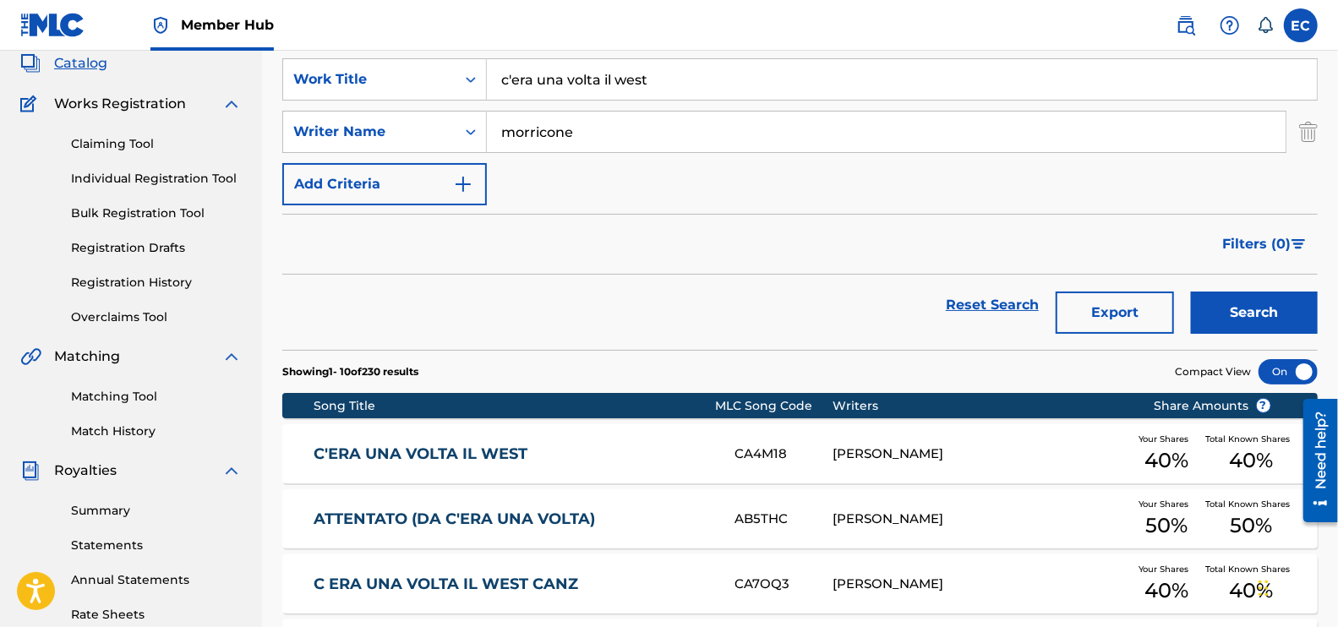
scroll to position [210, 0]
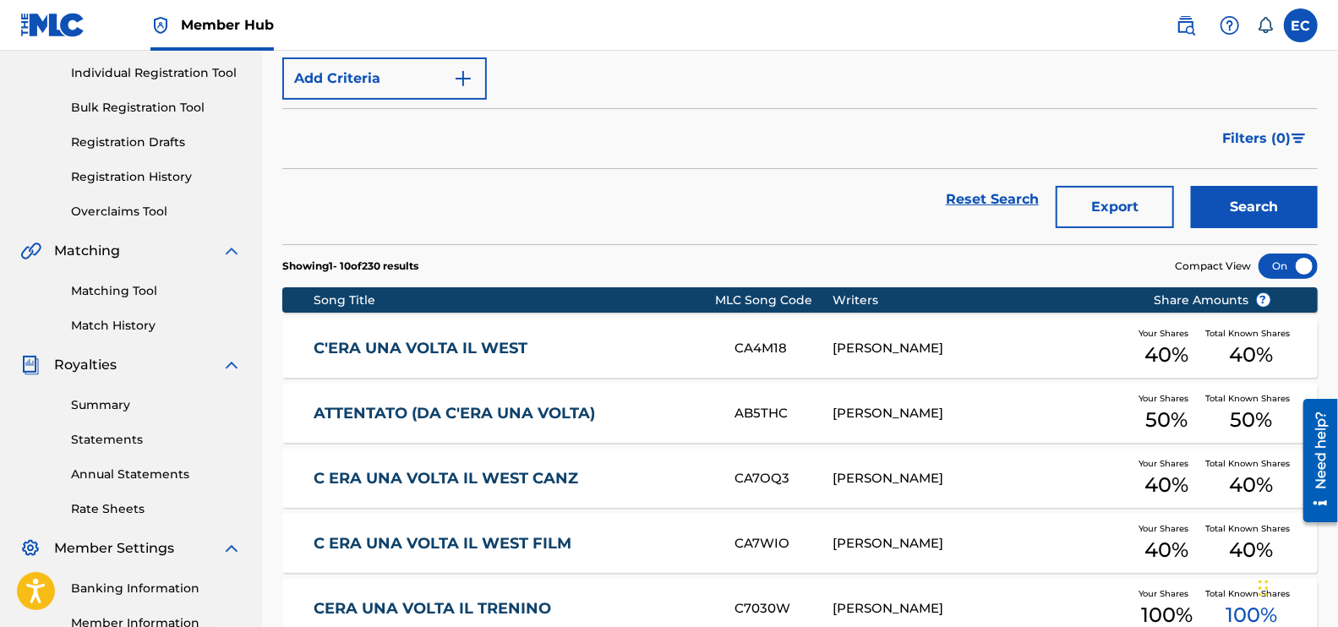
drag, startPoint x: 1025, startPoint y: 335, endPoint x: 360, endPoint y: 310, distance: 665.6
click at [384, 321] on div "C'ERA UNA VOLTA IL WEST CA4M18 ENNIO MORRICONE Your Shares 40 % Total Known Sha…" at bounding box center [799, 348] width 1035 height 59
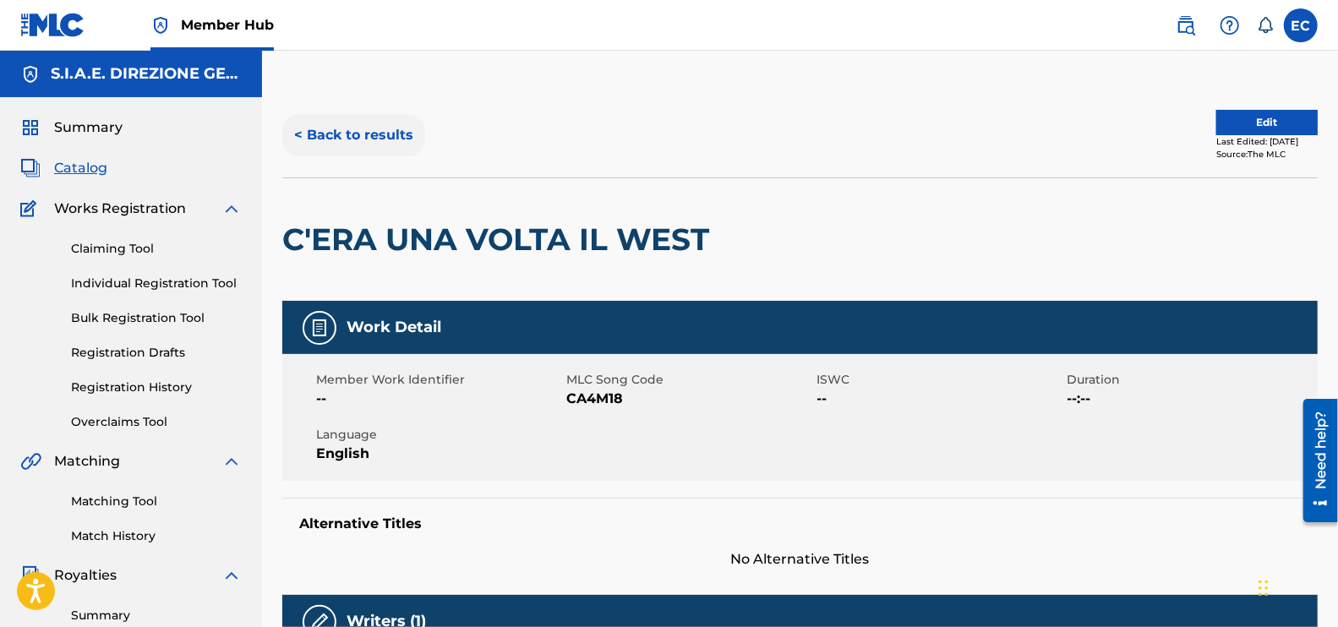
click at [335, 148] on button "< Back to results" at bounding box center [353, 135] width 143 height 42
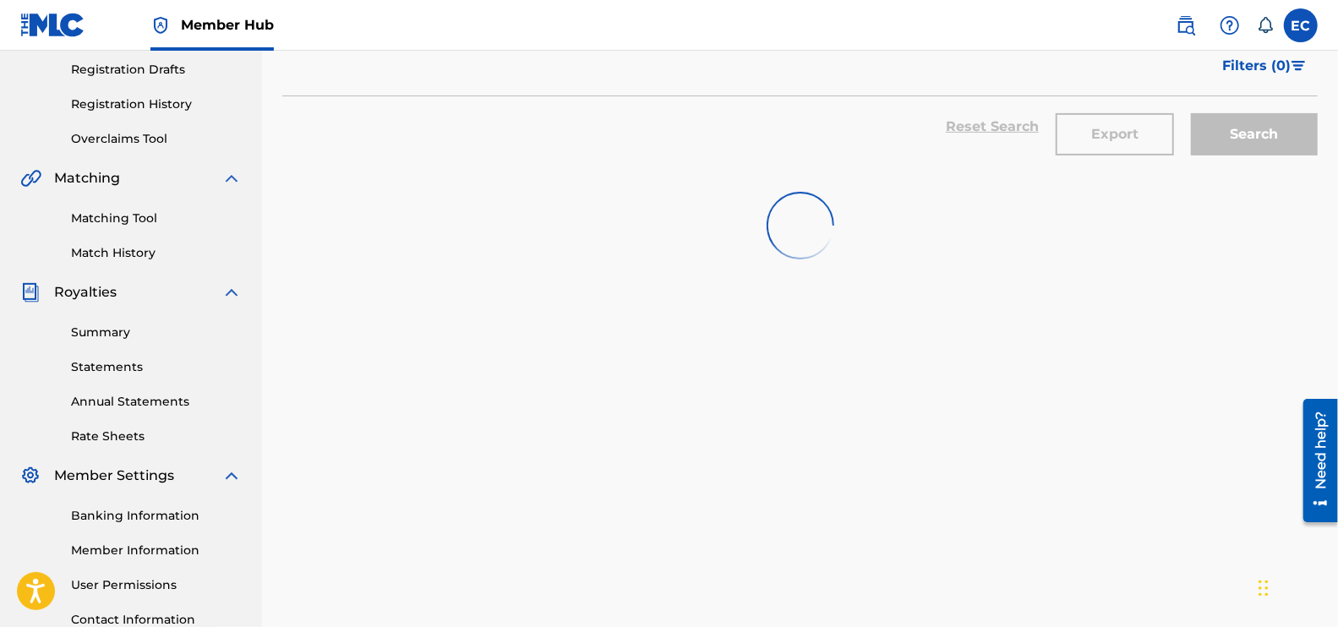
scroll to position [317, 0]
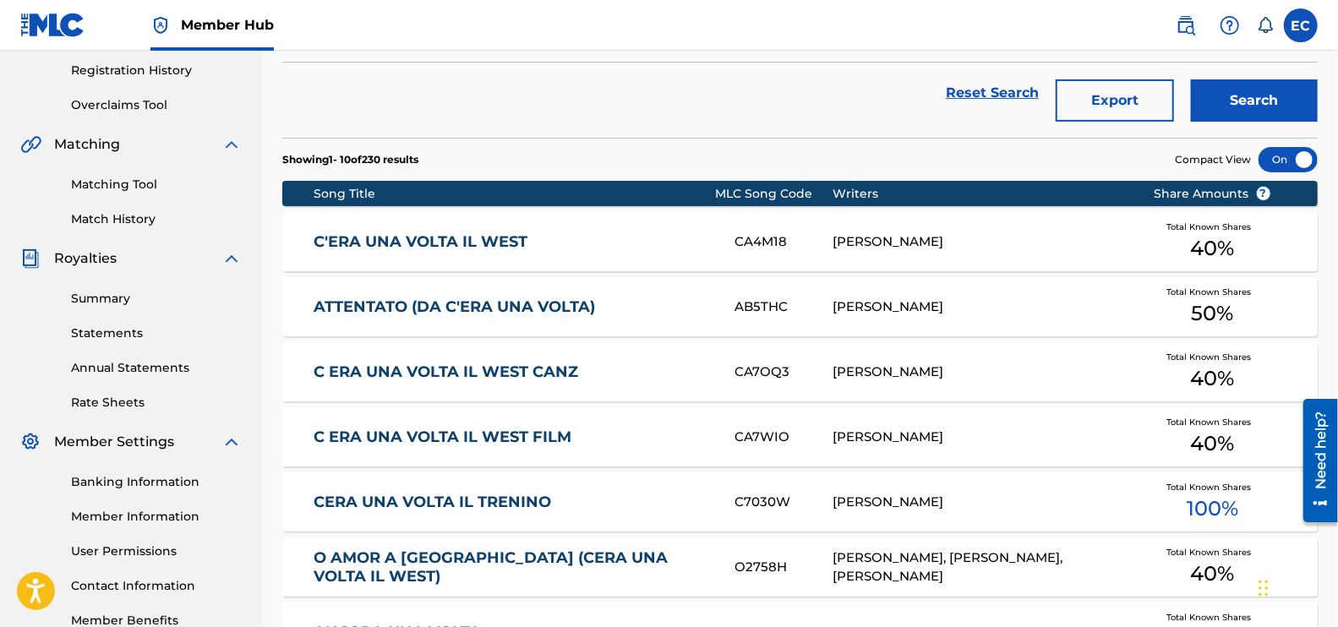
click at [516, 438] on link "C ERA UNA VOLTA IL WEST FILM" at bounding box center [513, 437] width 398 height 19
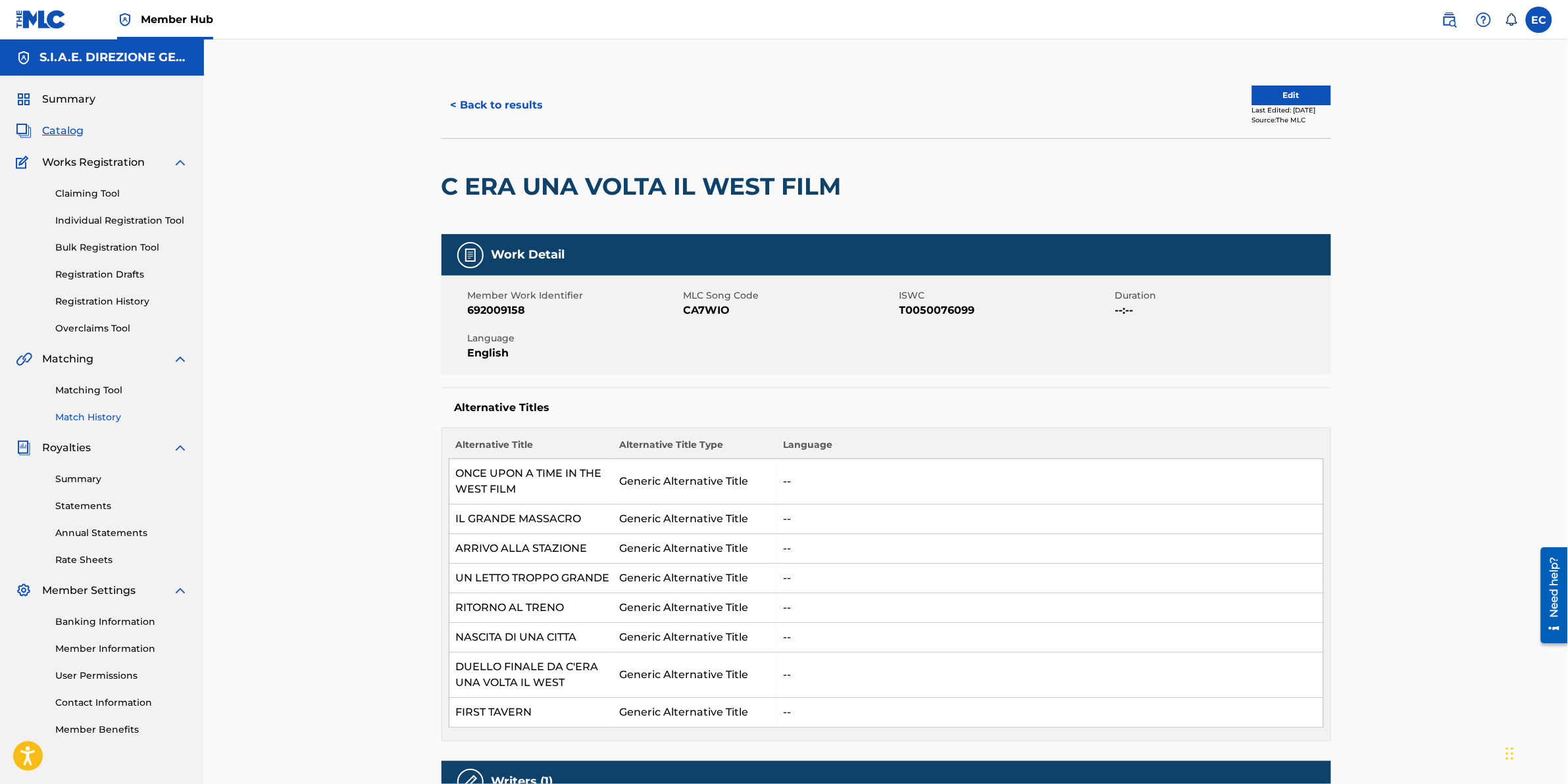
drag, startPoint x: 69, startPoint y: 406, endPoint x: 74, endPoint y: 415, distance: 10.3
click at [69, 406] on div "Matching Tool Match History" at bounding box center [101, 396] width 172 height 58
click at [80, 426] on div "Summary Catalog Works Registration Claiming Tool Individual Registration Tool B…" at bounding box center [102, 414] width 204 height 677
click at [79, 417] on link "Match History" at bounding box center [121, 417] width 133 height 14
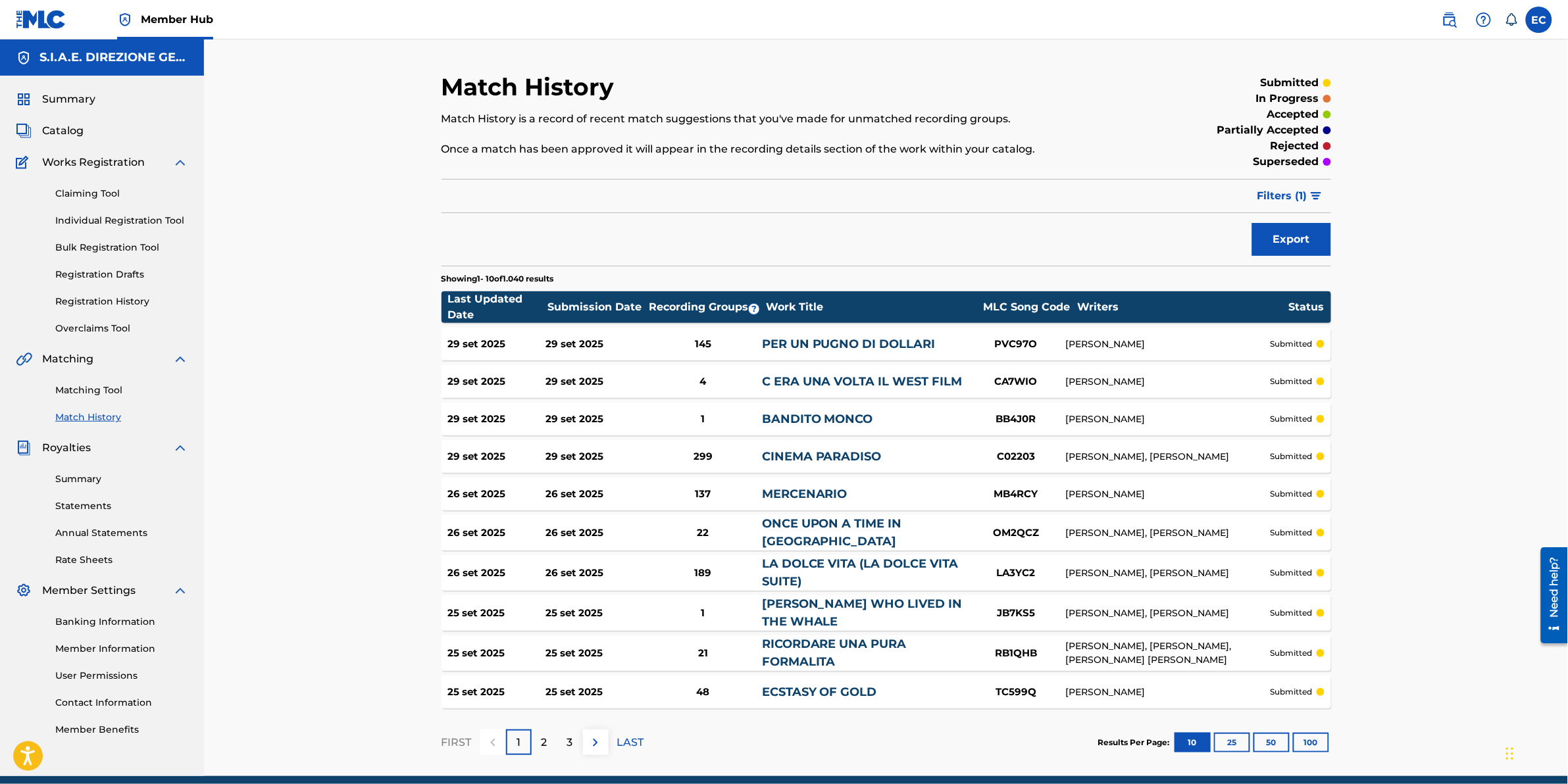
click at [647, 371] on div "29 set 2025 29 set 2025 4 C ERA UNA VOLTA IL WEST FILM CA7WIO ENNIO MORRICONE s…" at bounding box center [886, 381] width 890 height 33
click at [1041, 191] on span "Filters ( 1 )" at bounding box center [1282, 196] width 50 height 16
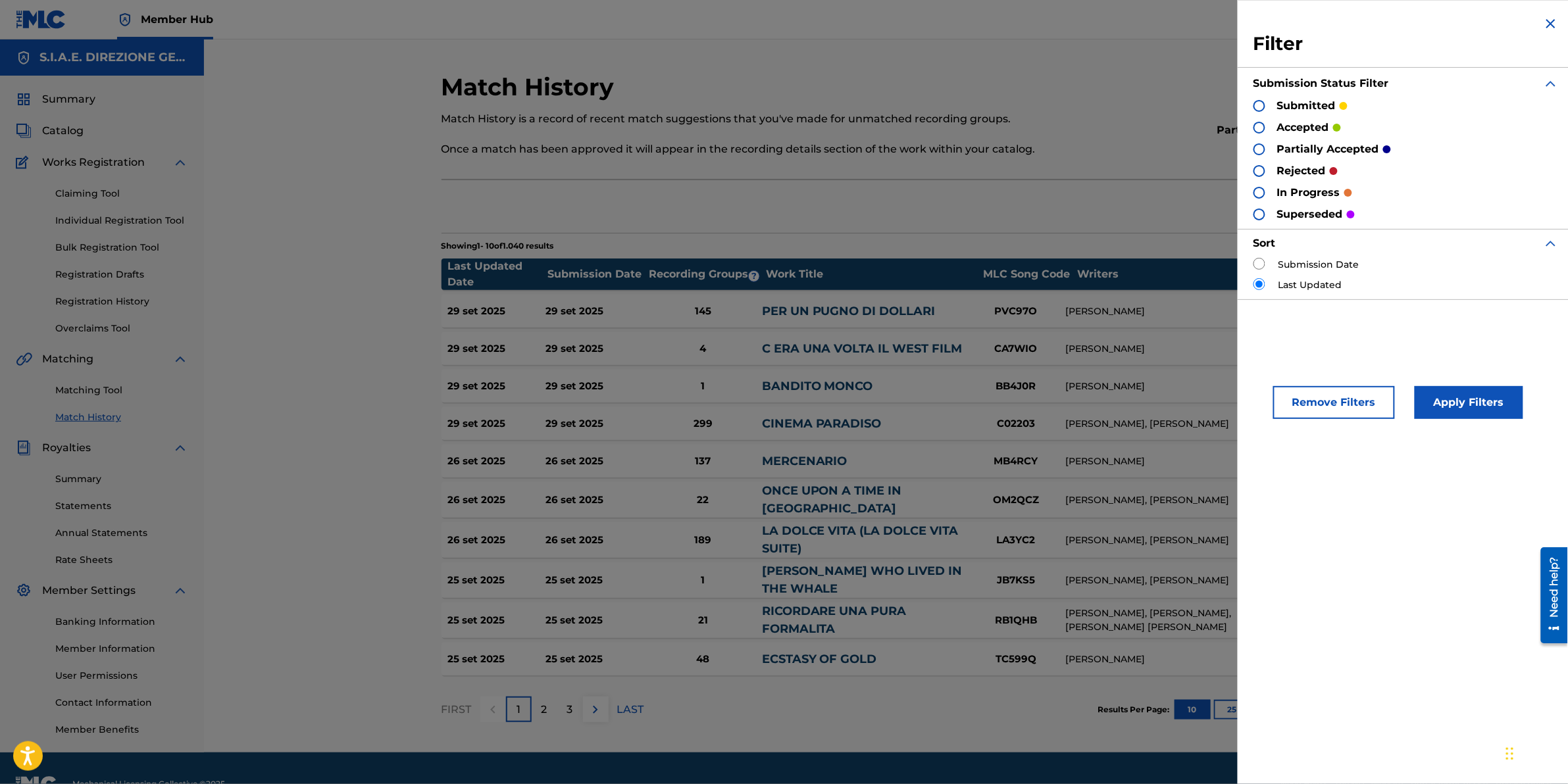
click at [1041, 179] on div "Filter Submission Status Filter submitted accepted partially accepted rejected …" at bounding box center [886, 180] width 890 height 2
click at [1008, 143] on p "Once a match has been approved it will appear in the recording details section …" at bounding box center [784, 149] width 685 height 16
click at [1041, 18] on img at bounding box center [1551, 23] width 16 height 16
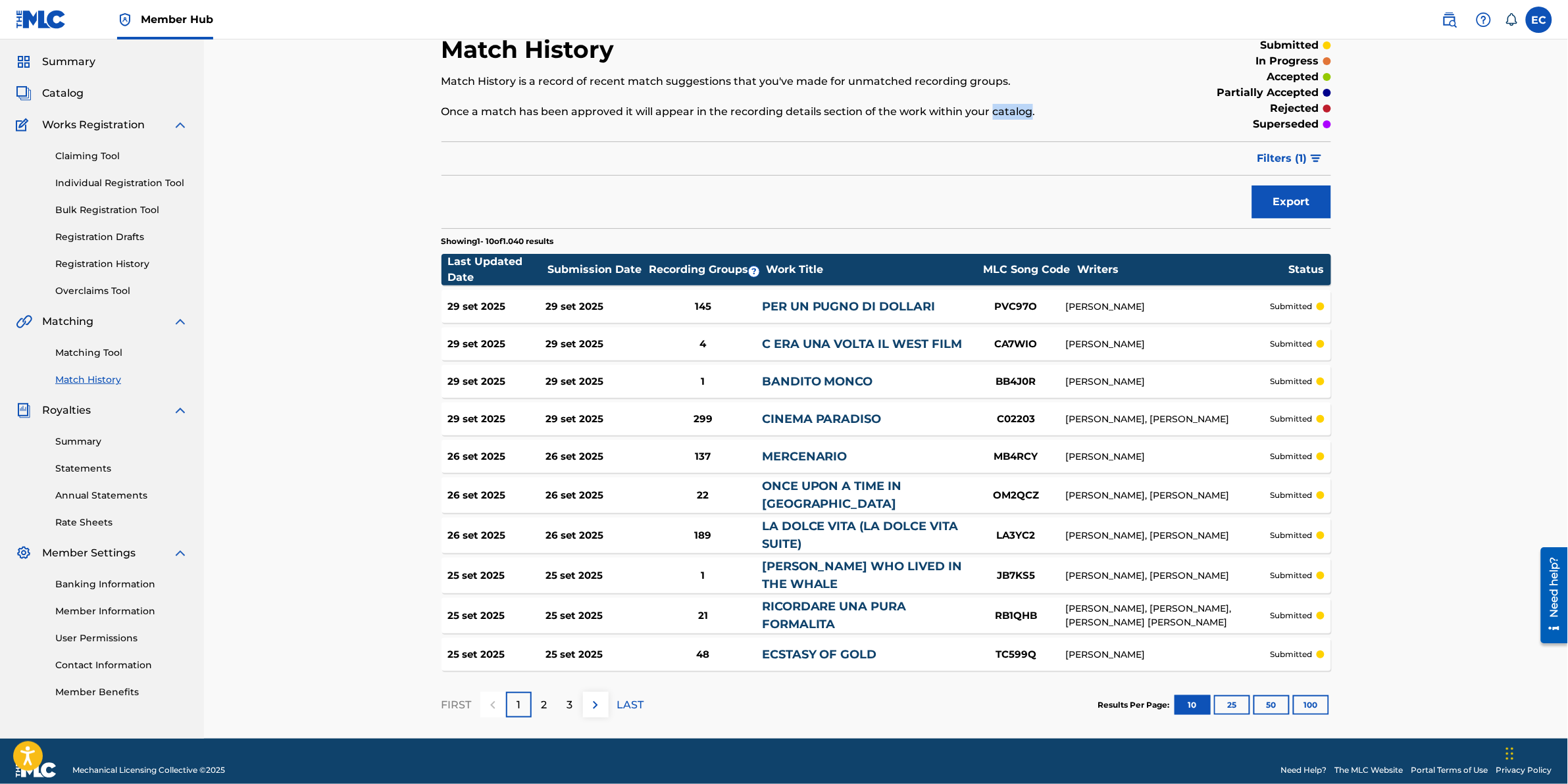
scroll to position [53, 0]
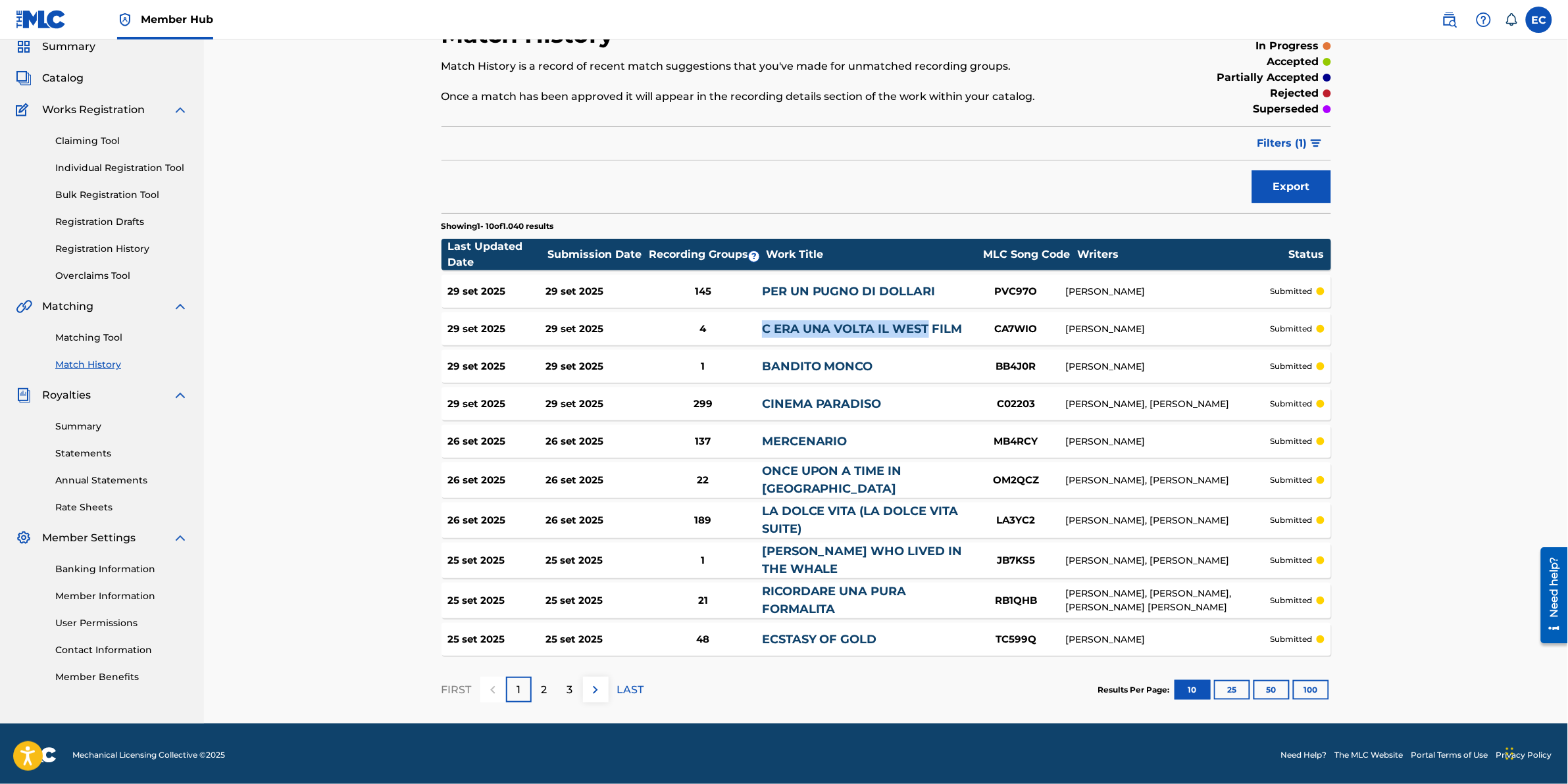
drag, startPoint x: 759, startPoint y: 330, endPoint x: 930, endPoint y: 329, distance: 171.0
click at [930, 329] on div "29 set 2025 29 set 2025 4 C ERA UNA VOLTA IL WEST FILM CA7WIO ENNIO MORRICONE s…" at bounding box center [886, 329] width 890 height 33
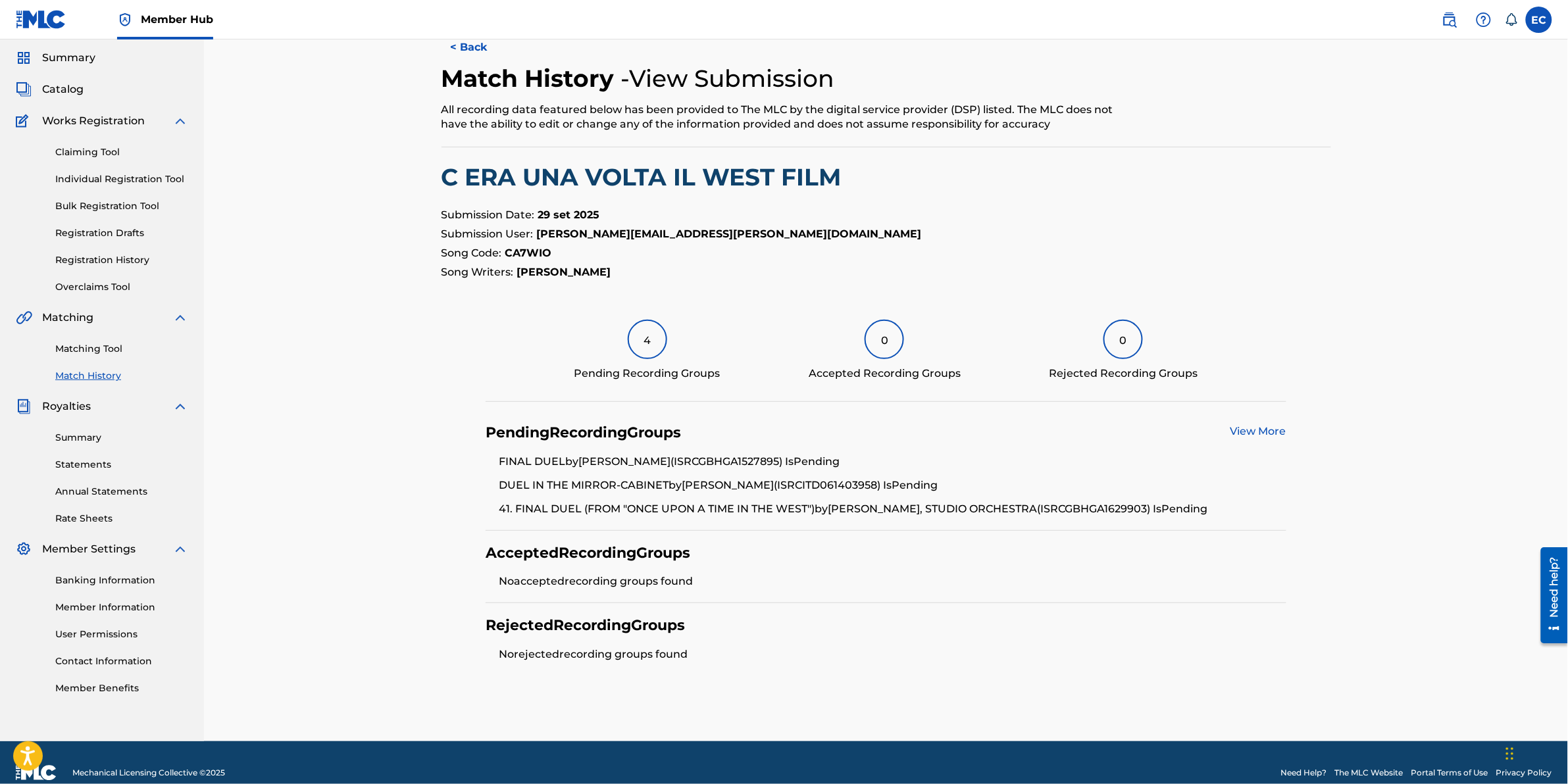
scroll to position [62, 0]
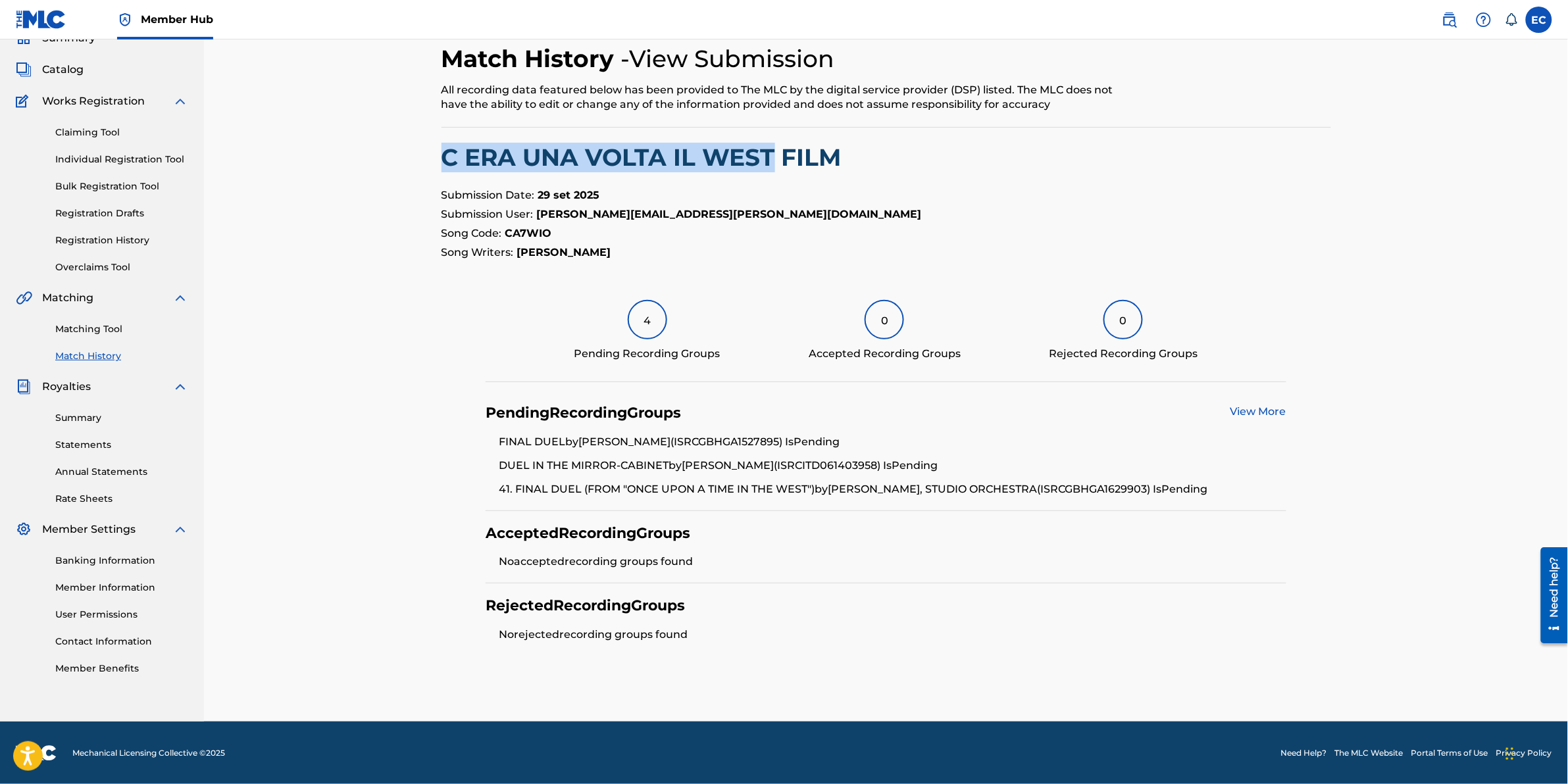
drag, startPoint x: 440, startPoint y: 155, endPoint x: 772, endPoint y: 162, distance: 332.1
click at [772, 162] on div "< Back Match History - View Submission All recording data featured below has be…" at bounding box center [886, 366] width 921 height 711
drag, startPoint x: 772, startPoint y: 162, endPoint x: 746, endPoint y: 156, distance: 26.7
copy h2 "C ERA UNA VOLTA IL WEST"
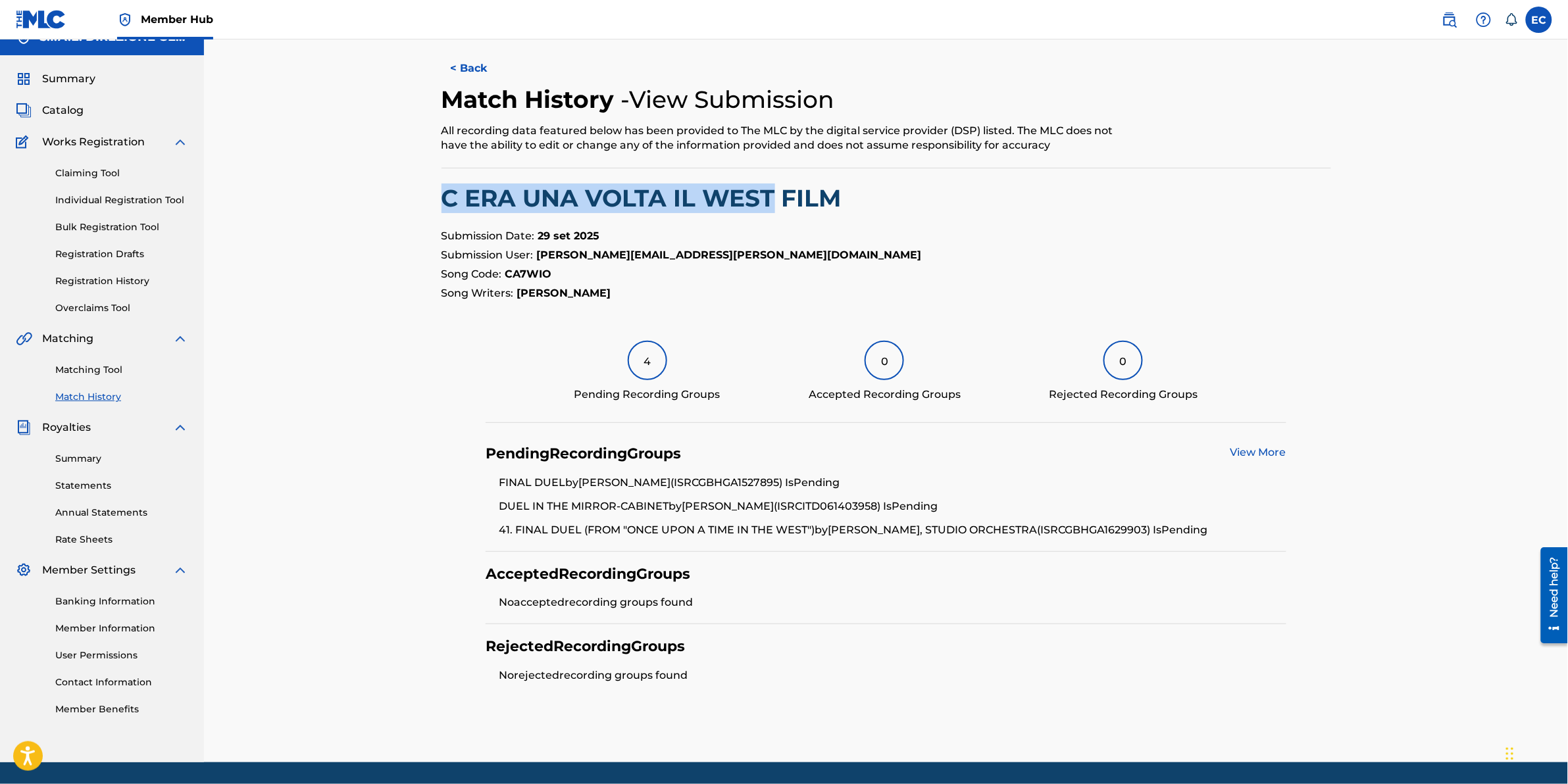
scroll to position [0, 0]
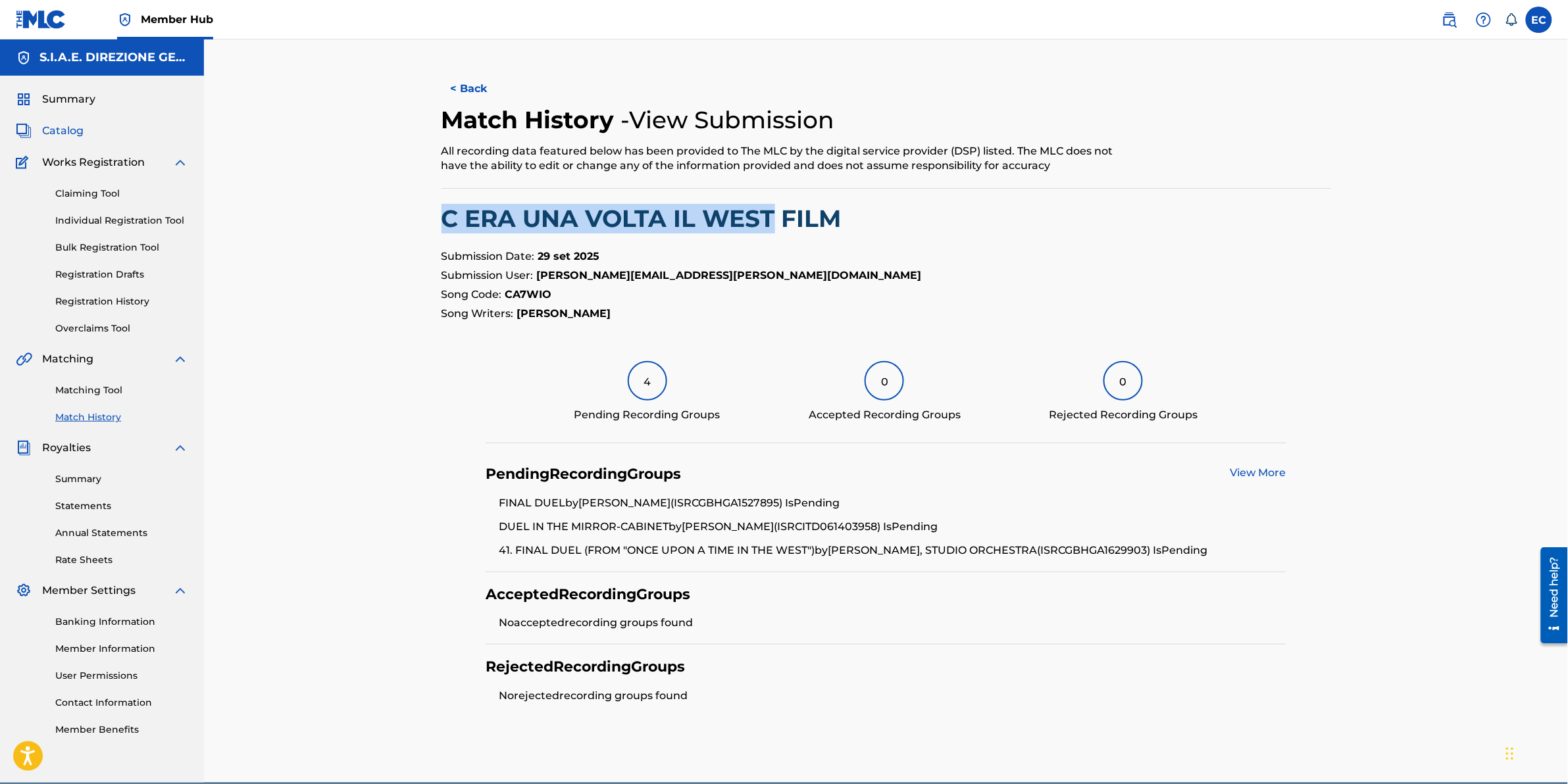
click at [53, 135] on span "Catalog" at bounding box center [62, 131] width 41 height 16
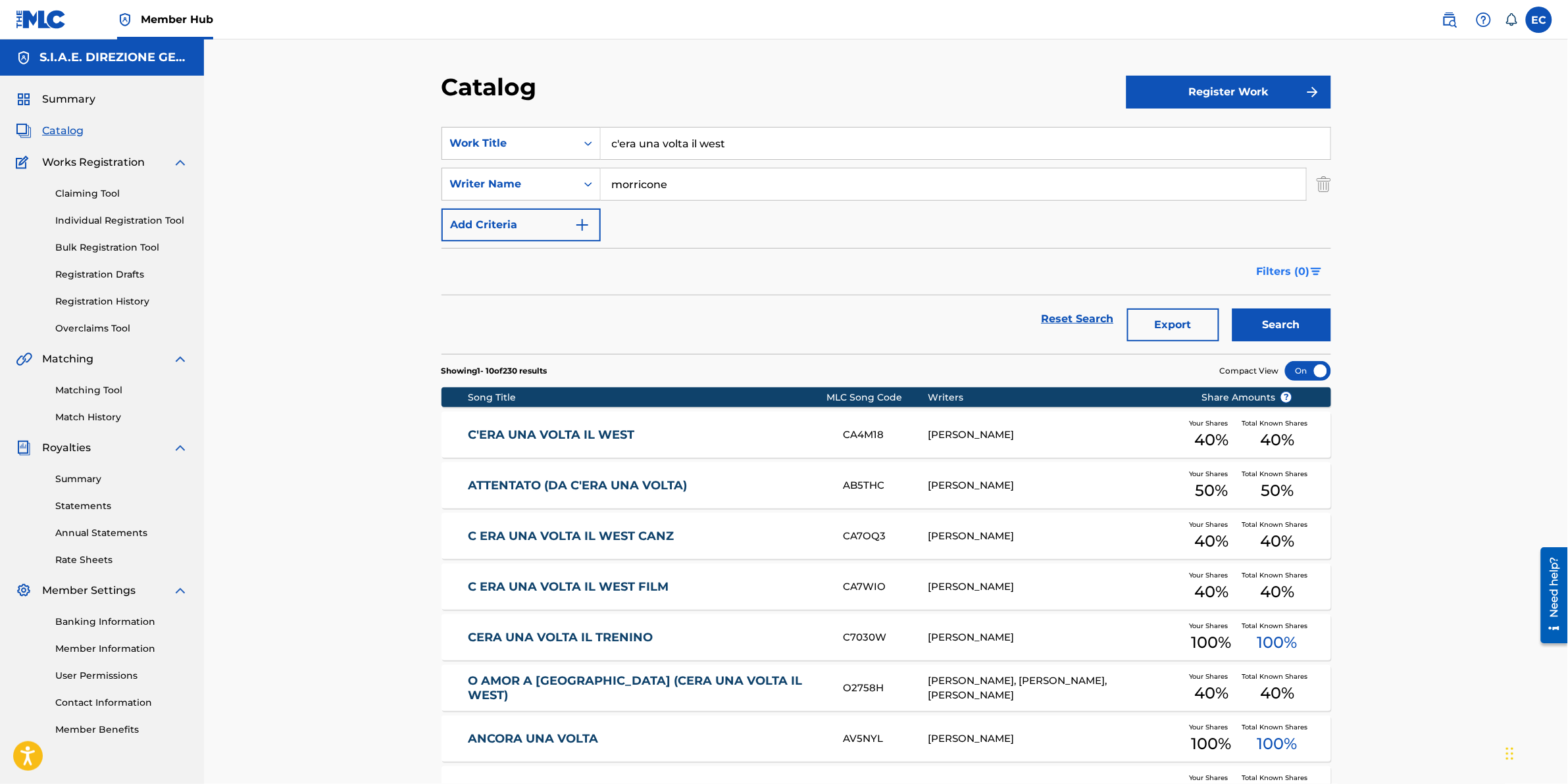
click at [1041, 287] on button "Filters ( 0 )" at bounding box center [1290, 272] width 83 height 33
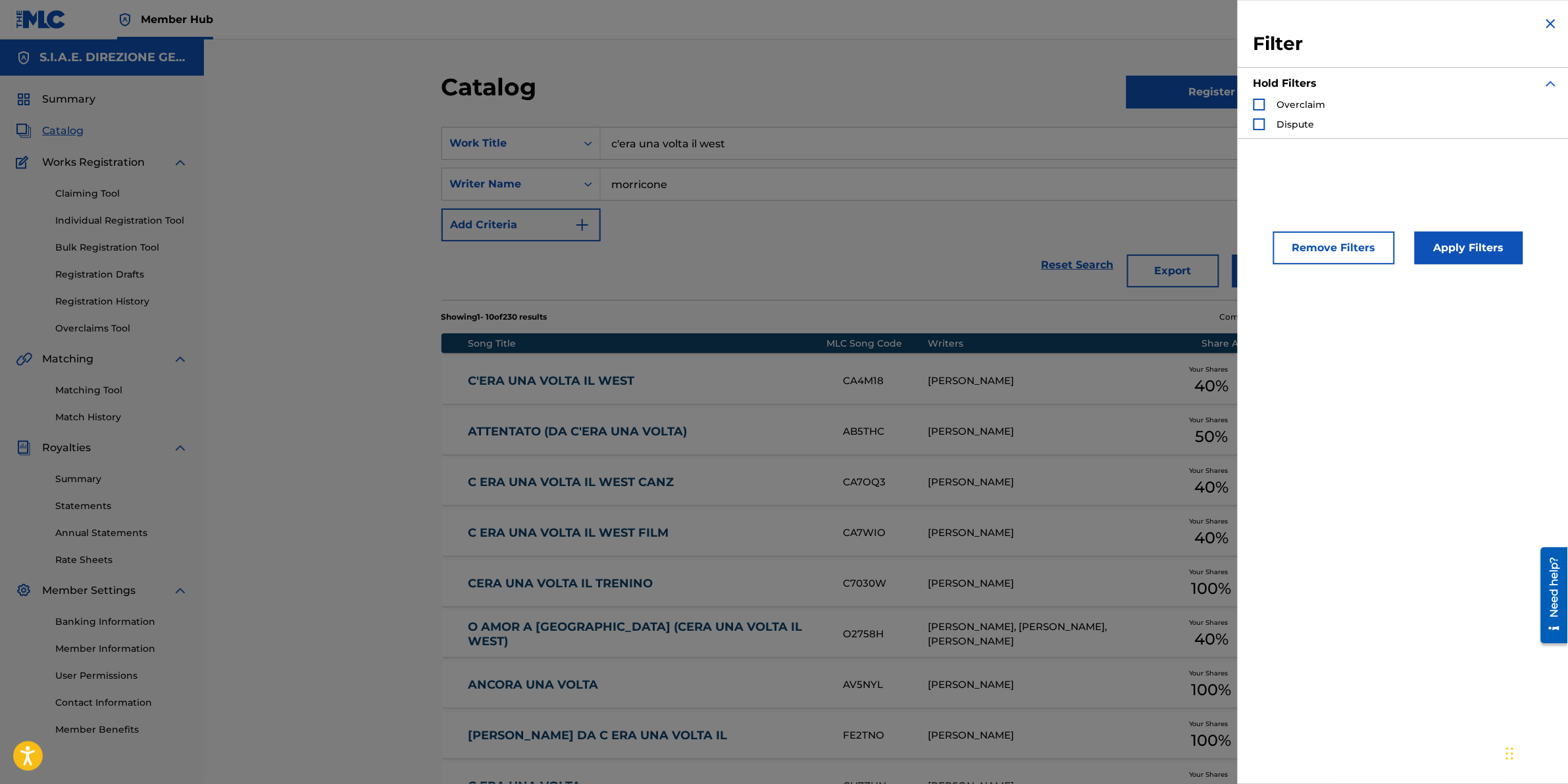
click at [991, 226] on div "SearchWithCriteria7b20343a-cdf3-44cd-88d2-34b442b5bf69 Work Title c'era una vol…" at bounding box center [886, 184] width 890 height 114
click at [1041, 23] on img "Search Form" at bounding box center [1551, 23] width 16 height 16
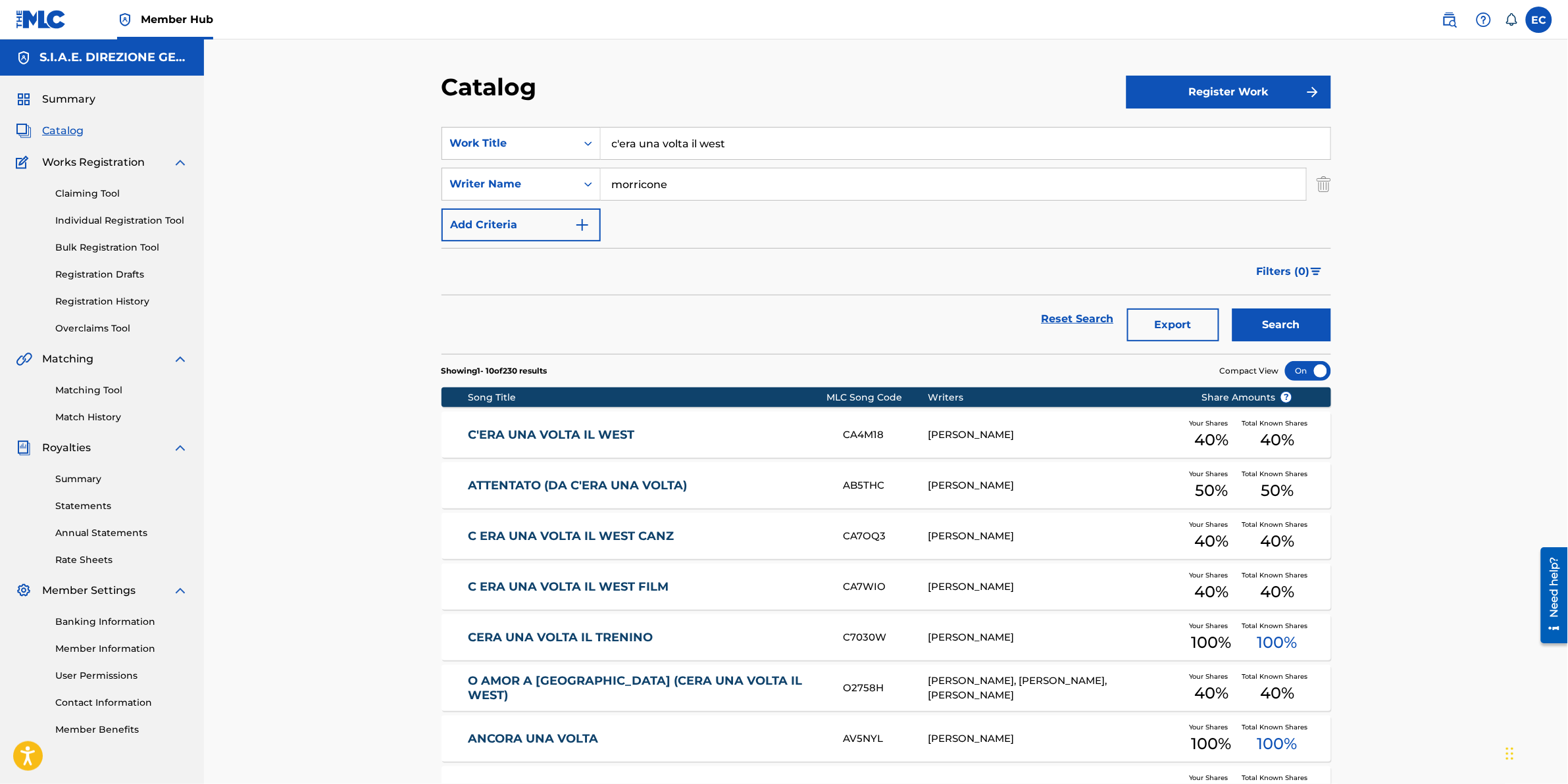
drag, startPoint x: 543, startPoint y: 436, endPoint x: 524, endPoint y: 436, distance: 19.0
click at [524, 436] on link "C'ERA UNA VOLTA IL WEST" at bounding box center [647, 434] width 358 height 15
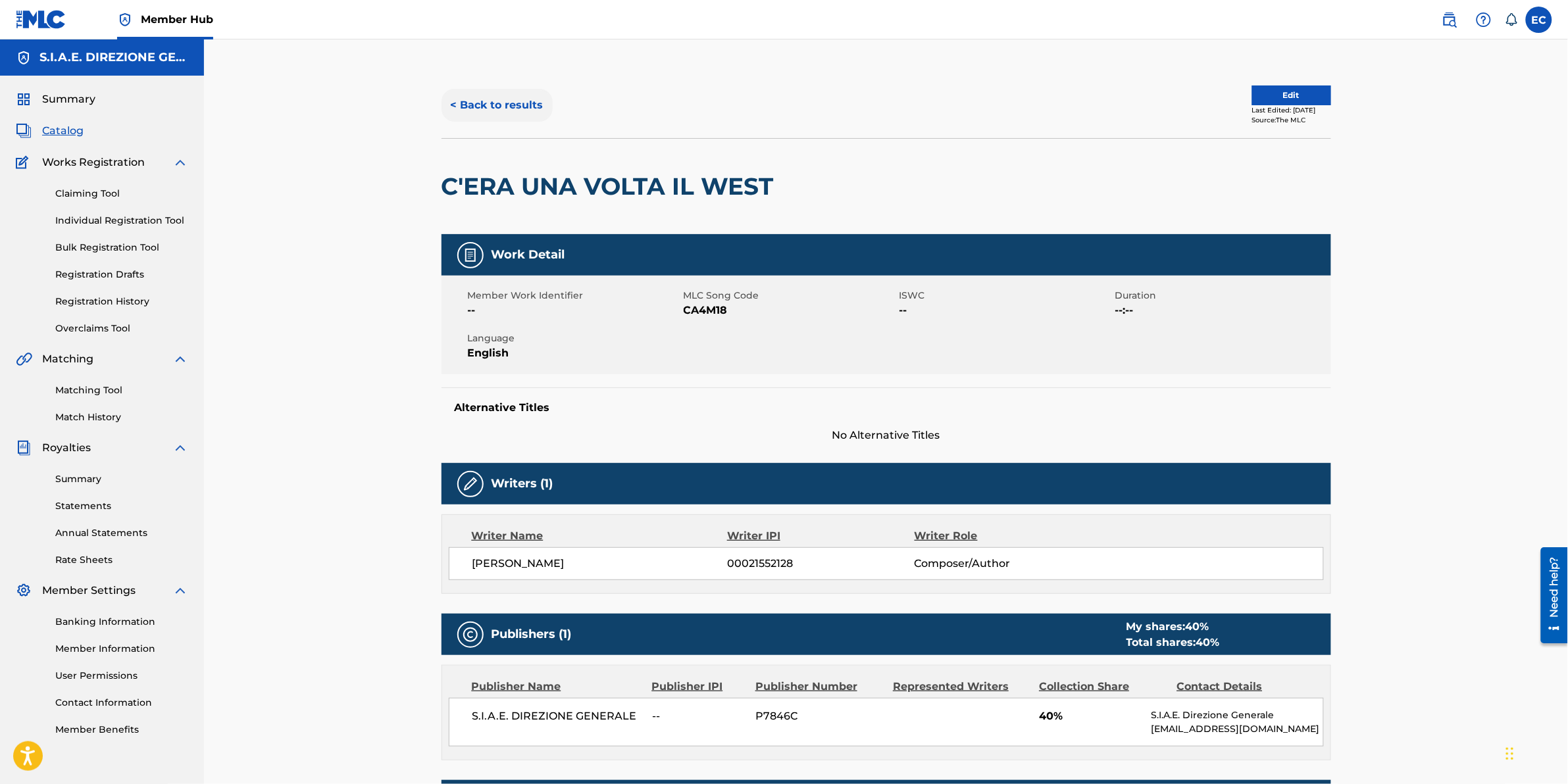
click at [505, 107] on button "< Back to results" at bounding box center [497, 105] width 111 height 33
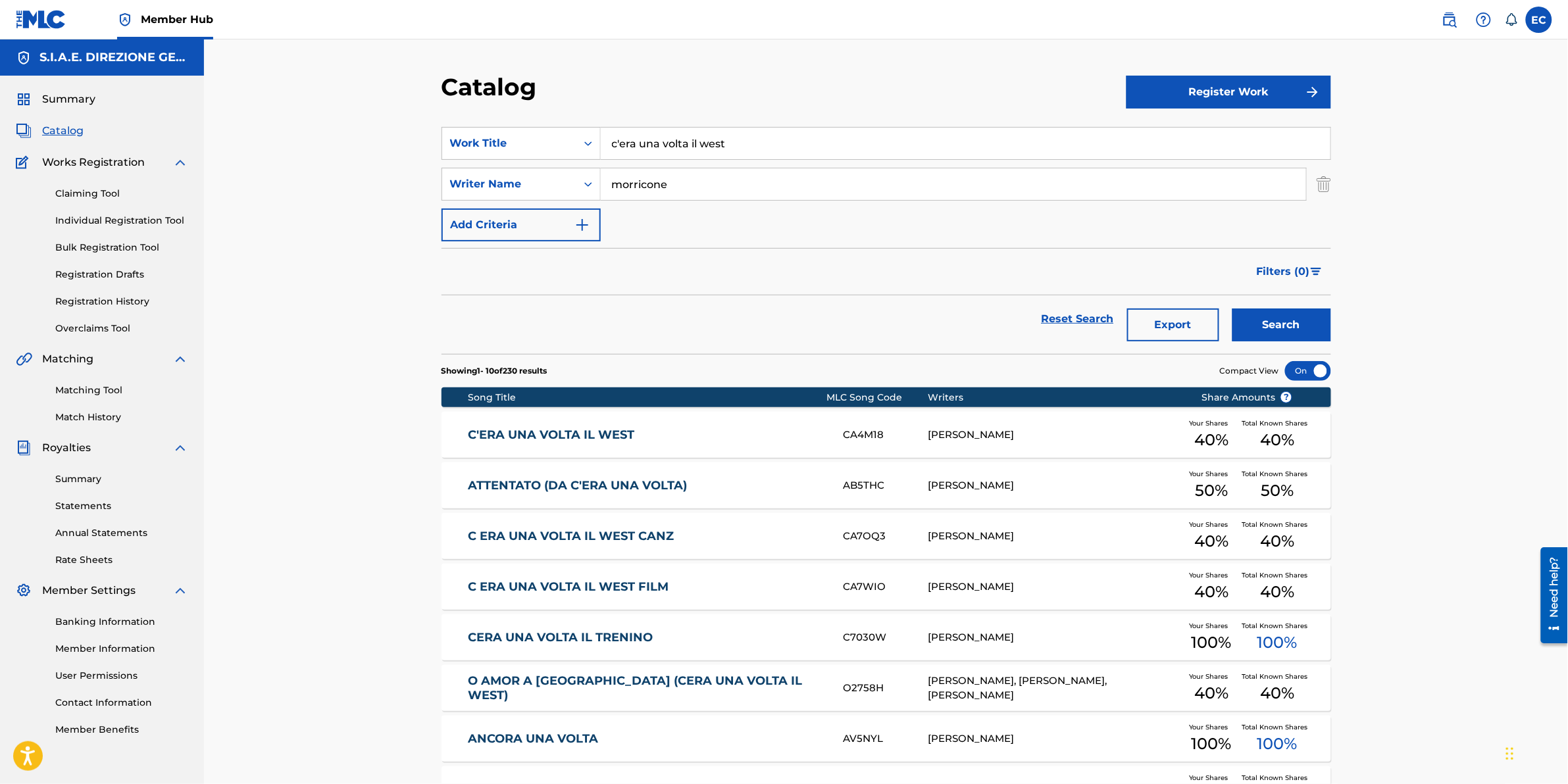
click at [636, 487] on link "C ERA UNA VOLTA IL WEST FILM" at bounding box center [647, 587] width 358 height 15
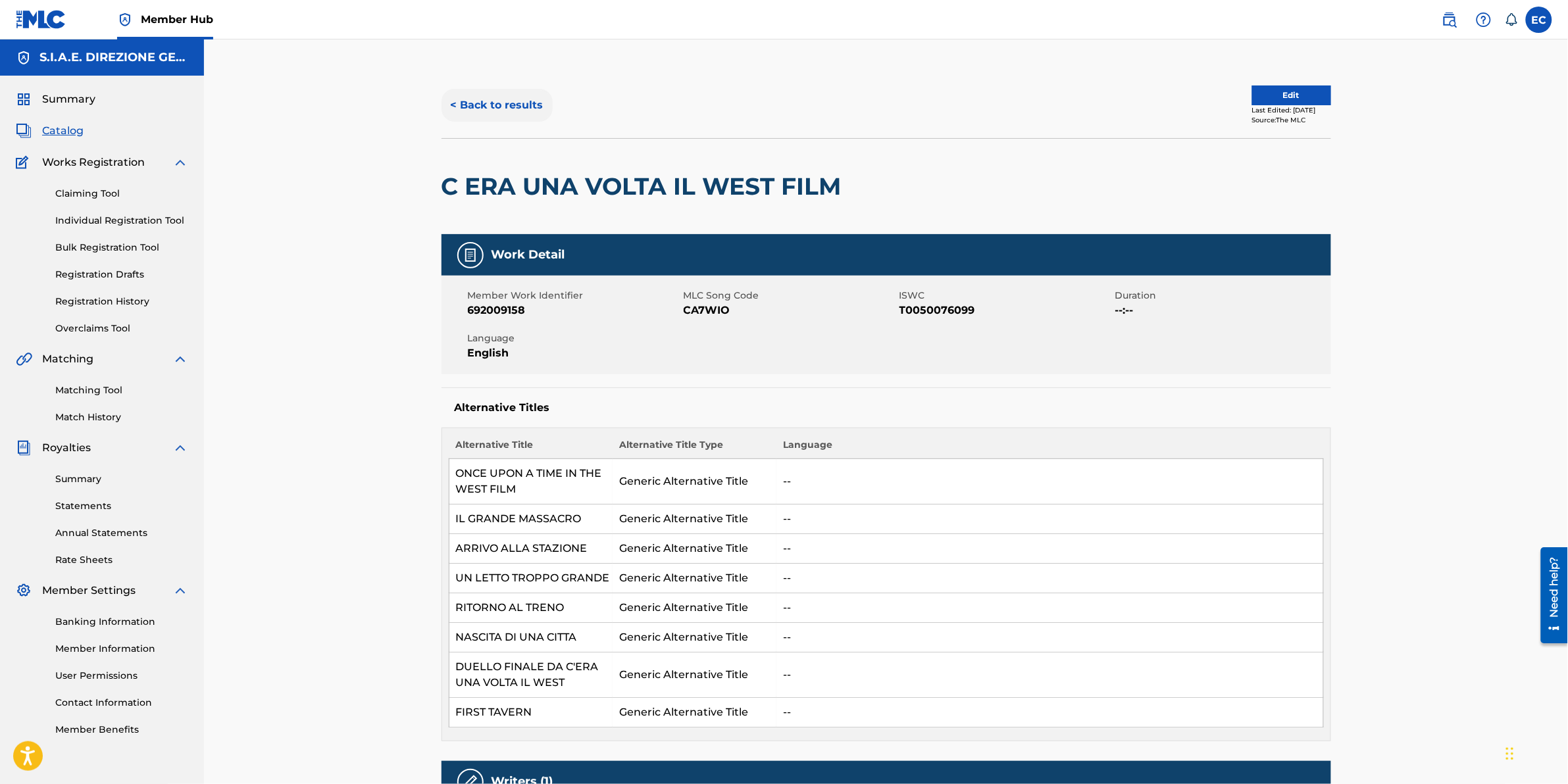
click at [504, 107] on button "< Back to results" at bounding box center [497, 105] width 111 height 33
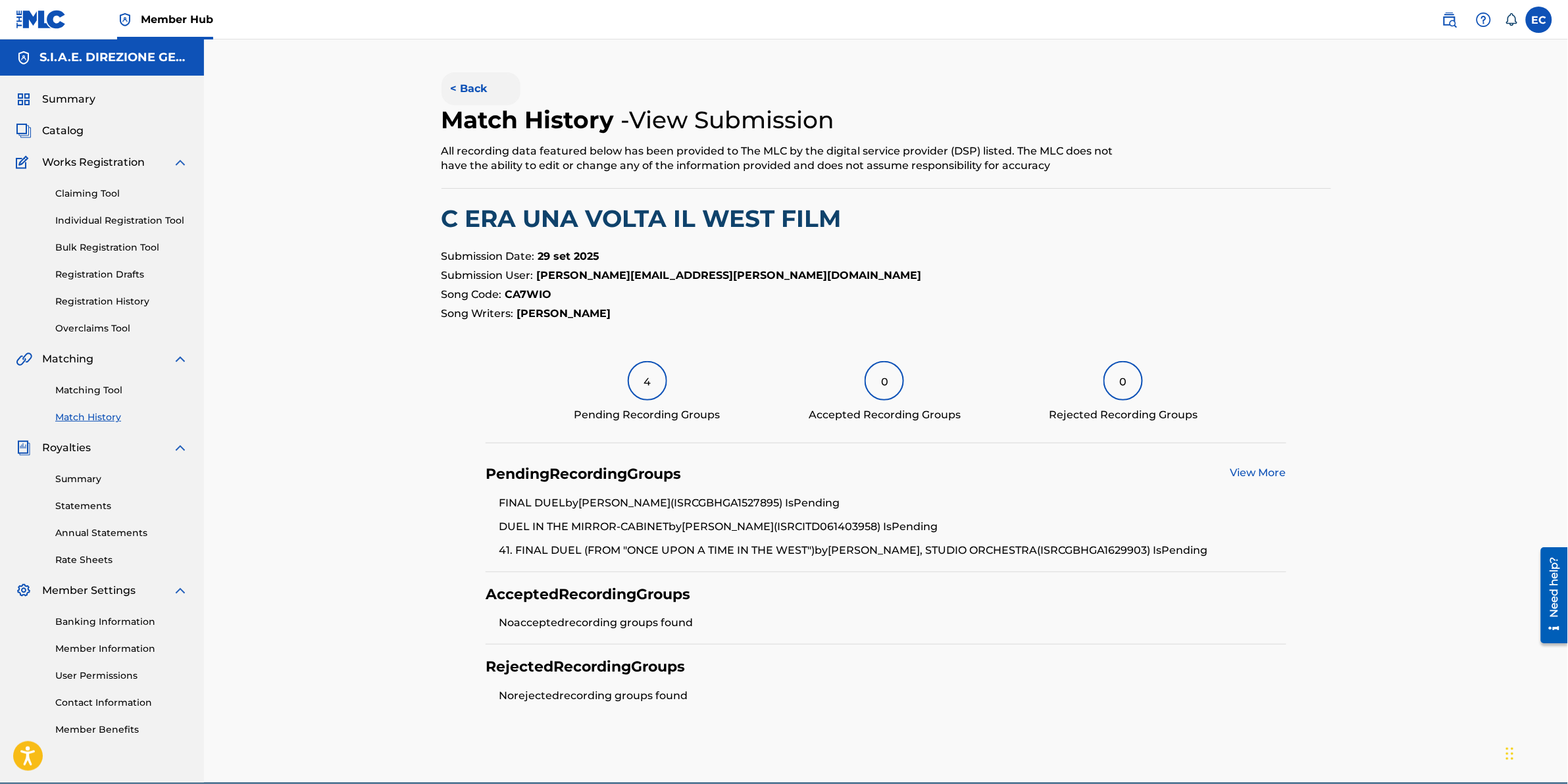
click at [484, 100] on button "< Back" at bounding box center [480, 89] width 79 height 33
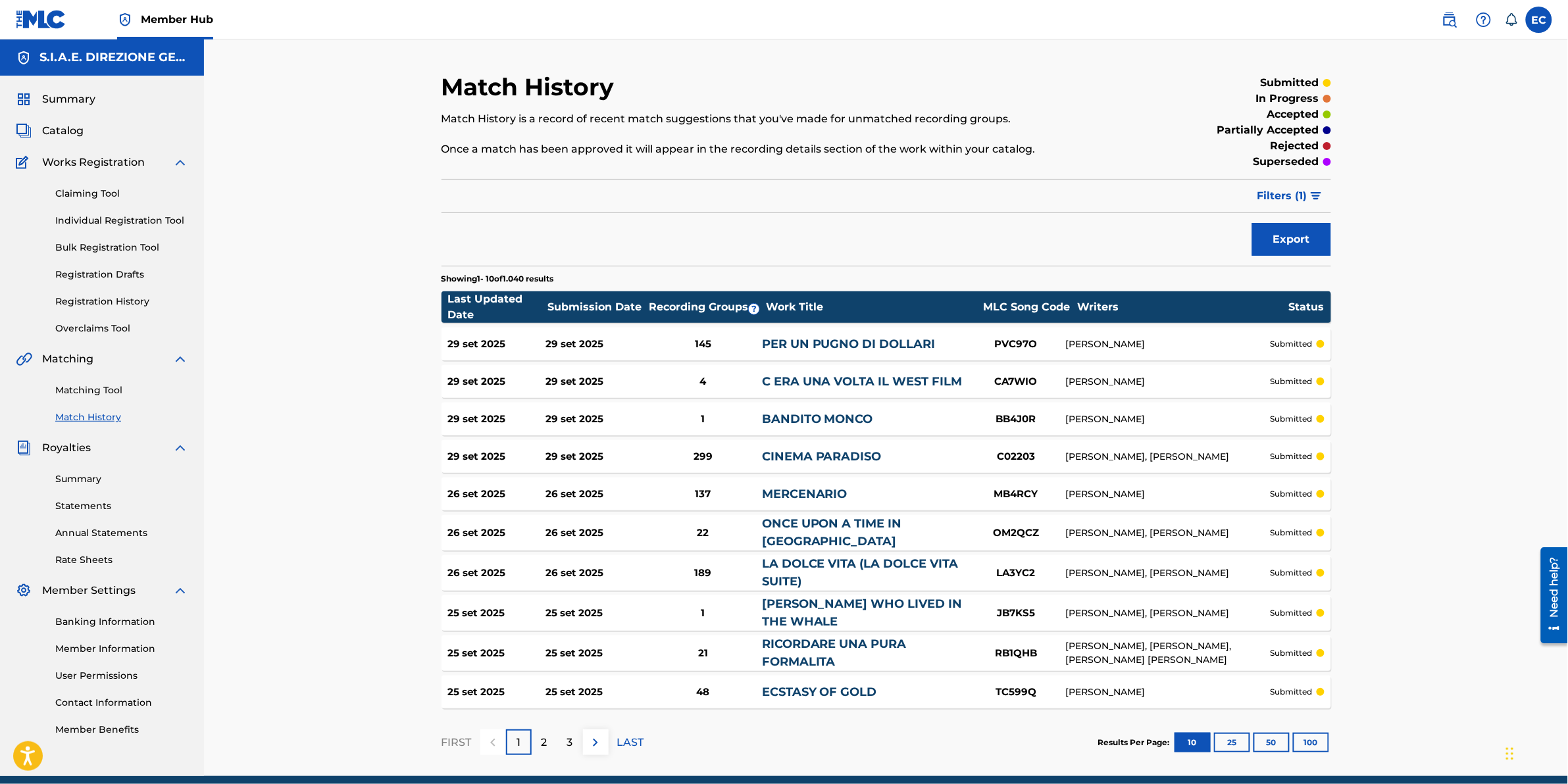
click at [666, 337] on div "145" at bounding box center [702, 344] width 118 height 15
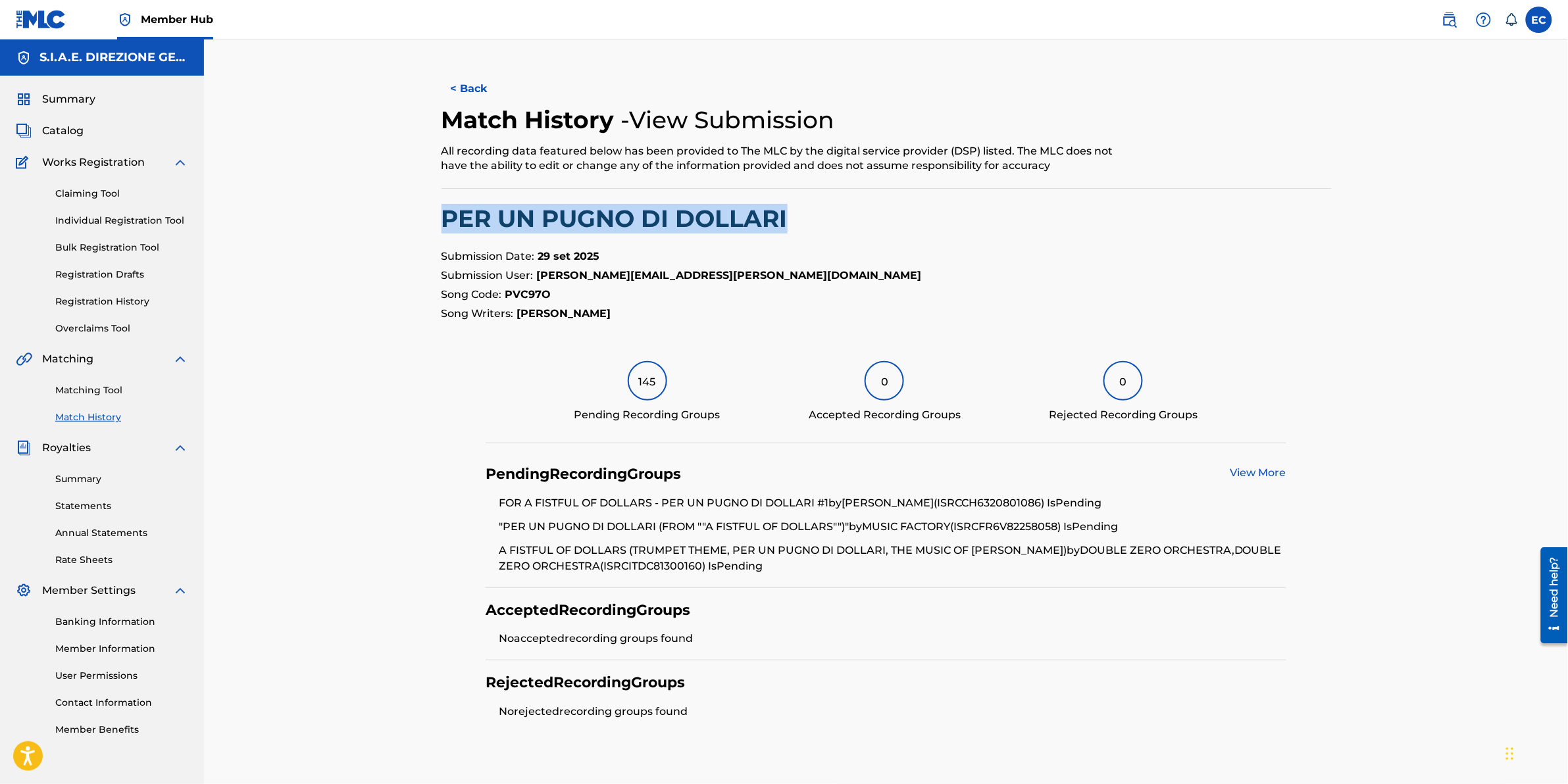
drag, startPoint x: 787, startPoint y: 223, endPoint x: 396, endPoint y: 206, distance: 391.4
click at [396, 206] on div "< Back Match History - View Submission All recording data featured below has be…" at bounding box center [886, 419] width 1364 height 759
drag, startPoint x: 396, startPoint y: 206, endPoint x: 461, endPoint y: 215, distance: 65.6
click at [100, 135] on div "Catalog" at bounding box center [101, 131] width 172 height 16
click at [36, 135] on link "Catalog" at bounding box center [49, 131] width 68 height 16
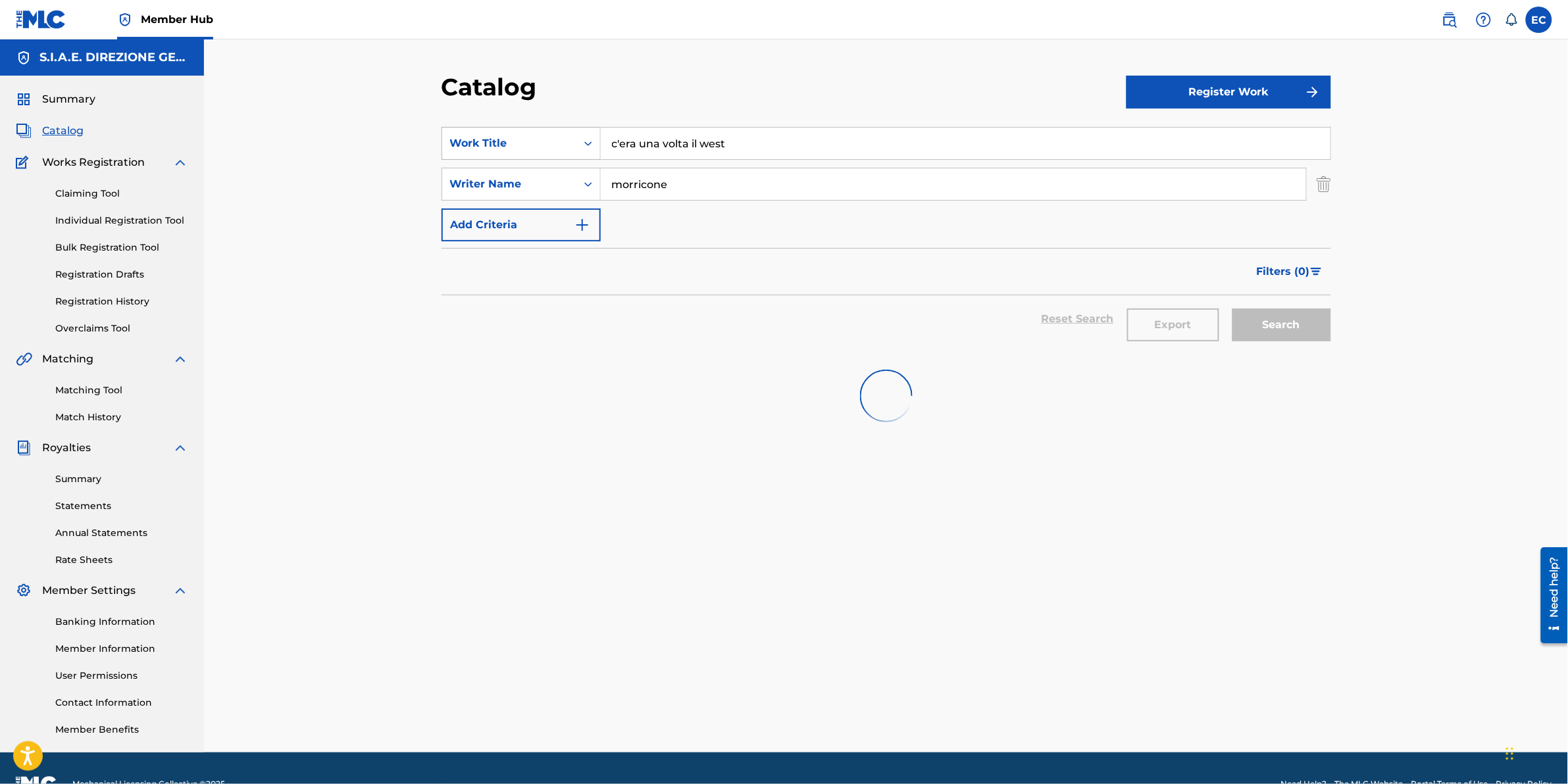
drag, startPoint x: 735, startPoint y: 145, endPoint x: 512, endPoint y: 142, distance: 223.0
click at [512, 142] on div "SearchWithCriteria7b20343a-cdf3-44cd-88d2-34b442b5bf69 Work Title c'era una vol…" at bounding box center [886, 143] width 890 height 33
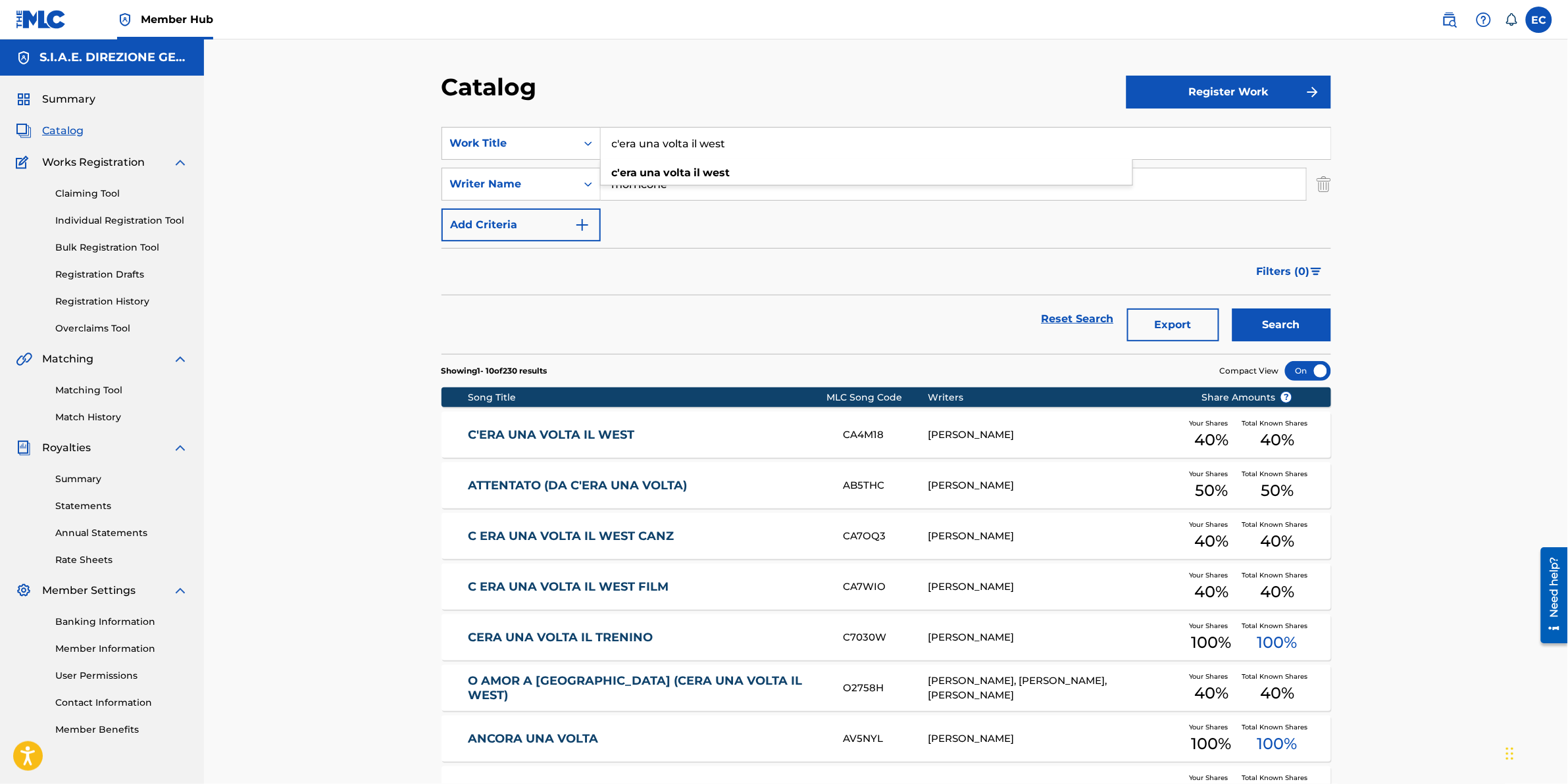
paste input "PER UN PUGNO DI DOLLARI"
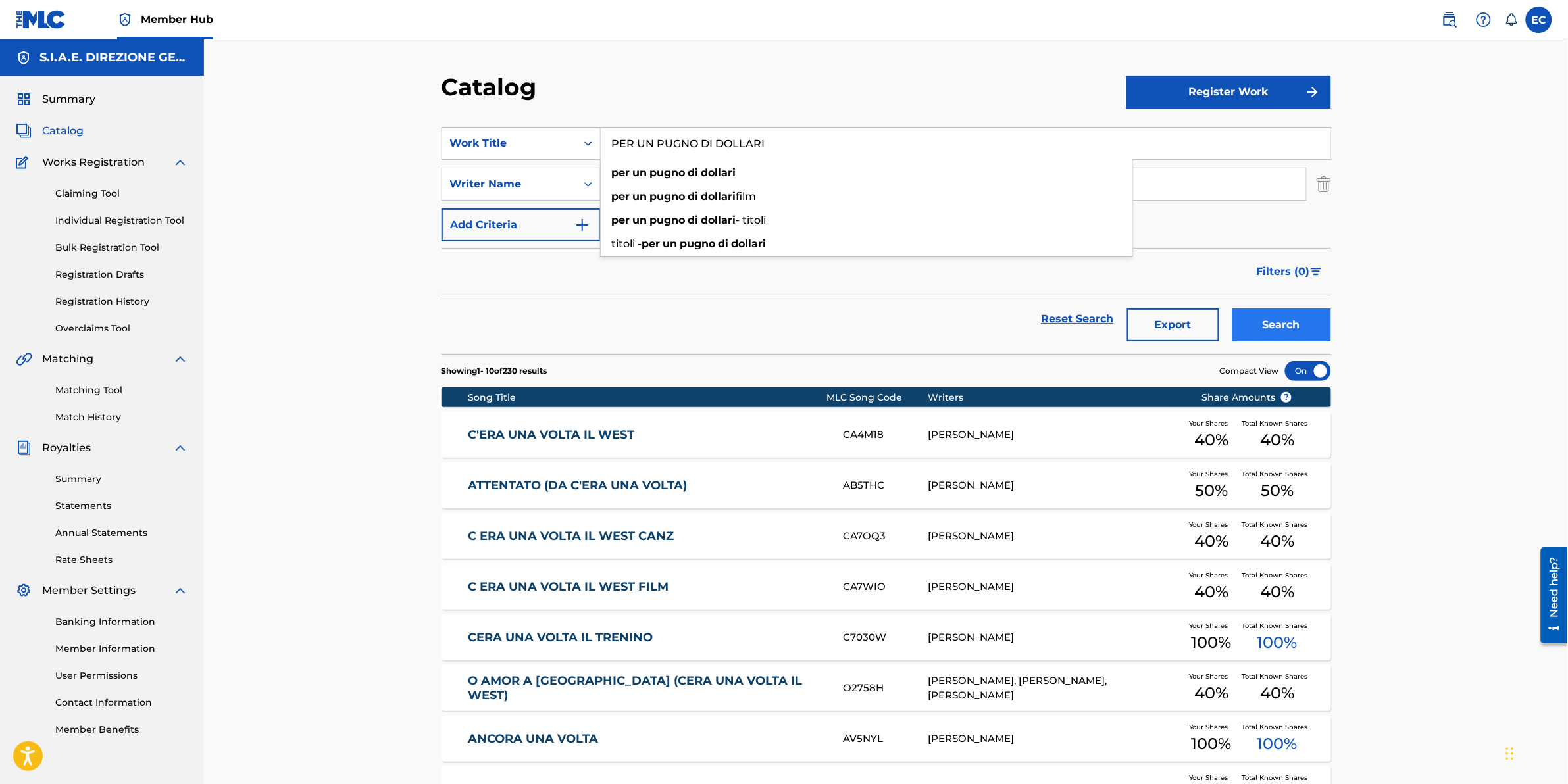
type input "PER UN PUGNO DI DOLLARI"
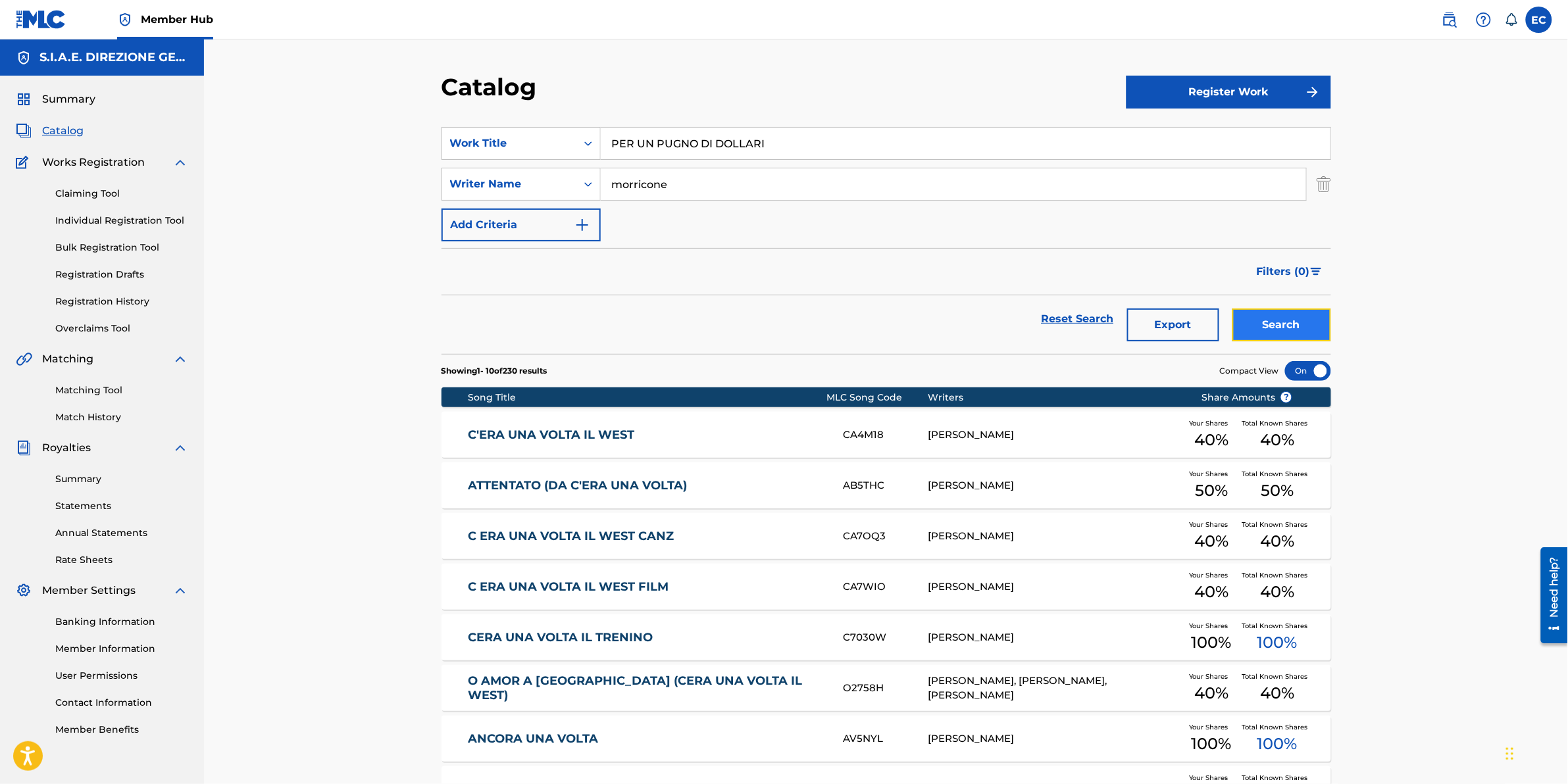
click at [1041, 322] on button "Search" at bounding box center [1281, 325] width 99 height 33
click at [1041, 322] on div "Search" at bounding box center [1278, 319] width 105 height 47
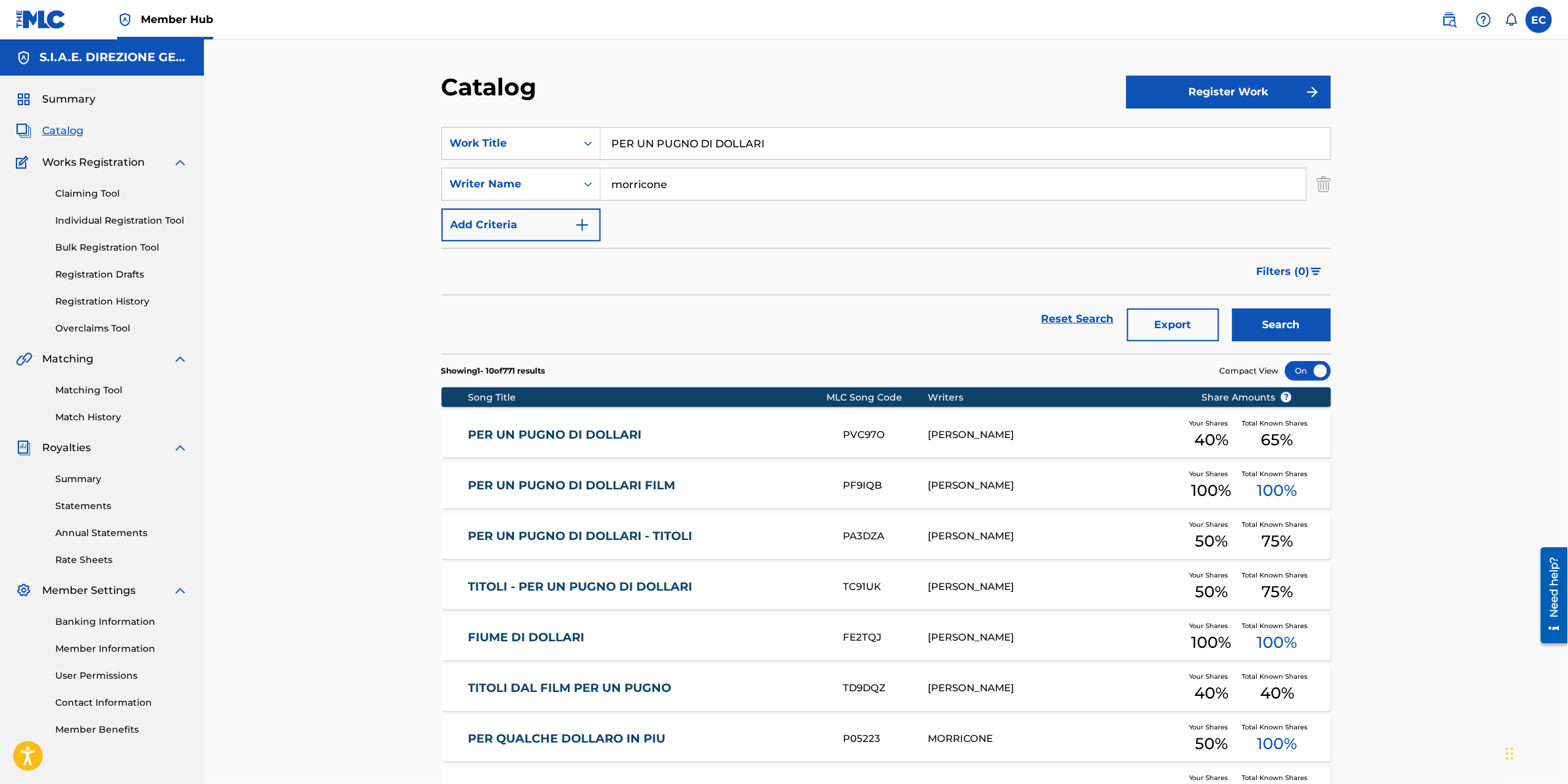
click at [634, 487] on div "PER UN PUGNO DI DOLLARI FILM PF9IQB ENNIO MORRICONE Your Shares 100 % Total Kno…" at bounding box center [886, 485] width 890 height 46
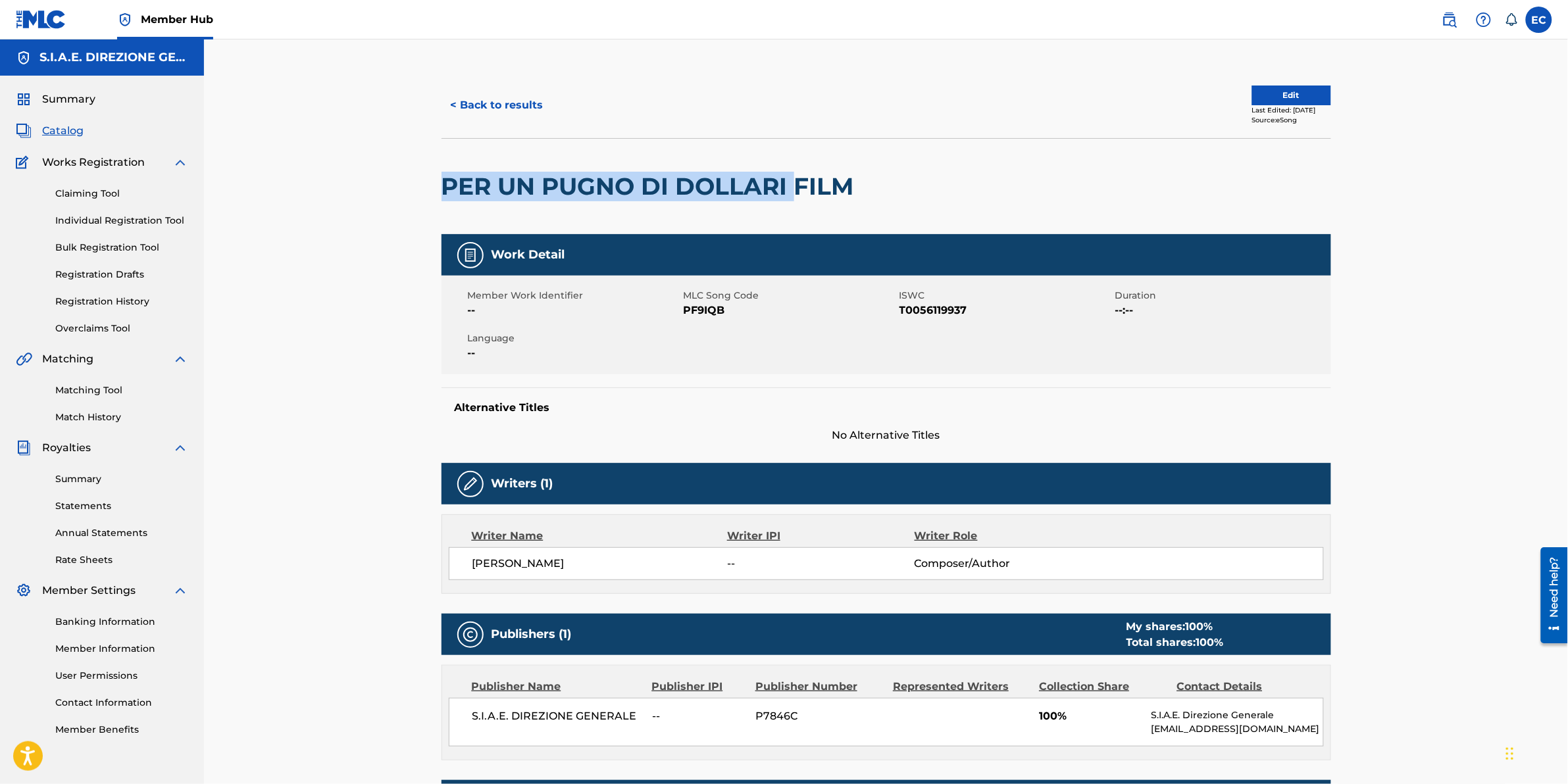
drag, startPoint x: 432, startPoint y: 180, endPoint x: 798, endPoint y: 211, distance: 367.3
click at [798, 211] on div "< Back to results Edit Last Edited: September 15, 2022 Source: eSong PER UN PUG…" at bounding box center [886, 478] width 1364 height 877
drag, startPoint x: 798, startPoint y: 211, endPoint x: 142, endPoint y: 70, distance: 671.0
click at [313, 135] on div "< Back to results Edit Last Edited: September 15, 2022 Source: eSong PER UN PUG…" at bounding box center [886, 478] width 1364 height 877
click at [485, 113] on button "< Back to results" at bounding box center [497, 105] width 111 height 33
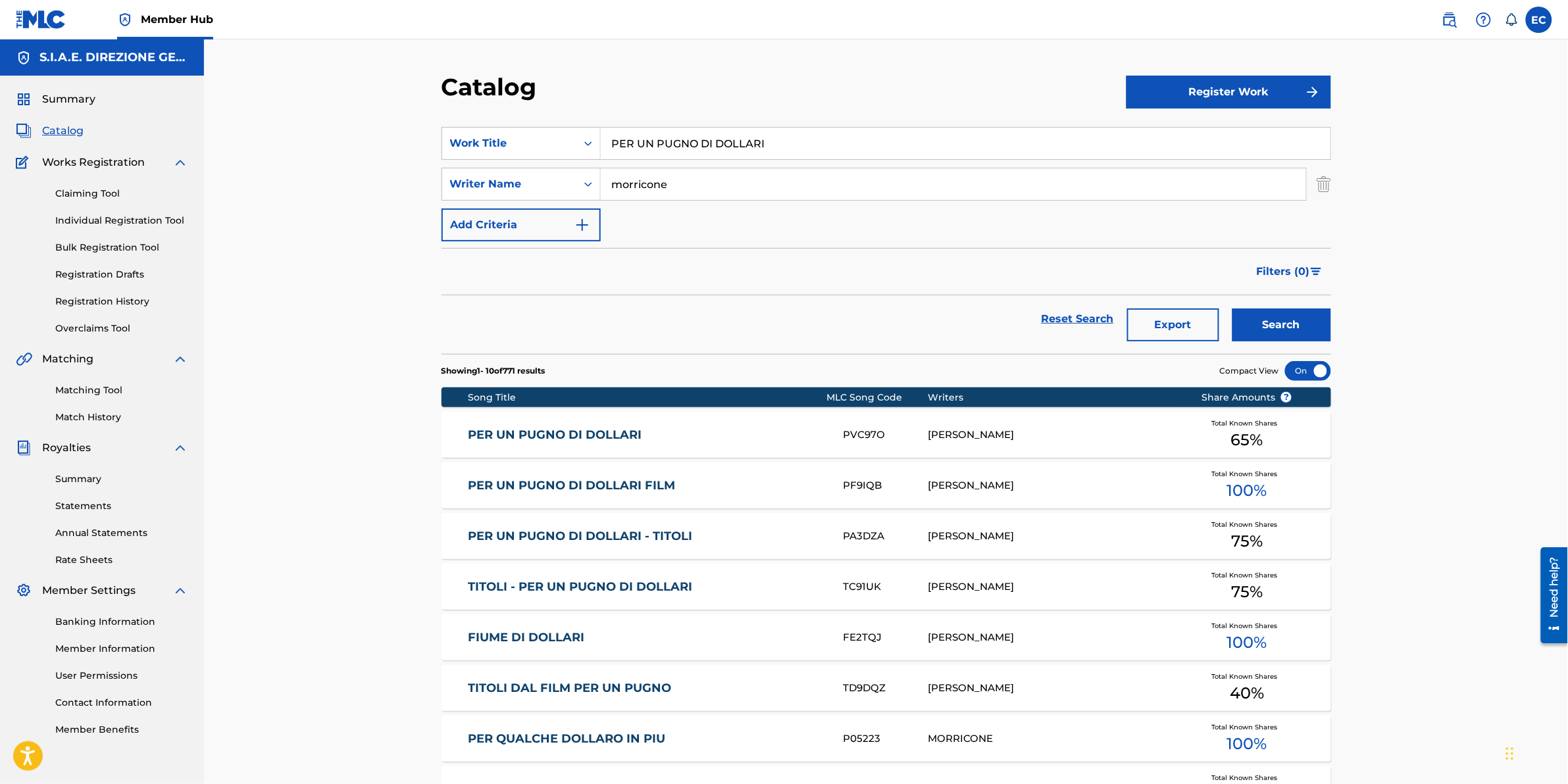
drag, startPoint x: 816, startPoint y: 146, endPoint x: 438, endPoint y: 135, distance: 378.2
click at [438, 135] on div "Catalog Register Work SearchWithCriteria7b20343a-cdf3-44cd-88d2-34b442b5bf69 Wo…" at bounding box center [886, 527] width 921 height 909
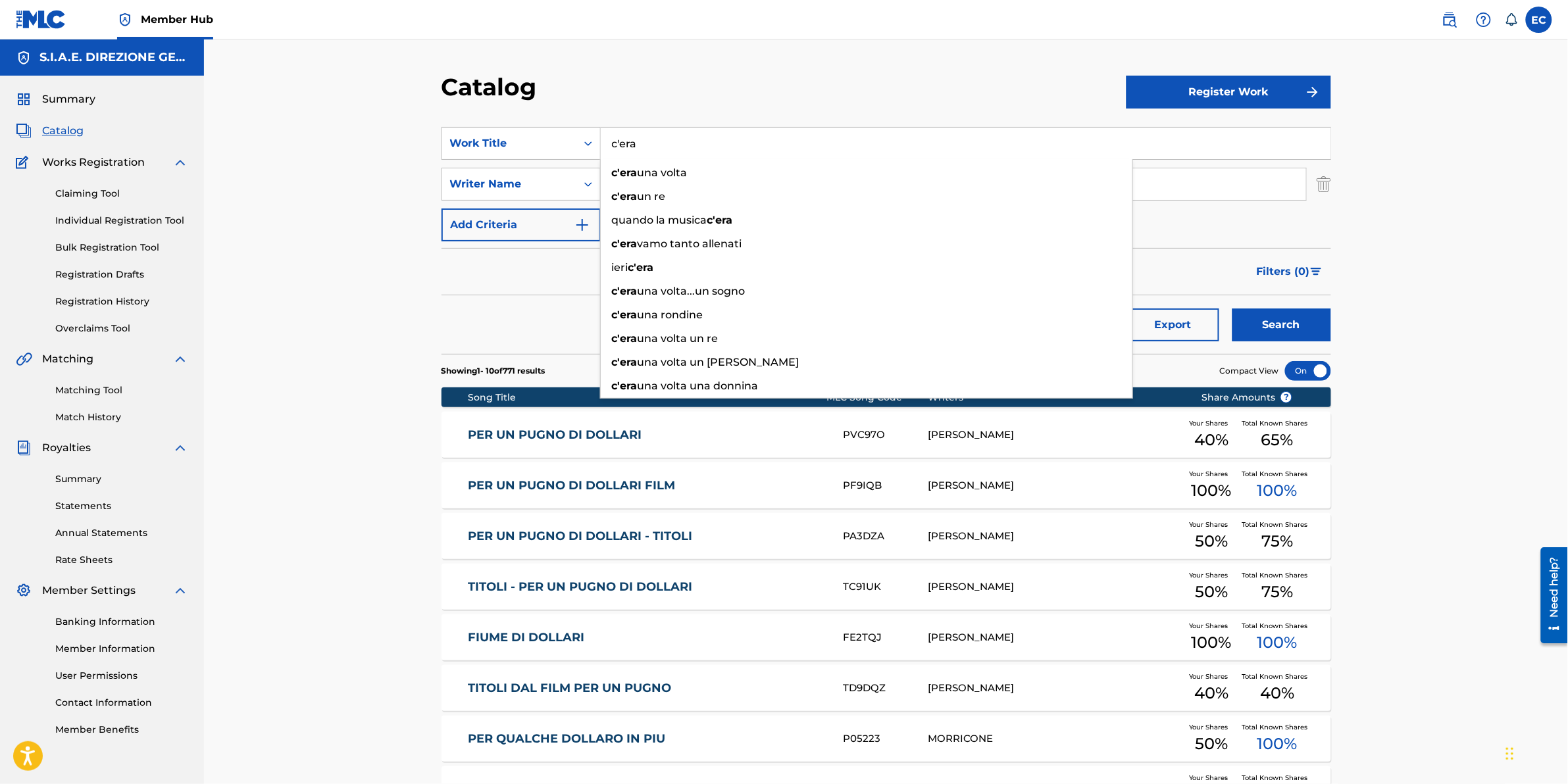
type input "c'era"
drag, startPoint x: 325, startPoint y: 466, endPoint x: 350, endPoint y: 466, distance: 25.0
click at [326, 467] on div "Catalog Register Work SearchWithCriteria7b20343a-cdf3-44cd-88d2-34b442b5bf69 Wo…" at bounding box center [886, 511] width 1364 height 942
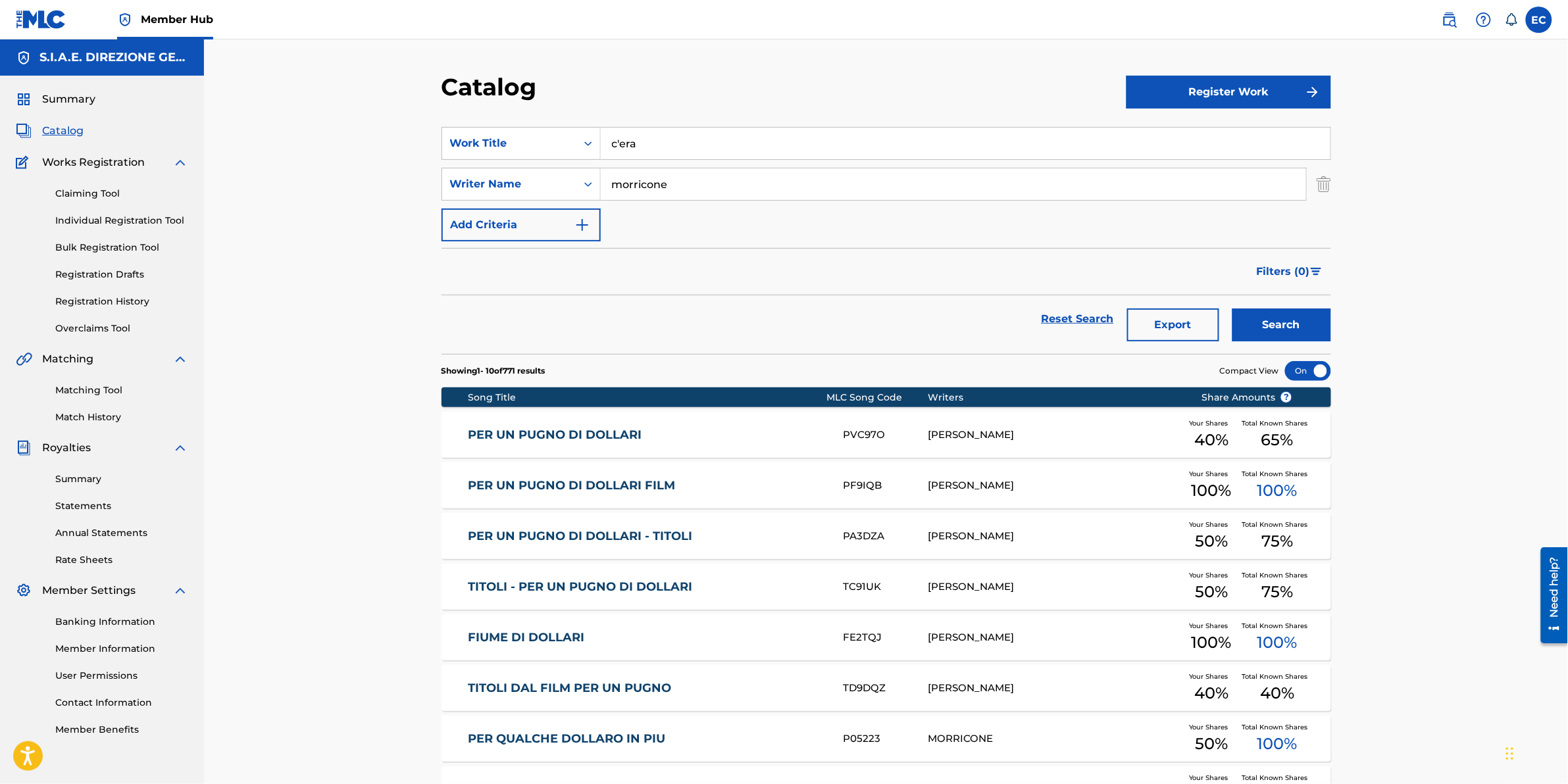
click at [658, 145] on input "c'era" at bounding box center [965, 143] width 730 height 32
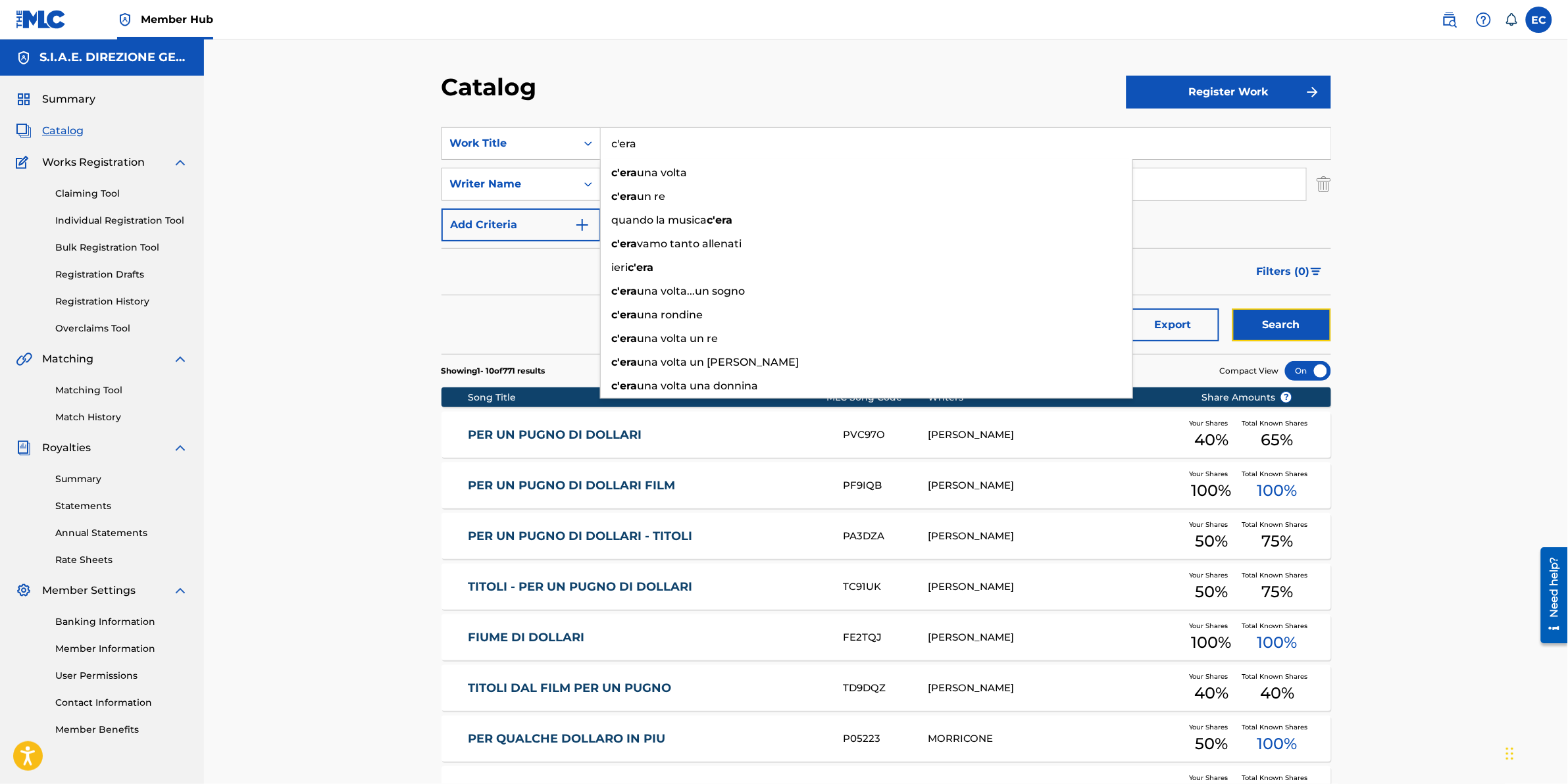
click at [1041, 330] on button "Search" at bounding box center [1281, 325] width 99 height 33
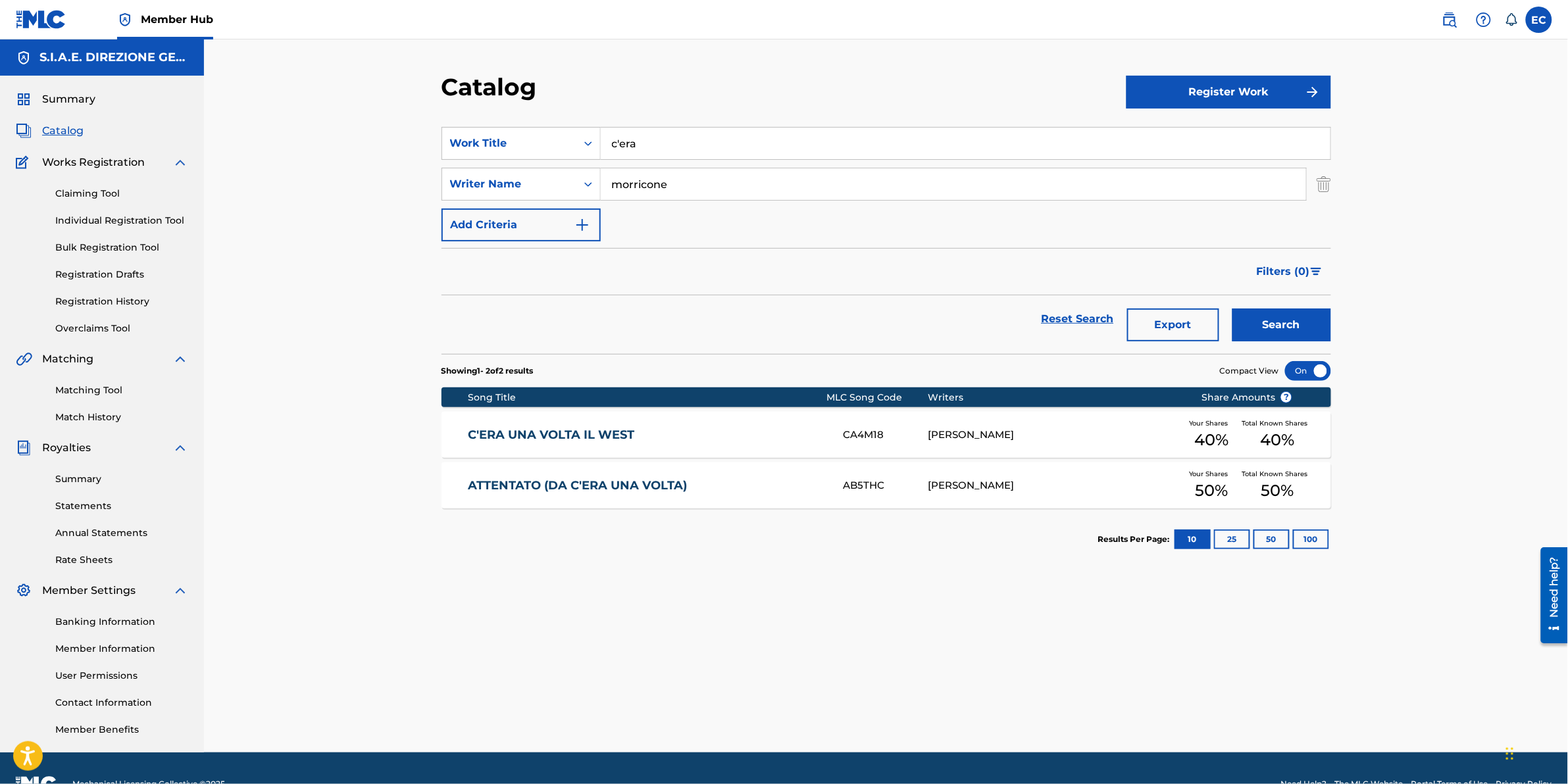
click at [588, 434] on link "C'ERA UNA VOLTA IL WEST" at bounding box center [647, 434] width 358 height 15
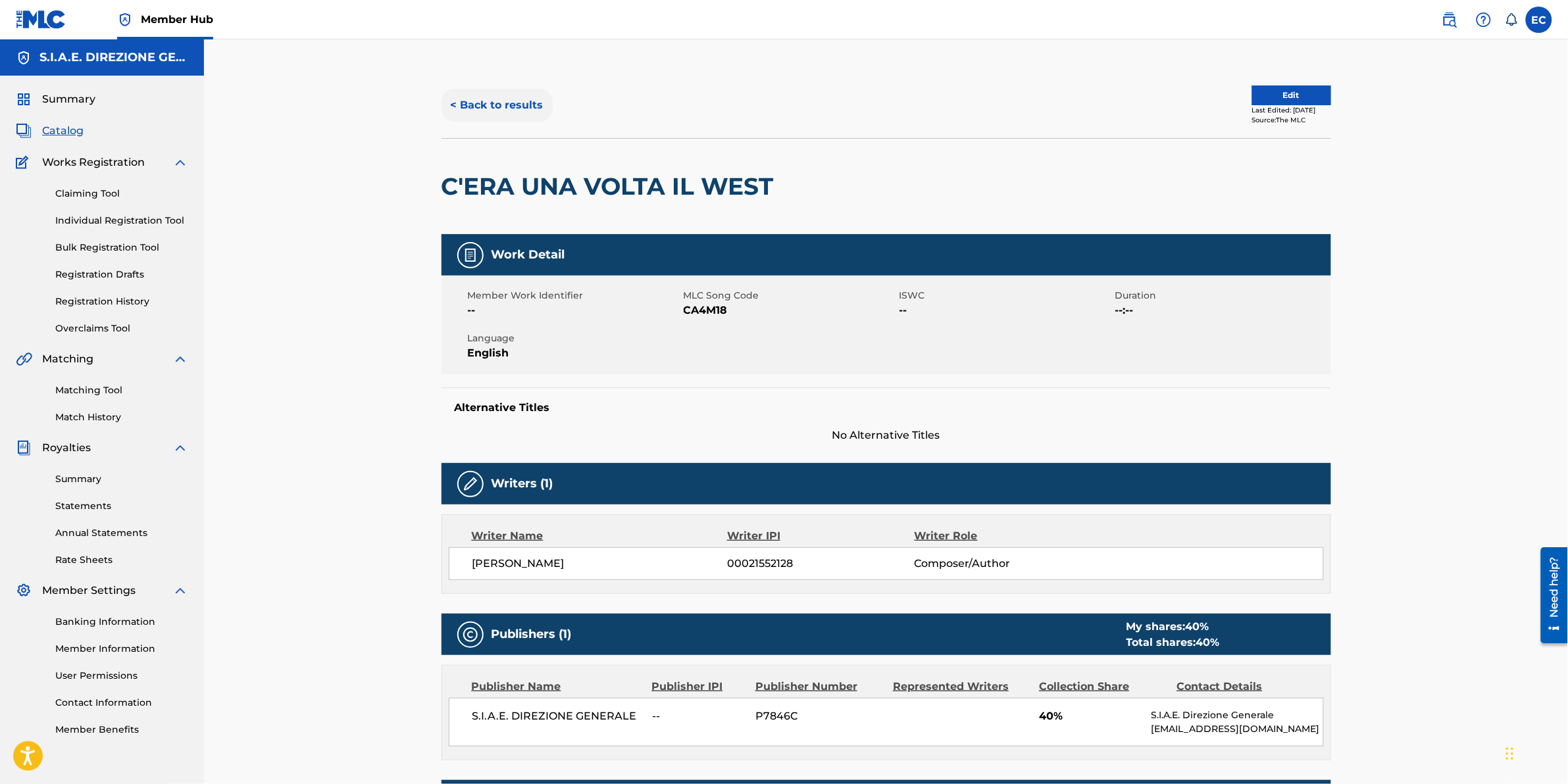
click at [477, 103] on button "< Back to results" at bounding box center [497, 105] width 111 height 33
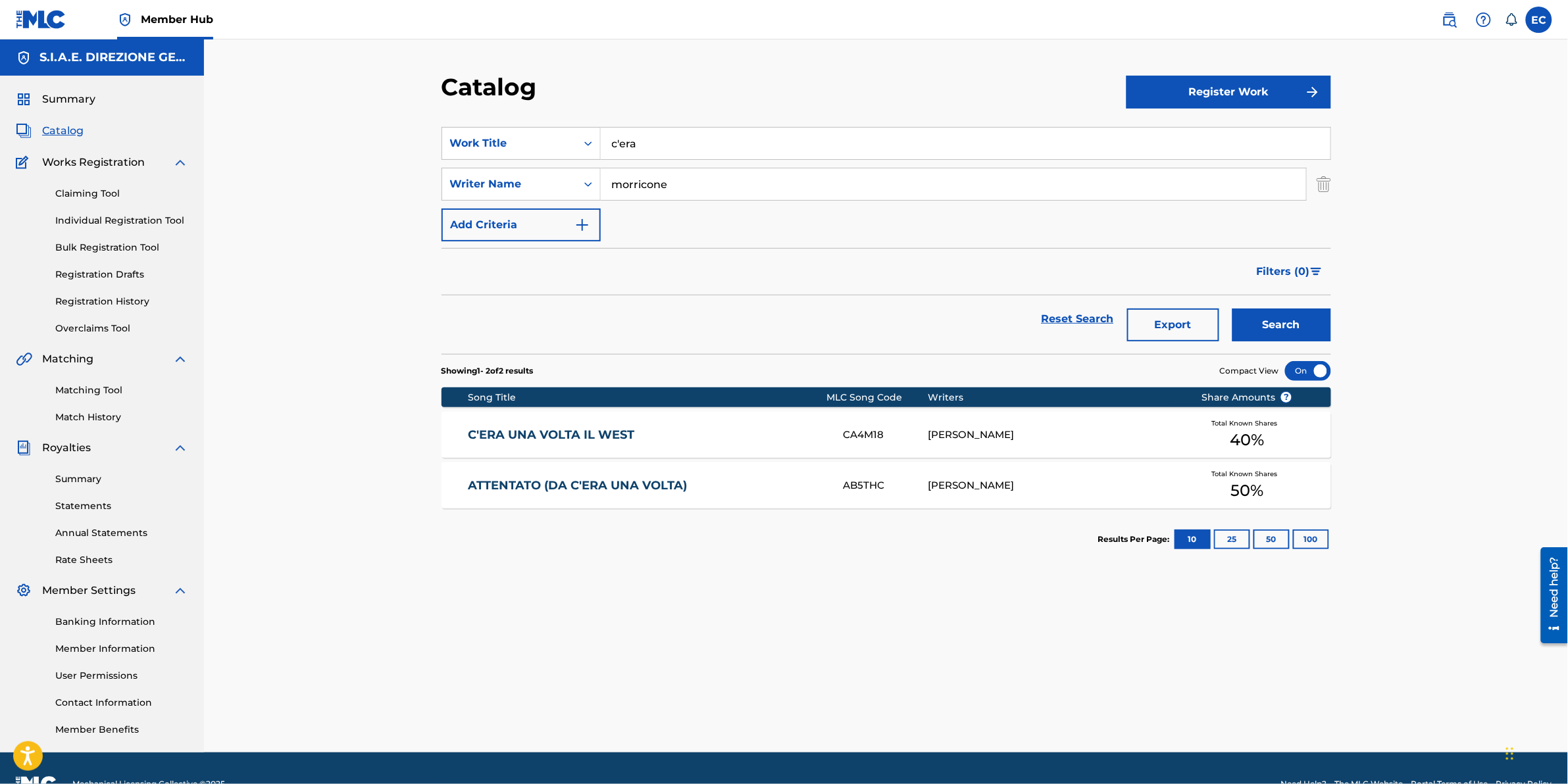
click at [715, 132] on input "c'era" at bounding box center [965, 143] width 730 height 32
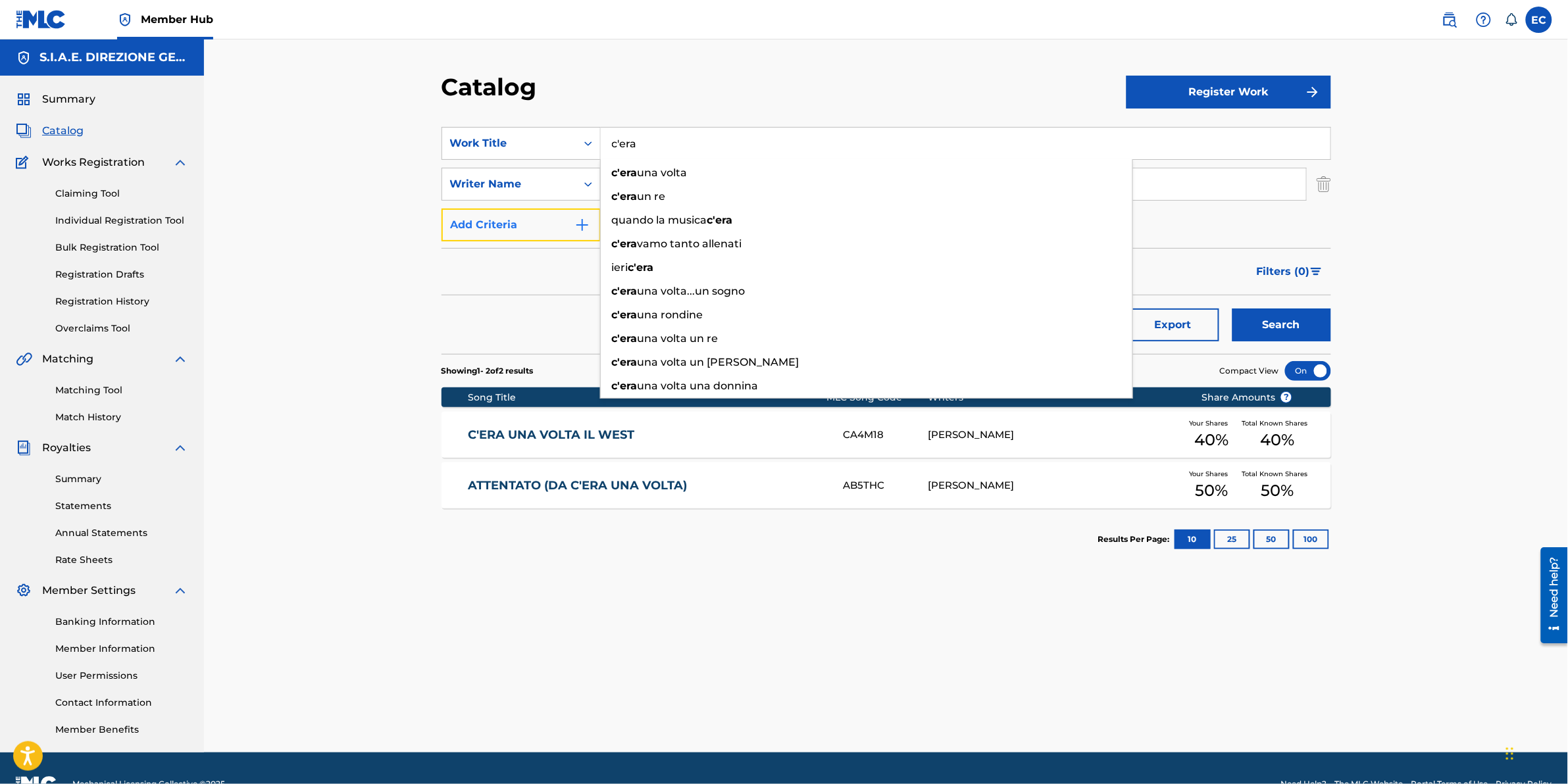
click at [462, 232] on button "Add Criteria" at bounding box center [521, 225] width 160 height 33
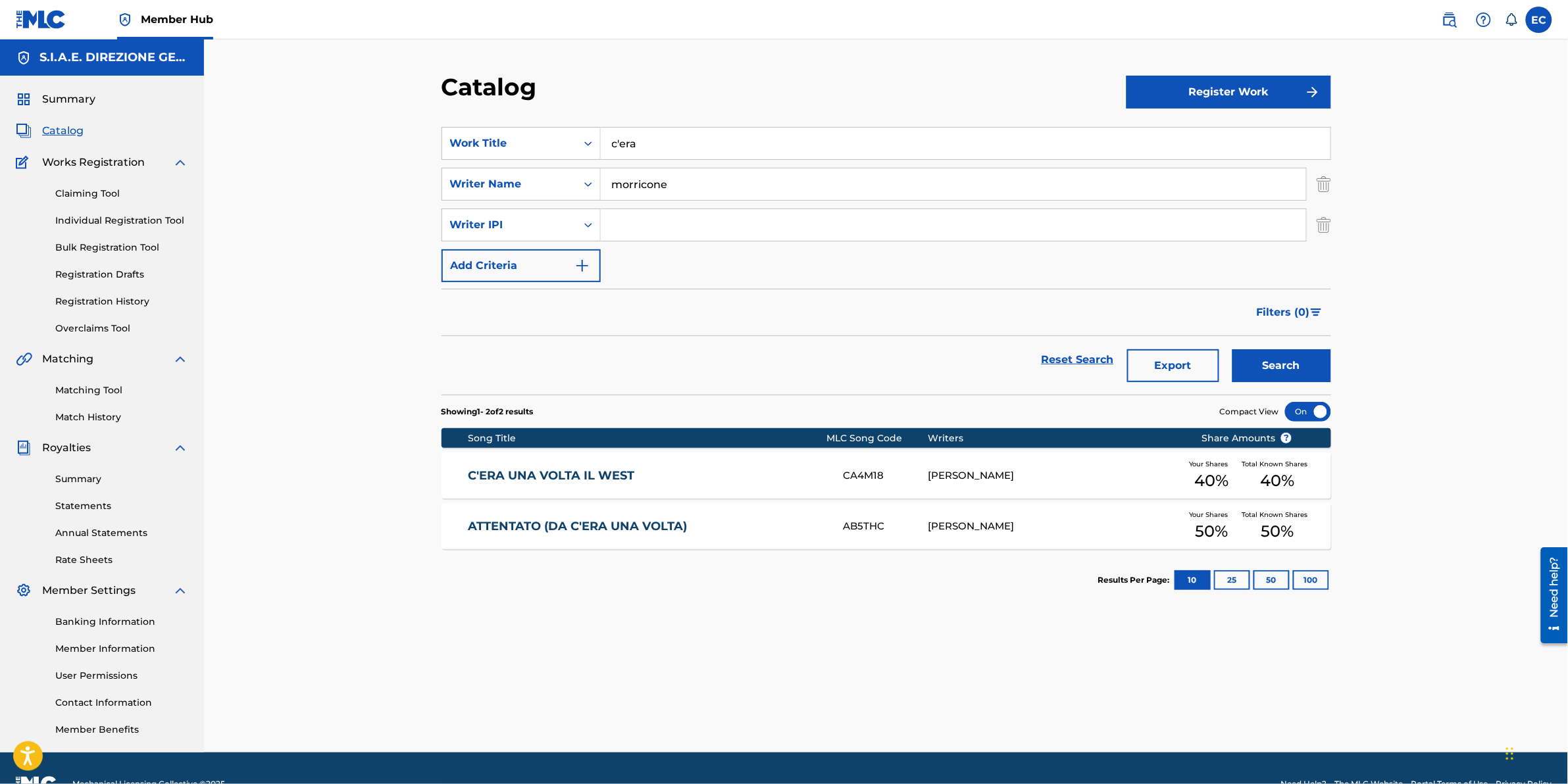
click at [656, 142] on input "c'era" at bounding box center [965, 143] width 730 height 32
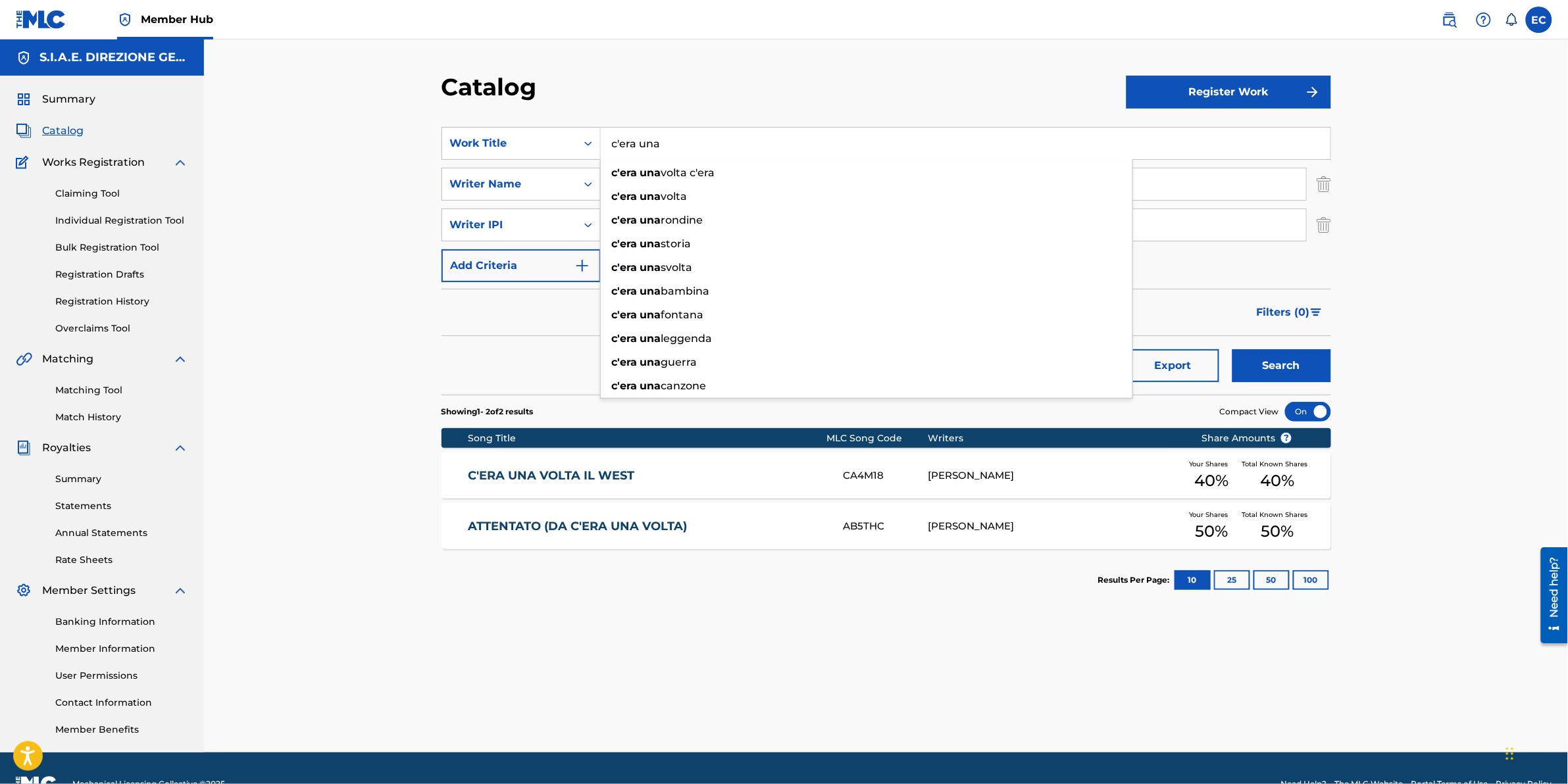
click at [1041, 350] on button "Search" at bounding box center [1281, 366] width 99 height 33
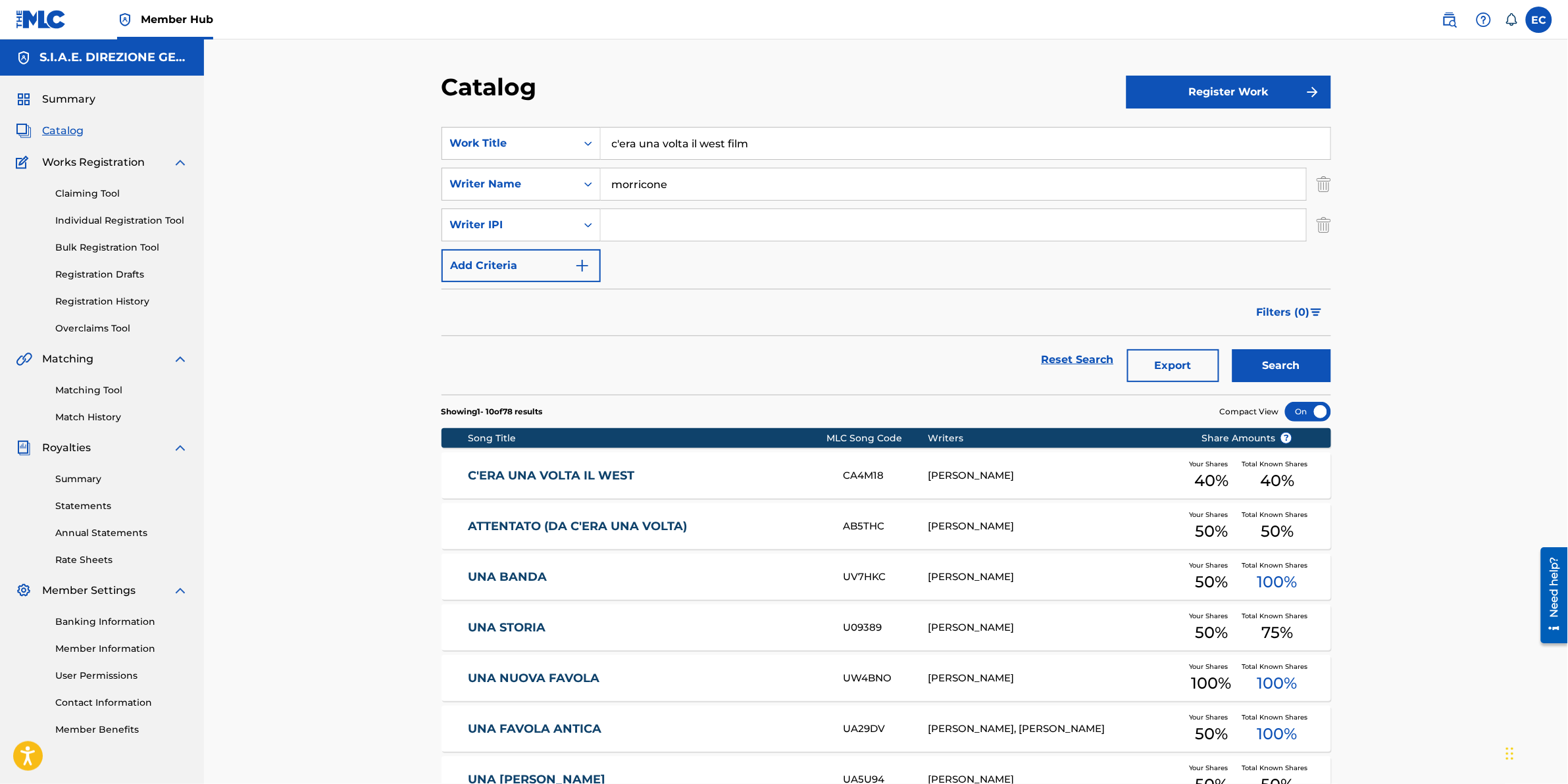
type input "c'era una volta il west film"
click at [1041, 350] on button "Search" at bounding box center [1281, 366] width 99 height 33
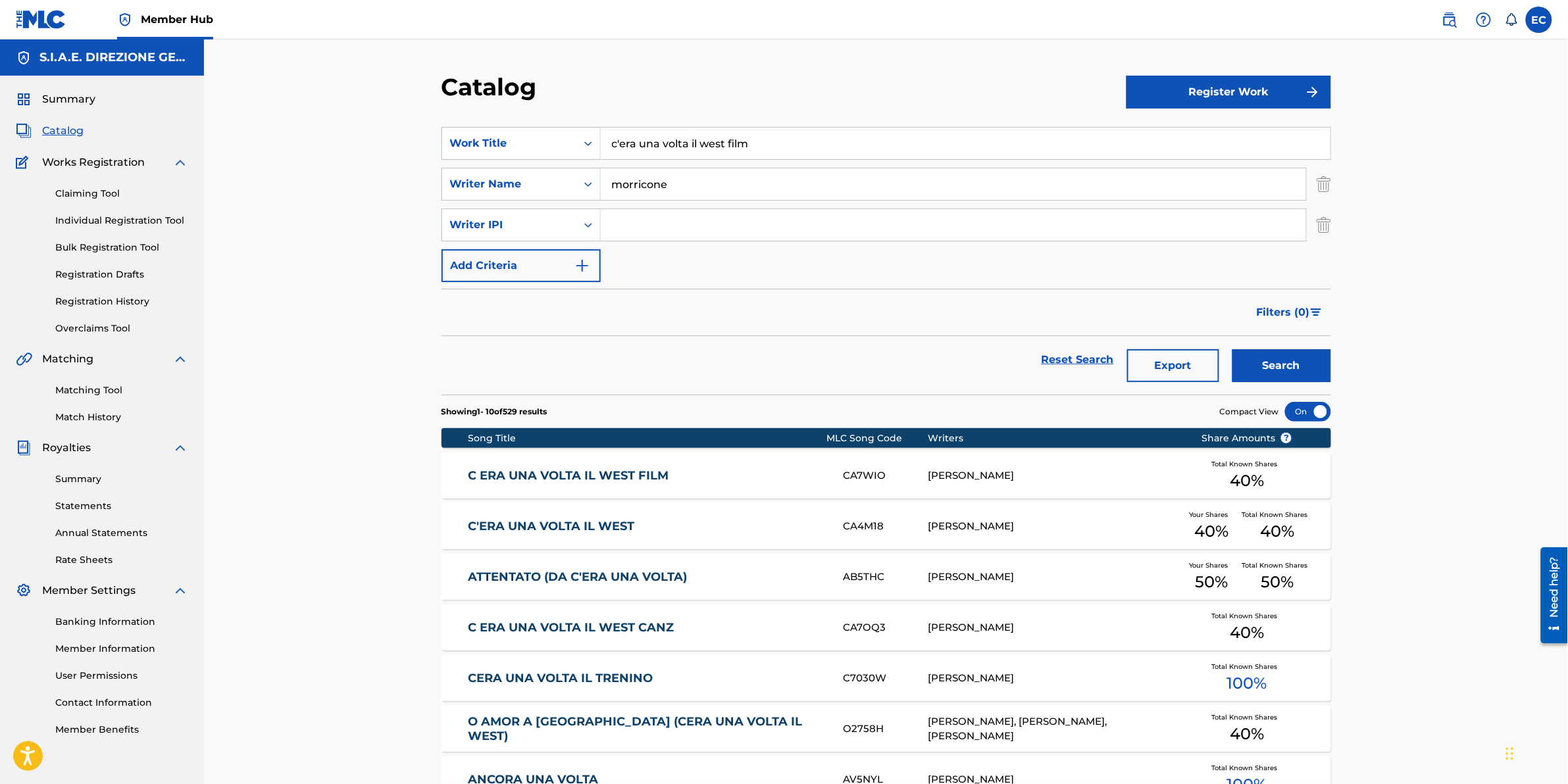
click at [571, 472] on link "C ERA UNA VOLTA IL WEST FILM" at bounding box center [647, 476] width 358 height 15
click at [571, 472] on div "Catalog Register Work SearchWithCriteria7b20343a-cdf3-44cd-88d2-34b442b5bf69 Wo…" at bounding box center [886, 547] width 921 height 950
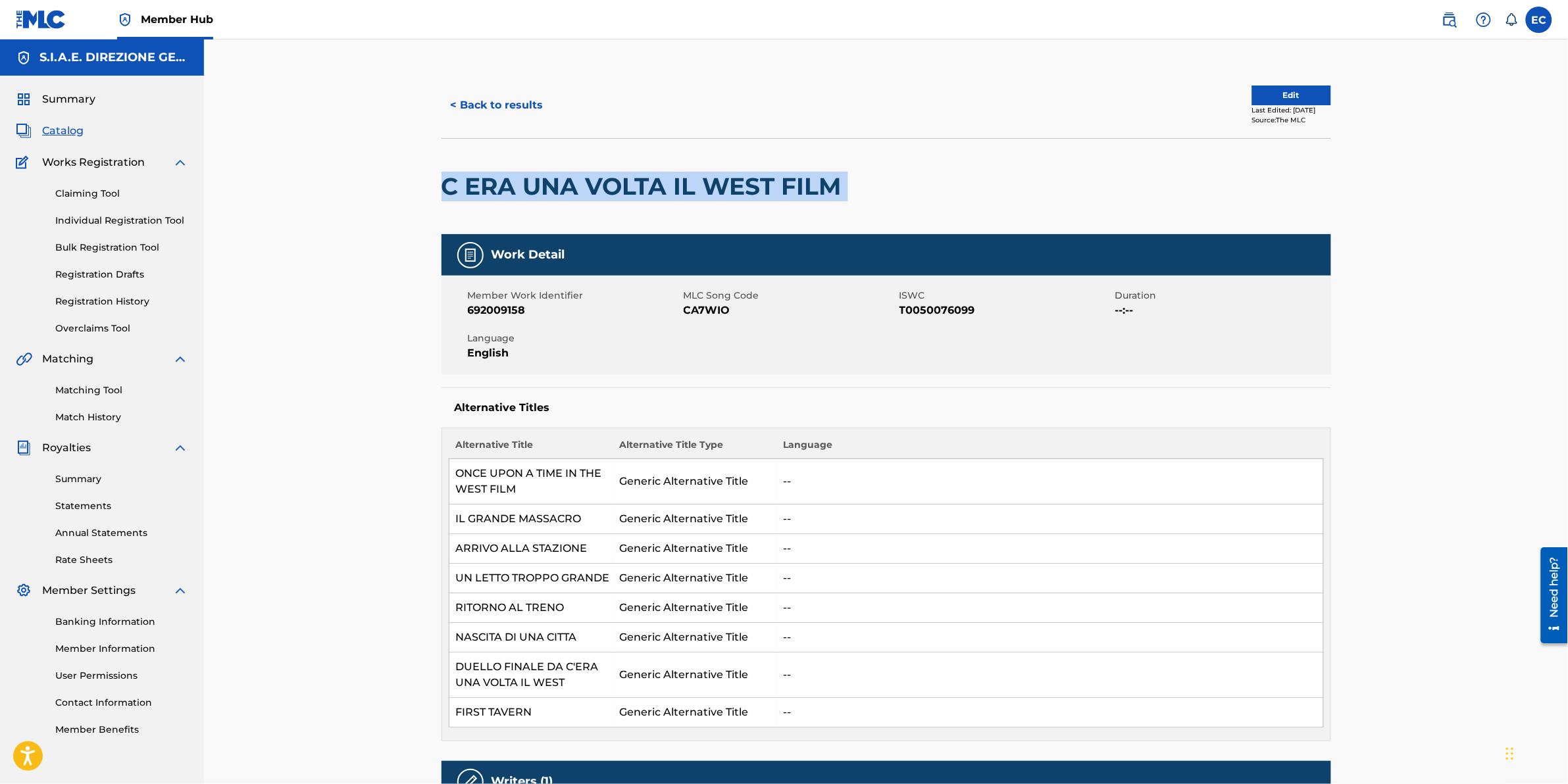
drag, startPoint x: 897, startPoint y: 191, endPoint x: 443, endPoint y: 188, distance: 454.0
click at [443, 188] on div "C ERA UNA VOLTA IL WEST FILM" at bounding box center [886, 185] width 890 height 96
copy div "C ERA UNA VOLTA IL WEST FILM"
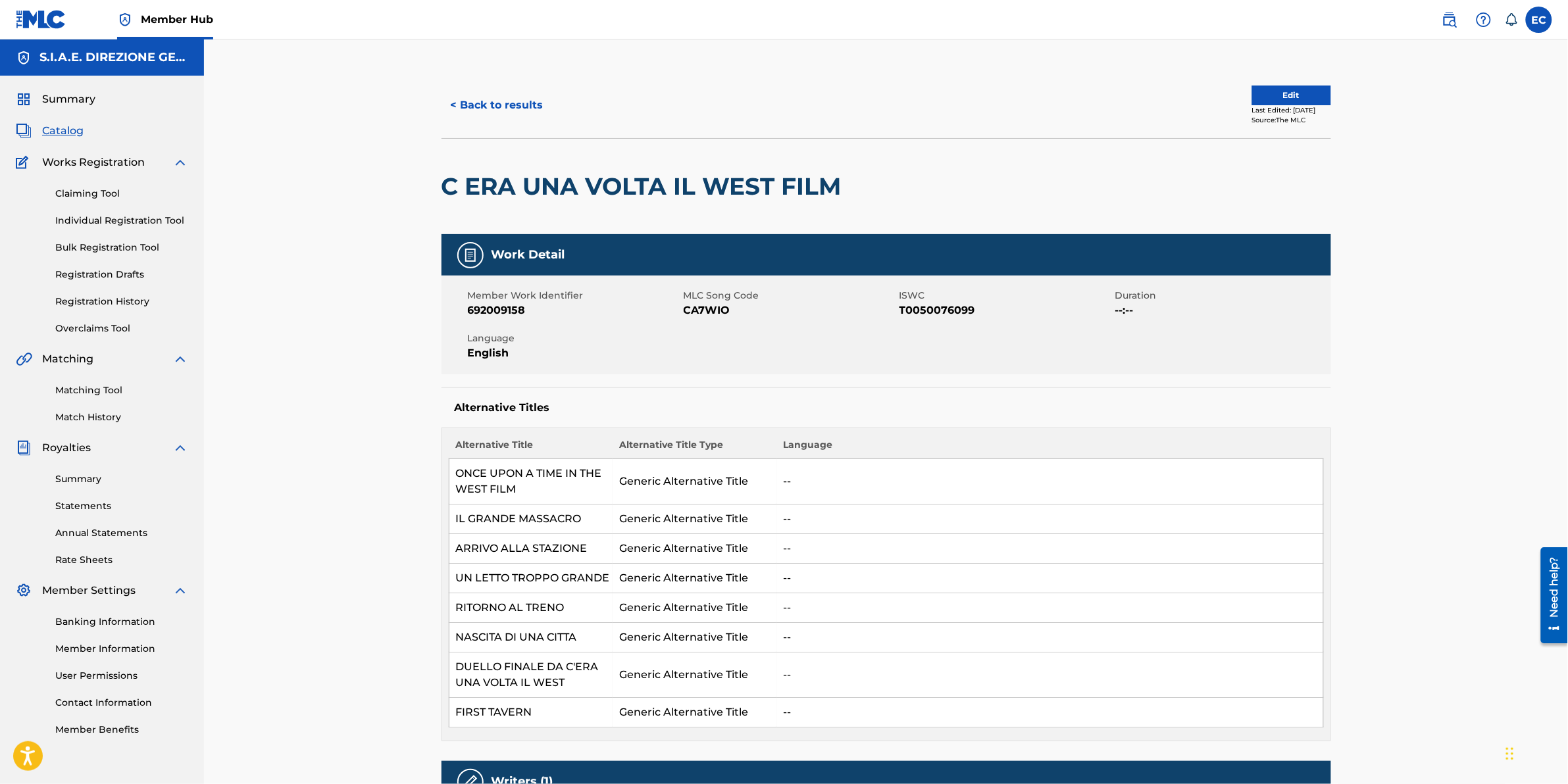
click at [834, 333] on div "Member Work Identifier 692009158 MLC Song Code CA7WIO ISWC T0050076099 Duration…" at bounding box center [886, 325] width 890 height 99
drag, startPoint x: 728, startPoint y: 313, endPoint x: 685, endPoint y: 314, distance: 43.0
click at [685, 314] on span "CA7WIO" at bounding box center [789, 311] width 213 height 16
drag, startPoint x: 685, startPoint y: 314, endPoint x: 691, endPoint y: 312, distance: 6.3
copy span "CA7WIO"
